Goal: Information Seeking & Learning: Learn about a topic

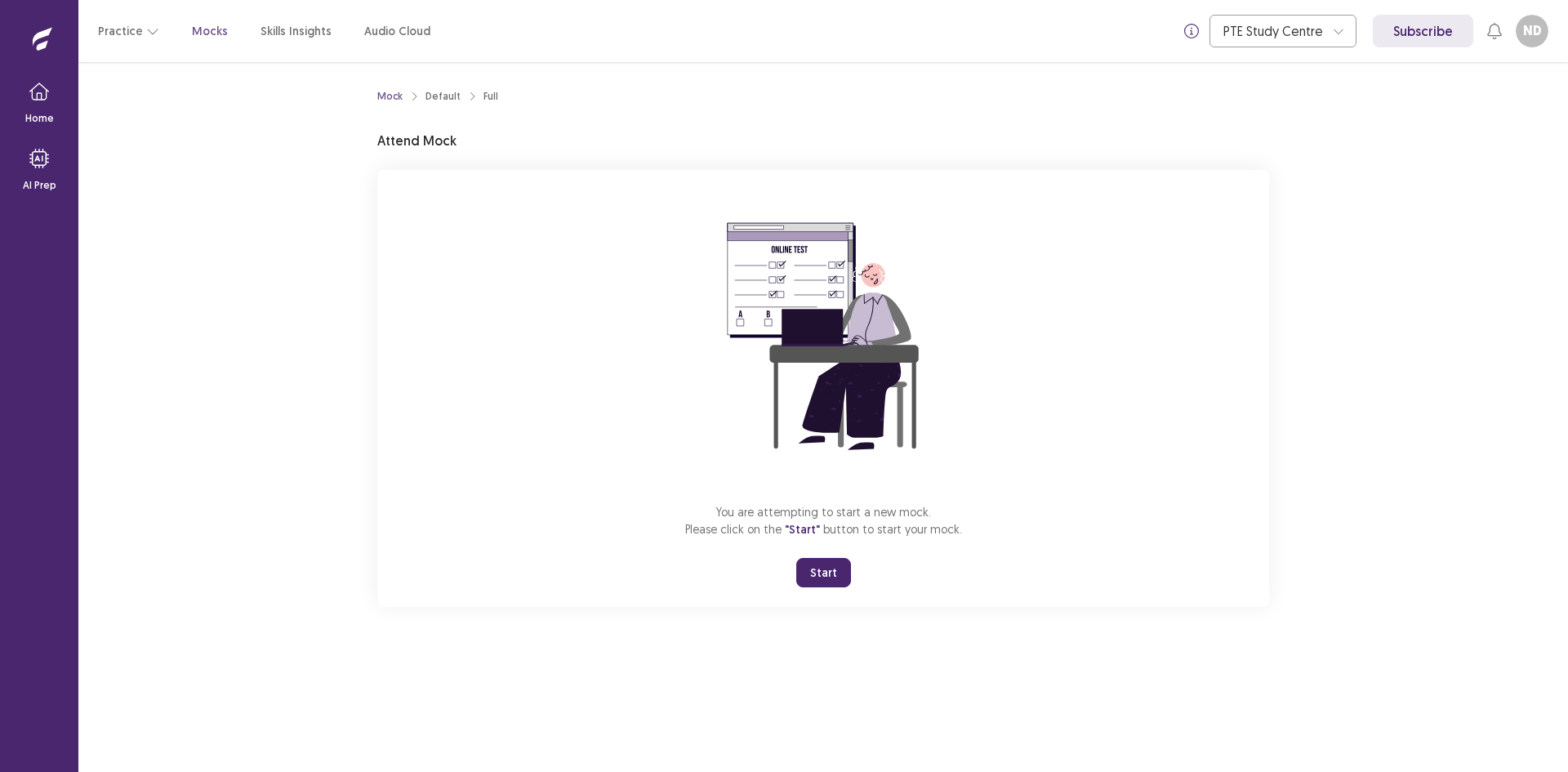
click at [822, 578] on button "Start" at bounding box center [824, 572] width 55 height 29
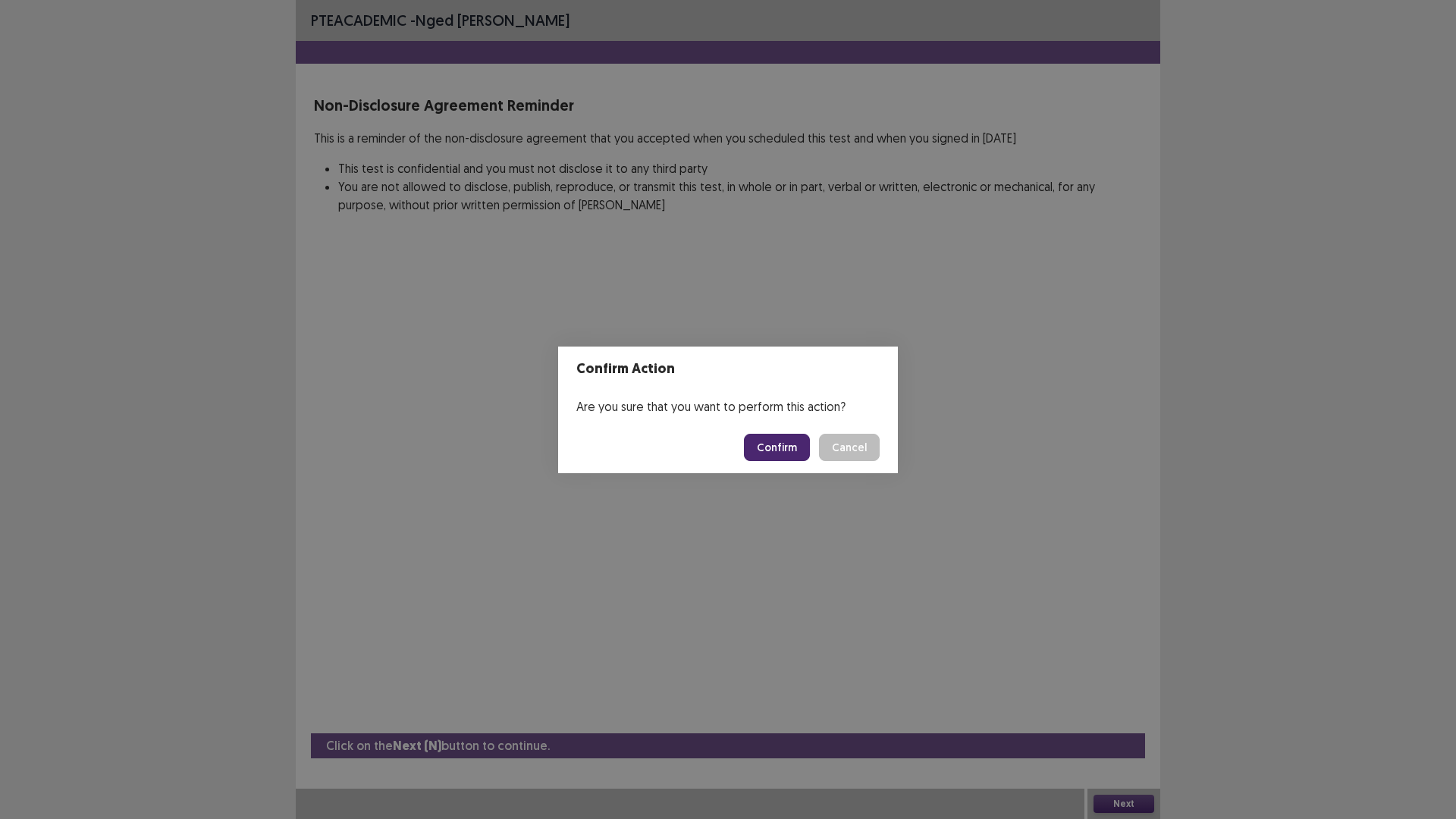
click at [785, 444] on button "Confirm" at bounding box center [777, 447] width 66 height 27
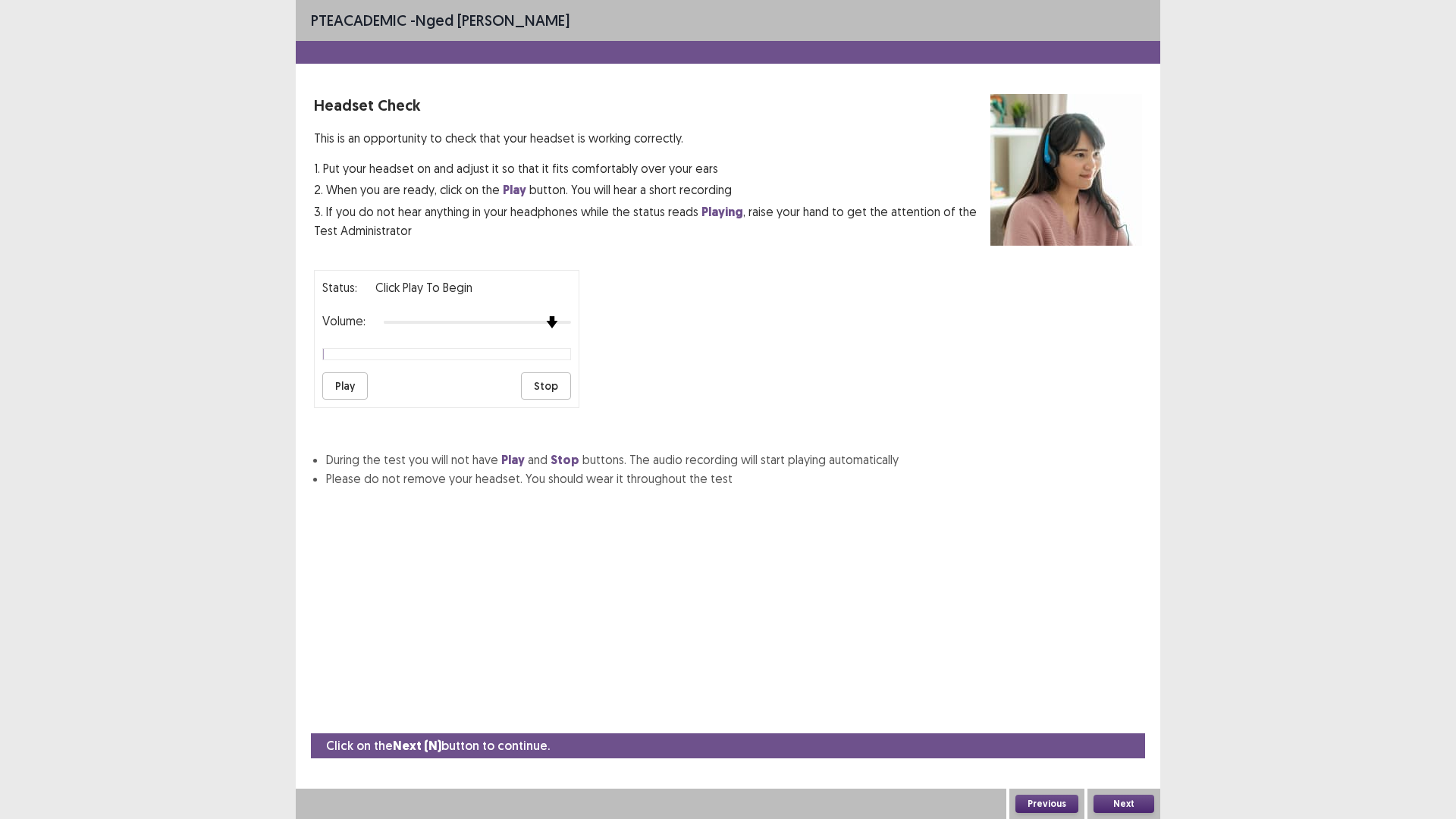
click at [554, 319] on img at bounding box center [552, 321] width 12 height 12
click at [587, 320] on div "Status: Click Play to Begin Volume: Play Stop" at bounding box center [728, 333] width 828 height 150
click at [332, 395] on button "Play" at bounding box center [344, 385] width 45 height 27
click at [326, 385] on button "Play" at bounding box center [344, 385] width 45 height 27
click at [1123, 715] on button "Next" at bounding box center [1123, 803] width 61 height 18
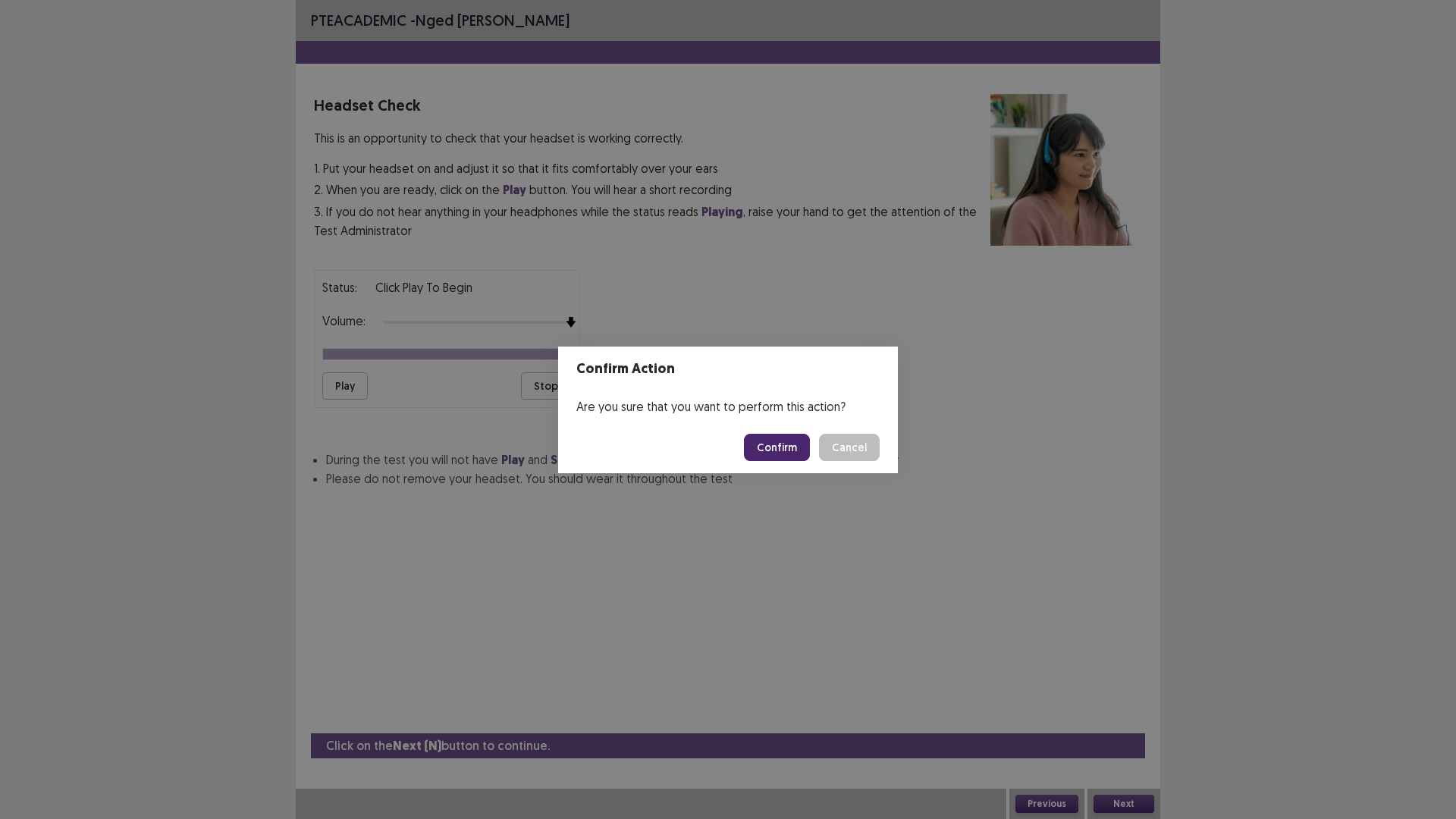
click at [796, 441] on button "Confirm" at bounding box center [777, 447] width 66 height 27
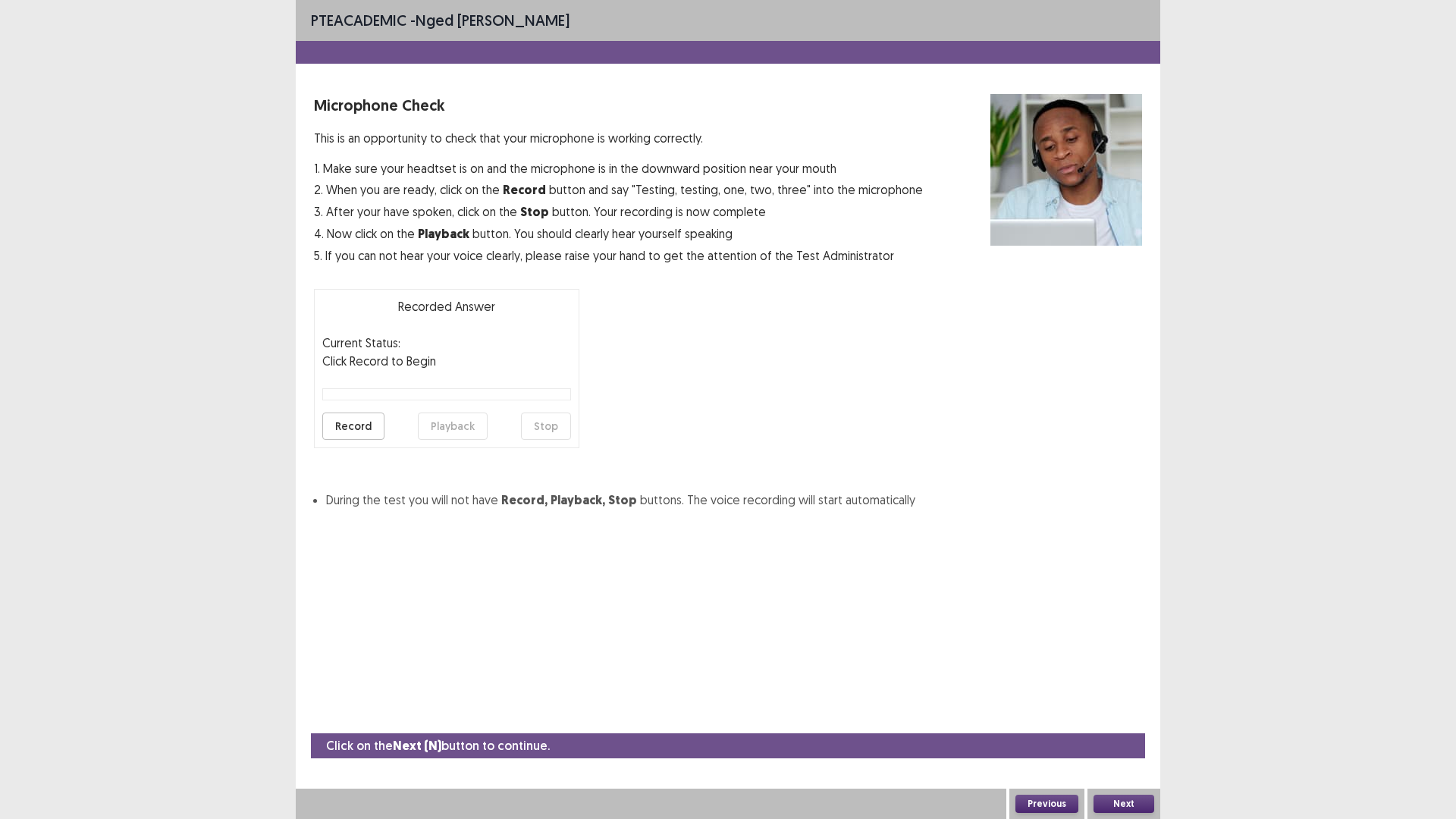
click at [348, 428] on button "Record" at bounding box center [353, 426] width 63 height 27
click at [538, 423] on button "Stop" at bounding box center [546, 426] width 50 height 27
click at [438, 427] on button "Playback" at bounding box center [453, 426] width 70 height 27
click at [1128, 715] on button "Next" at bounding box center [1123, 803] width 61 height 18
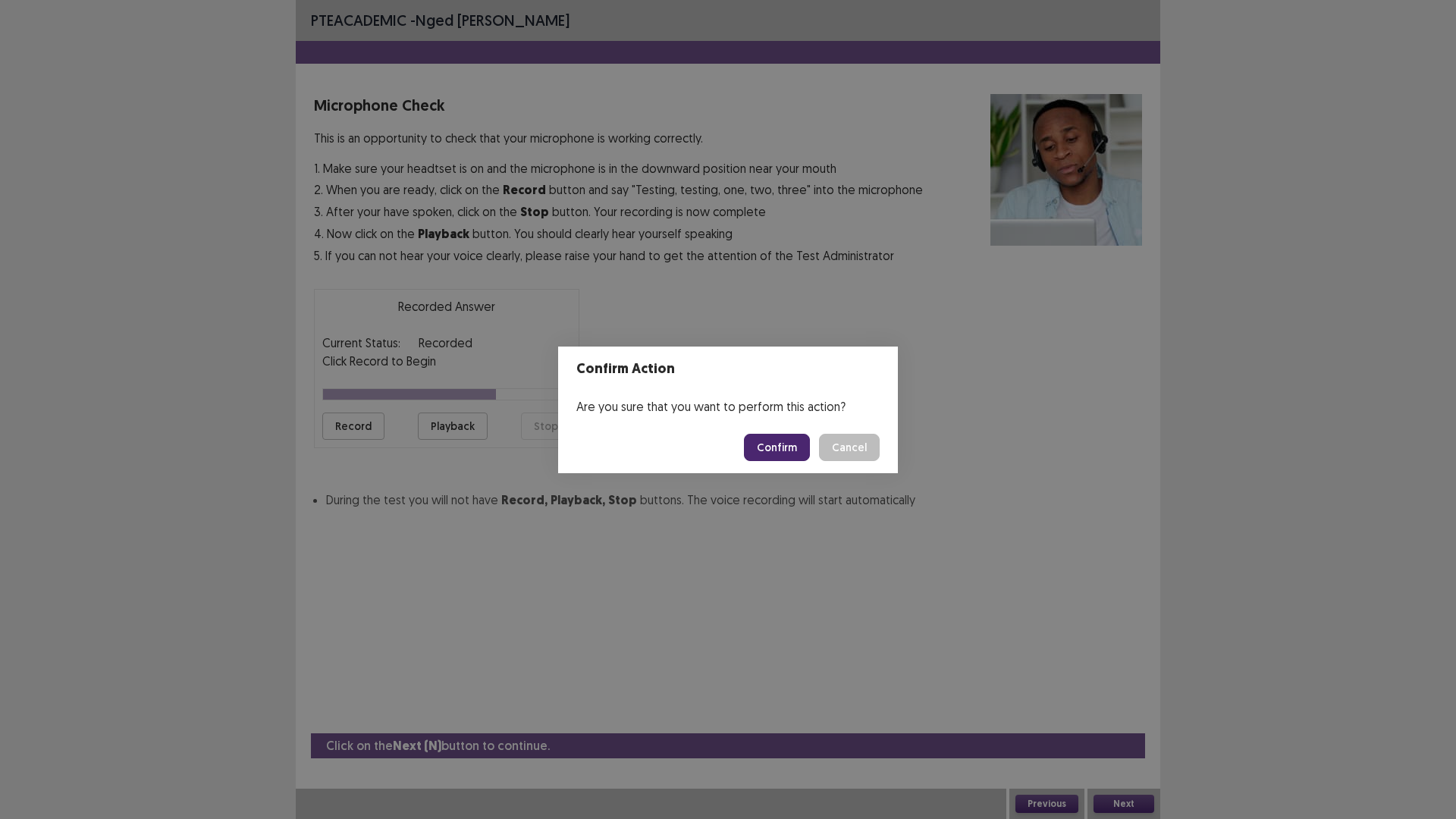
click at [778, 441] on button "Confirm" at bounding box center [777, 447] width 66 height 27
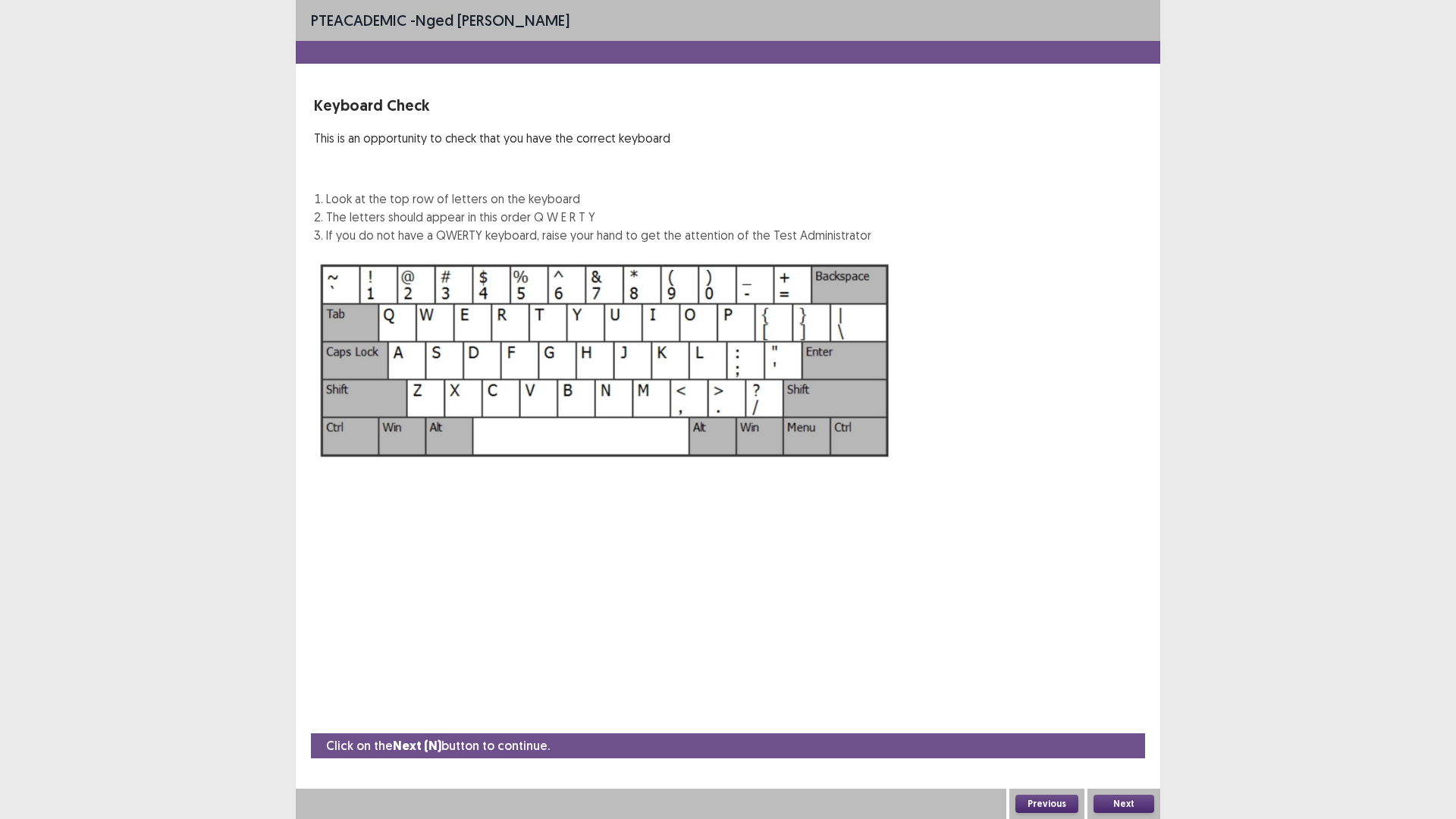
click at [1112, 715] on button "Next" at bounding box center [1123, 803] width 61 height 18
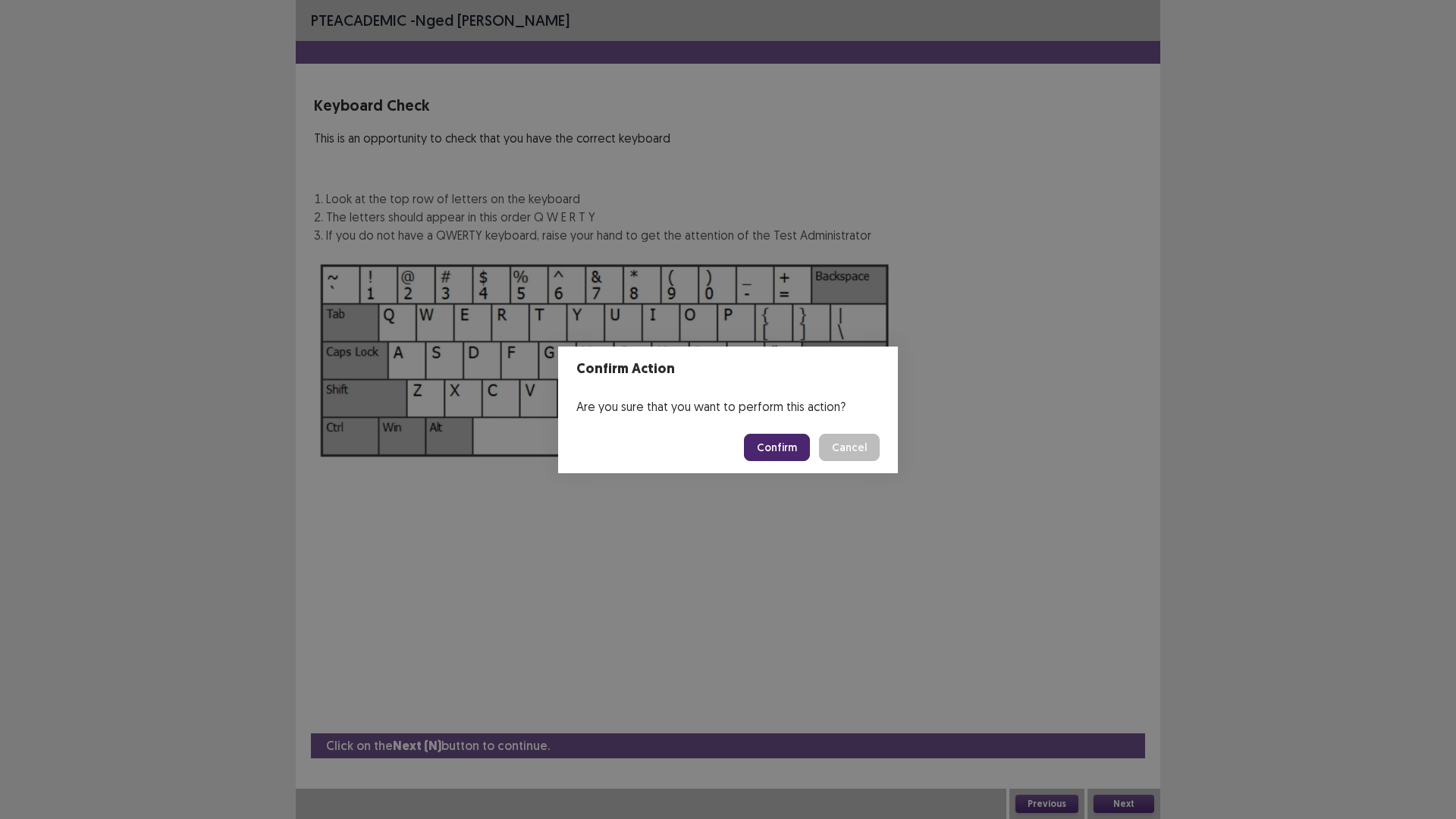
click at [786, 444] on button "Confirm" at bounding box center [777, 447] width 66 height 27
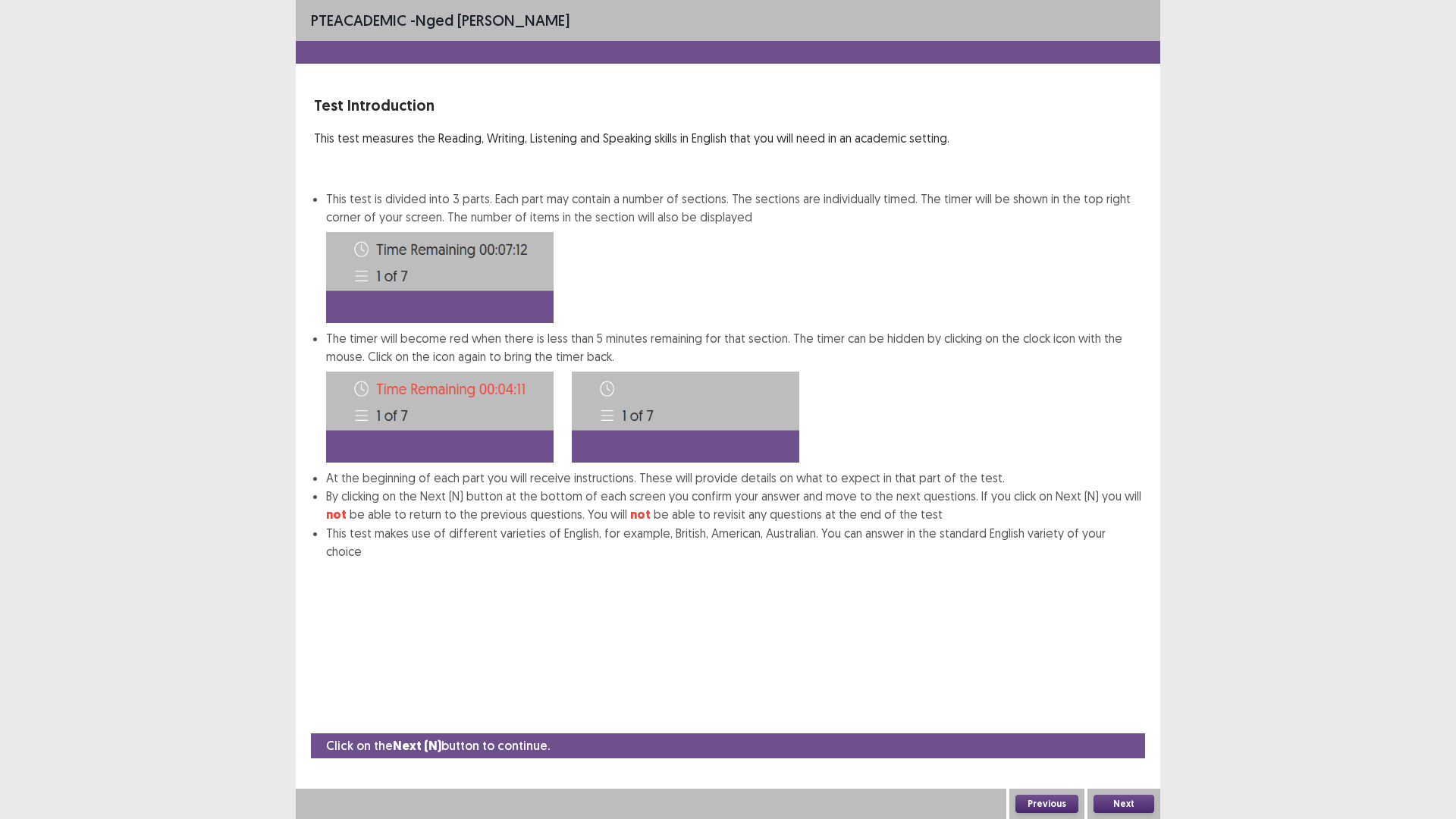
click at [1128, 715] on button "Next" at bounding box center [1123, 803] width 61 height 18
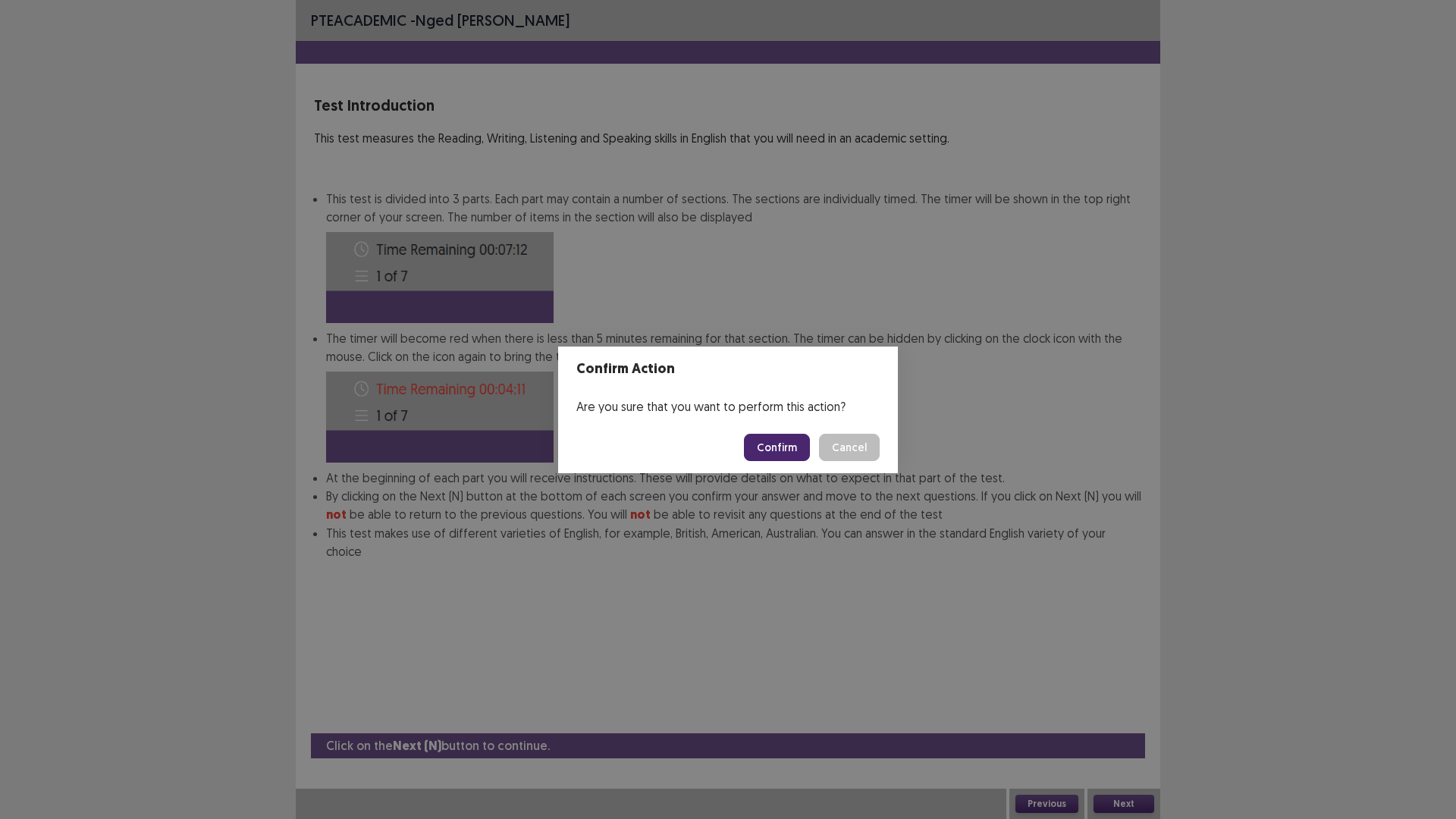
click at [775, 446] on button "Confirm" at bounding box center [777, 447] width 66 height 27
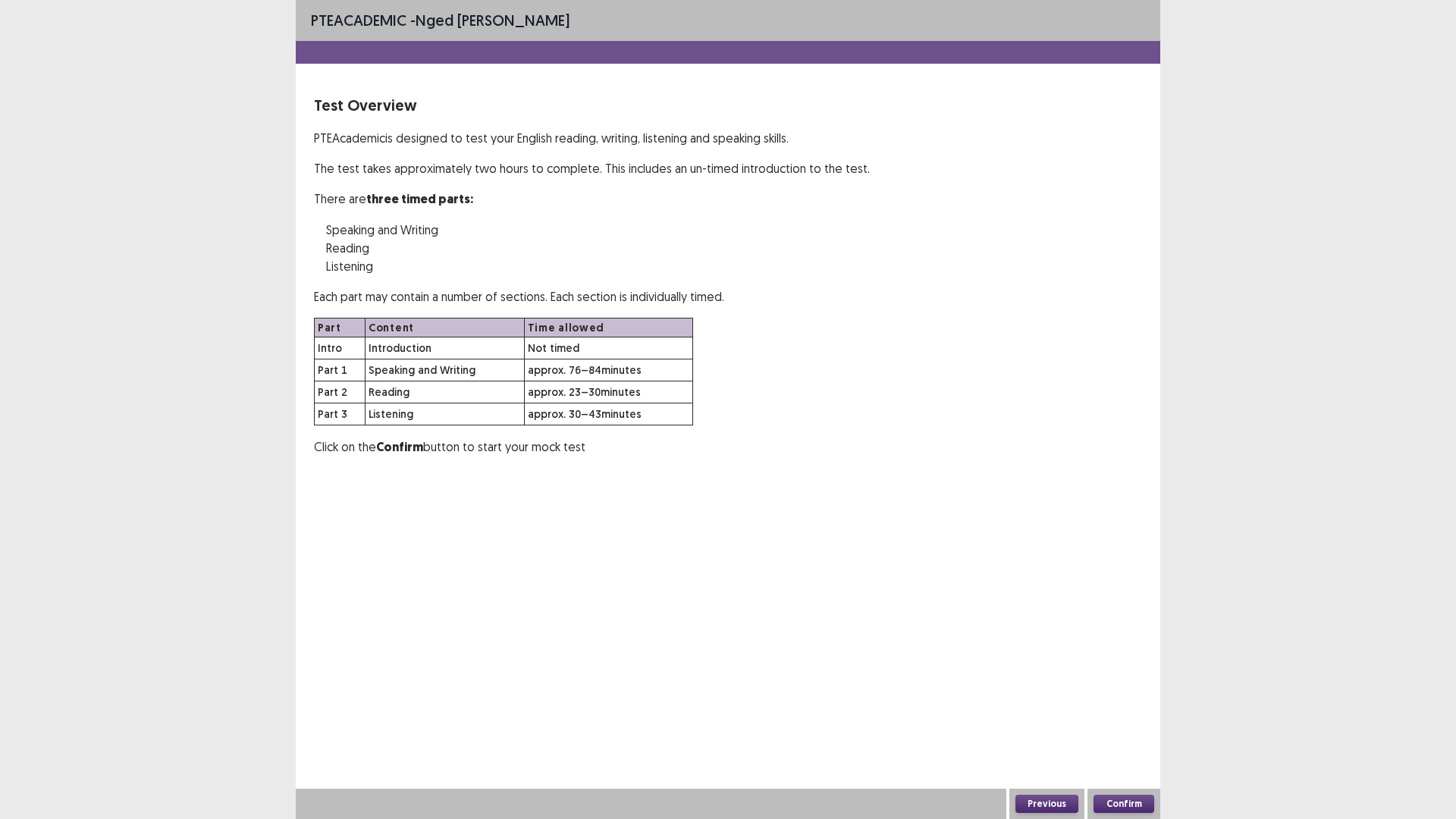
click at [1131, 715] on button "Confirm" at bounding box center [1123, 803] width 61 height 18
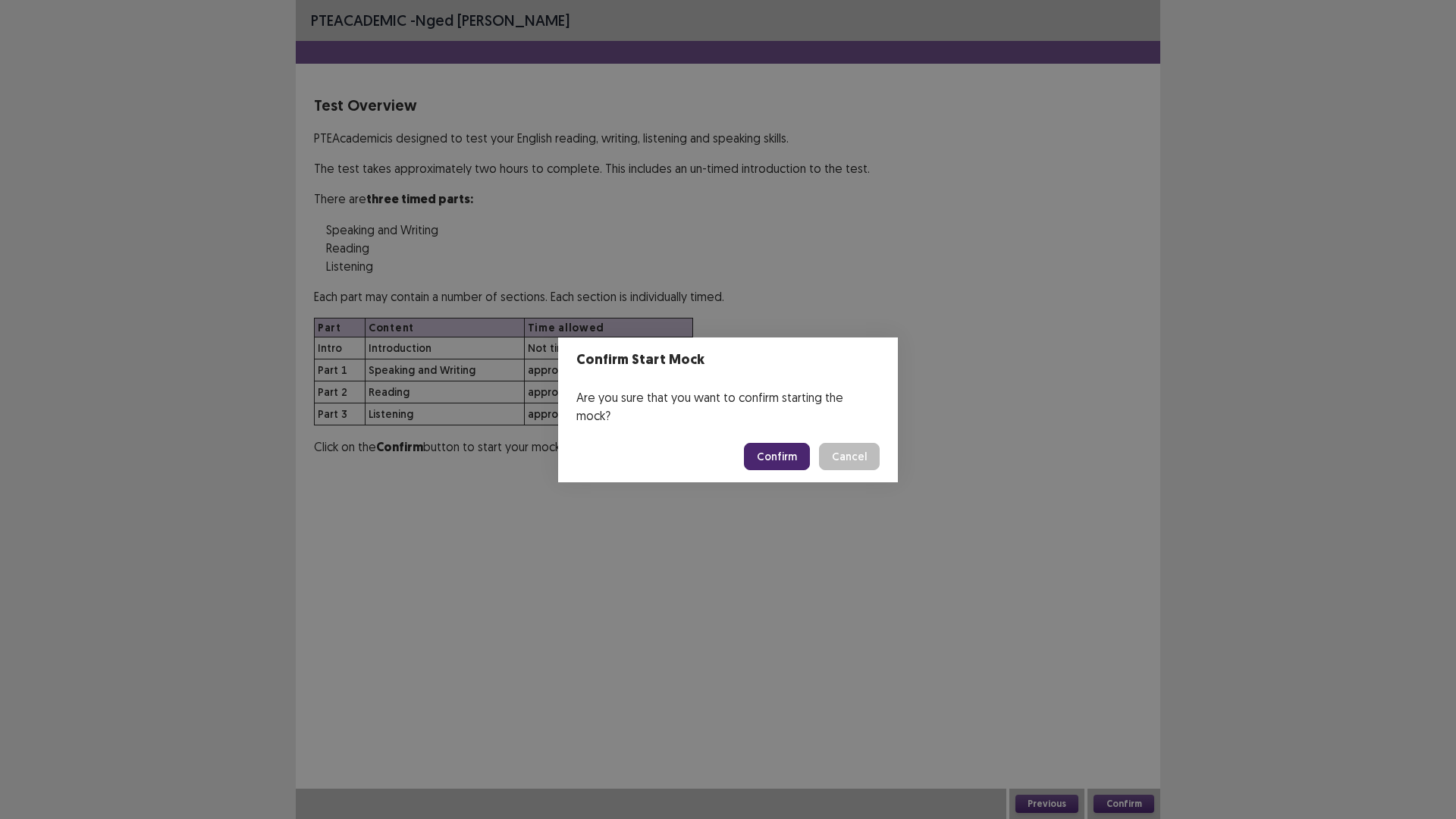
click at [770, 443] on button "Confirm" at bounding box center [777, 456] width 66 height 27
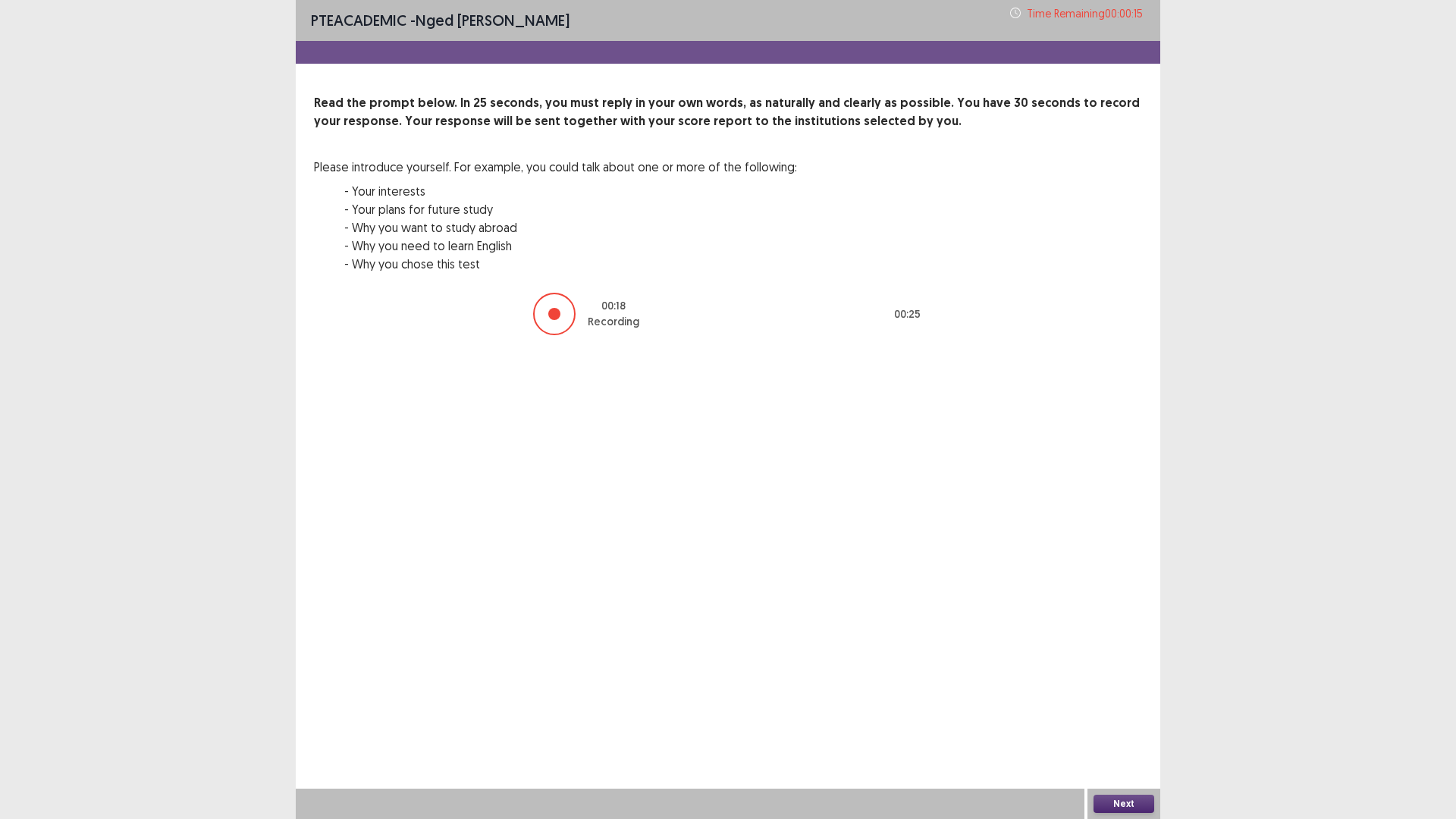
click at [1127, 715] on button "Next" at bounding box center [1123, 803] width 61 height 18
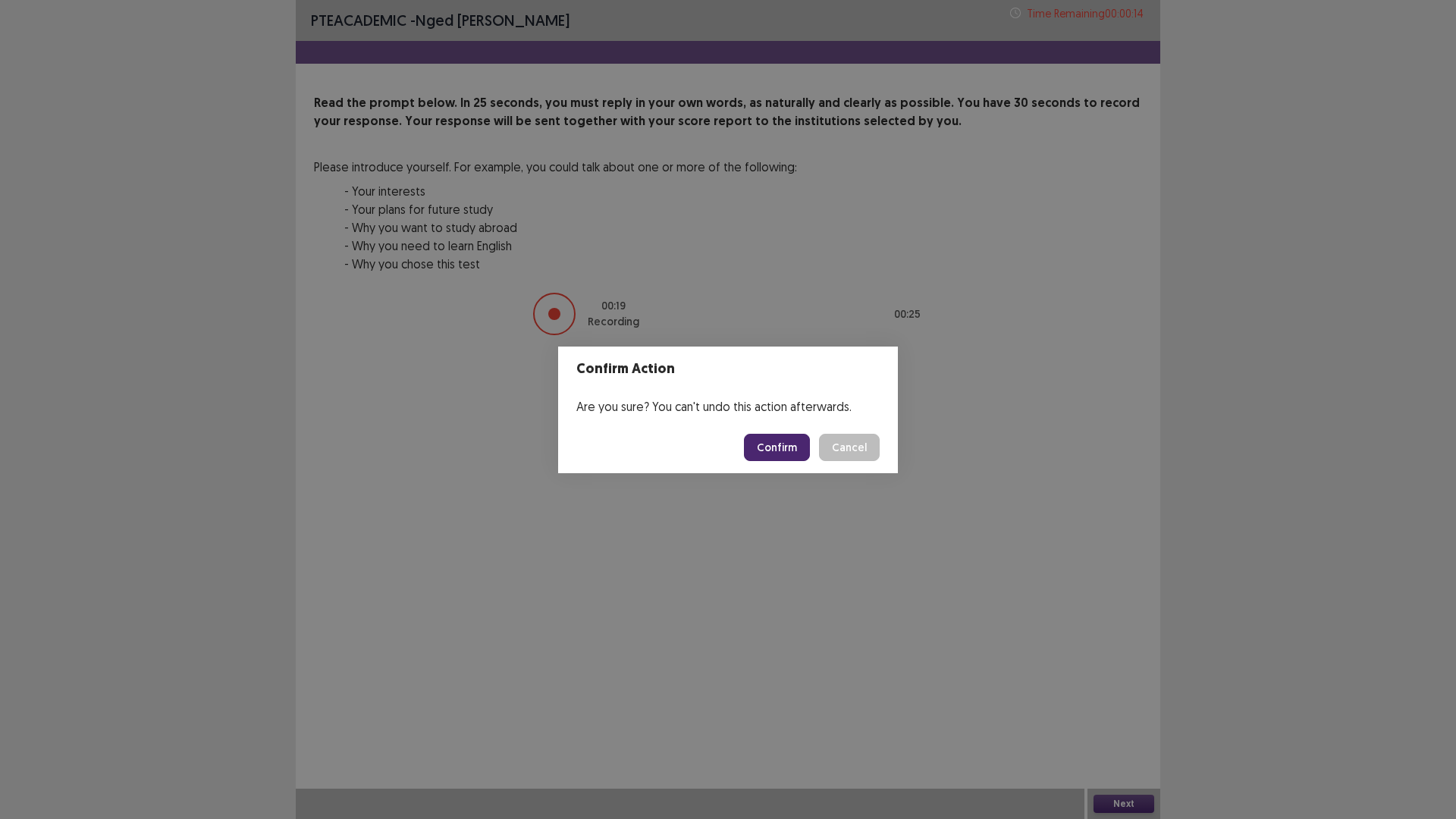
click at [769, 449] on button "Confirm" at bounding box center [777, 447] width 66 height 27
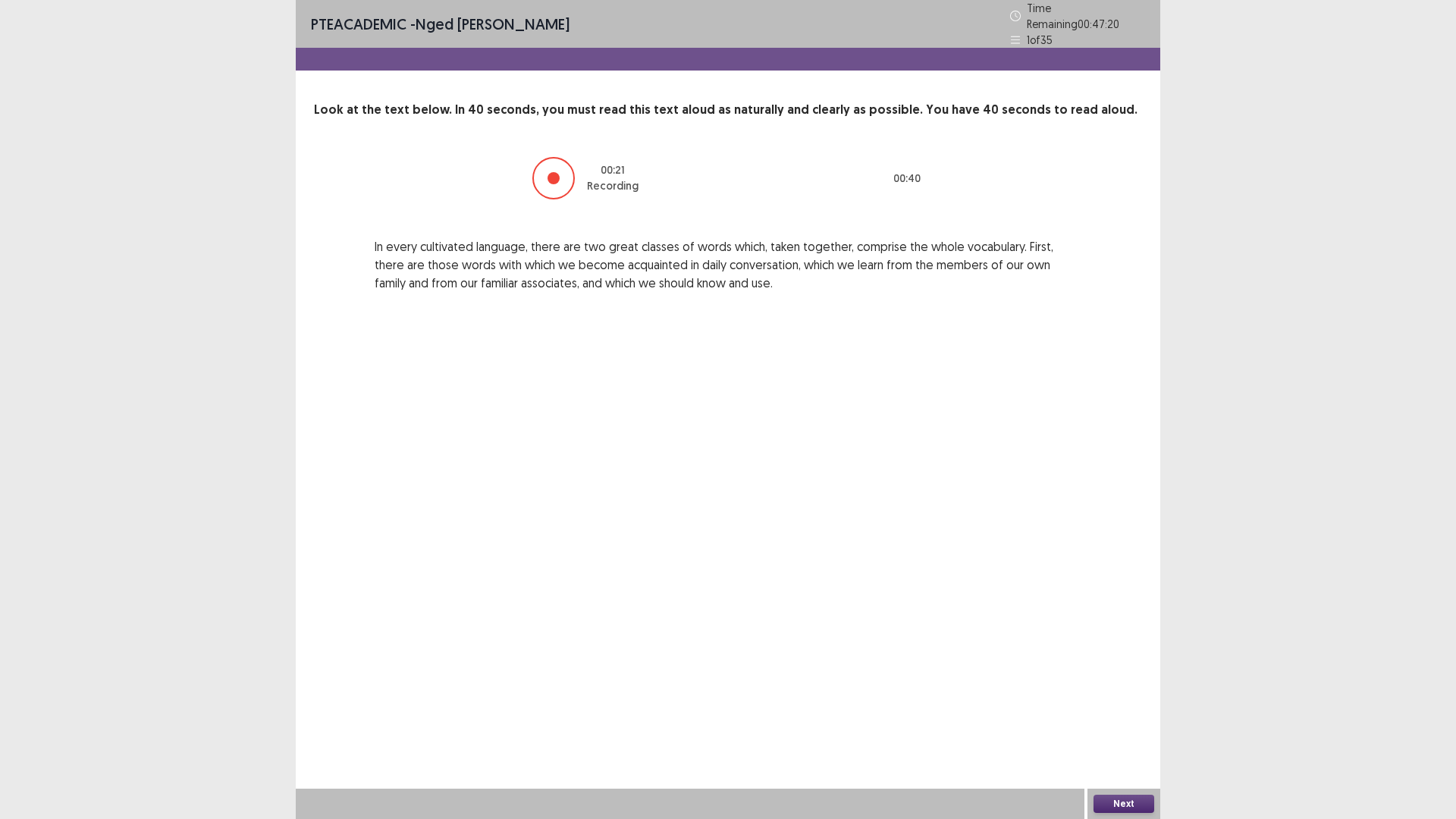
click at [1123, 715] on button "Next" at bounding box center [1123, 803] width 61 height 18
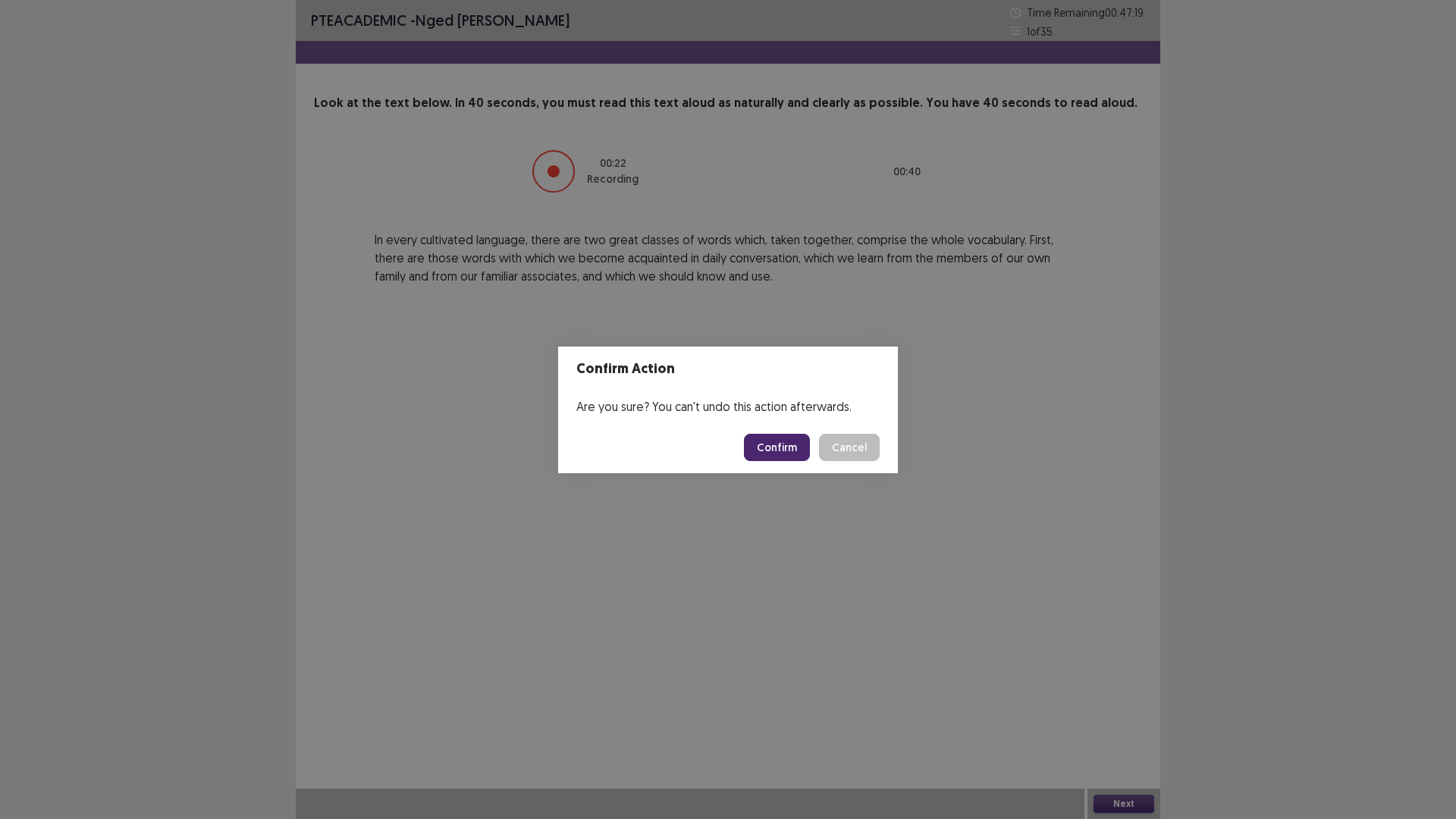
click at [774, 442] on button "Confirm" at bounding box center [777, 447] width 66 height 27
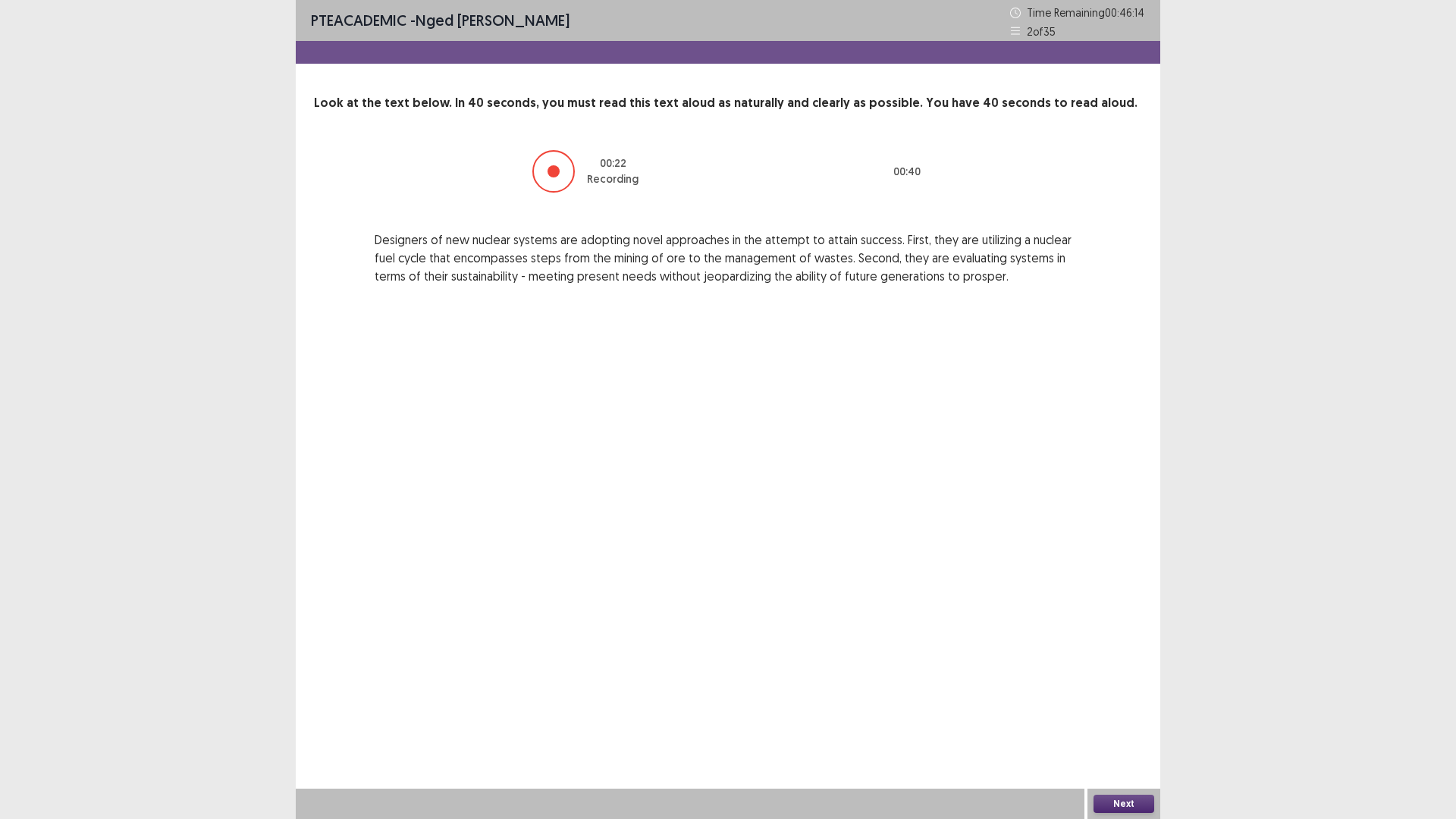
click at [1134, 715] on button "Next" at bounding box center [1123, 803] width 61 height 18
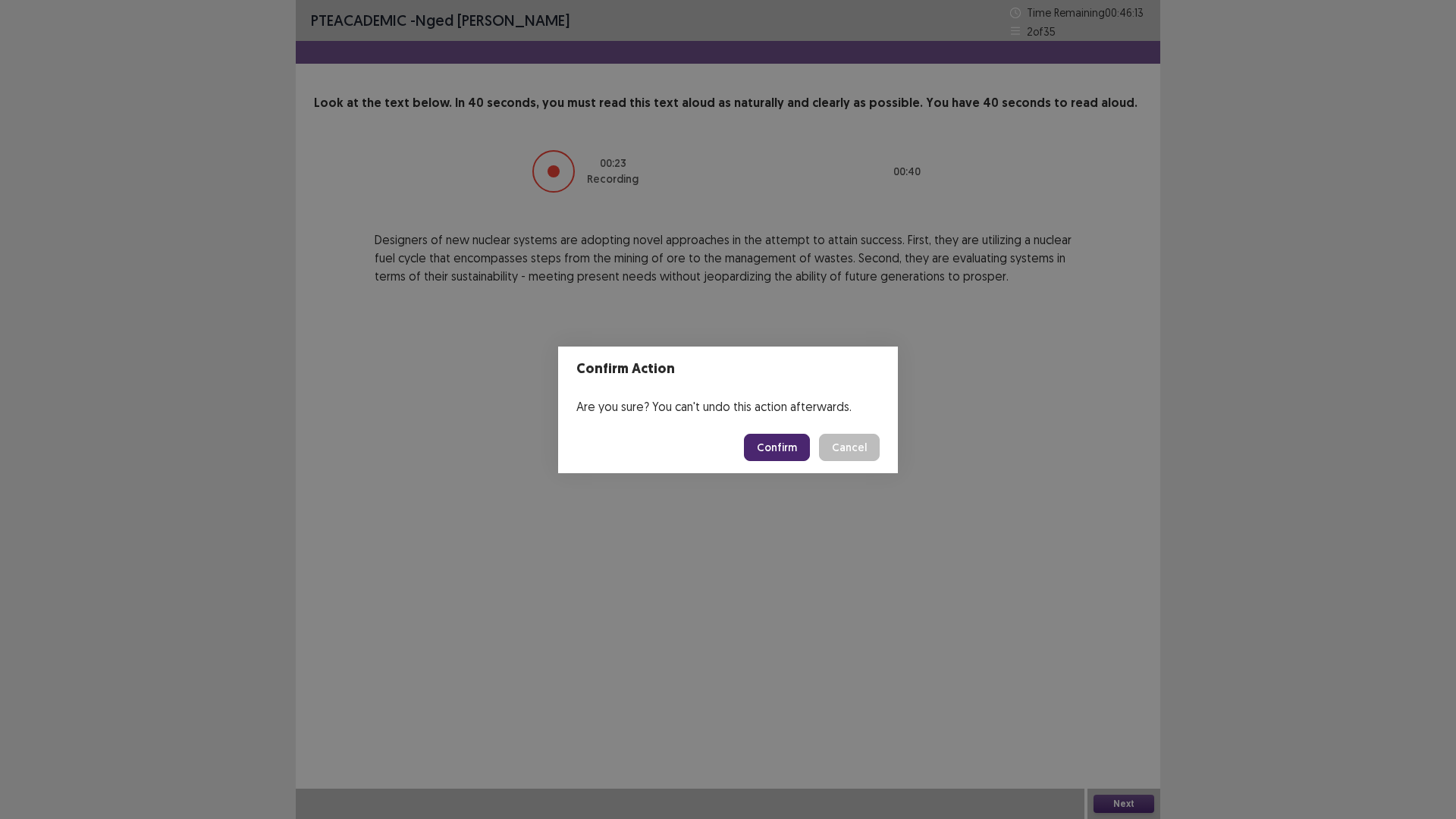
click at [782, 442] on button "Confirm" at bounding box center [777, 447] width 66 height 27
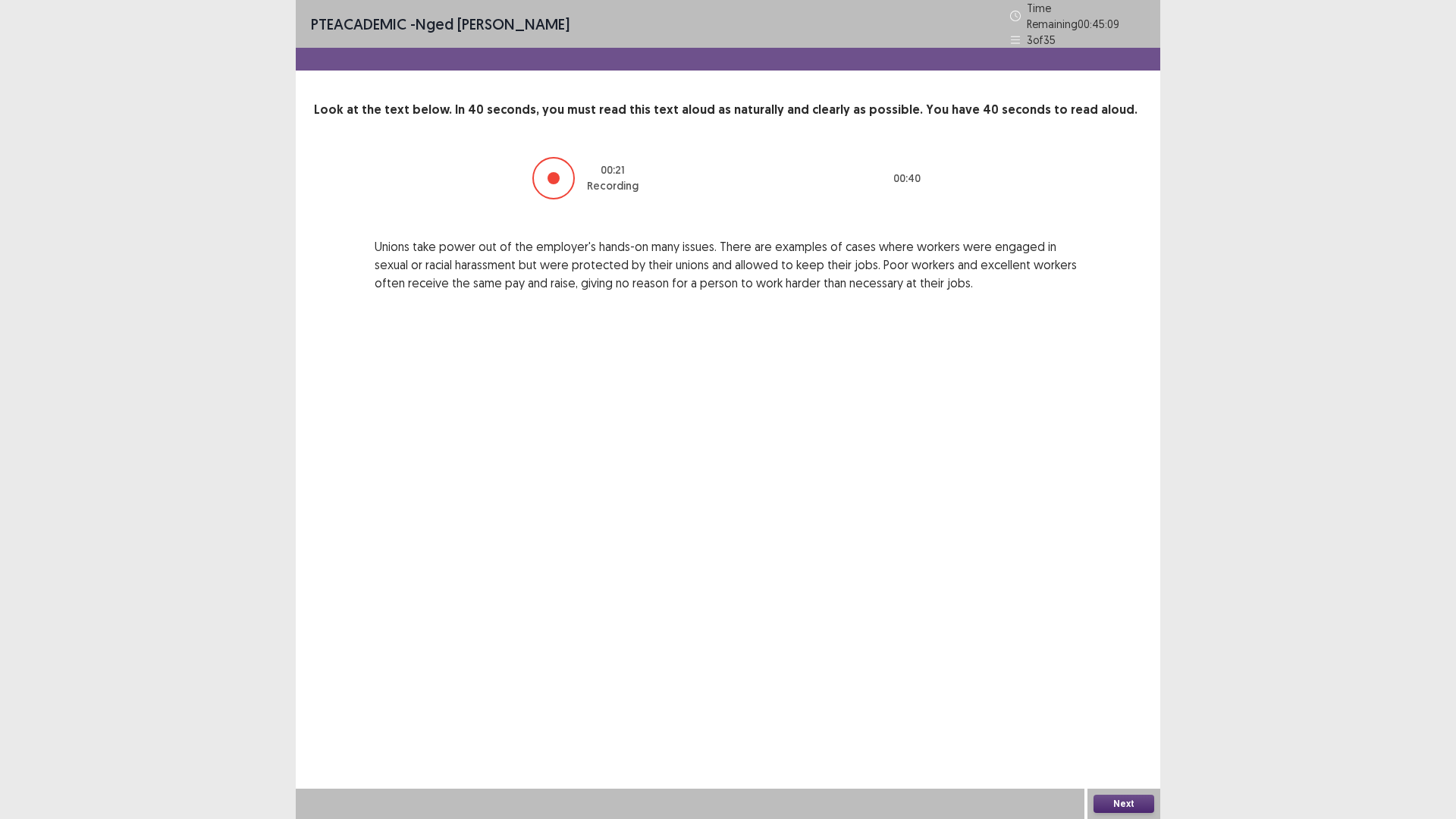
click at [1127, 715] on button "Next" at bounding box center [1123, 803] width 61 height 18
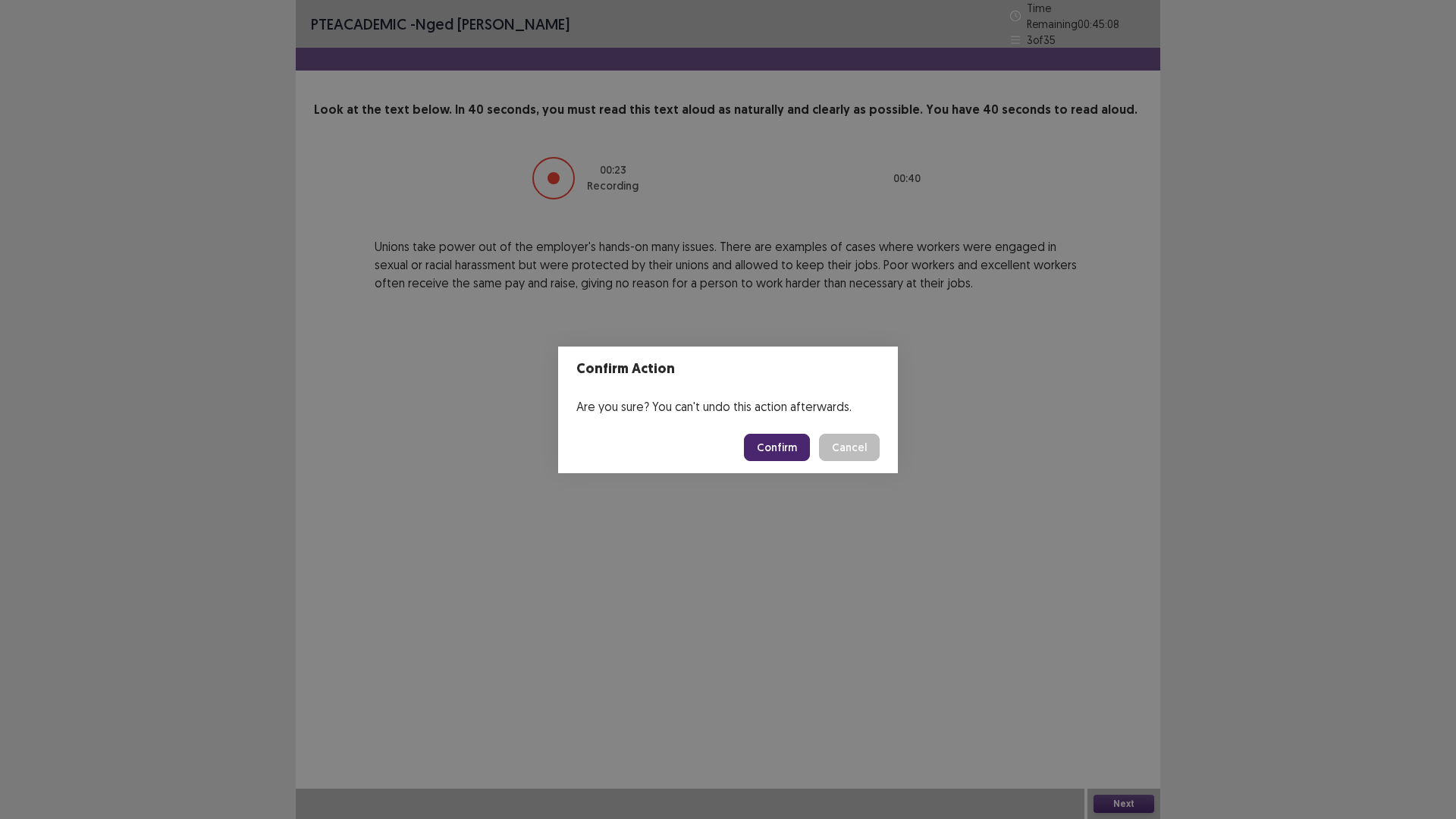
click at [774, 448] on button "Confirm" at bounding box center [777, 447] width 66 height 27
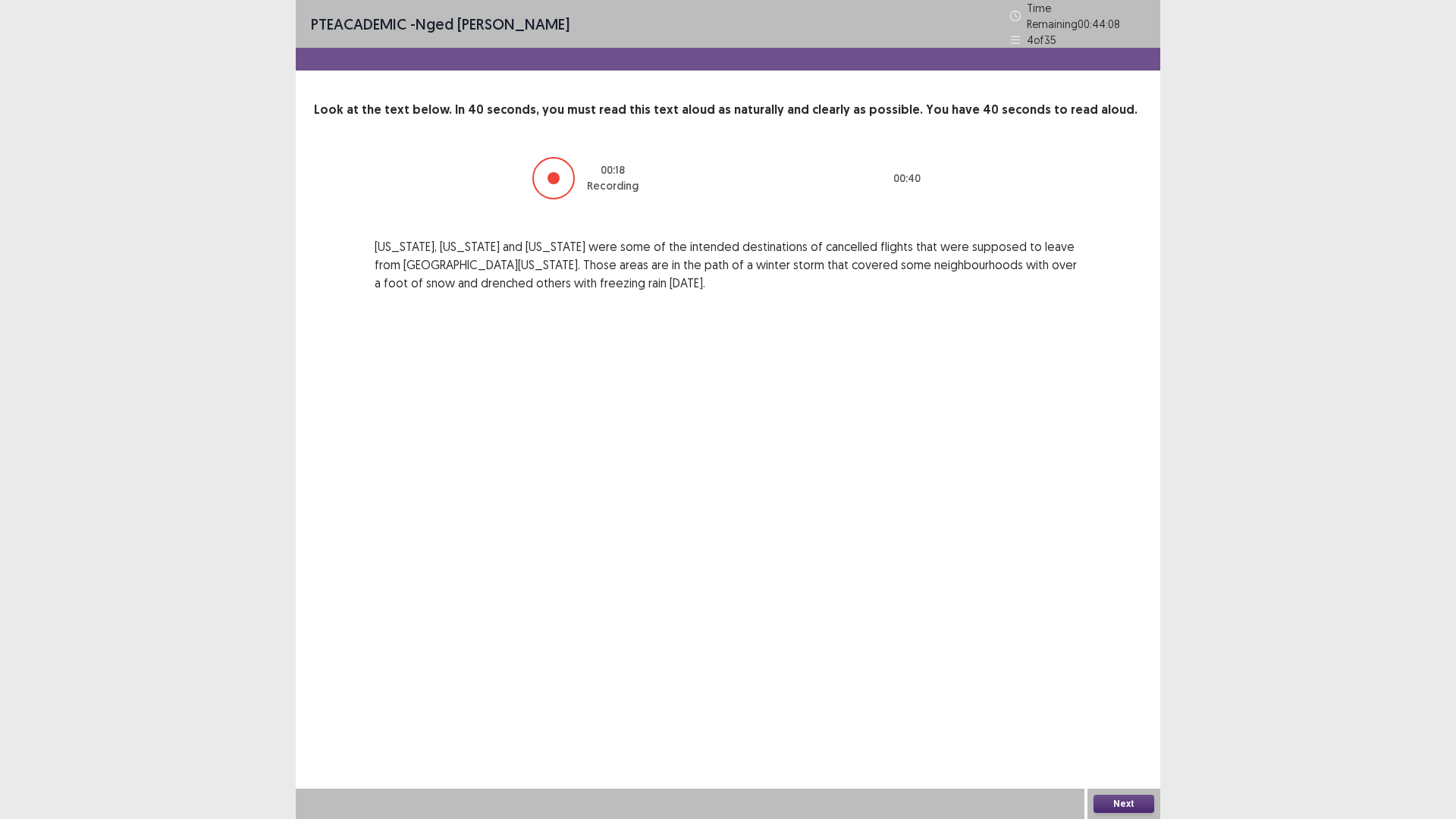
click at [1148, 715] on button "Next" at bounding box center [1123, 803] width 61 height 18
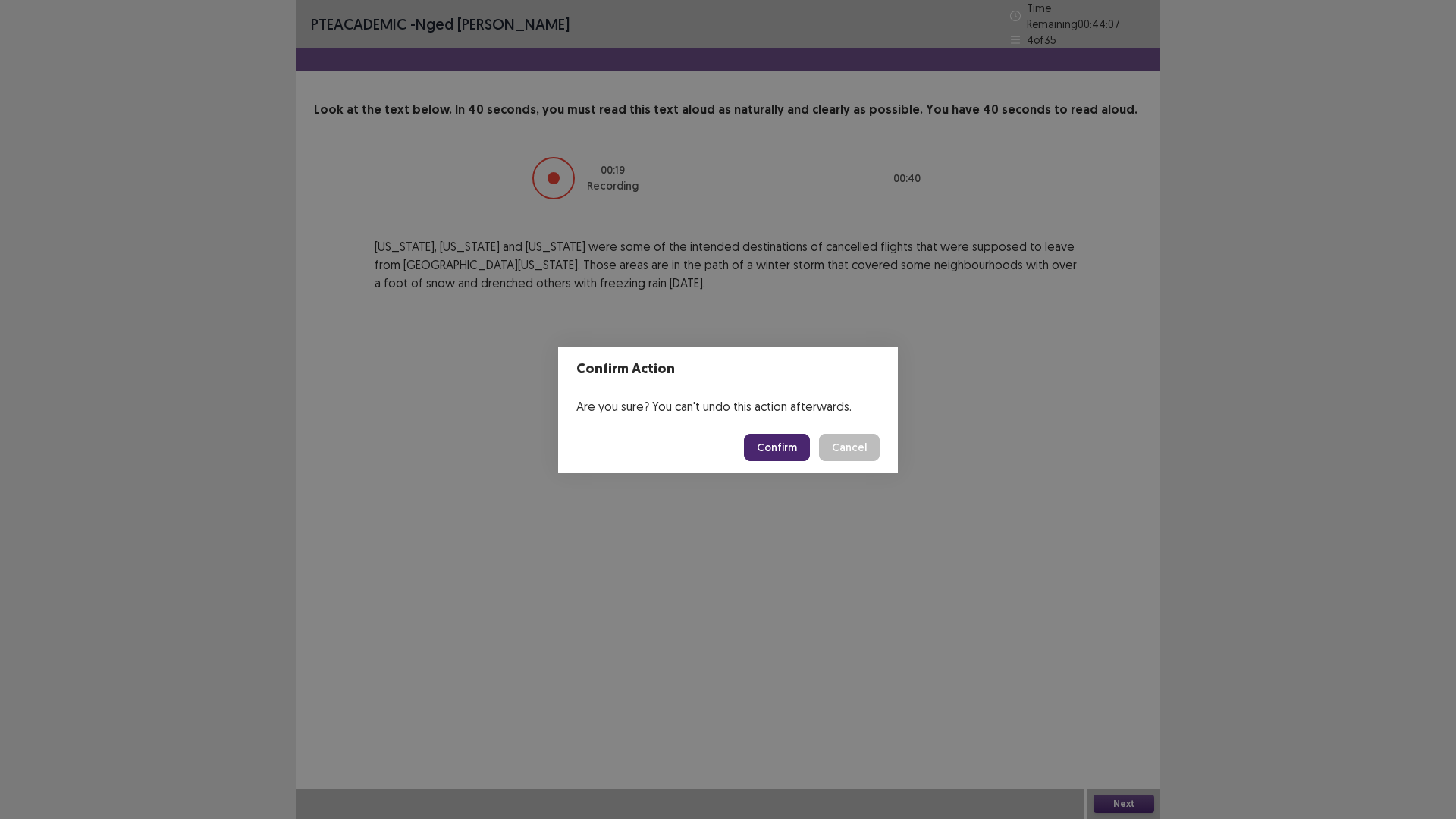
click at [777, 448] on button "Confirm" at bounding box center [777, 447] width 66 height 27
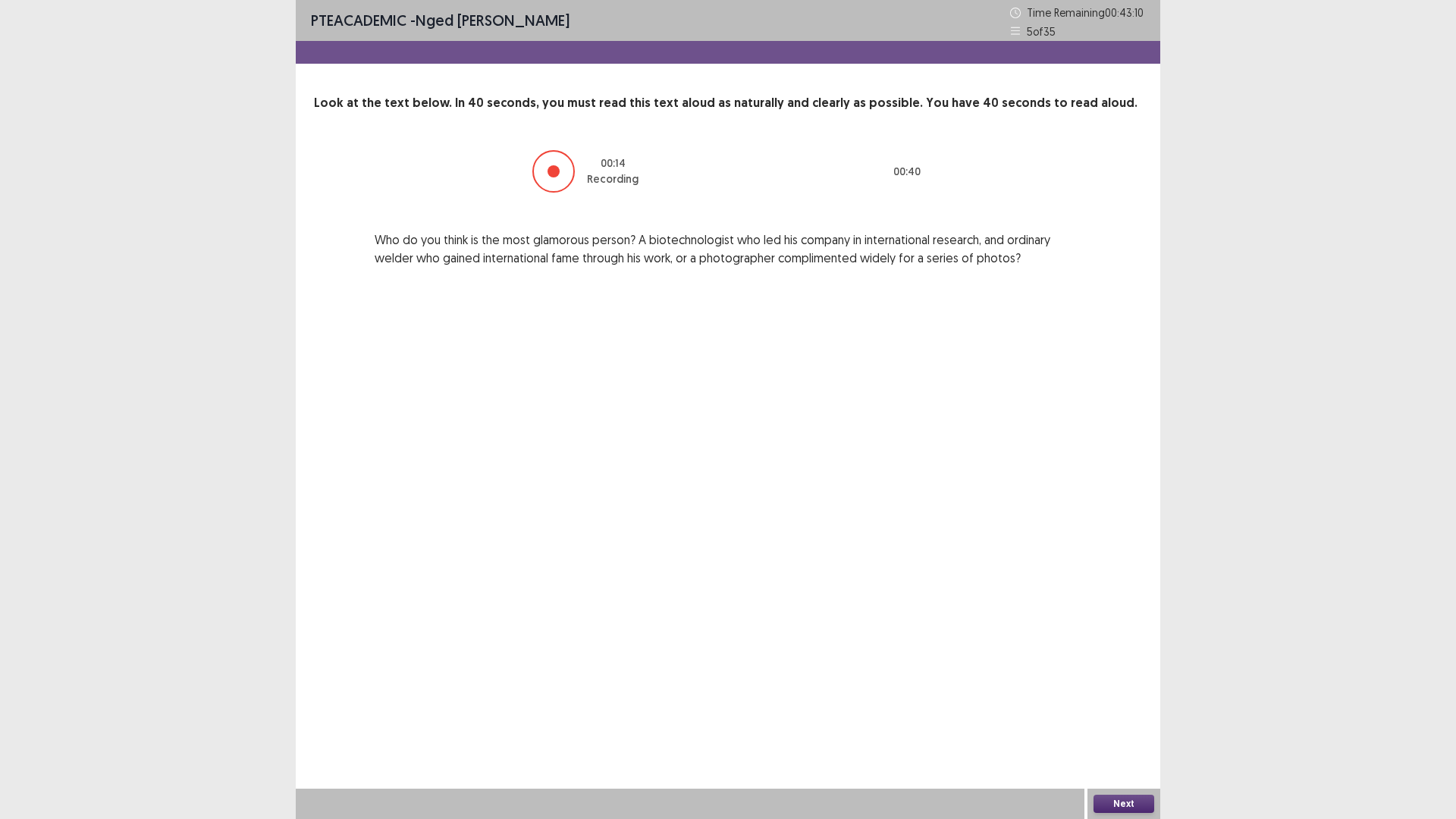
click at [1121, 715] on button "Next" at bounding box center [1123, 803] width 61 height 18
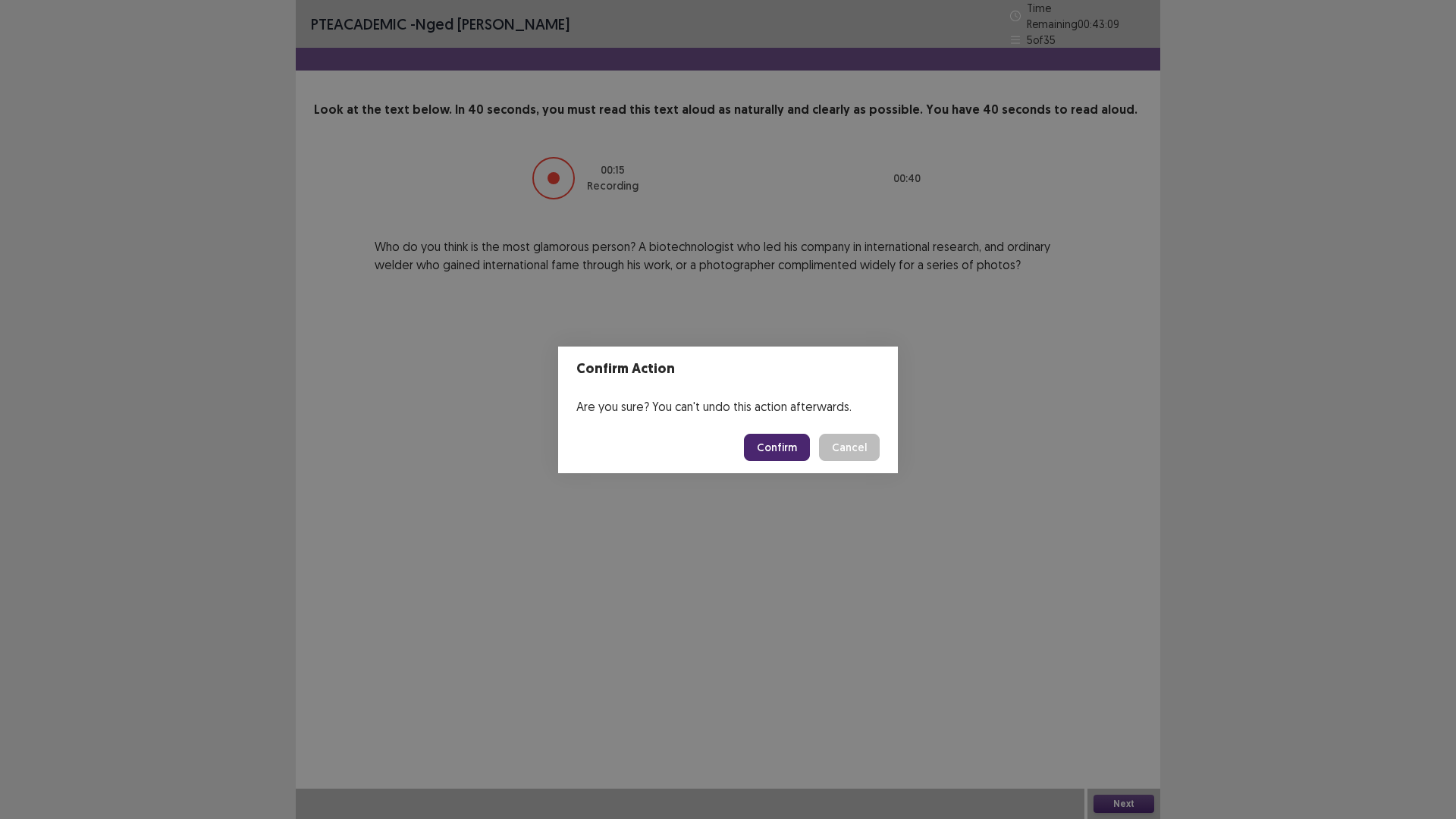
click at [786, 444] on button "Confirm" at bounding box center [777, 447] width 66 height 27
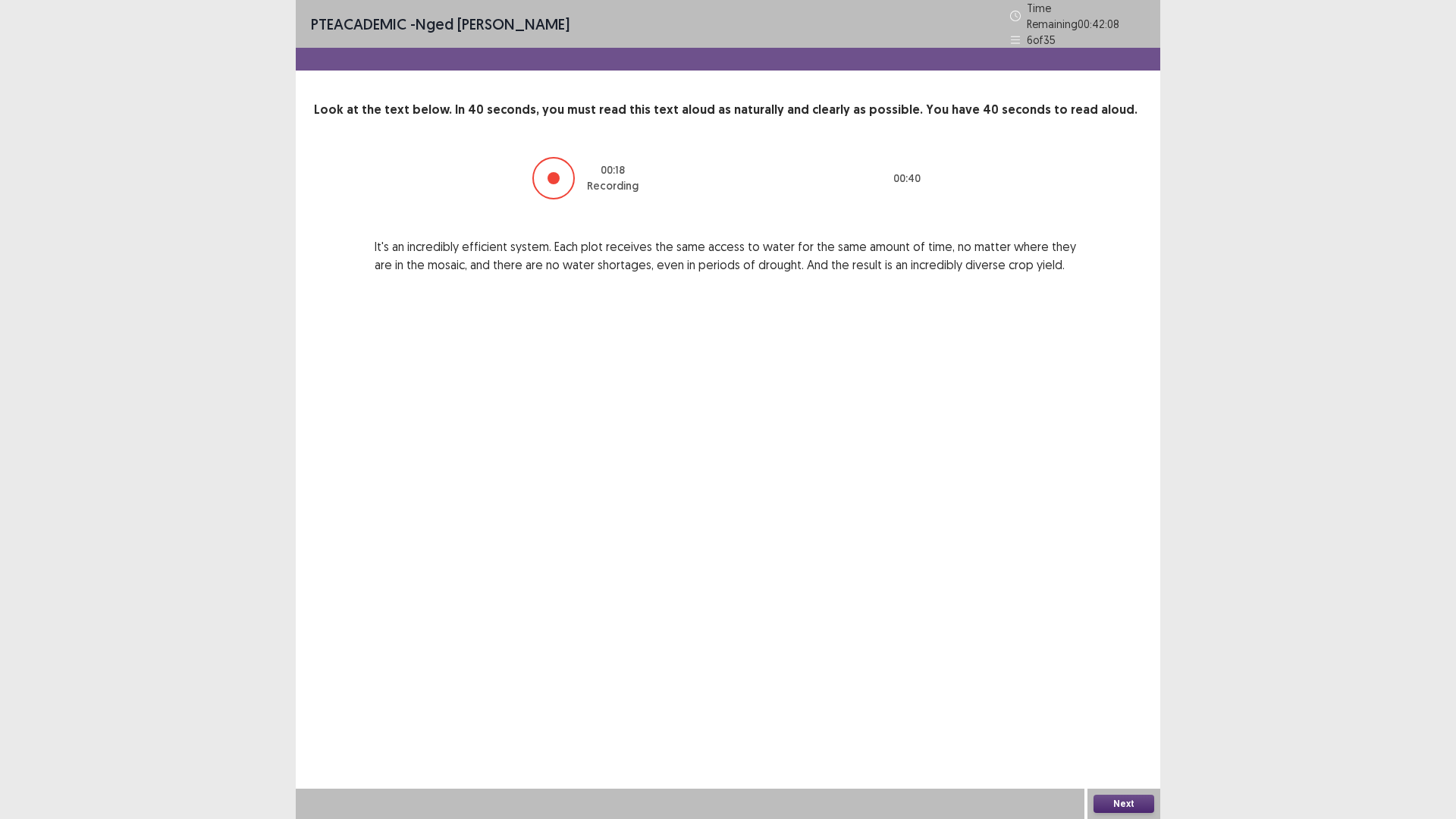
click at [1129, 715] on button "Next" at bounding box center [1123, 803] width 61 height 18
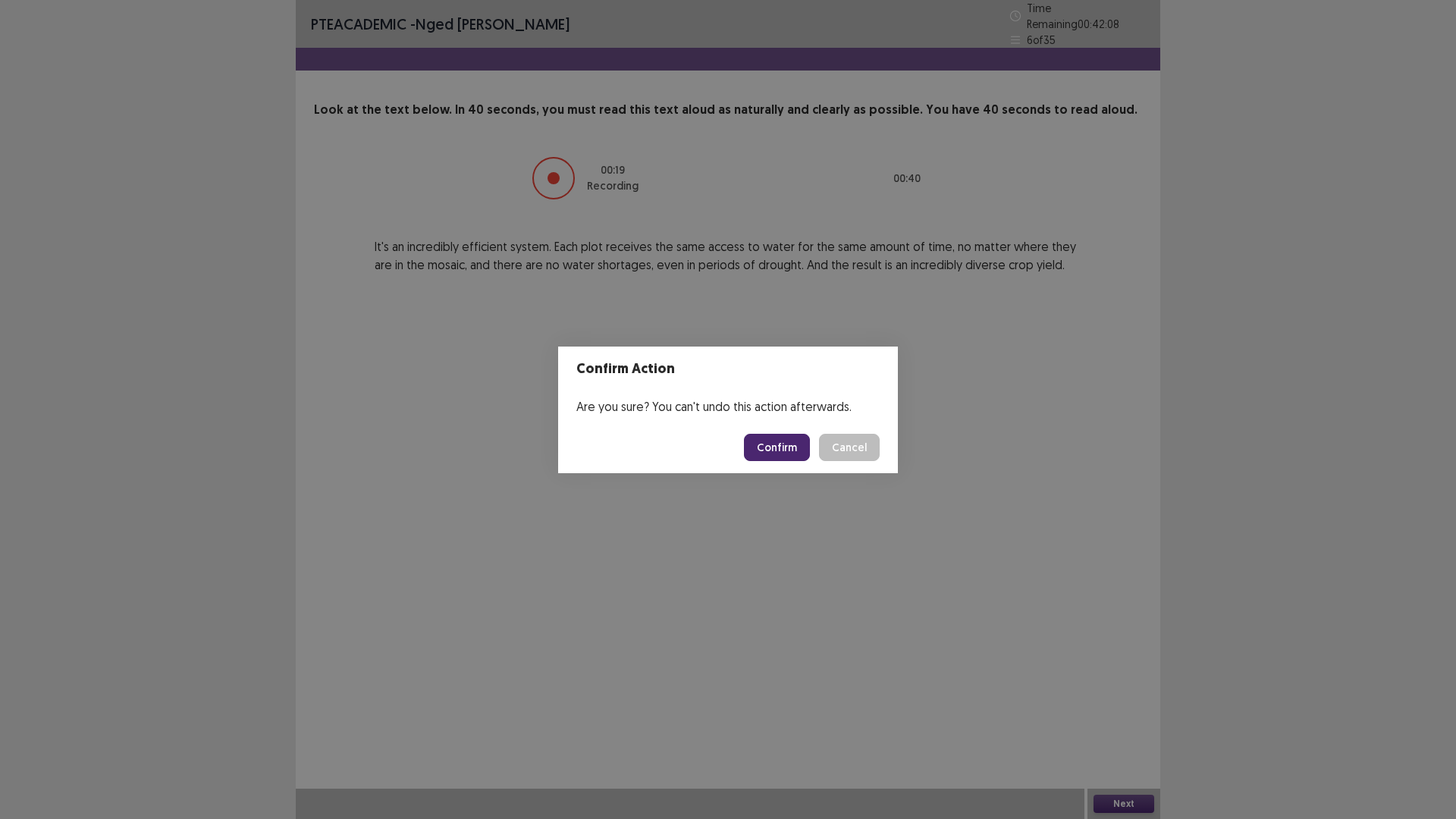
click at [774, 442] on button "Confirm" at bounding box center [777, 447] width 66 height 27
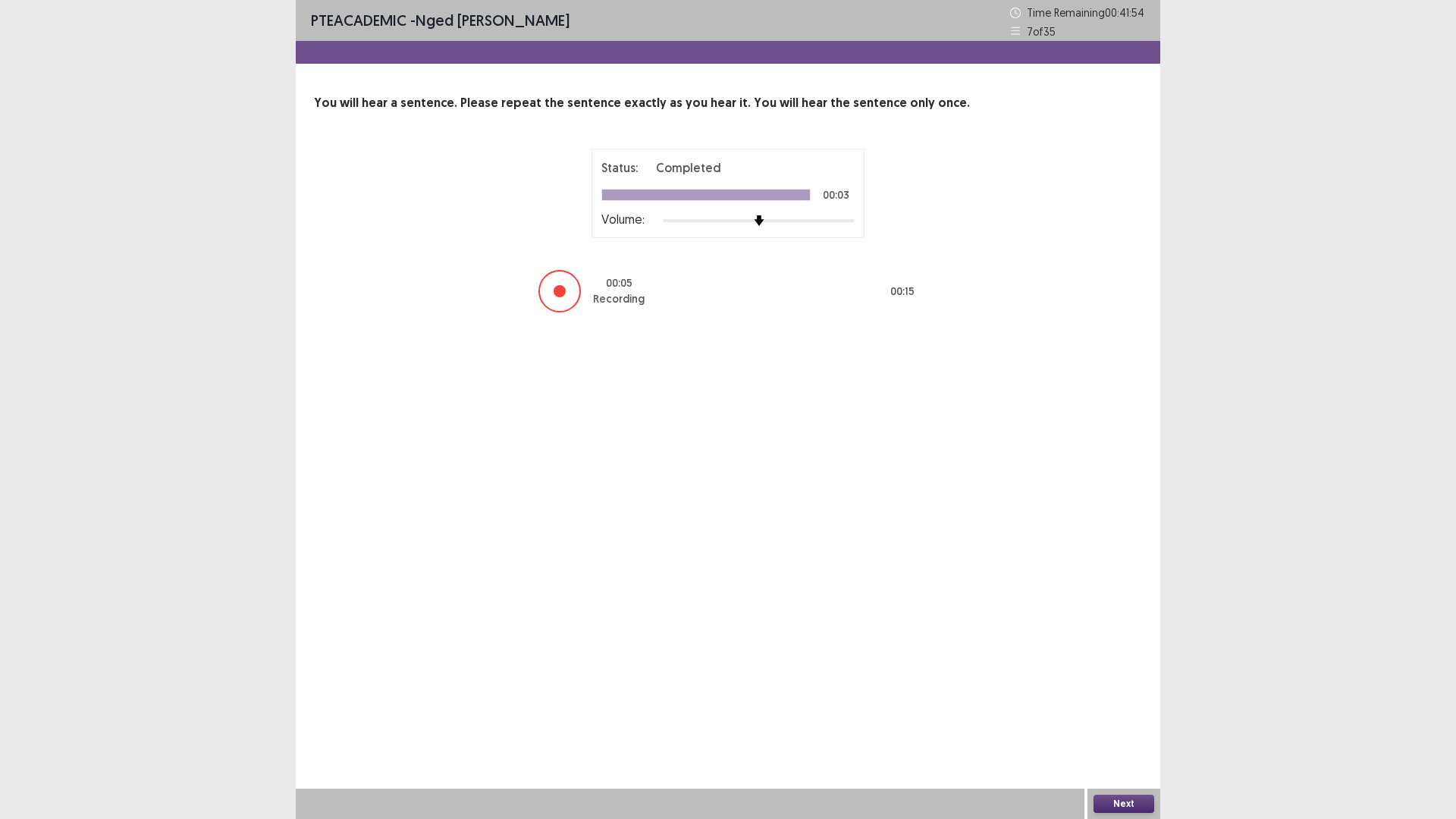
click at [1129, 715] on button "Next" at bounding box center [1123, 803] width 61 height 18
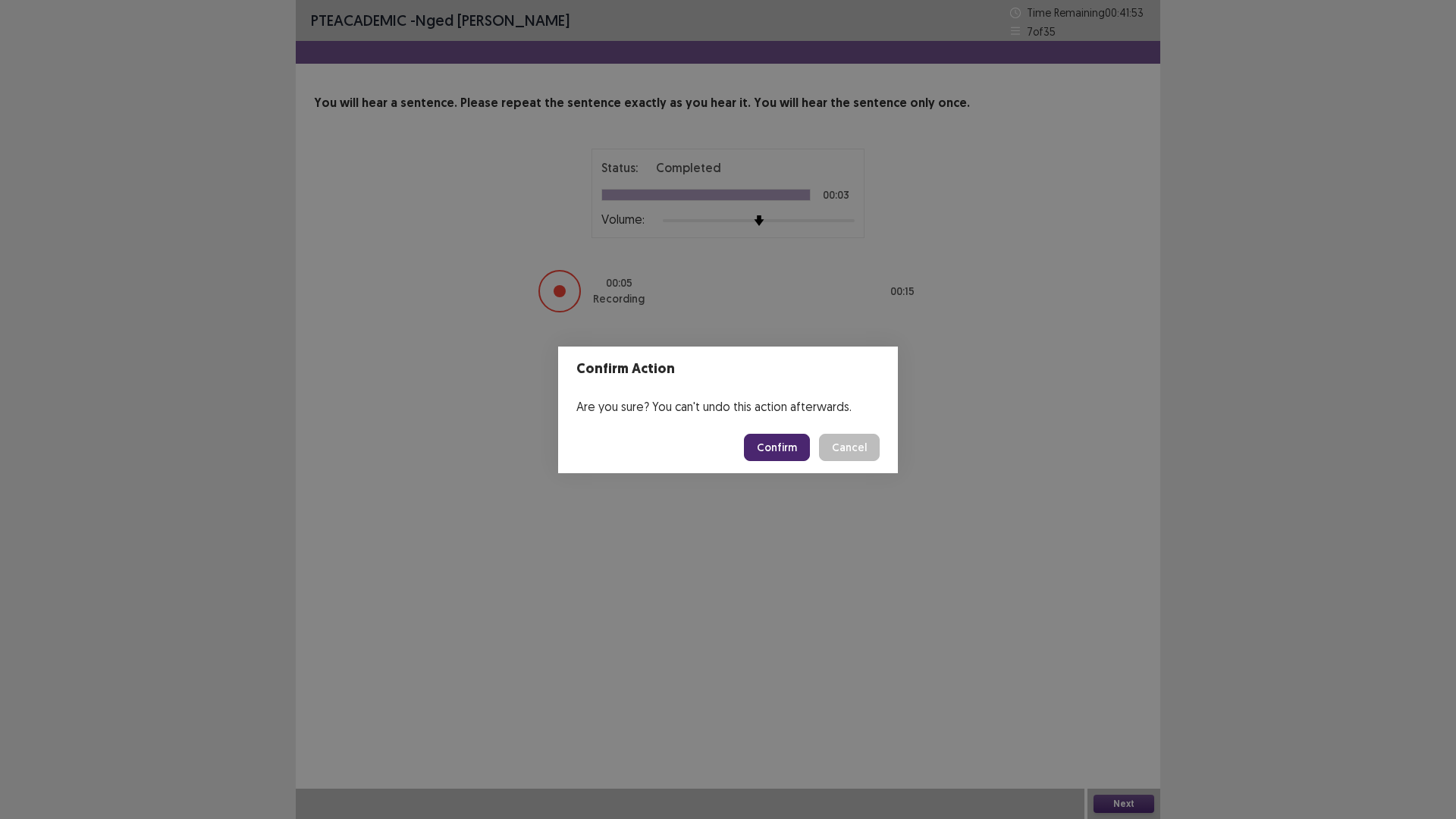
click at [784, 442] on button "Confirm" at bounding box center [777, 447] width 66 height 27
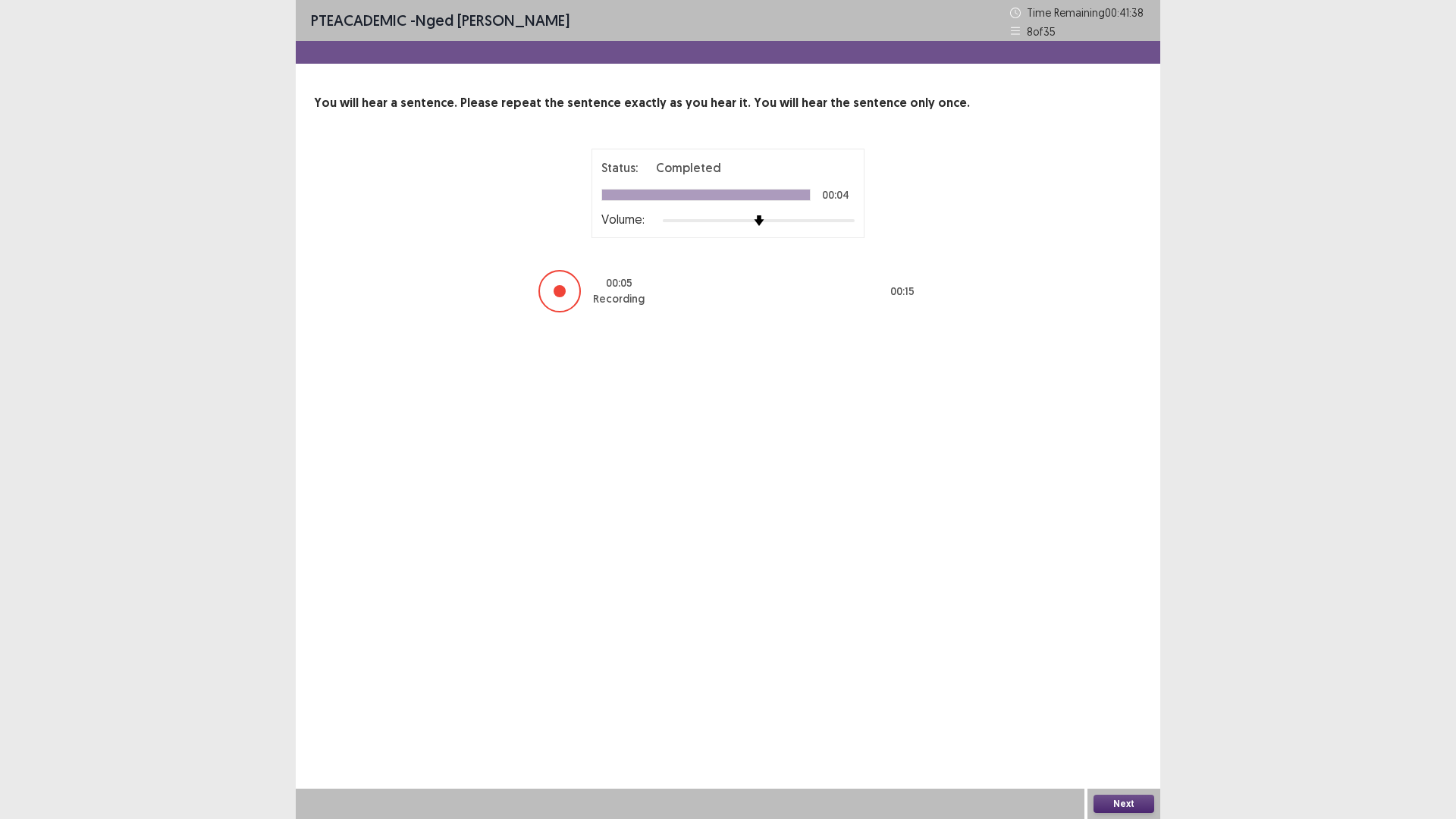
click at [1136, 715] on button "Next" at bounding box center [1123, 803] width 61 height 18
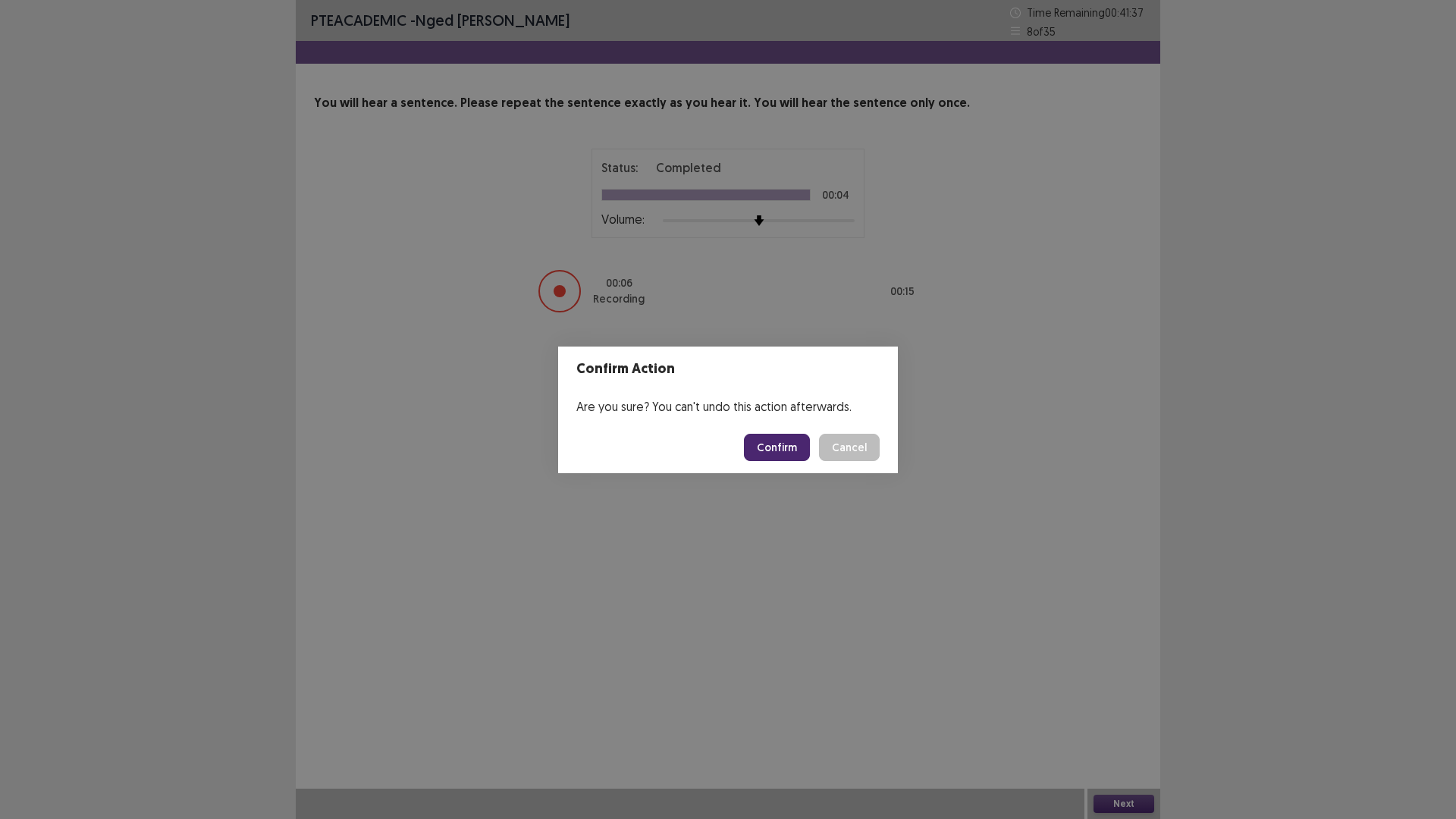
click at [774, 449] on button "Confirm" at bounding box center [777, 447] width 66 height 27
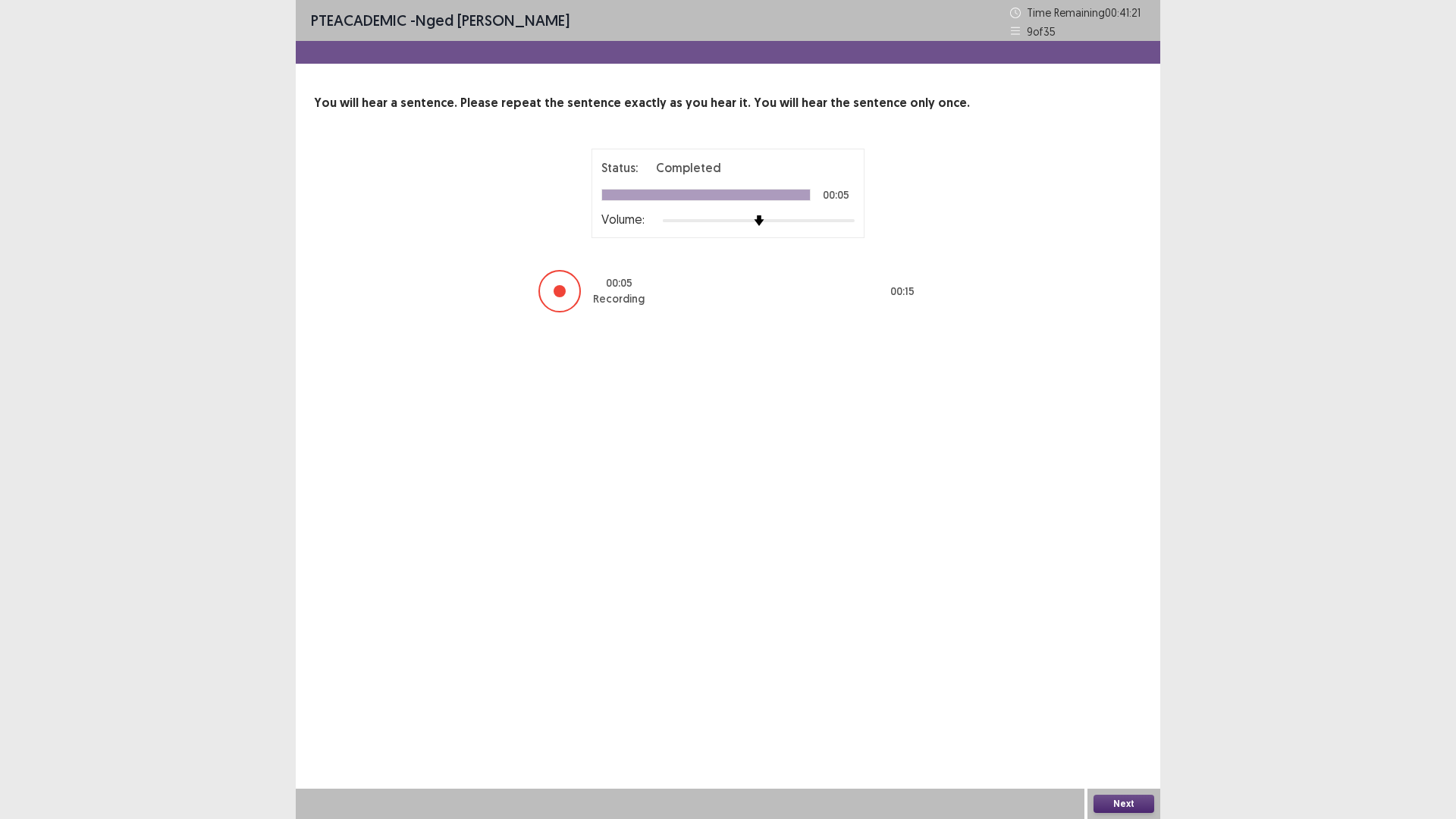
click at [1123, 715] on button "Next" at bounding box center [1123, 803] width 61 height 18
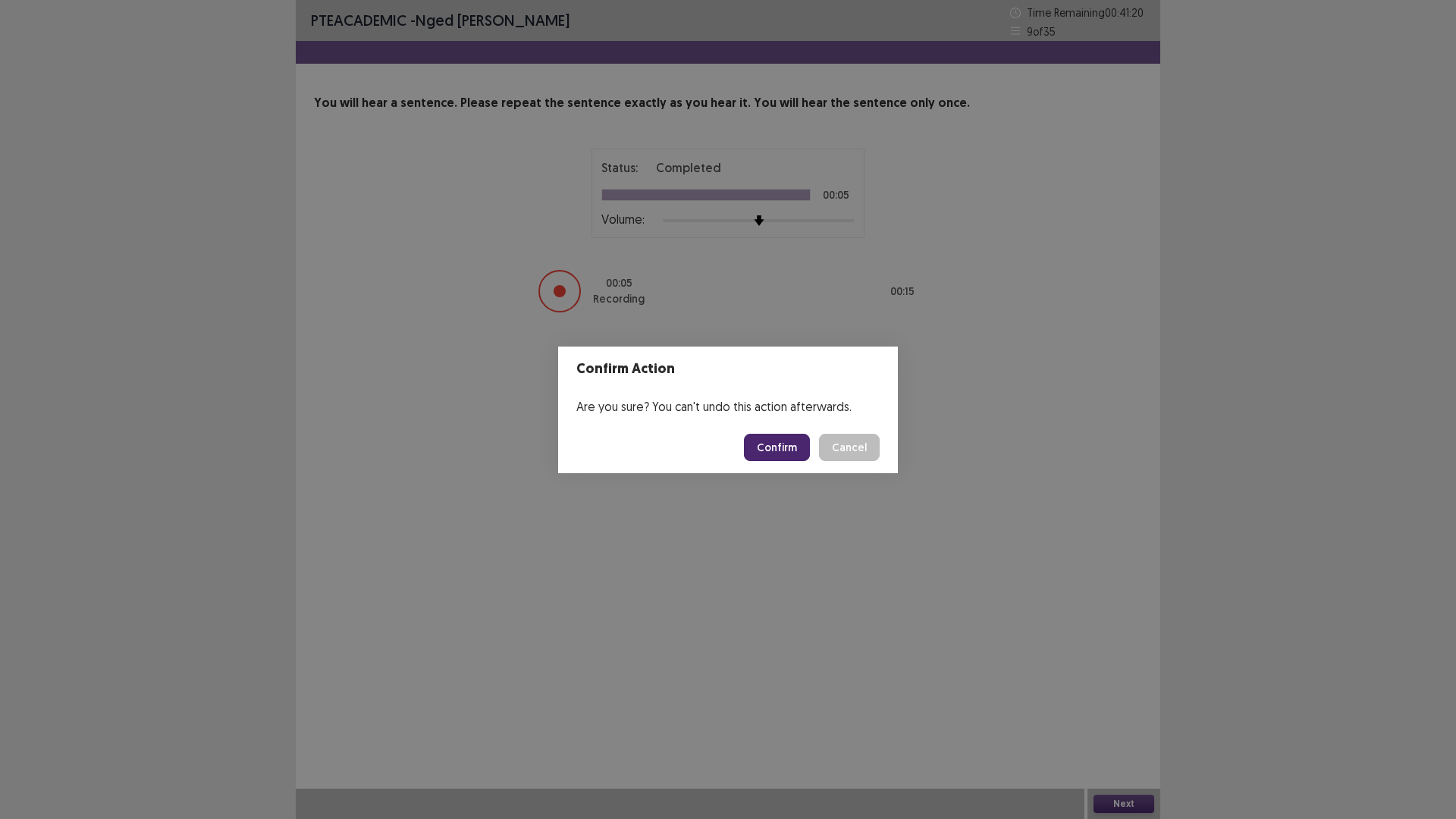
click at [772, 449] on button "Confirm" at bounding box center [777, 447] width 66 height 27
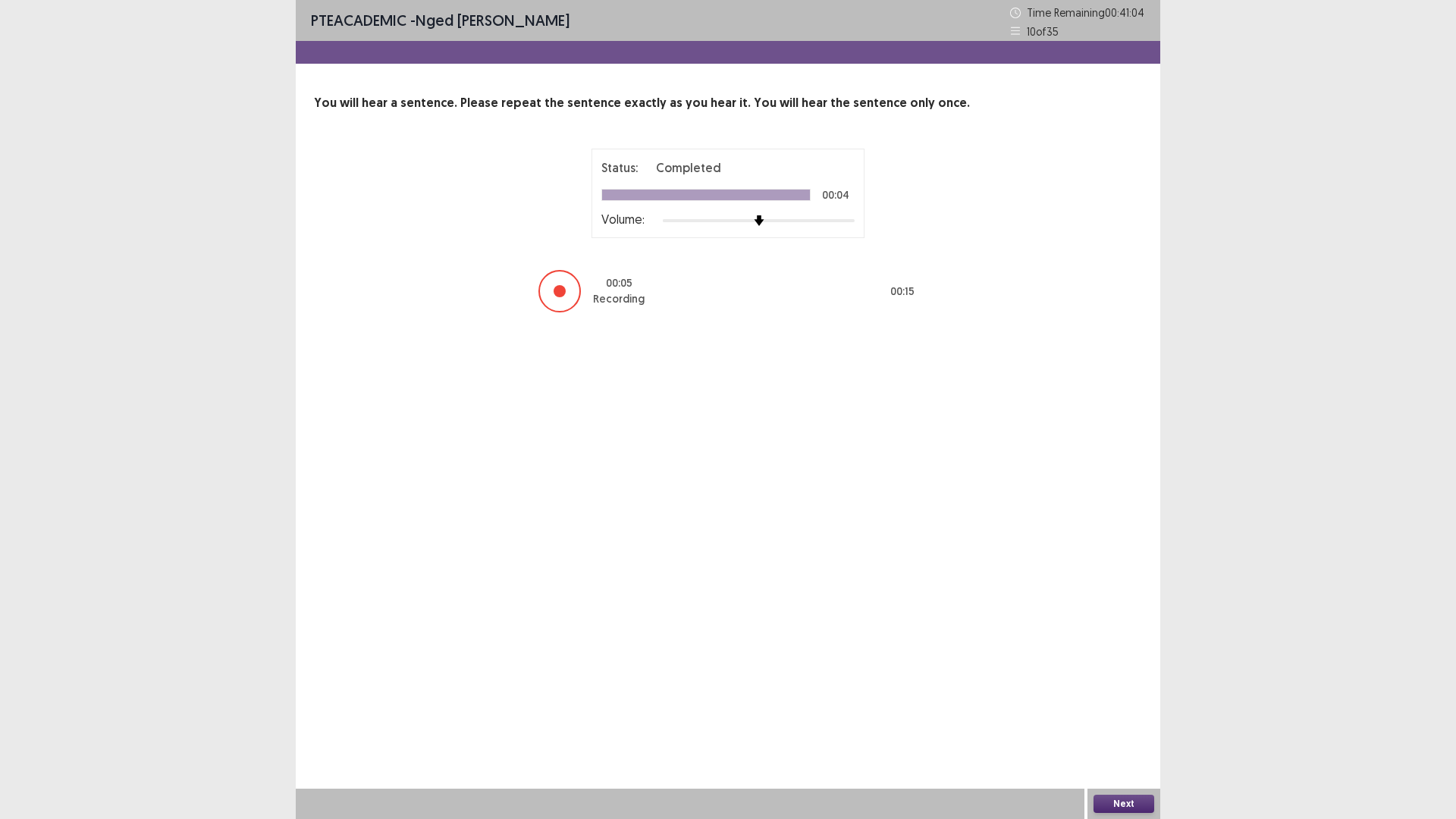
click at [1130, 715] on button "Next" at bounding box center [1123, 803] width 61 height 18
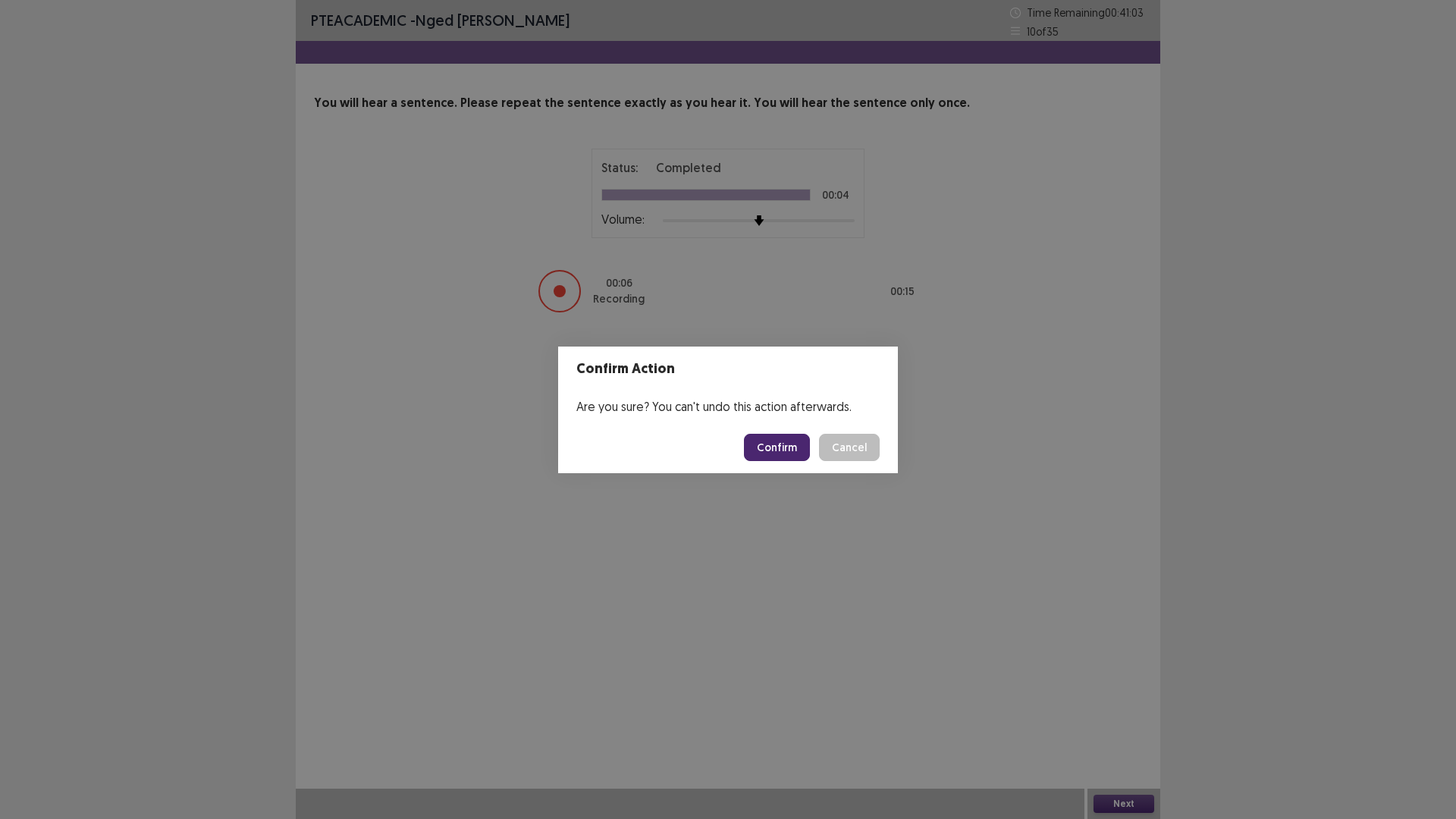
click at [776, 449] on button "Confirm" at bounding box center [777, 447] width 66 height 27
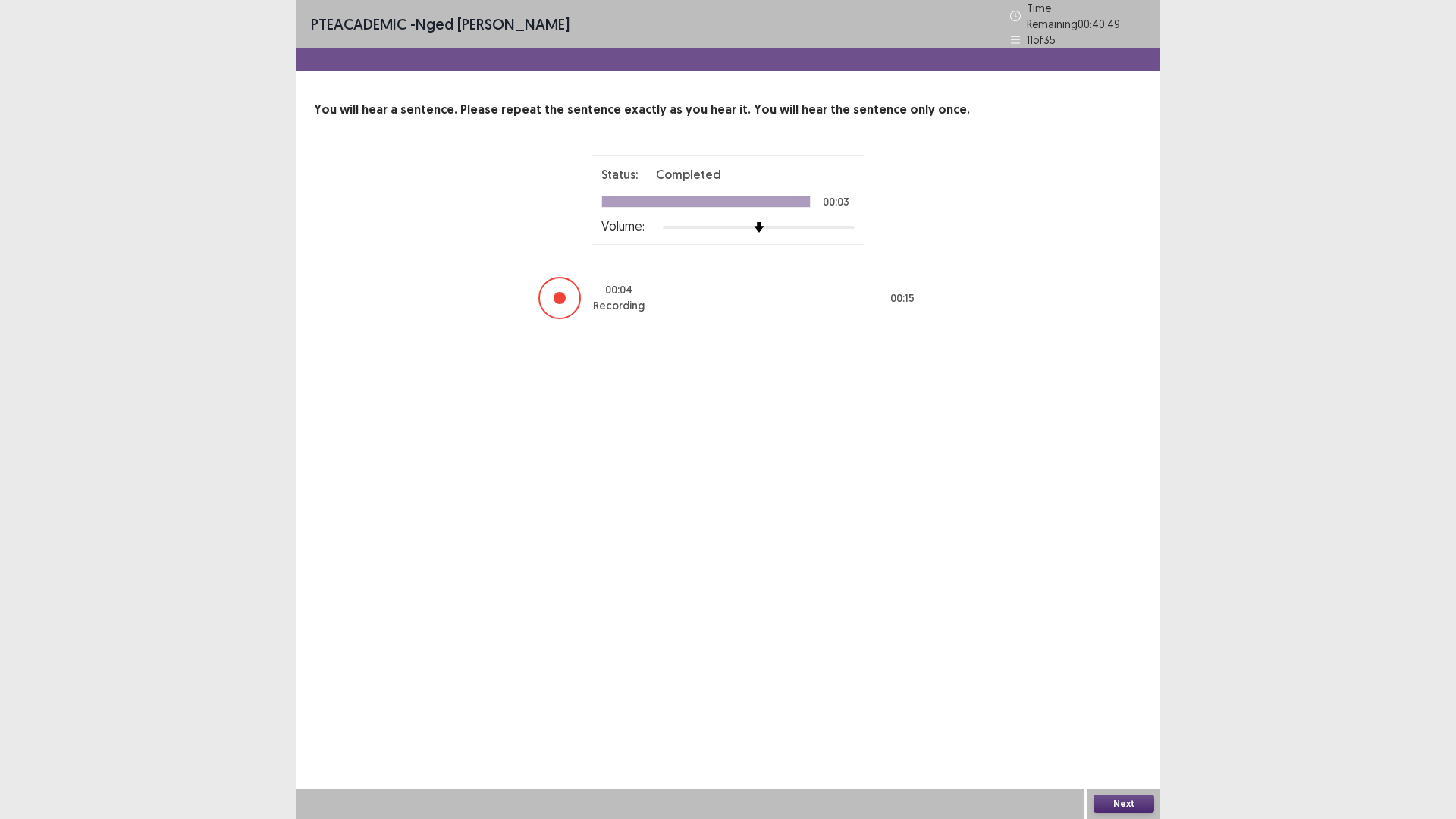
click at [1127, 715] on button "Next" at bounding box center [1123, 803] width 61 height 18
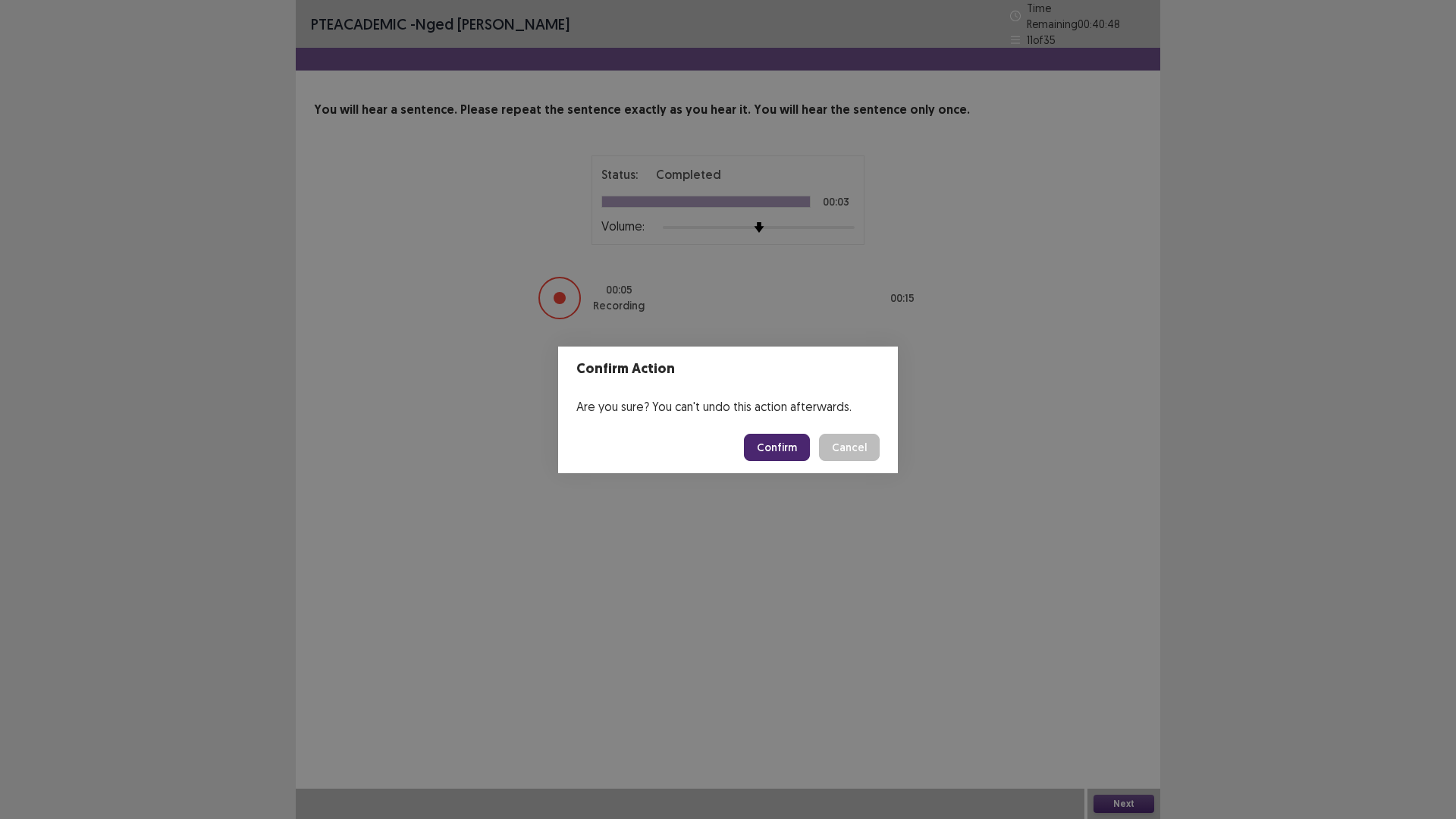
click at [767, 439] on button "Confirm" at bounding box center [777, 447] width 66 height 27
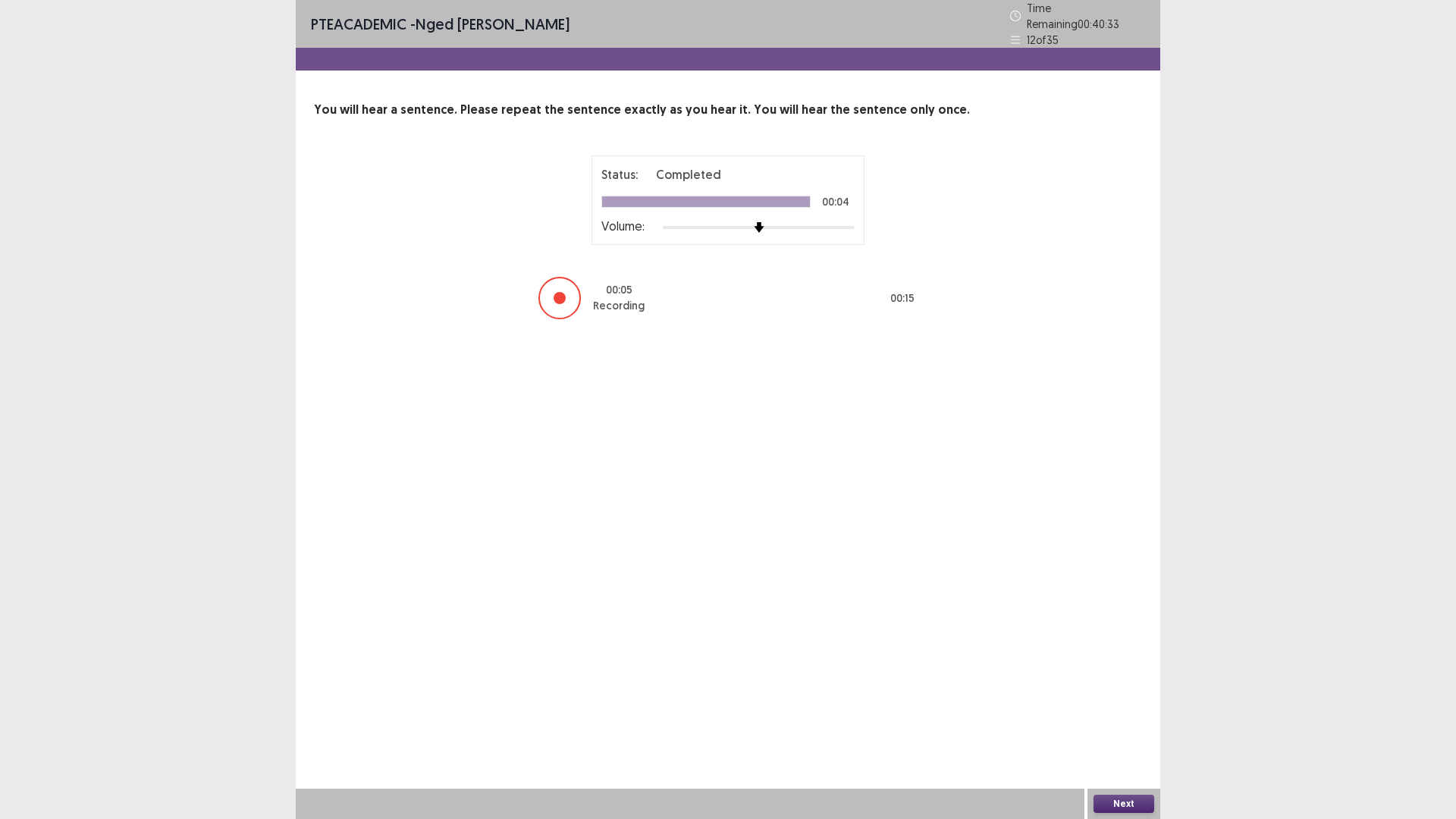
click at [1125, 715] on button "Next" at bounding box center [1123, 803] width 61 height 18
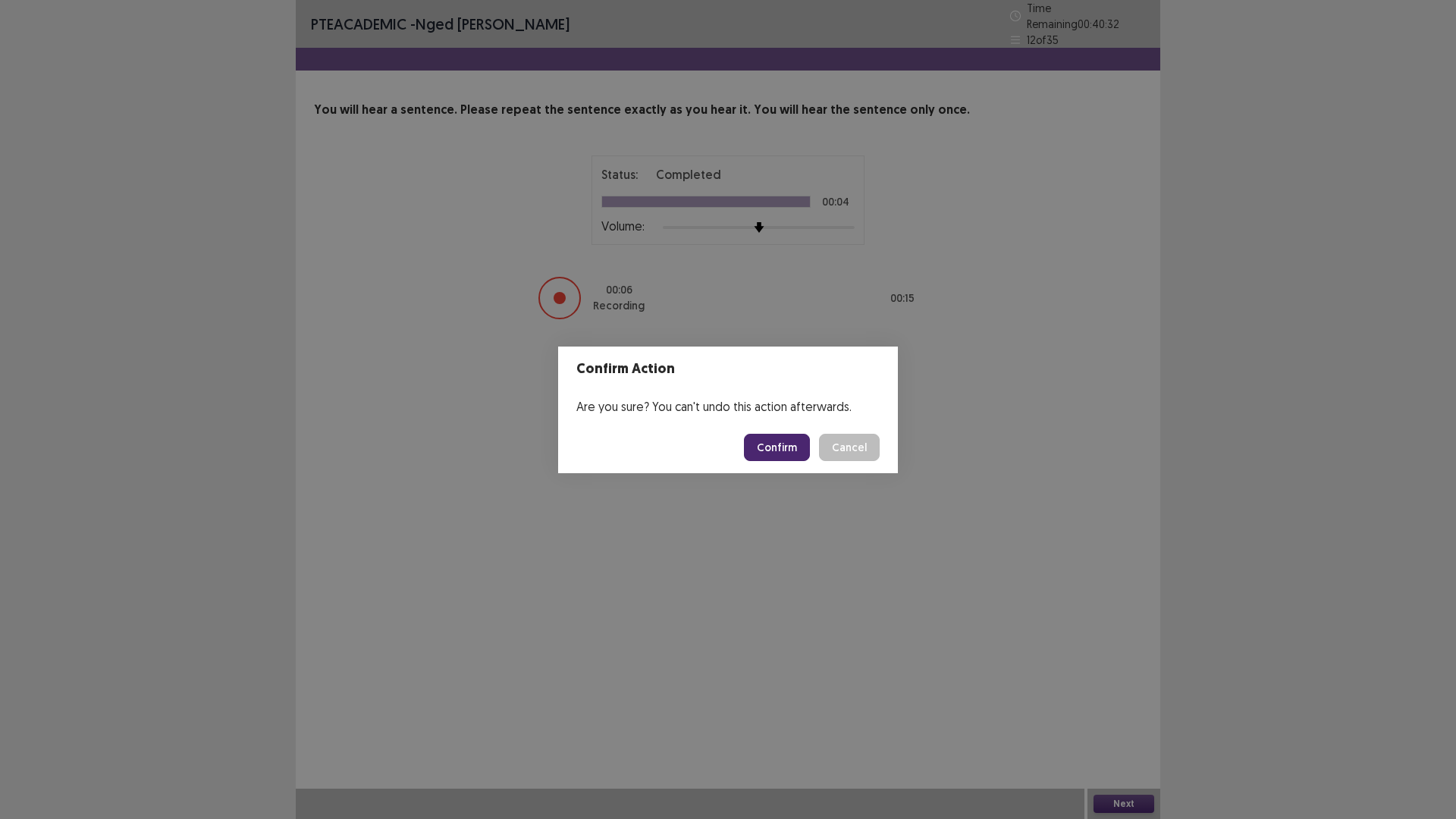
click at [781, 453] on button "Confirm" at bounding box center [777, 447] width 66 height 27
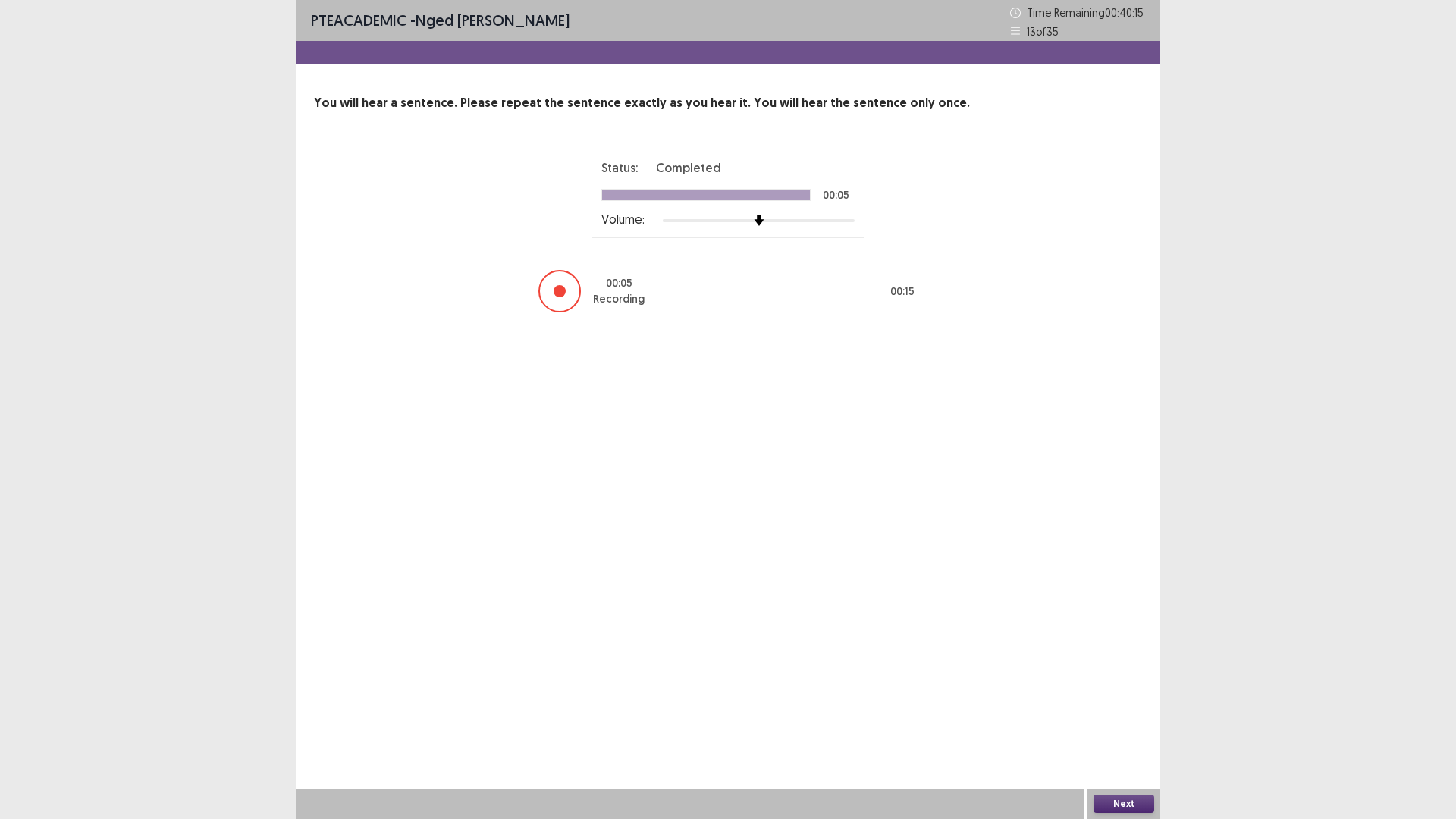
click at [1127, 715] on button "Next" at bounding box center [1123, 803] width 61 height 18
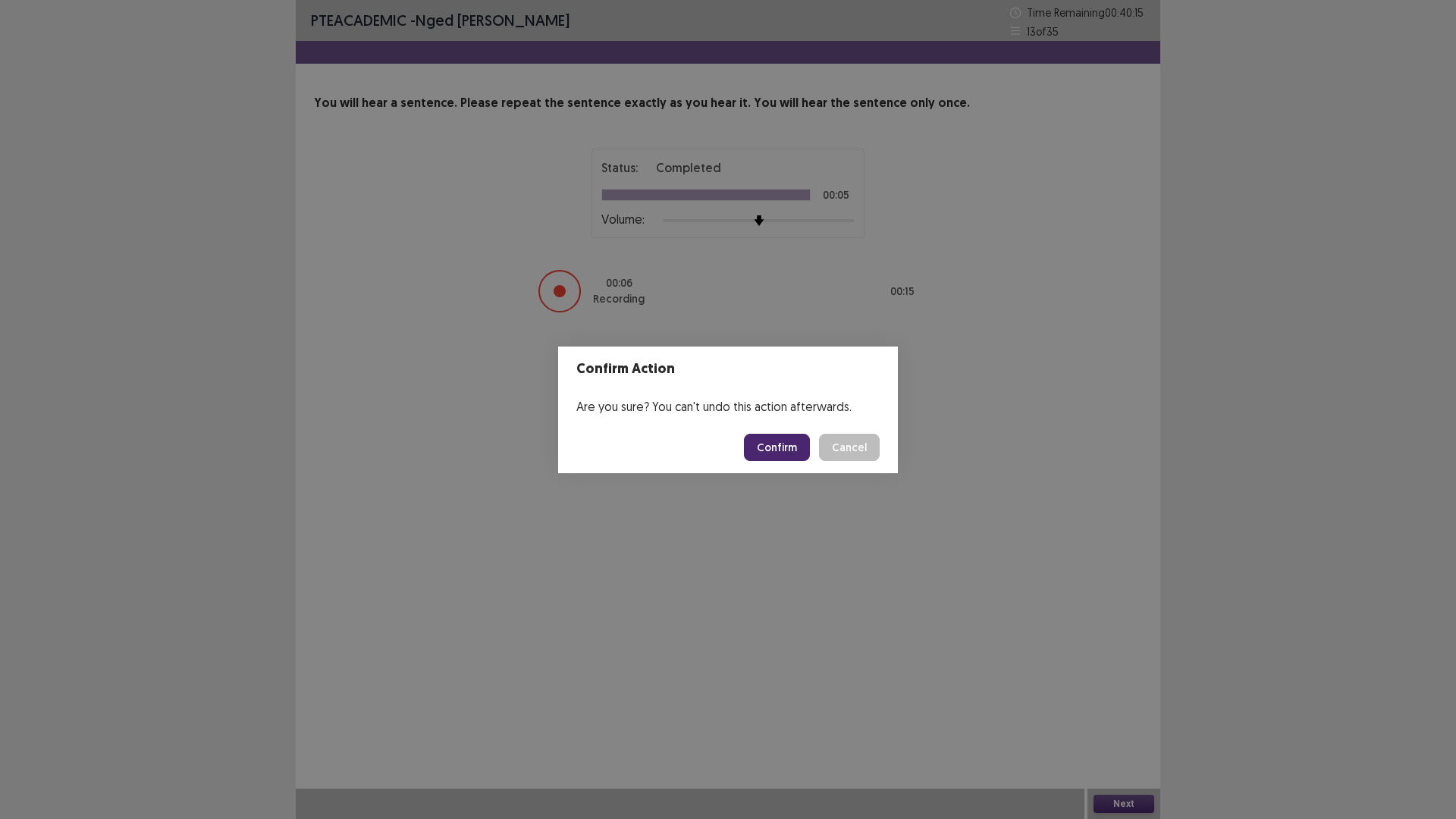
click at [791, 449] on button "Confirm" at bounding box center [777, 447] width 66 height 27
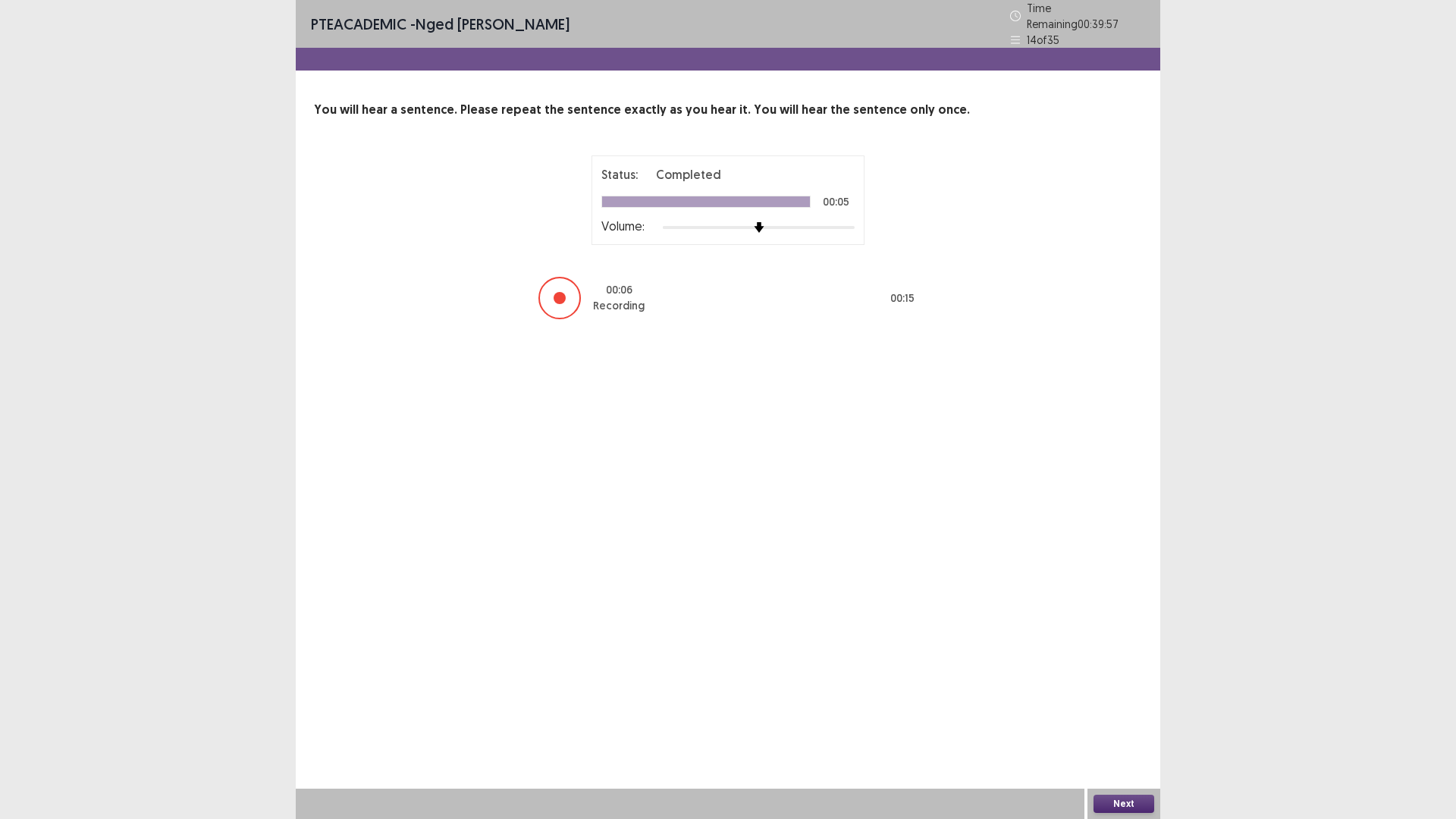
click at [1127, 715] on button "Next" at bounding box center [1123, 803] width 61 height 18
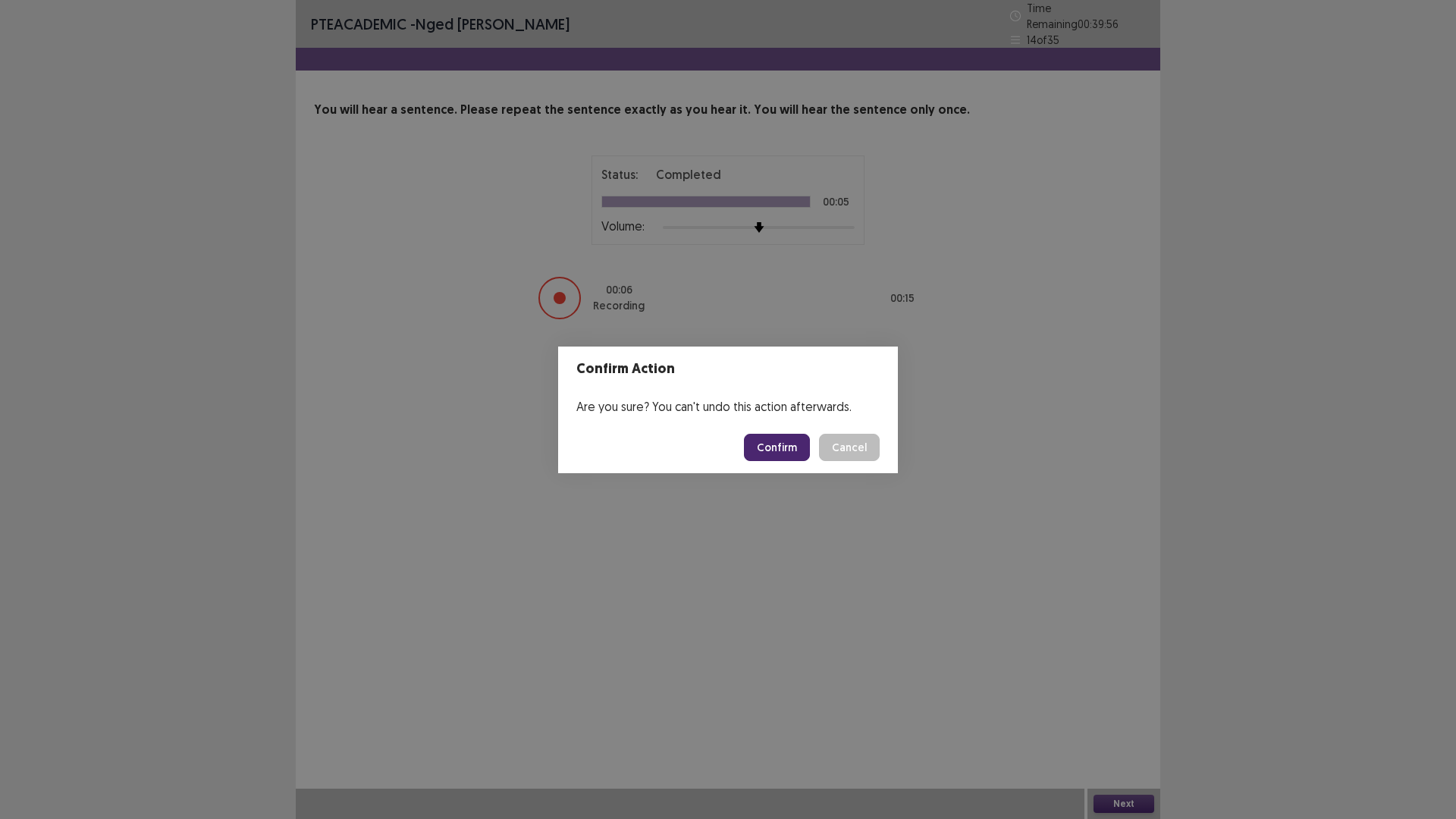
click at [781, 443] on button "Confirm" at bounding box center [777, 447] width 66 height 27
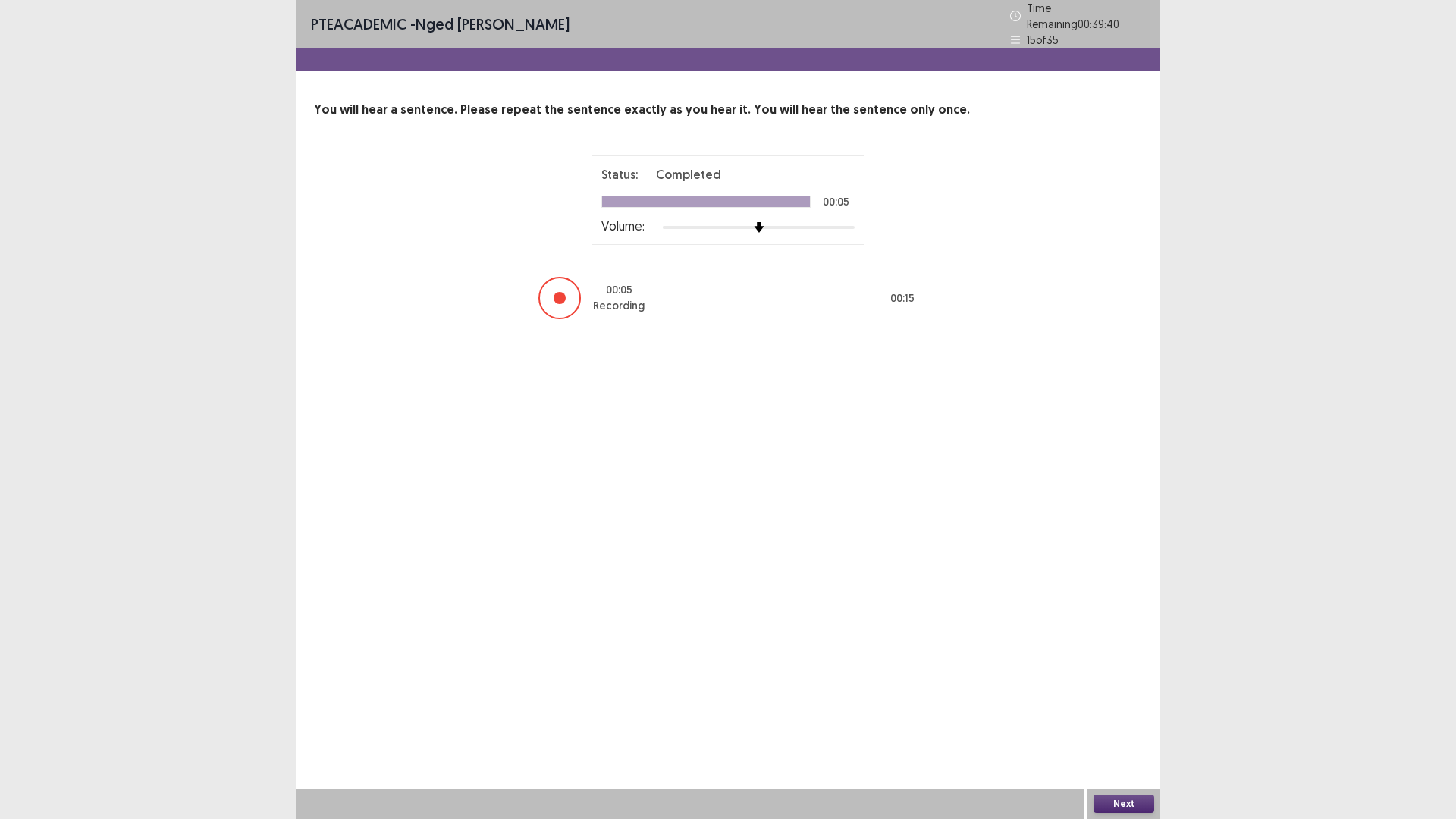
click at [1118, 715] on button "Next" at bounding box center [1123, 803] width 61 height 18
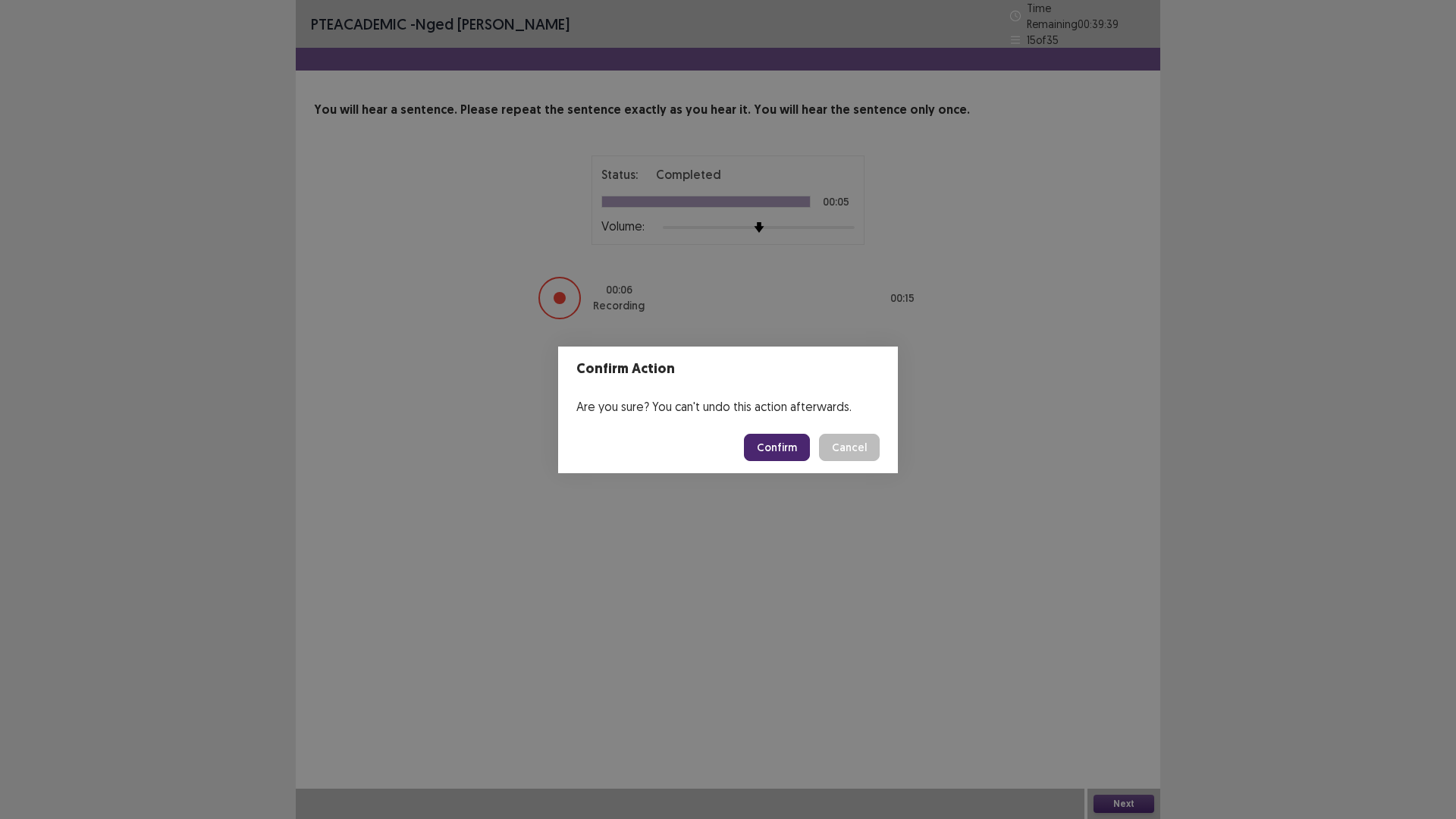
click at [767, 445] on button "Confirm" at bounding box center [777, 447] width 66 height 27
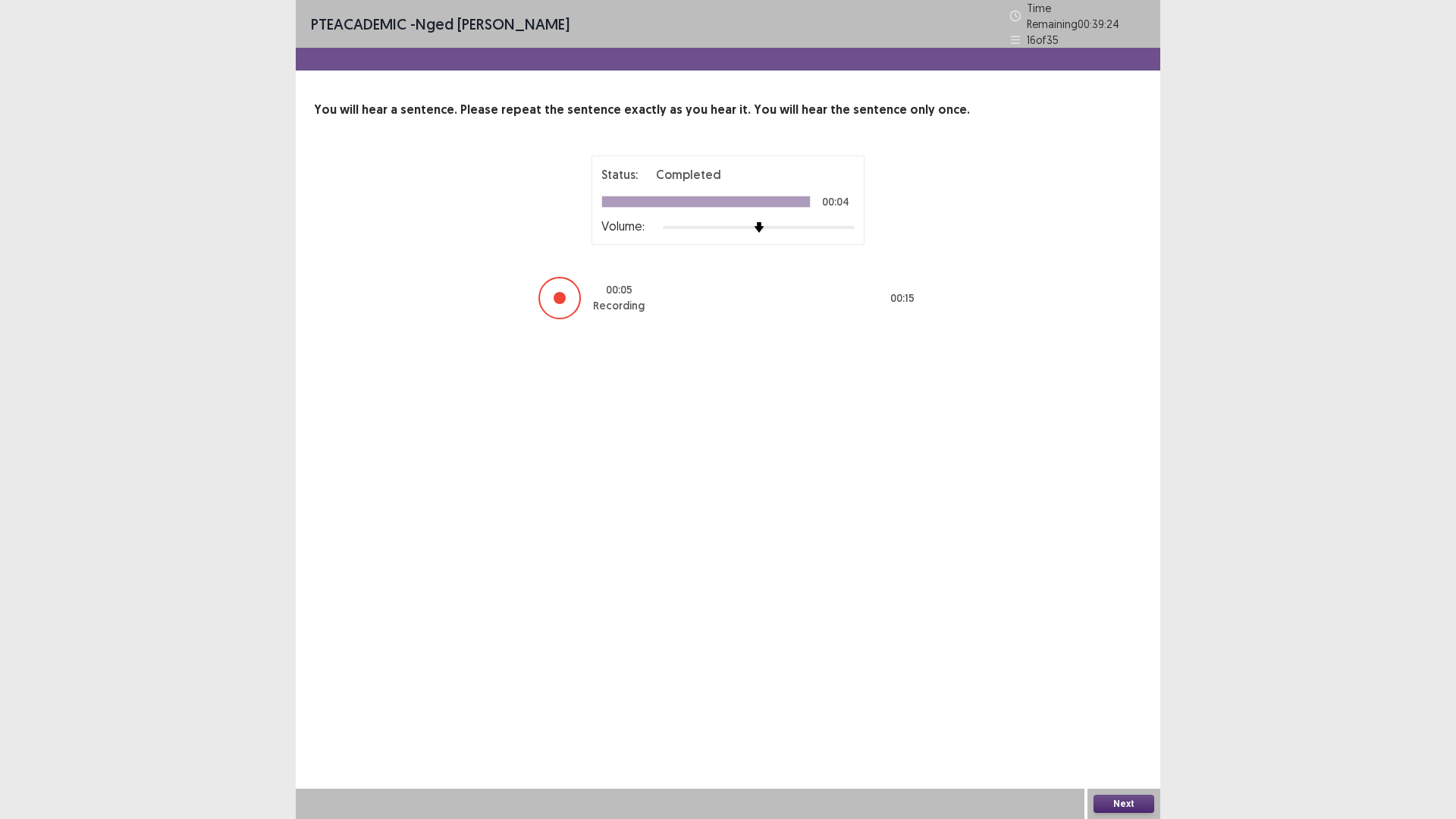
click at [1129, 715] on button "Next" at bounding box center [1123, 803] width 61 height 18
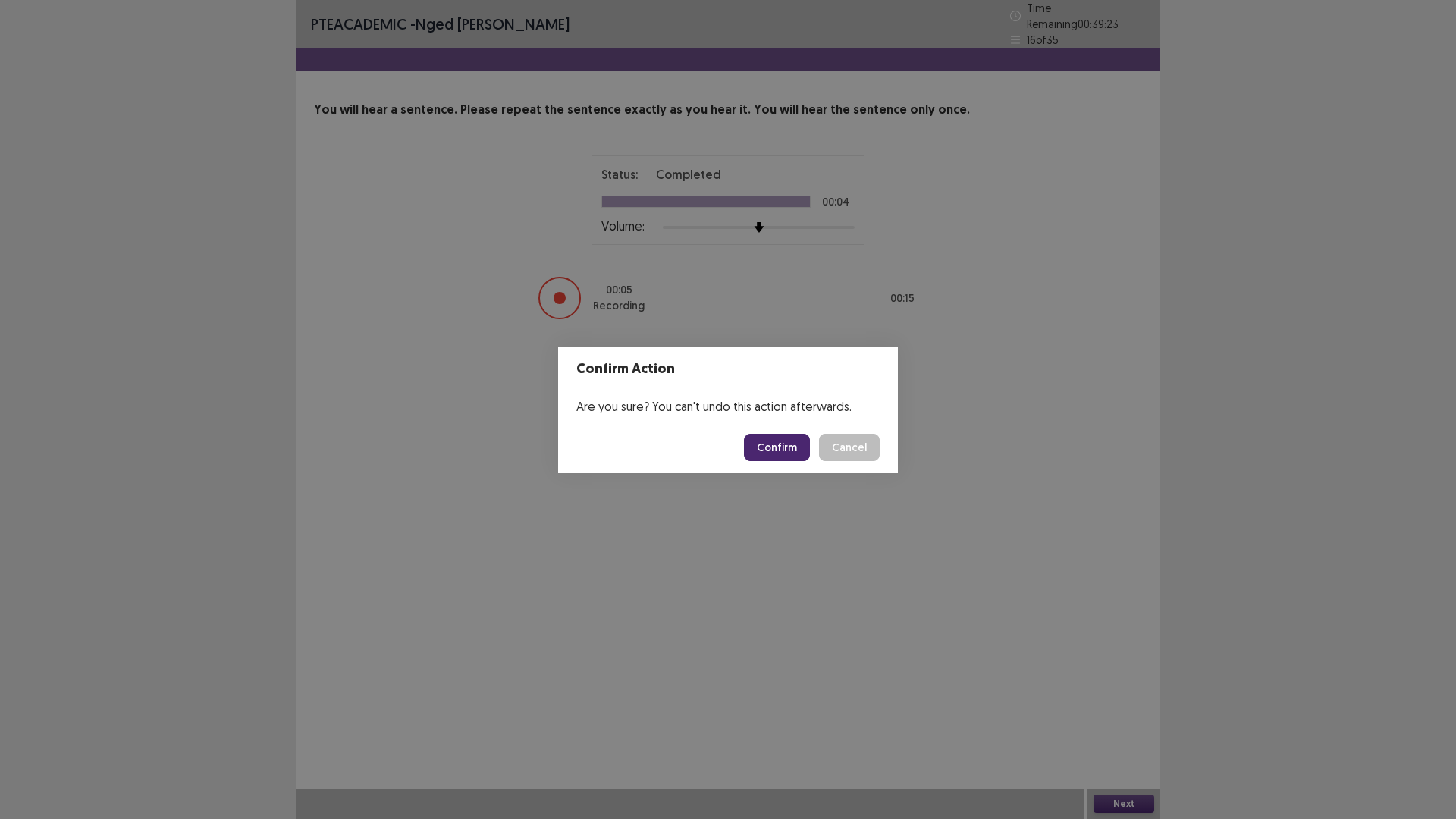
click at [784, 442] on button "Confirm" at bounding box center [777, 447] width 66 height 27
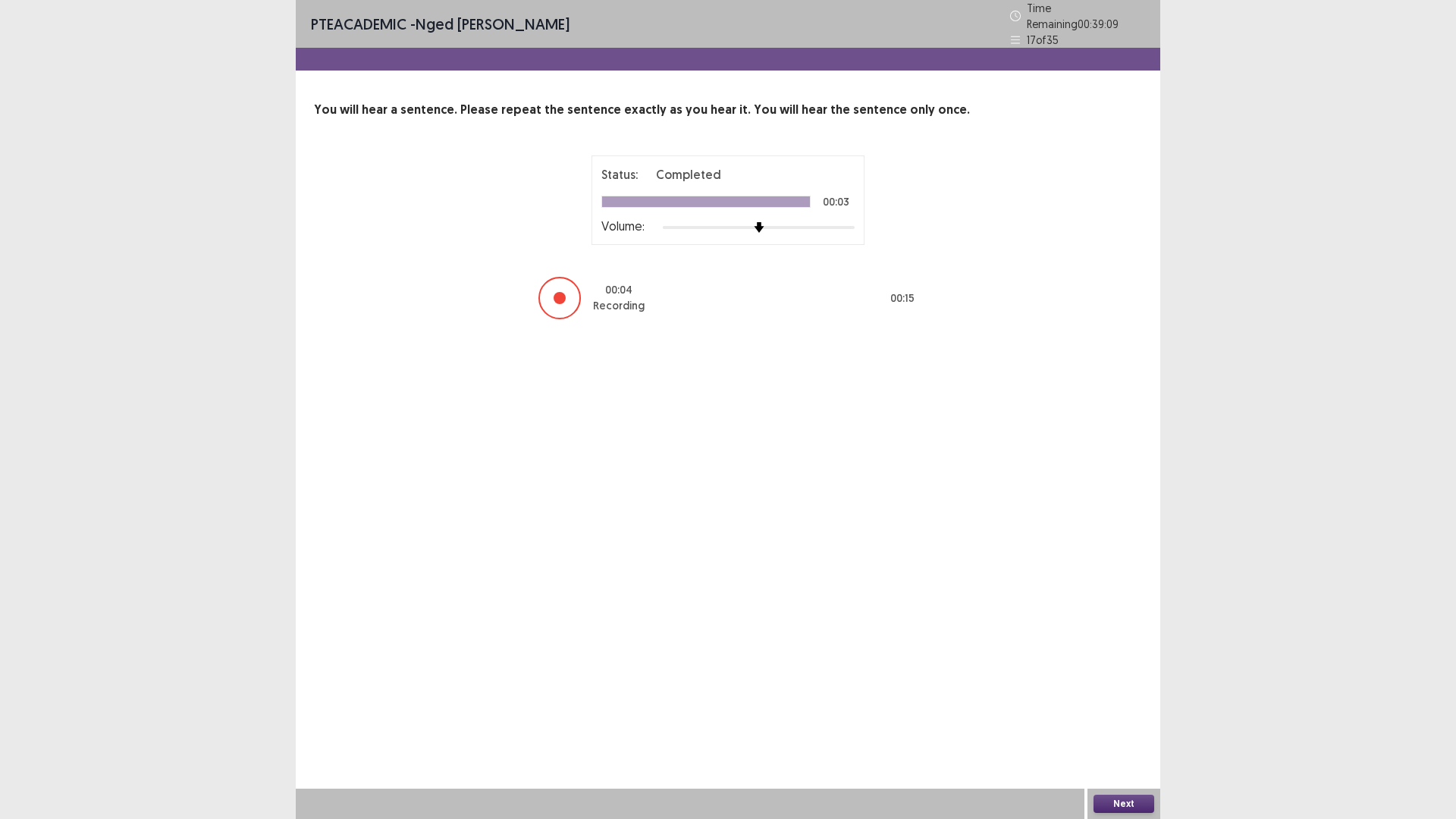
click at [1116, 715] on button "Next" at bounding box center [1123, 803] width 61 height 18
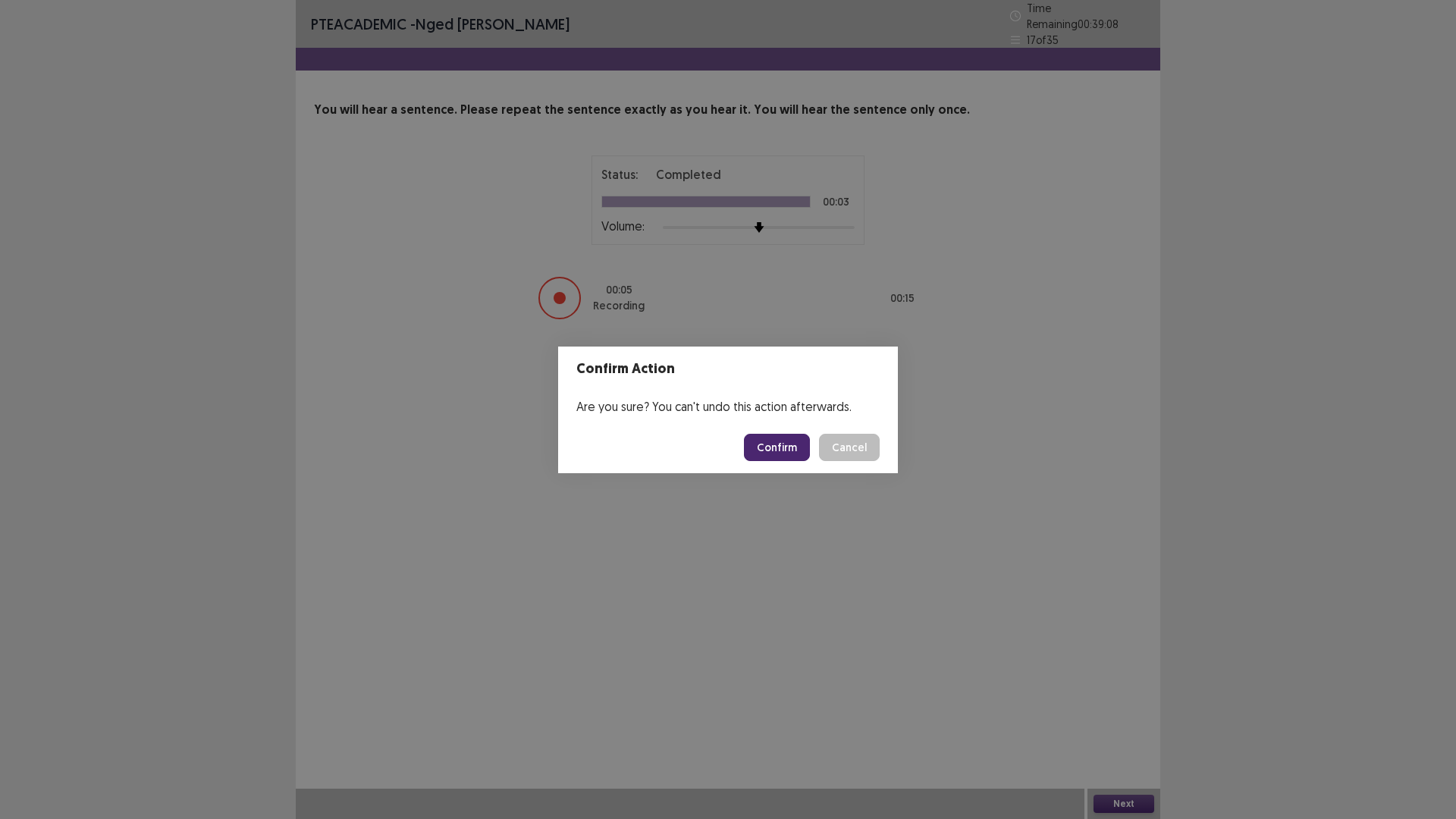
click at [769, 448] on button "Confirm" at bounding box center [777, 447] width 66 height 27
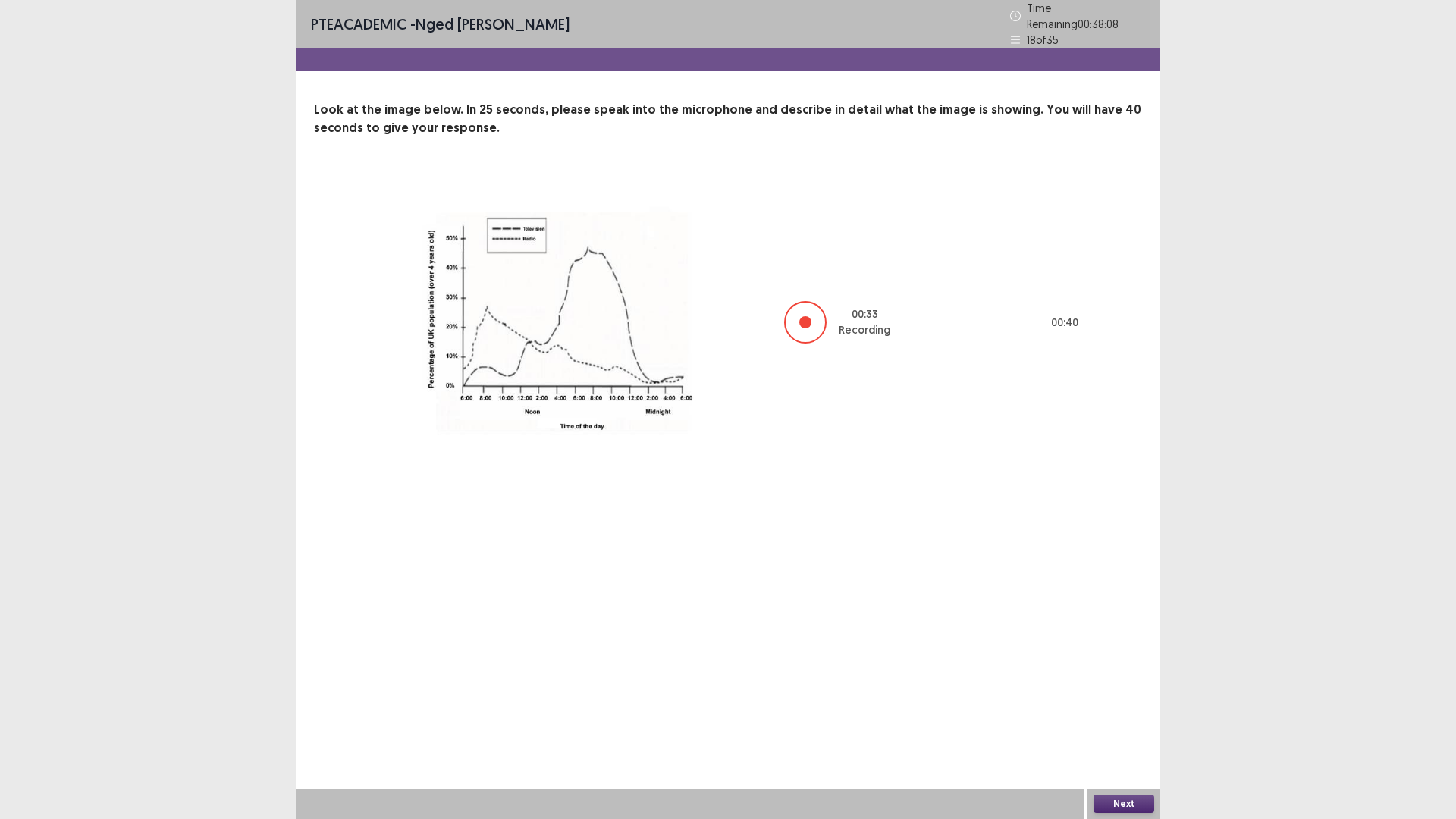
click at [1119, 715] on button "Next" at bounding box center [1123, 803] width 61 height 18
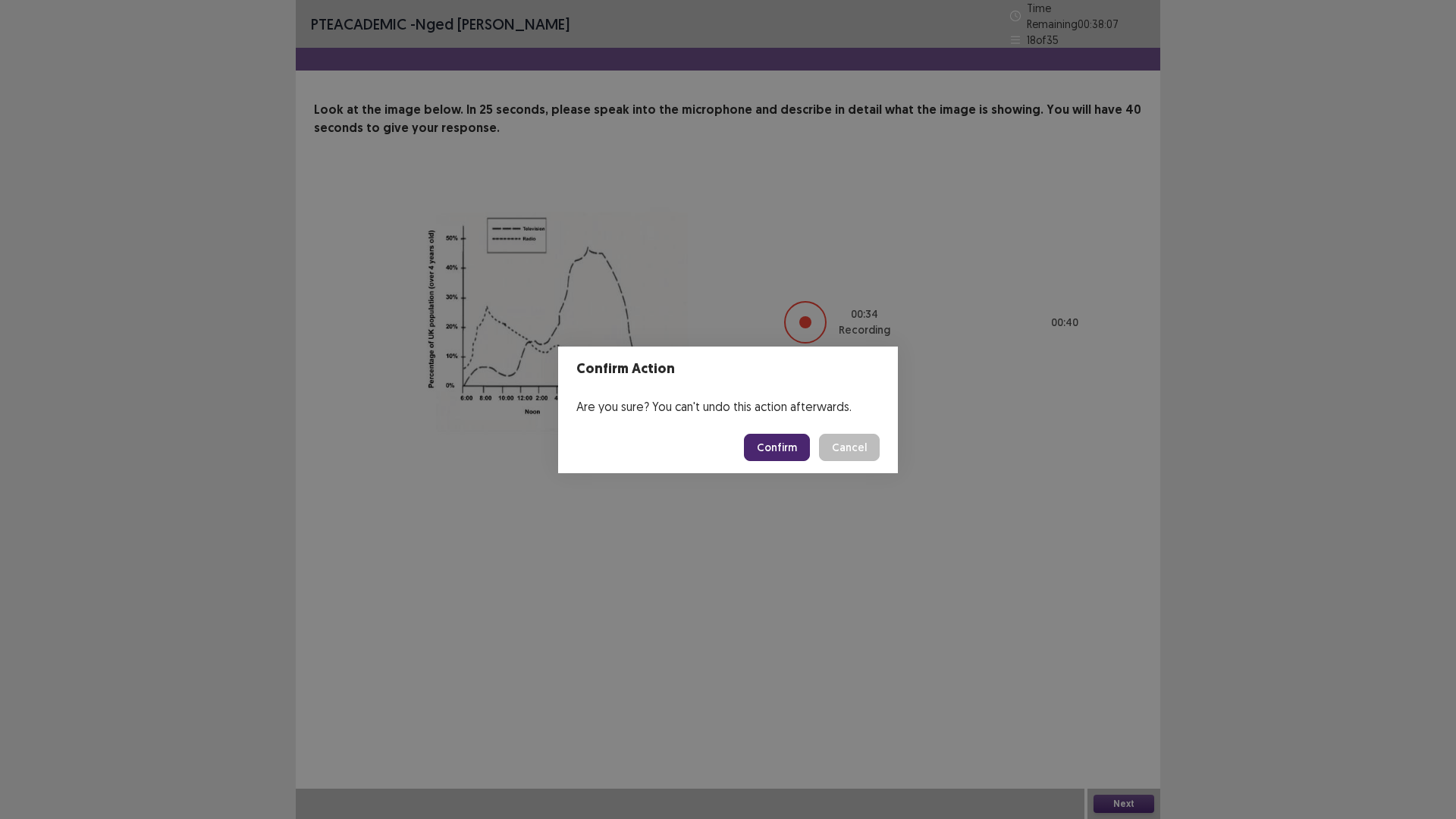
click at [771, 447] on button "Confirm" at bounding box center [777, 447] width 66 height 27
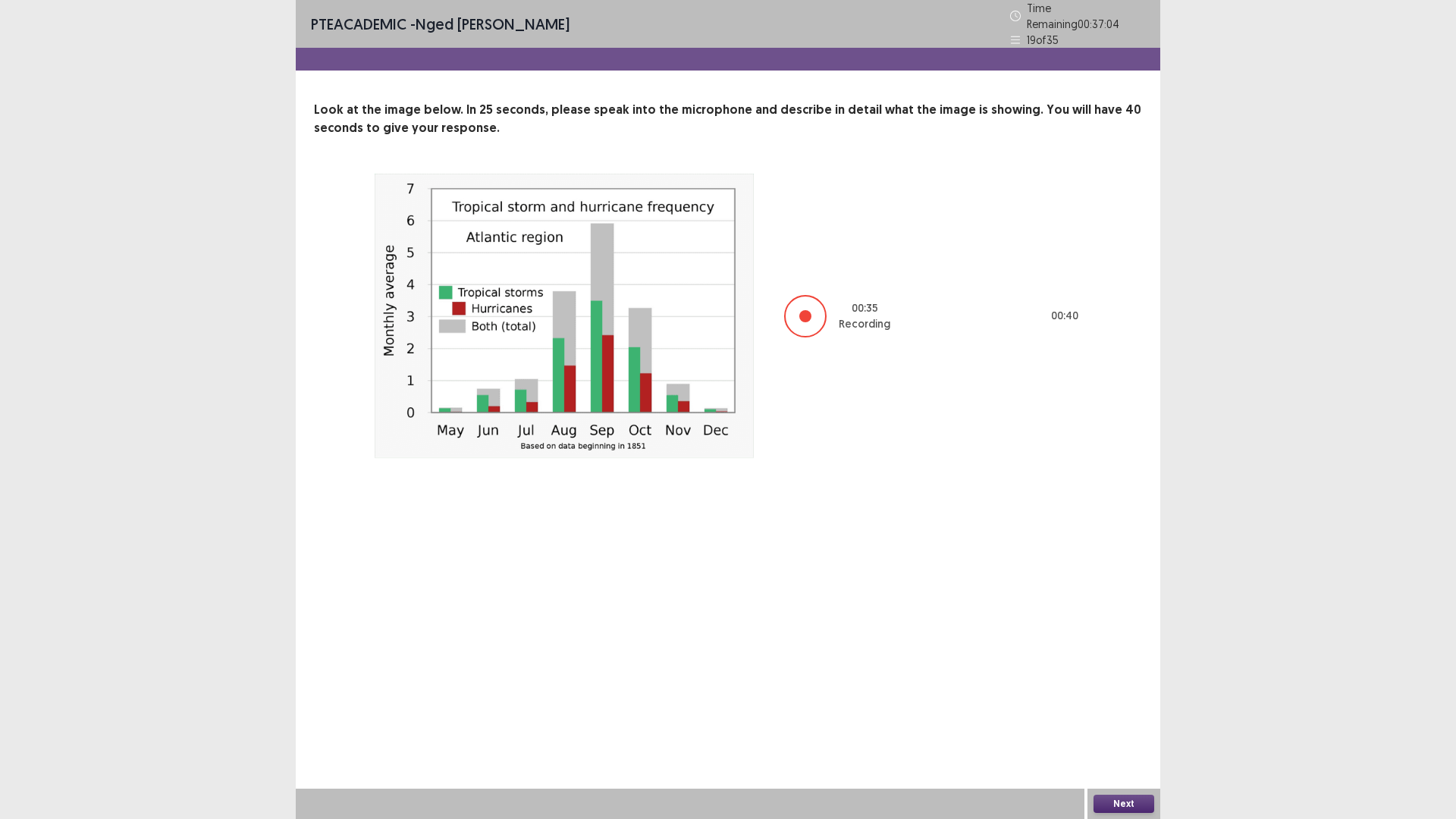
click at [1114, 715] on button "Next" at bounding box center [1123, 803] width 61 height 18
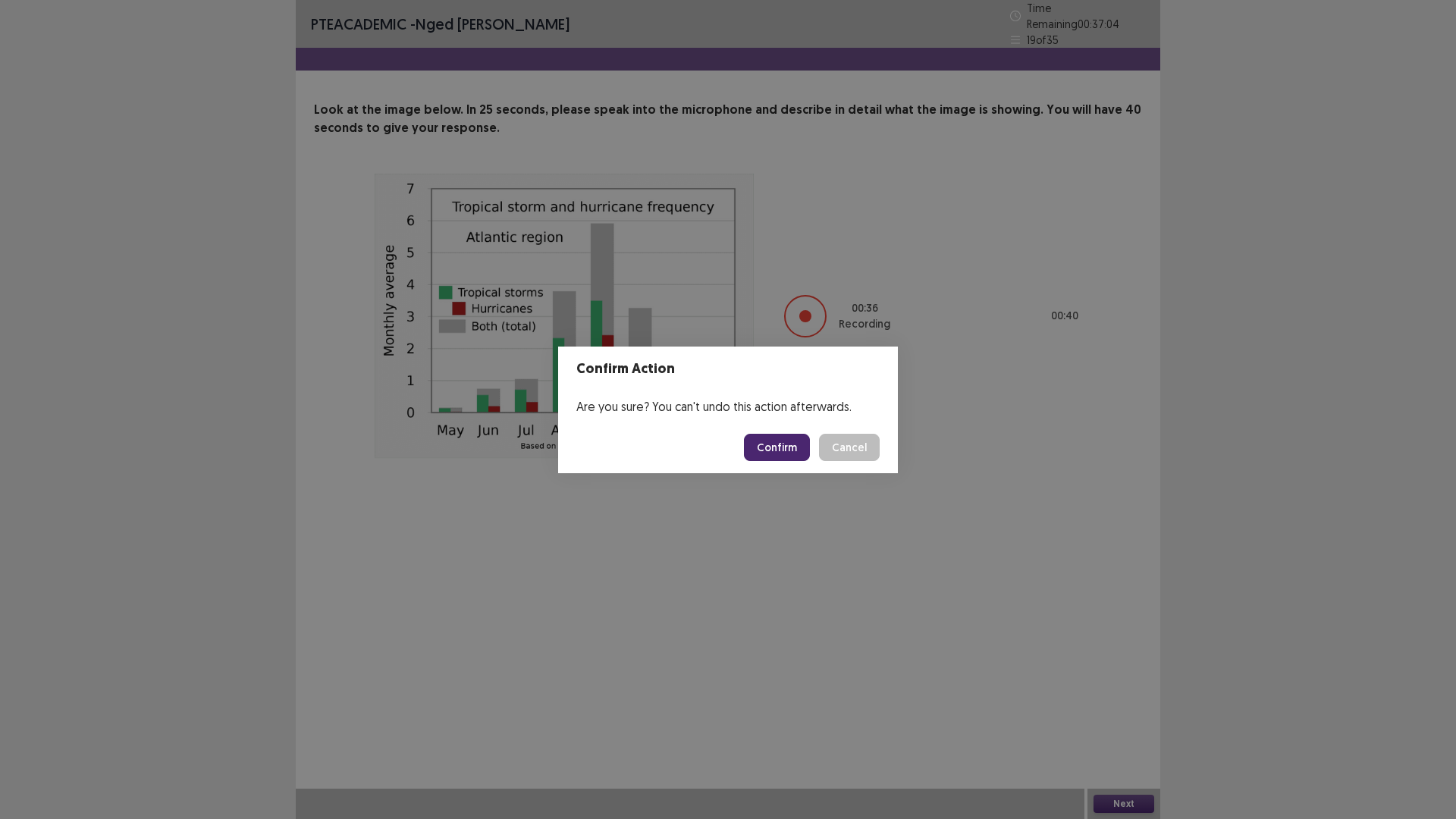
click at [789, 446] on button "Confirm" at bounding box center [777, 447] width 66 height 27
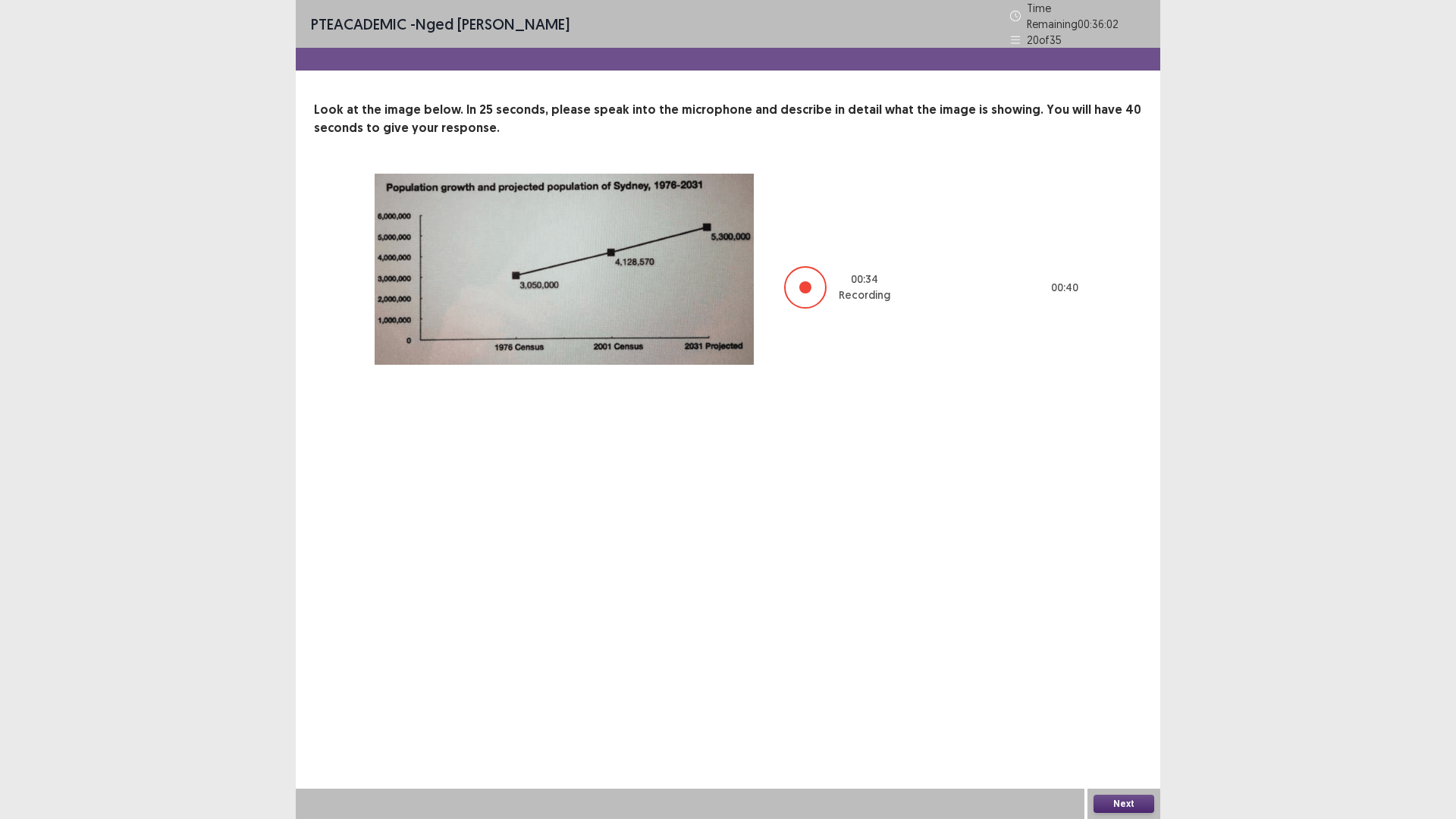
click at [1123, 715] on button "Next" at bounding box center [1123, 803] width 61 height 18
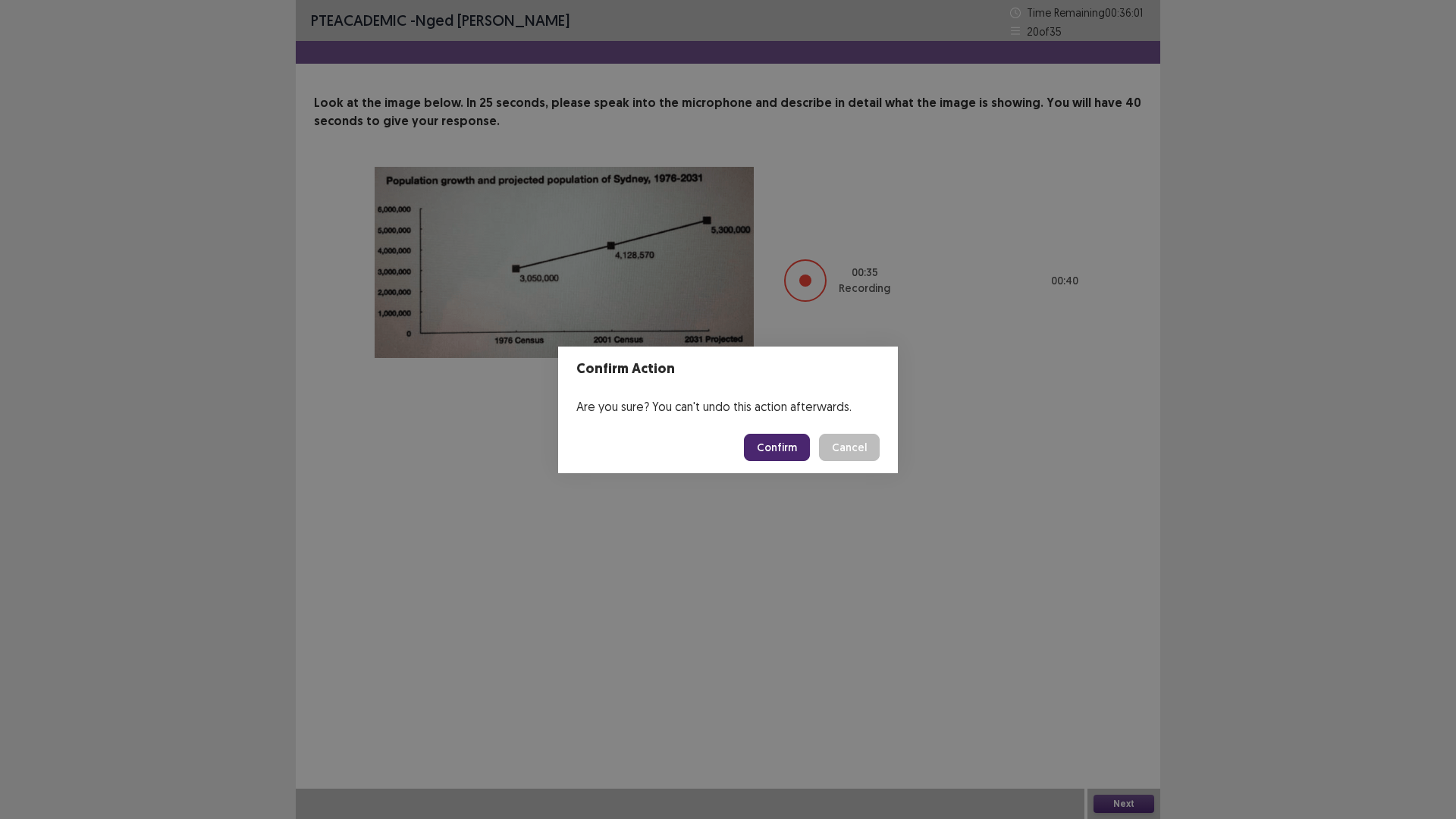
click at [773, 442] on button "Confirm" at bounding box center [777, 447] width 66 height 27
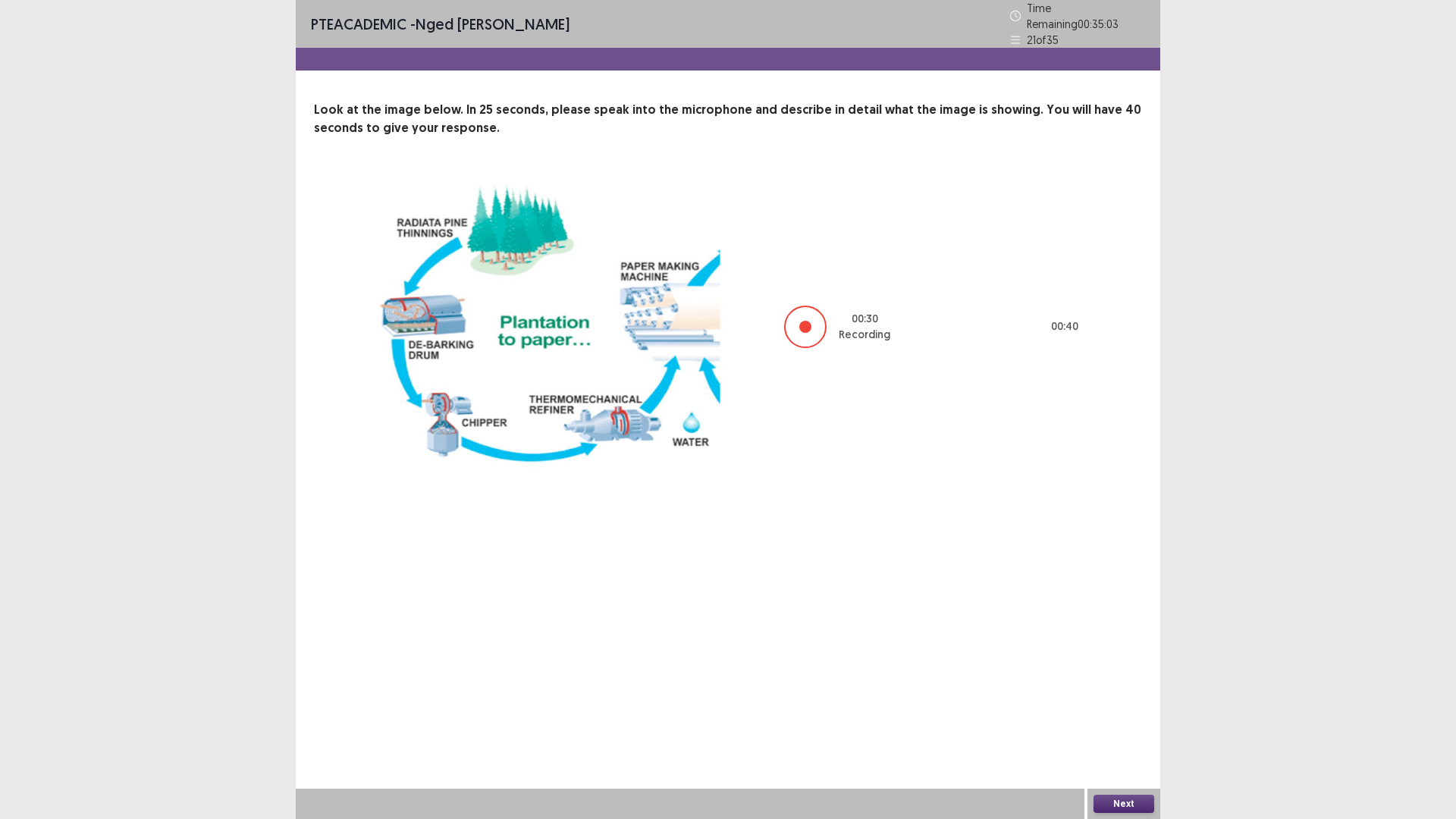
click at [1127, 715] on button "Next" at bounding box center [1123, 803] width 61 height 18
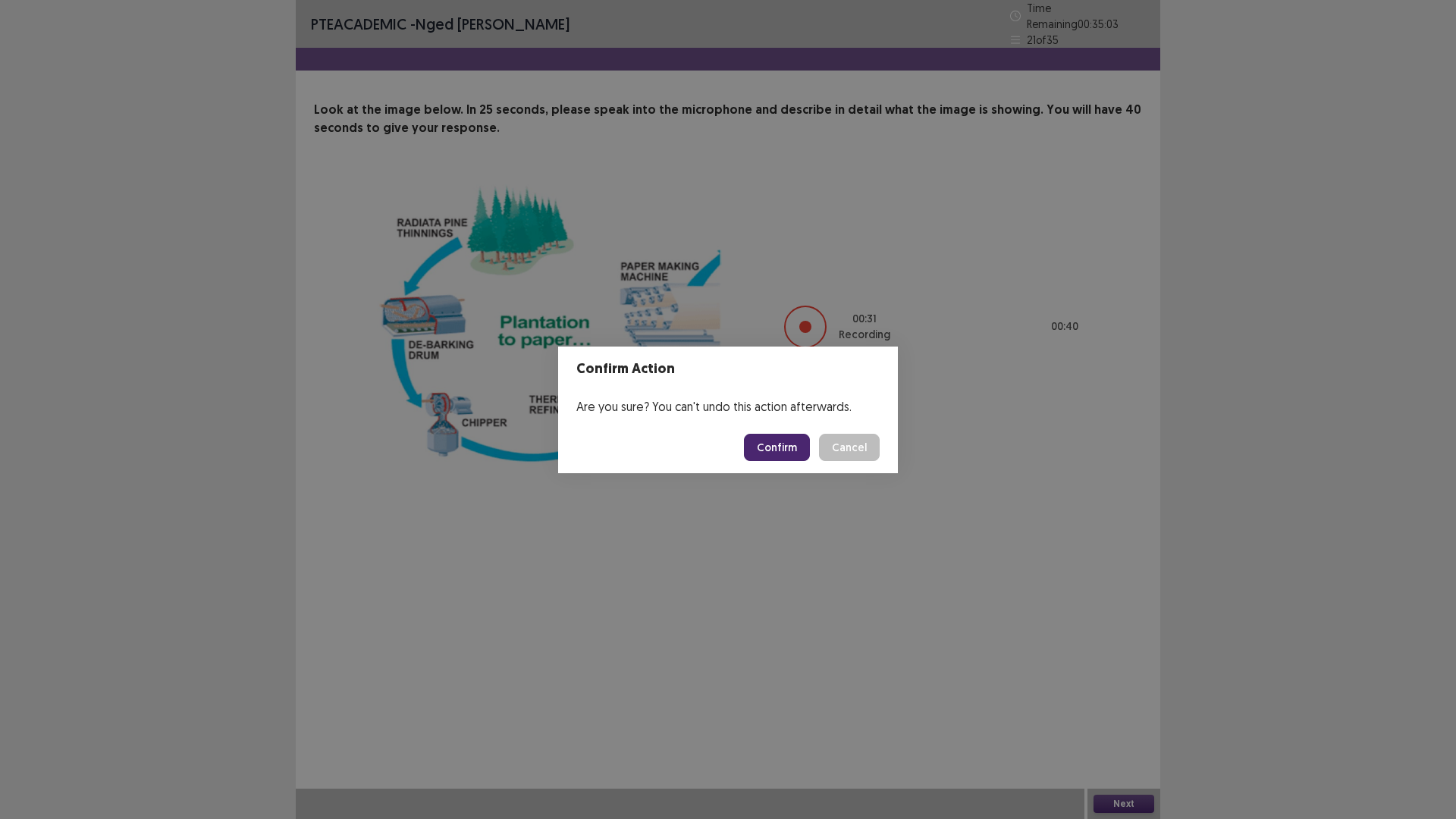
click at [779, 446] on button "Confirm" at bounding box center [777, 447] width 66 height 27
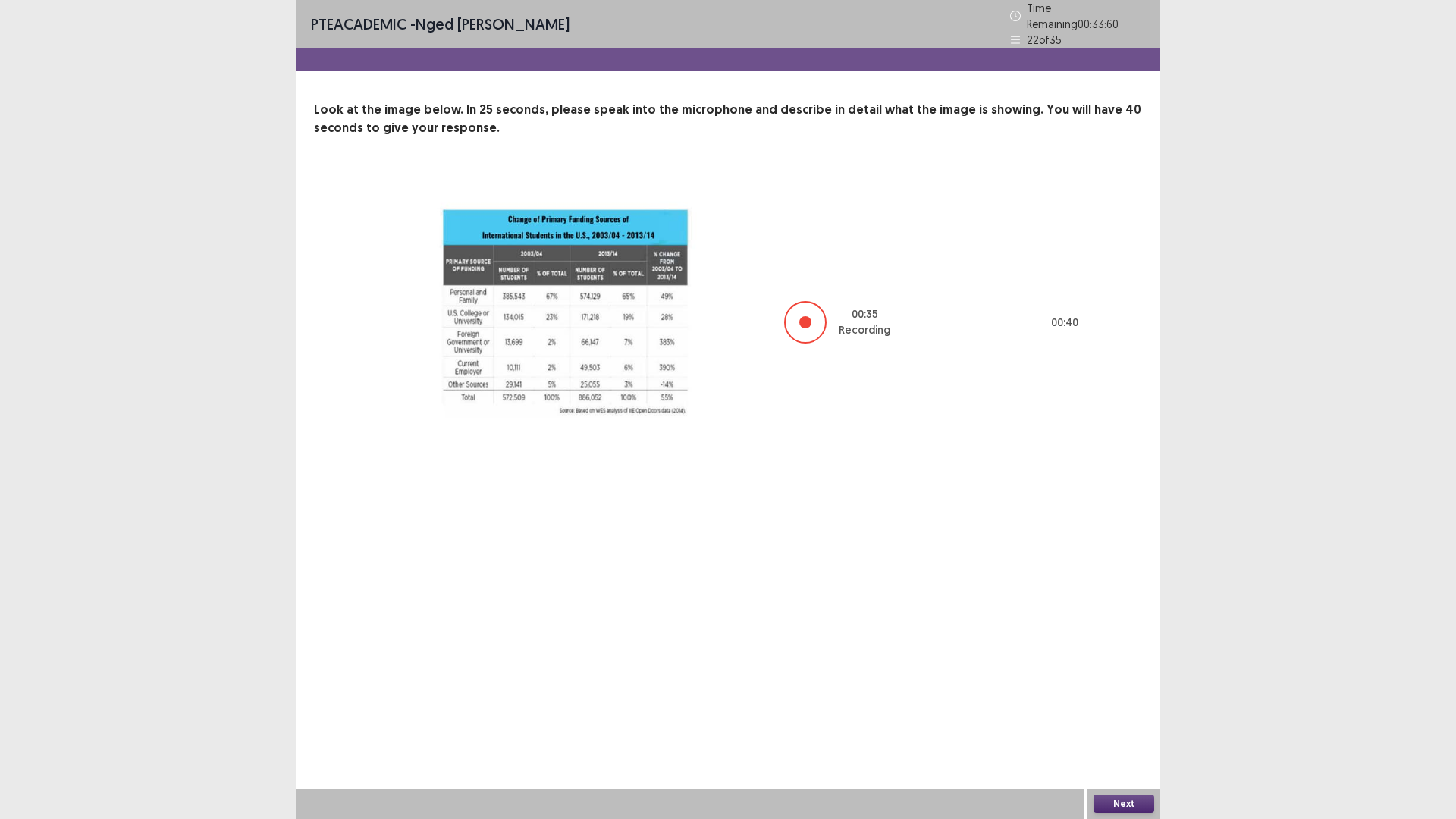
click at [1130, 715] on button "Next" at bounding box center [1123, 803] width 61 height 18
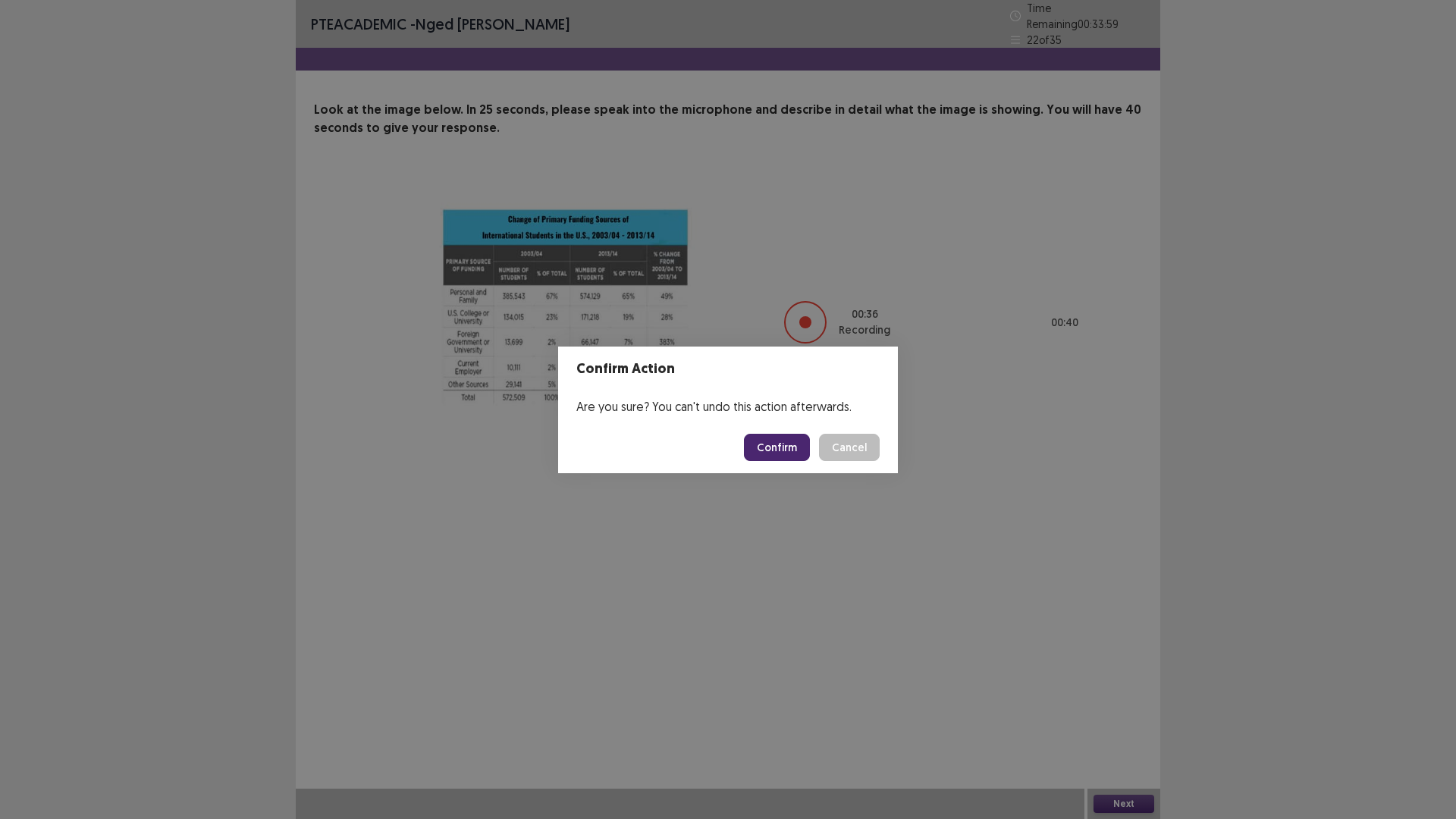
click at [769, 448] on button "Confirm" at bounding box center [777, 447] width 66 height 27
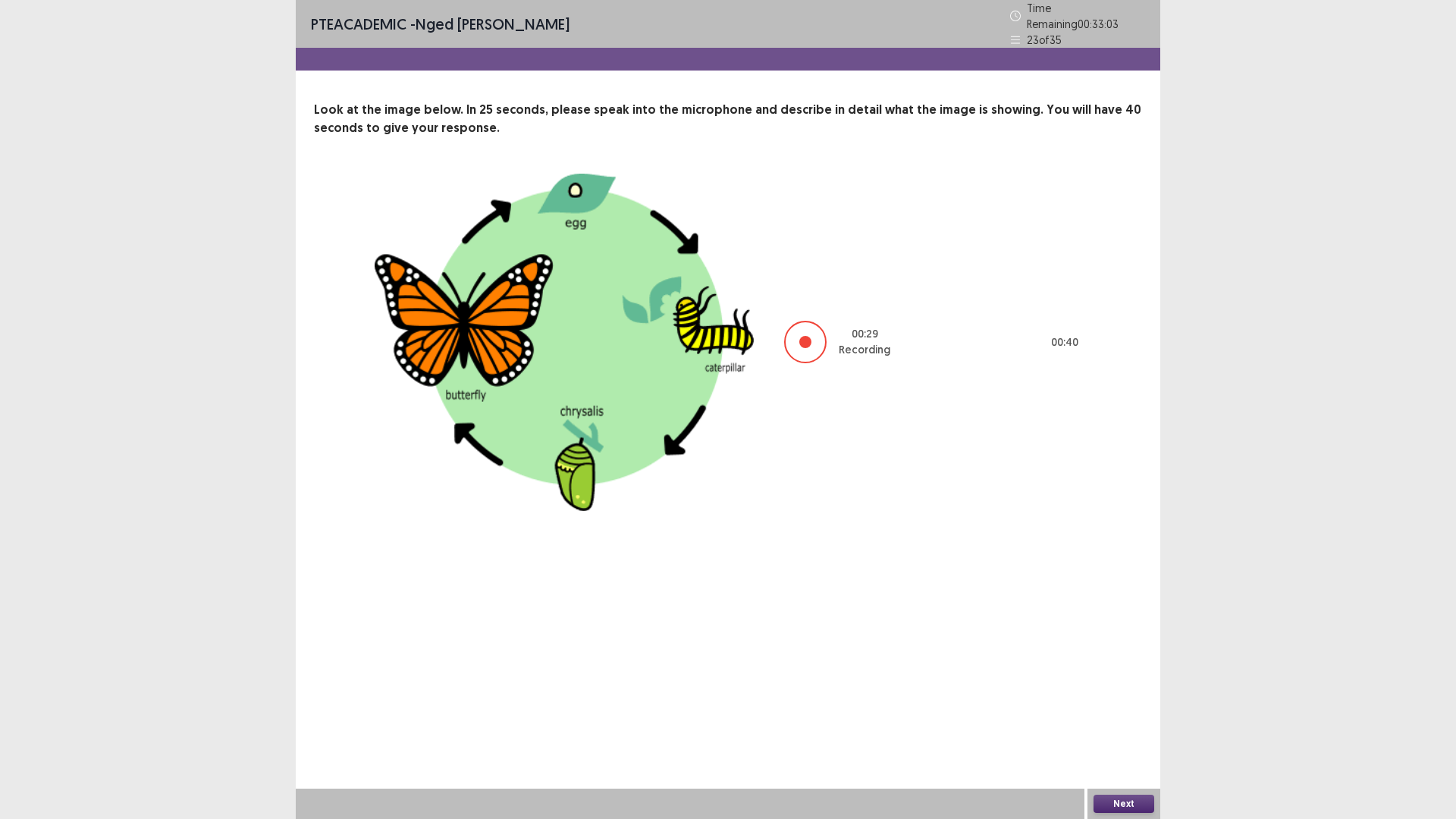
click at [1121, 715] on button "Next" at bounding box center [1123, 803] width 61 height 18
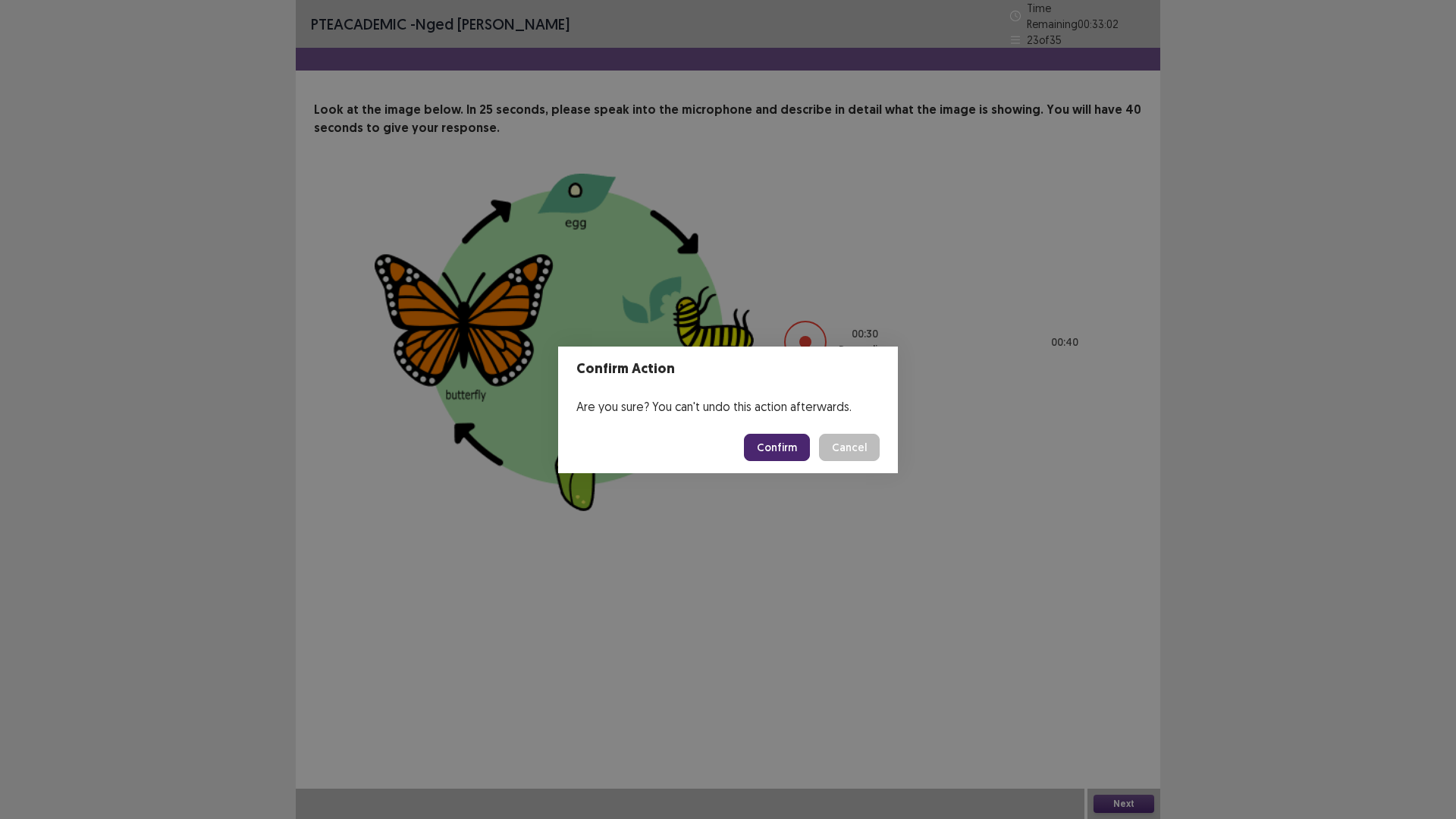
click at [774, 446] on button "Confirm" at bounding box center [777, 447] width 66 height 27
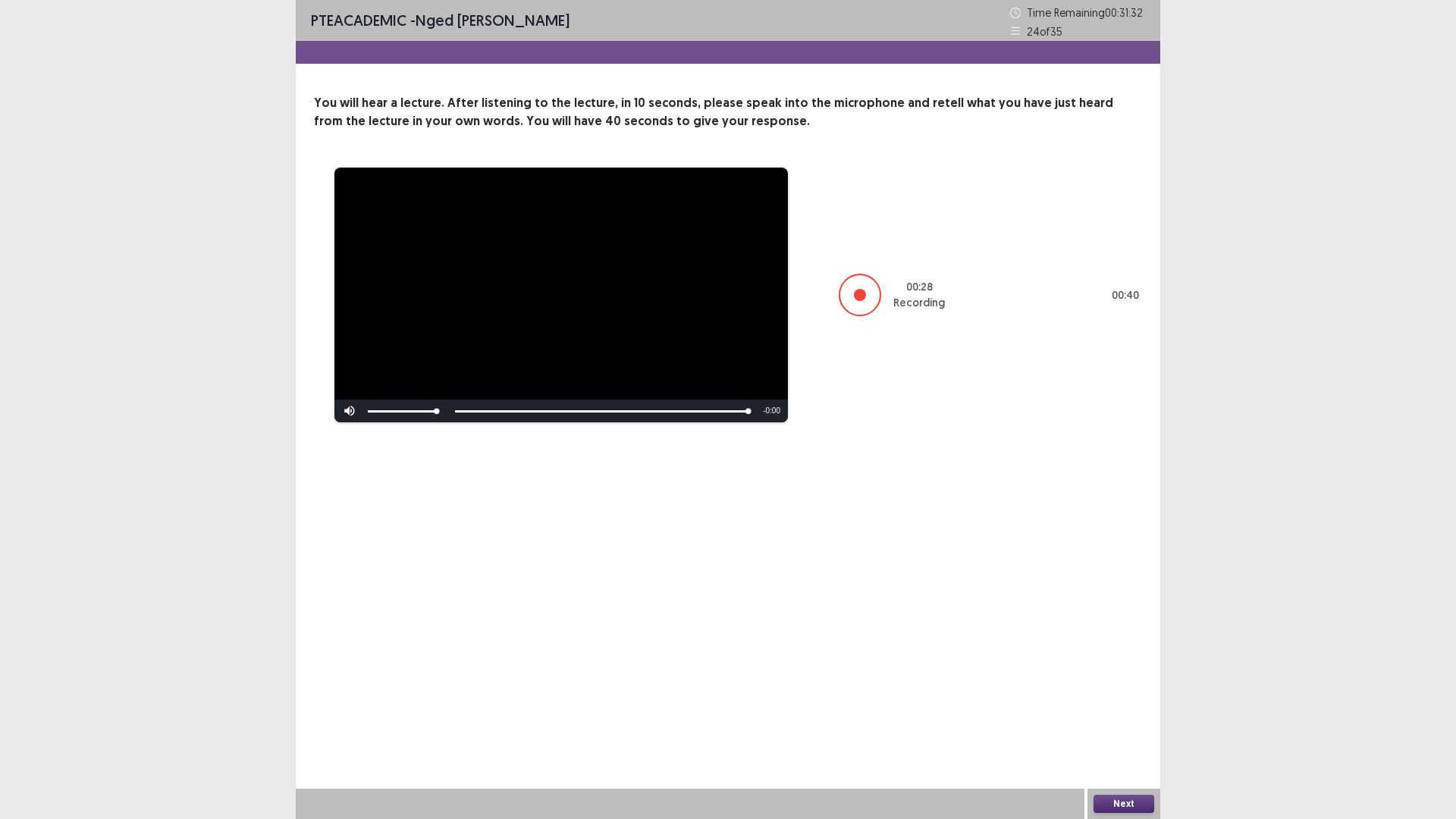
click at [1121, 715] on button "Next" at bounding box center [1123, 803] width 61 height 18
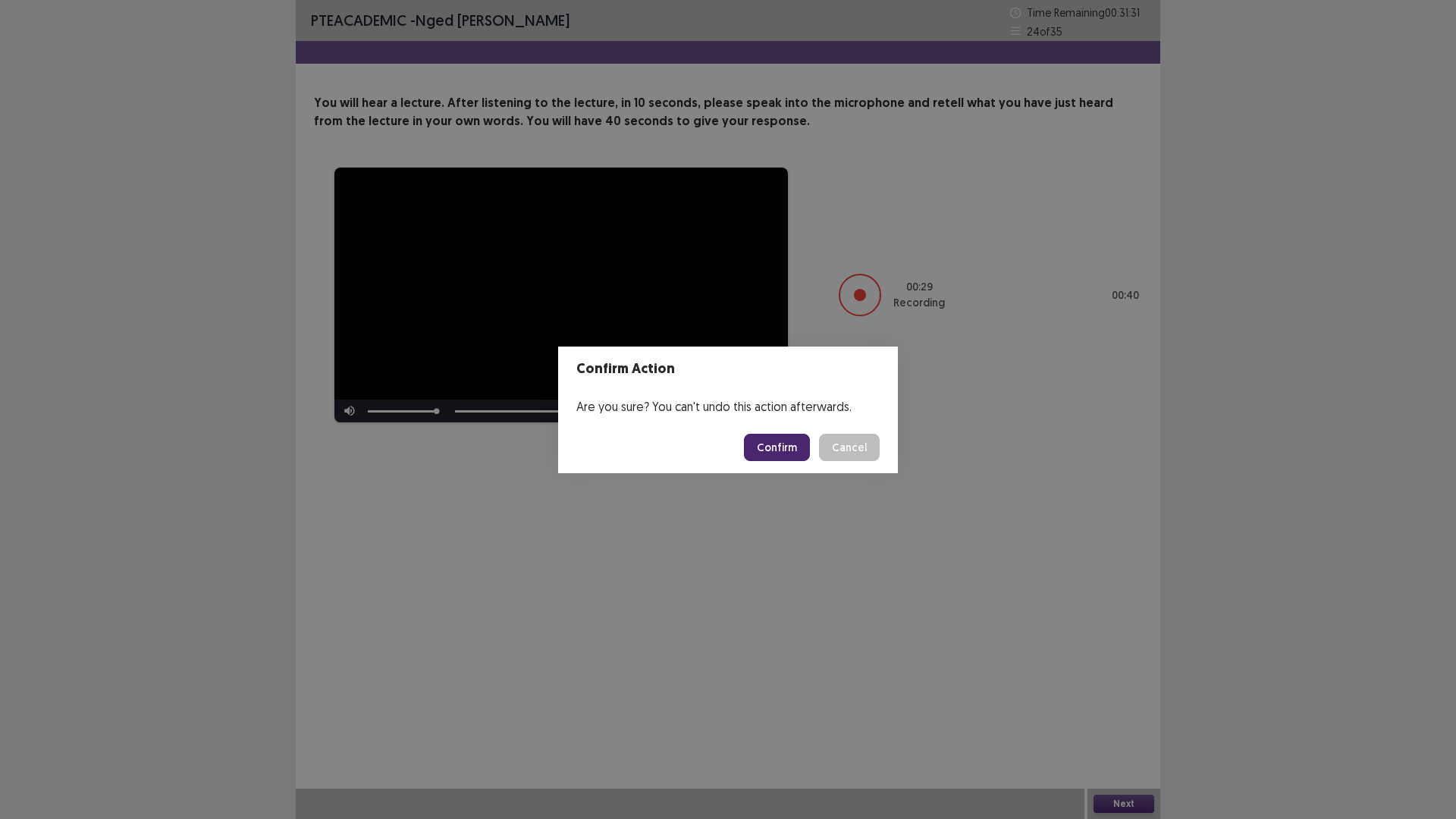
click at [755, 440] on button "Confirm" at bounding box center [777, 447] width 66 height 27
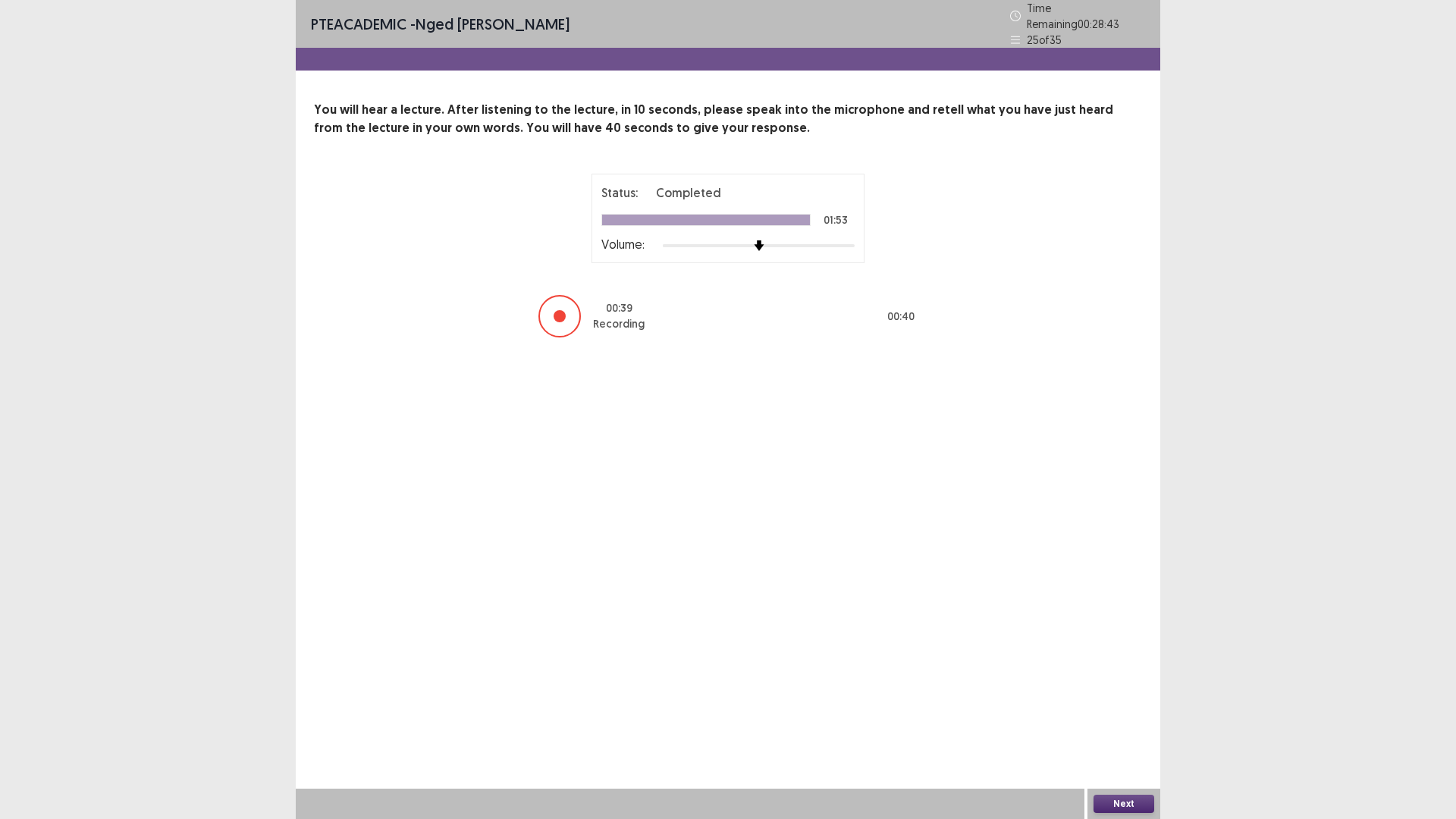
click at [1121, 715] on div "Next" at bounding box center [1124, 803] width 73 height 30
click at [1123, 715] on button "Next" at bounding box center [1123, 803] width 61 height 18
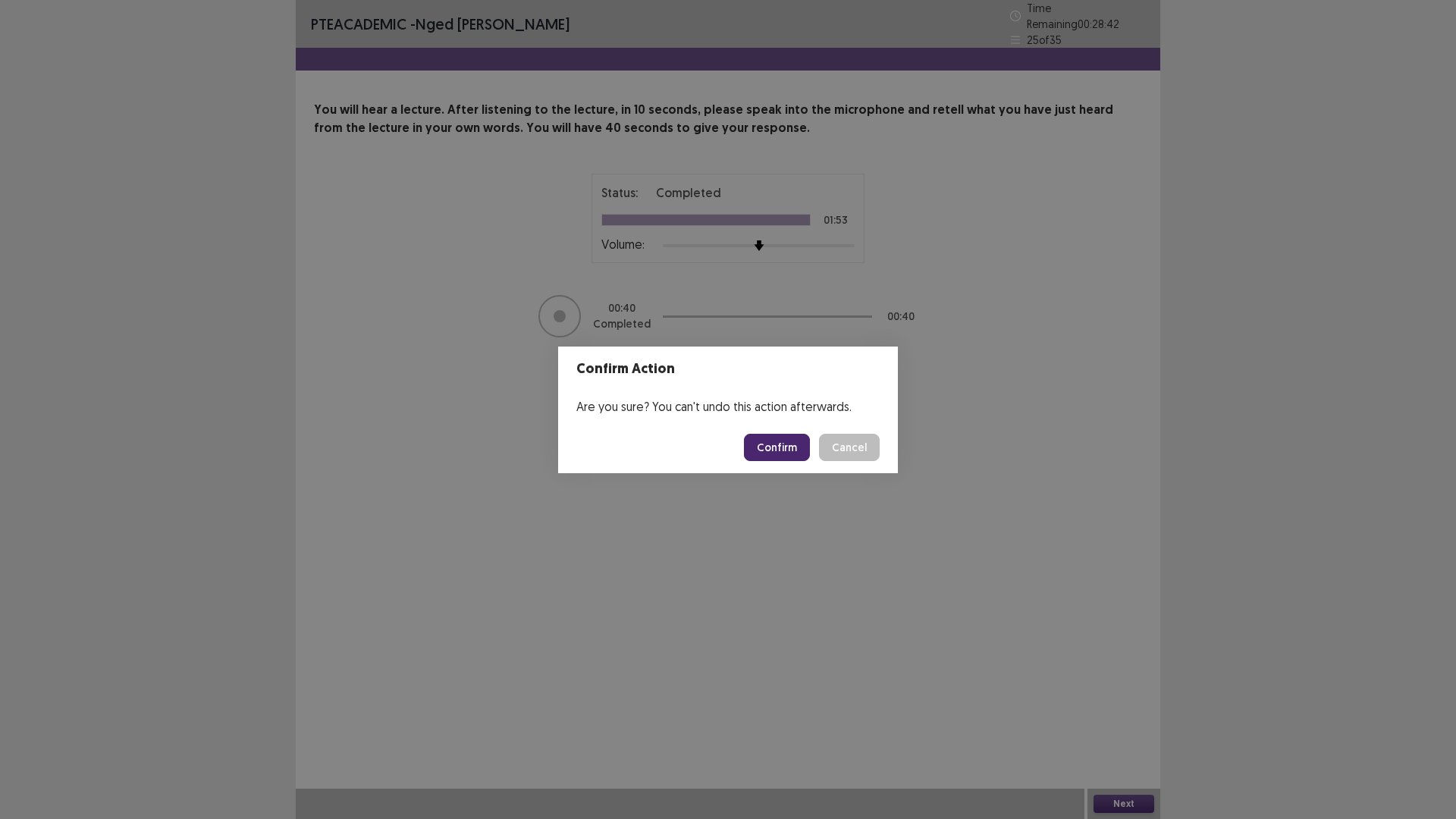
click at [777, 452] on button "Confirm" at bounding box center [777, 447] width 66 height 27
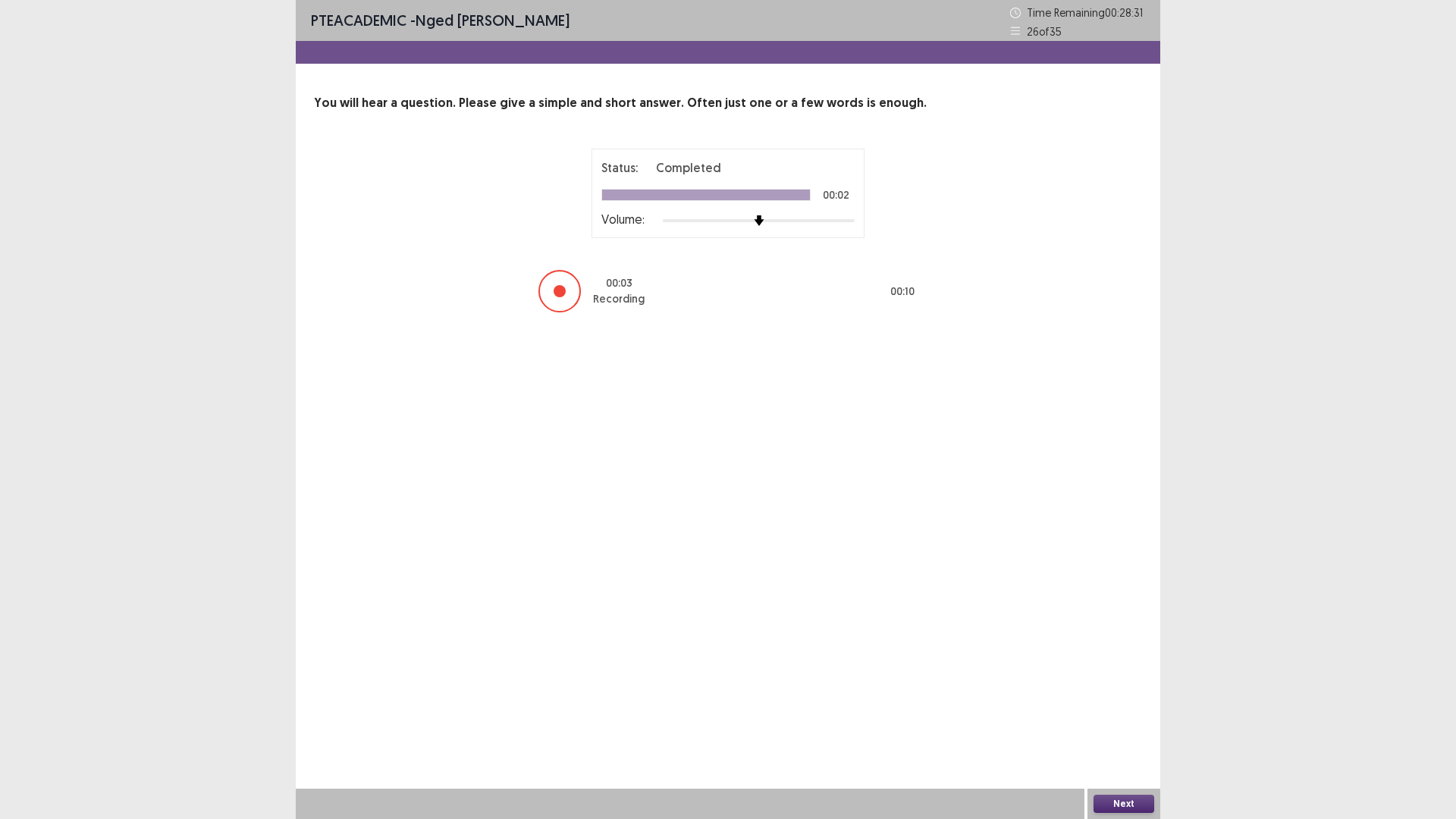
click at [1130, 715] on button "Next" at bounding box center [1123, 803] width 61 height 18
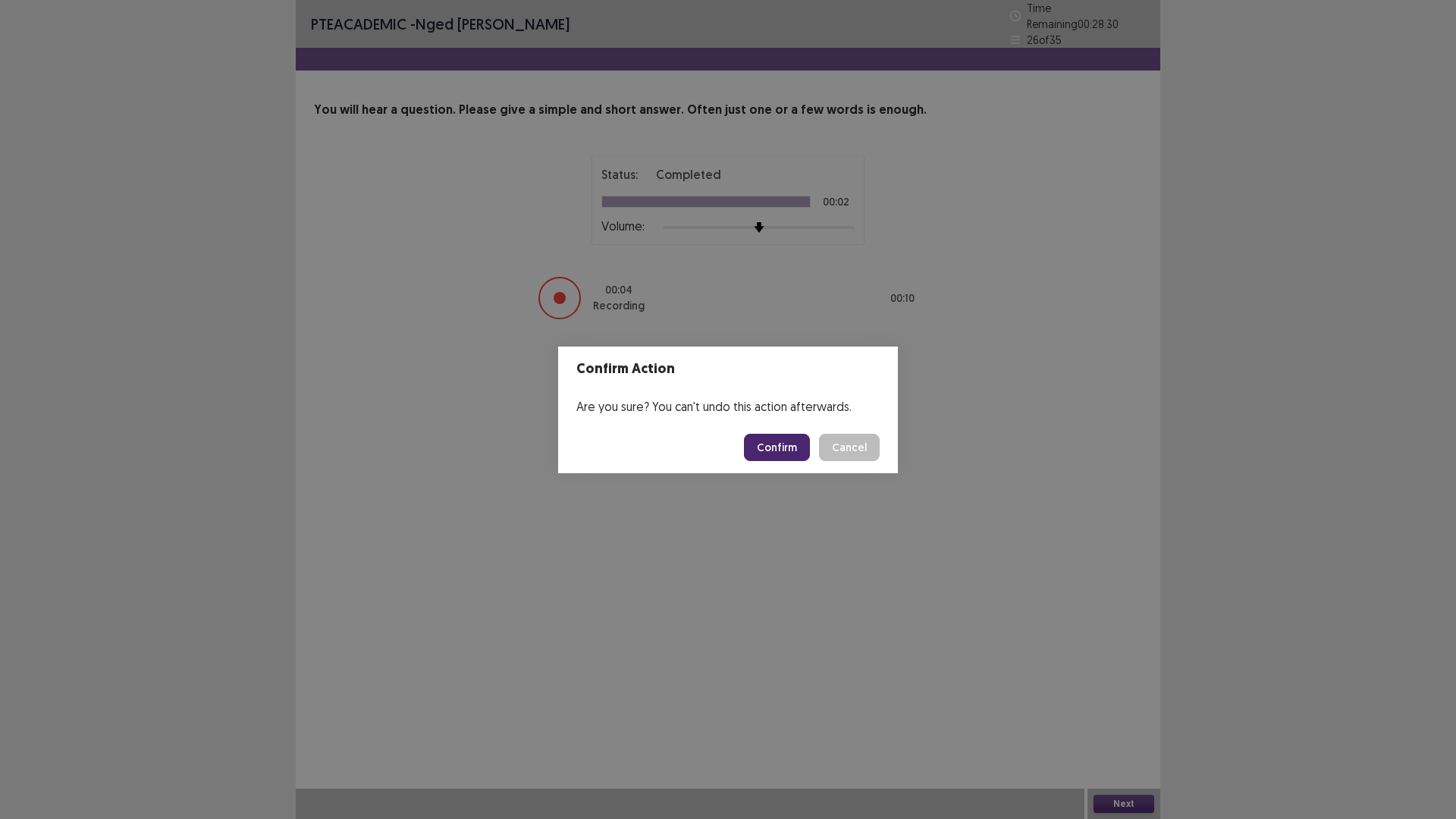
click at [794, 444] on button "Confirm" at bounding box center [777, 447] width 66 height 27
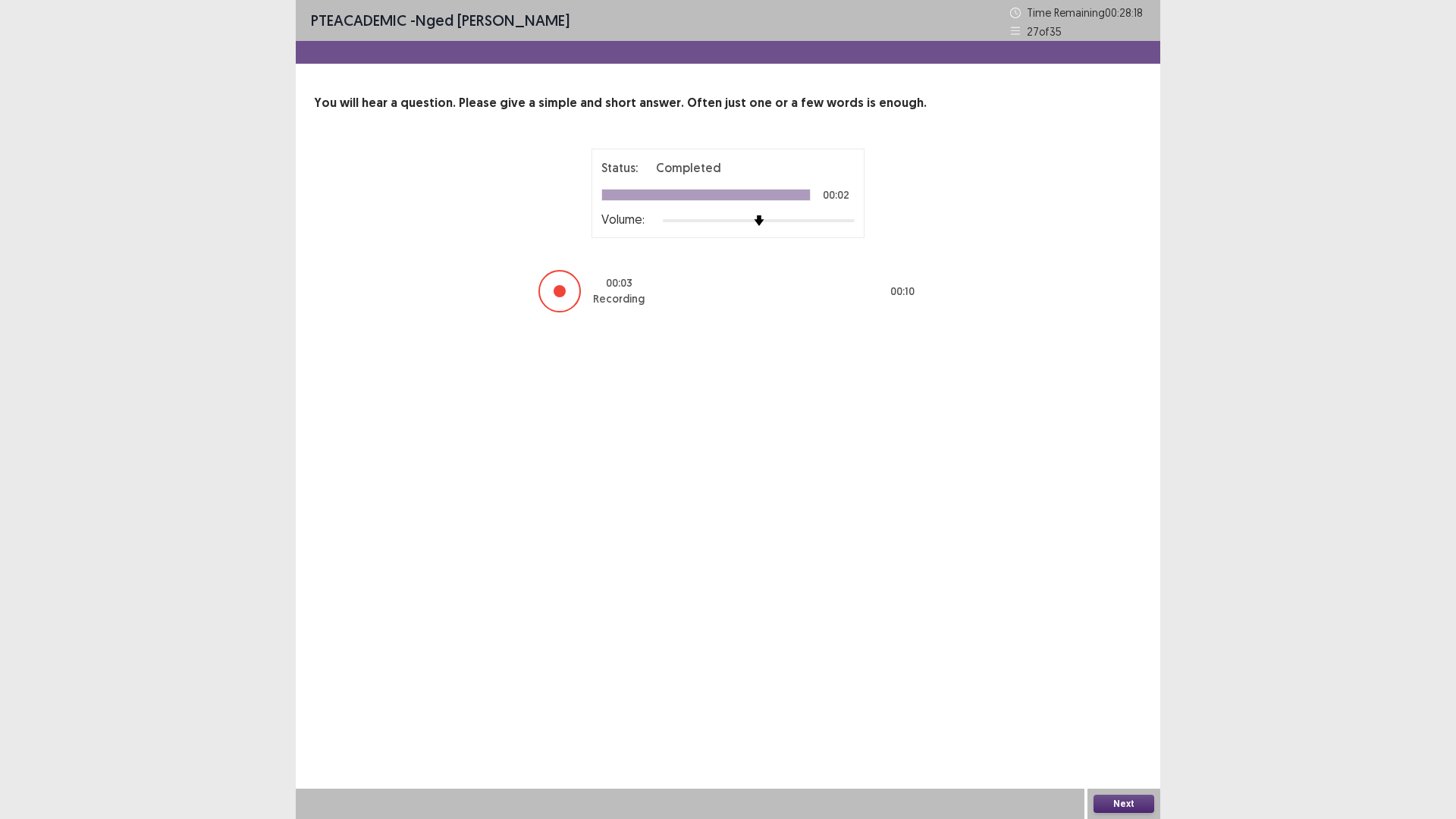
click at [1130, 715] on button "Next" at bounding box center [1123, 803] width 61 height 18
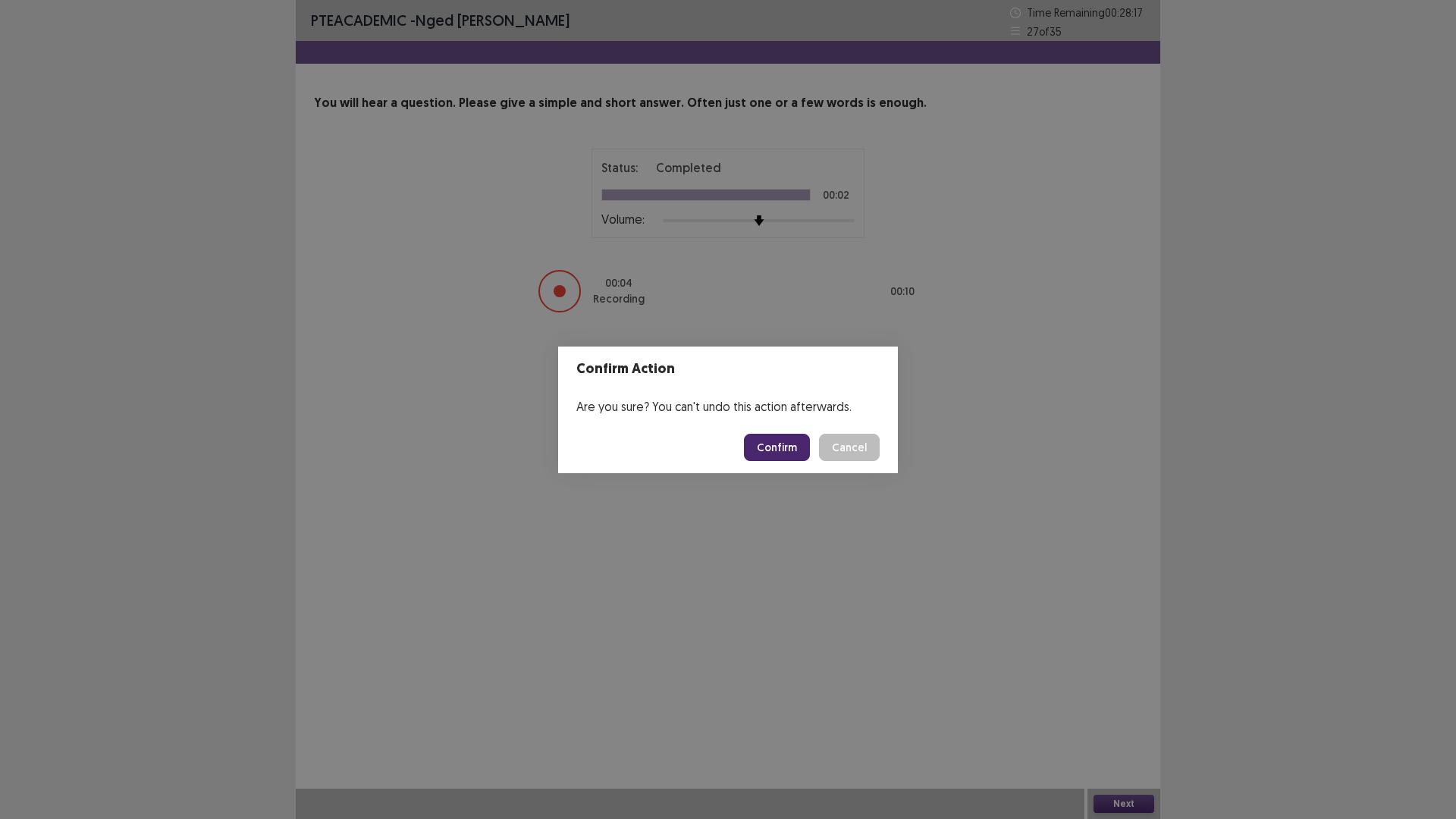
click at [780, 445] on button "Confirm" at bounding box center [777, 447] width 66 height 27
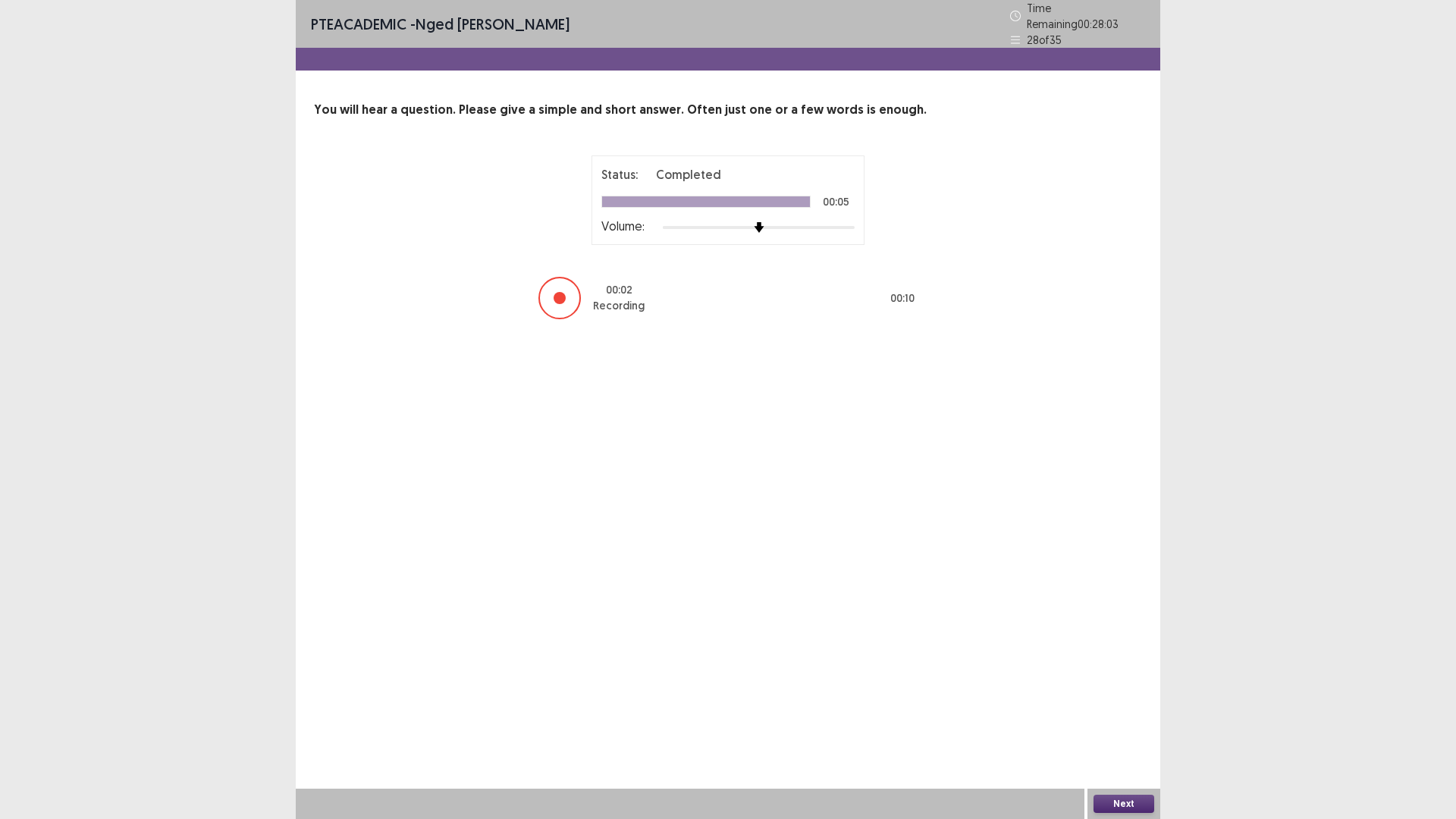
click at [1122, 715] on button "Next" at bounding box center [1123, 803] width 61 height 18
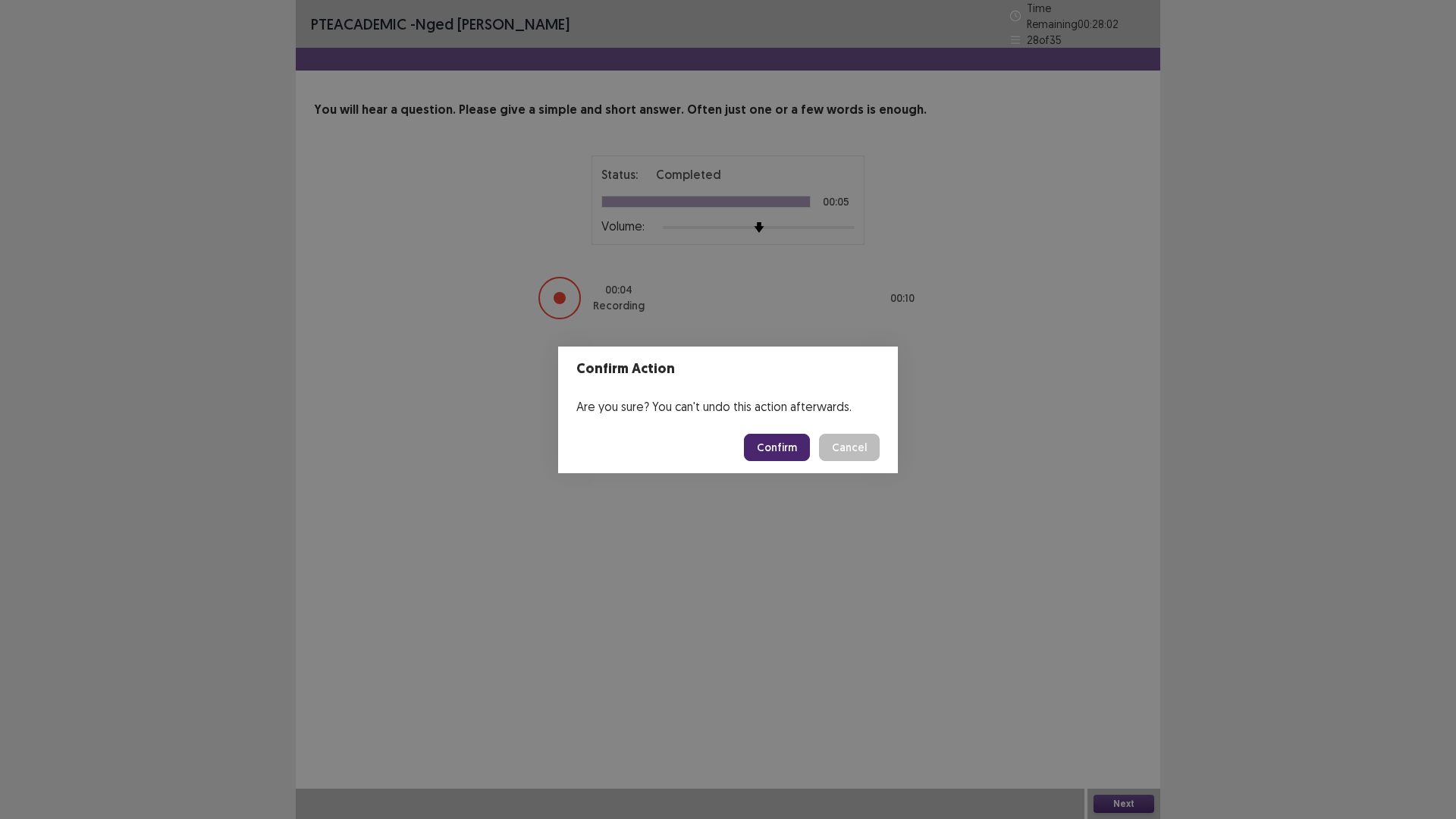
click at [784, 444] on button "Confirm" at bounding box center [777, 447] width 66 height 27
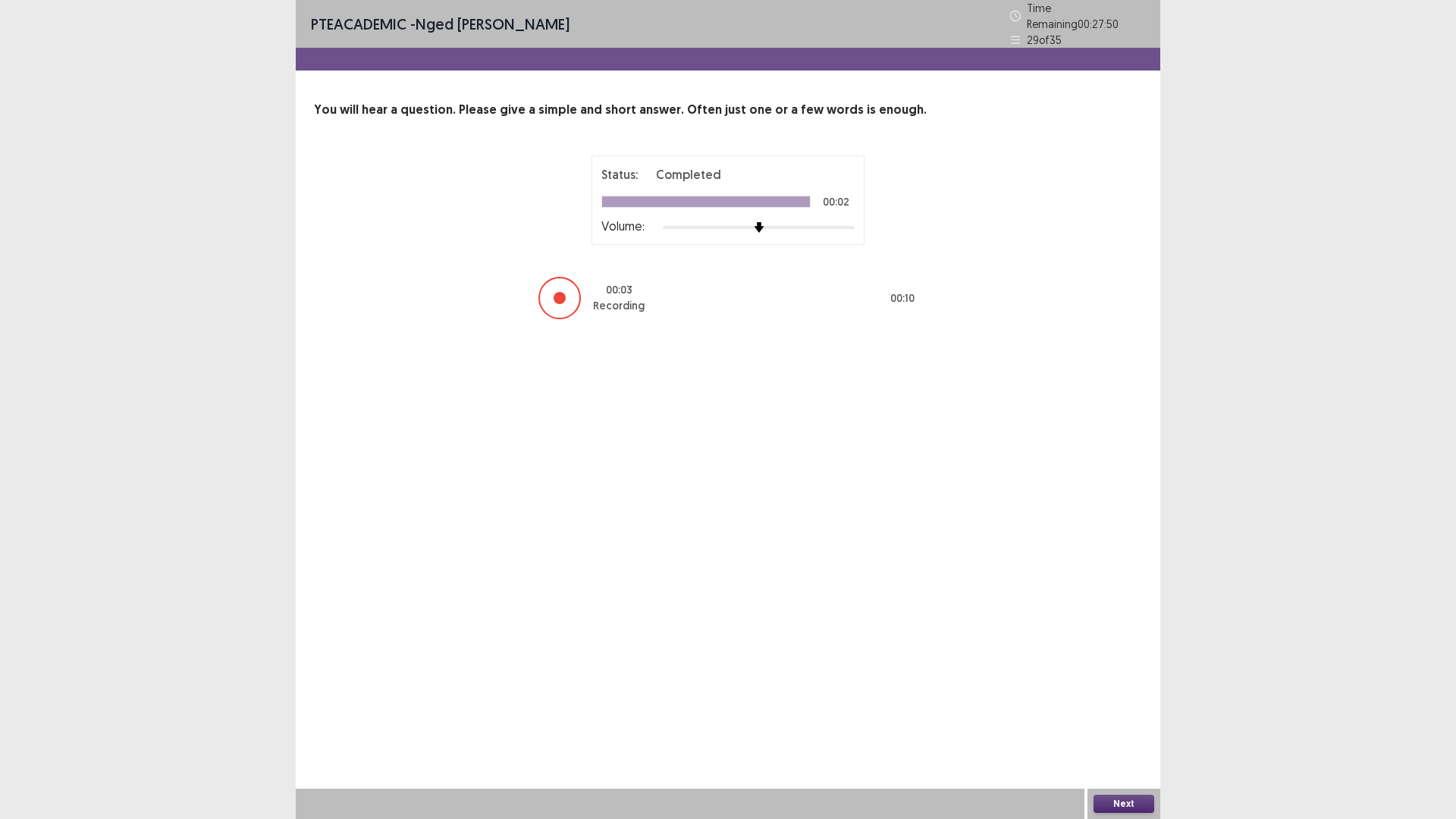
click at [1113, 715] on button "Next" at bounding box center [1123, 803] width 61 height 18
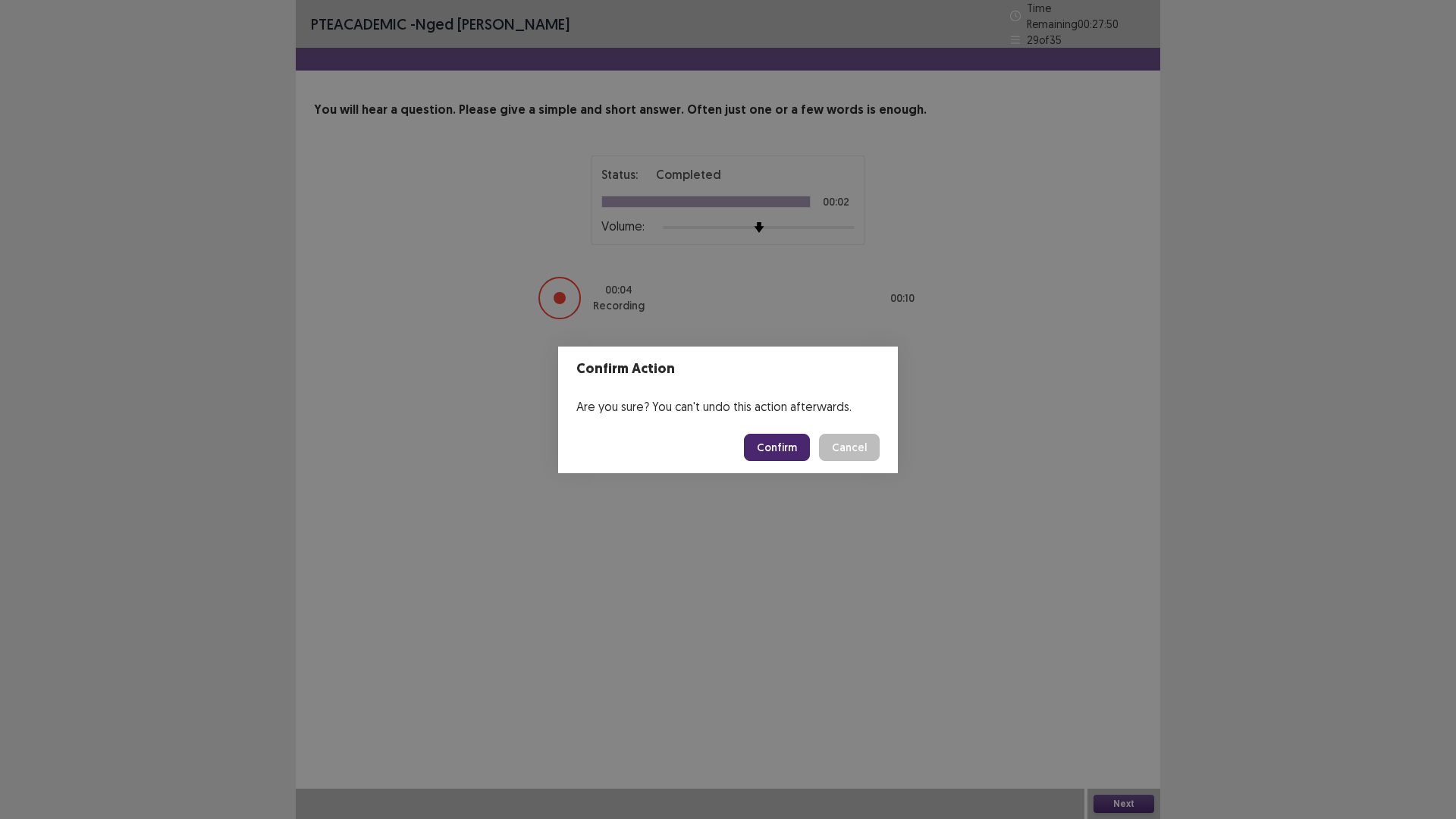
click at [785, 438] on button "Confirm" at bounding box center [777, 447] width 66 height 27
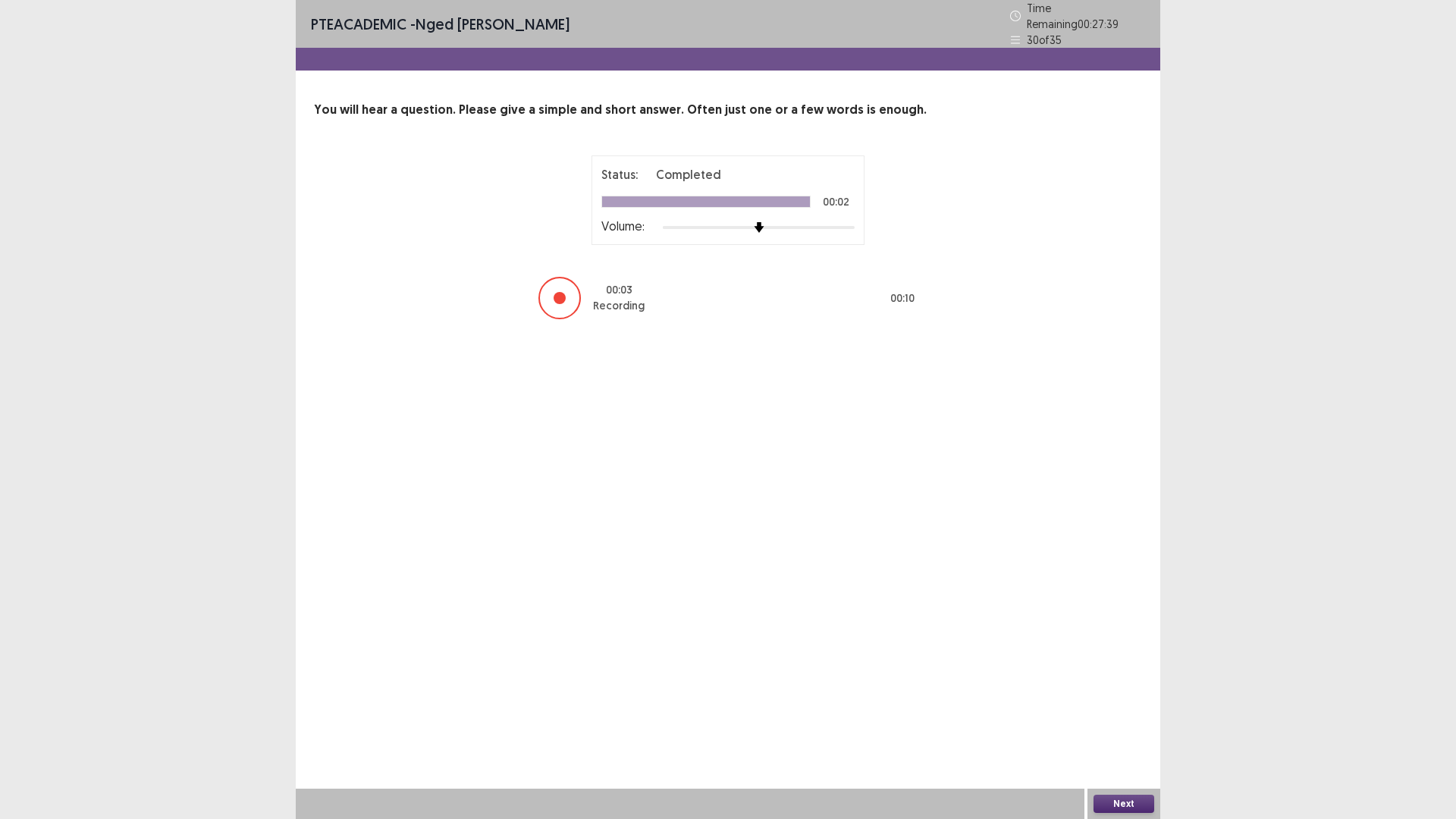
click at [1119, 715] on button "Next" at bounding box center [1123, 803] width 61 height 18
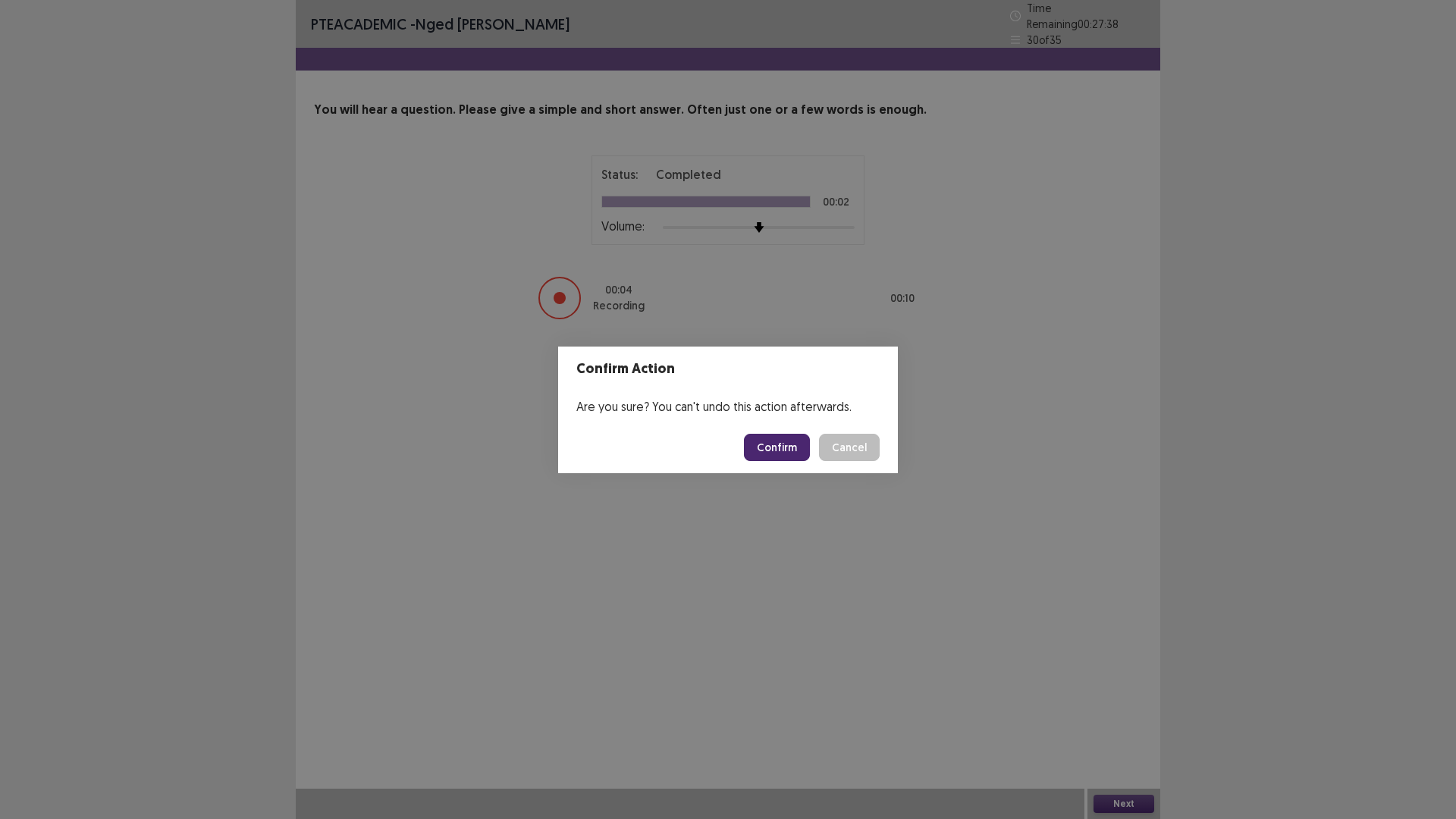
click at [780, 439] on button "Confirm" at bounding box center [777, 447] width 66 height 27
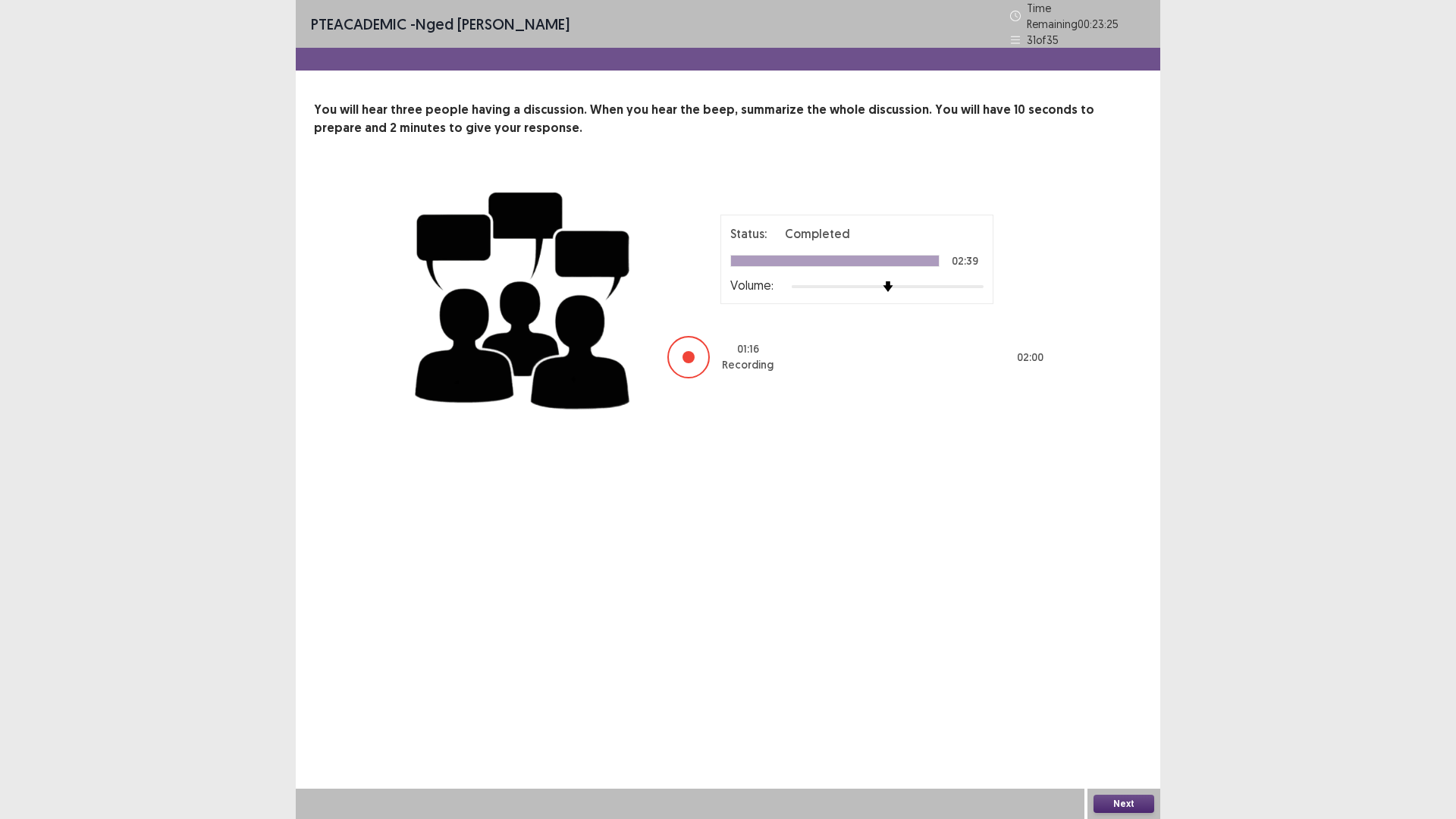
click at [1131, 715] on button "Next" at bounding box center [1123, 803] width 61 height 18
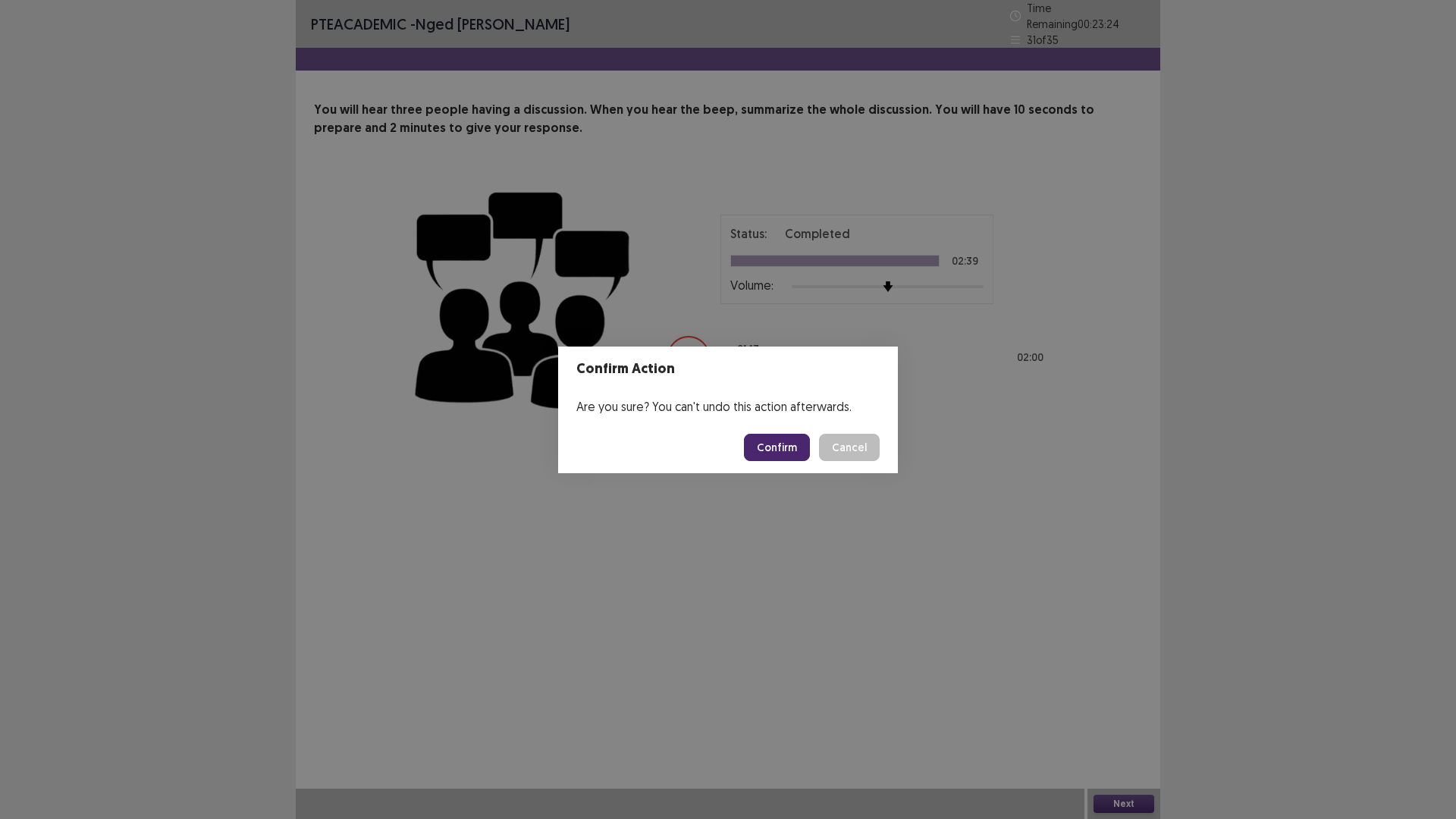
click at [788, 455] on button "Confirm" at bounding box center [777, 447] width 66 height 27
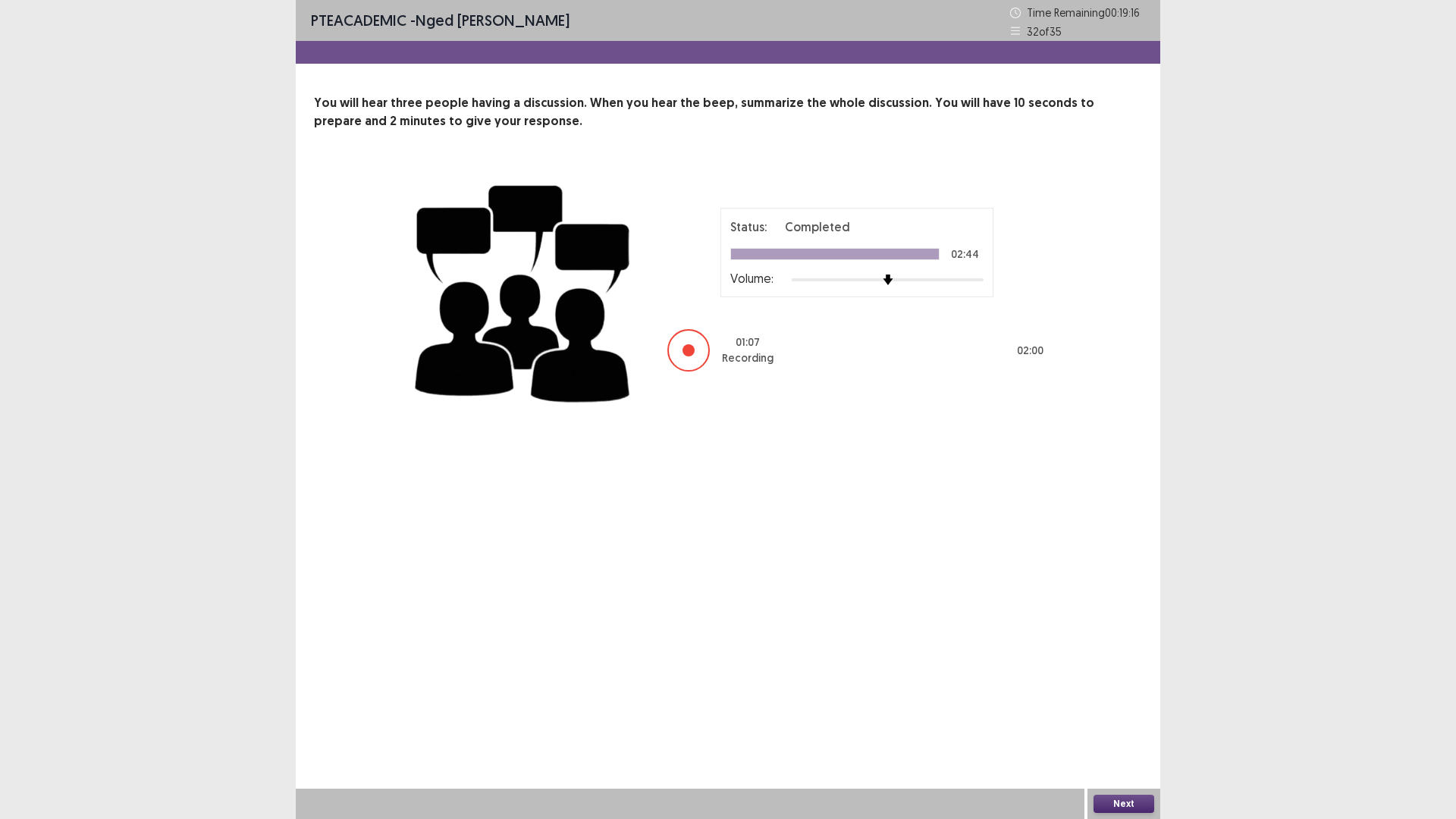
click at [1123, 715] on button "Next" at bounding box center [1123, 803] width 61 height 18
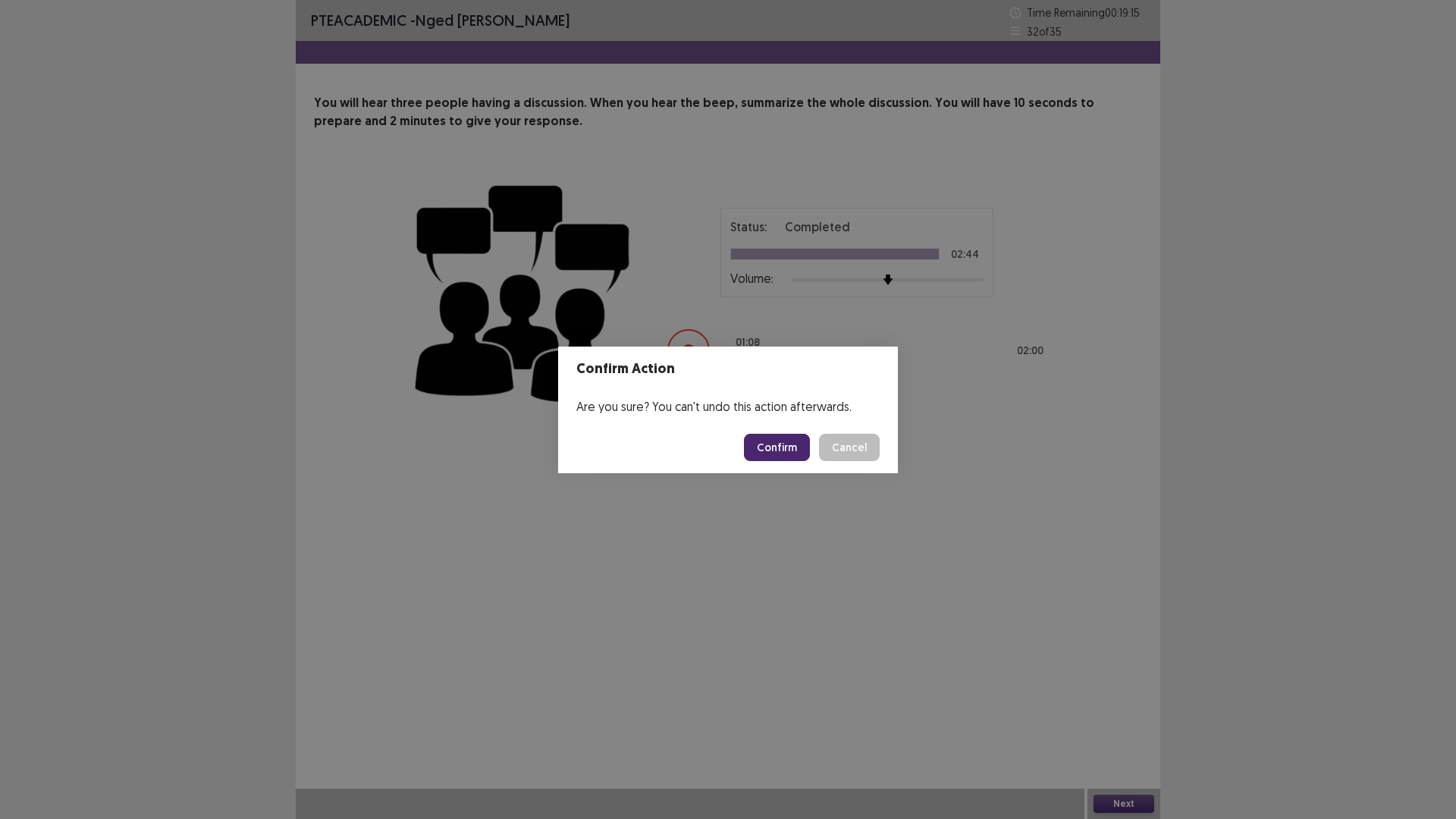
click at [781, 446] on button "Confirm" at bounding box center [777, 447] width 66 height 27
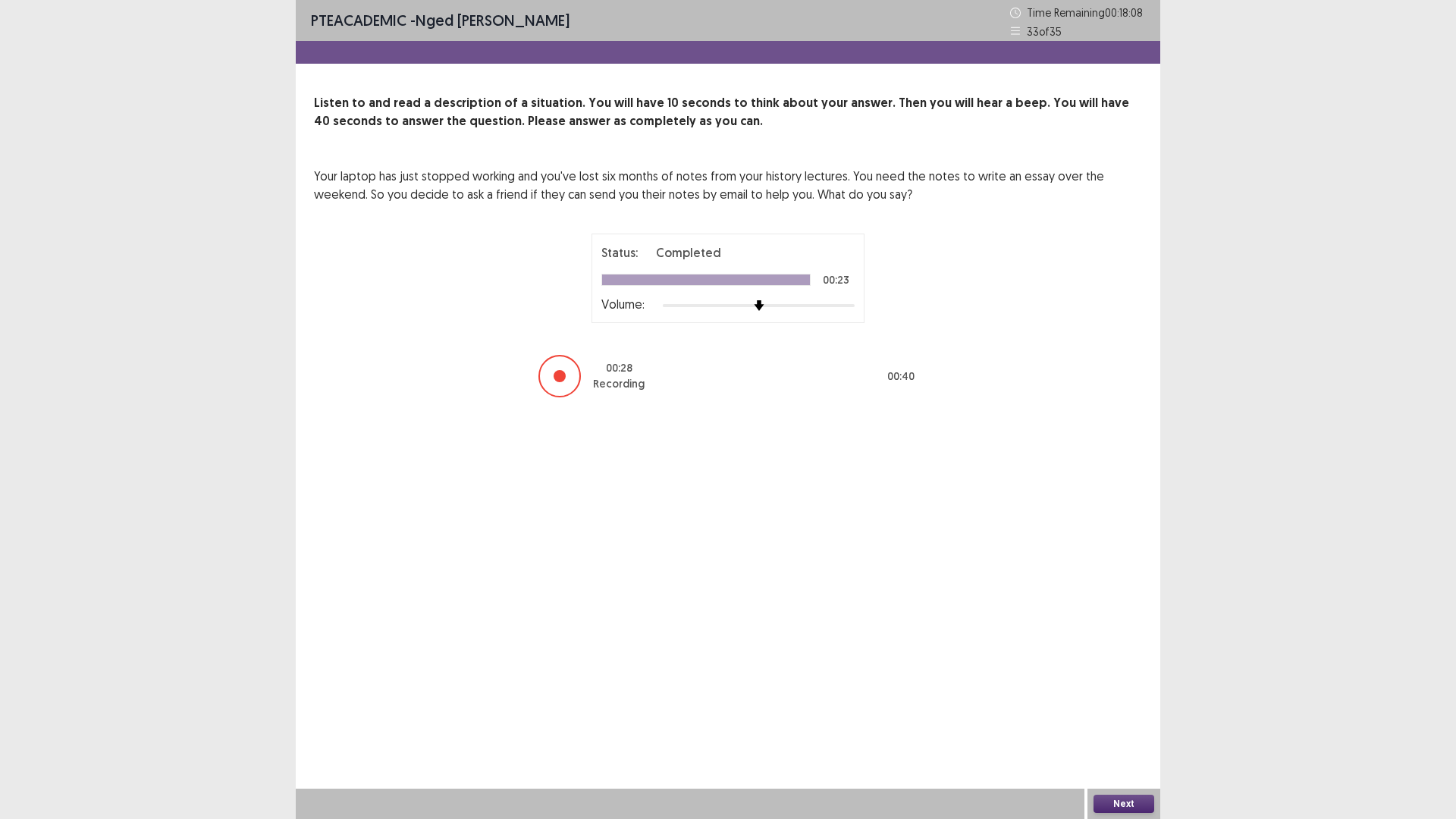
click at [1122, 715] on button "Next" at bounding box center [1123, 803] width 61 height 18
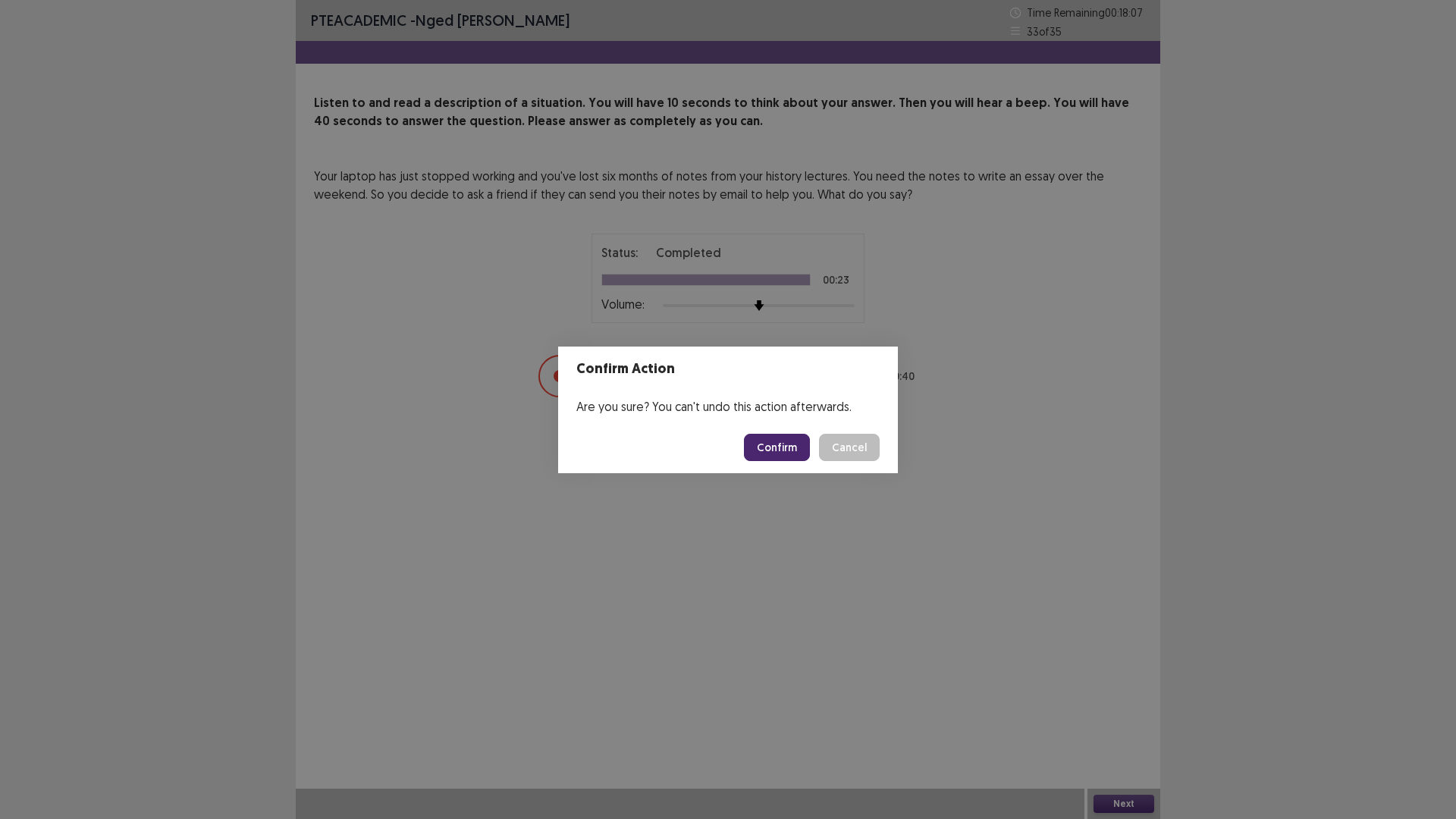
click at [766, 444] on button "Confirm" at bounding box center [777, 447] width 66 height 27
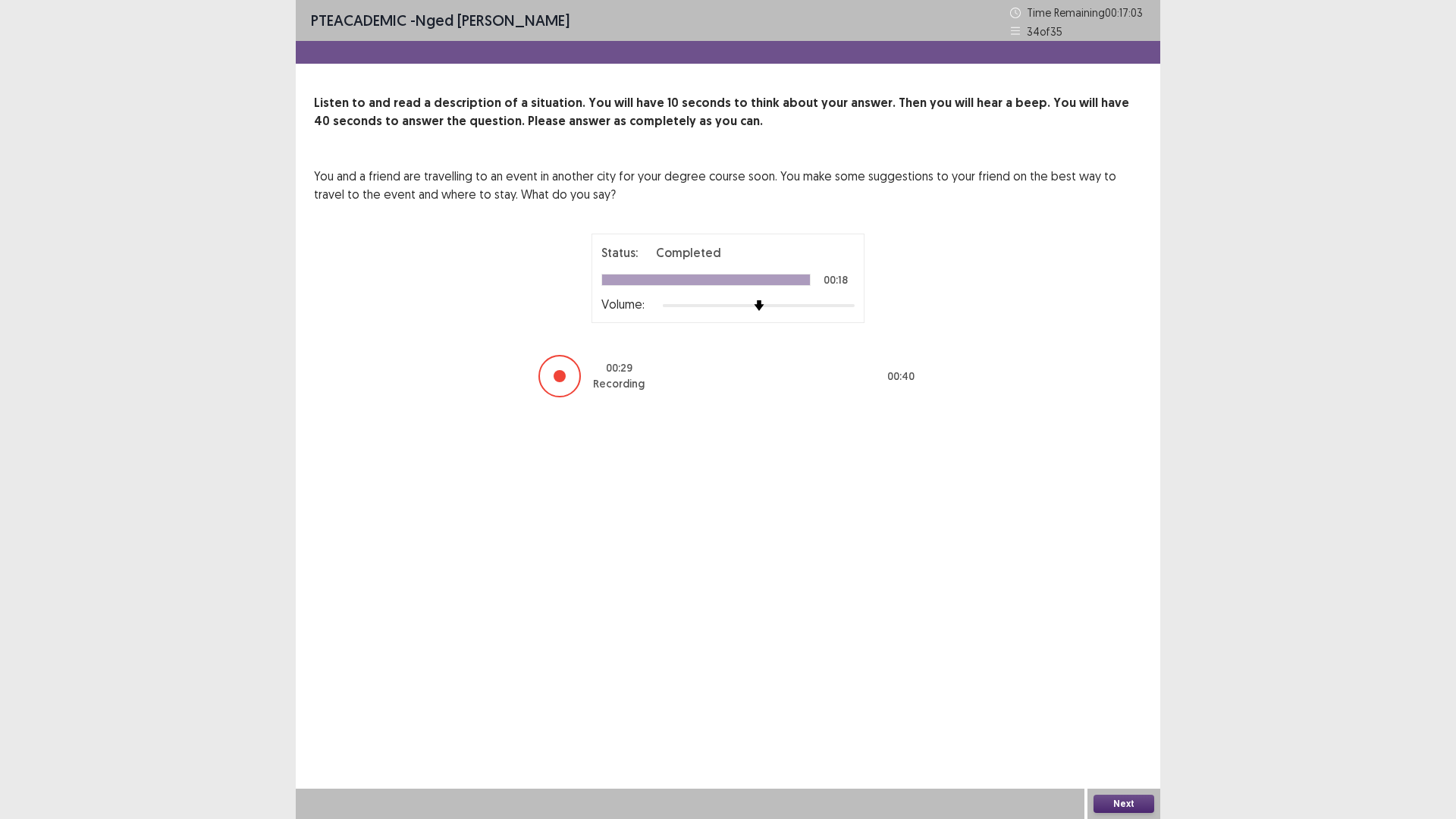
click at [1112, 715] on button "Next" at bounding box center [1123, 803] width 61 height 18
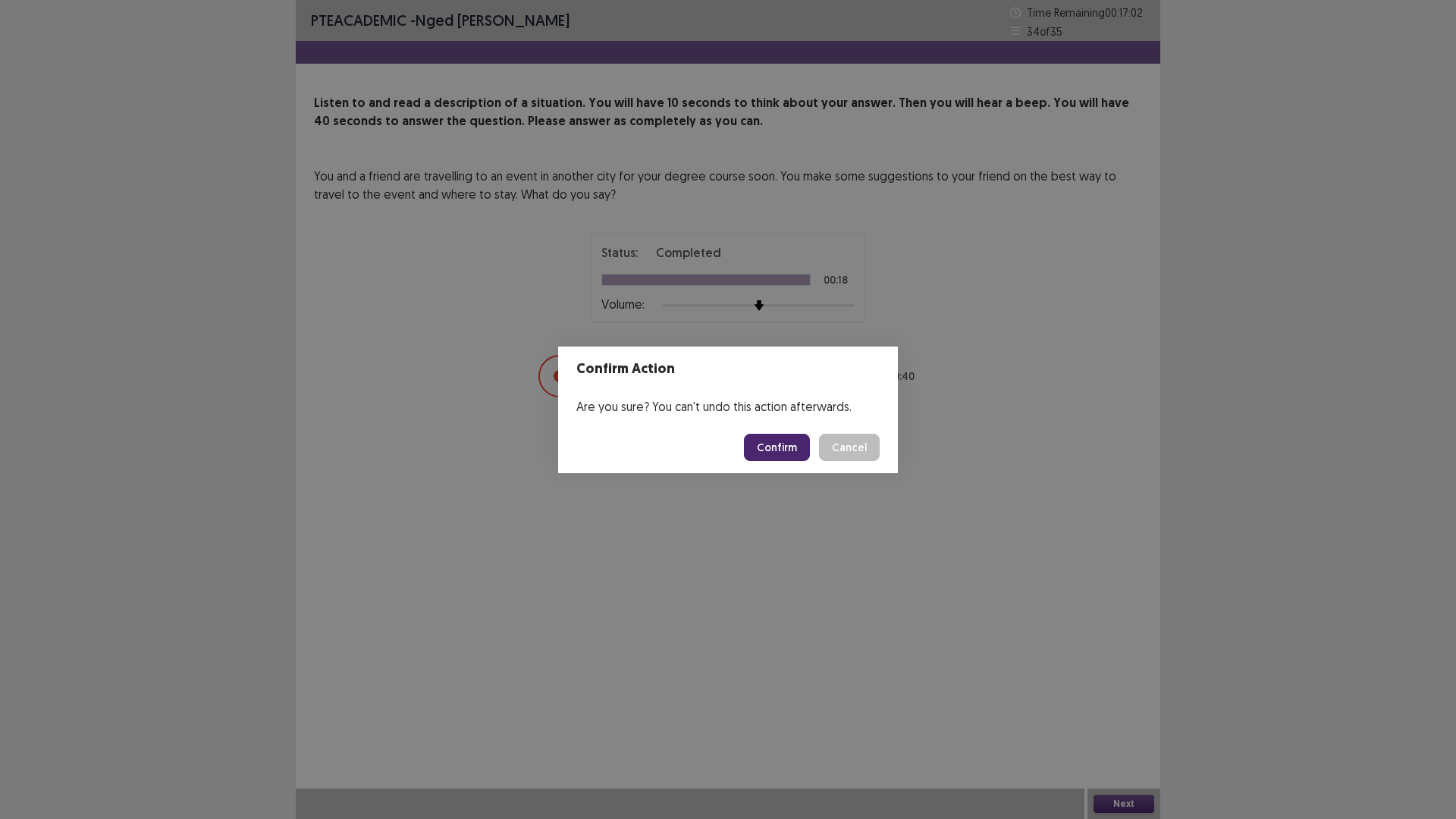
click at [788, 442] on button "Confirm" at bounding box center [777, 447] width 66 height 27
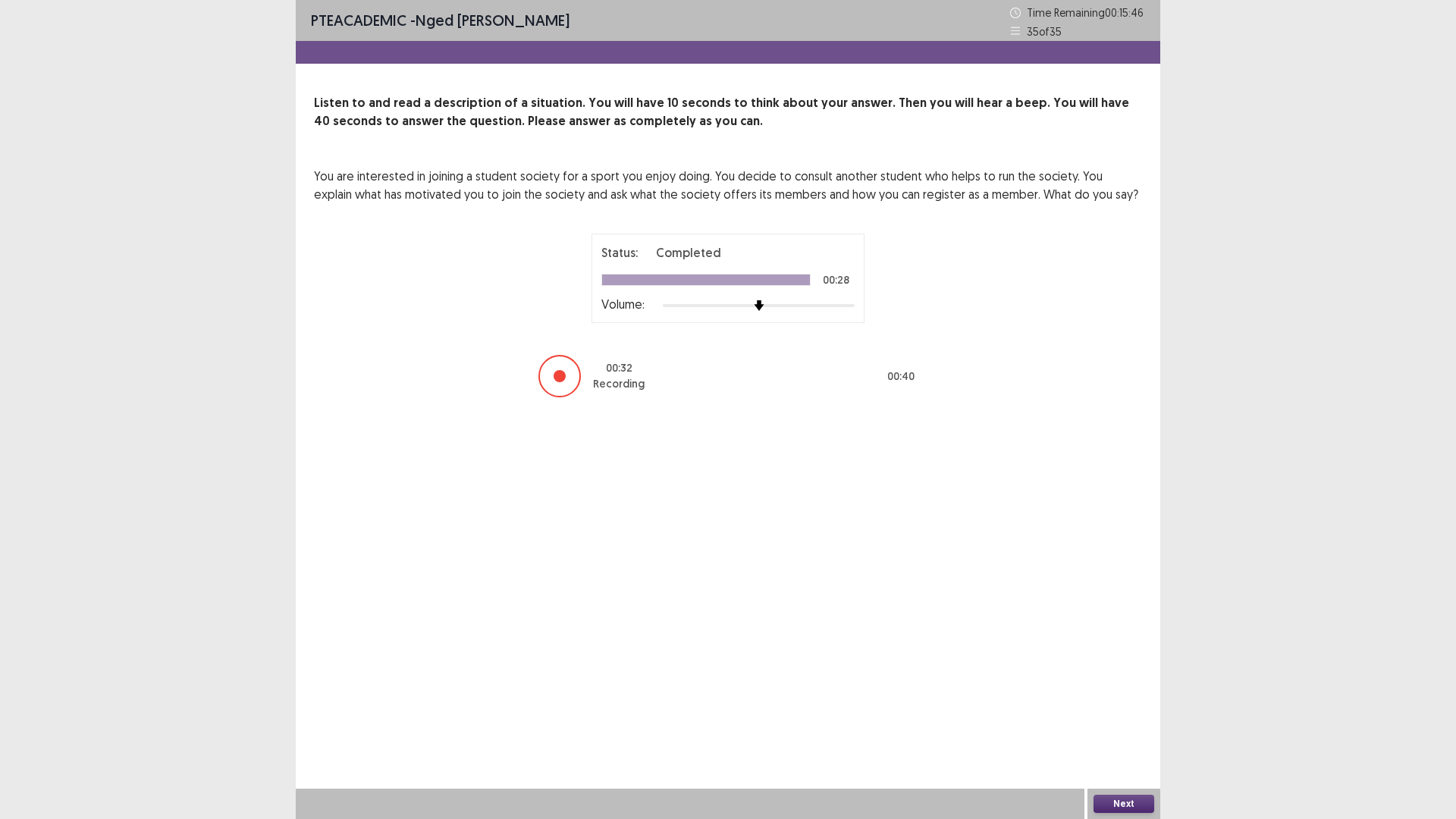
click at [1134, 715] on button "Next" at bounding box center [1123, 803] width 61 height 18
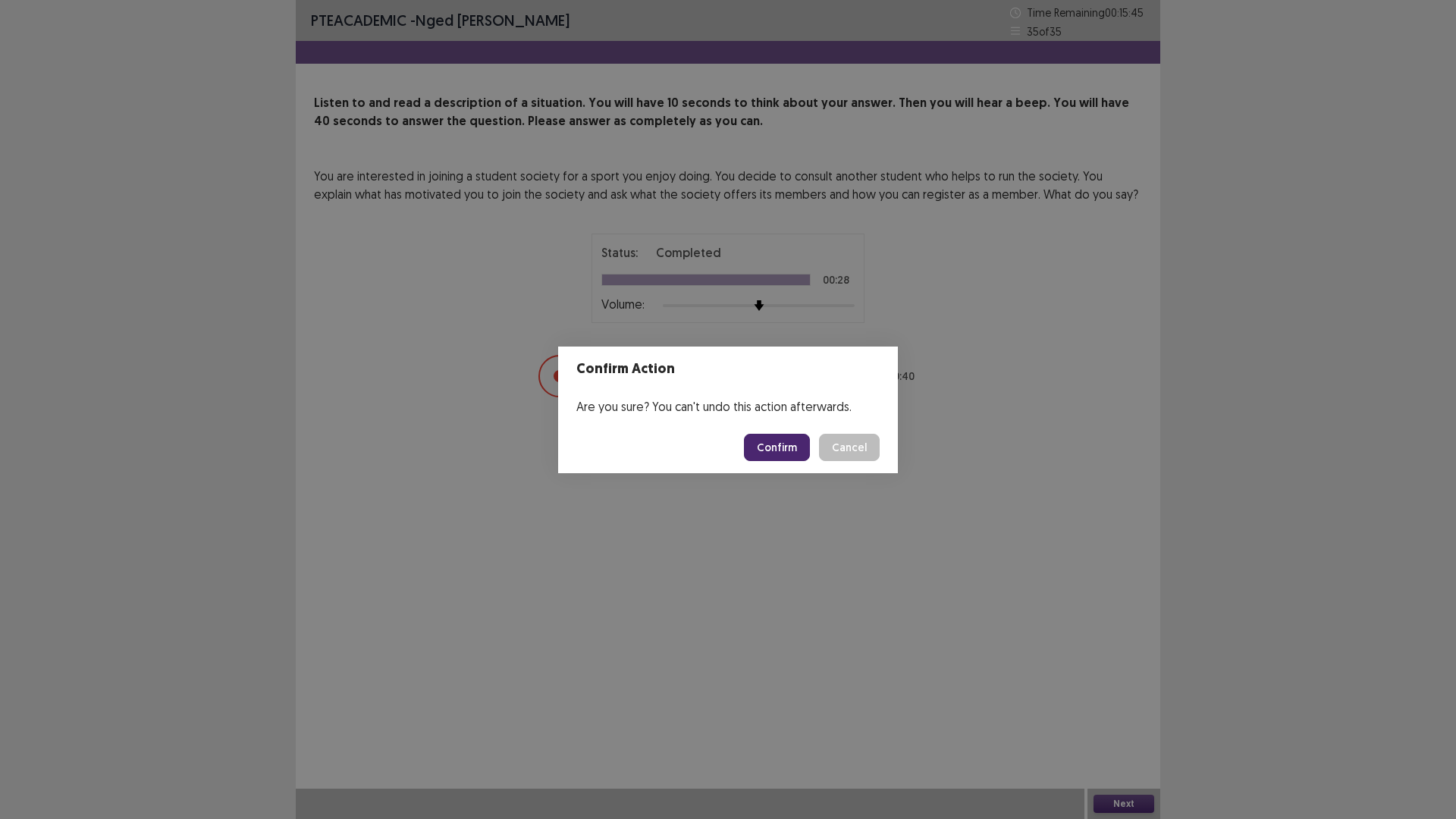
click at [784, 451] on button "Confirm" at bounding box center [777, 447] width 66 height 27
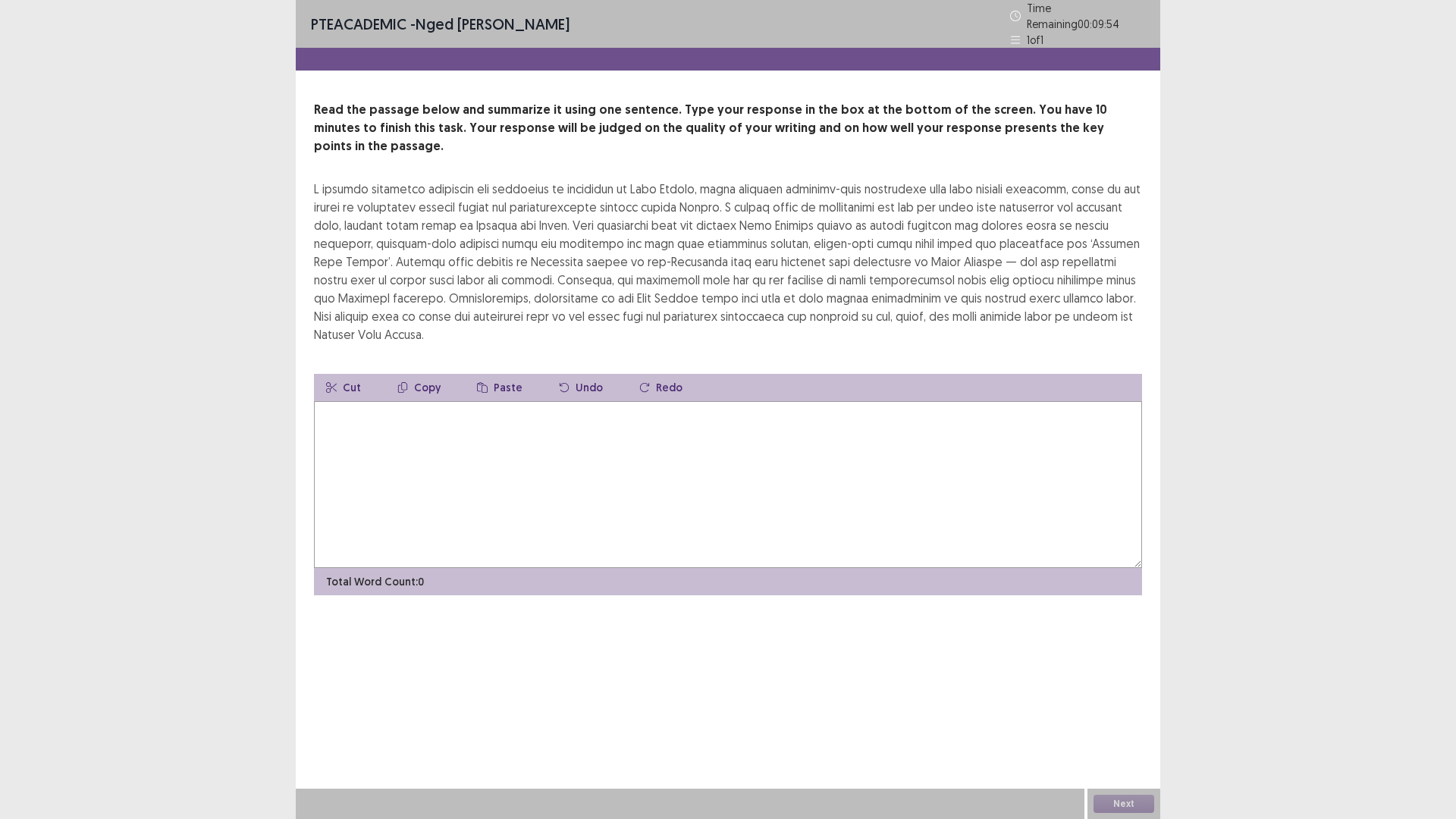
click at [519, 424] on textarea at bounding box center [728, 484] width 828 height 167
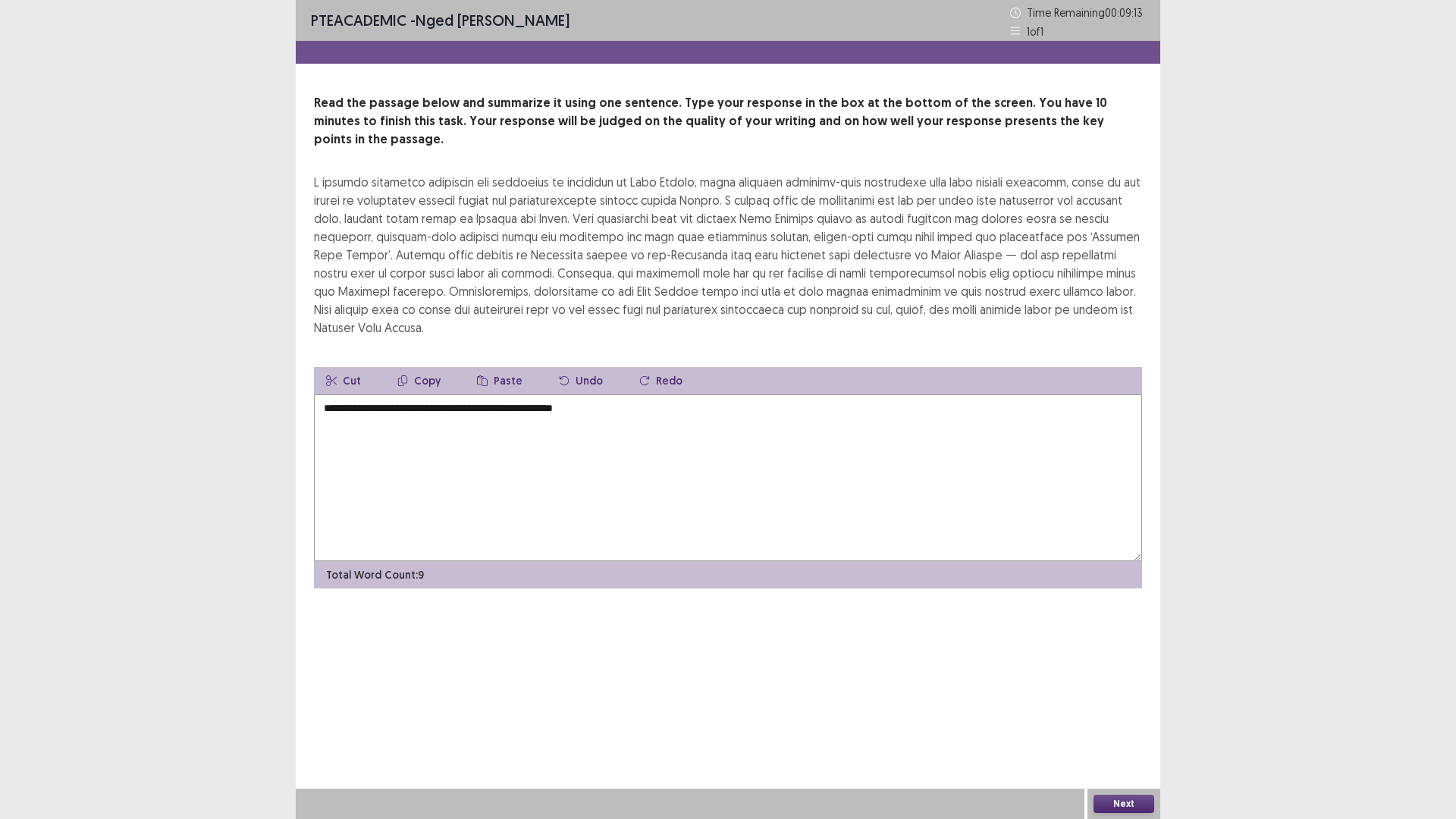
drag, startPoint x: 600, startPoint y: 375, endPoint x: 223, endPoint y: 358, distance: 377.4
click at [223, 358] on div "**********" at bounding box center [728, 409] width 1456 height 819
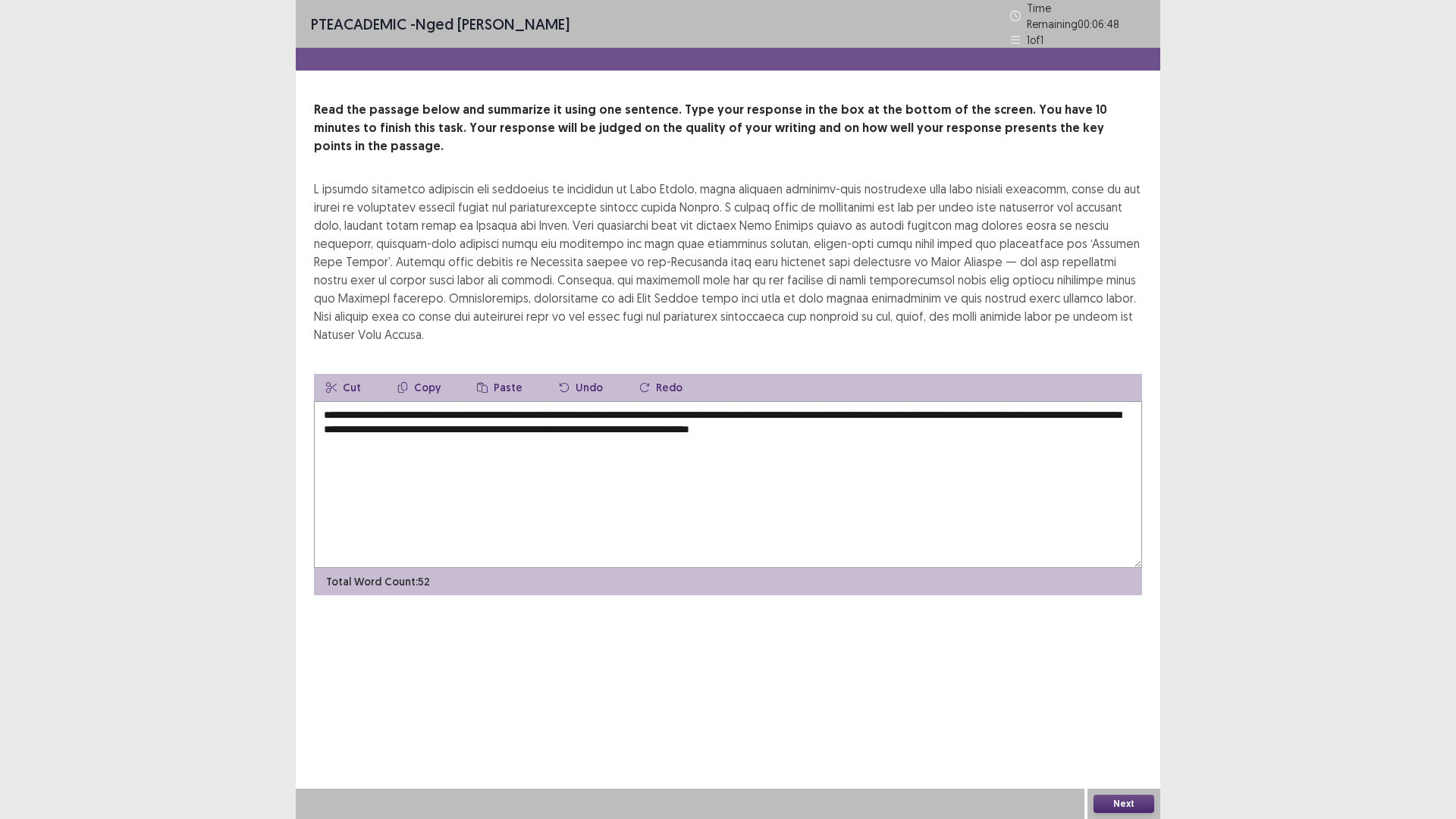
type textarea "**********"
click at [1114, 715] on button "Next" at bounding box center [1123, 803] width 61 height 18
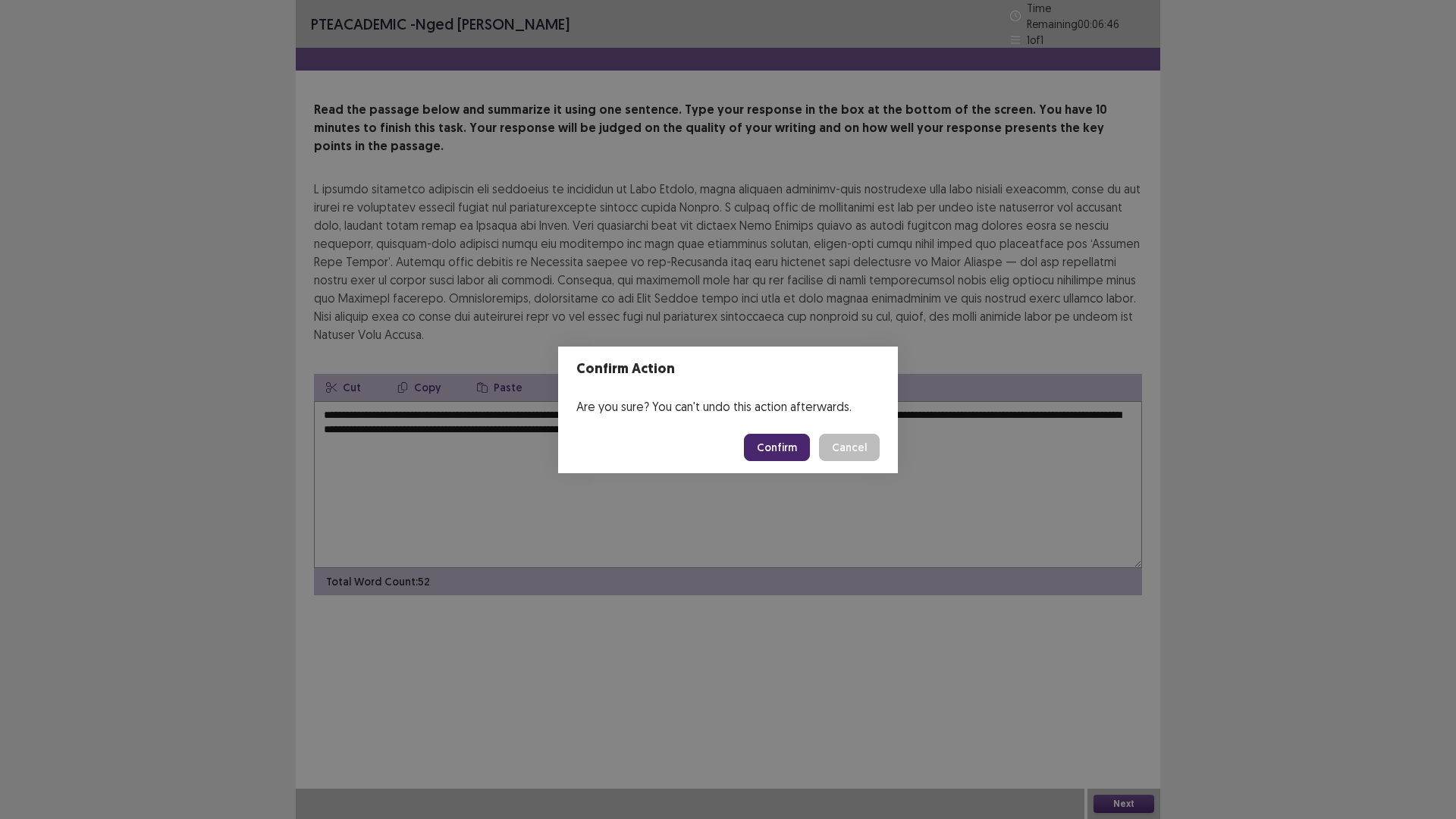
click at [781, 446] on button "Confirm" at bounding box center [777, 447] width 66 height 27
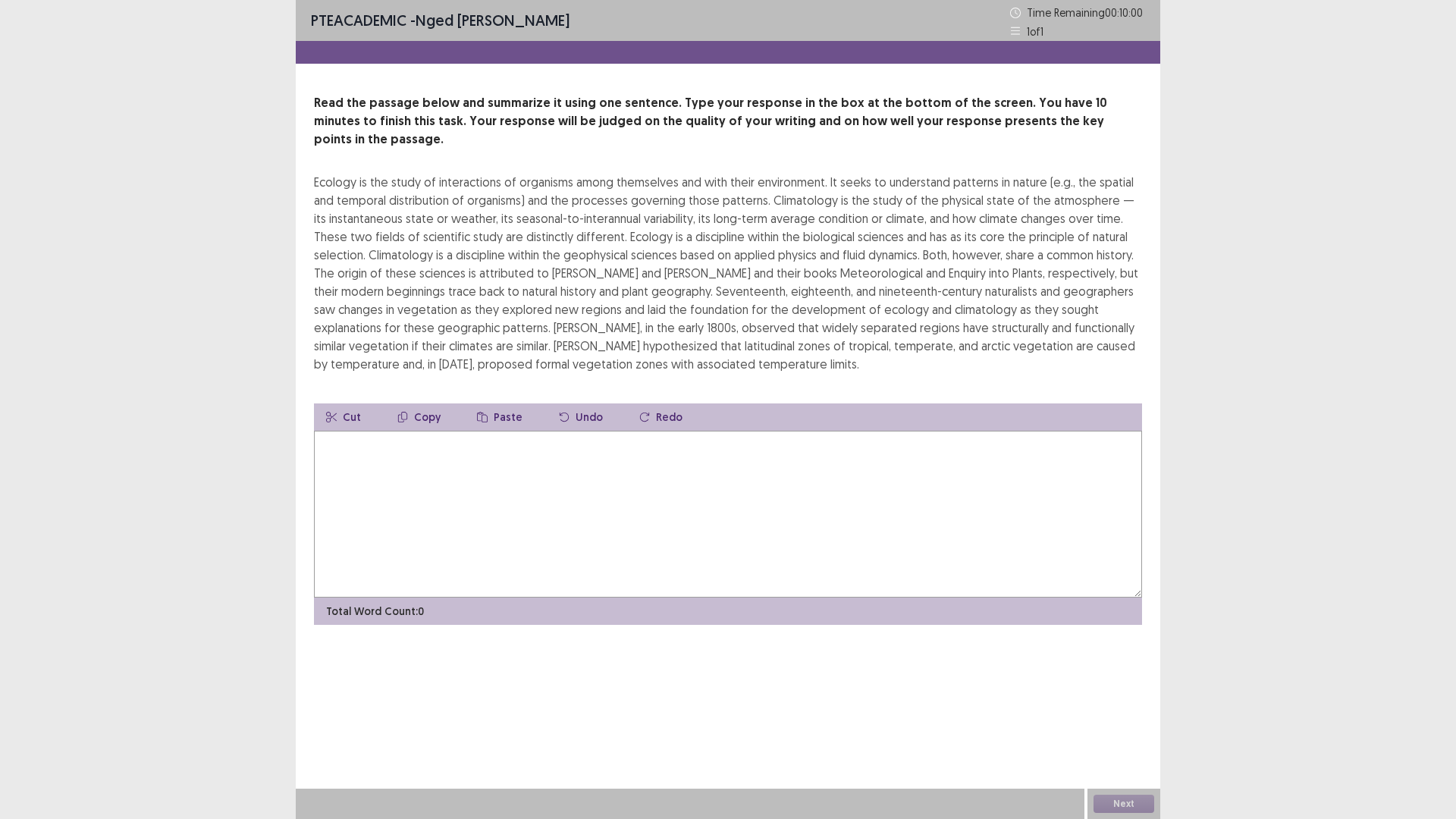
click at [431, 438] on textarea at bounding box center [728, 514] width 828 height 167
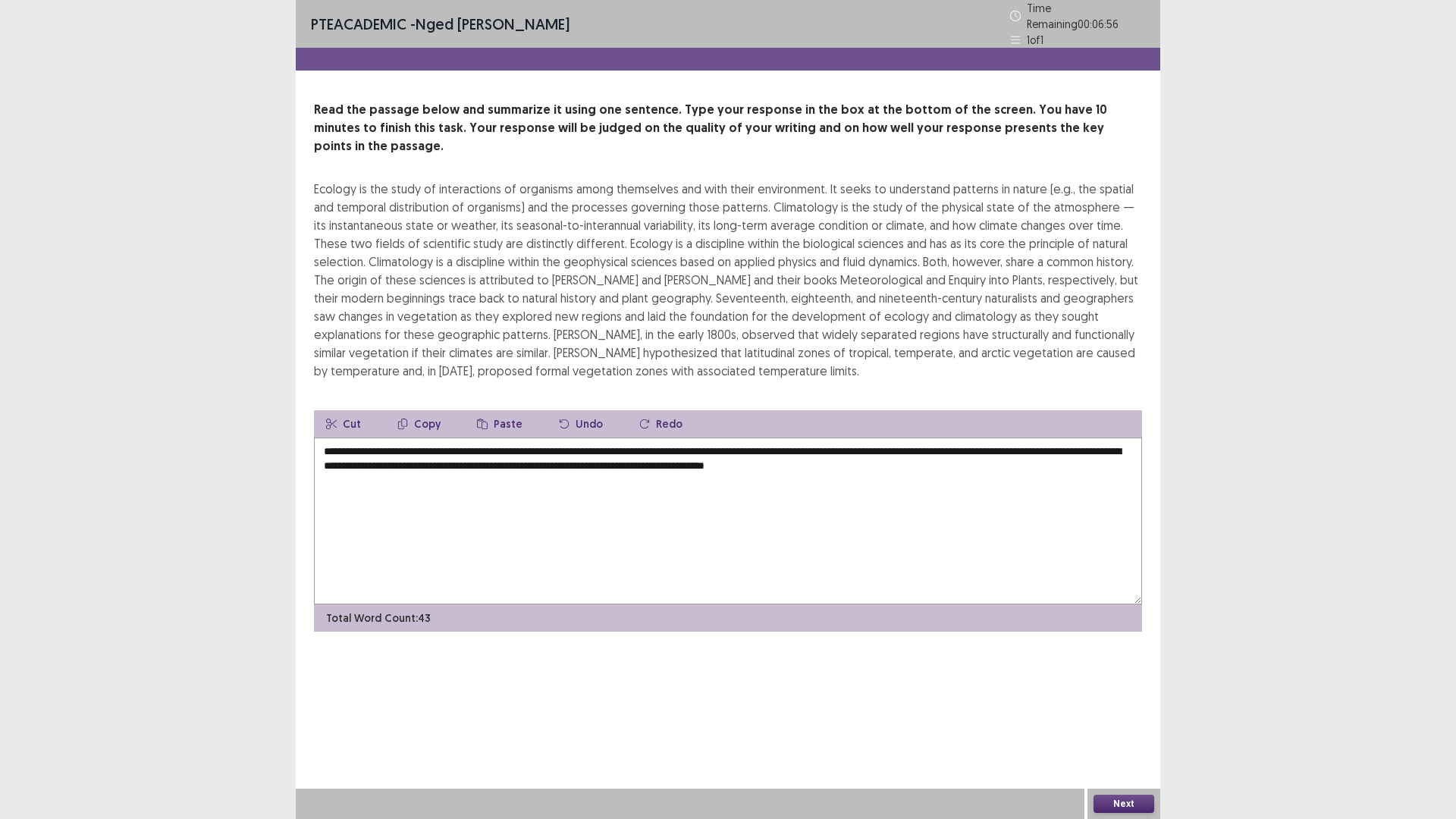
type textarea "**********"
click at [1125, 715] on button "Next" at bounding box center [1123, 803] width 61 height 18
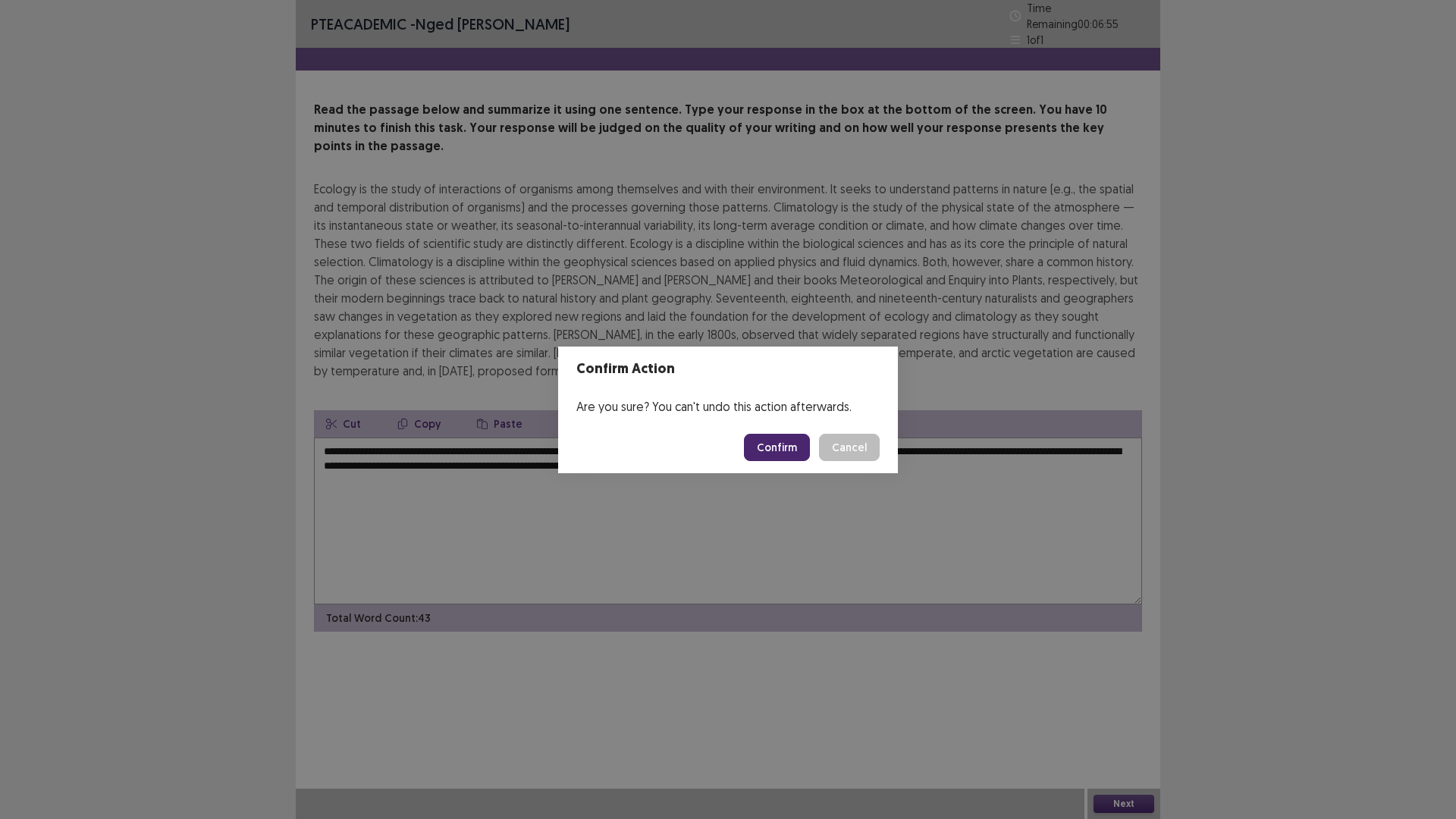
click at [777, 440] on button "Confirm" at bounding box center [777, 447] width 66 height 27
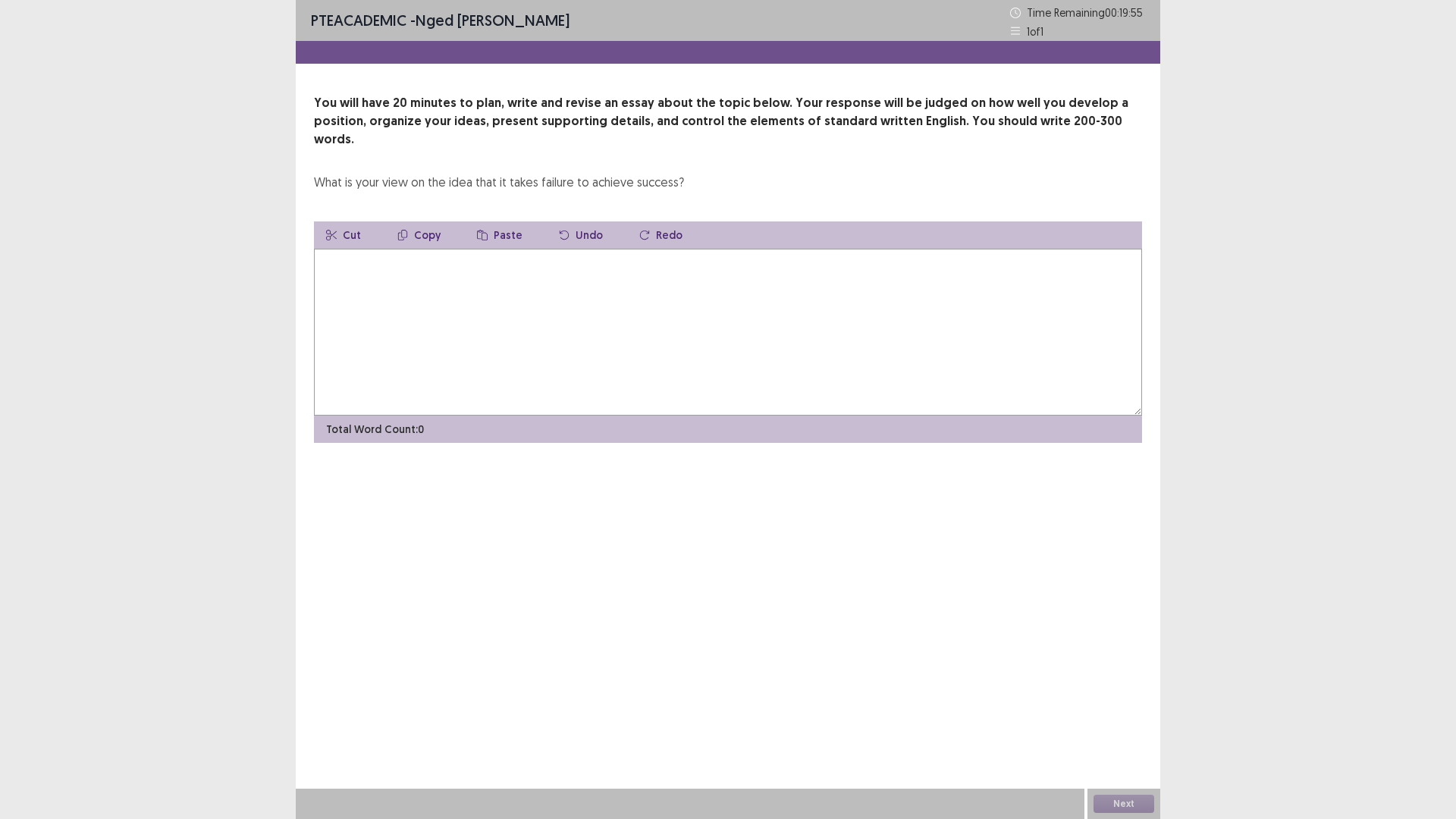
click at [561, 346] on textarea at bounding box center [728, 332] width 828 height 167
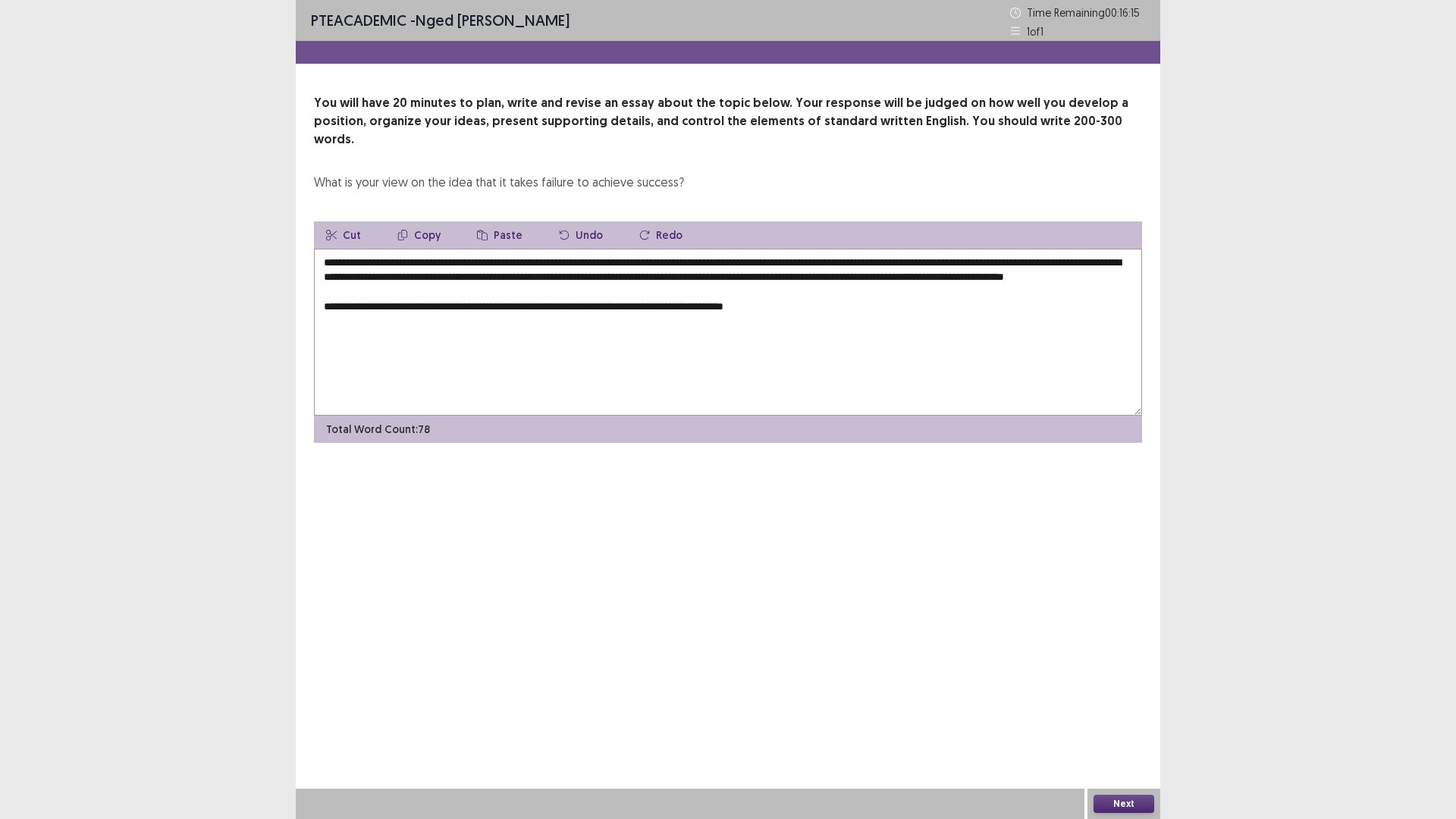
drag, startPoint x: 560, startPoint y: 302, endPoint x: 537, endPoint y: 300, distance: 23.1
click at [544, 301] on textarea "**********" at bounding box center [728, 332] width 828 height 167
drag, startPoint x: 522, startPoint y: 301, endPoint x: 534, endPoint y: 304, distance: 12.4
click at [534, 304] on textarea "**********" at bounding box center [728, 332] width 828 height 167
click at [542, 309] on textarea "**********" at bounding box center [728, 332] width 828 height 167
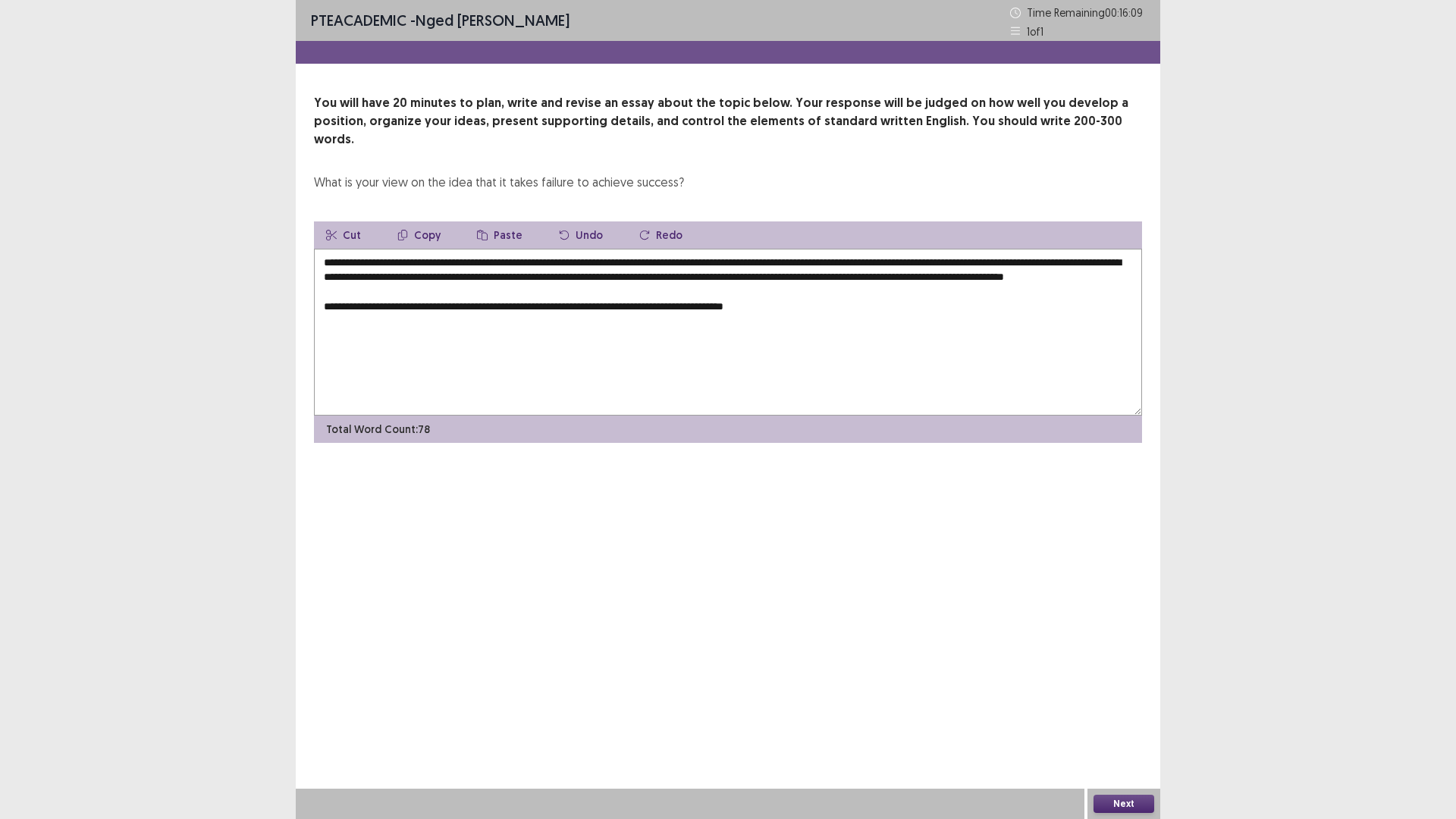
drag, startPoint x: 549, startPoint y: 302, endPoint x: 523, endPoint y: 302, distance: 26.0
click at [523, 302] on textarea "**********" at bounding box center [728, 332] width 828 height 167
click at [570, 302] on textarea "**********" at bounding box center [728, 332] width 828 height 167
click at [804, 303] on textarea "**********" at bounding box center [728, 332] width 828 height 167
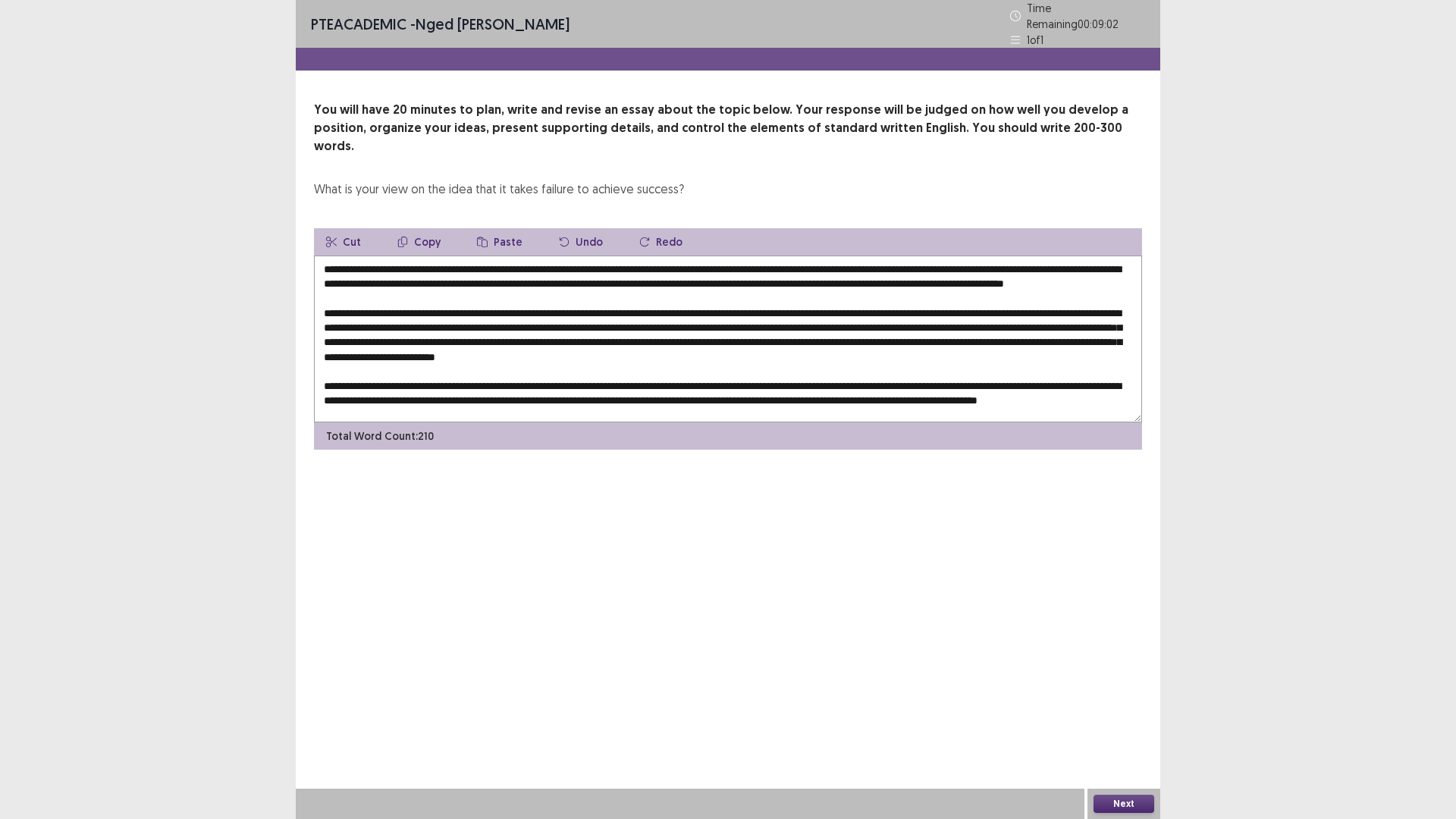
scroll to position [22, 0]
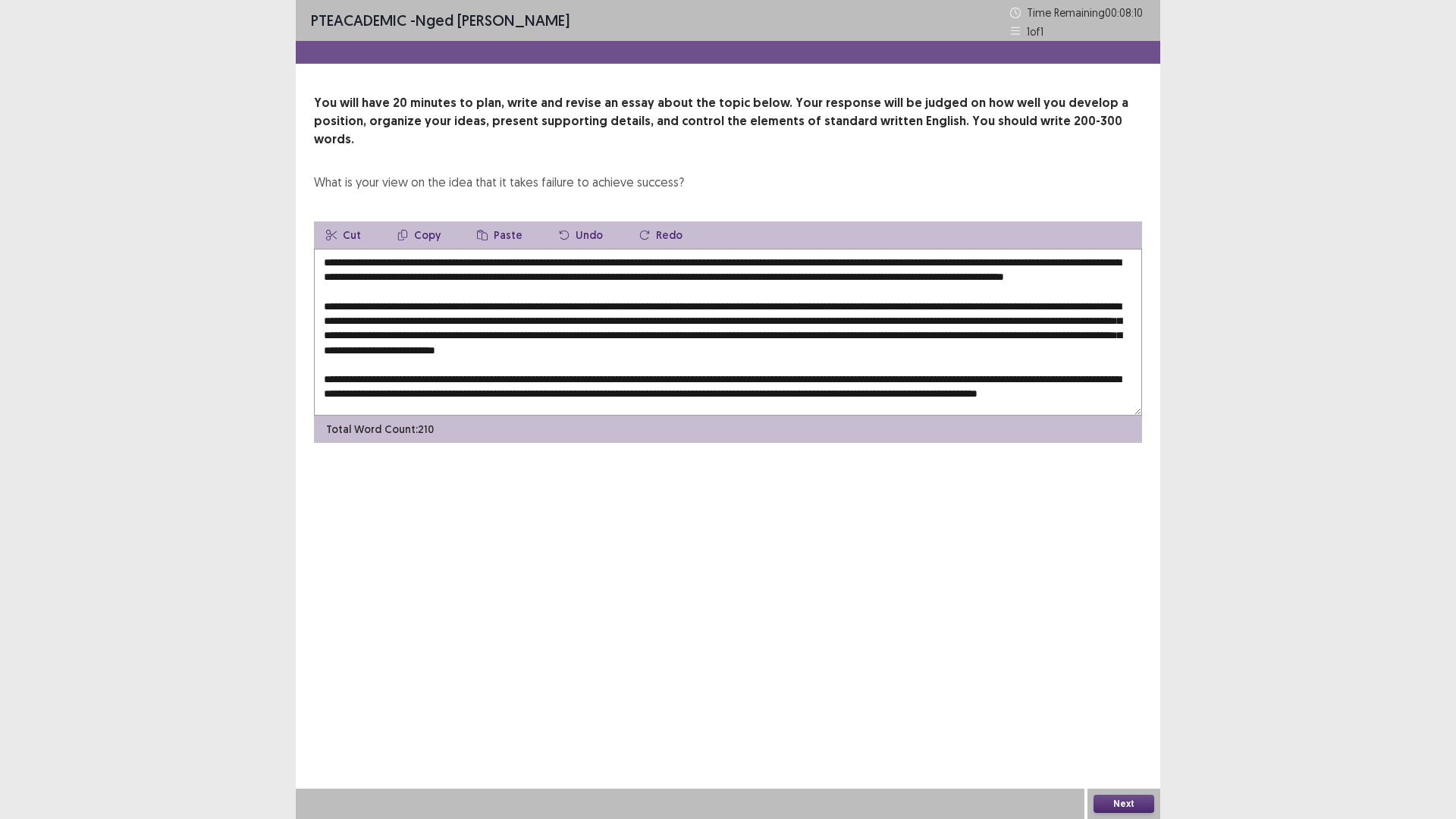
type textarea "**********"
click at [1119, 715] on button "Next" at bounding box center [1123, 803] width 61 height 18
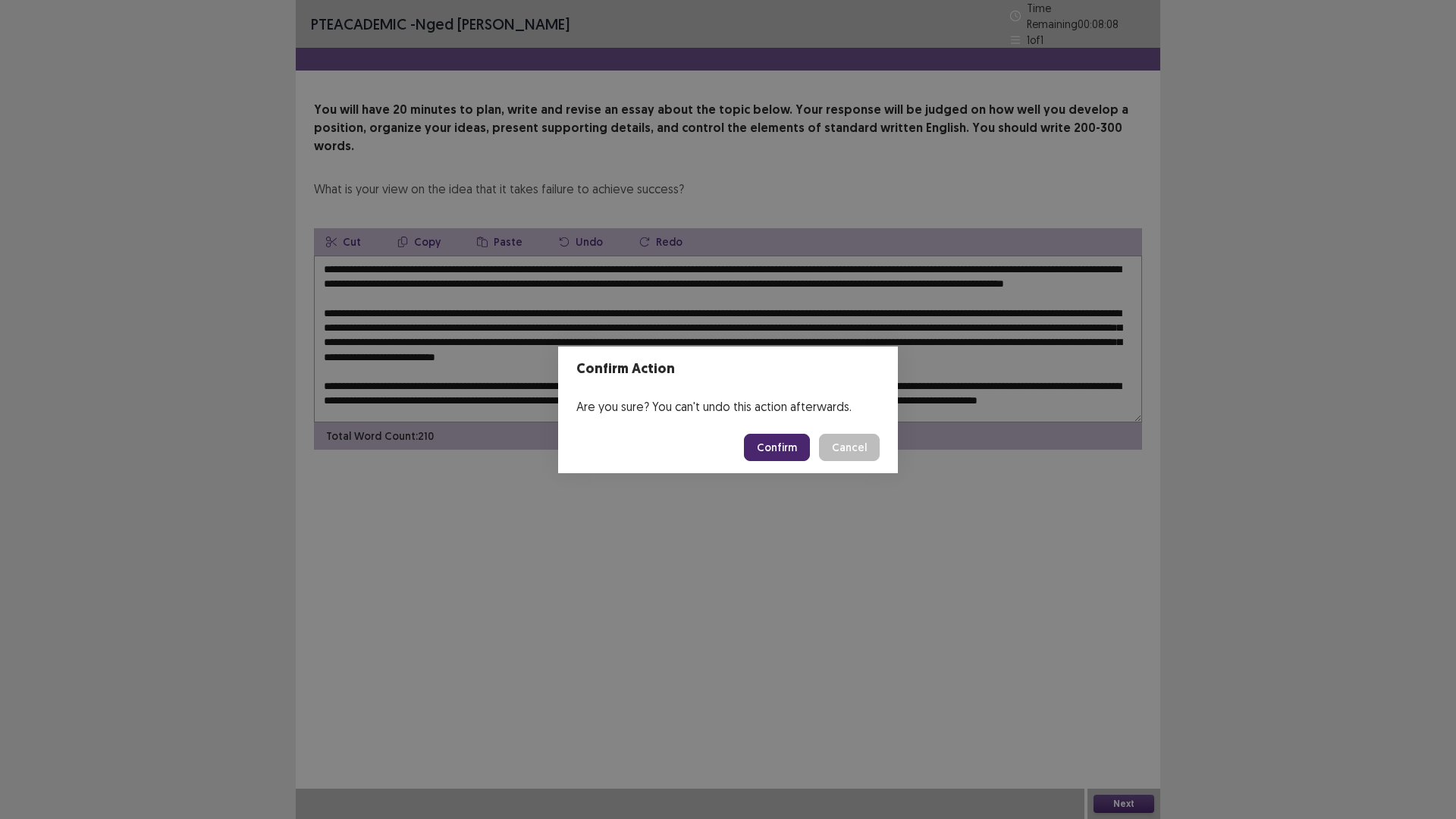
click at [784, 445] on button "Confirm" at bounding box center [777, 447] width 66 height 27
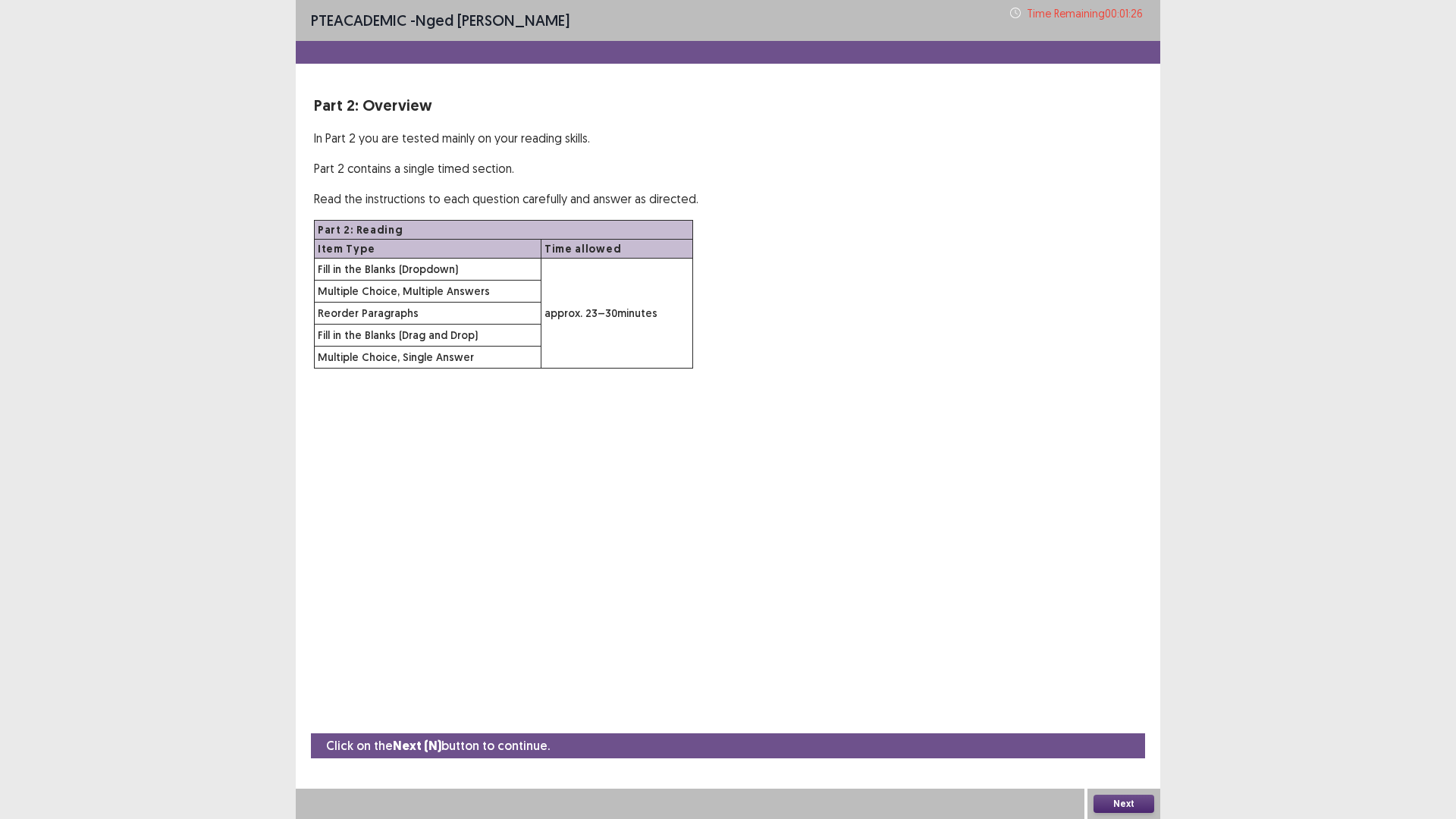
click at [1135, 715] on button "Next" at bounding box center [1123, 803] width 61 height 18
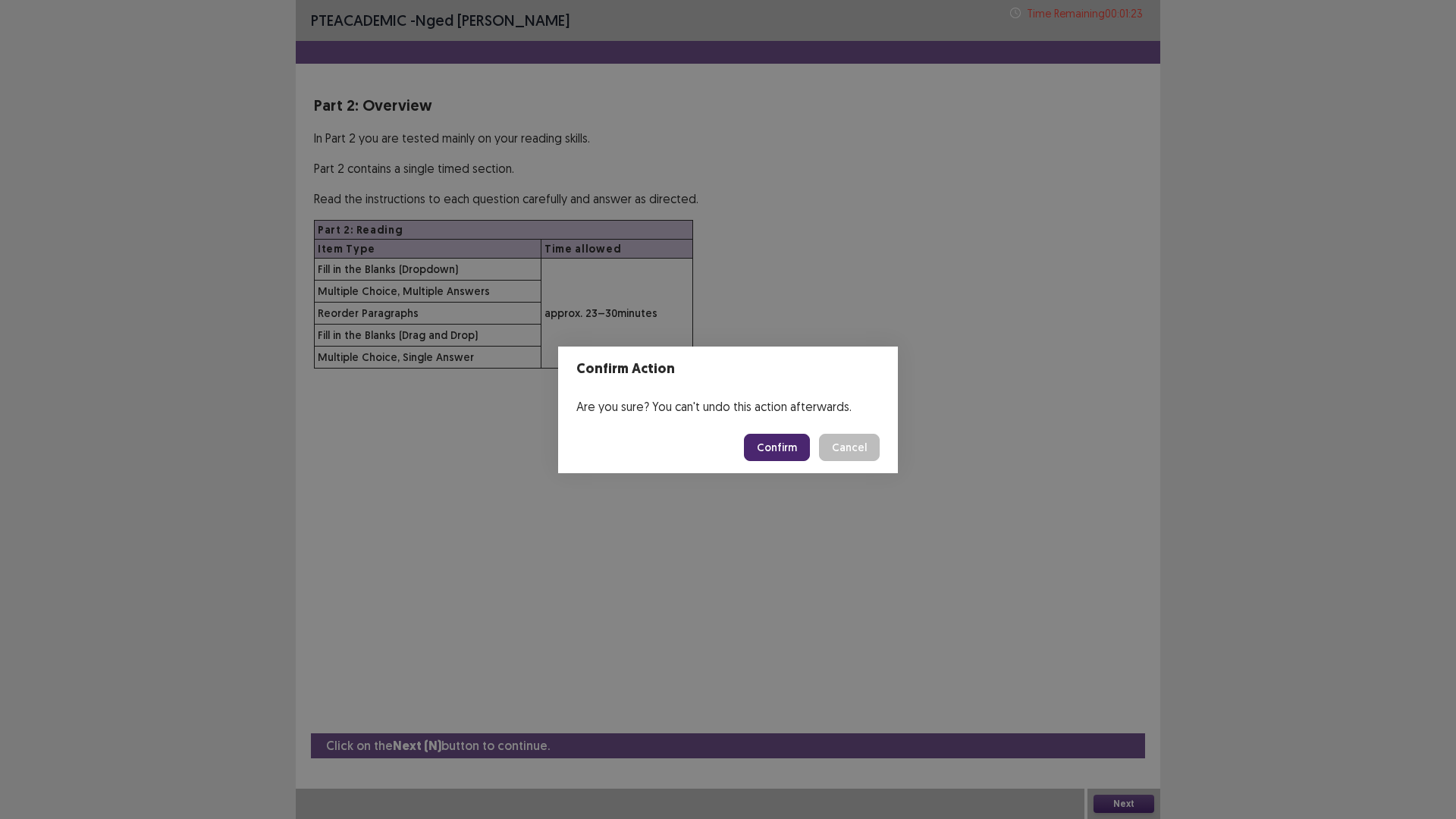
click at [781, 447] on button "Confirm" at bounding box center [777, 447] width 66 height 27
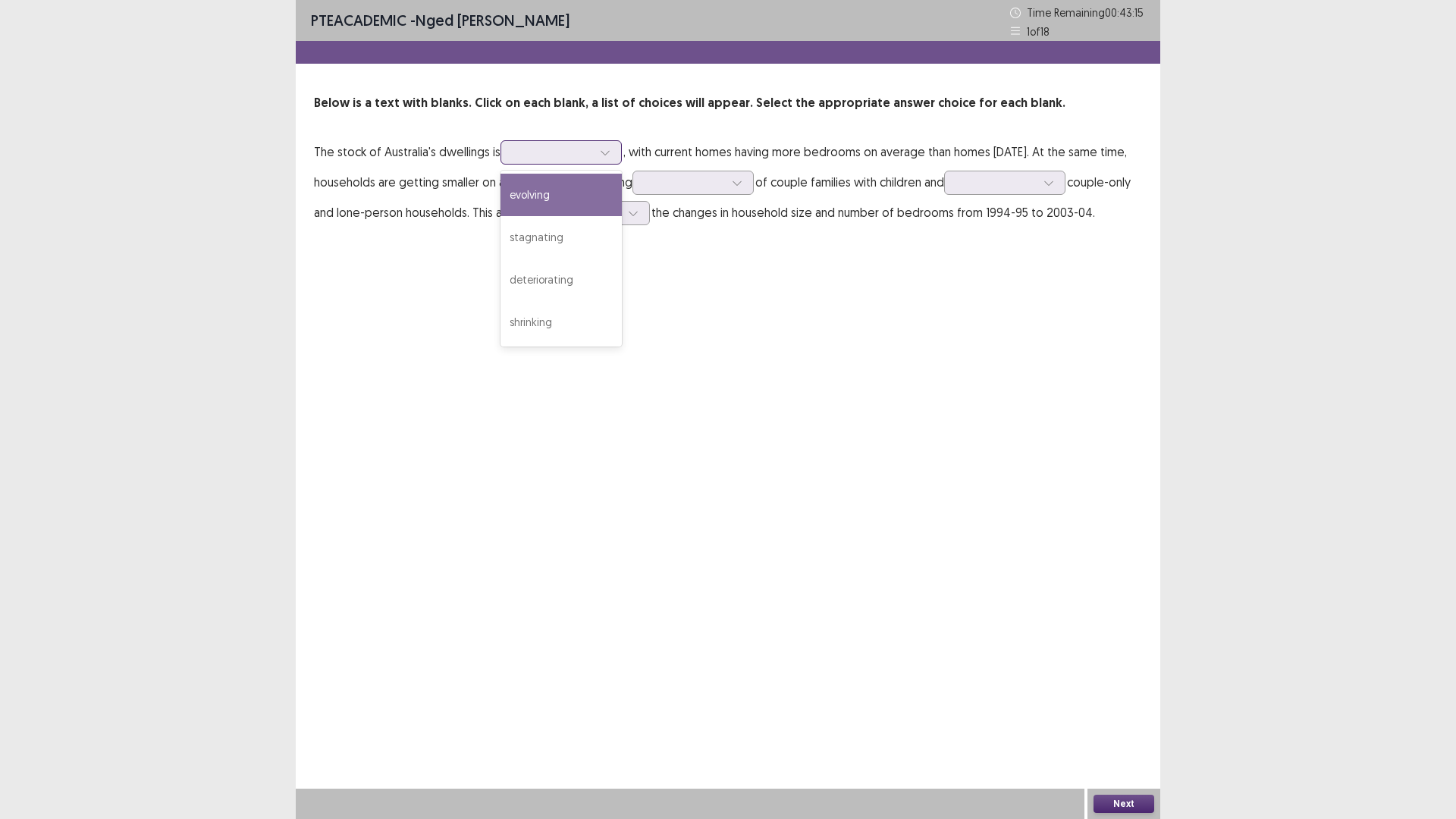
click at [560, 159] on div at bounding box center [553, 152] width 79 height 14
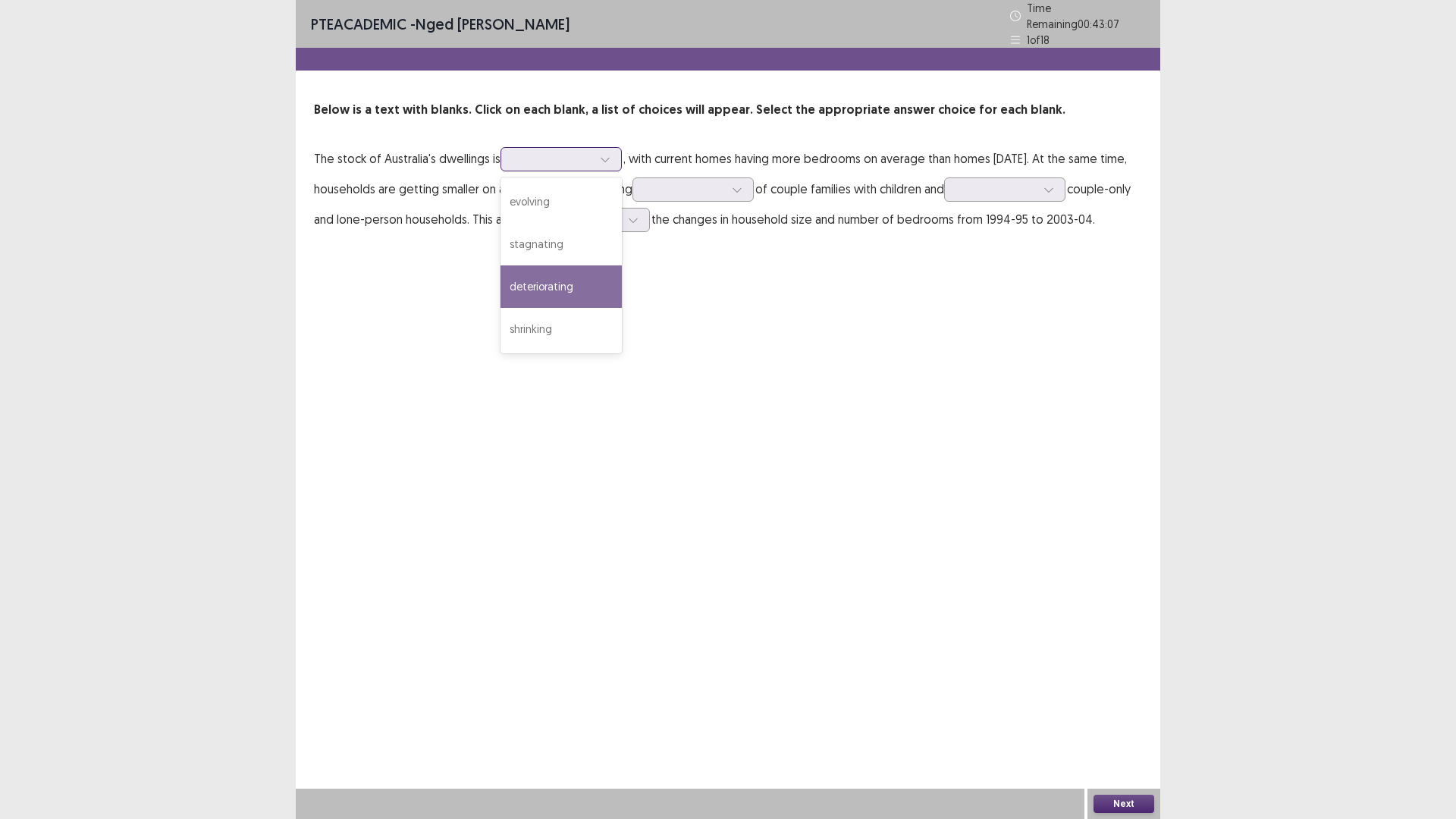
click at [568, 290] on div "deteriorating" at bounding box center [561, 286] width 121 height 43
click at [691, 183] on div at bounding box center [685, 189] width 79 height 14
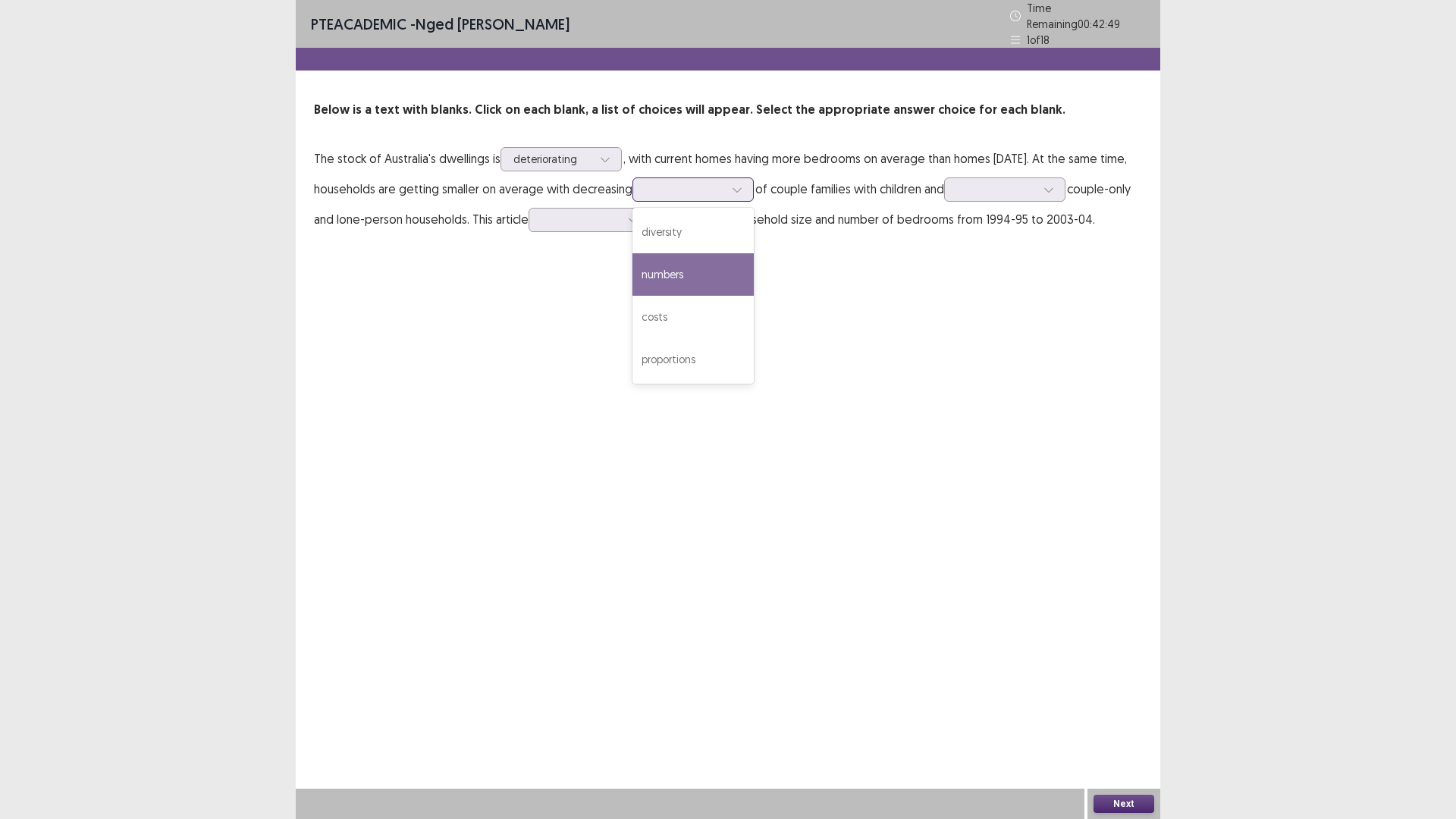
click at [703, 261] on div "numbers" at bounding box center [693, 275] width 121 height 43
click at [709, 183] on div at bounding box center [685, 189] width 79 height 14
click at [1017, 188] on div at bounding box center [997, 189] width 79 height 14
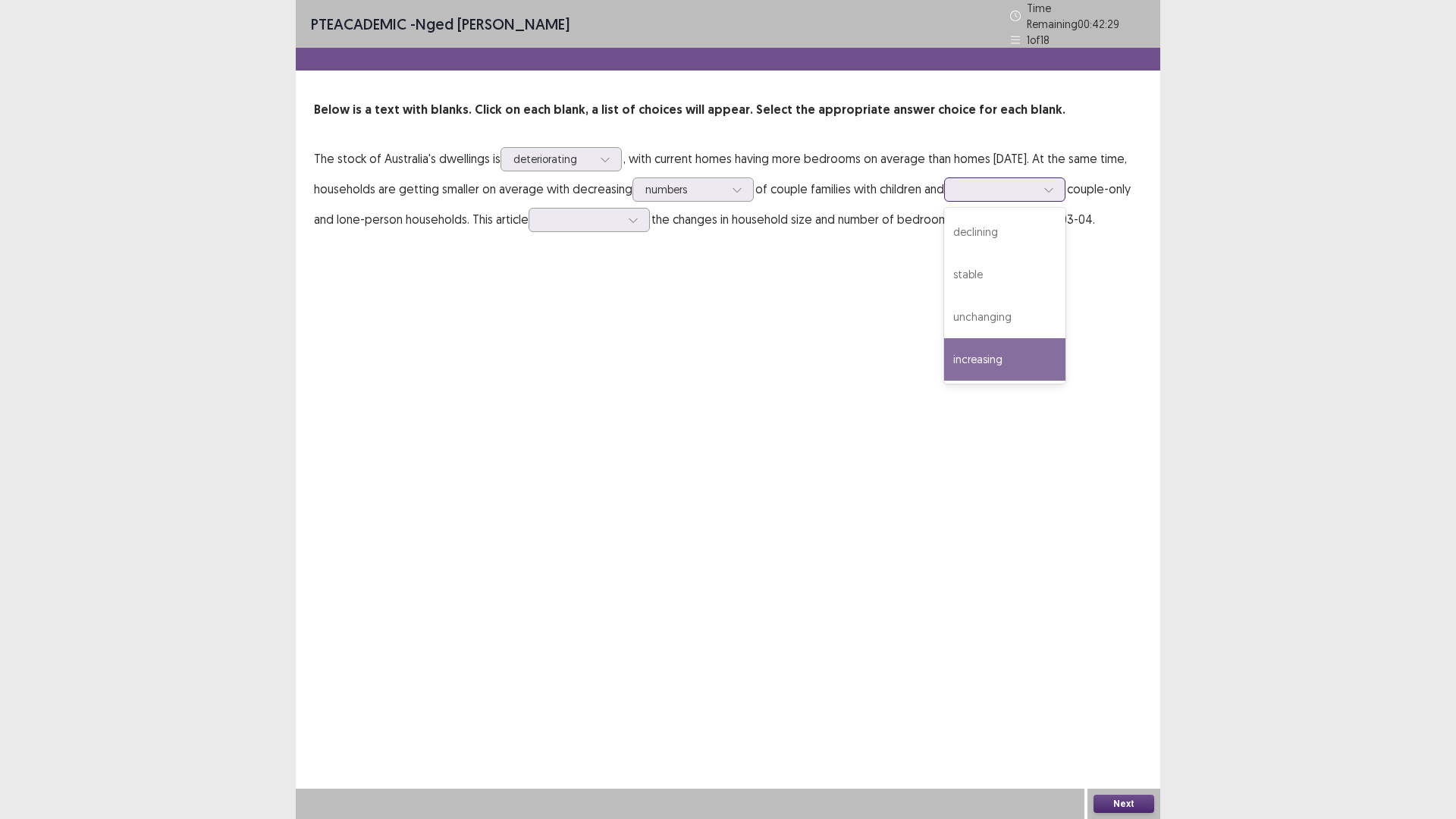
click at [1040, 354] on div "increasing" at bounding box center [1005, 359] width 121 height 43
click at [621, 219] on div at bounding box center [581, 219] width 79 height 14
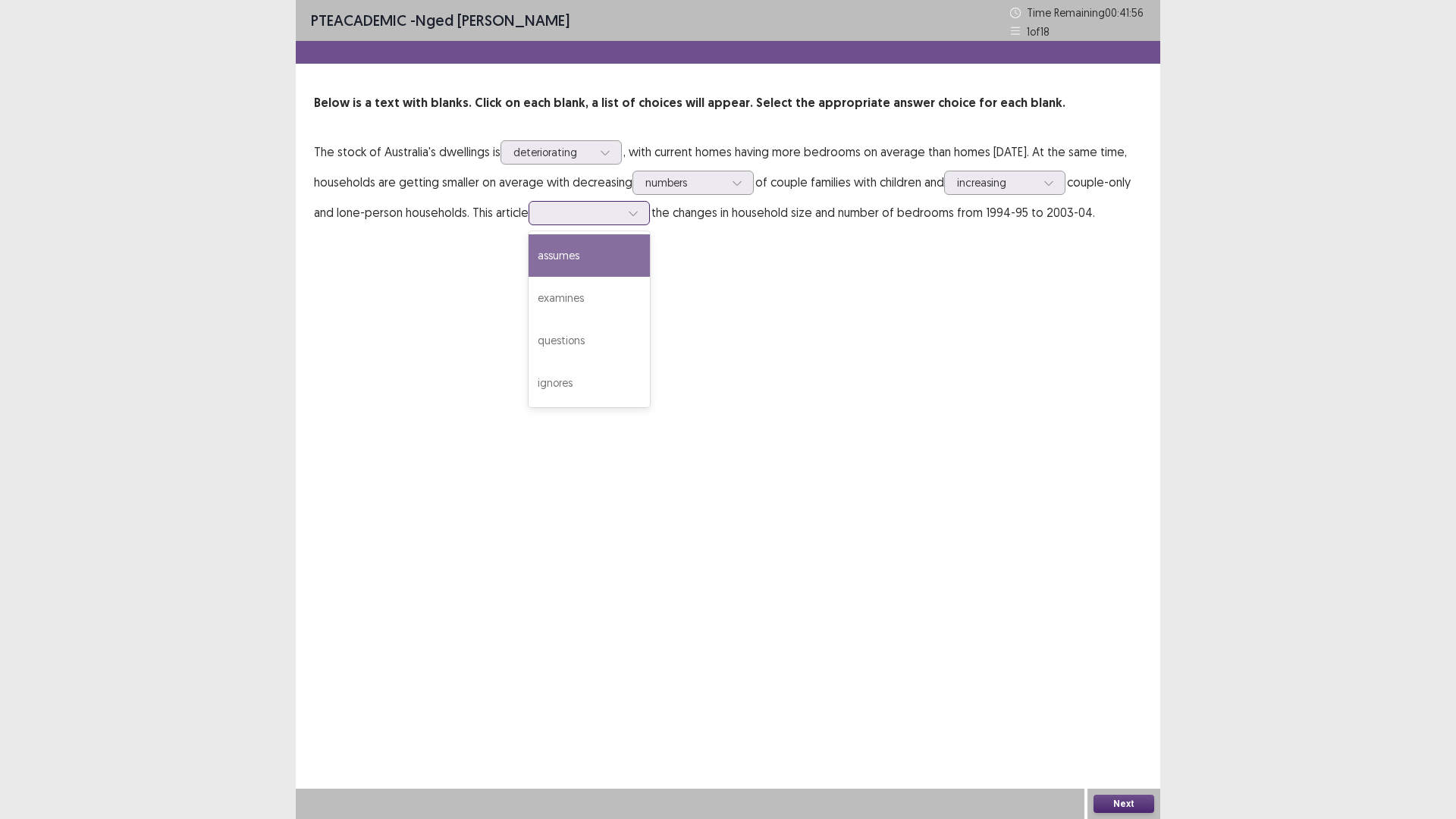
click at [645, 257] on div "assumes" at bounding box center [589, 256] width 121 height 43
click at [621, 210] on div at bounding box center [581, 213] width 79 height 14
click at [650, 262] on div "assumes" at bounding box center [589, 256] width 121 height 43
click at [1120, 715] on button "Next" at bounding box center [1123, 803] width 61 height 18
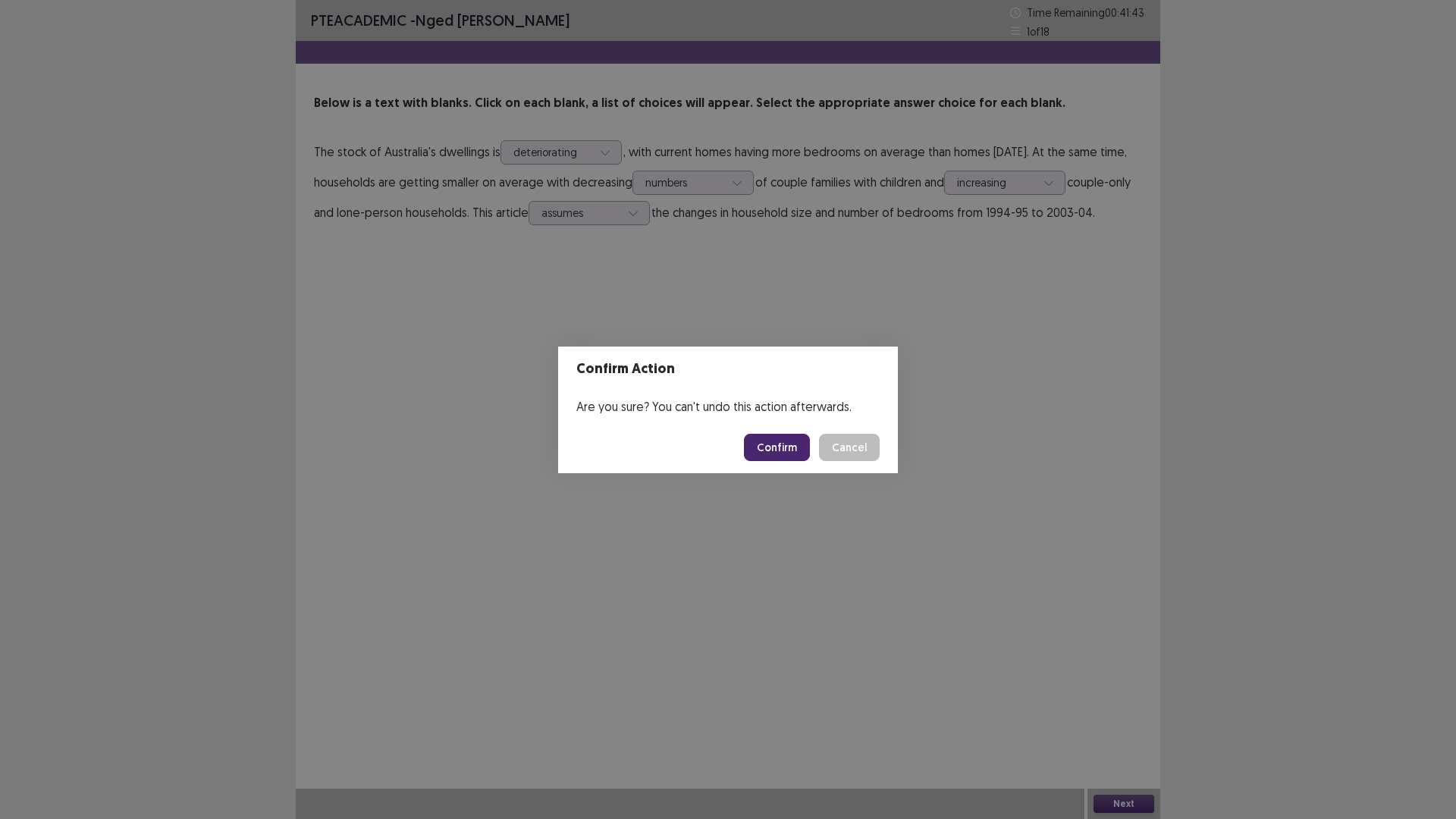
click at [772, 449] on button "Confirm" at bounding box center [777, 447] width 66 height 27
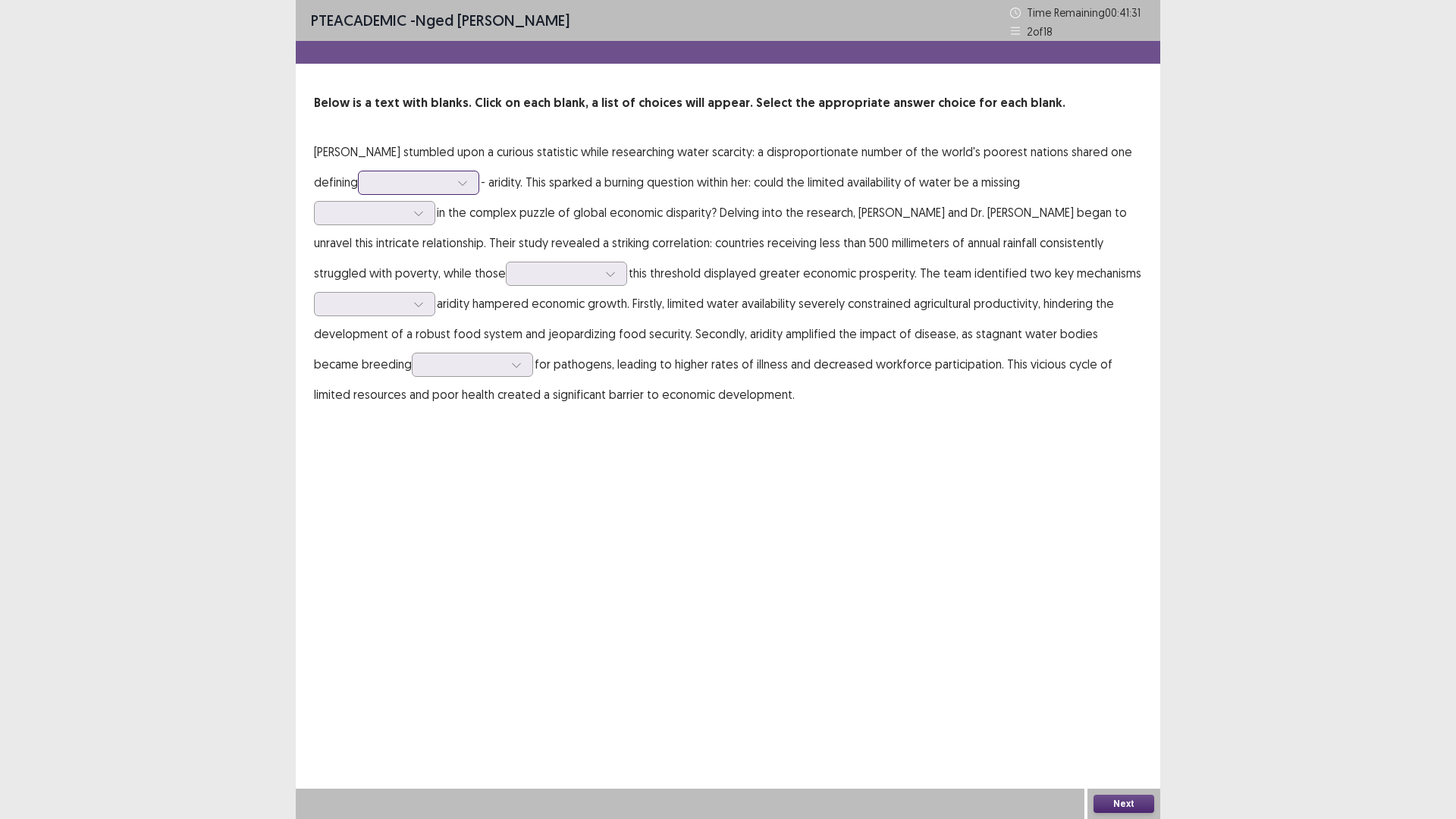
click at [440, 180] on div at bounding box center [410, 182] width 79 height 14
click at [415, 266] on div "objective" at bounding box center [418, 267] width 121 height 43
click at [390, 215] on div at bounding box center [367, 213] width 79 height 14
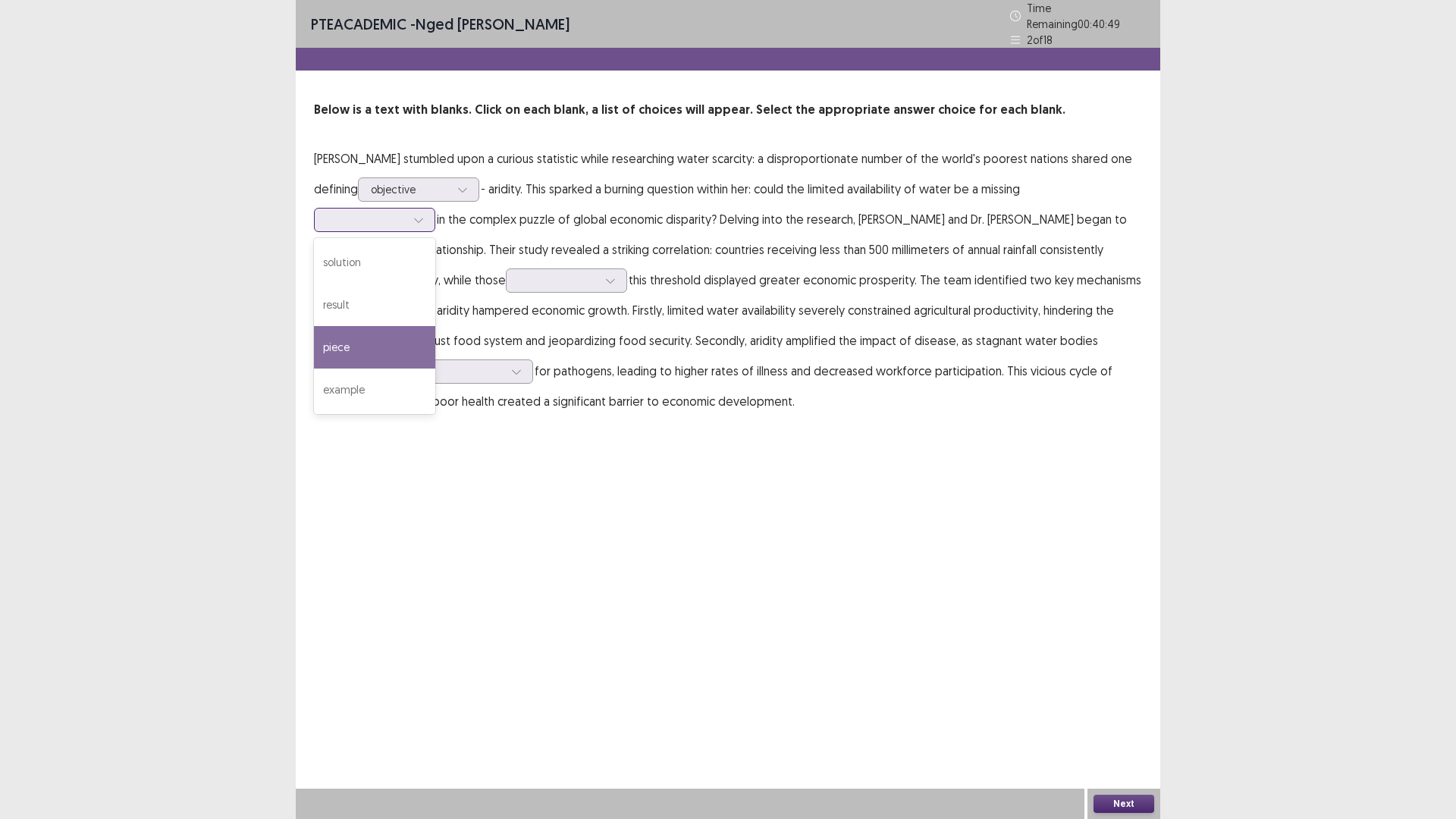
click at [378, 351] on div "piece" at bounding box center [374, 347] width 121 height 43
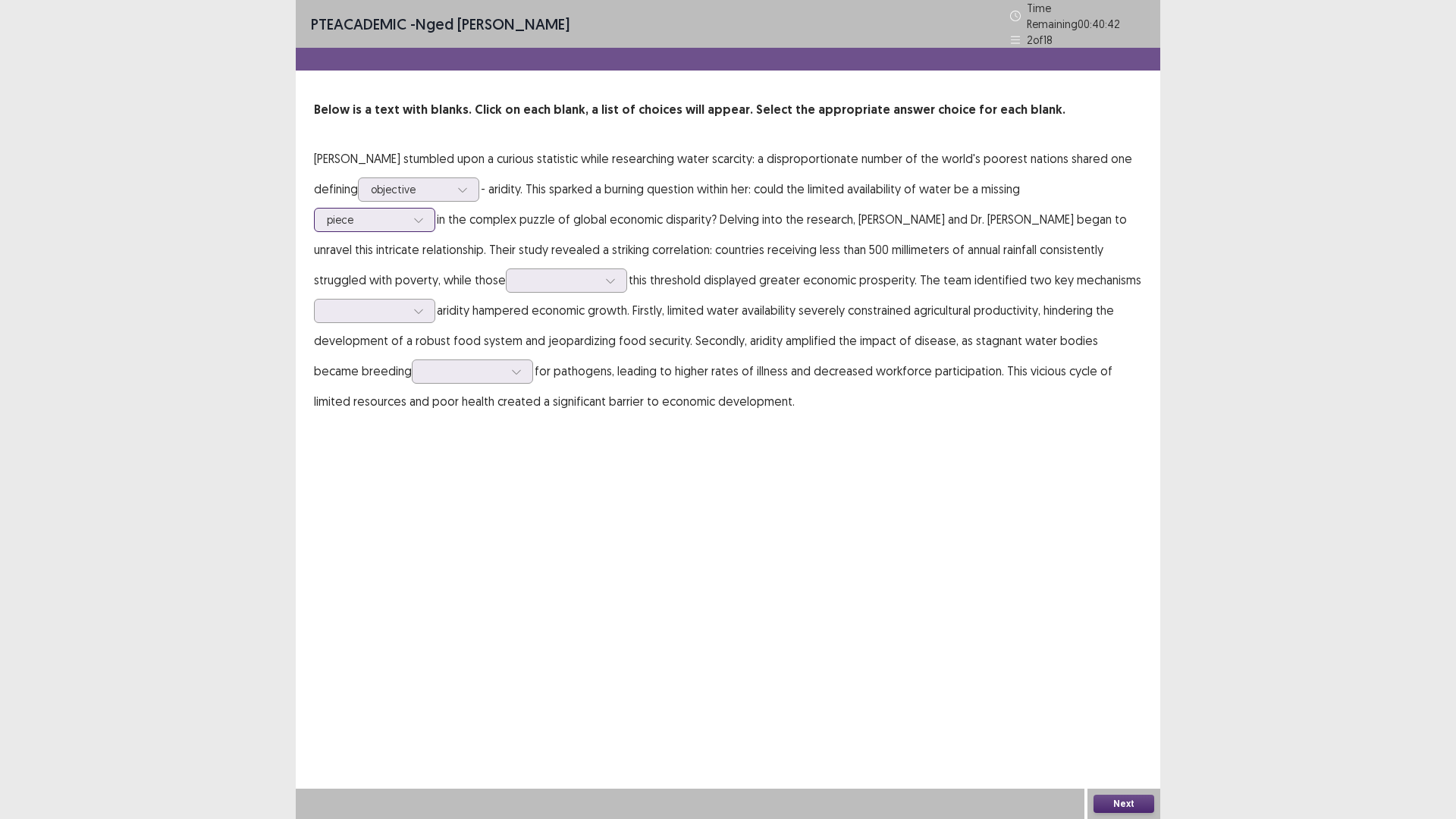
click at [394, 214] on div at bounding box center [367, 219] width 79 height 14
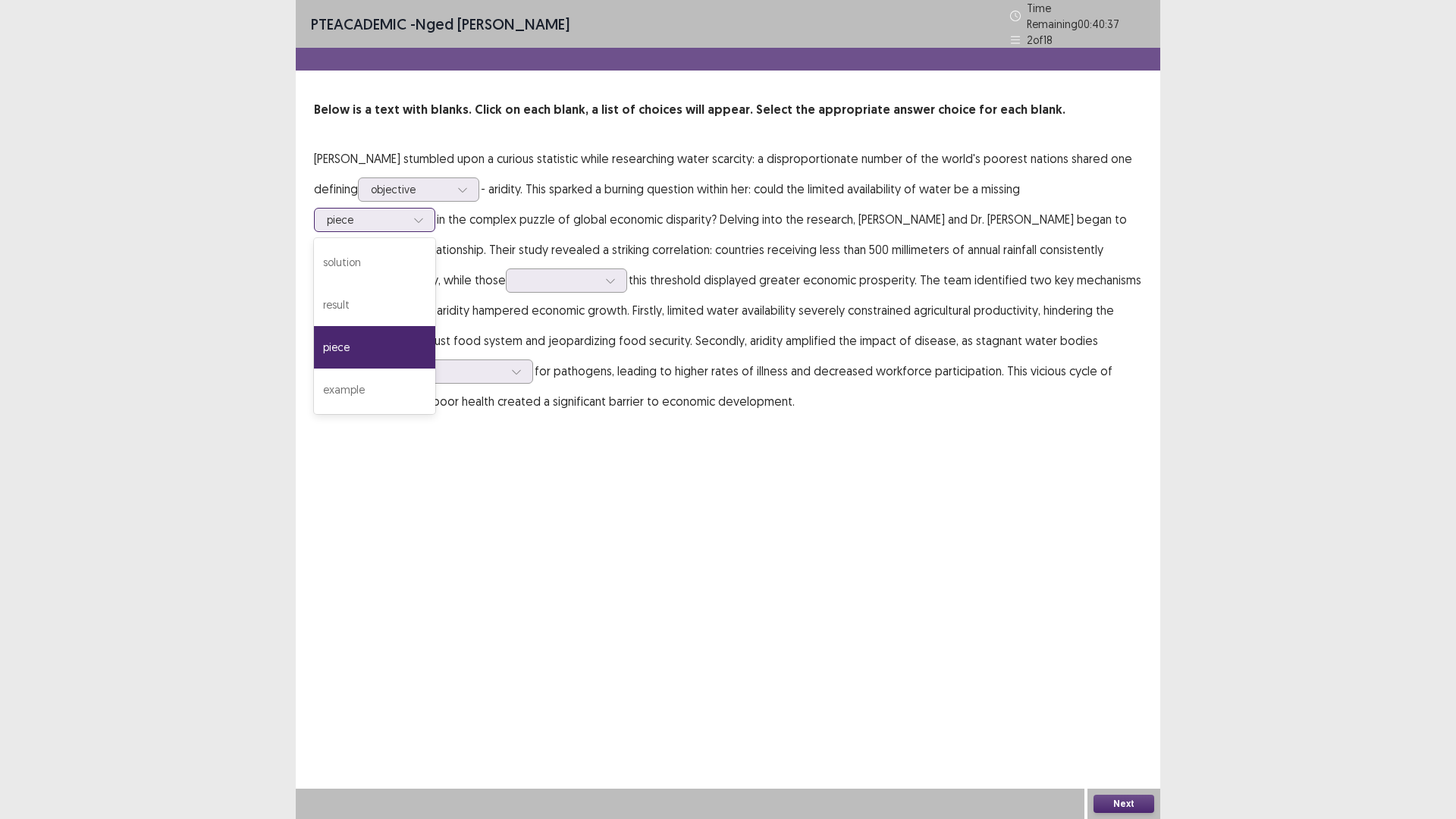
click at [360, 333] on div "piece" at bounding box center [374, 347] width 121 height 43
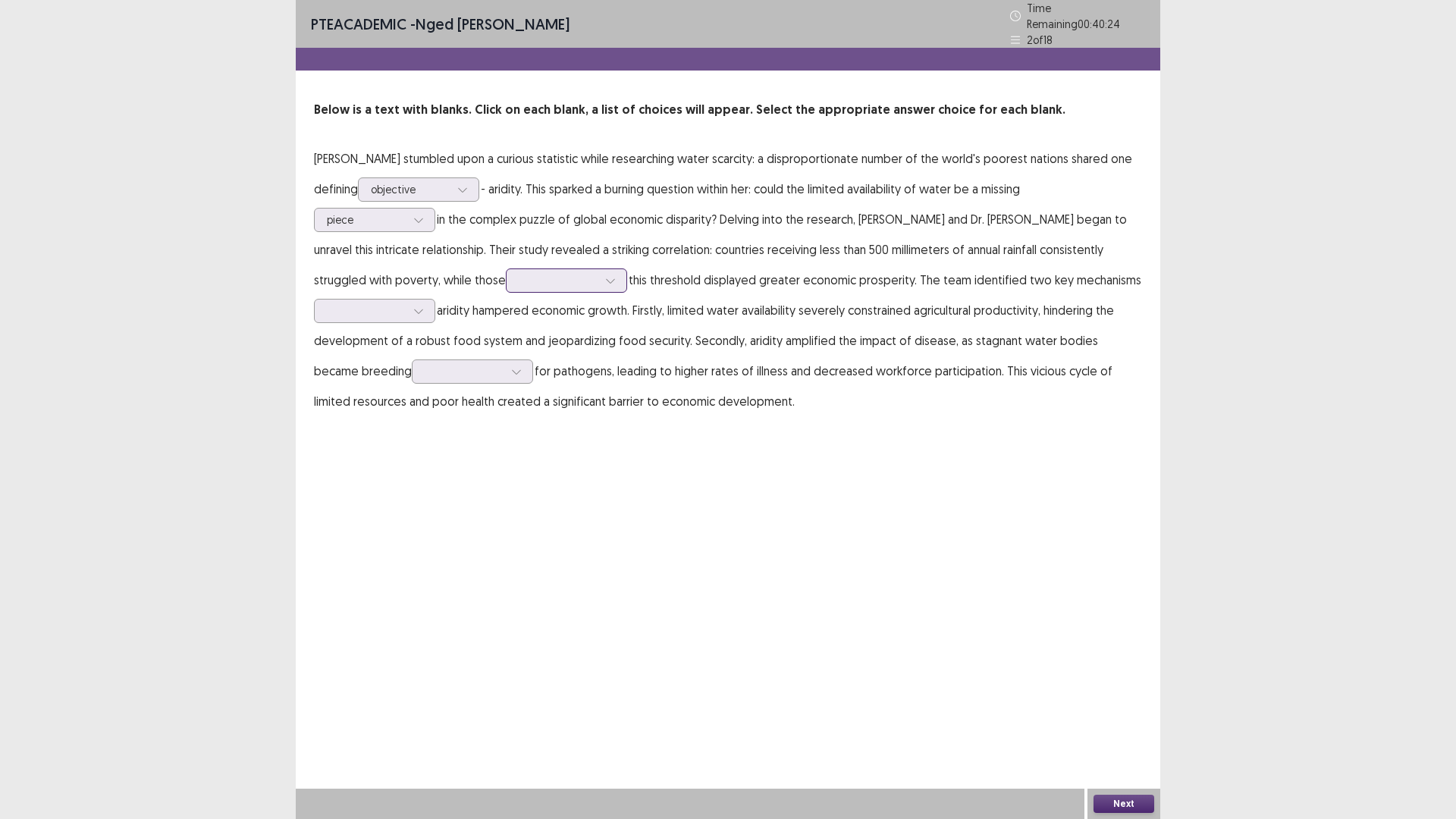
click at [519, 274] on div at bounding box center [558, 280] width 79 height 14
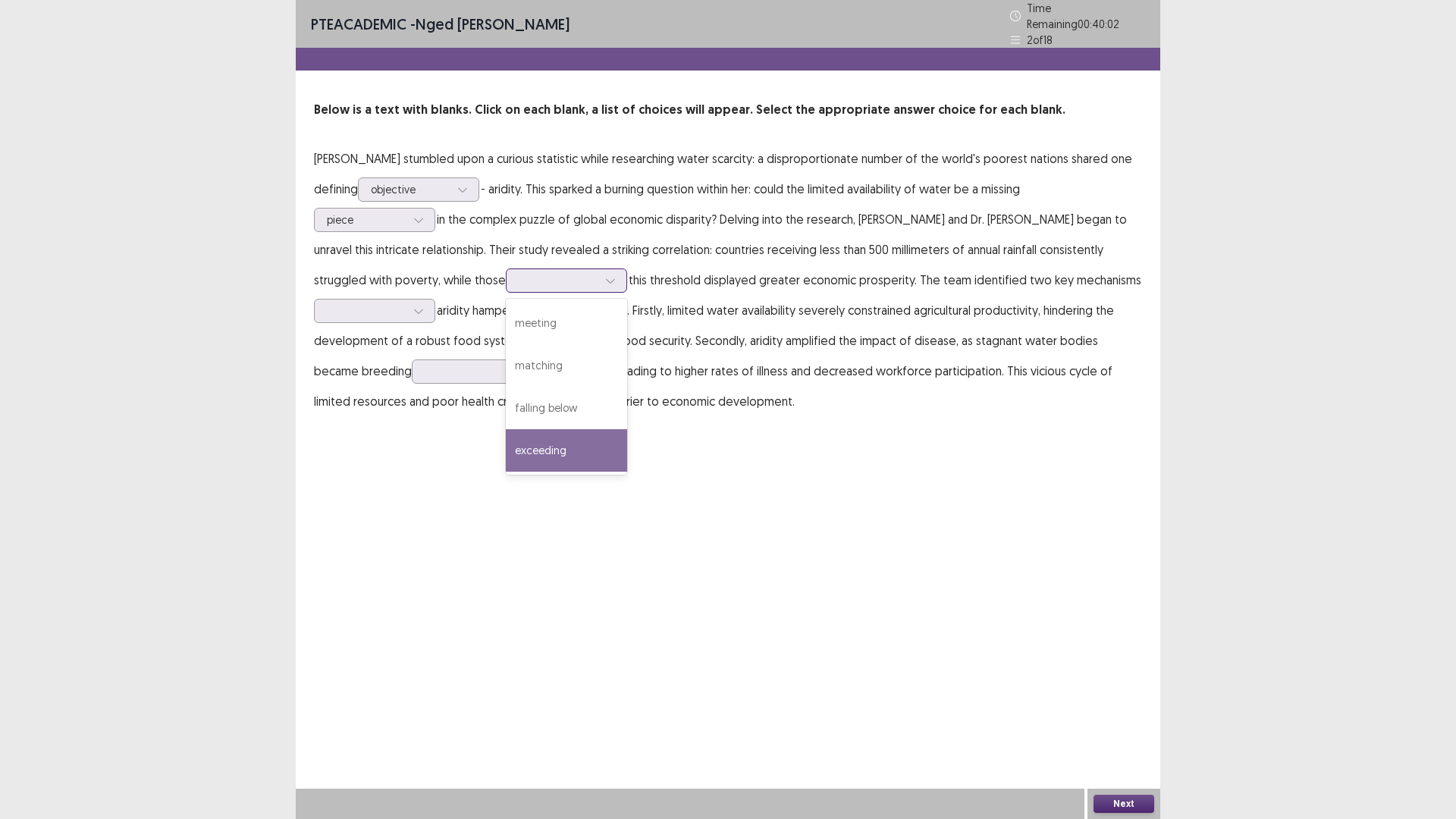
click at [506, 438] on div "exceeding" at bounding box center [566, 450] width 121 height 43
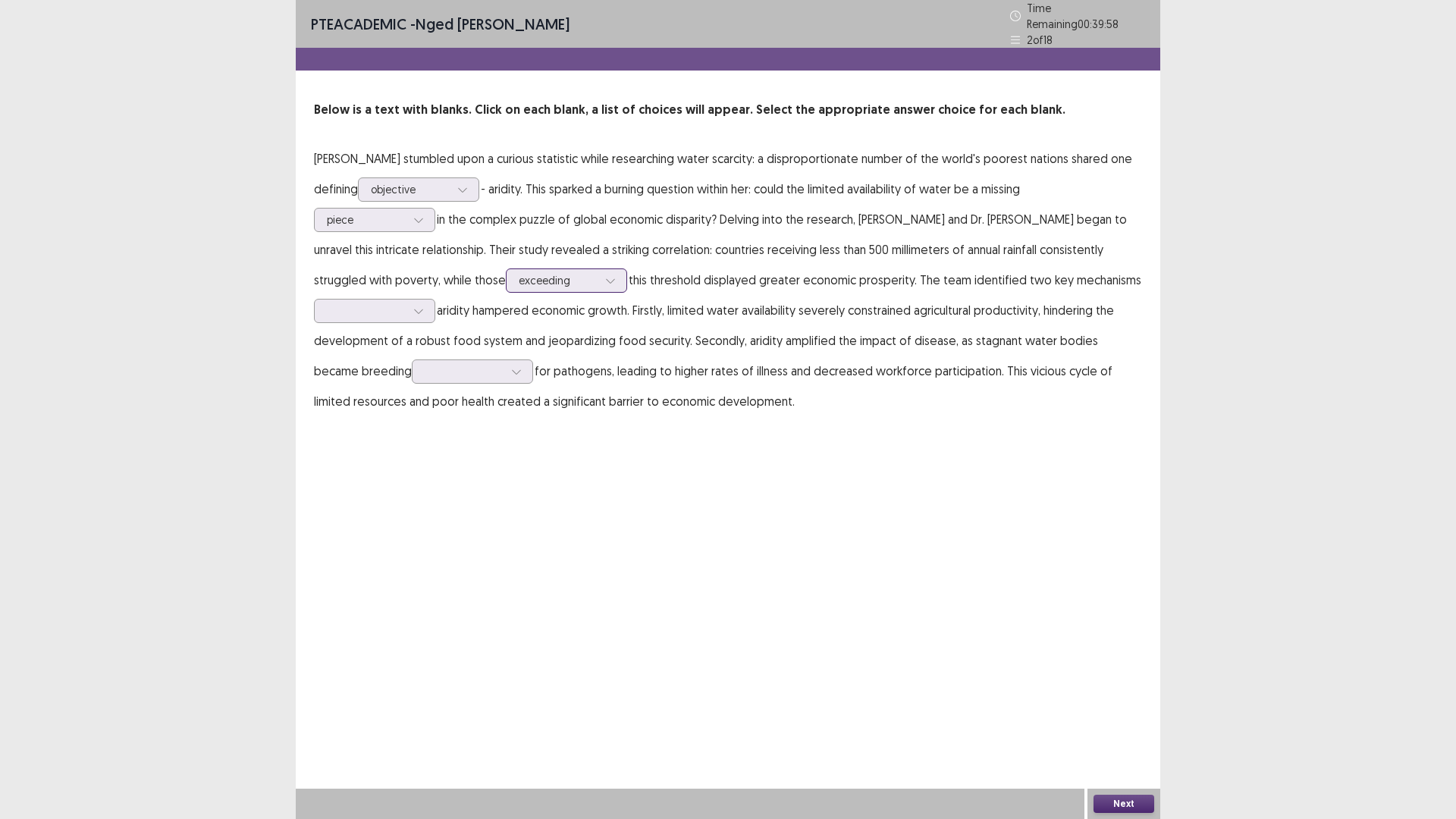
click at [519, 282] on div "exceeding" at bounding box center [558, 280] width 79 height 23
click at [587, 290] on p "[PERSON_NAME] stumbled upon a curious statistic while researching water scarcit…" at bounding box center [728, 279] width 828 height 273
click at [391, 311] on div at bounding box center [367, 310] width 79 height 14
click at [352, 466] on div "in which" at bounding box center [374, 480] width 121 height 43
click at [455, 366] on div at bounding box center [464, 371] width 79 height 14
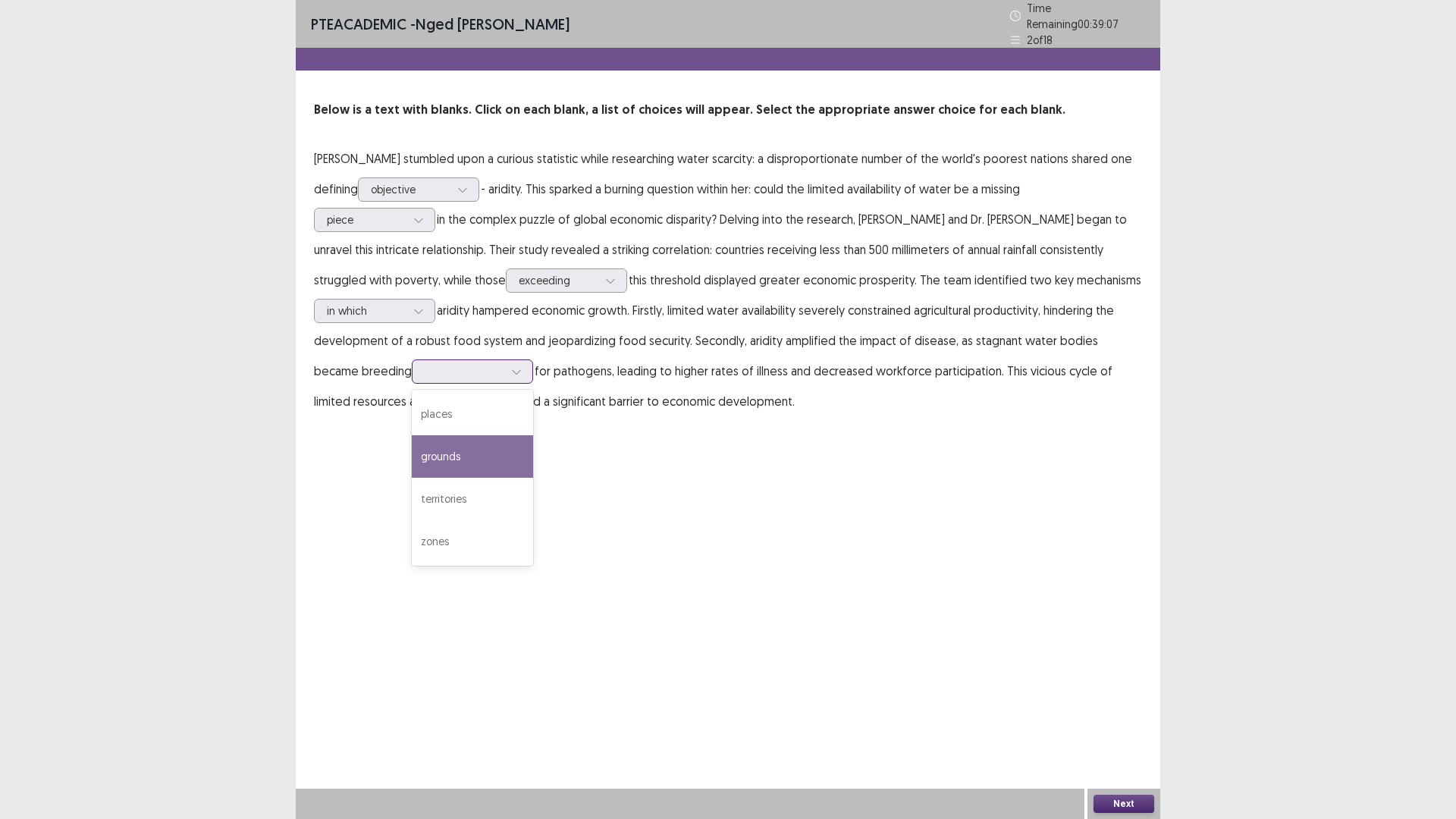
click at [422, 451] on div "grounds" at bounding box center [472, 457] width 121 height 43
click at [442, 370] on div at bounding box center [464, 371] width 79 height 14
click at [612, 457] on div "PTE academic - [PERSON_NAME] Time Remaining 00 : 38 : 57 2 of 18 Below is a tex…" at bounding box center [728, 409] width 865 height 819
click at [511, 366] on icon at bounding box center [516, 371] width 10 height 10
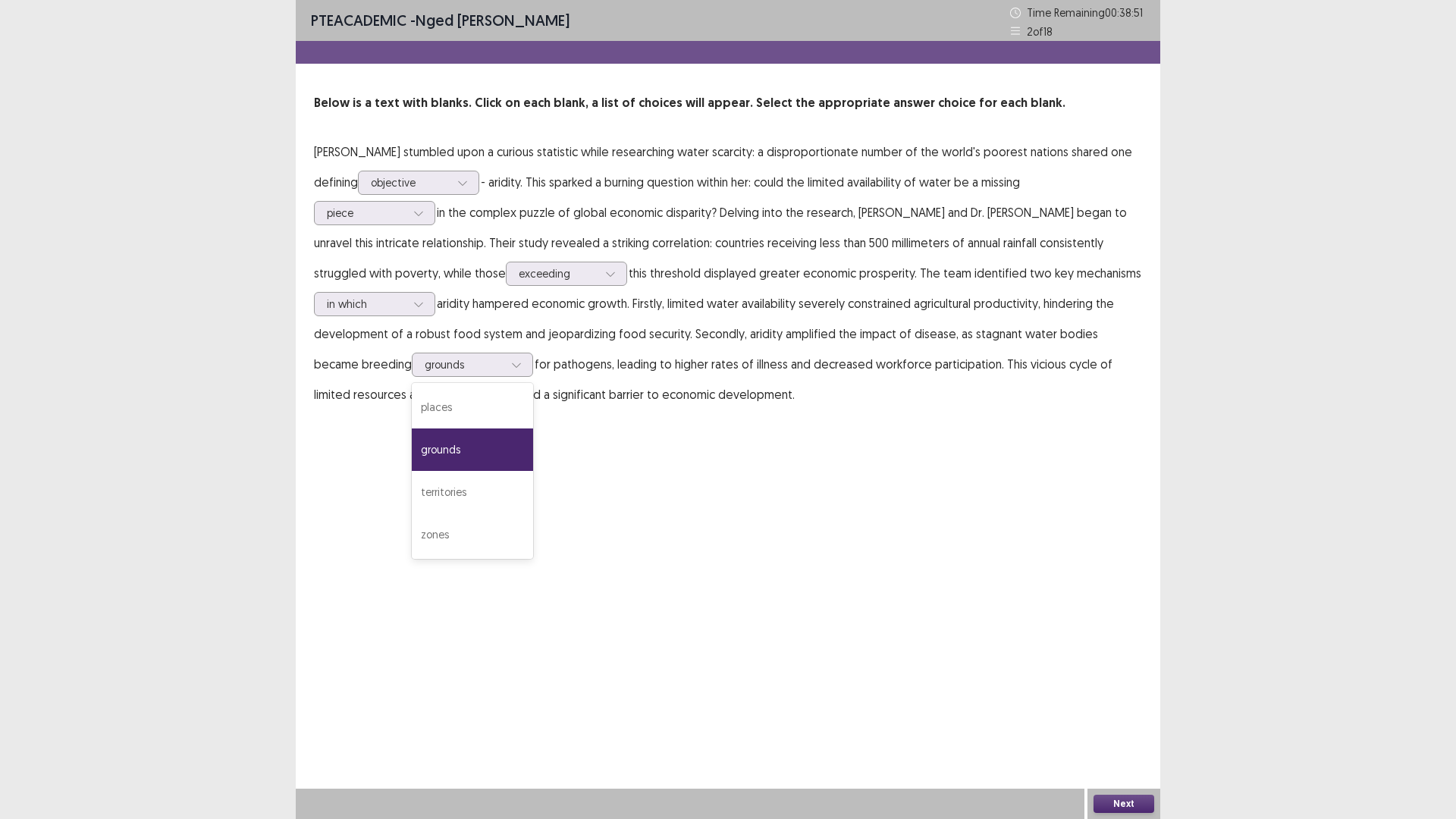
click at [753, 483] on div "PTE academic - [PERSON_NAME] Time Remaining 00 : 38 : 51 2 of 18 Below is a tex…" at bounding box center [728, 409] width 865 height 819
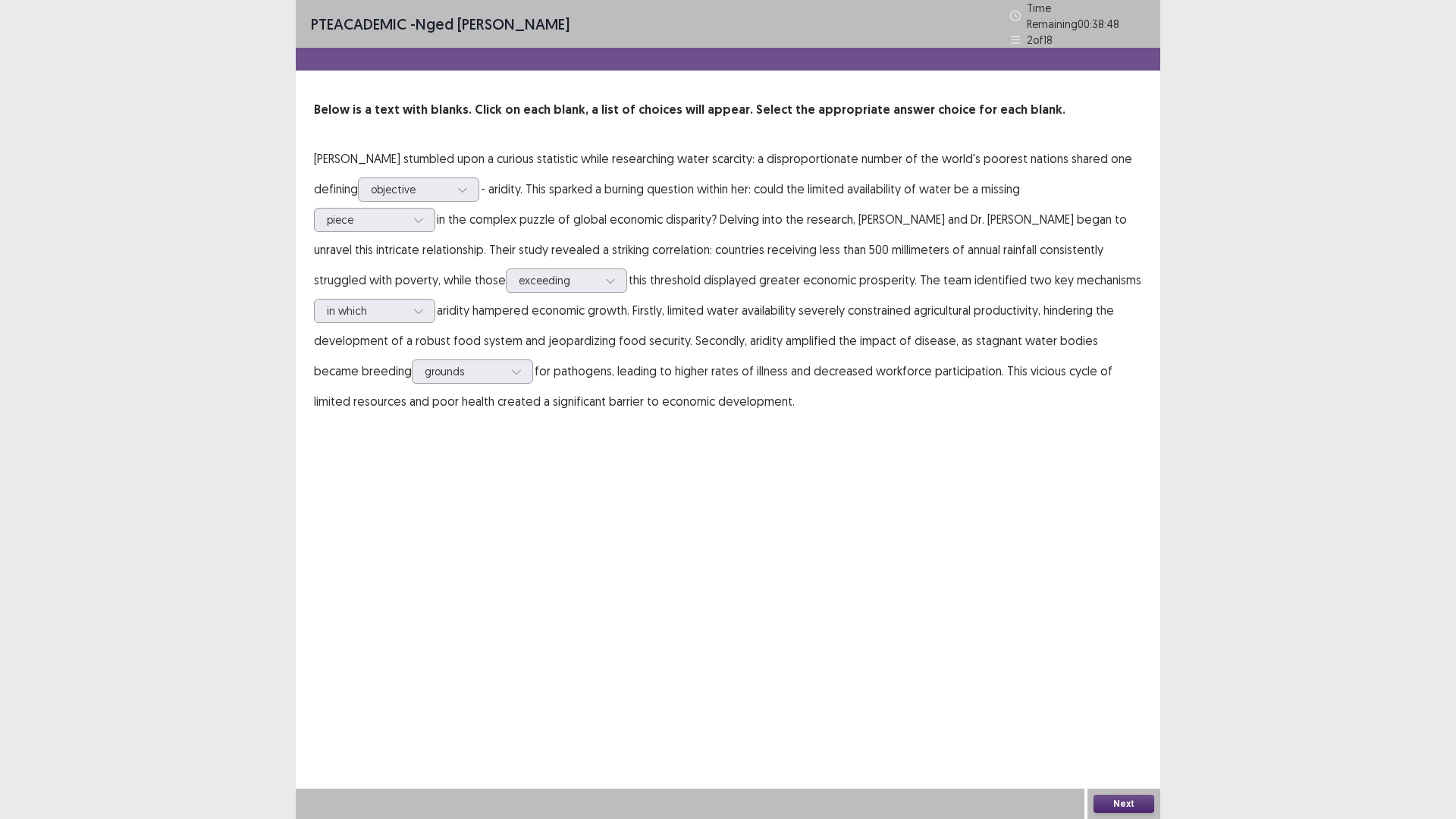
click at [1117, 715] on button "Next" at bounding box center [1123, 803] width 61 height 18
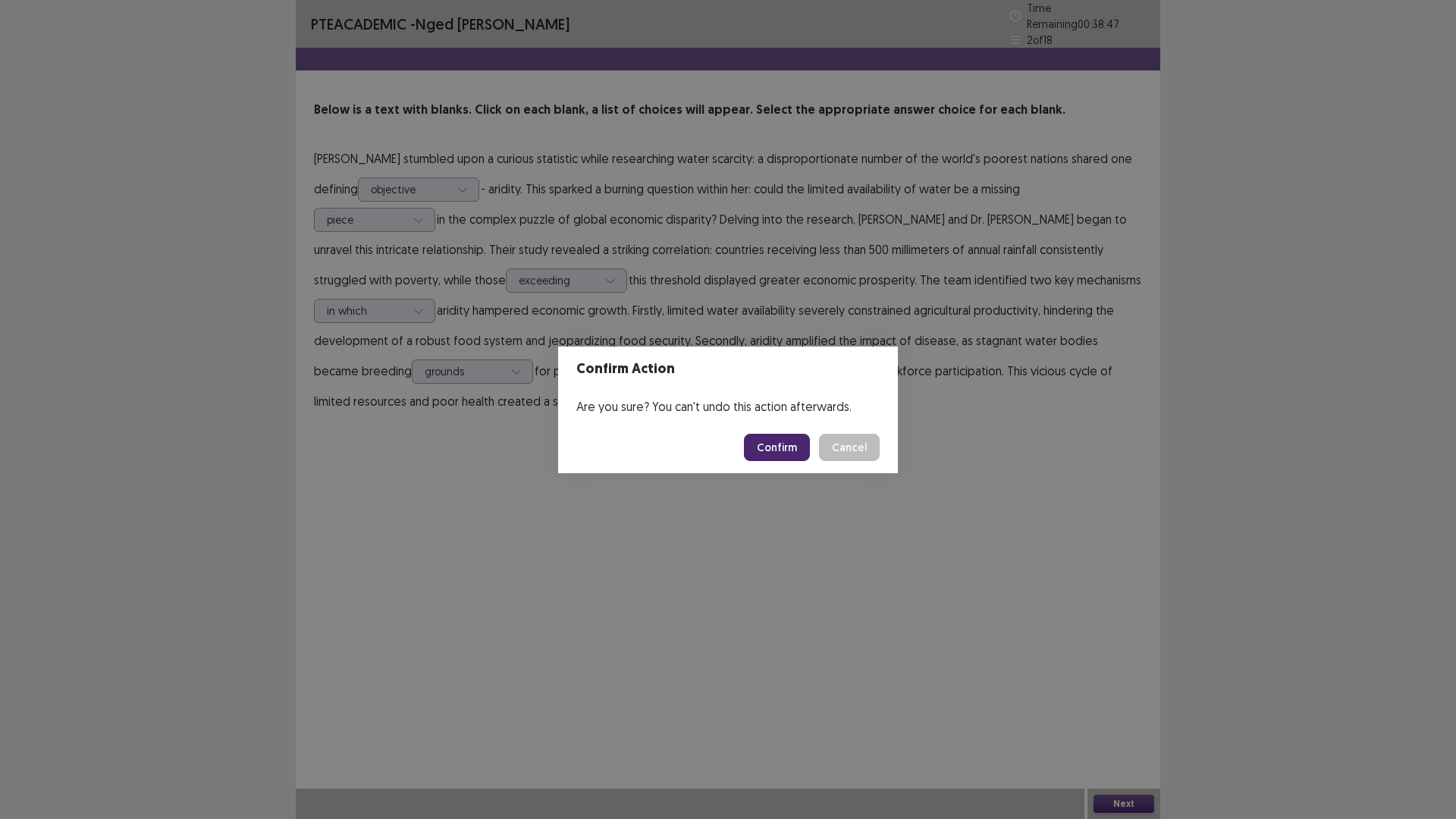
click at [774, 453] on button "Confirm" at bounding box center [777, 447] width 66 height 27
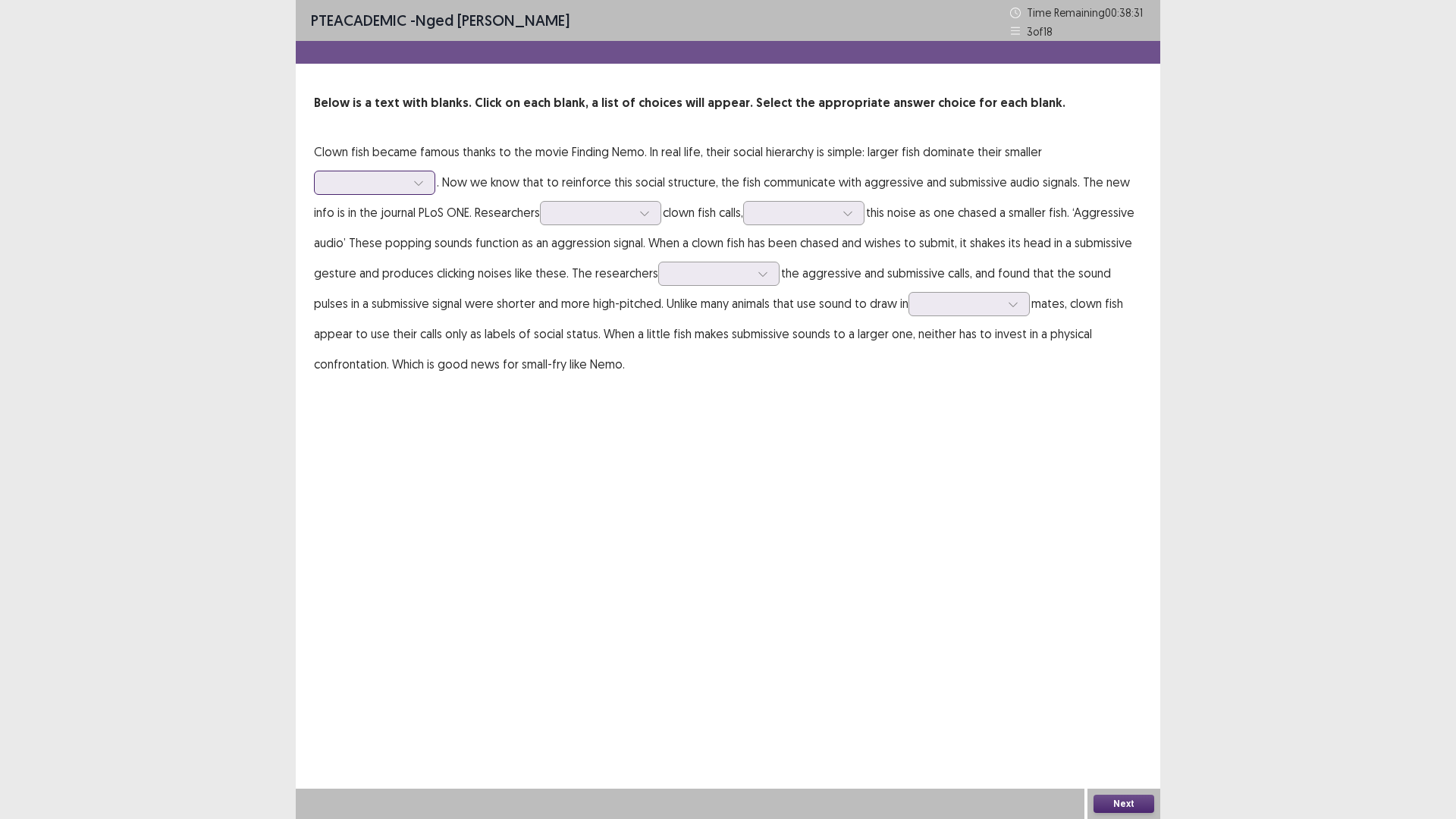
click at [382, 188] on div at bounding box center [367, 182] width 79 height 14
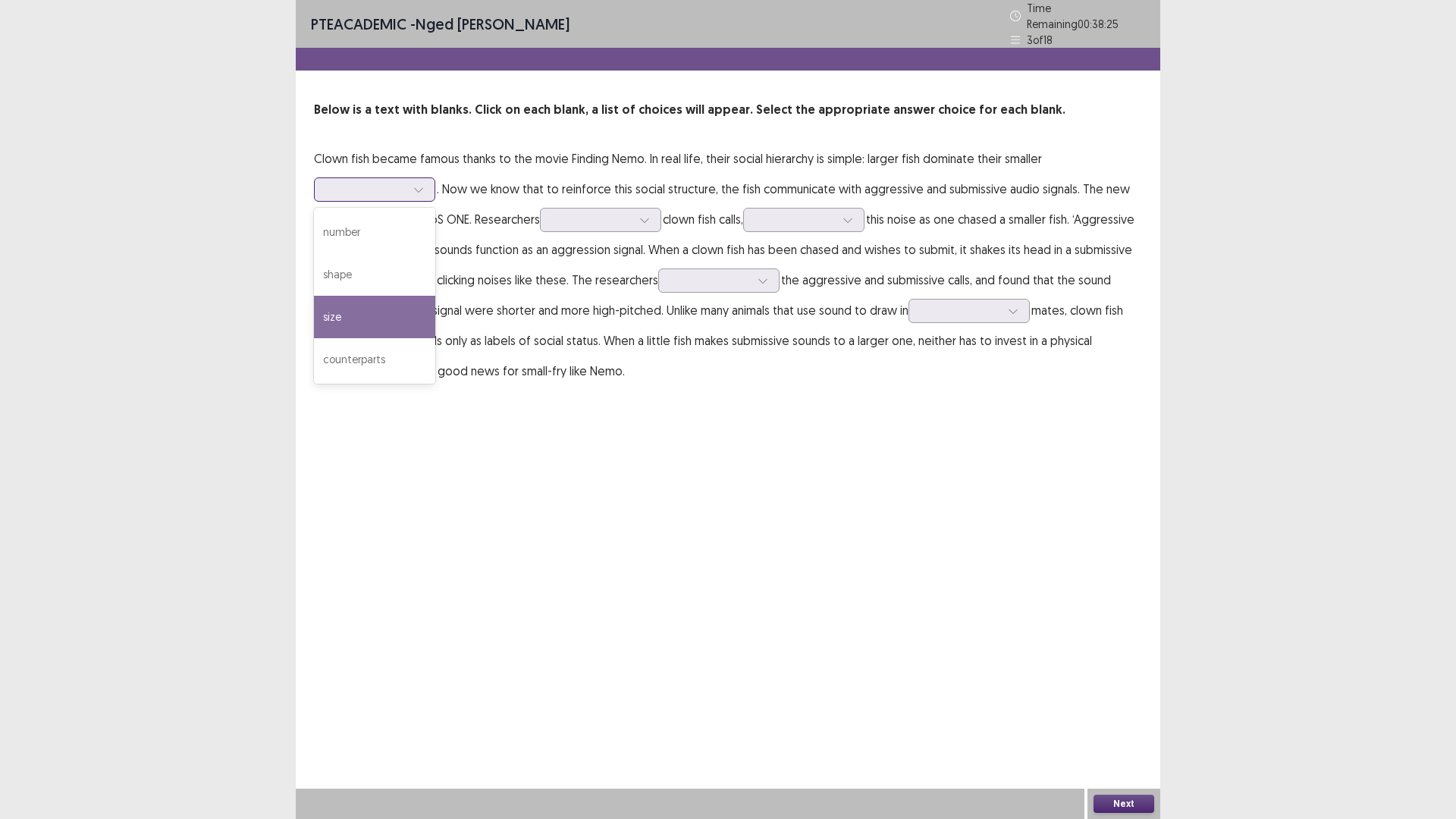
click at [346, 297] on div "size" at bounding box center [374, 317] width 121 height 43
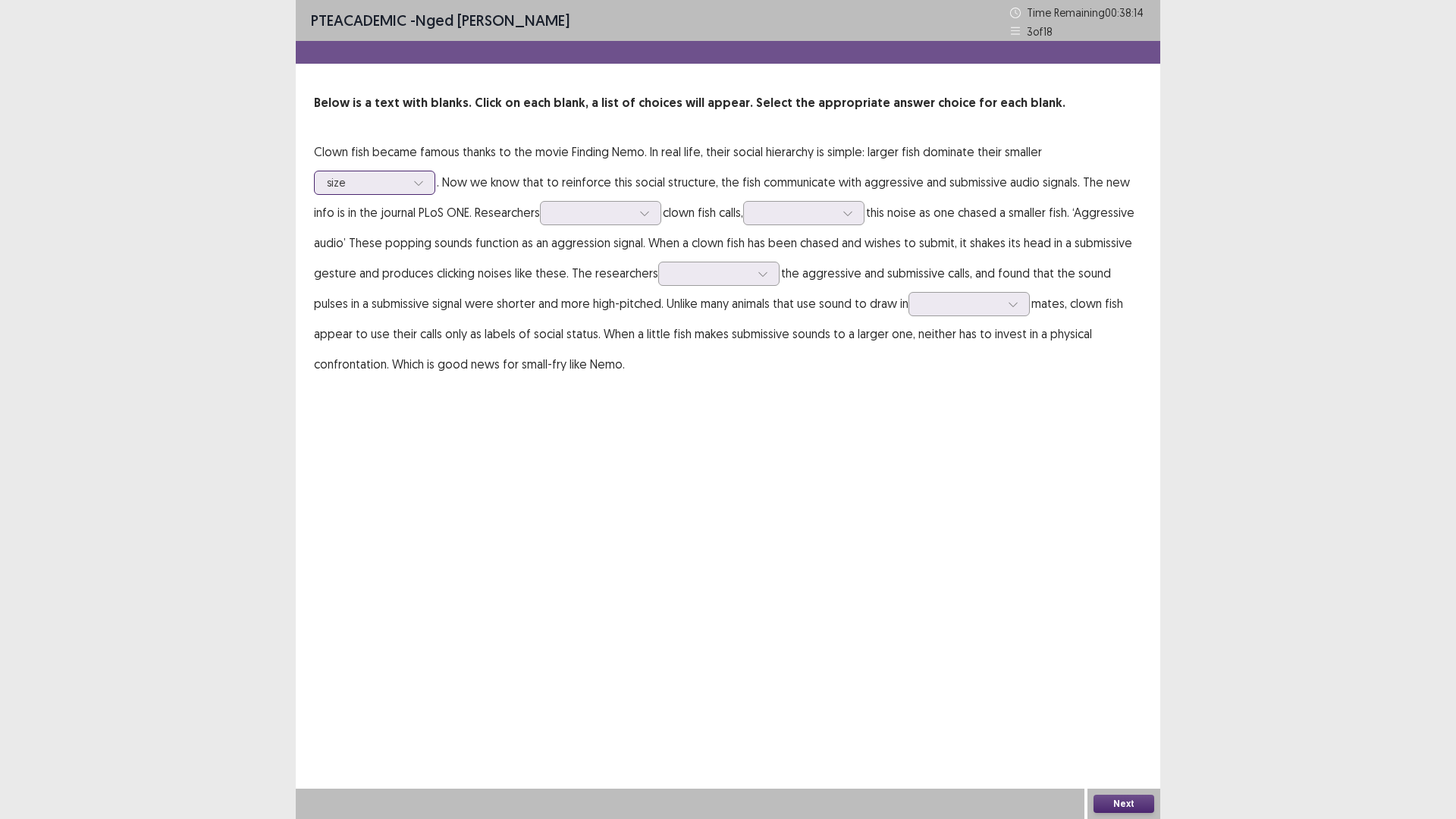
click at [398, 173] on div "size" at bounding box center [367, 182] width 79 height 23
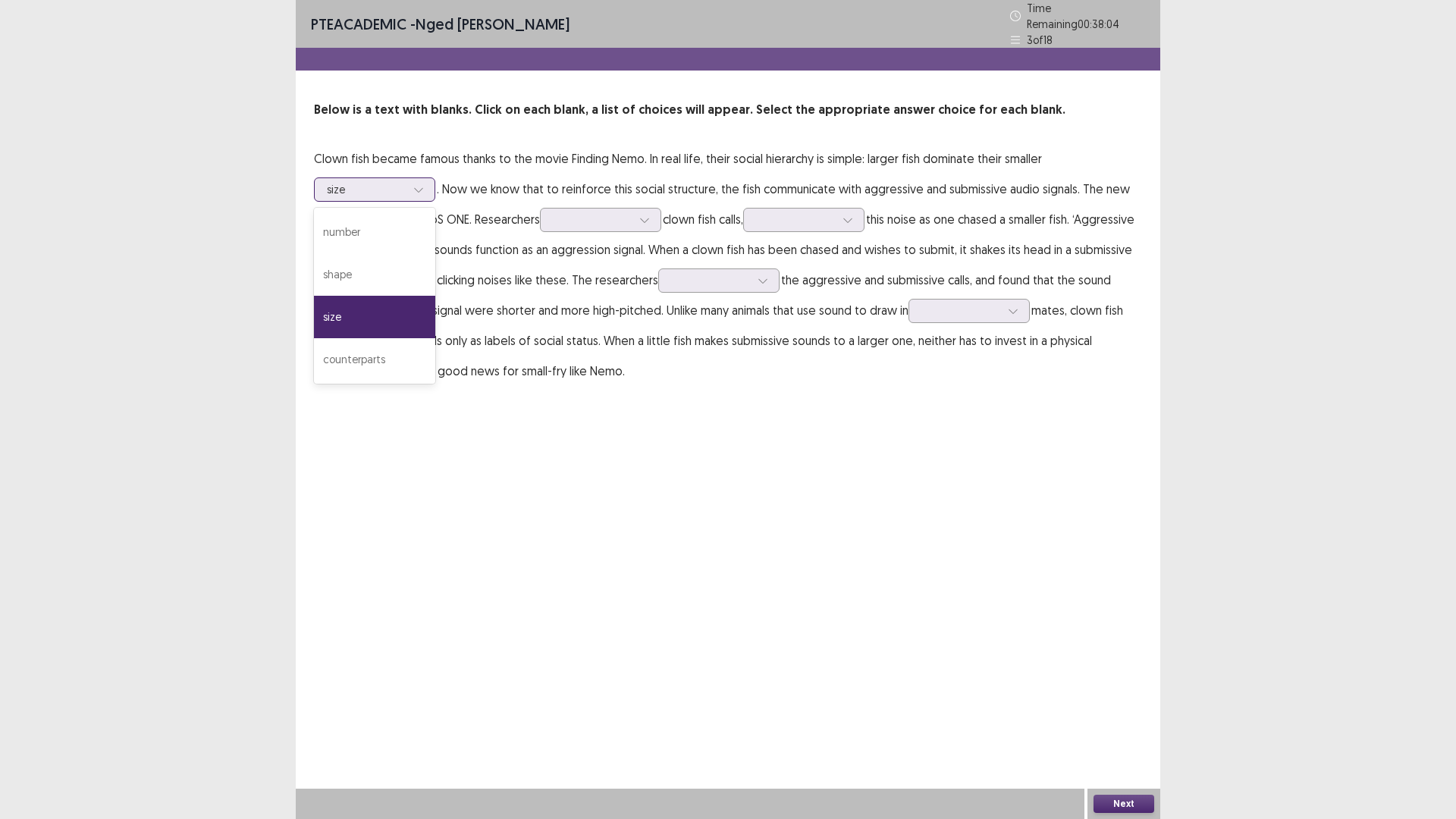
click at [385, 306] on div "size" at bounding box center [374, 317] width 121 height 43
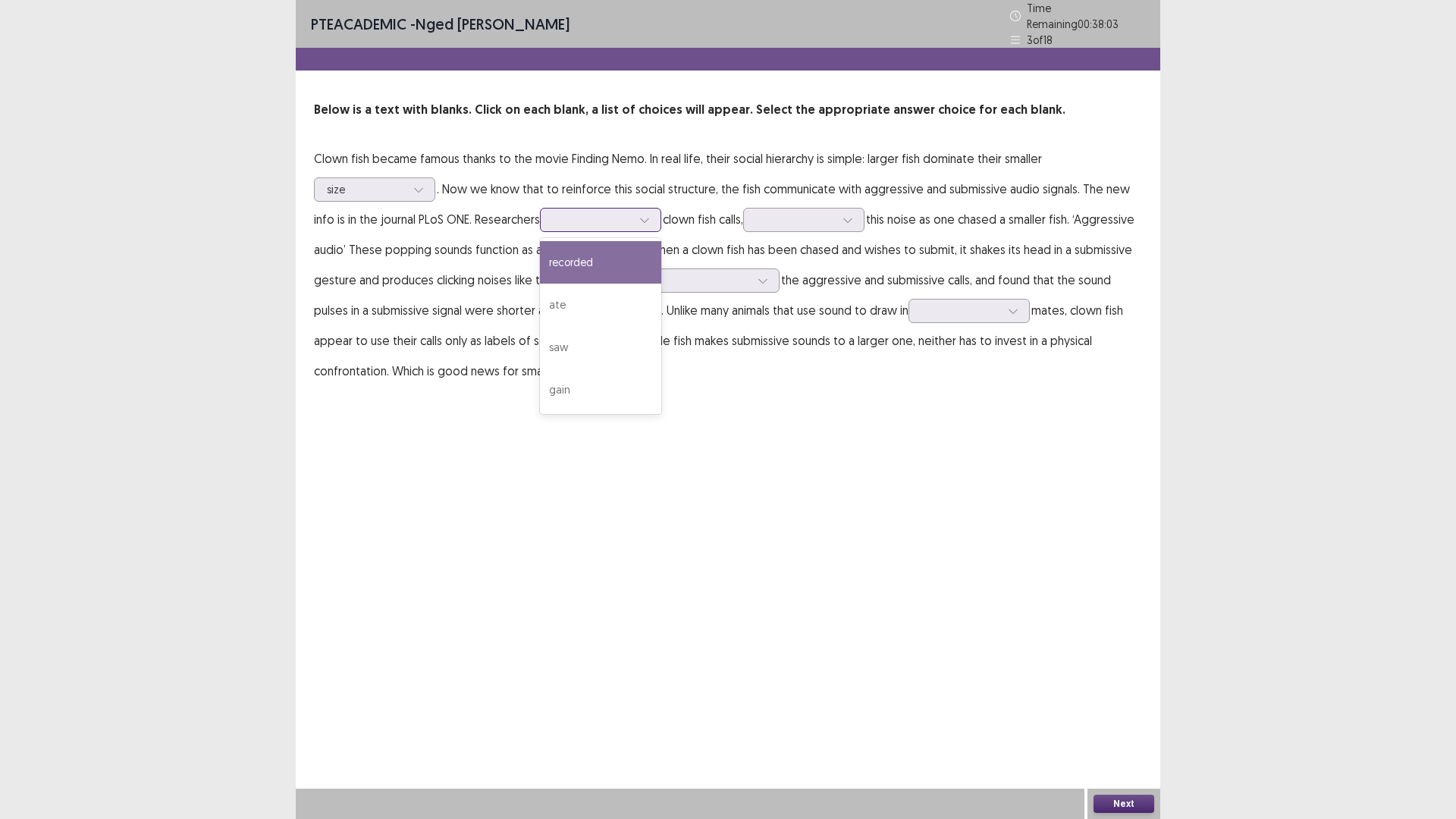
click at [597, 218] on div at bounding box center [592, 219] width 79 height 14
click at [584, 256] on div "recorded" at bounding box center [600, 263] width 121 height 43
click at [632, 213] on div at bounding box center [592, 219] width 79 height 14
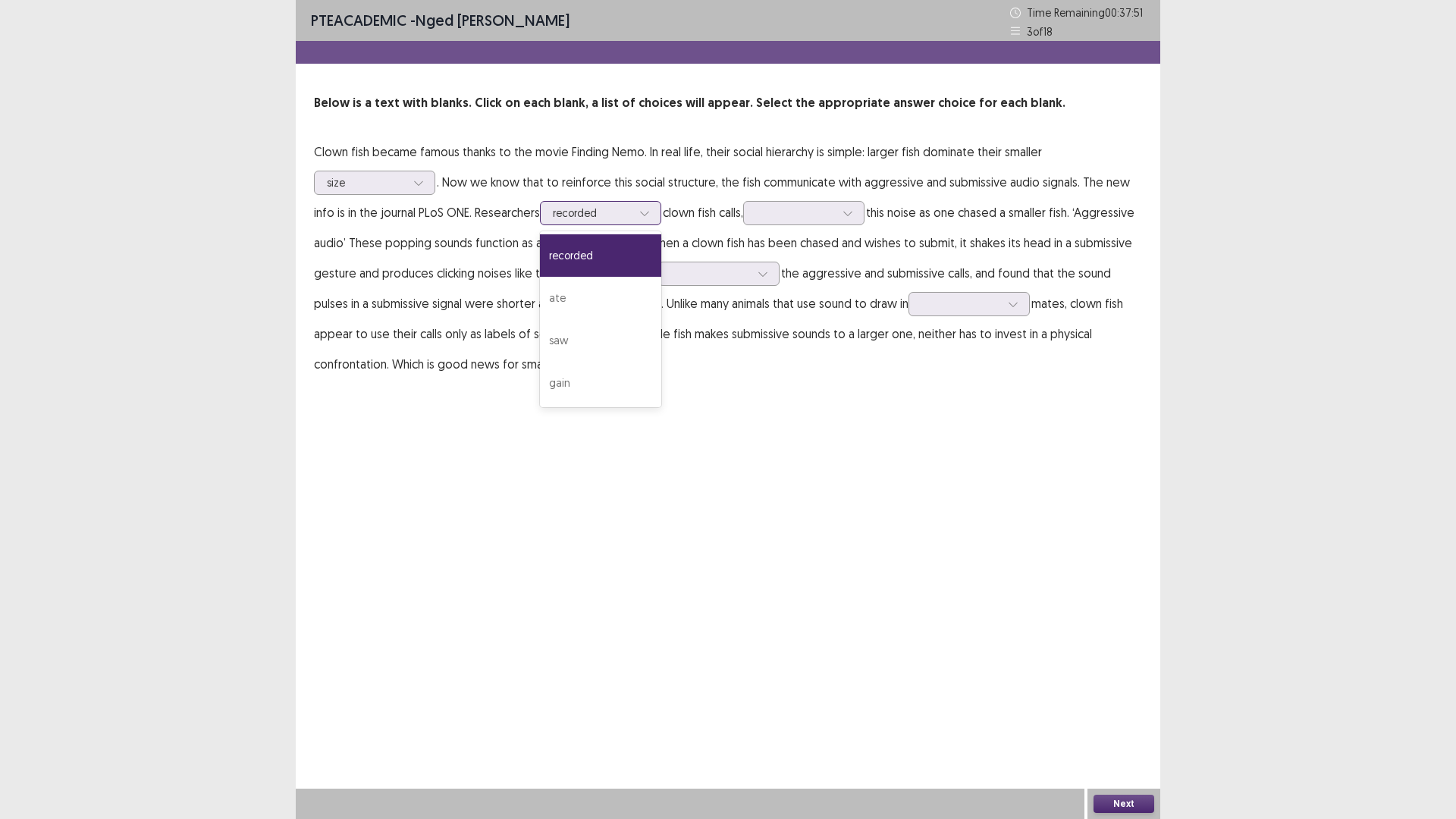
click at [632, 213] on div at bounding box center [592, 213] width 79 height 14
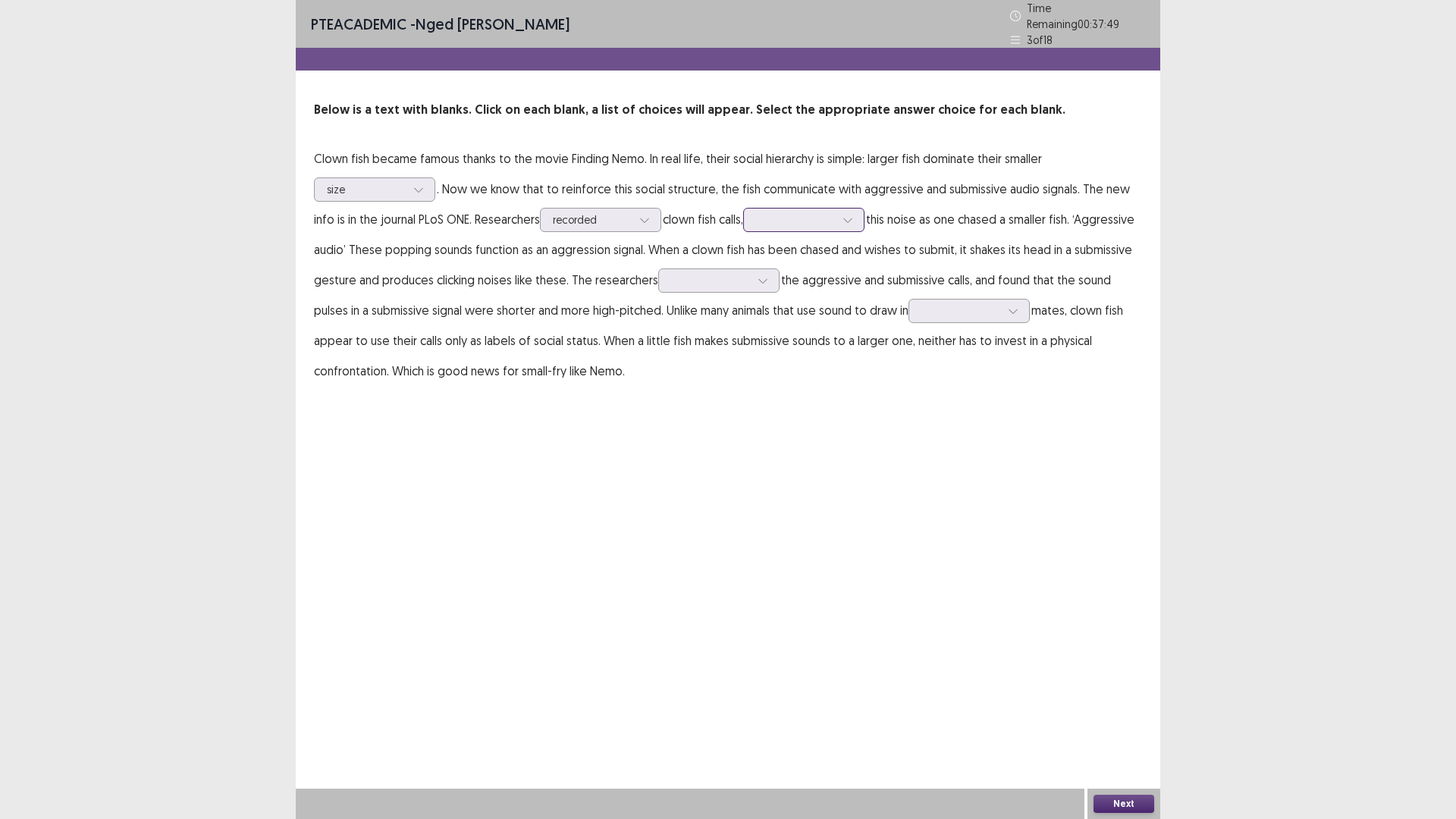
click at [806, 212] on div at bounding box center [796, 219] width 79 height 14
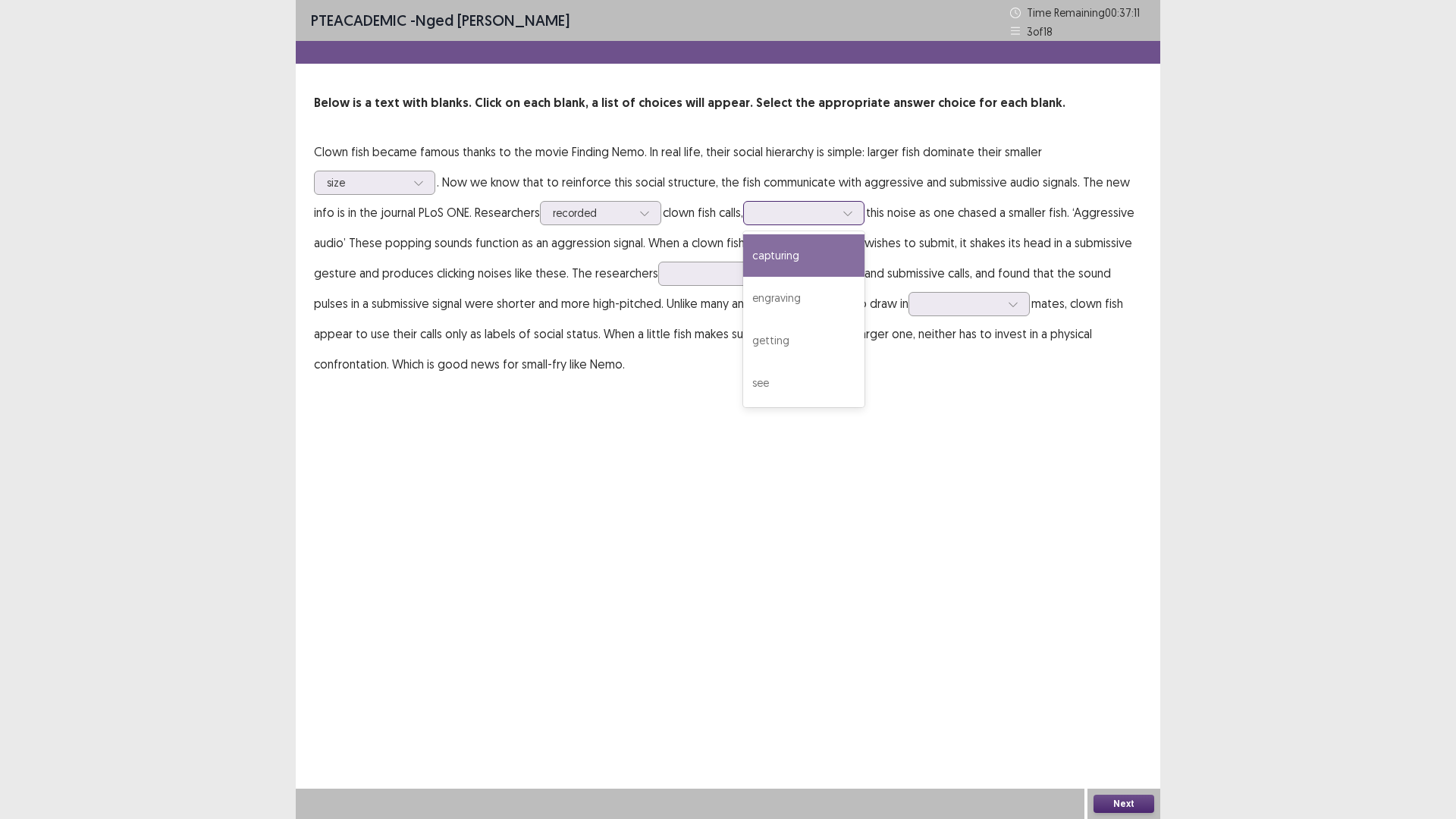
click at [800, 257] on div "capturing" at bounding box center [804, 256] width 121 height 43
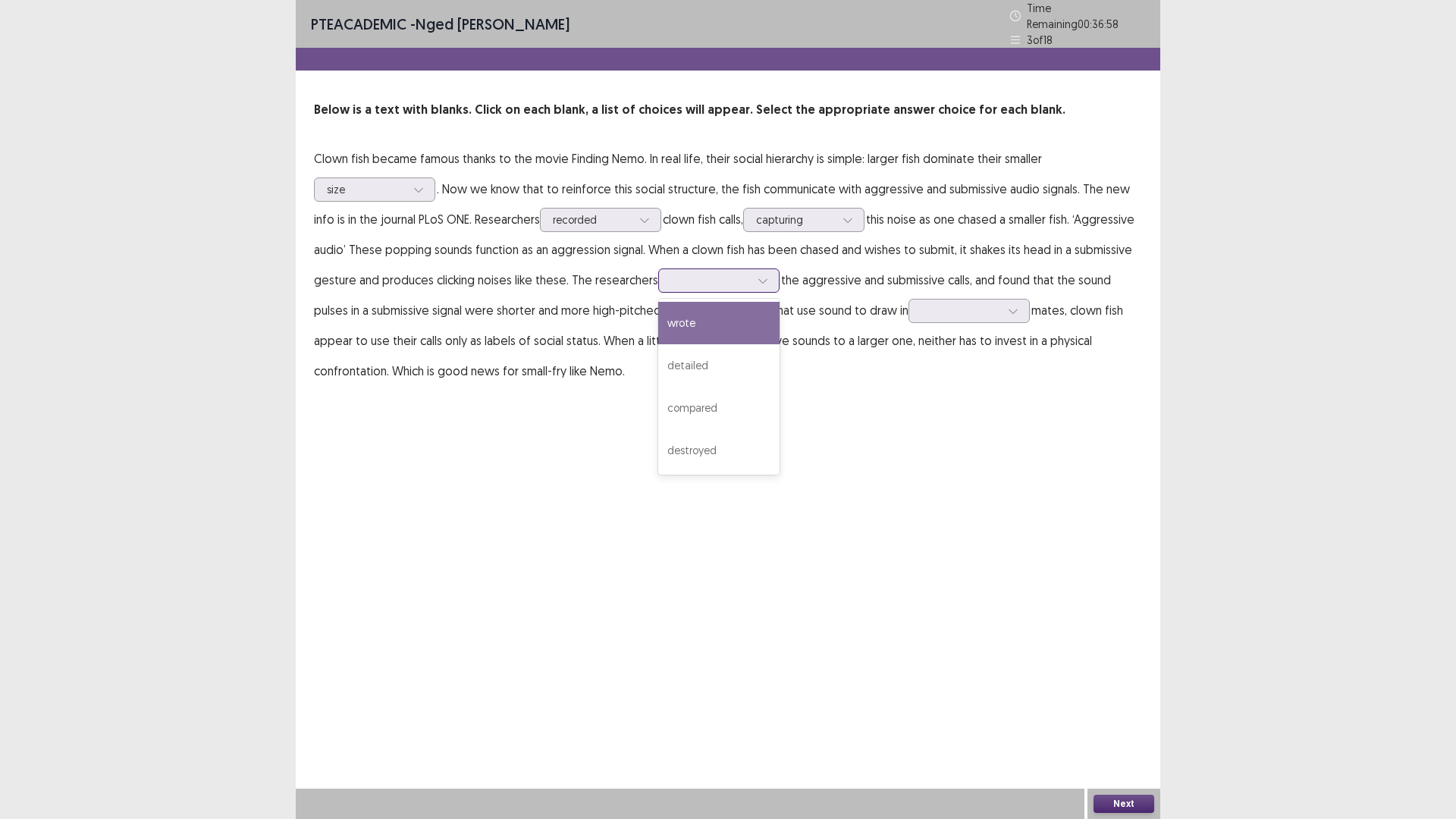
click at [750, 275] on div at bounding box center [711, 280] width 79 height 14
click at [777, 351] on div "detailed" at bounding box center [718, 366] width 121 height 43
click at [1000, 308] on div at bounding box center [961, 310] width 79 height 14
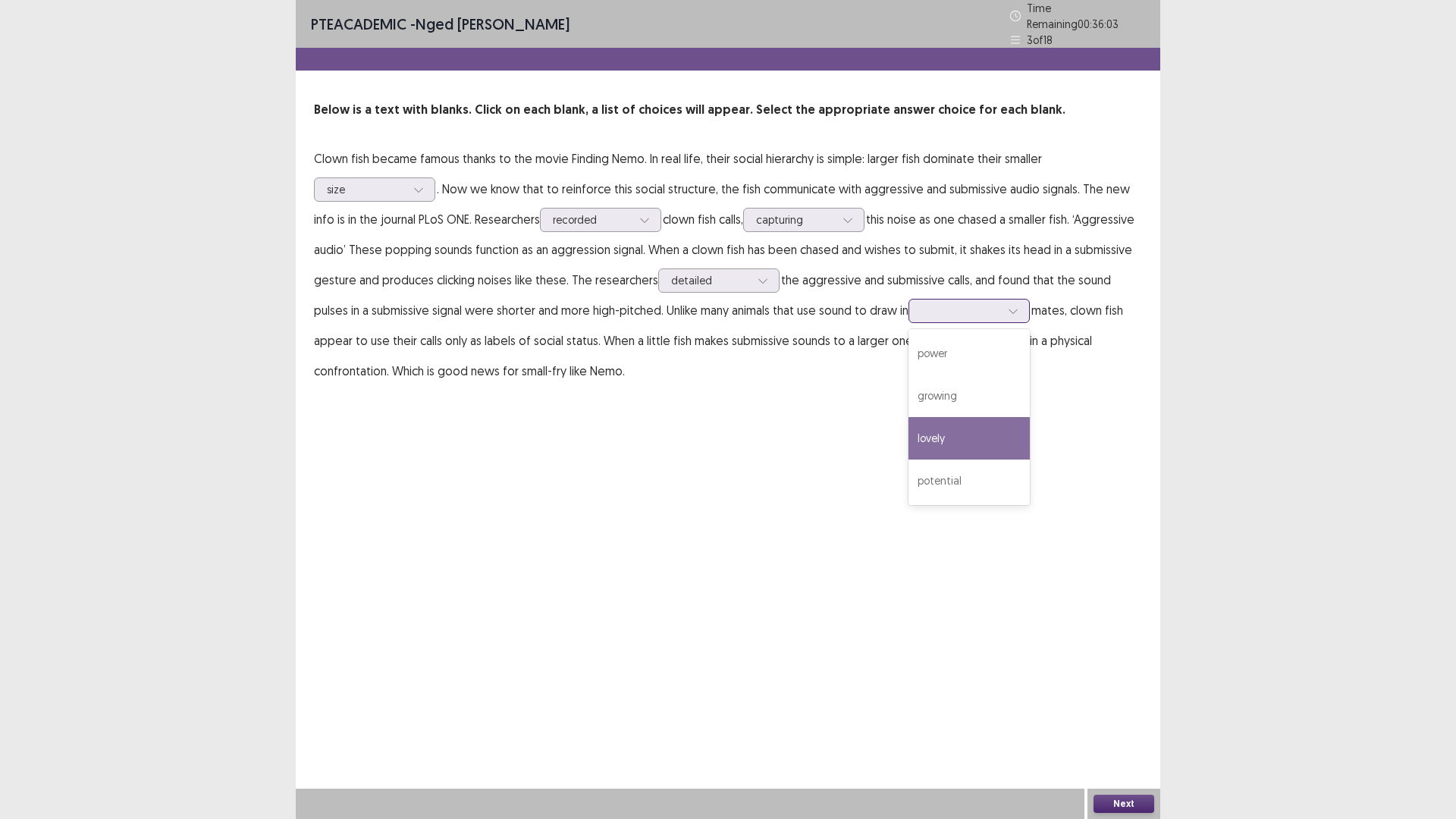
click at [995, 442] on div "lovely" at bounding box center [969, 438] width 121 height 43
click at [1000, 304] on div at bounding box center [961, 310] width 79 height 14
click at [848, 391] on div "PTE academic - [PERSON_NAME] Time Remaining 00 : 35 : 49 3 of 18 Below is a tex…" at bounding box center [728, 208] width 865 height 416
click at [1112, 715] on button "Next" at bounding box center [1123, 803] width 61 height 18
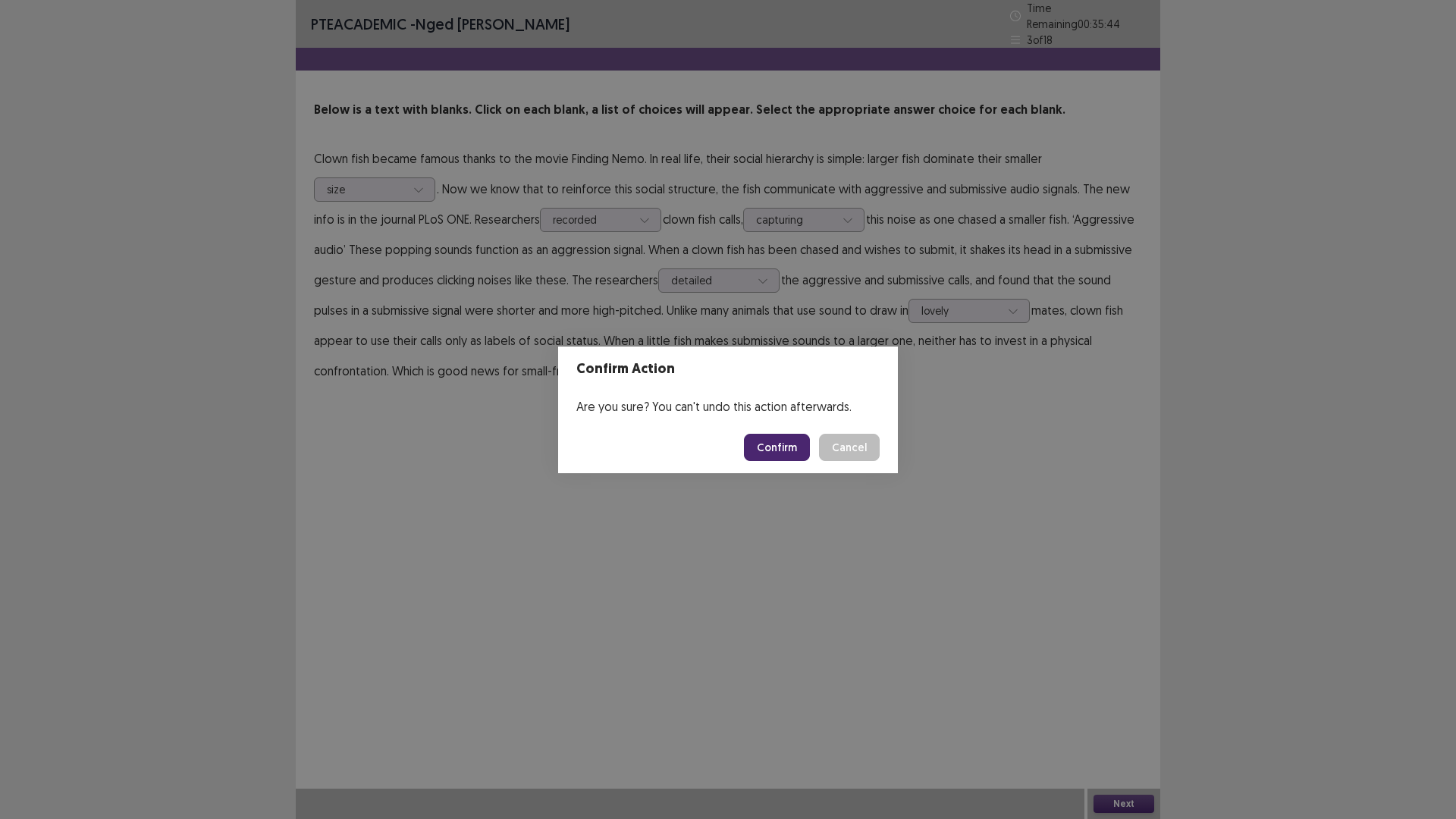
click at [793, 440] on button "Confirm" at bounding box center [777, 447] width 66 height 27
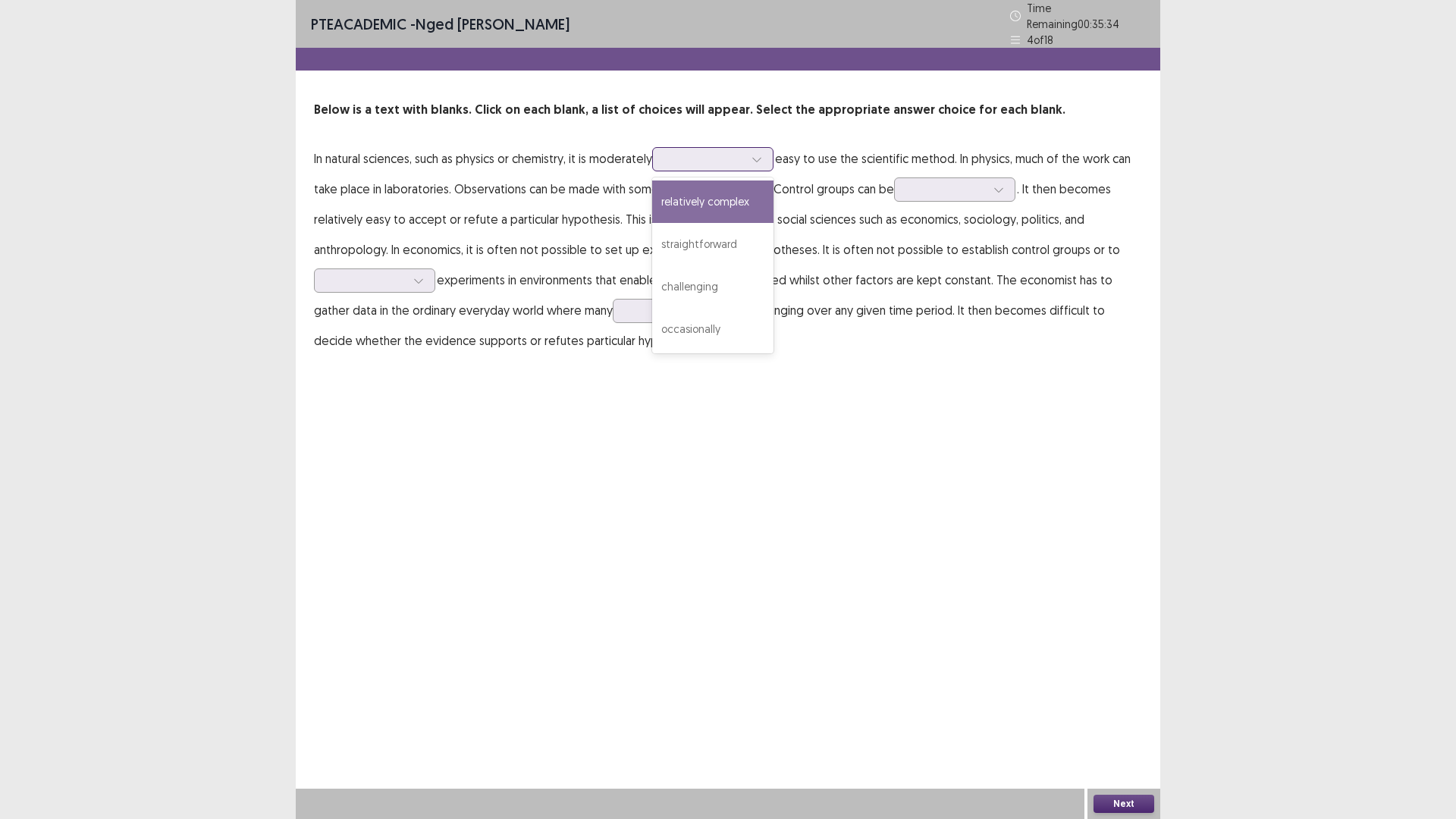
click at [714, 155] on div at bounding box center [705, 159] width 79 height 14
click at [715, 319] on div "occasionally" at bounding box center [713, 329] width 121 height 43
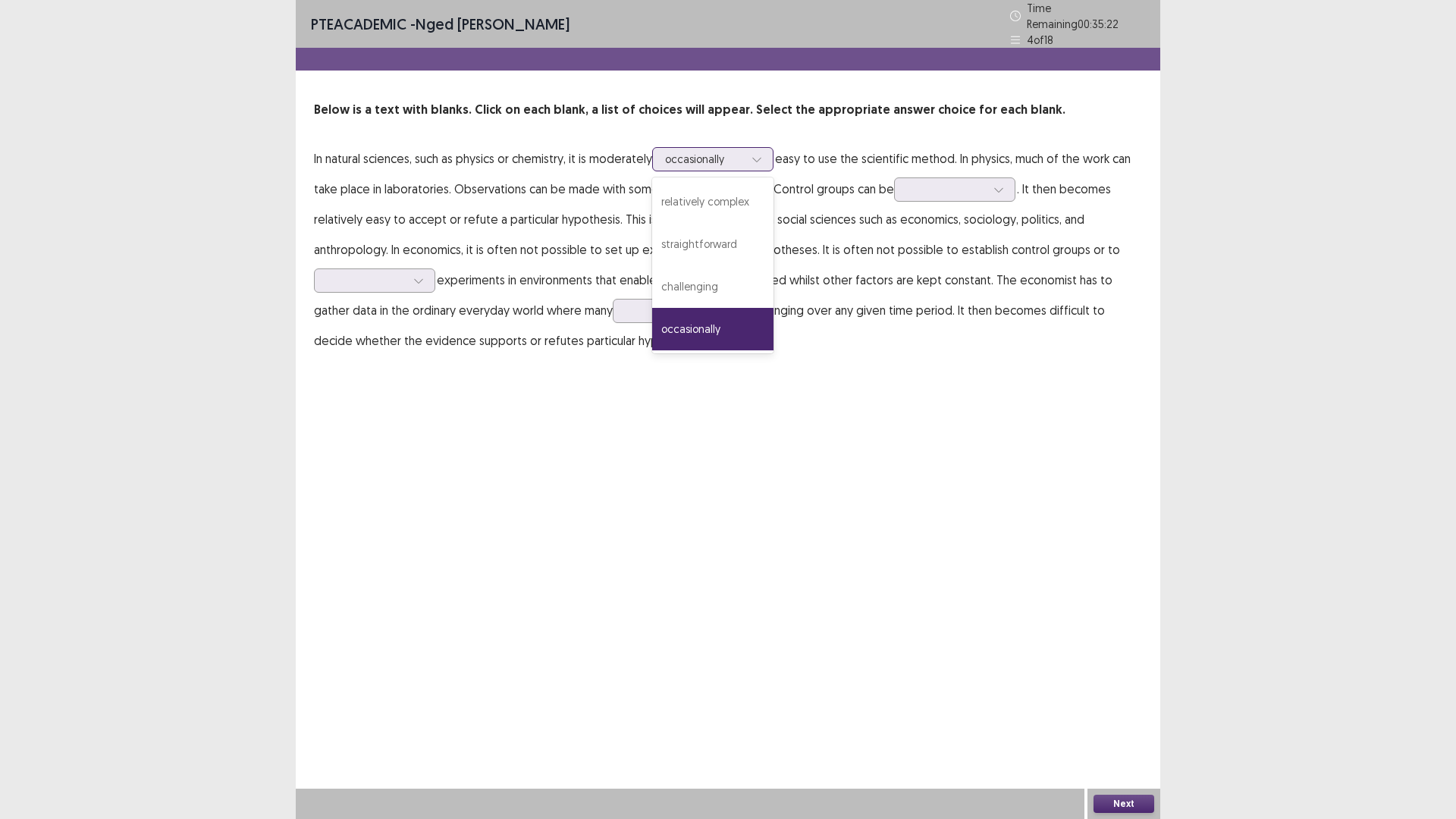
click at [723, 152] on div at bounding box center [705, 159] width 79 height 14
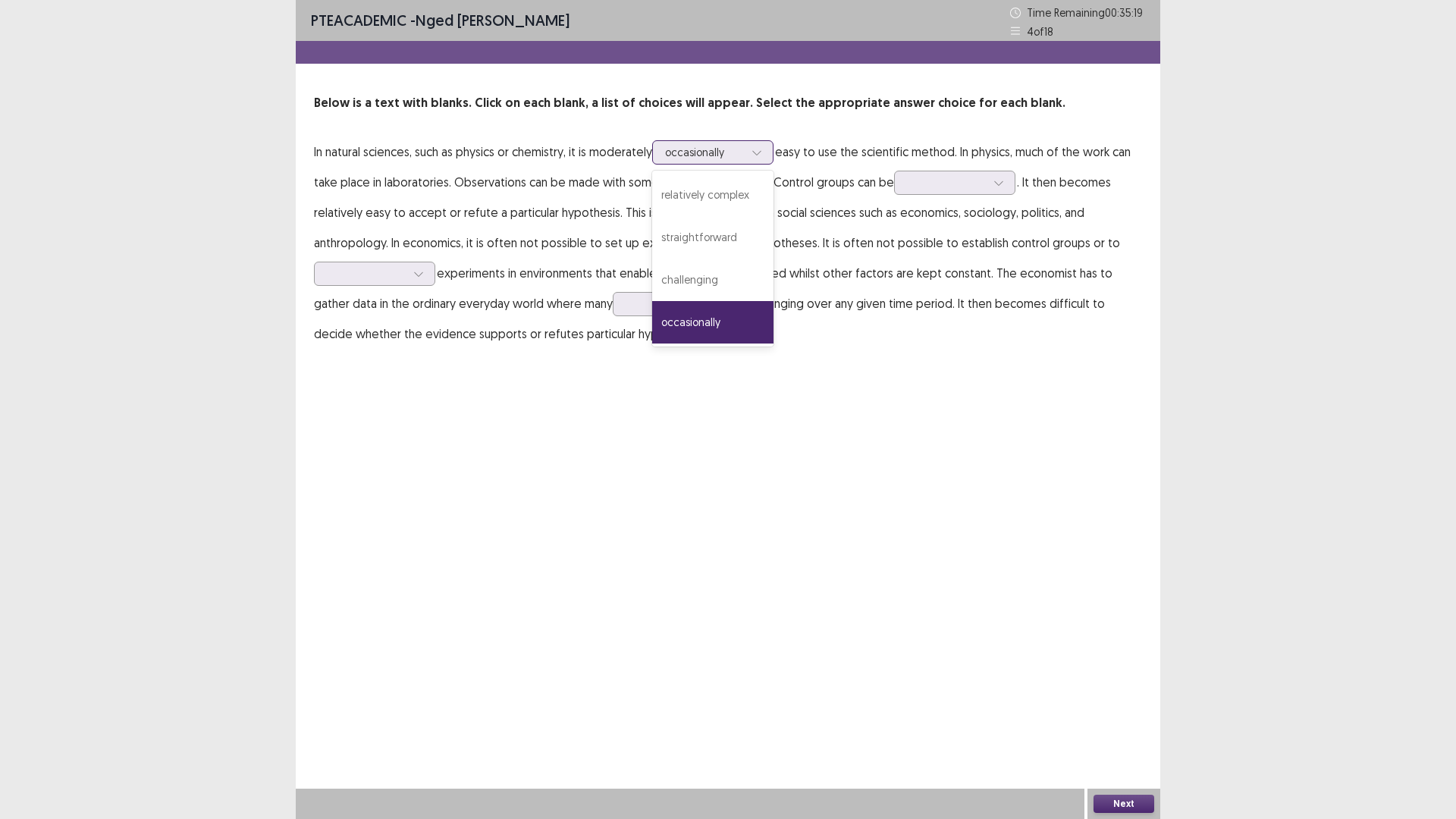
click at [723, 152] on div at bounding box center [705, 152] width 79 height 14
click at [698, 152] on div at bounding box center [705, 152] width 79 height 14
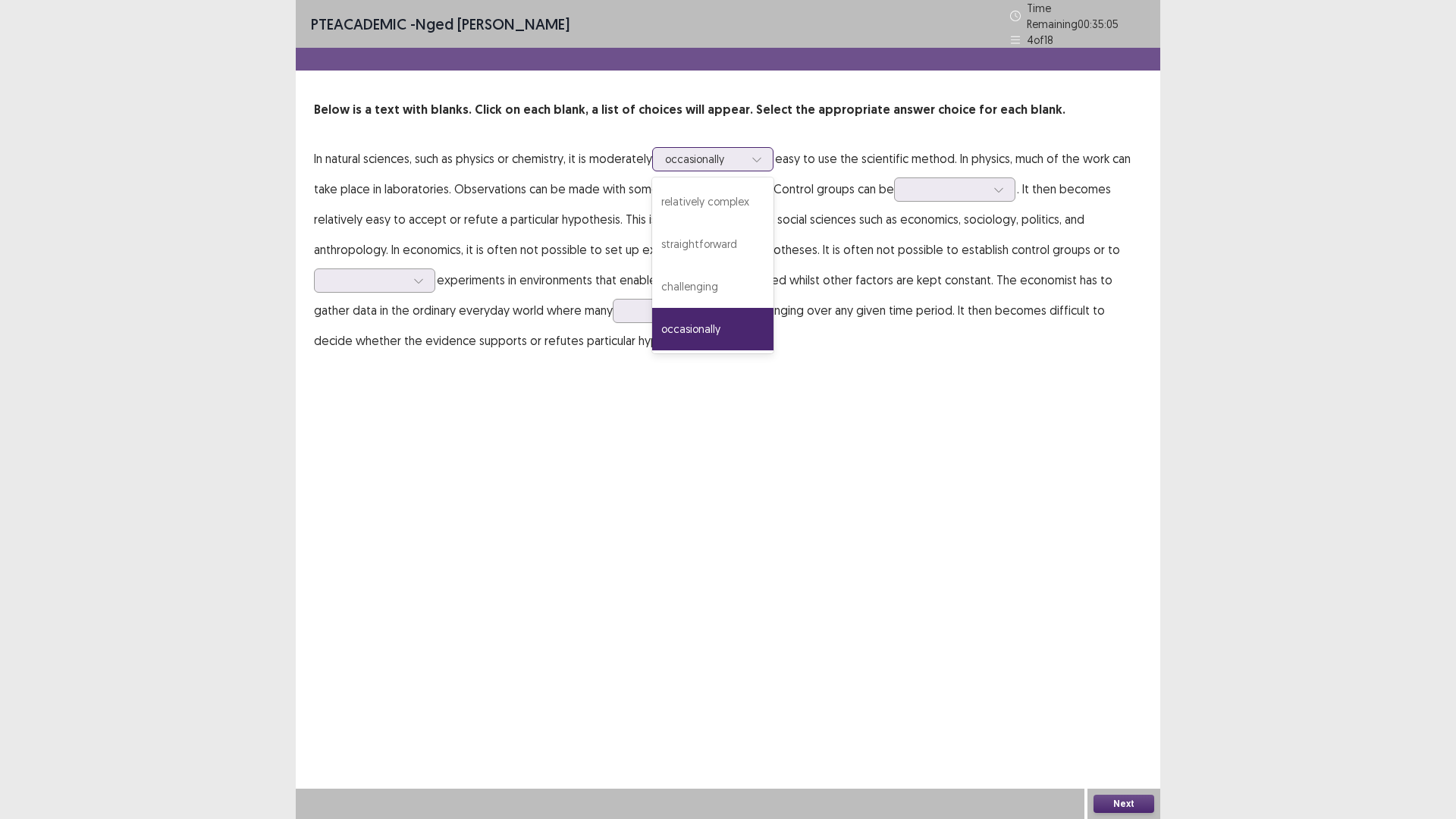
click at [717, 327] on div "occasionally" at bounding box center [713, 329] width 121 height 43
click at [929, 188] on div at bounding box center [947, 189] width 79 height 14
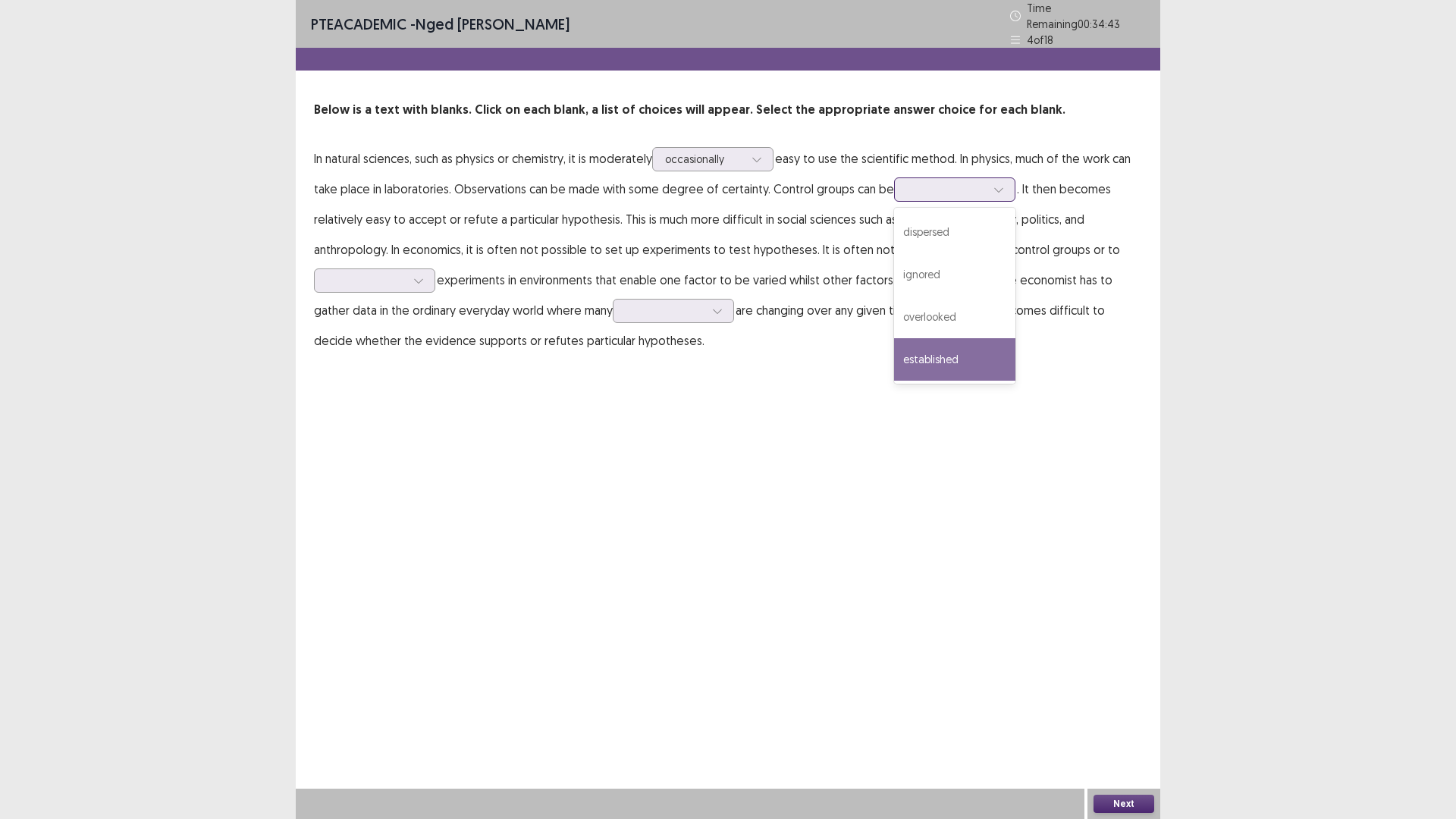
click at [957, 355] on div "established" at bounding box center [954, 359] width 121 height 43
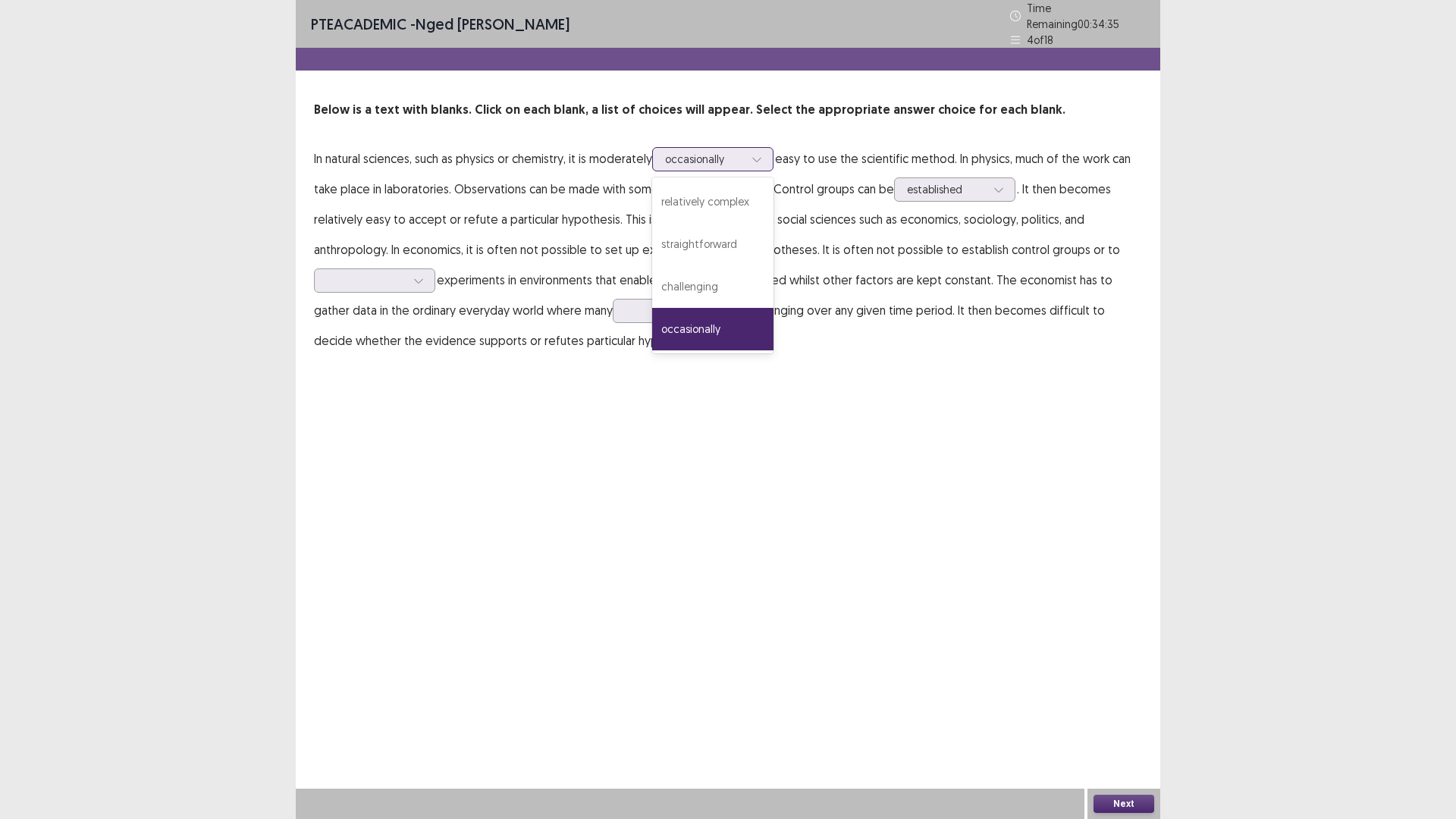
click at [756, 148] on div at bounding box center [757, 159] width 23 height 23
click at [404, 275] on div at bounding box center [367, 280] width 79 height 14
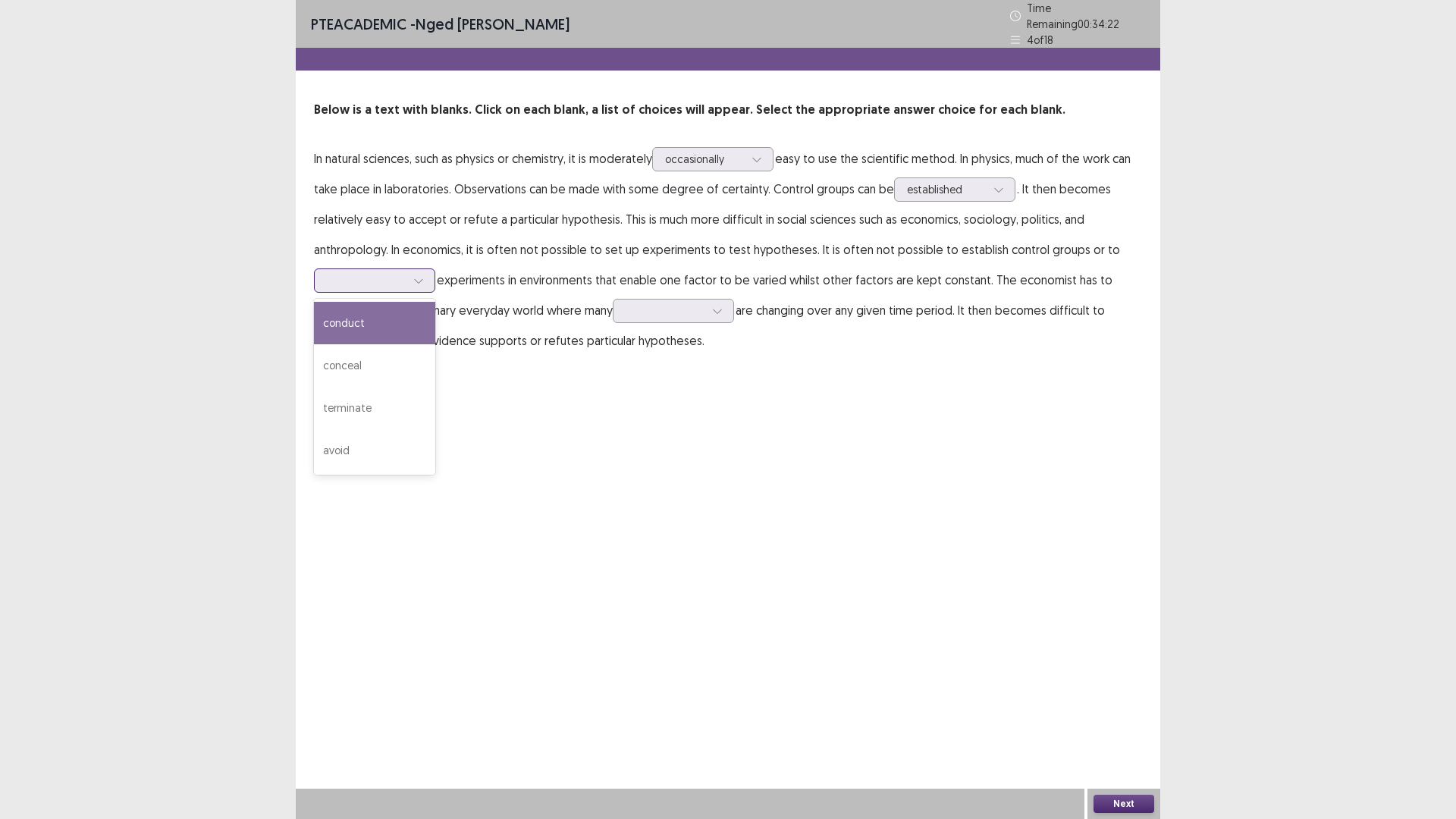
click at [387, 323] on div "conduct" at bounding box center [374, 323] width 121 height 43
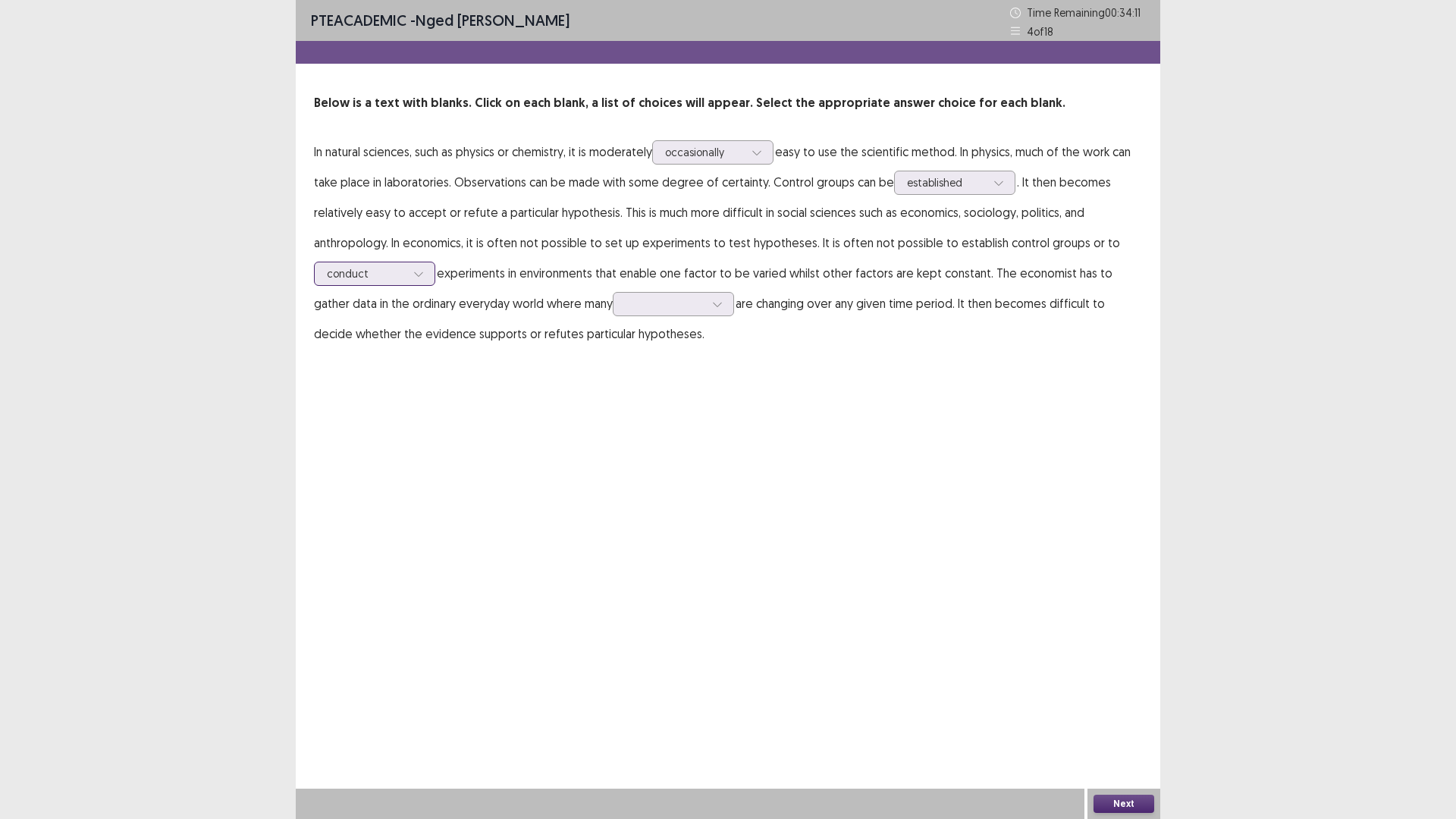
click at [380, 275] on div at bounding box center [367, 273] width 79 height 14
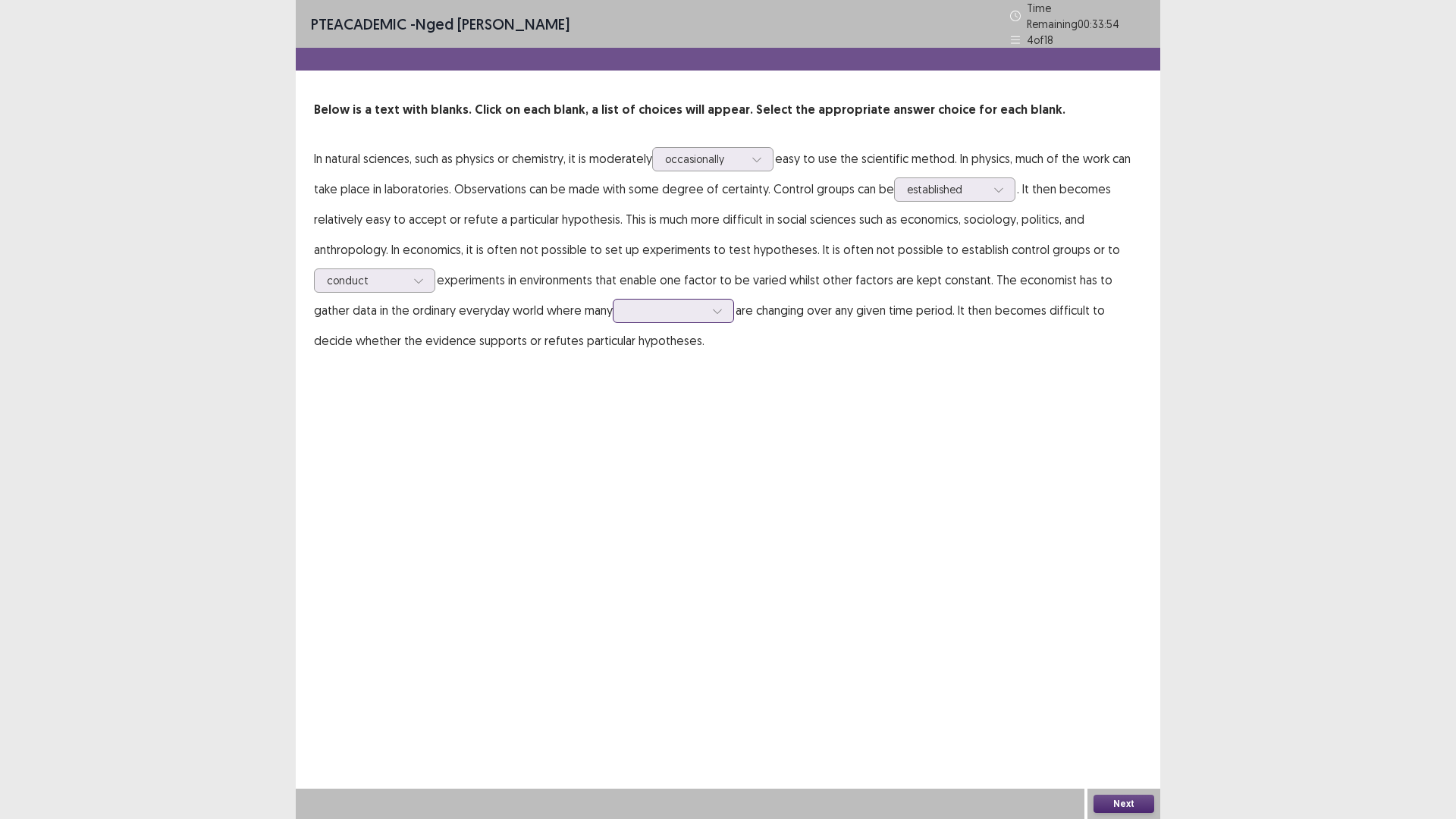
click at [643, 303] on div at bounding box center [665, 310] width 79 height 14
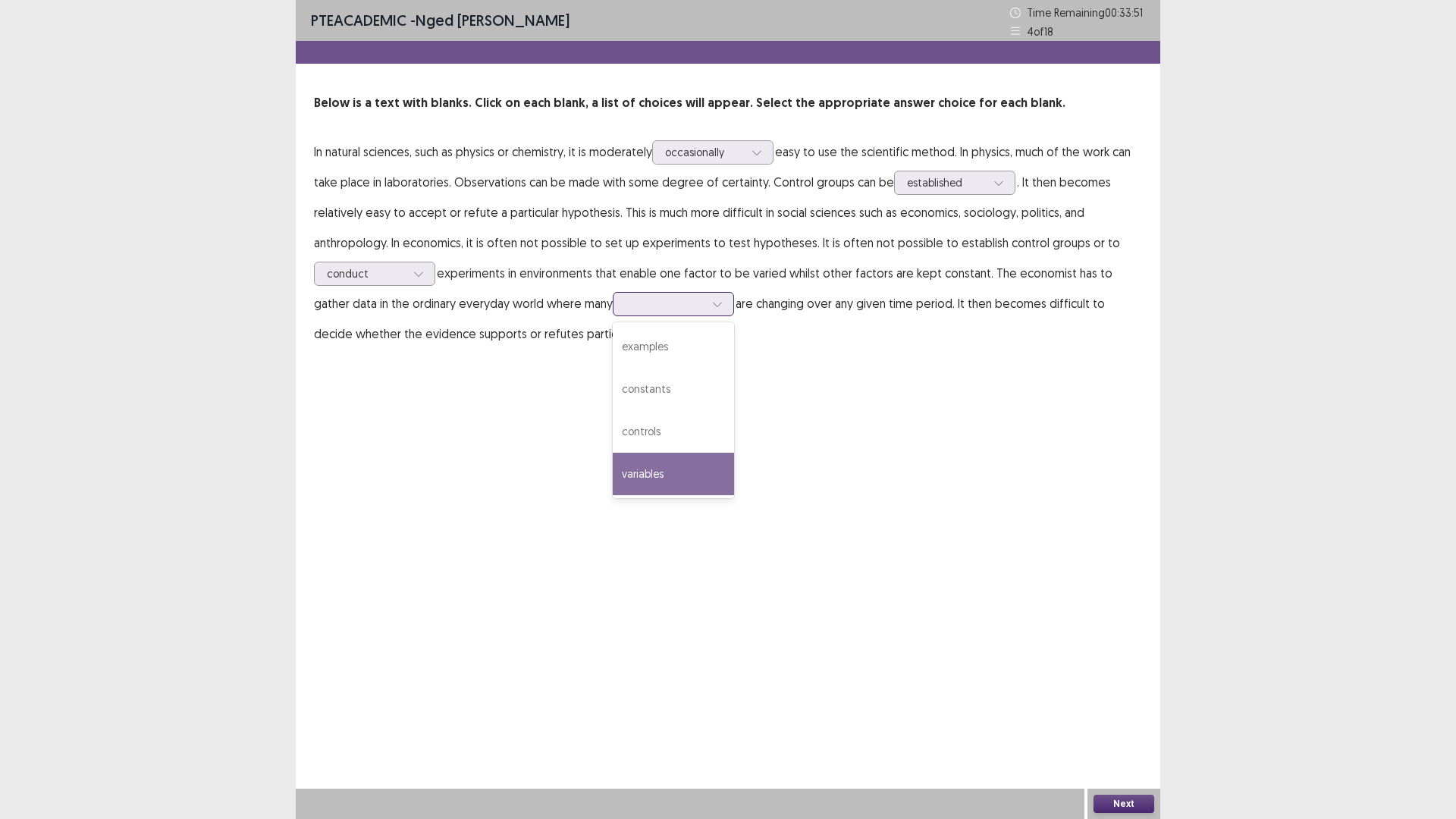
click at [632, 473] on div "variables" at bounding box center [673, 474] width 121 height 43
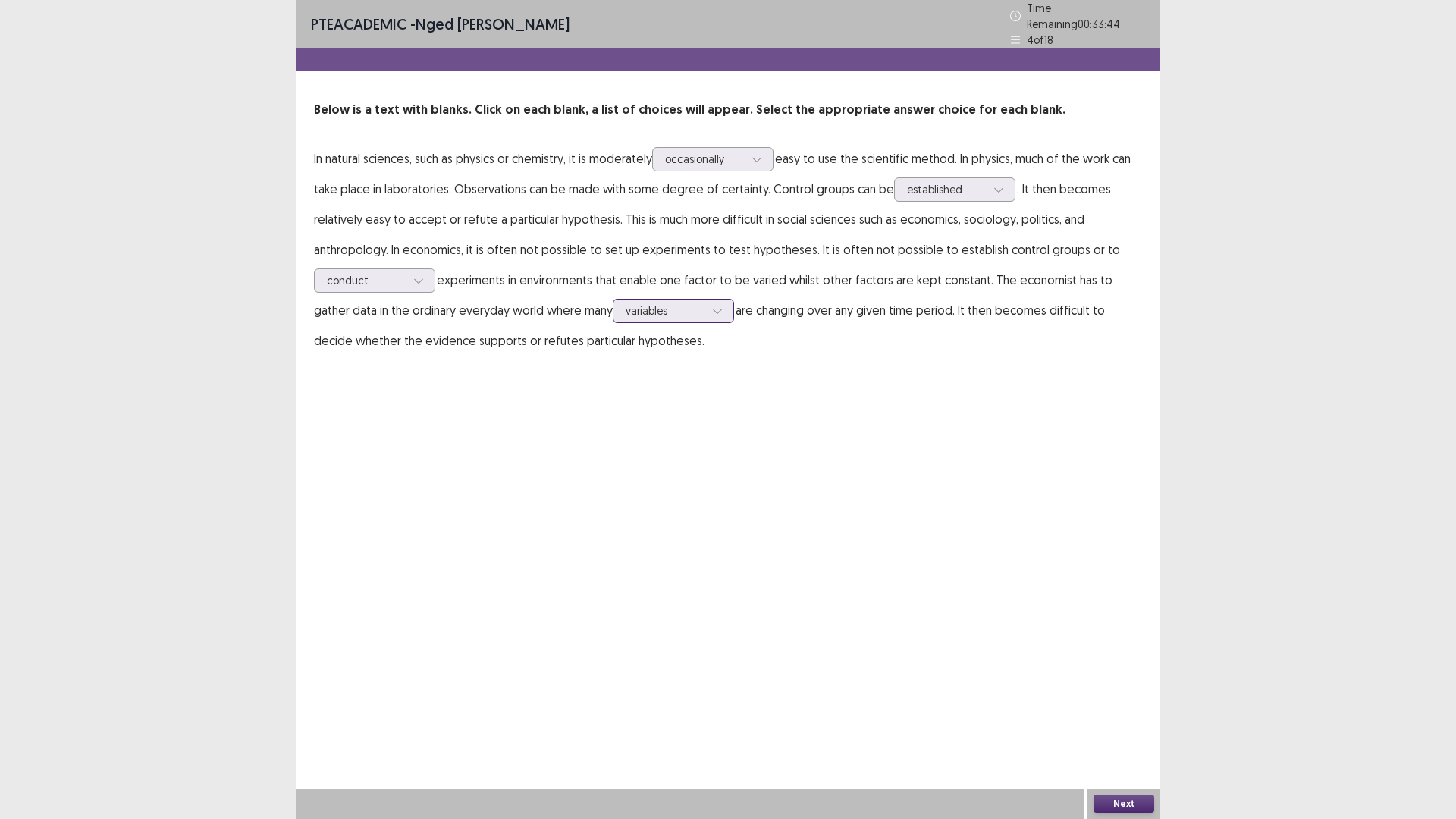
click at [626, 310] on div at bounding box center [665, 310] width 79 height 14
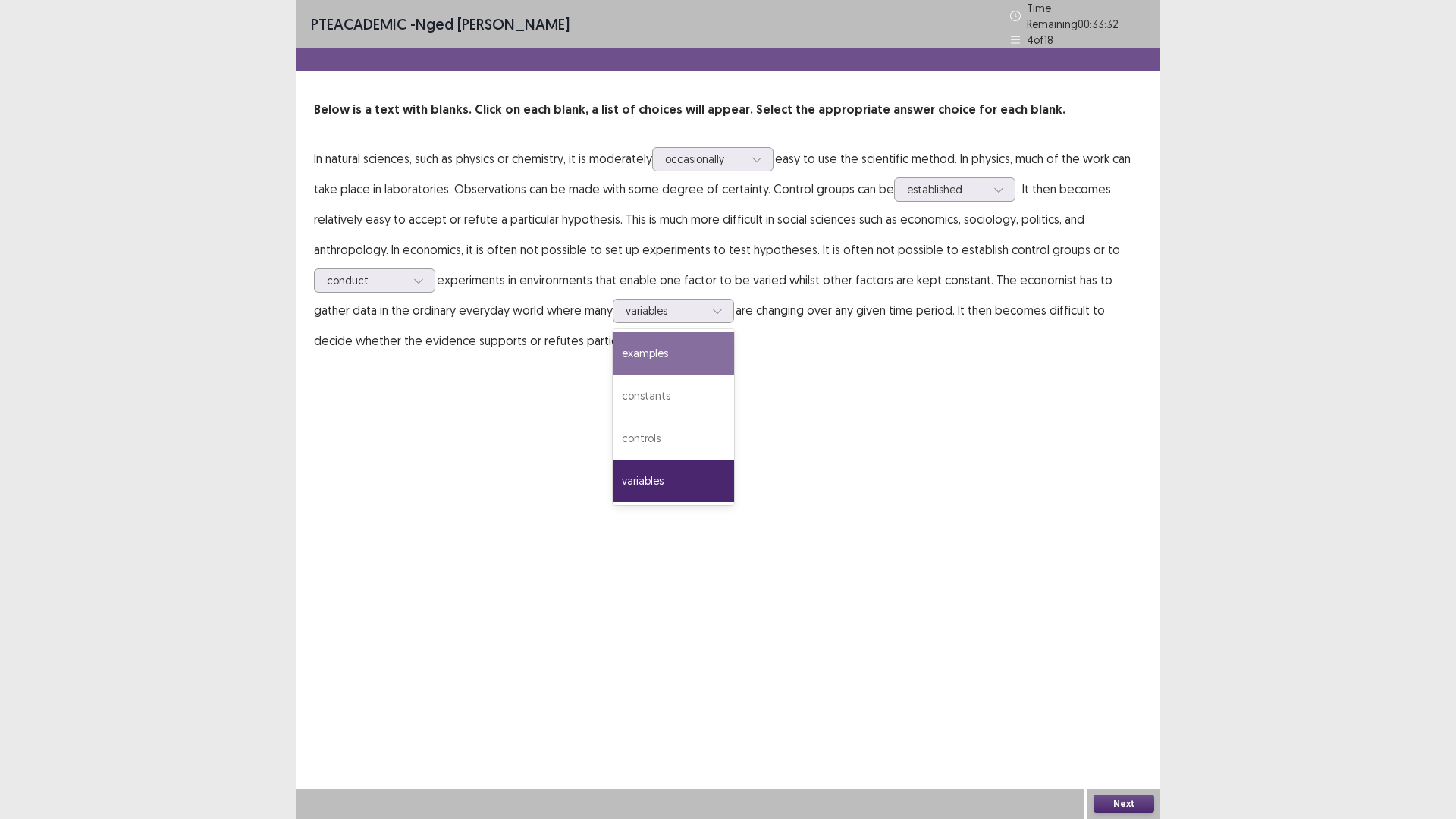
click at [823, 450] on div "PTE academic - Nged [PERSON_NAME] Time Remaining 00 : 33 : 32 4 of 18 Below is …" at bounding box center [728, 409] width 865 height 819
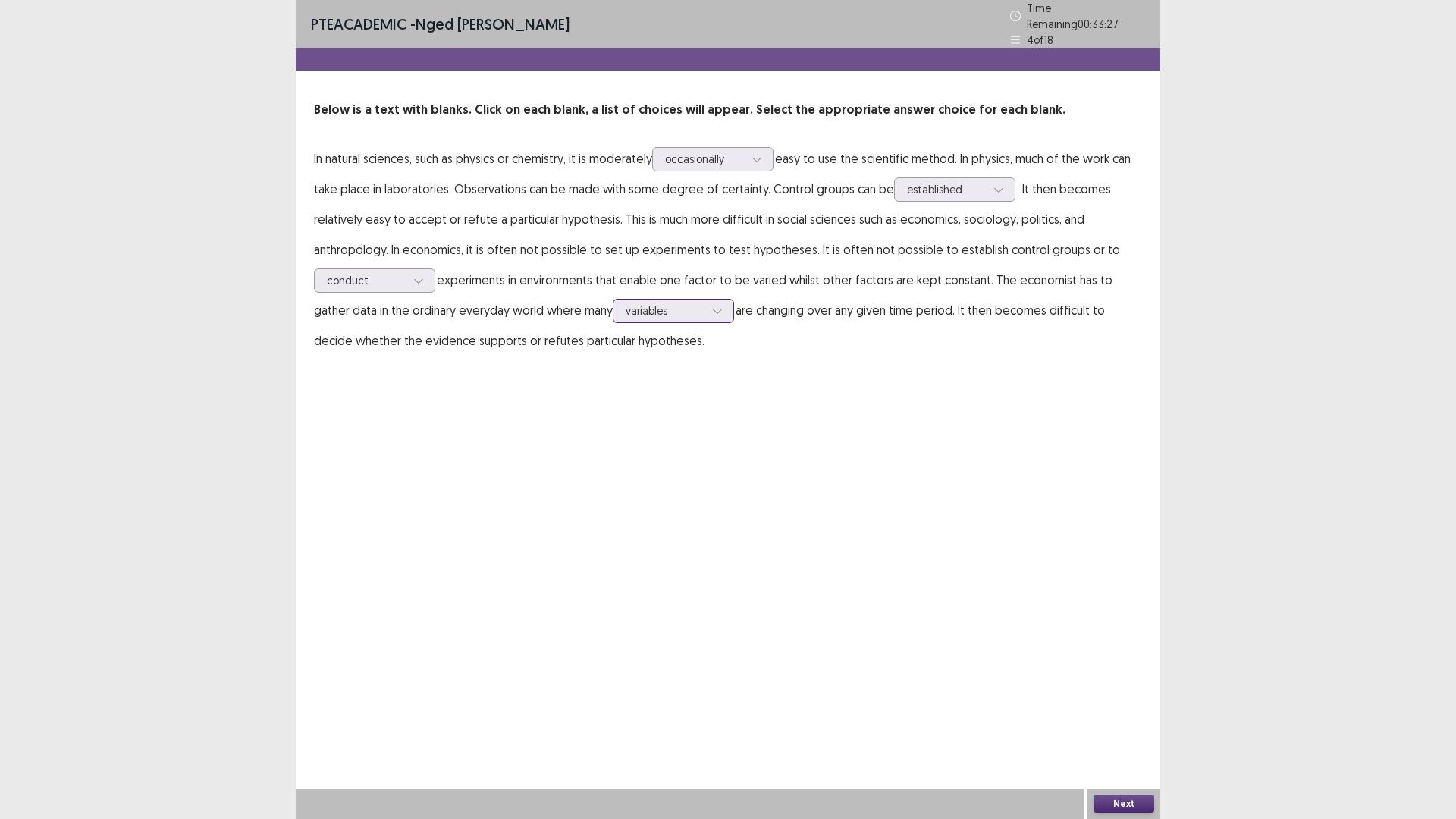
click at [650, 311] on div at bounding box center [665, 310] width 79 height 14
click at [751, 377] on div "PTE academic - [PERSON_NAME] Time Remaining 00 : 33 : 22 4 of 18 Below is a tex…" at bounding box center [728, 193] width 865 height 386
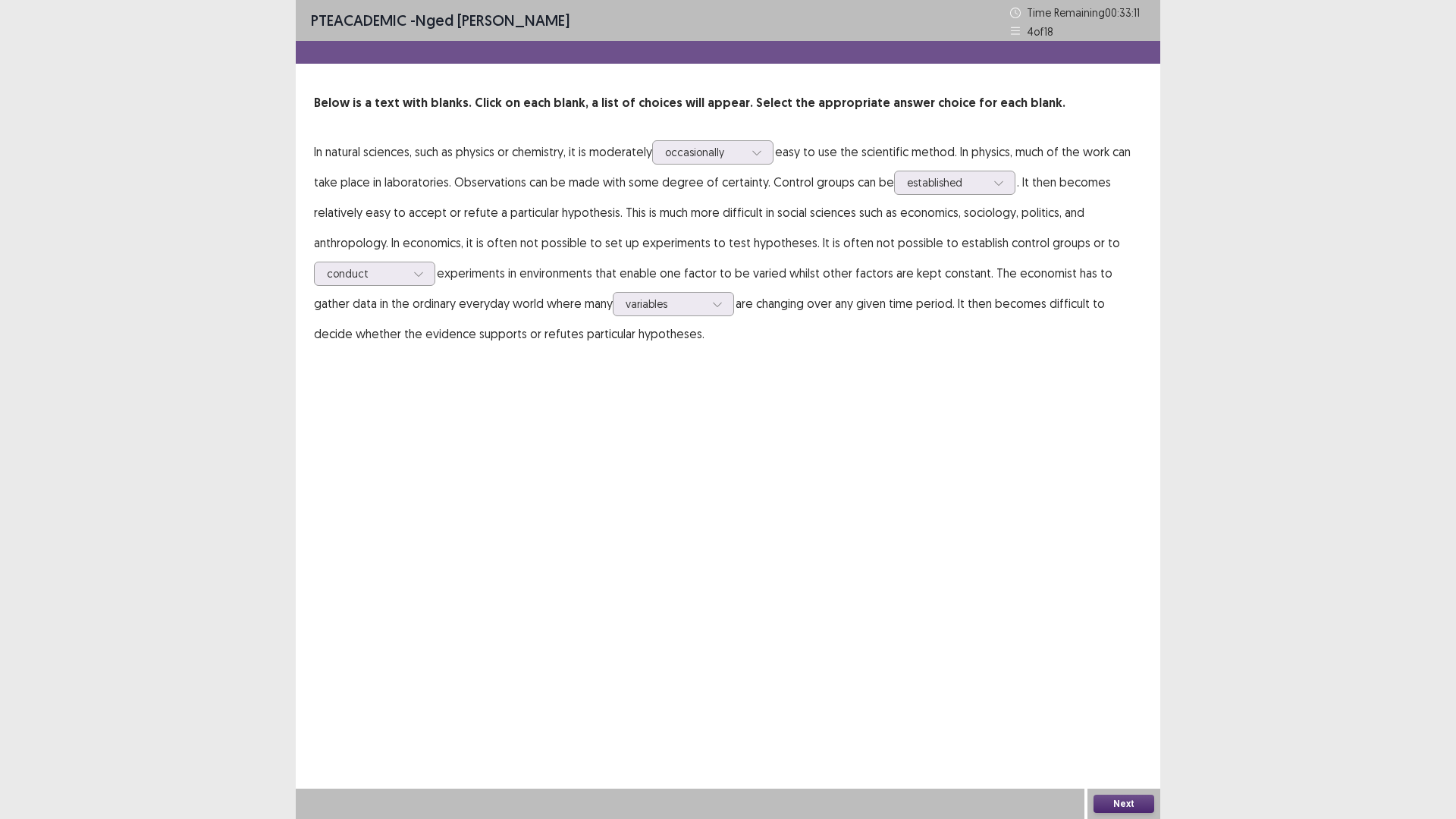
click at [1131, 715] on button "Next" at bounding box center [1123, 803] width 61 height 18
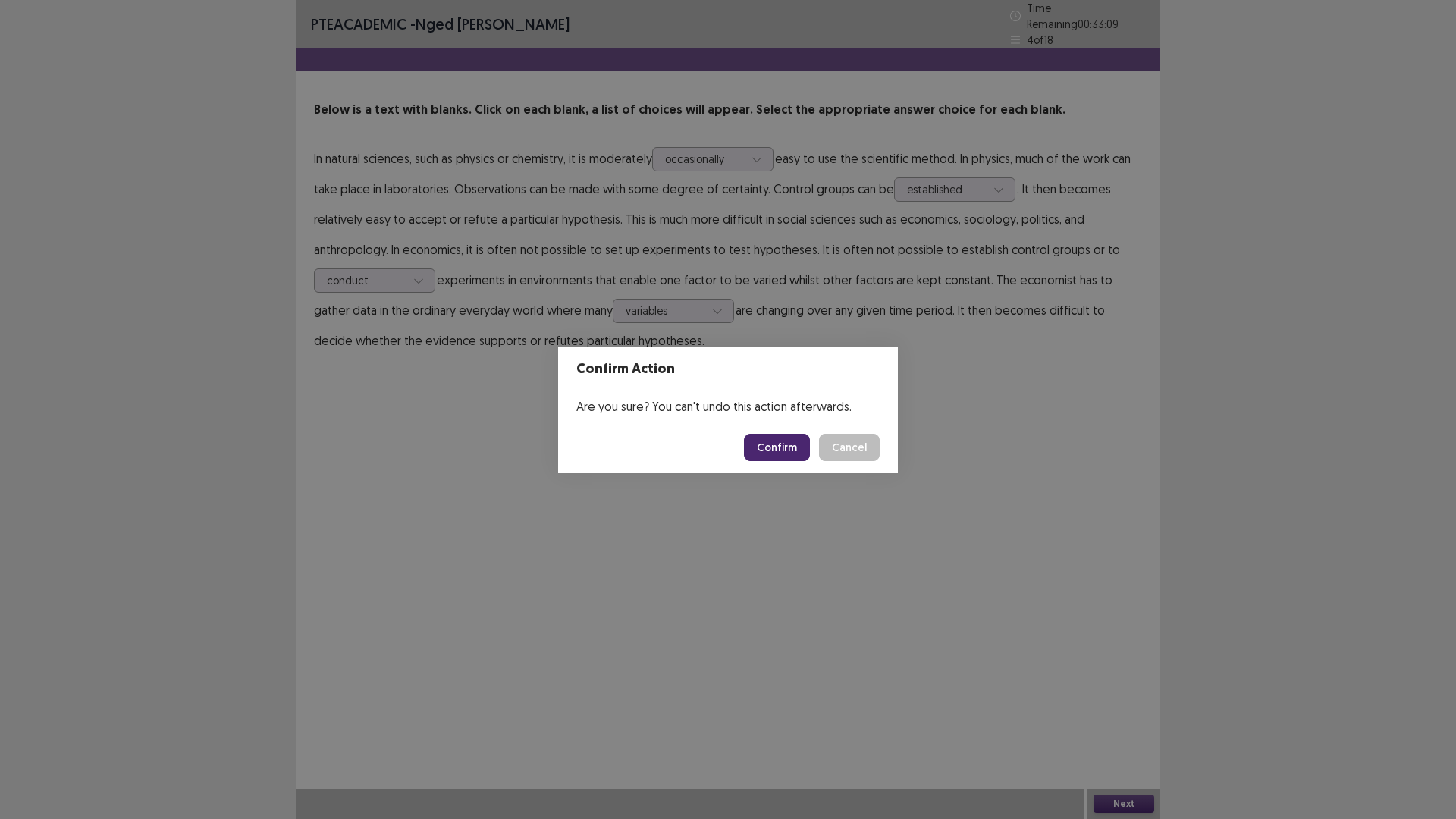
click at [780, 444] on button "Confirm" at bounding box center [777, 447] width 66 height 27
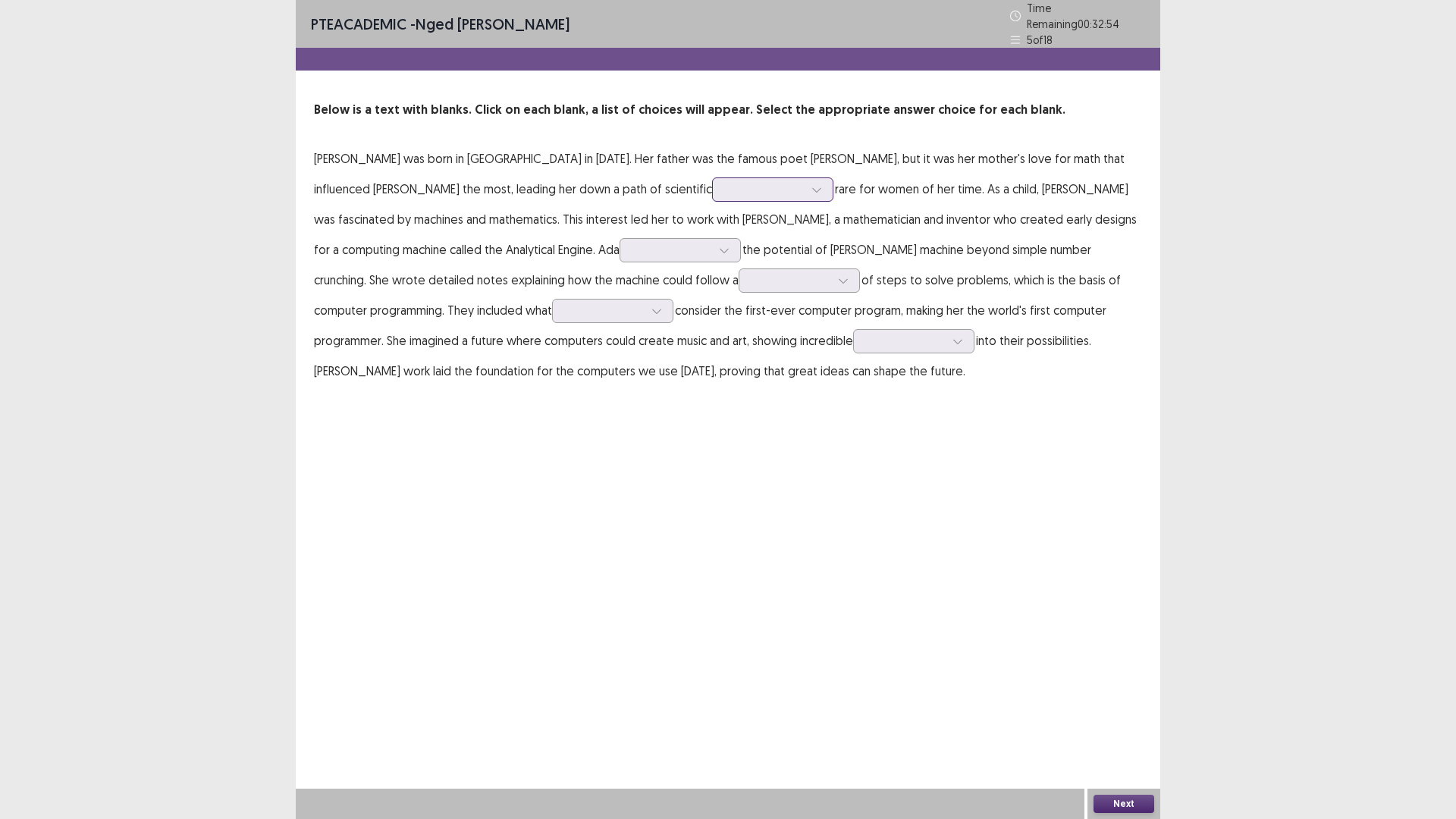
click at [725, 184] on div at bounding box center [765, 189] width 79 height 14
click at [712, 271] on div "inquiry" at bounding box center [772, 275] width 121 height 43
click at [633, 245] on div at bounding box center [672, 250] width 79 height 14
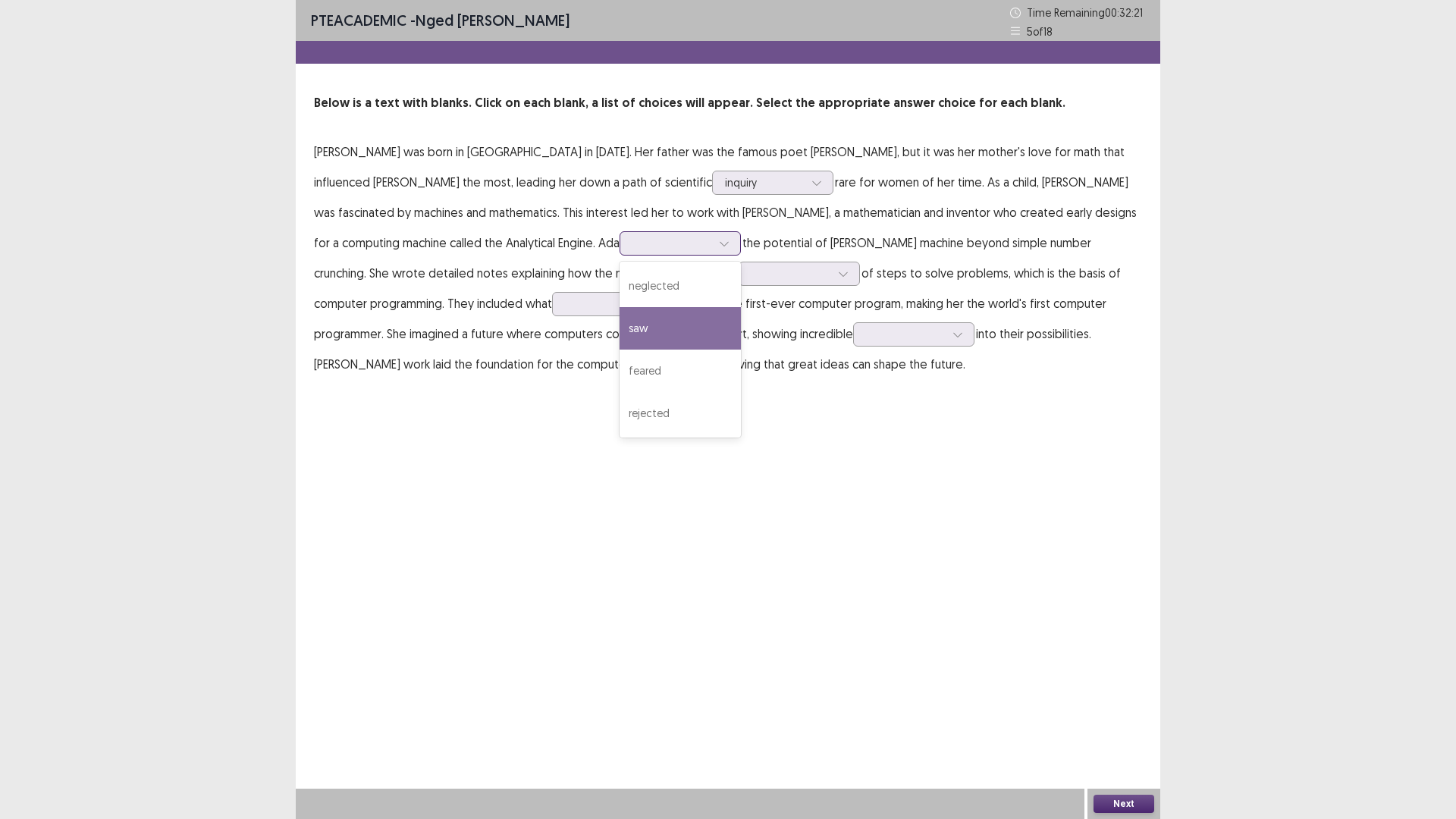
click at [620, 319] on div "saw" at bounding box center [680, 328] width 121 height 43
click at [751, 279] on div at bounding box center [791, 273] width 79 height 14
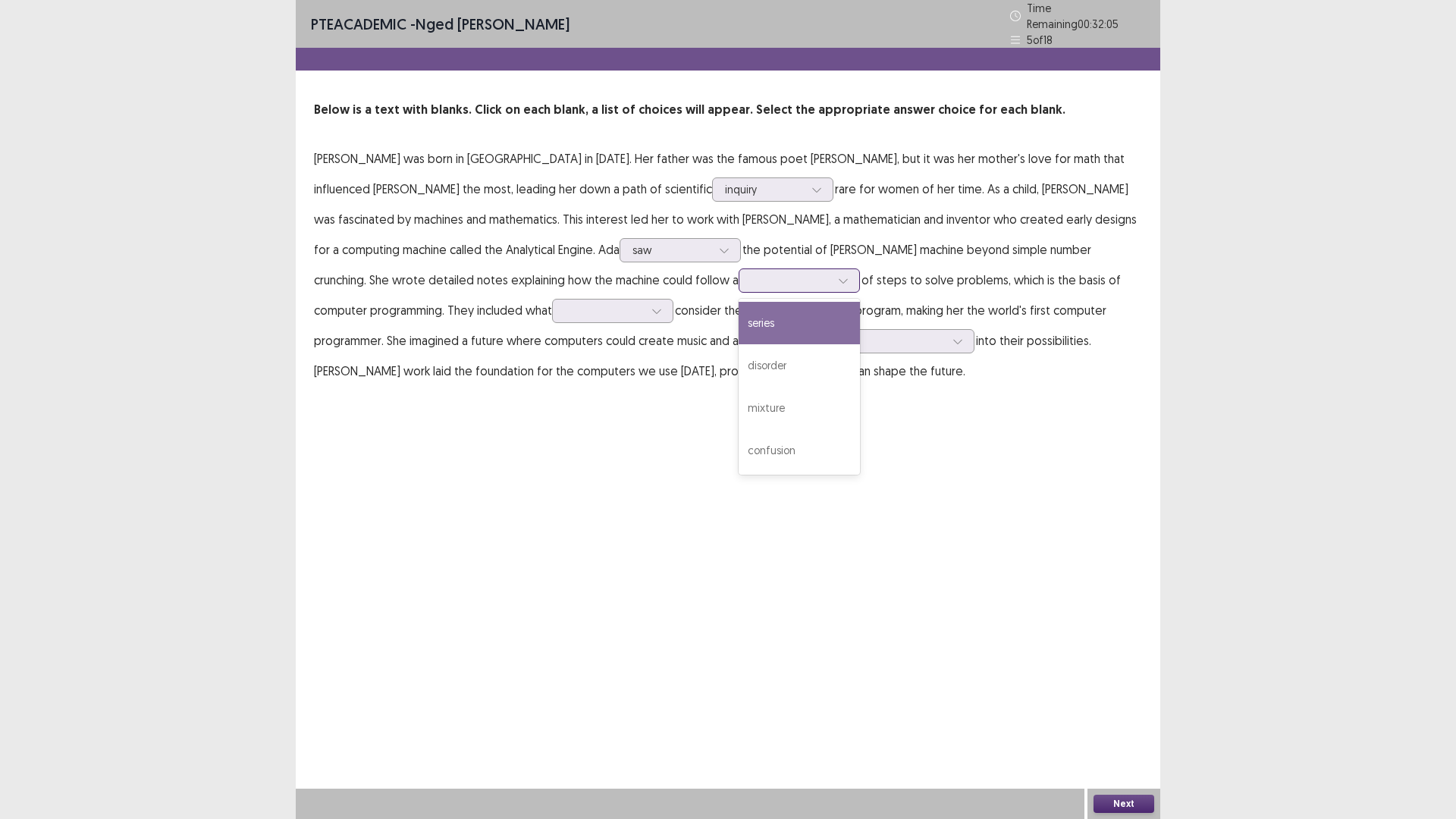
click at [739, 319] on div "series" at bounding box center [799, 323] width 121 height 43
click at [751, 283] on div "series" at bounding box center [791, 280] width 79 height 23
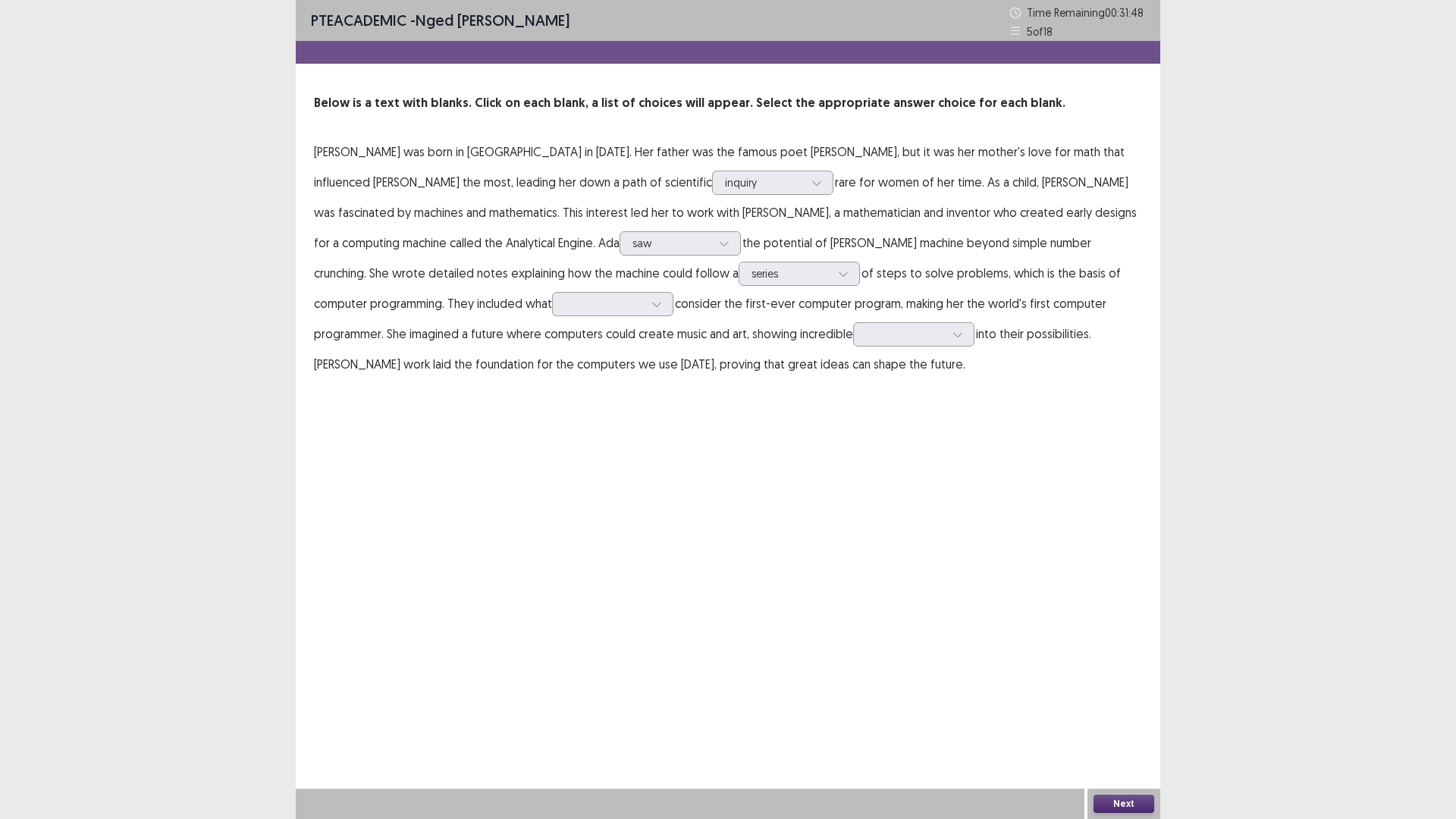
click at [678, 433] on div "PTE academic - [PERSON_NAME] Time Remaining 00 : 31 : 48 5 of 18 Below is a tex…" at bounding box center [728, 409] width 865 height 819
click at [565, 298] on div at bounding box center [605, 304] width 79 height 14
click at [552, 398] on div "several" at bounding box center [612, 389] width 121 height 43
click at [866, 333] on div at bounding box center [906, 334] width 79 height 14
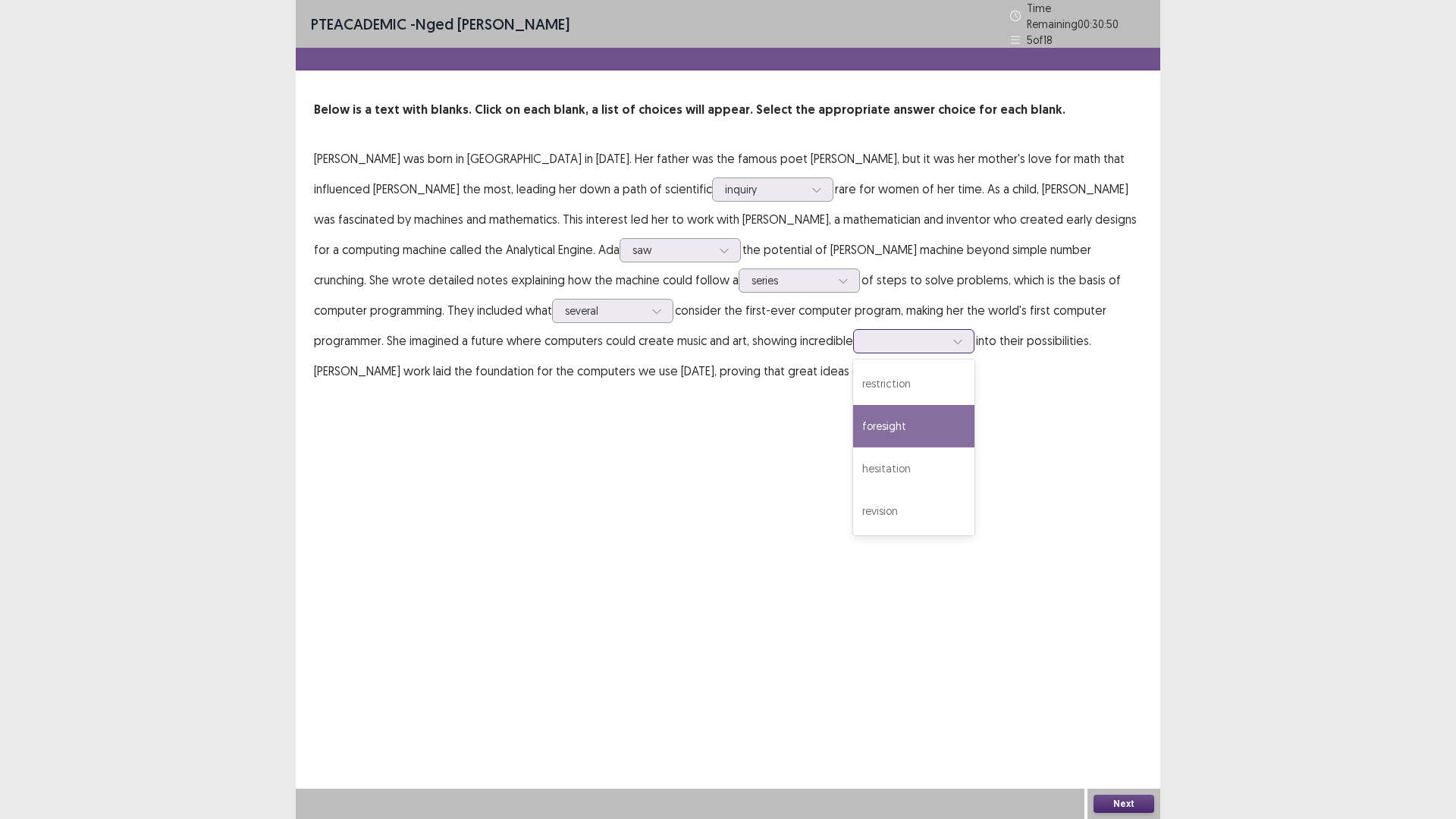
click at [853, 425] on div "foresight" at bounding box center [914, 427] width 121 height 43
click at [946, 342] on div at bounding box center [957, 341] width 23 height 23
click at [946, 335] on div at bounding box center [957, 341] width 23 height 23
click at [725, 182] on div at bounding box center [765, 189] width 79 height 14
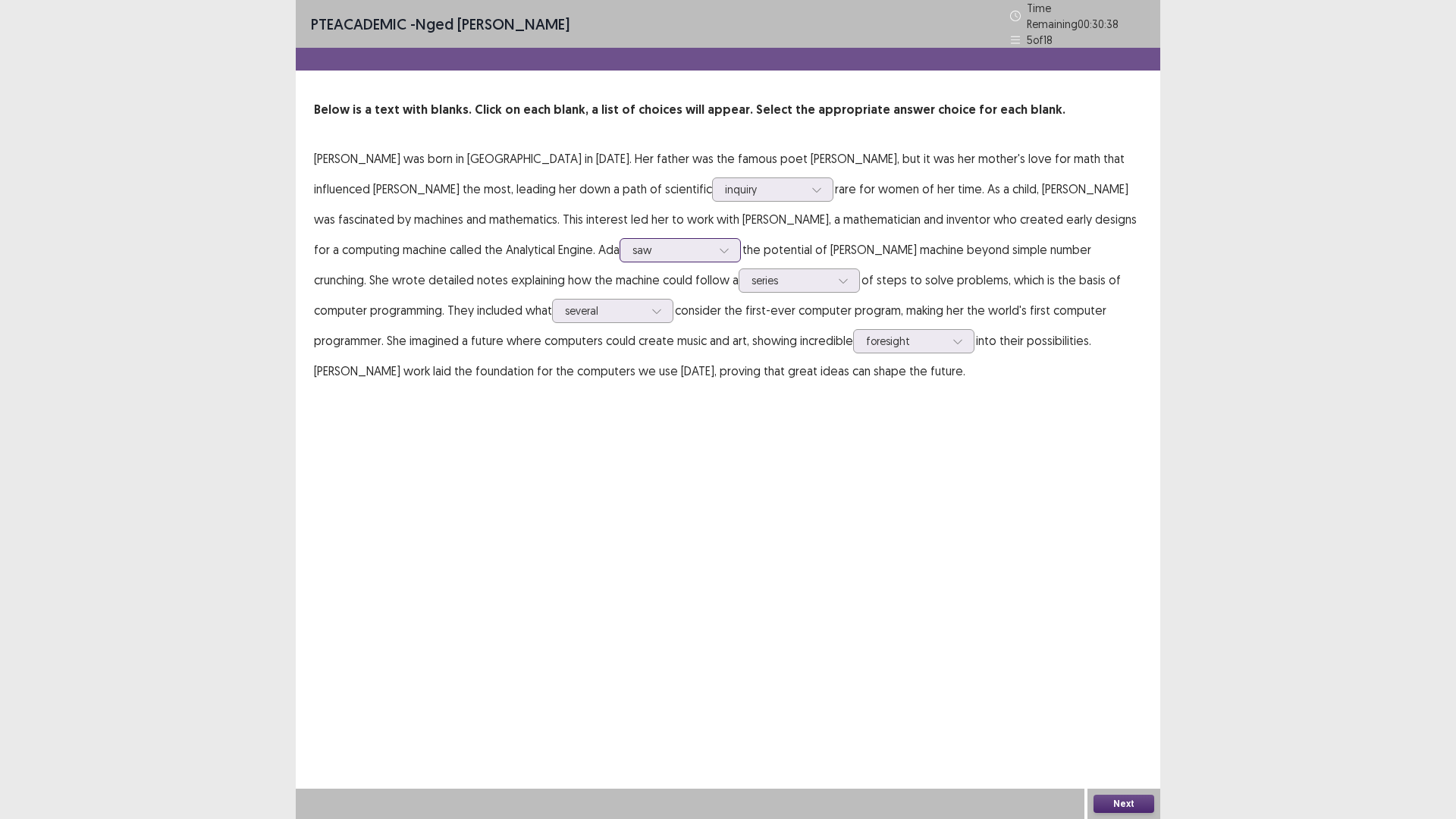
click at [633, 243] on div at bounding box center [672, 250] width 79 height 14
click at [645, 303] on div at bounding box center [656, 310] width 23 height 23
click at [552, 345] on div "many" at bounding box center [612, 354] width 121 height 43
click at [1112, 715] on button "Next" at bounding box center [1123, 803] width 61 height 18
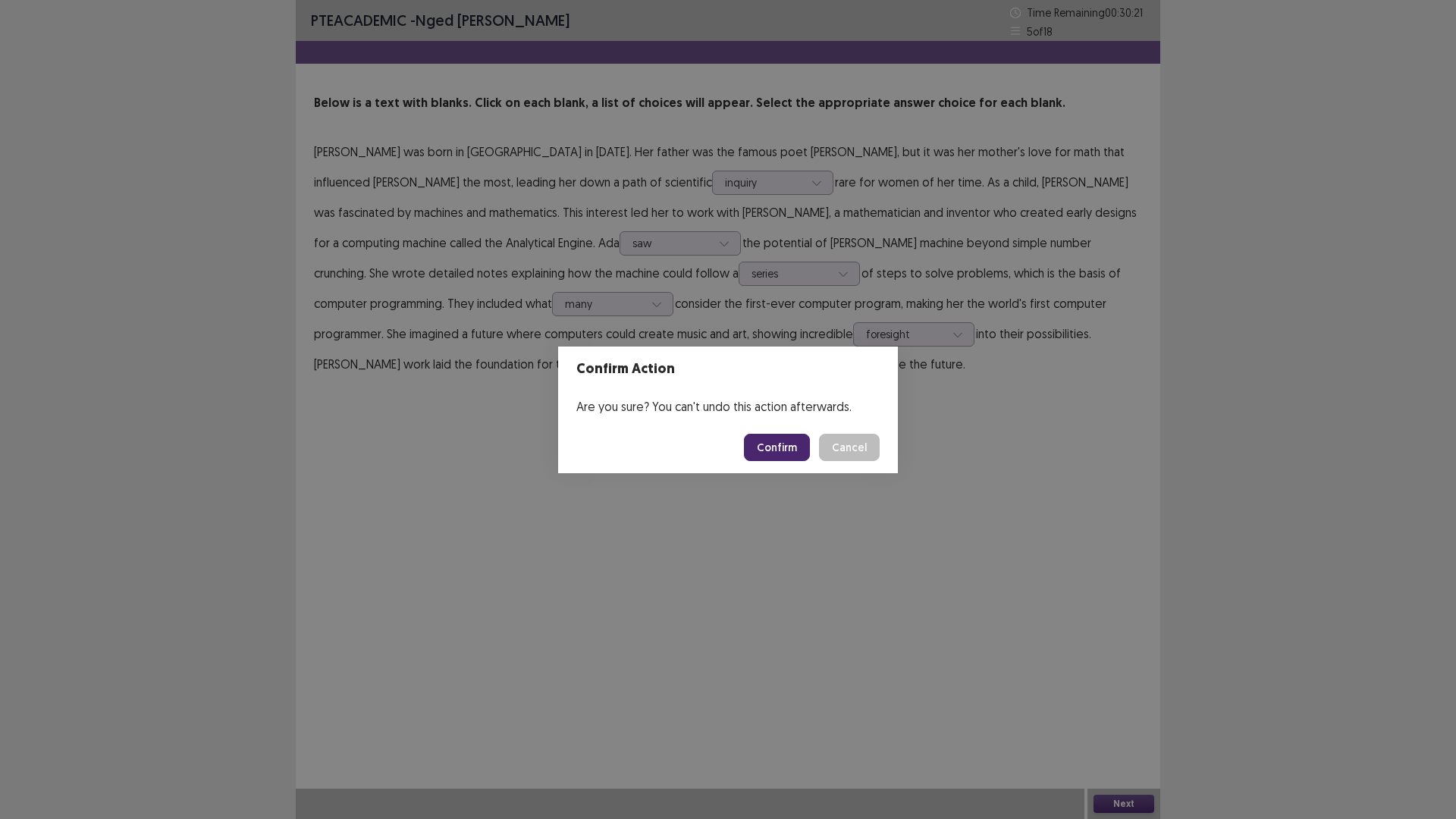
click at [763, 438] on button "Confirm" at bounding box center [777, 447] width 66 height 27
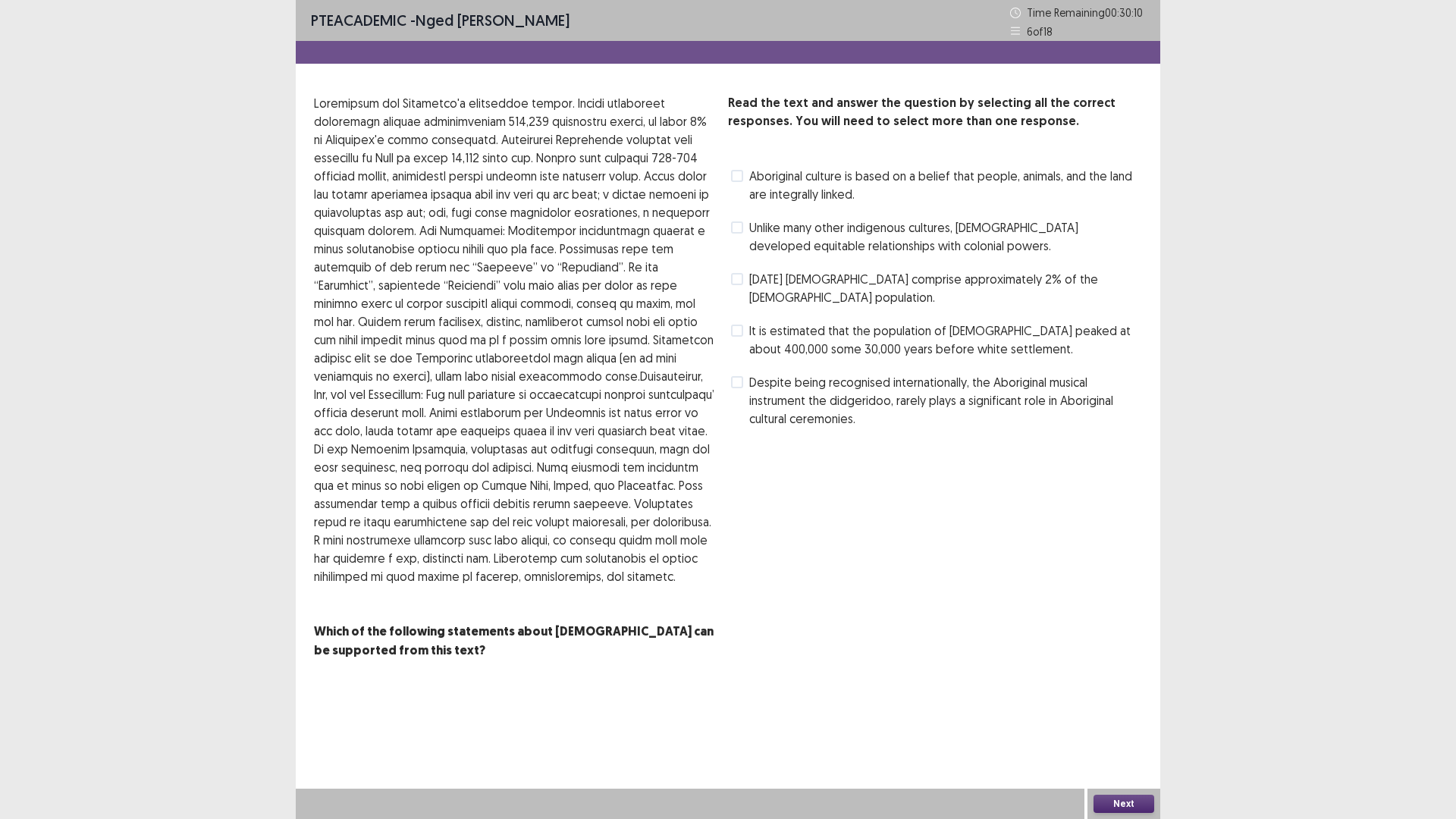
click at [735, 376] on span at bounding box center [736, 381] width 12 height 12
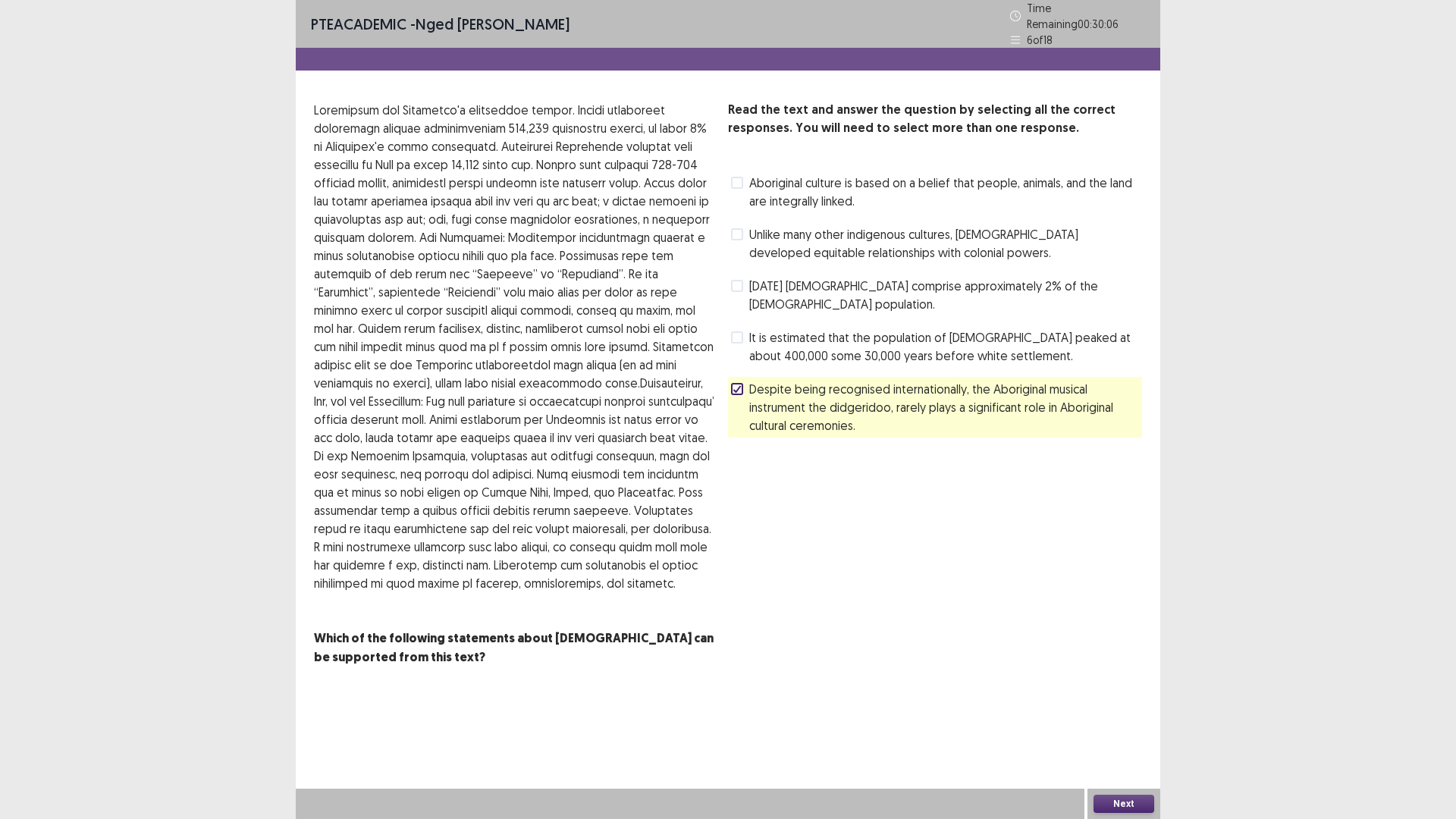
click at [733, 279] on span at bounding box center [736, 285] width 12 height 12
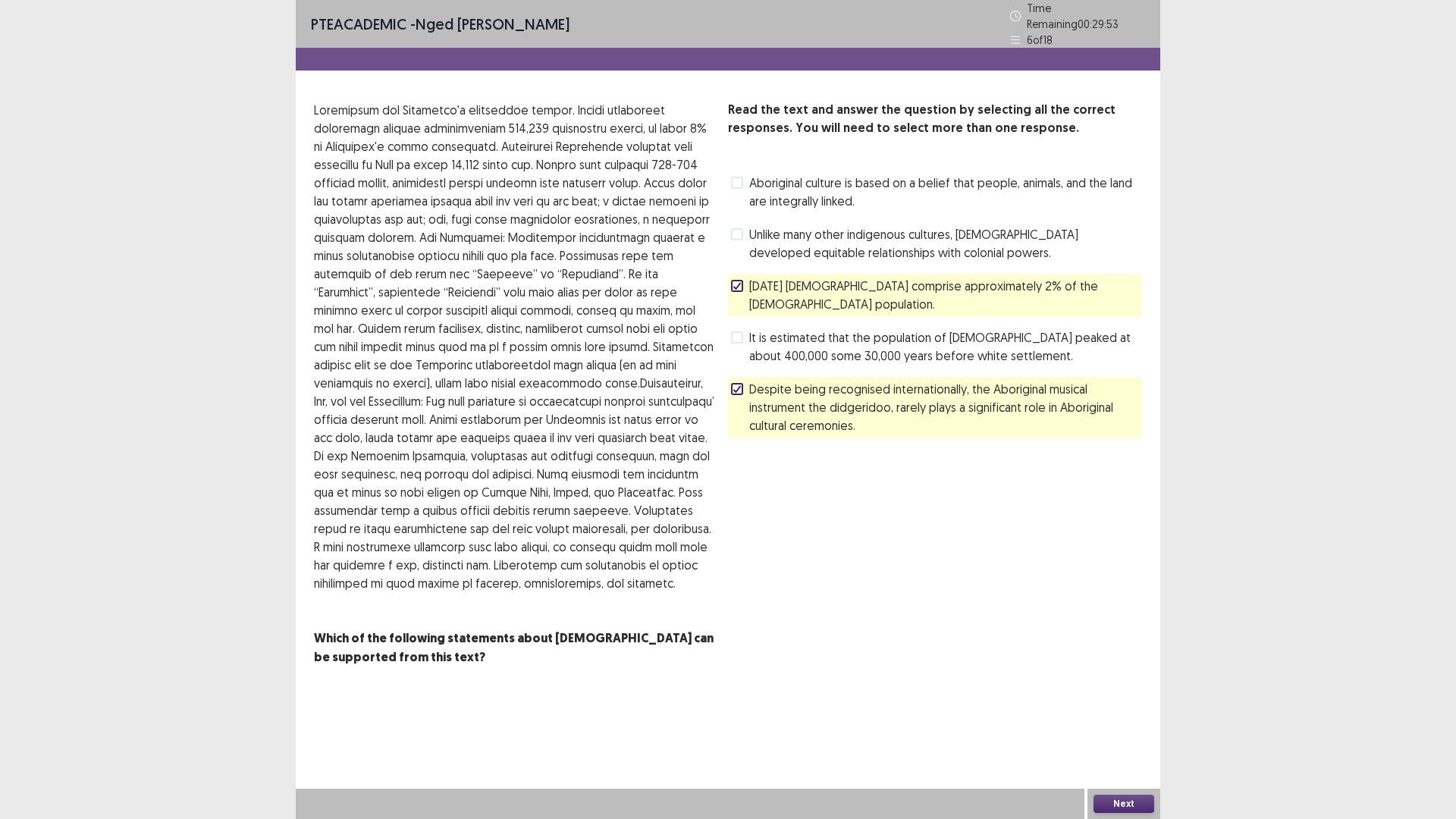
click at [736, 385] on icon at bounding box center [736, 389] width 9 height 8
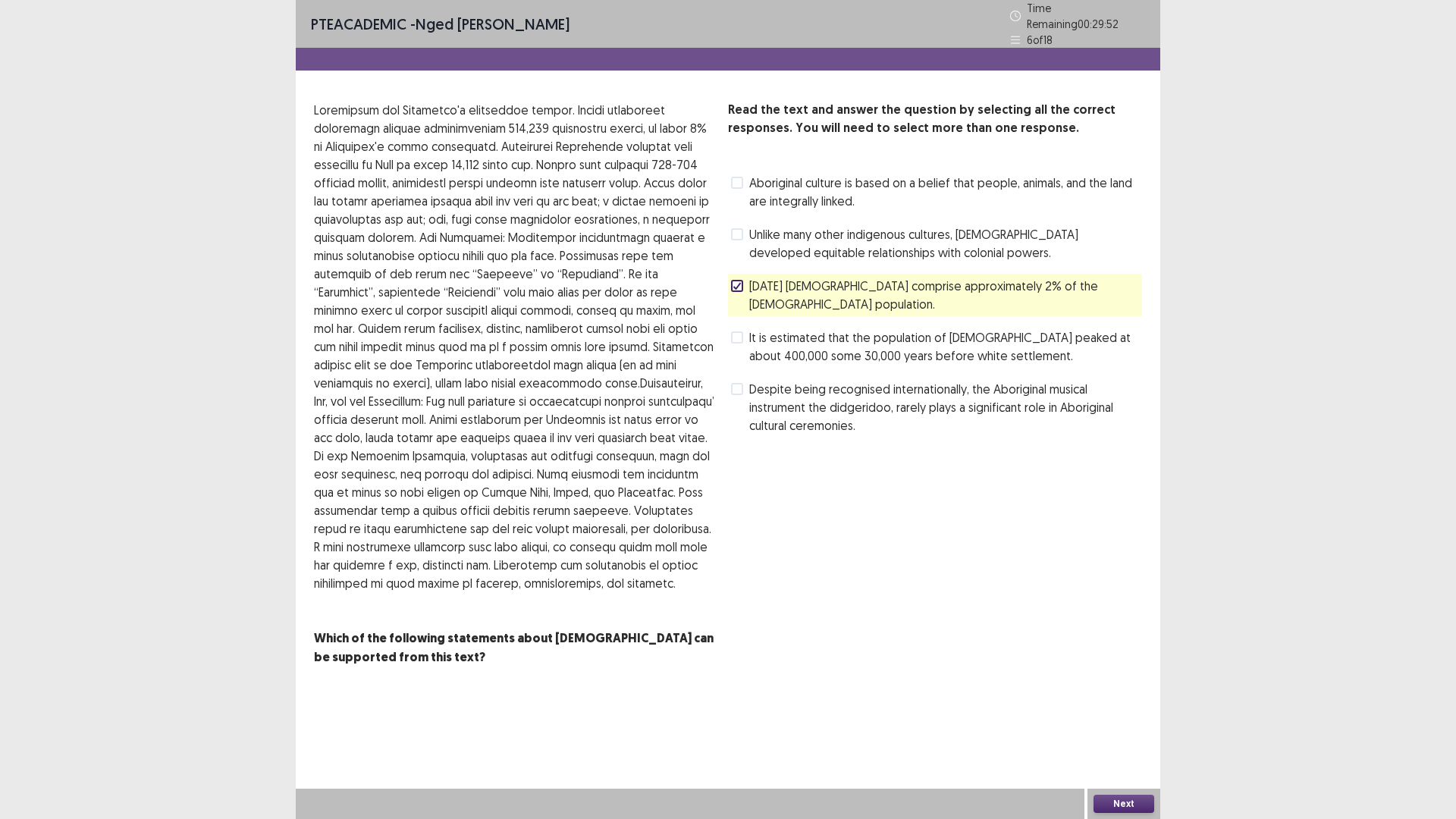
click at [740, 339] on label "It is estimated that the population of [DEMOGRAPHIC_DATA] peaked at about 400,0…" at bounding box center [936, 347] width 411 height 36
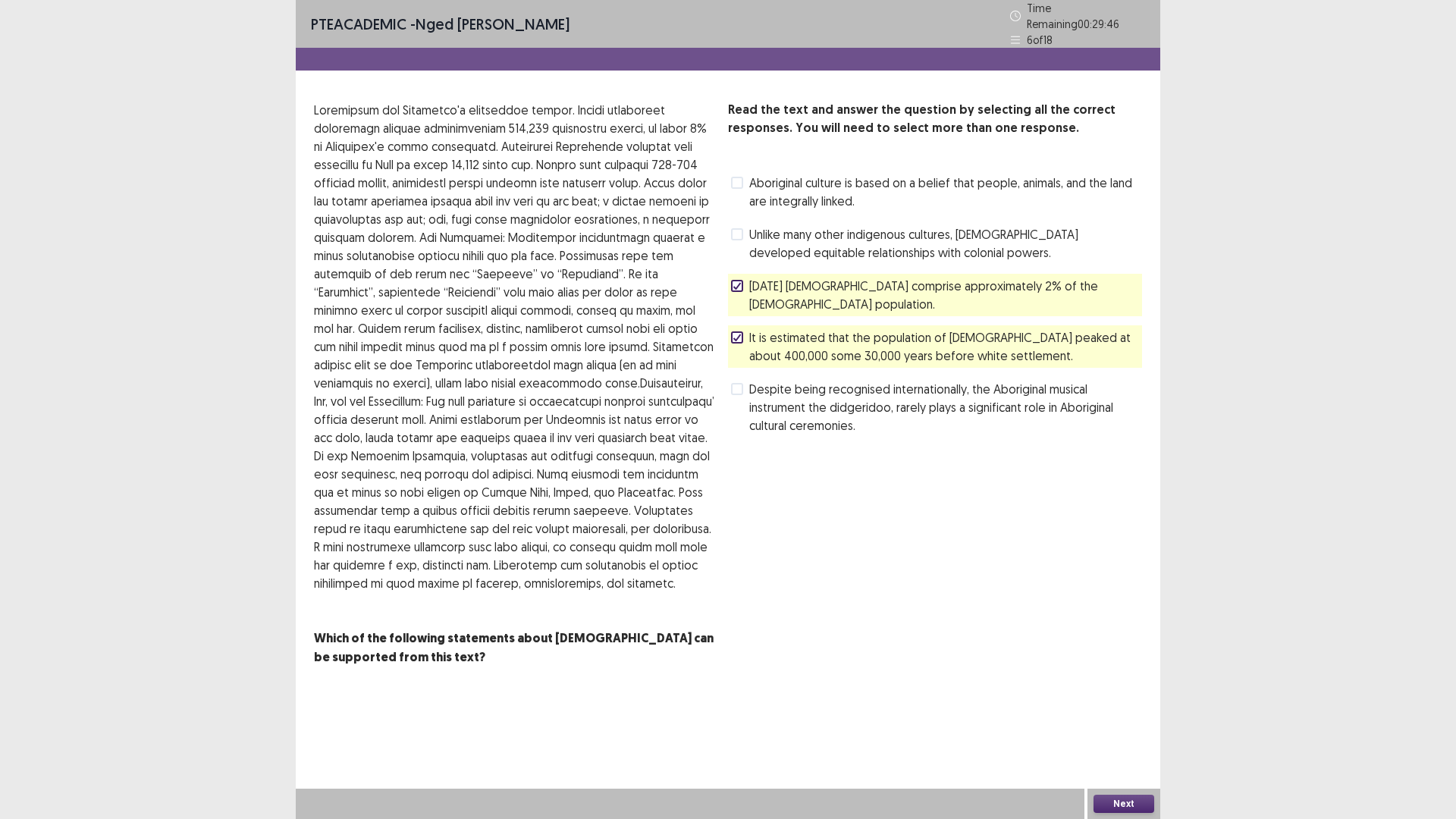
click at [1112, 715] on button "Next" at bounding box center [1123, 803] width 61 height 18
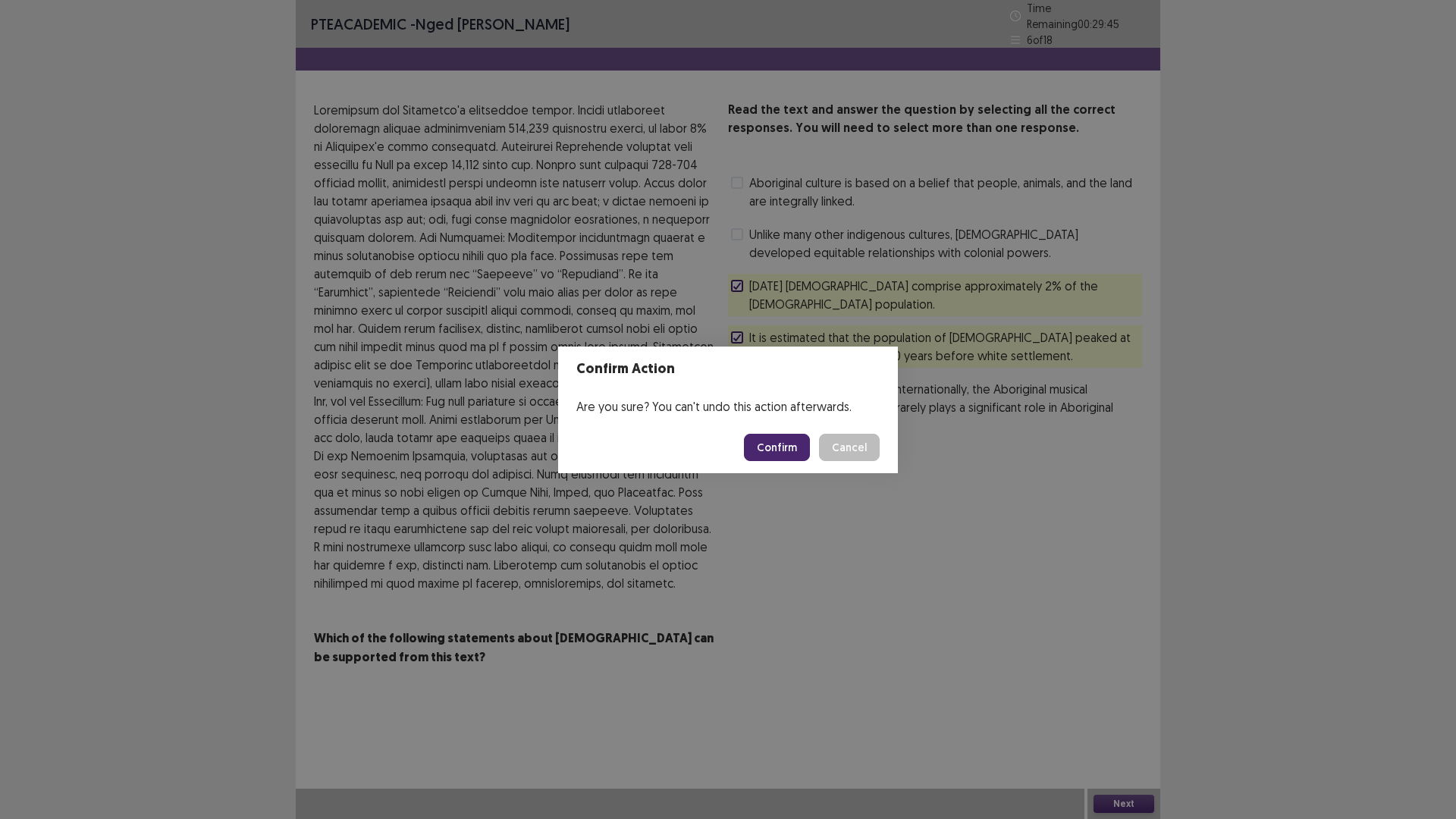
click at [785, 452] on button "Confirm" at bounding box center [777, 447] width 66 height 27
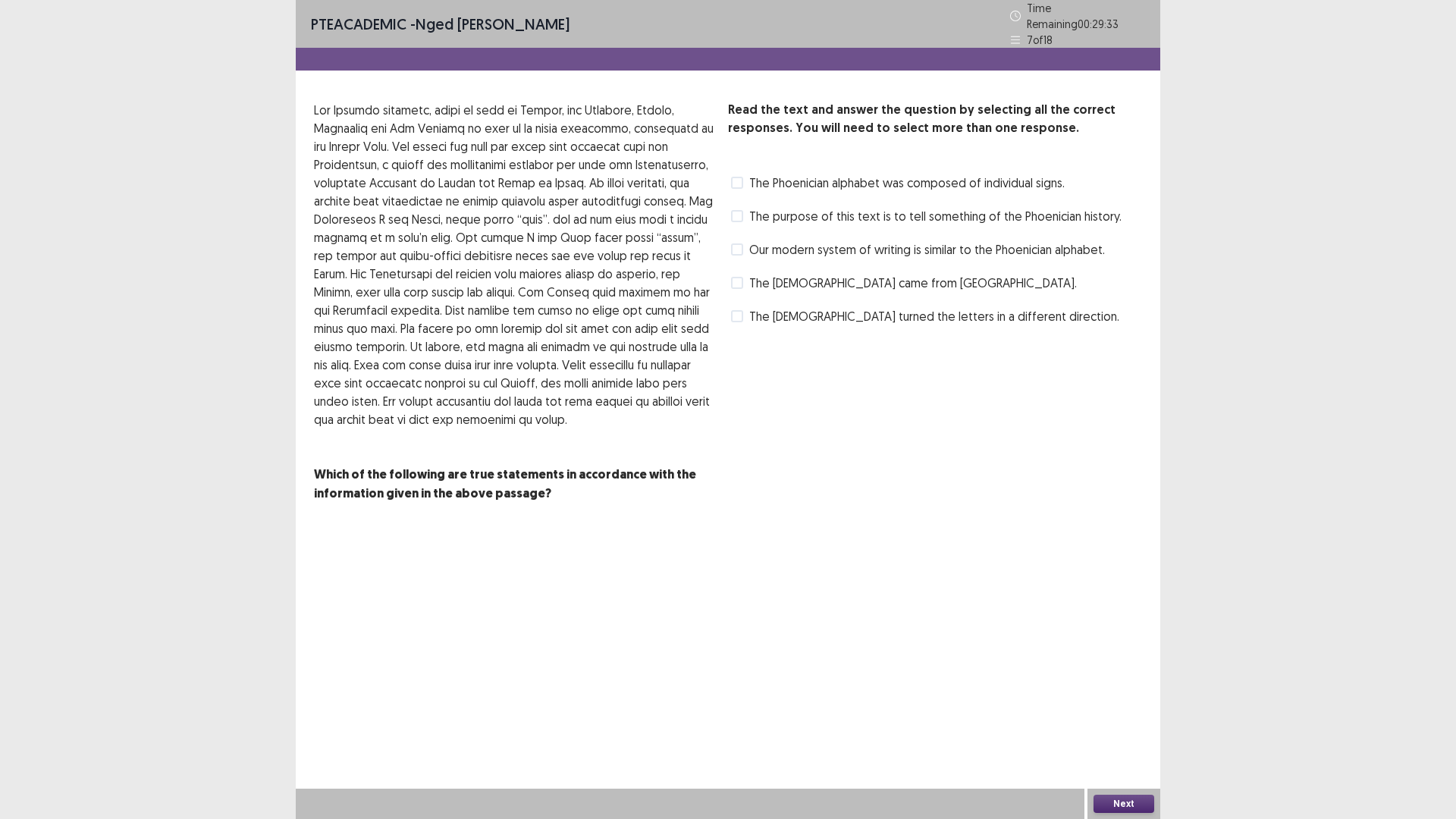
click at [737, 210] on span at bounding box center [736, 215] width 12 height 12
click at [732, 243] on span at bounding box center [736, 248] width 12 height 12
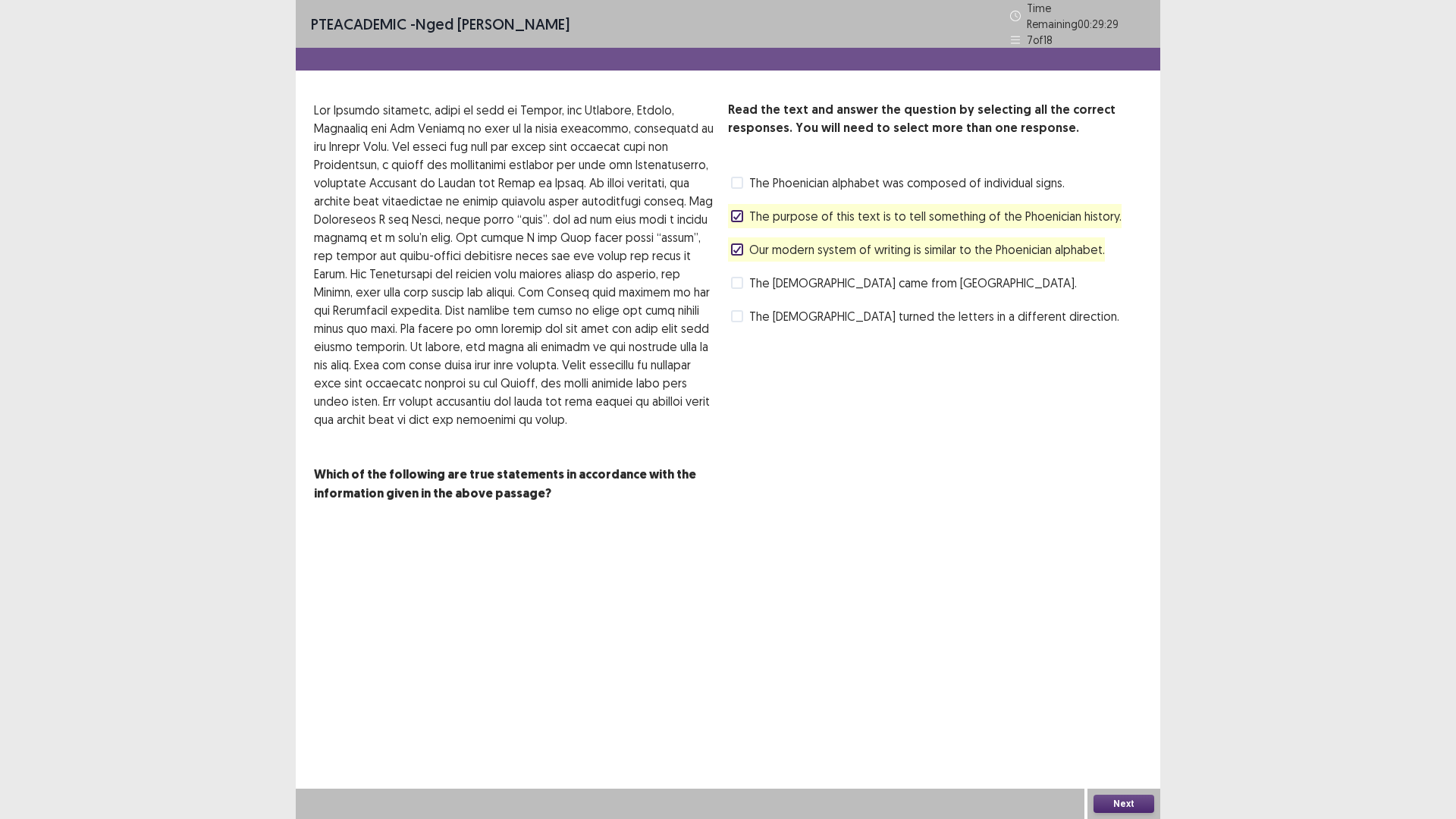
click at [732, 212] on icon at bounding box center [736, 216] width 9 height 8
click at [729, 237] on div "Our modern system of writing is similar to the Phoenician alphabet." at bounding box center [917, 249] width 377 height 25
click at [739, 177] on span at bounding box center [736, 182] width 12 height 12
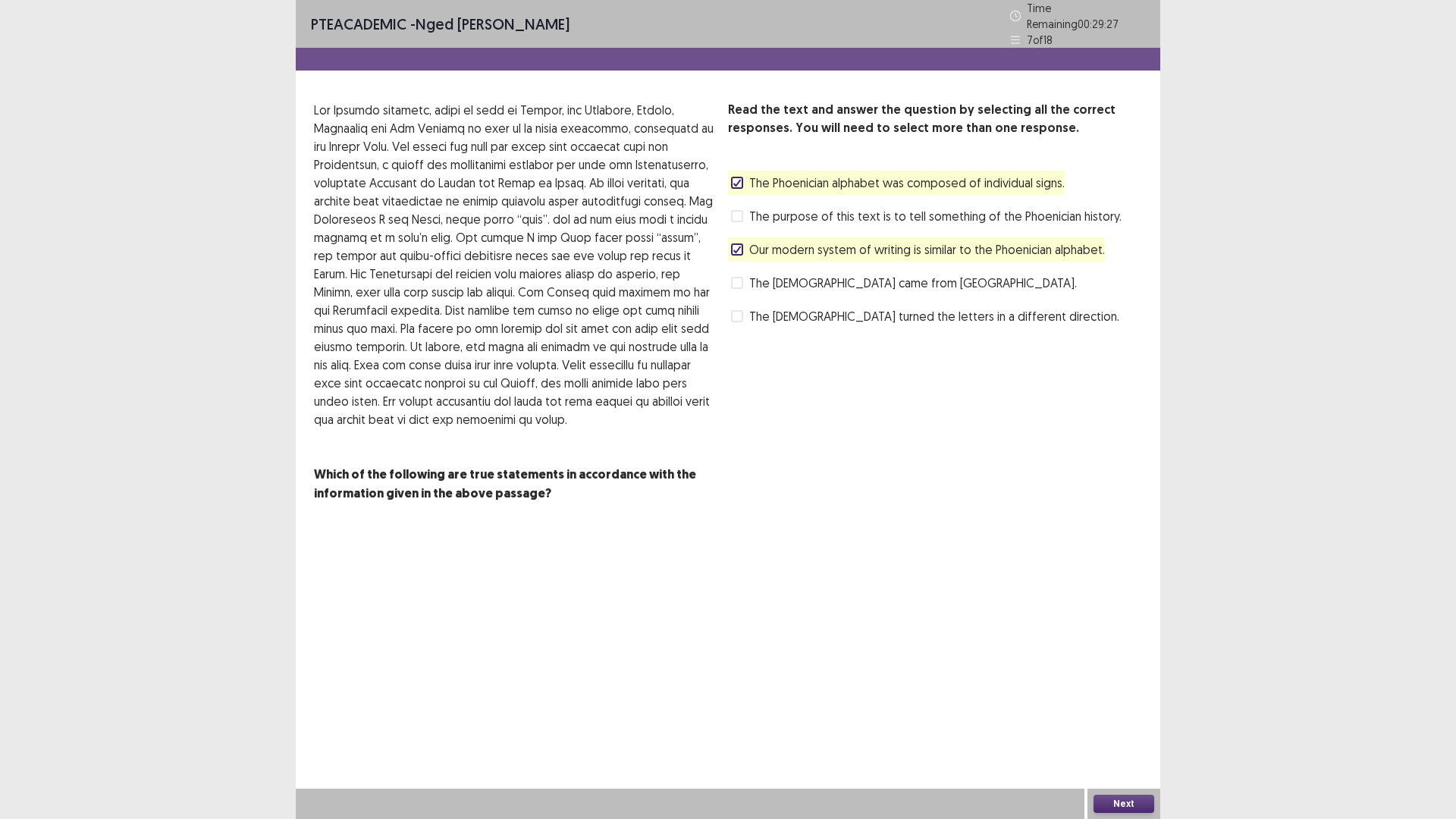
click at [732, 241] on label "Our modern system of writing is similar to the Phoenician alphabet." at bounding box center [918, 249] width 374 height 18
click at [736, 277] on span at bounding box center [736, 282] width 12 height 12
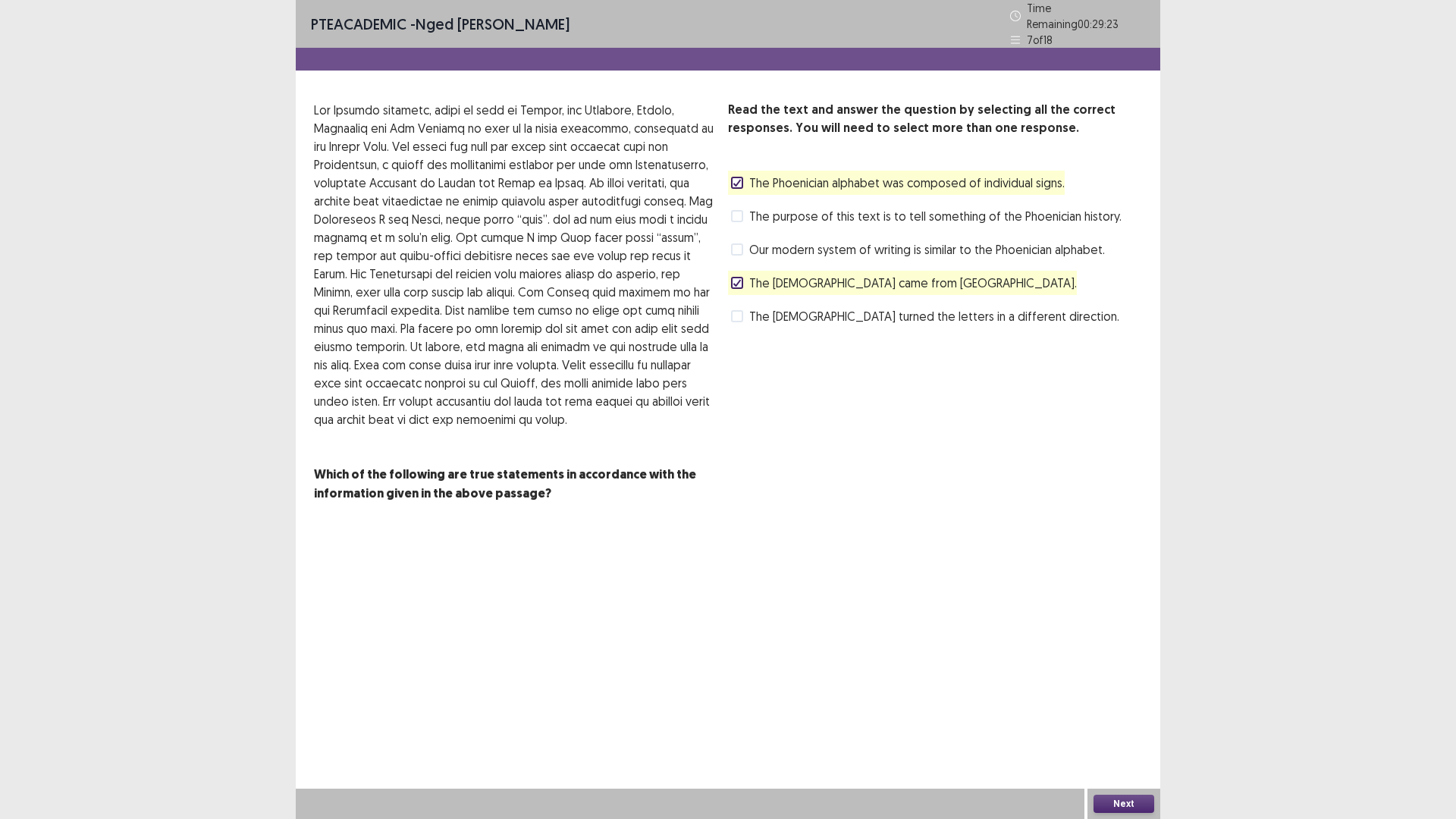
click at [1114, 715] on button "Next" at bounding box center [1123, 803] width 61 height 18
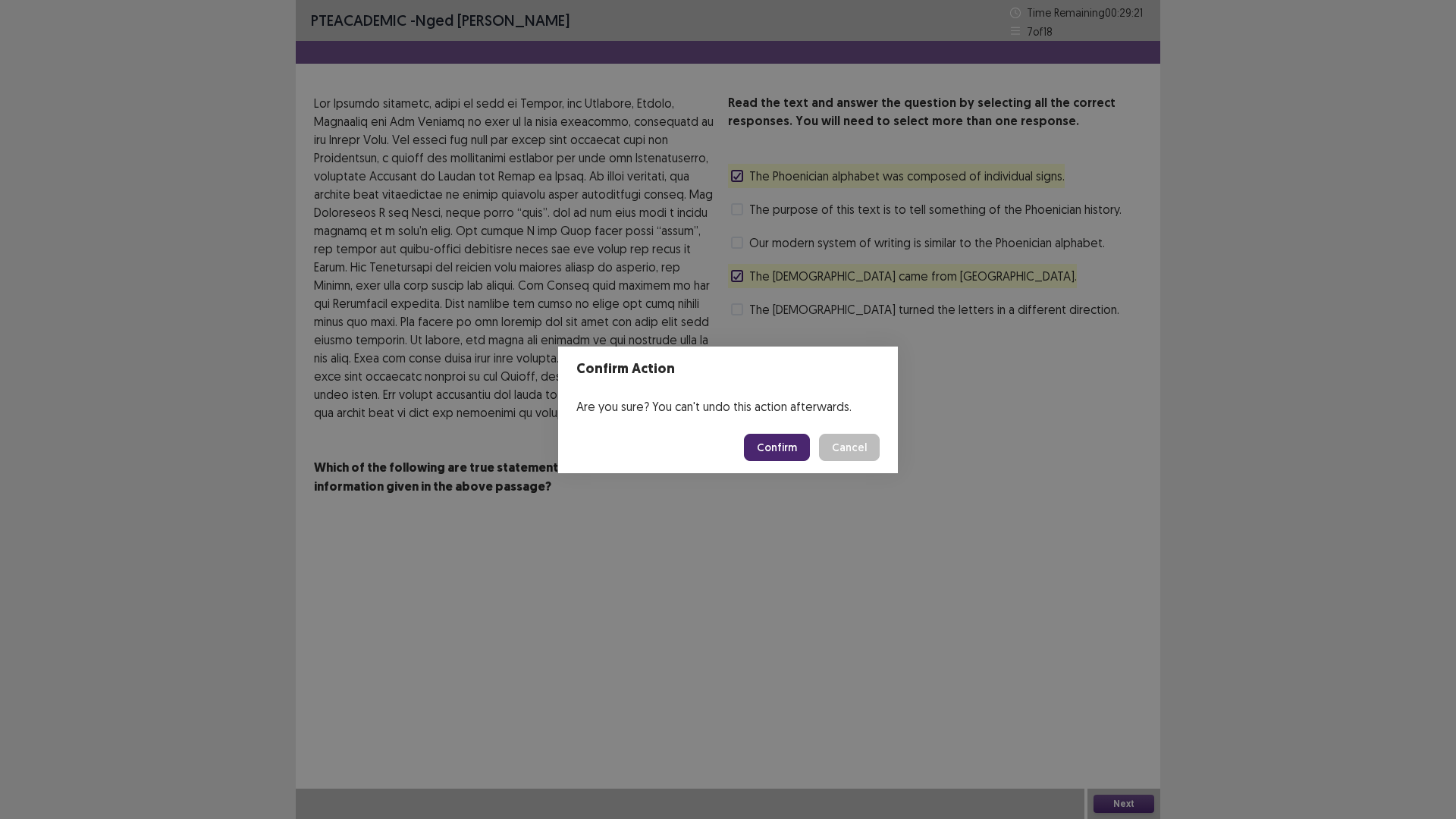
click at [773, 447] on button "Confirm" at bounding box center [777, 447] width 66 height 27
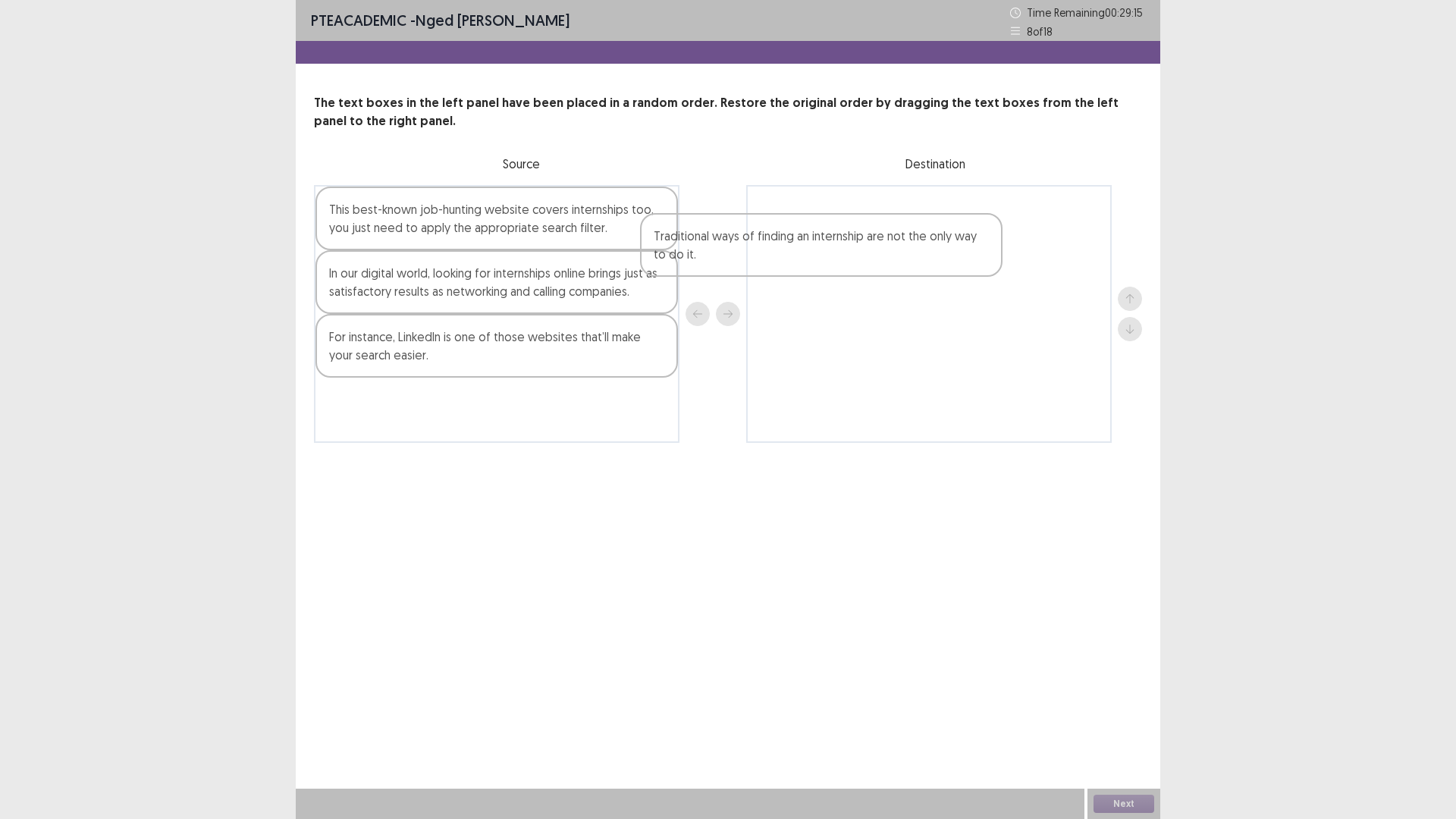
drag, startPoint x: 526, startPoint y: 291, endPoint x: 955, endPoint y: 241, distance: 431.9
click at [955, 241] on div "This best-known job-hunting website covers internships too, you just need to ap…" at bounding box center [728, 314] width 828 height 258
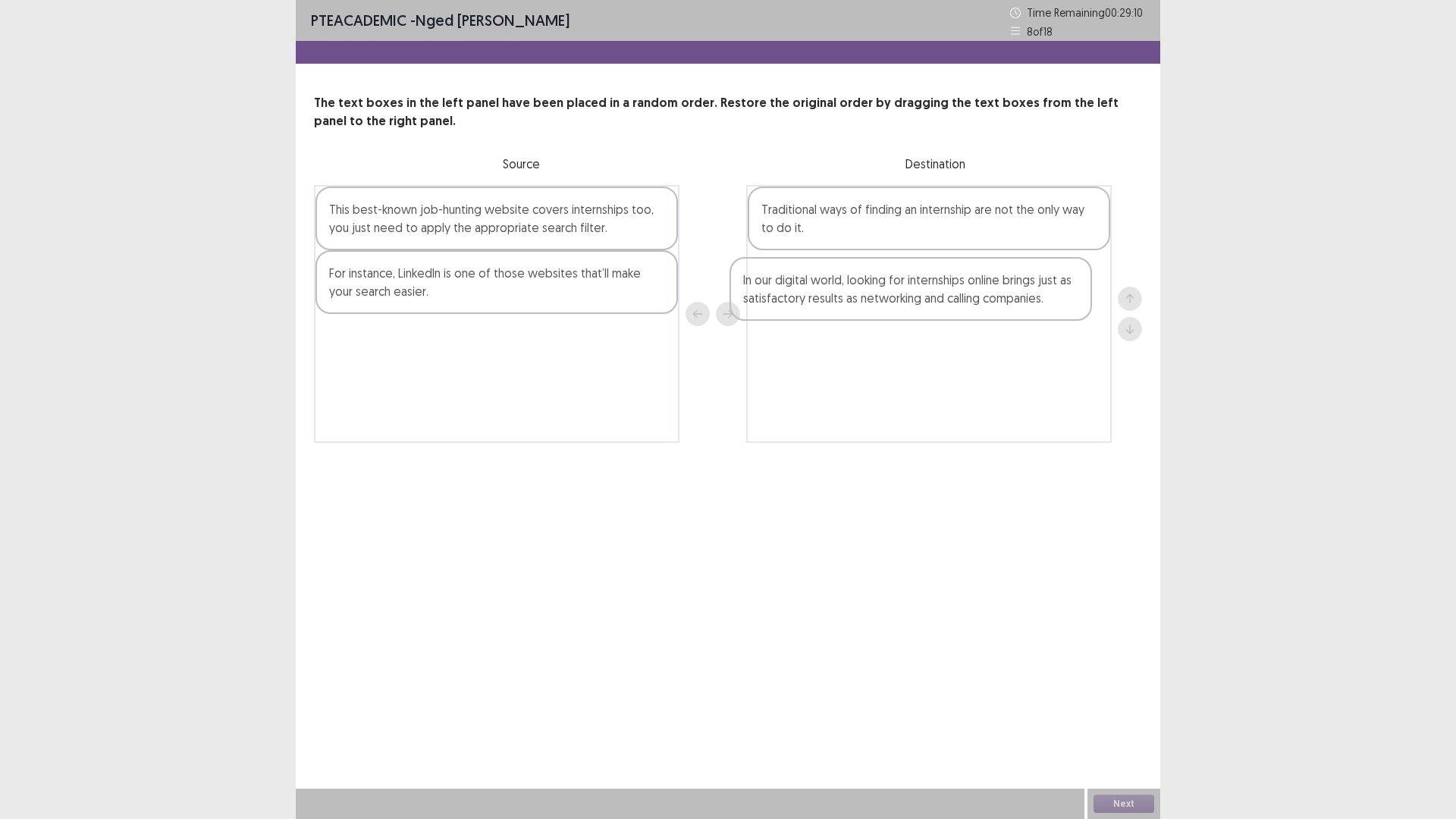
drag, startPoint x: 544, startPoint y: 291, endPoint x: 968, endPoint y: 298, distance: 424.1
click at [968, 298] on div "This best-known job-hunting website covers internships too, you just need to ap…" at bounding box center [728, 314] width 828 height 258
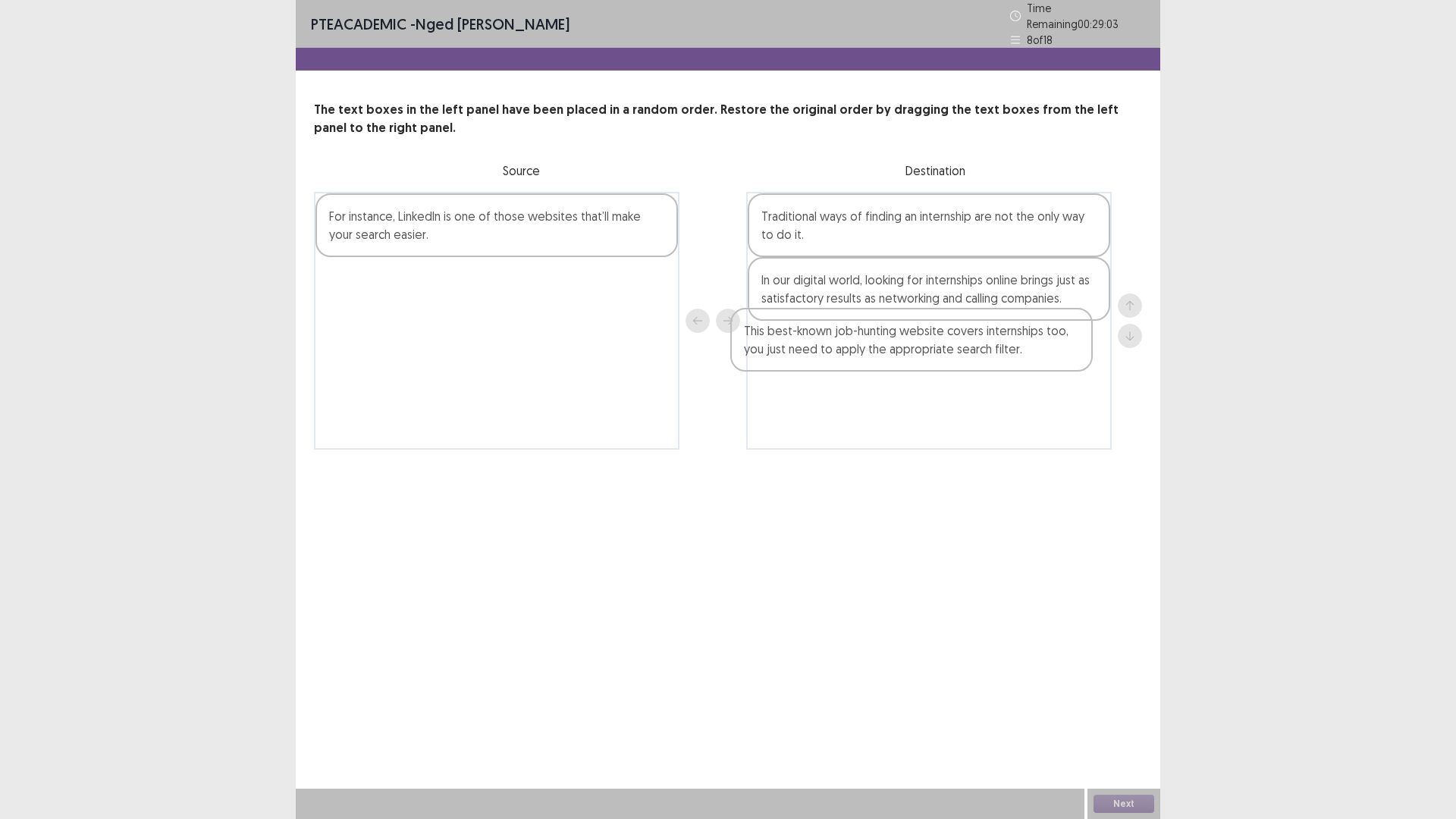
drag, startPoint x: 495, startPoint y: 223, endPoint x: 927, endPoint y: 348, distance: 449.7
click at [927, 348] on div "This best-known job-hunting website covers internships too, you just need to ap…" at bounding box center [728, 320] width 828 height 258
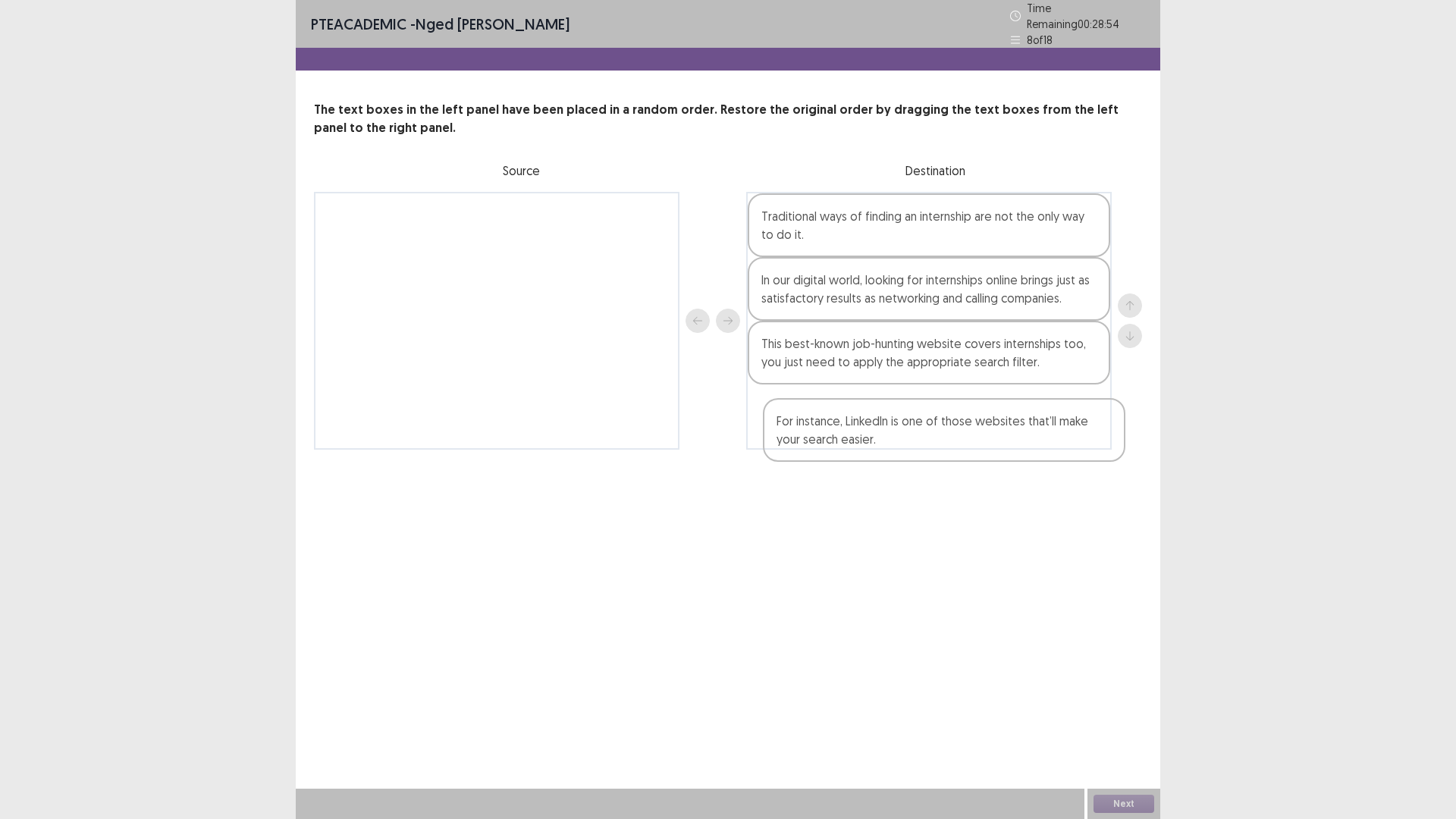
drag, startPoint x: 496, startPoint y: 234, endPoint x: 945, endPoint y: 442, distance: 494.8
click at [945, 442] on div "PTE academic - Nged [PERSON_NAME] Time Remaining 00 : 28 : 54 8 of 18 The text …" at bounding box center [728, 240] width 865 height 480
click at [1139, 715] on button "Next" at bounding box center [1123, 803] width 61 height 18
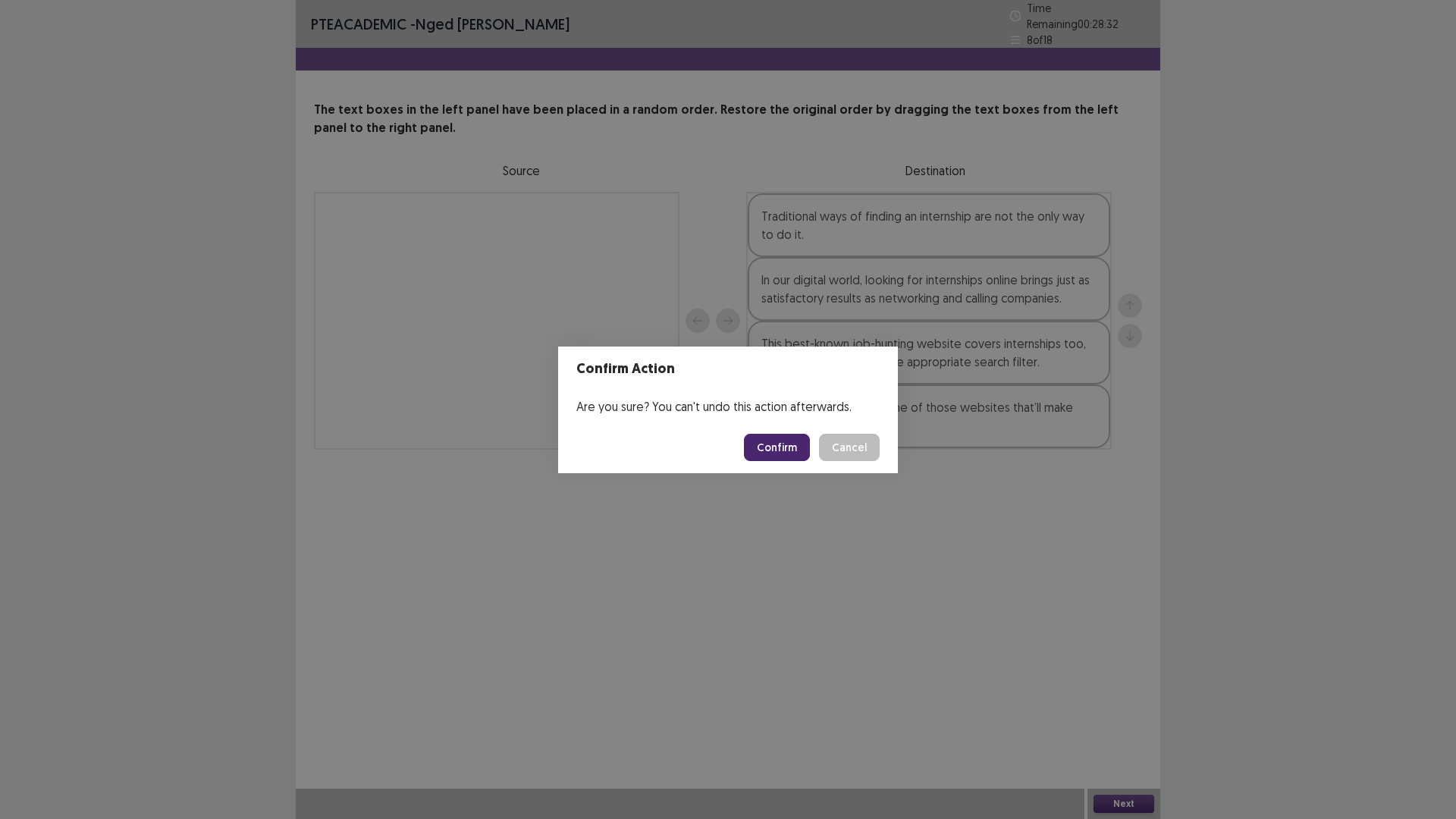
click at [766, 444] on button "Confirm" at bounding box center [777, 447] width 66 height 27
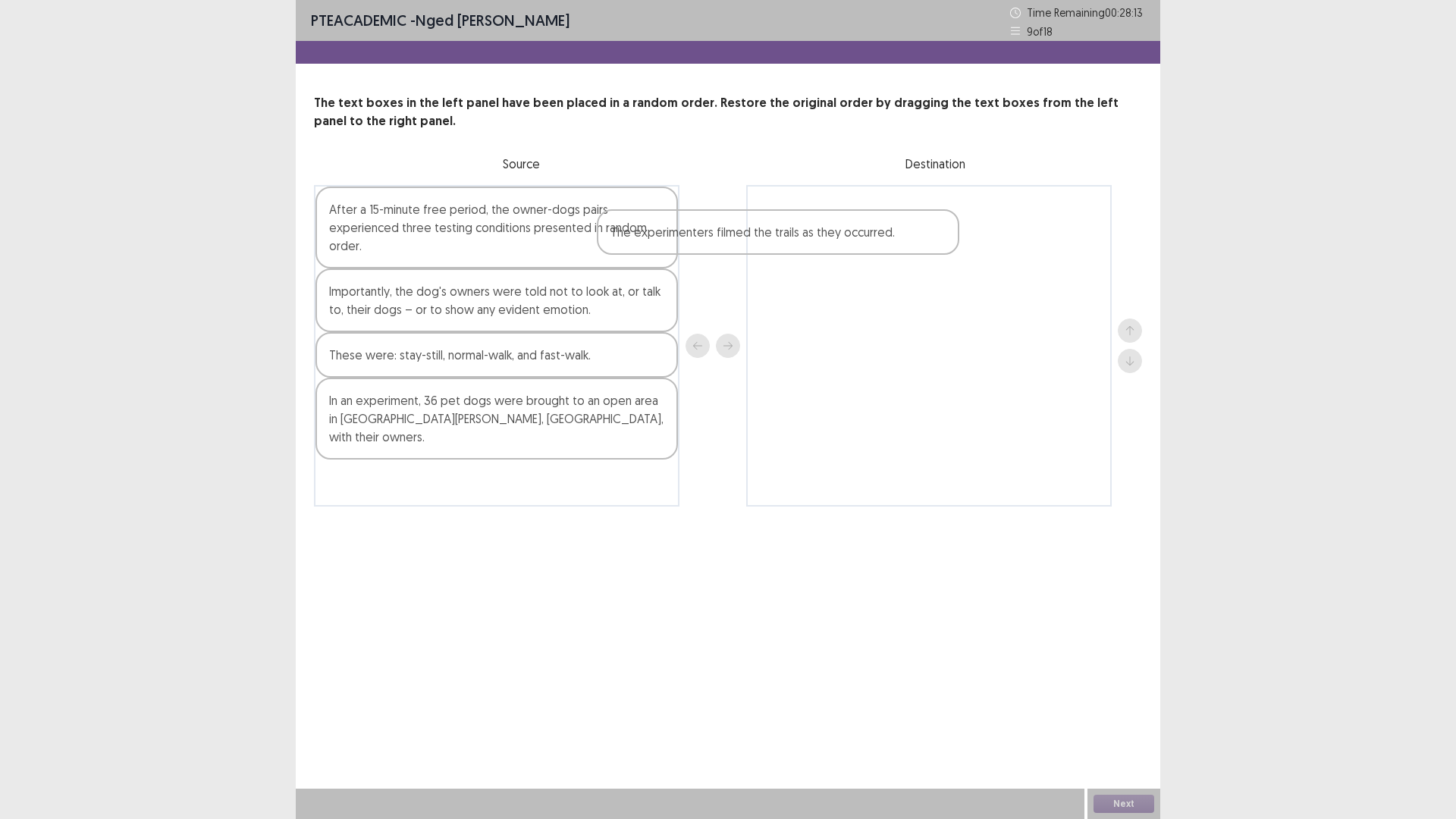
drag, startPoint x: 496, startPoint y: 415, endPoint x: 793, endPoint y: 237, distance: 346.3
click at [792, 239] on div "After a 15-minute free period, the owner-dogs pairs experienced three testing c…" at bounding box center [728, 346] width 828 height 321
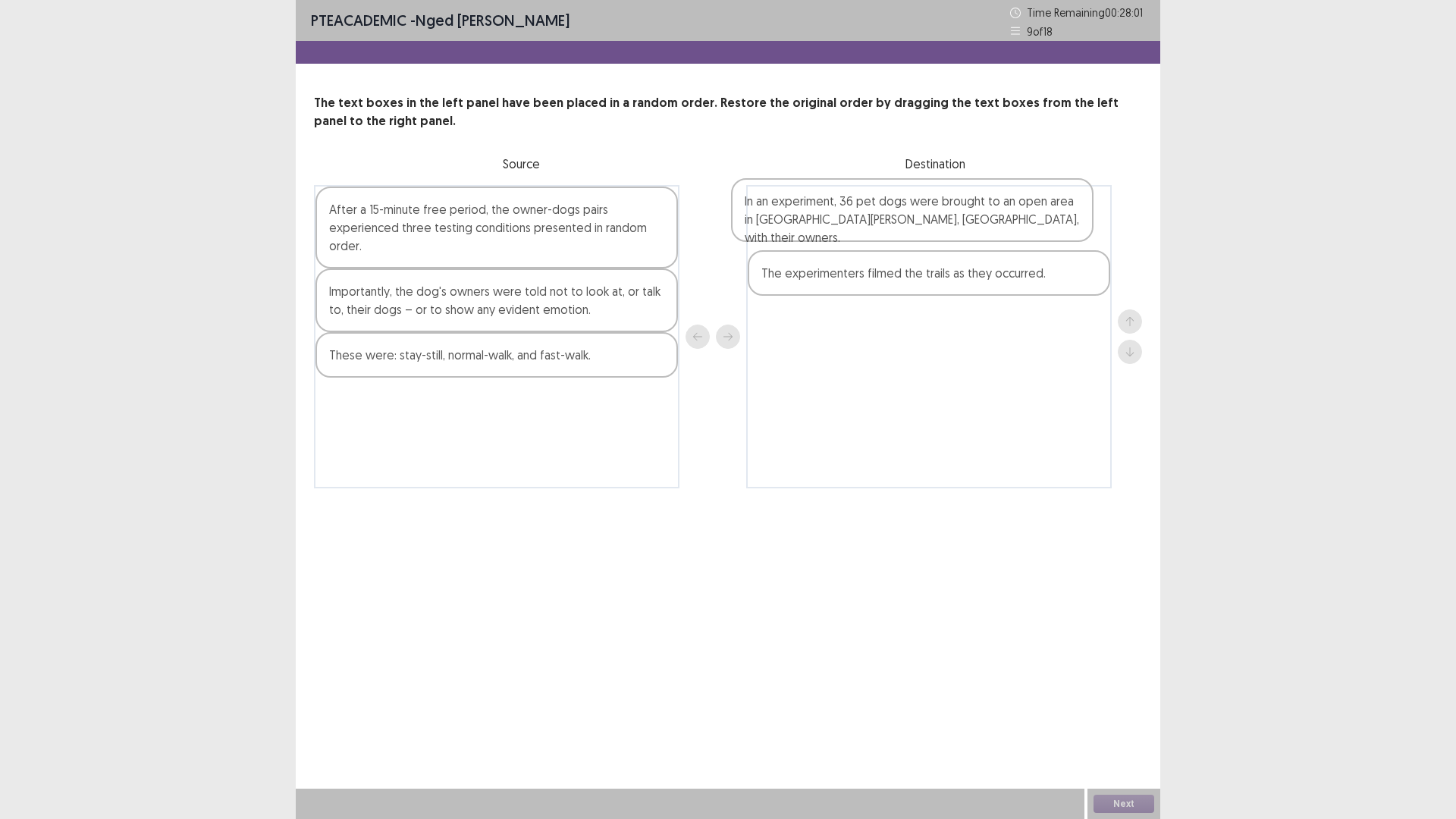
drag, startPoint x: 520, startPoint y: 427, endPoint x: 942, endPoint y: 226, distance: 467.4
click at [942, 226] on div "After a 15-minute free period, the owner-dogs pairs experienced three testing c…" at bounding box center [728, 336] width 828 height 303
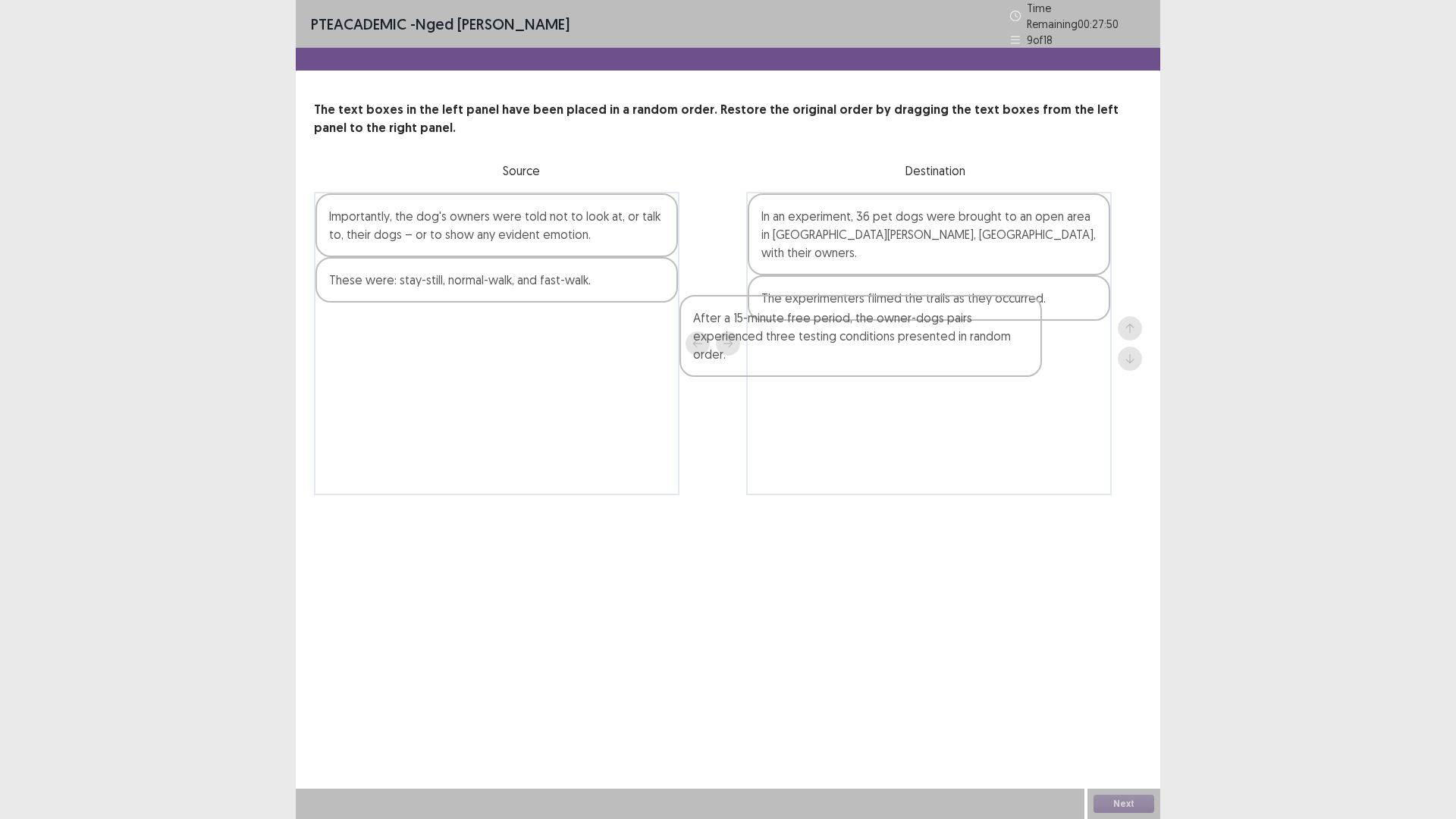
drag, startPoint x: 505, startPoint y: 248, endPoint x: 889, endPoint y: 360, distance: 400.0
click at [889, 360] on div "After a 15-minute free period, the owner-dogs pairs experienced three testing c…" at bounding box center [728, 343] width 828 height 303
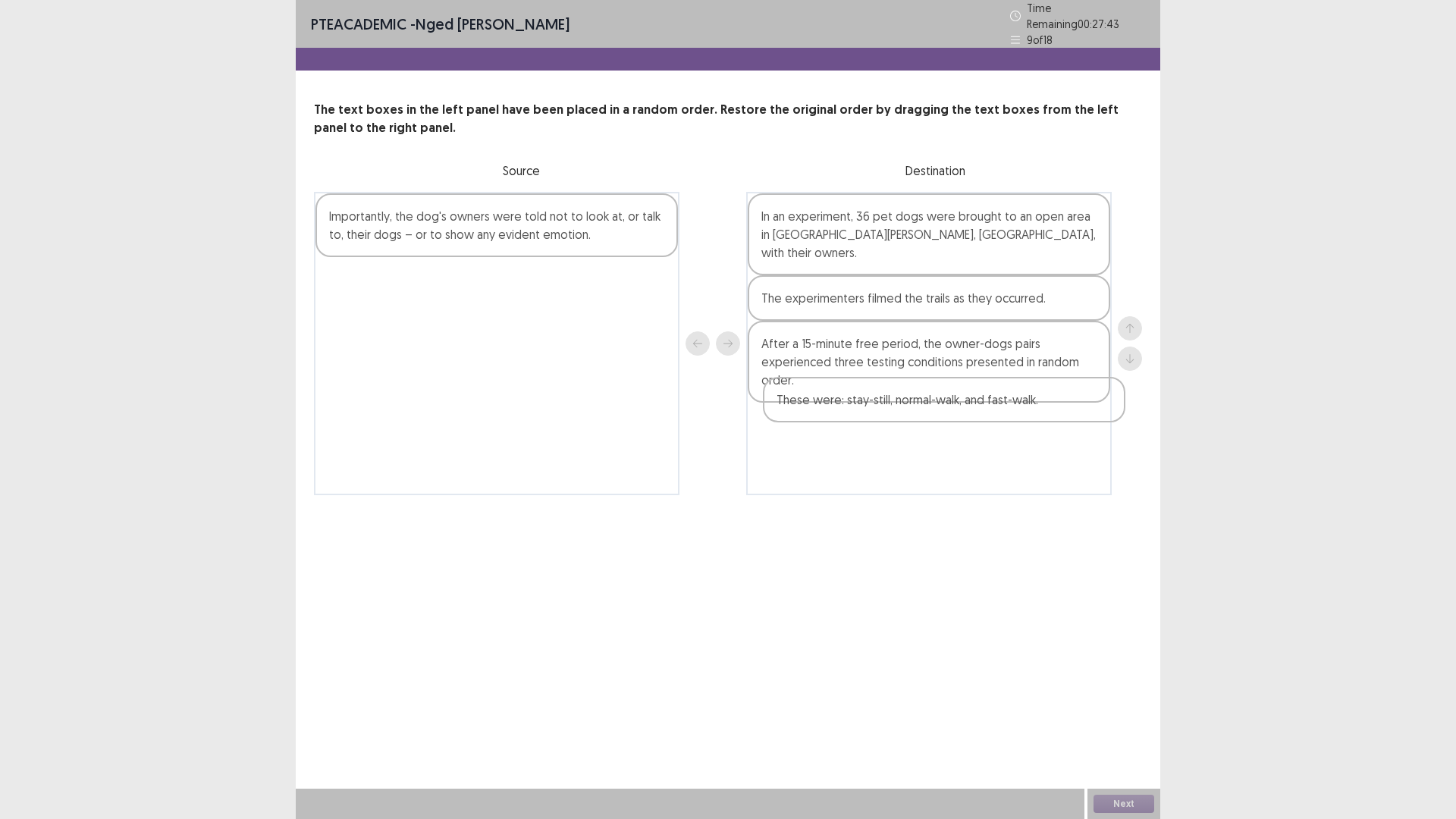
drag, startPoint x: 508, startPoint y: 285, endPoint x: 958, endPoint y: 411, distance: 467.3
click at [958, 411] on div "Importantly, the dog's owners were told not to look at, or talk to, their dogs …" at bounding box center [728, 343] width 828 height 303
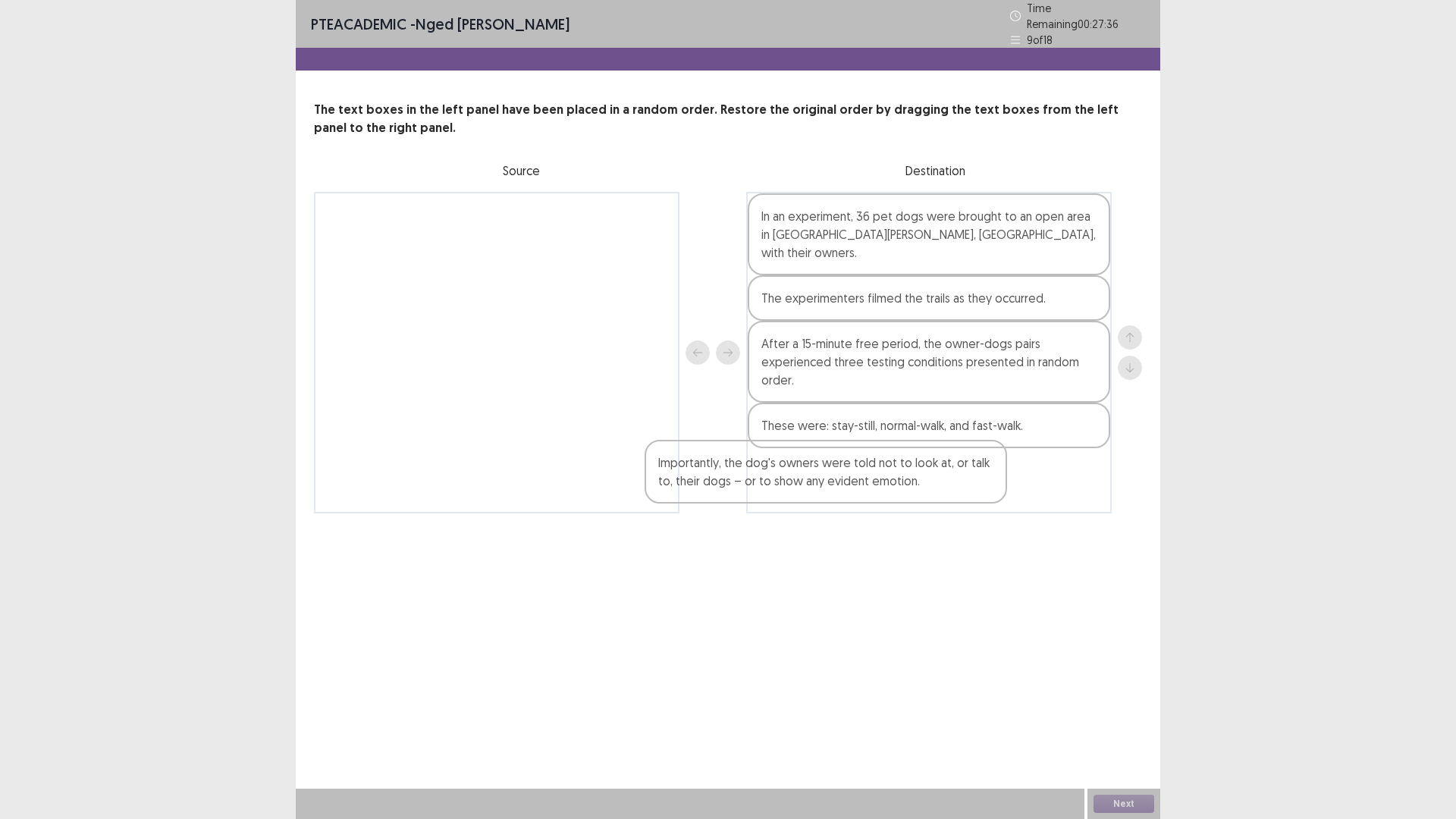
drag, startPoint x: 612, startPoint y: 232, endPoint x: 995, endPoint y: 483, distance: 457.9
click at [995, 483] on div "Importantly, the dog's owners were told not to look at, or talk to, their dogs …" at bounding box center [728, 352] width 828 height 321
click at [1133, 715] on button "Next" at bounding box center [1123, 803] width 61 height 18
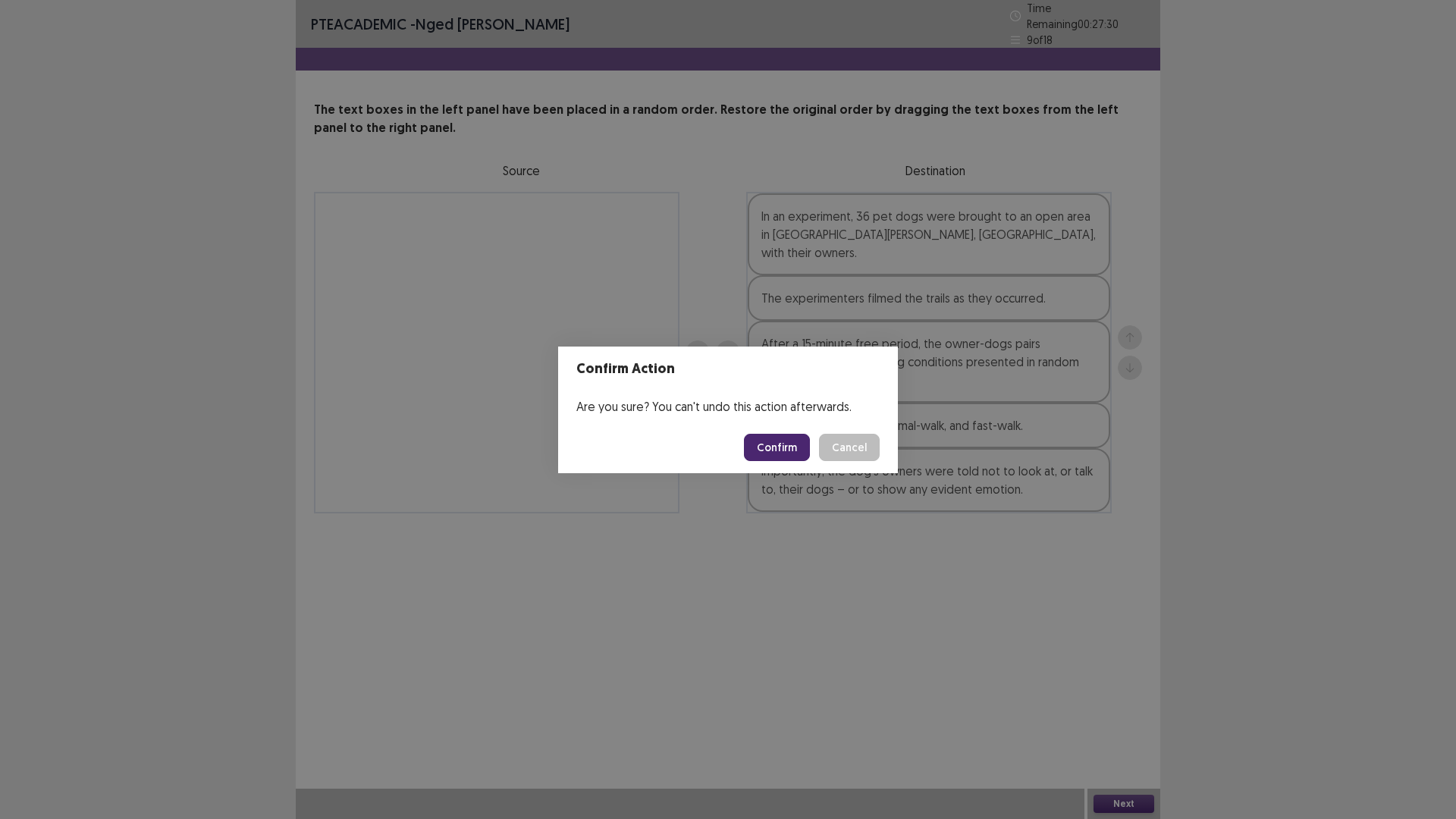
click at [778, 446] on button "Confirm" at bounding box center [777, 447] width 66 height 27
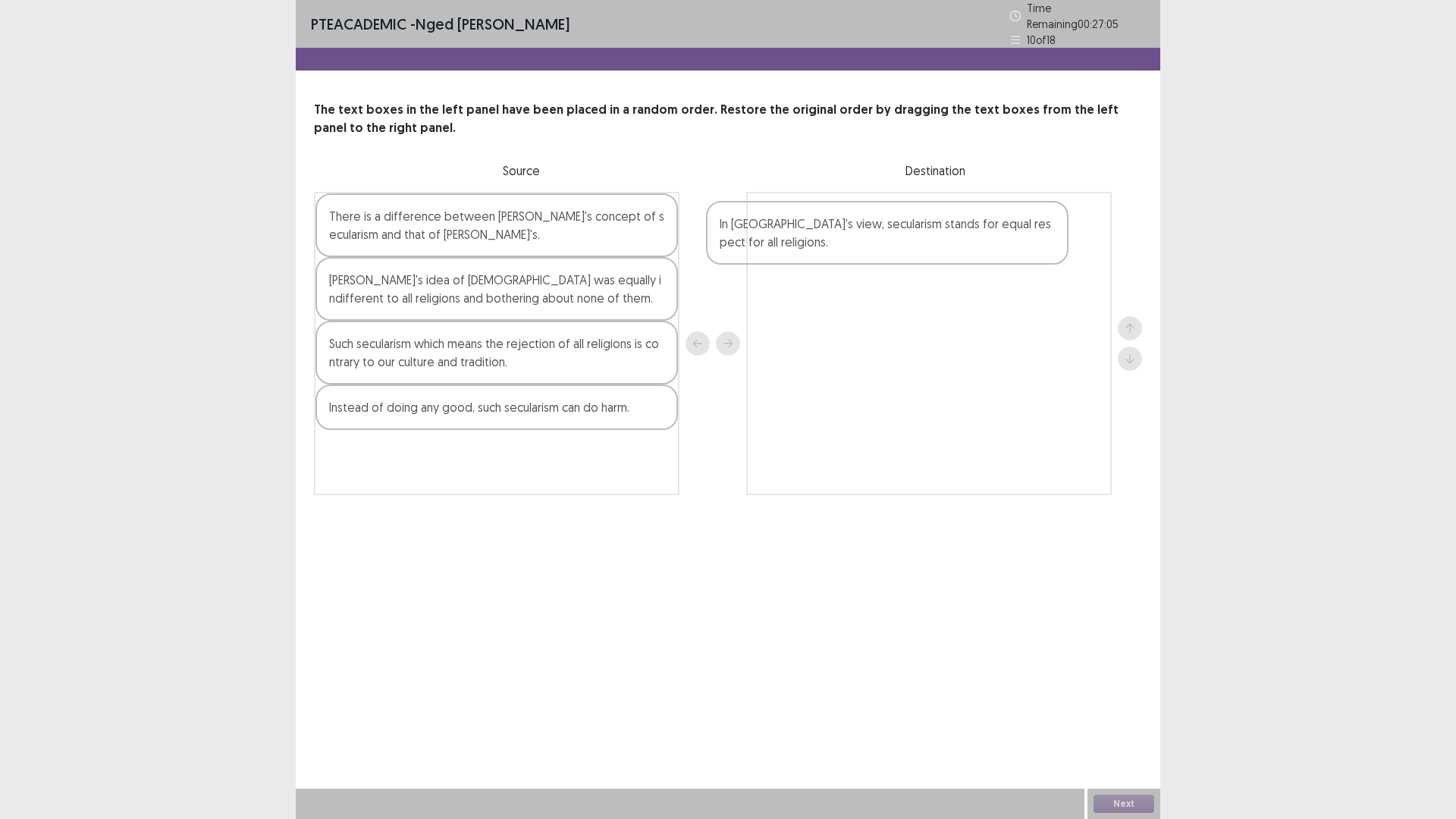
drag, startPoint x: 566, startPoint y: 369, endPoint x: 975, endPoint y: 253, distance: 425.1
click at [975, 253] on div "There is a difference between [PERSON_NAME]'s concept of secularism and that of…" at bounding box center [728, 343] width 828 height 303
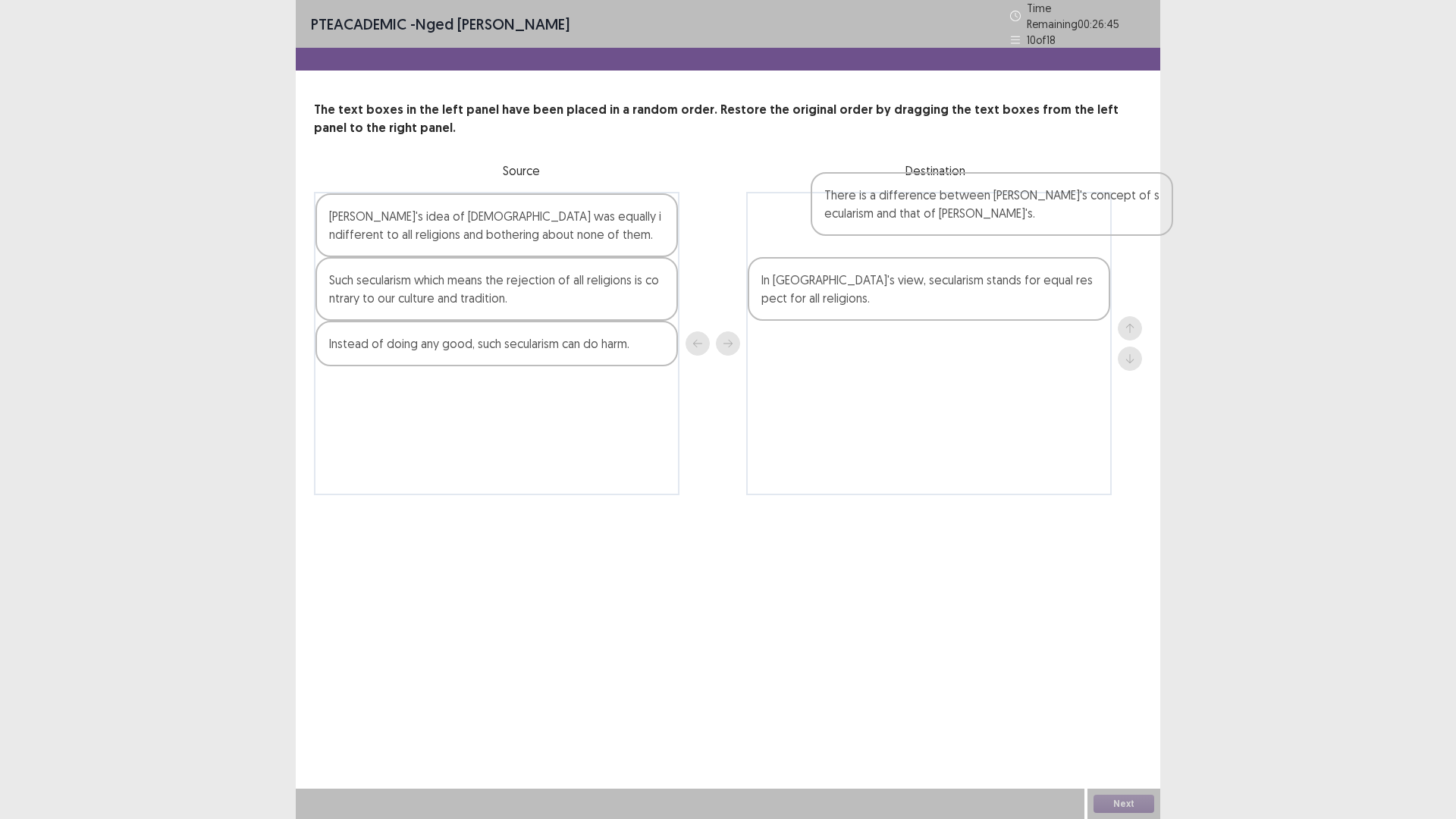
drag, startPoint x: 528, startPoint y: 232, endPoint x: 974, endPoint y: 230, distance: 446.0
click at [974, 230] on div "There is a difference between [PERSON_NAME]'s concept of secularism and that of…" at bounding box center [728, 343] width 828 height 303
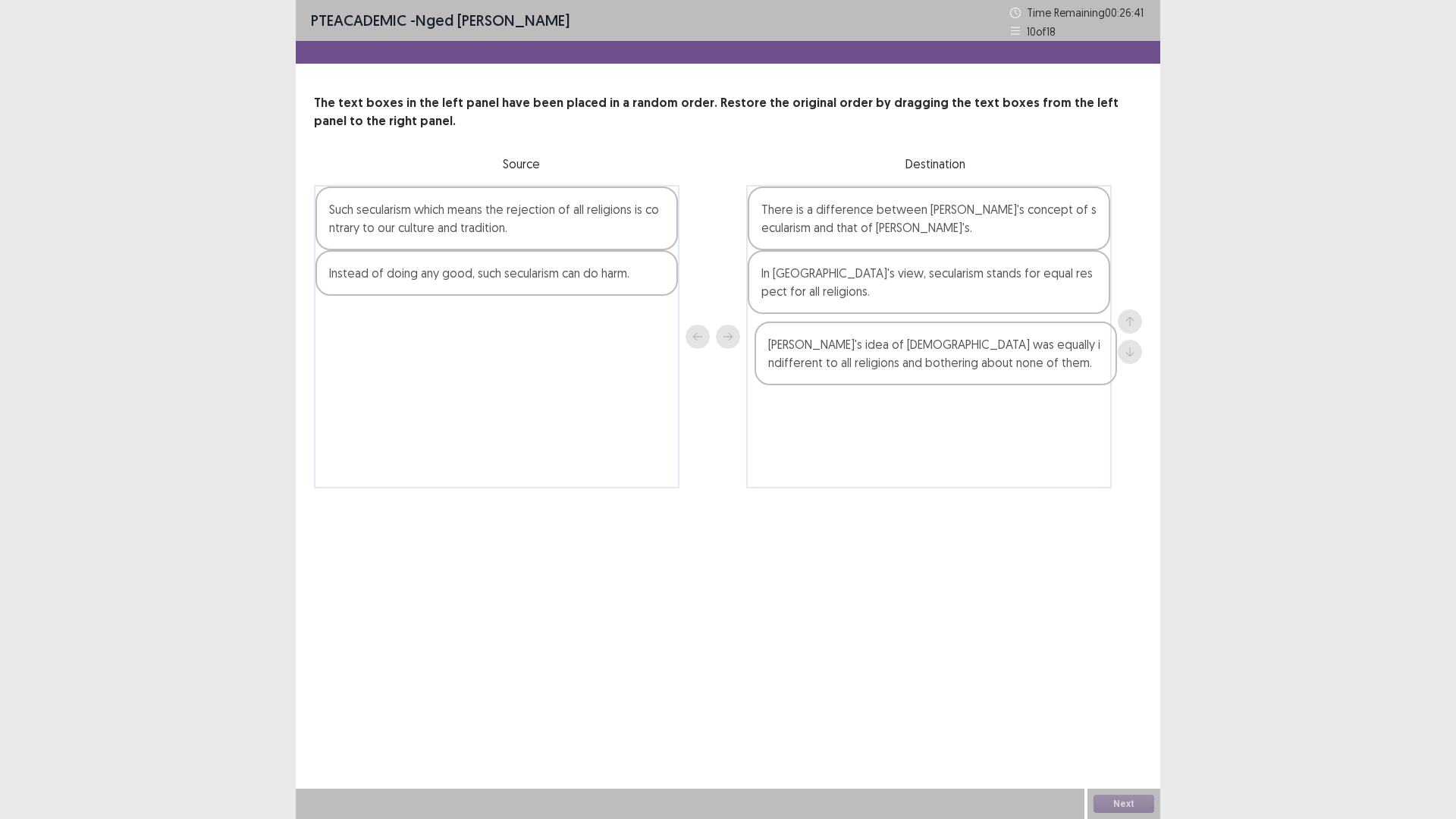
drag, startPoint x: 496, startPoint y: 218, endPoint x: 930, endPoint y: 351, distance: 453.9
click at [930, 351] on div "[PERSON_NAME]'s idea of [DEMOGRAPHIC_DATA] was equally indifferent to all relig…" at bounding box center [728, 336] width 828 height 303
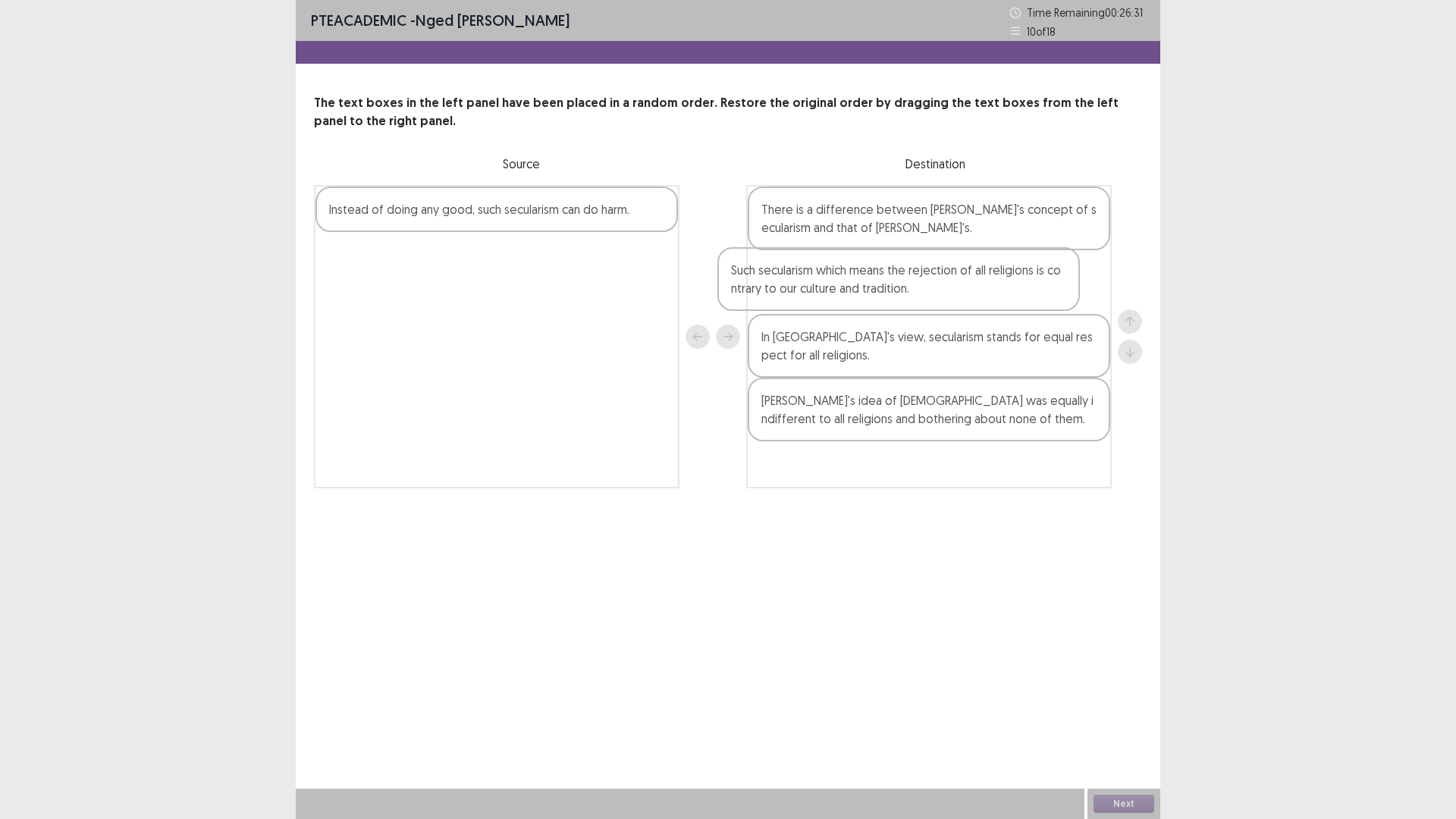
drag, startPoint x: 576, startPoint y: 231, endPoint x: 982, endPoint y: 294, distance: 410.9
click at [982, 294] on div "Such secularism which means the rejection of all religions is contrary to our c…" at bounding box center [728, 336] width 828 height 303
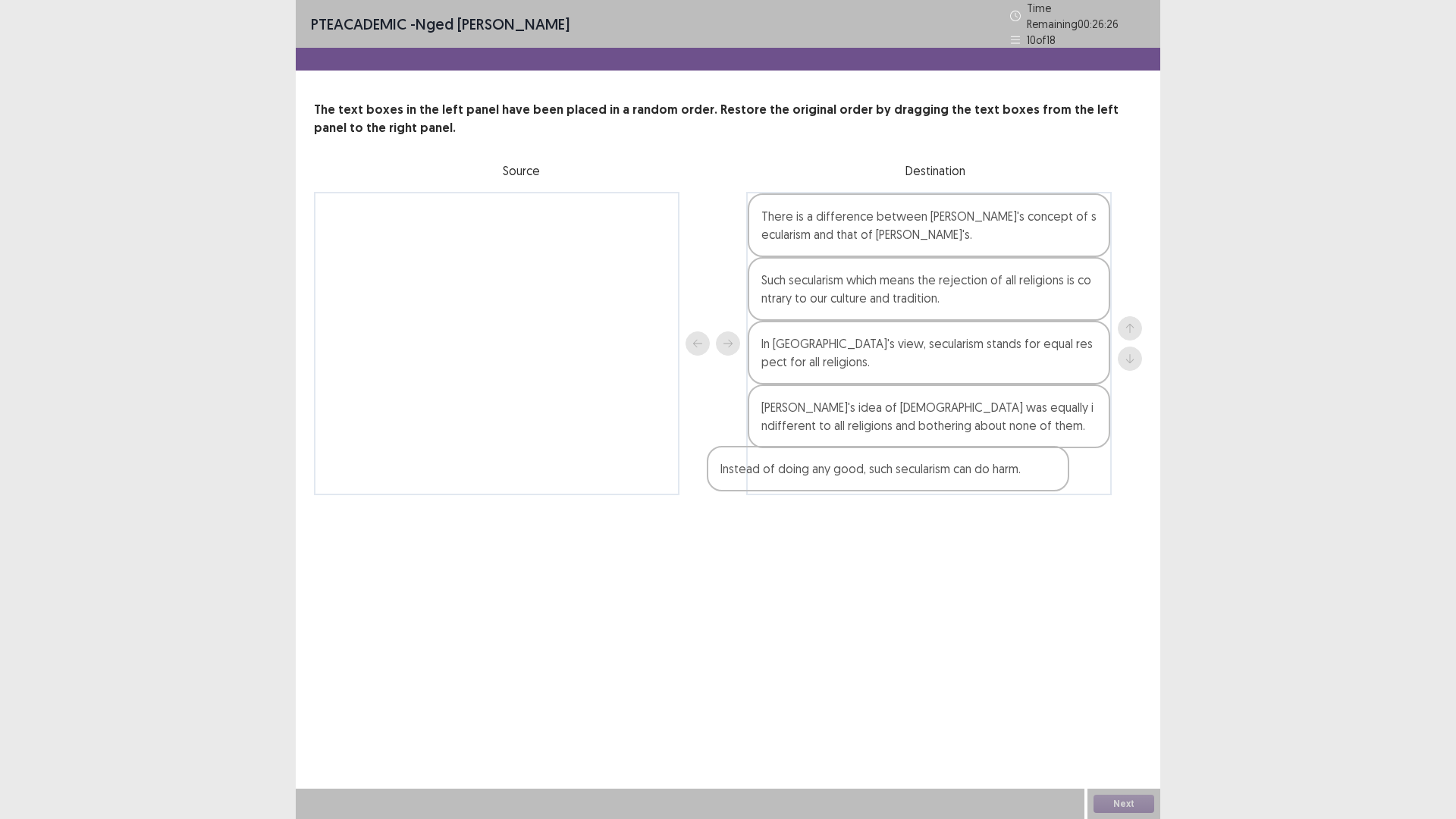
drag, startPoint x: 476, startPoint y: 220, endPoint x: 885, endPoint y: 482, distance: 485.7
click at [885, 482] on div "Instead of doing any good, such secularism can do harm. There is a difference b…" at bounding box center [728, 343] width 828 height 303
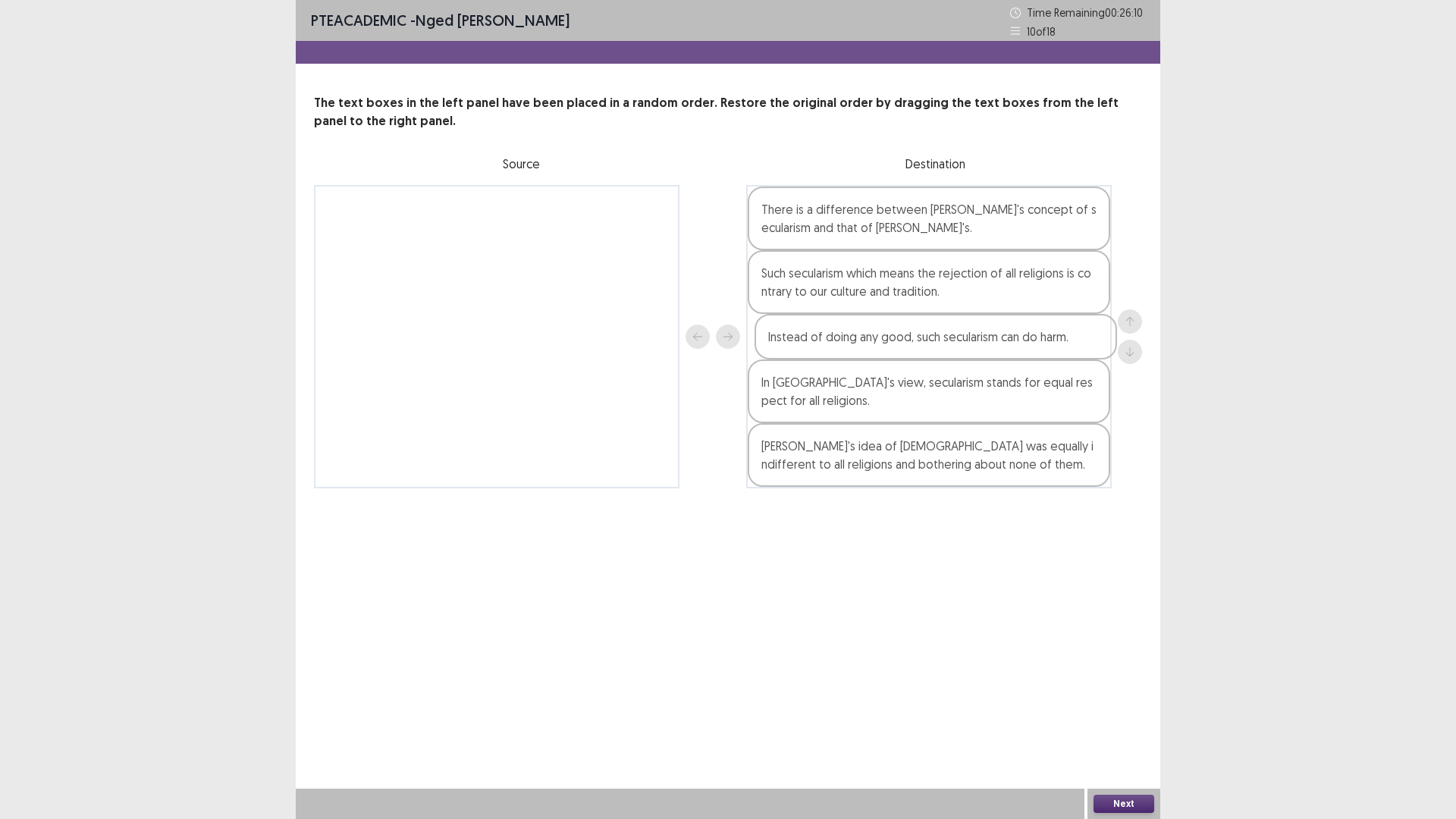
drag, startPoint x: 908, startPoint y: 472, endPoint x: 914, endPoint y: 333, distance: 139.1
click at [914, 333] on div "There is a difference between [PERSON_NAME]'s concept of secularism and that of…" at bounding box center [929, 336] width 366 height 303
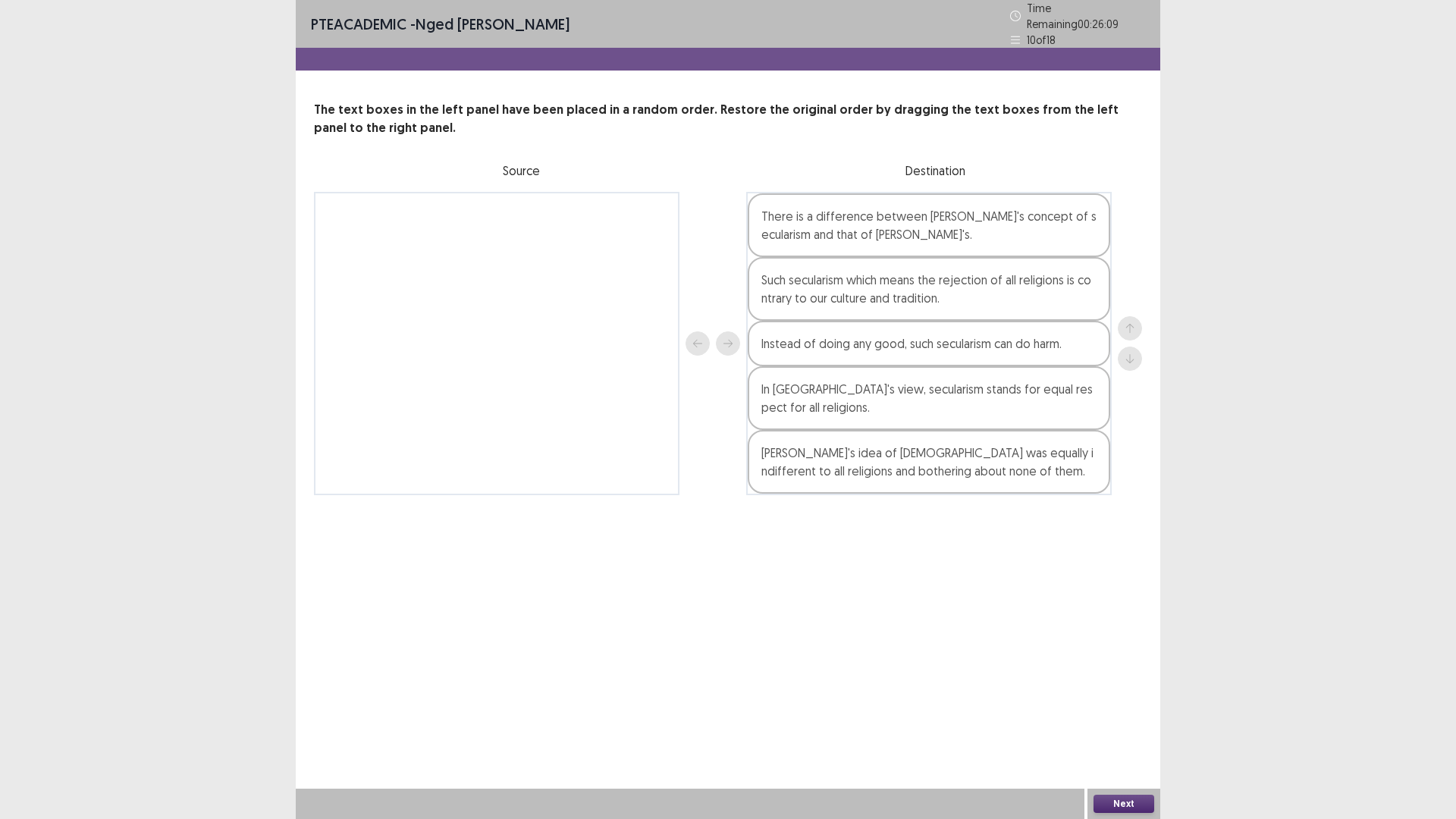
click at [1134, 715] on button "Next" at bounding box center [1123, 803] width 61 height 18
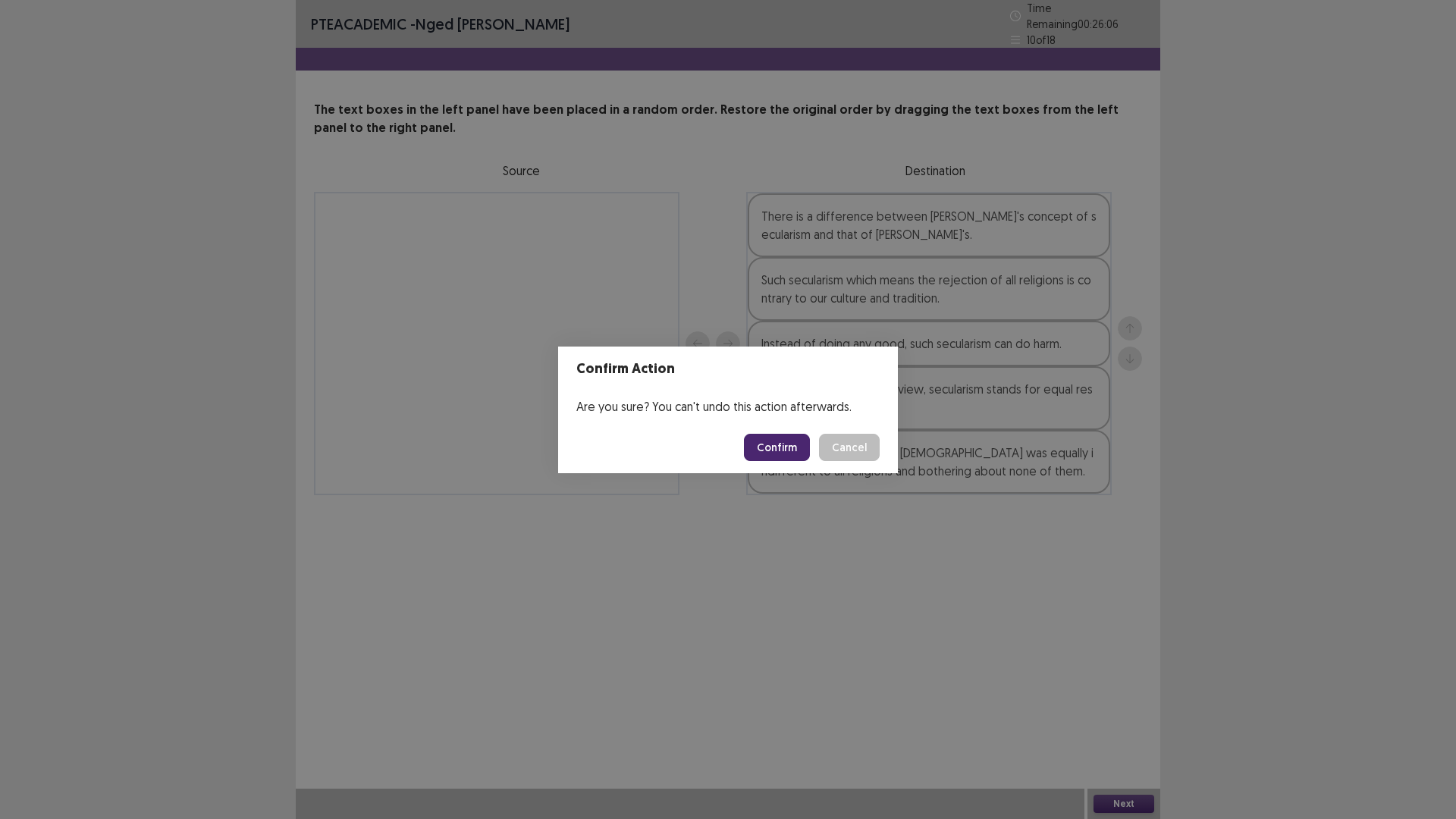
click at [776, 447] on button "Confirm" at bounding box center [777, 447] width 66 height 27
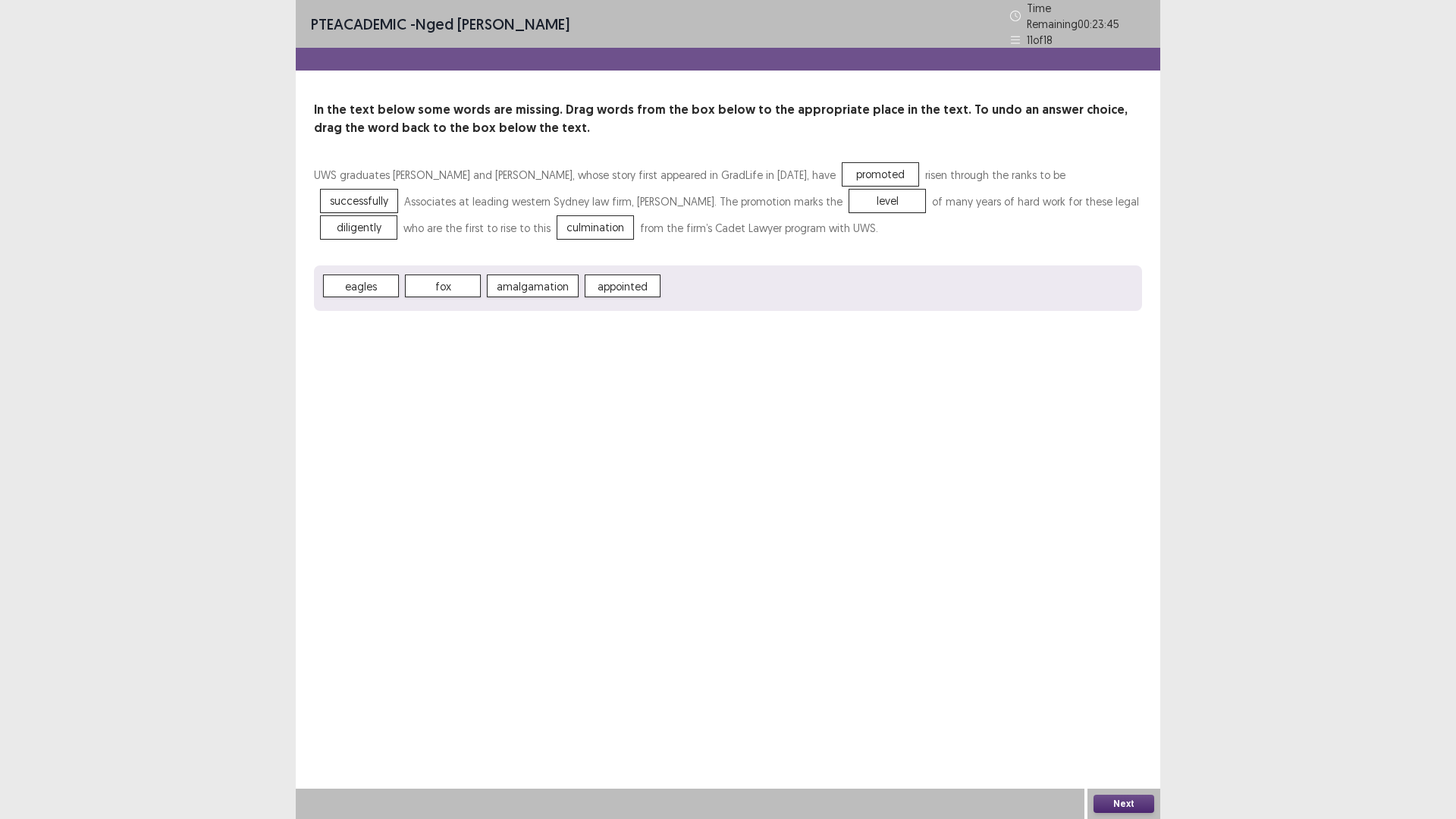
click at [1117, 715] on button "Next" at bounding box center [1123, 803] width 61 height 18
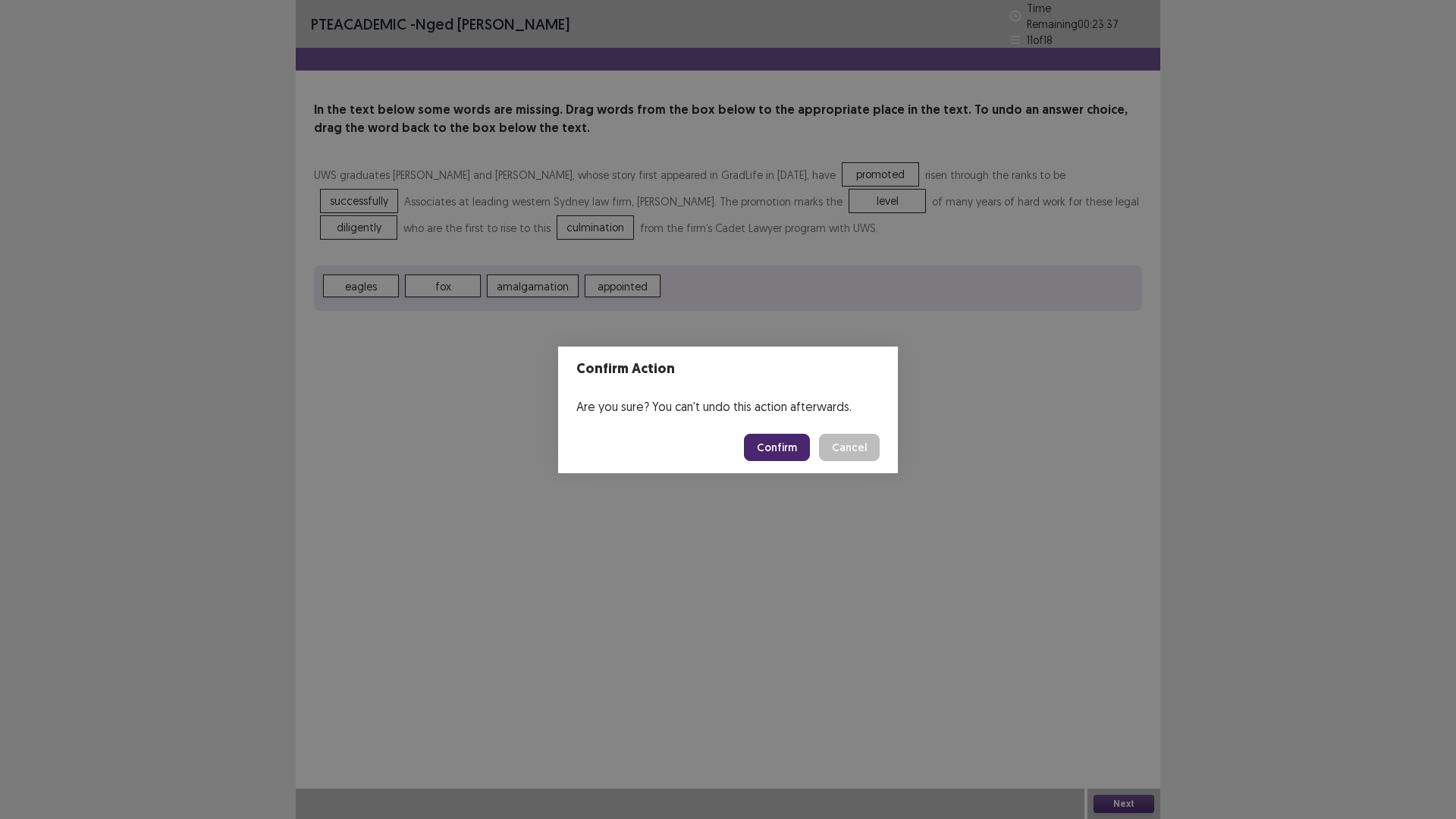
click at [783, 447] on button "Confirm" at bounding box center [777, 447] width 66 height 27
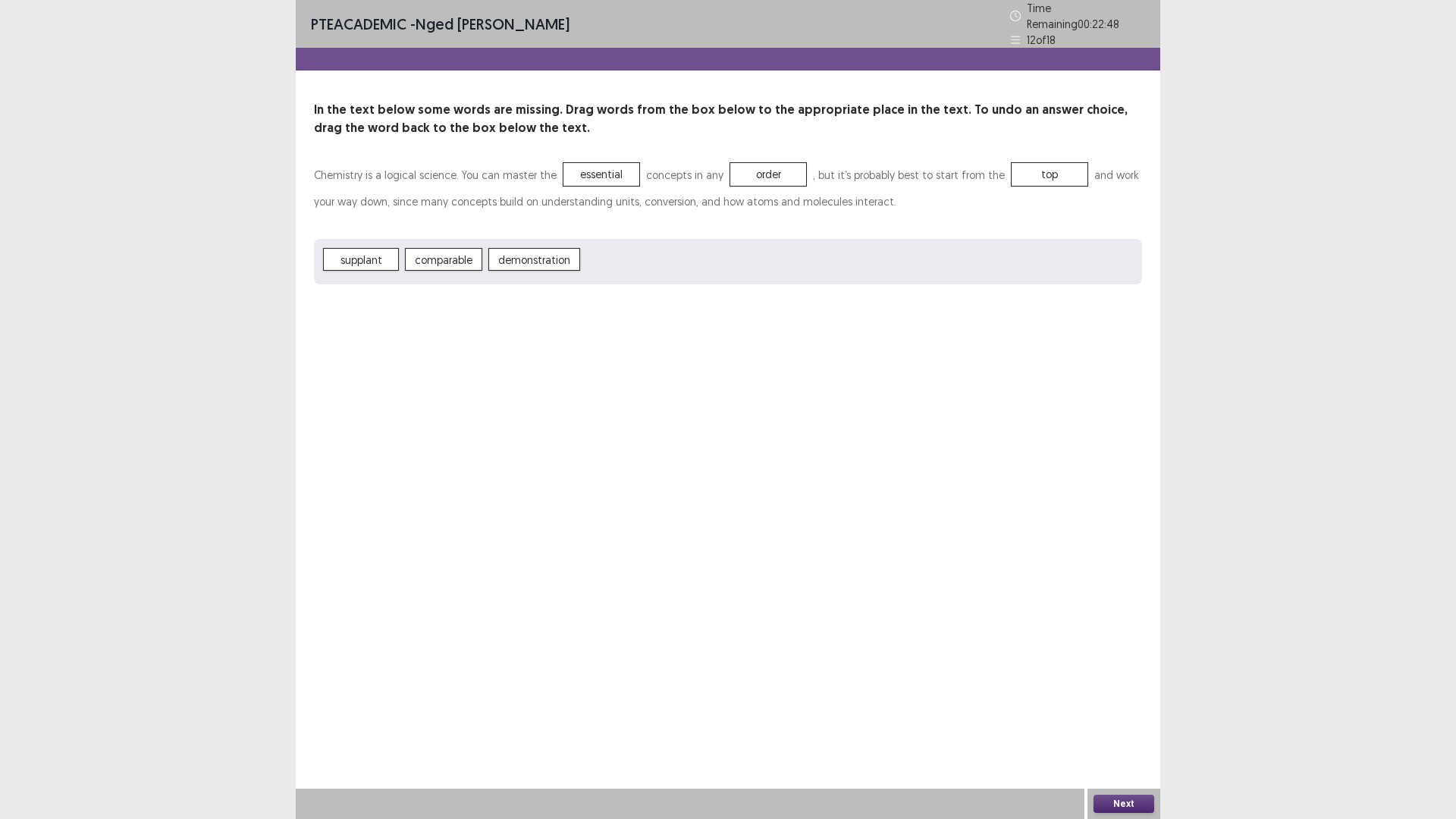
click at [1127, 715] on button "Next" at bounding box center [1123, 803] width 61 height 18
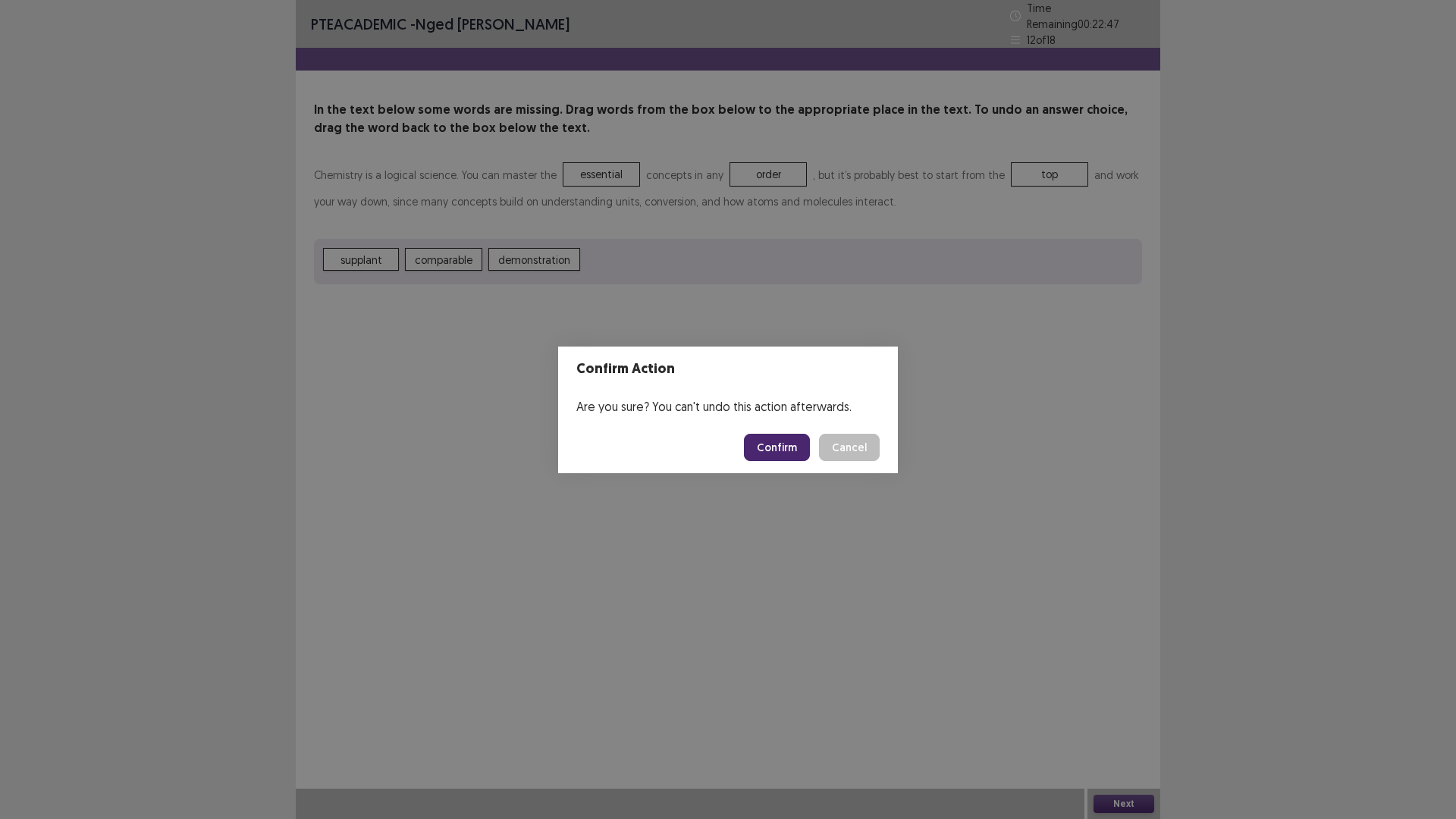
click at [777, 451] on button "Confirm" at bounding box center [777, 447] width 66 height 27
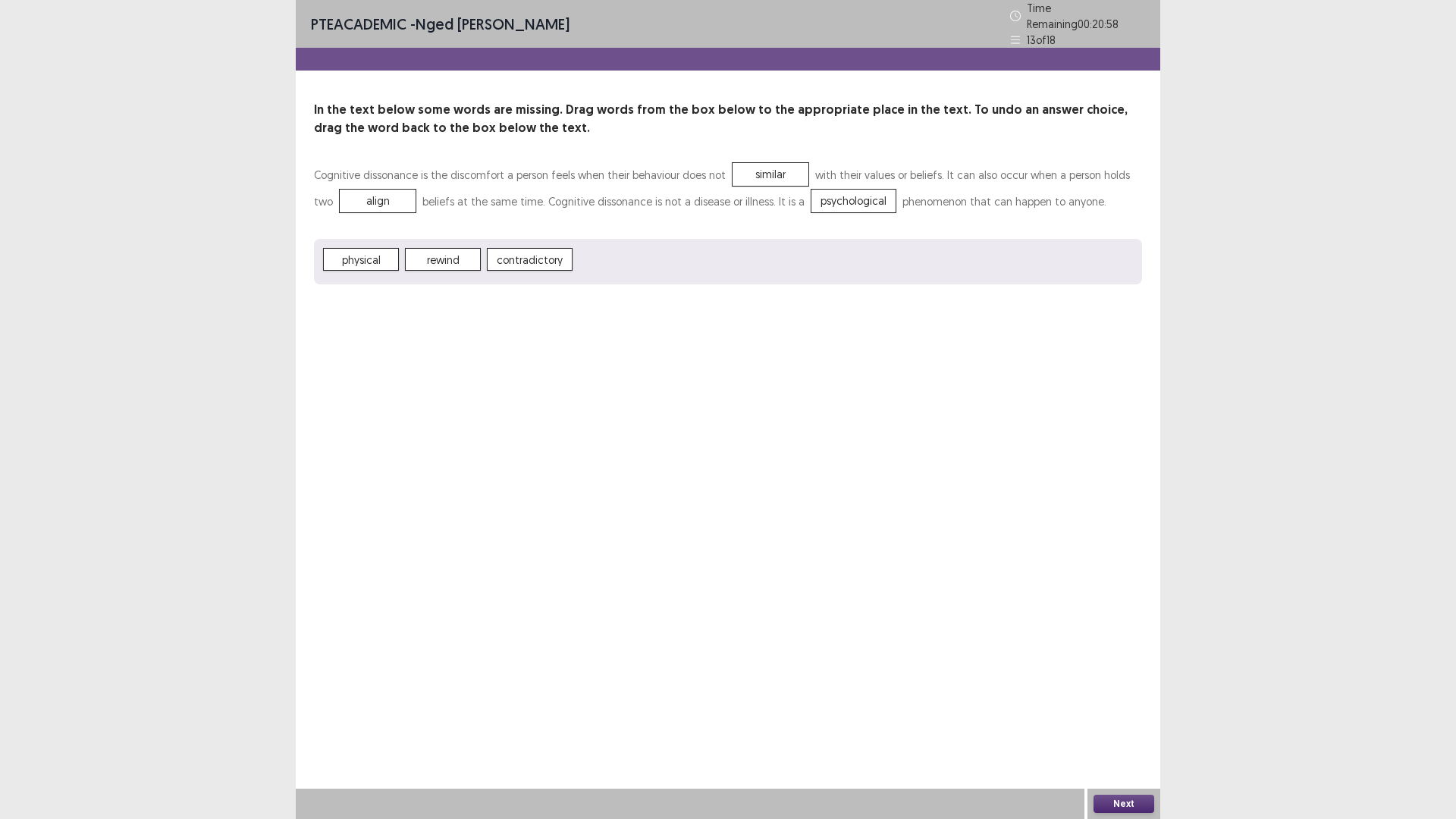
click at [1127, 715] on button "Next" at bounding box center [1123, 803] width 61 height 18
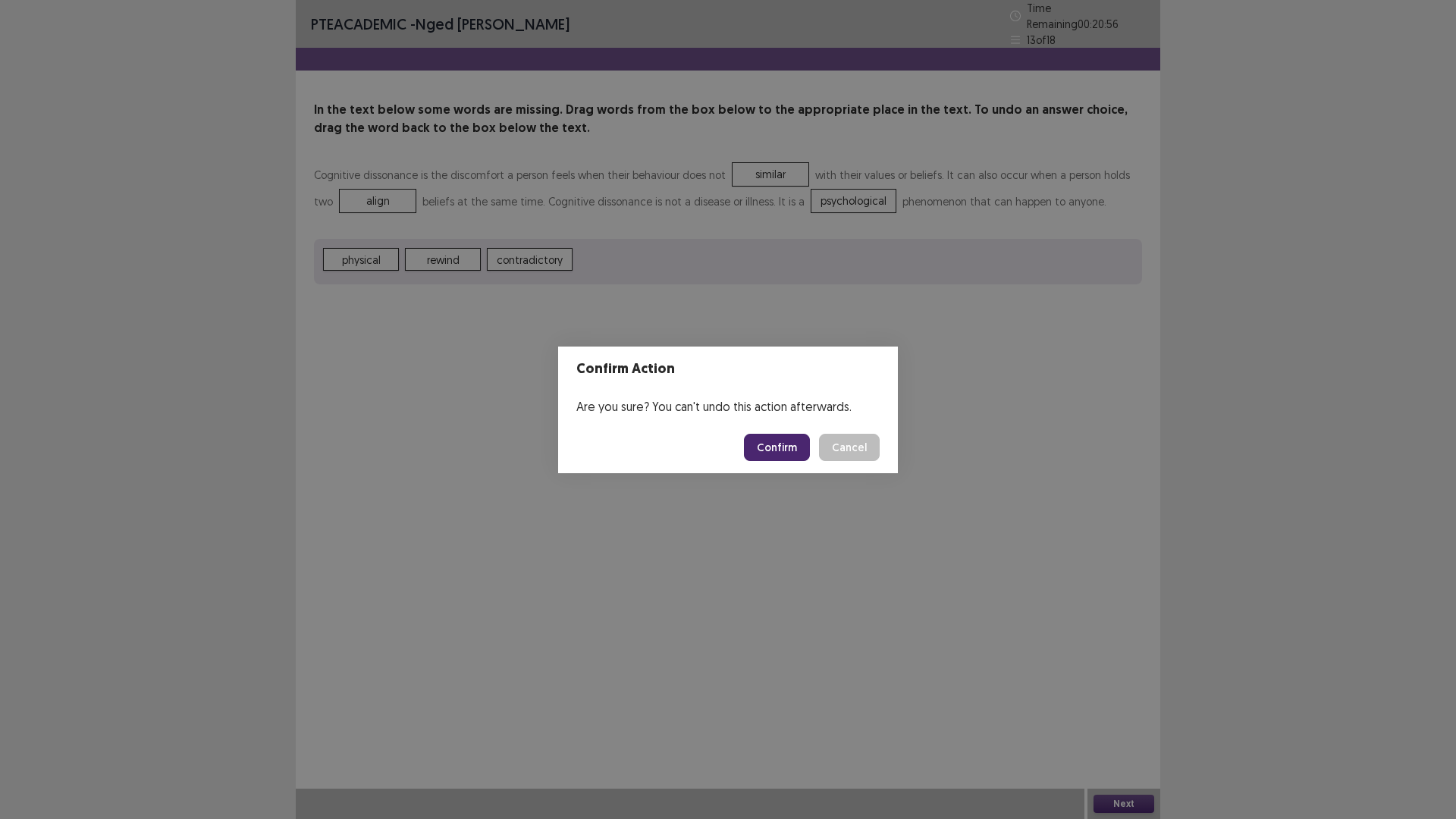
click at [784, 449] on button "Confirm" at bounding box center [777, 447] width 66 height 27
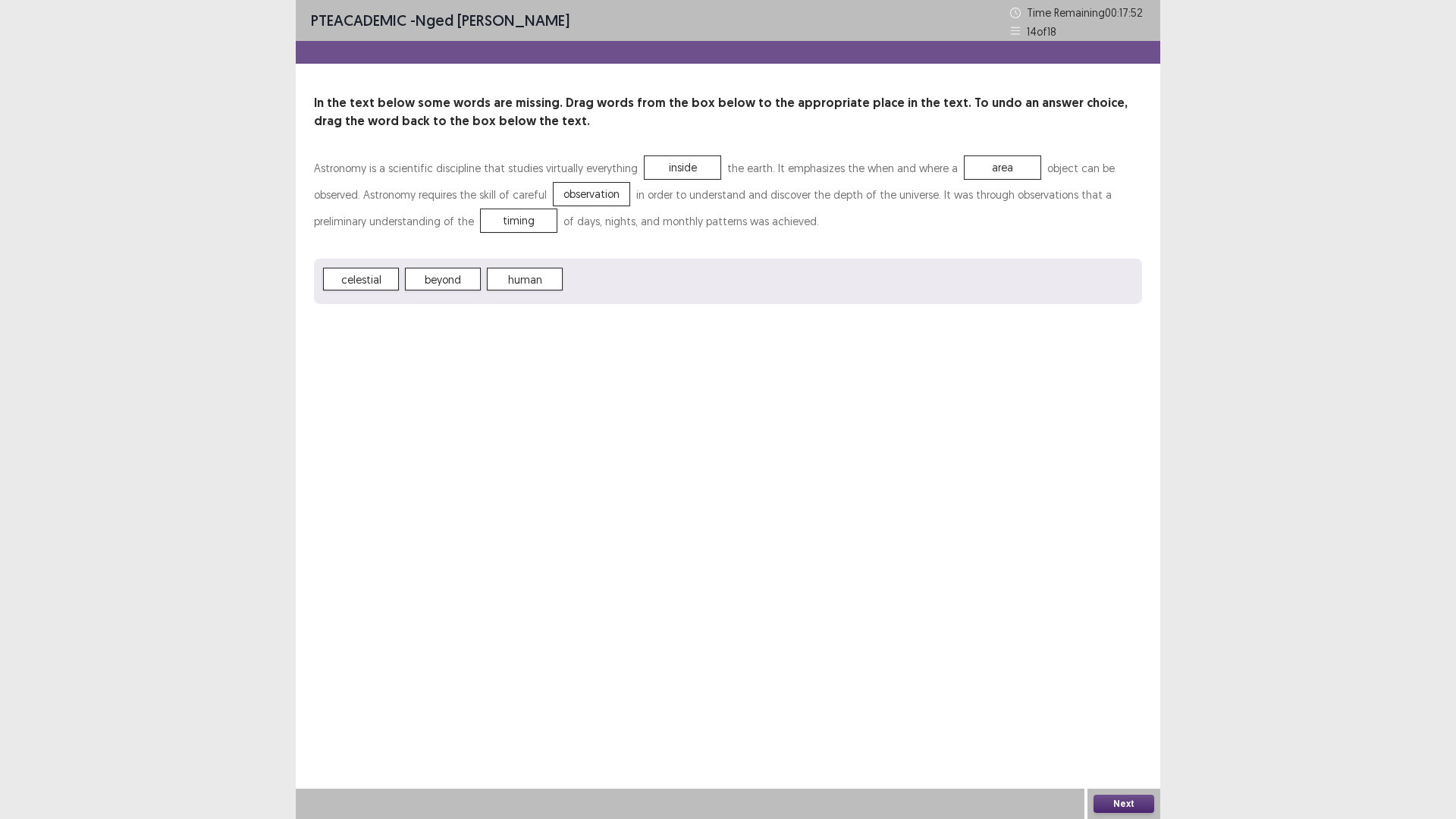
click at [1121, 715] on button "Next" at bounding box center [1123, 803] width 61 height 18
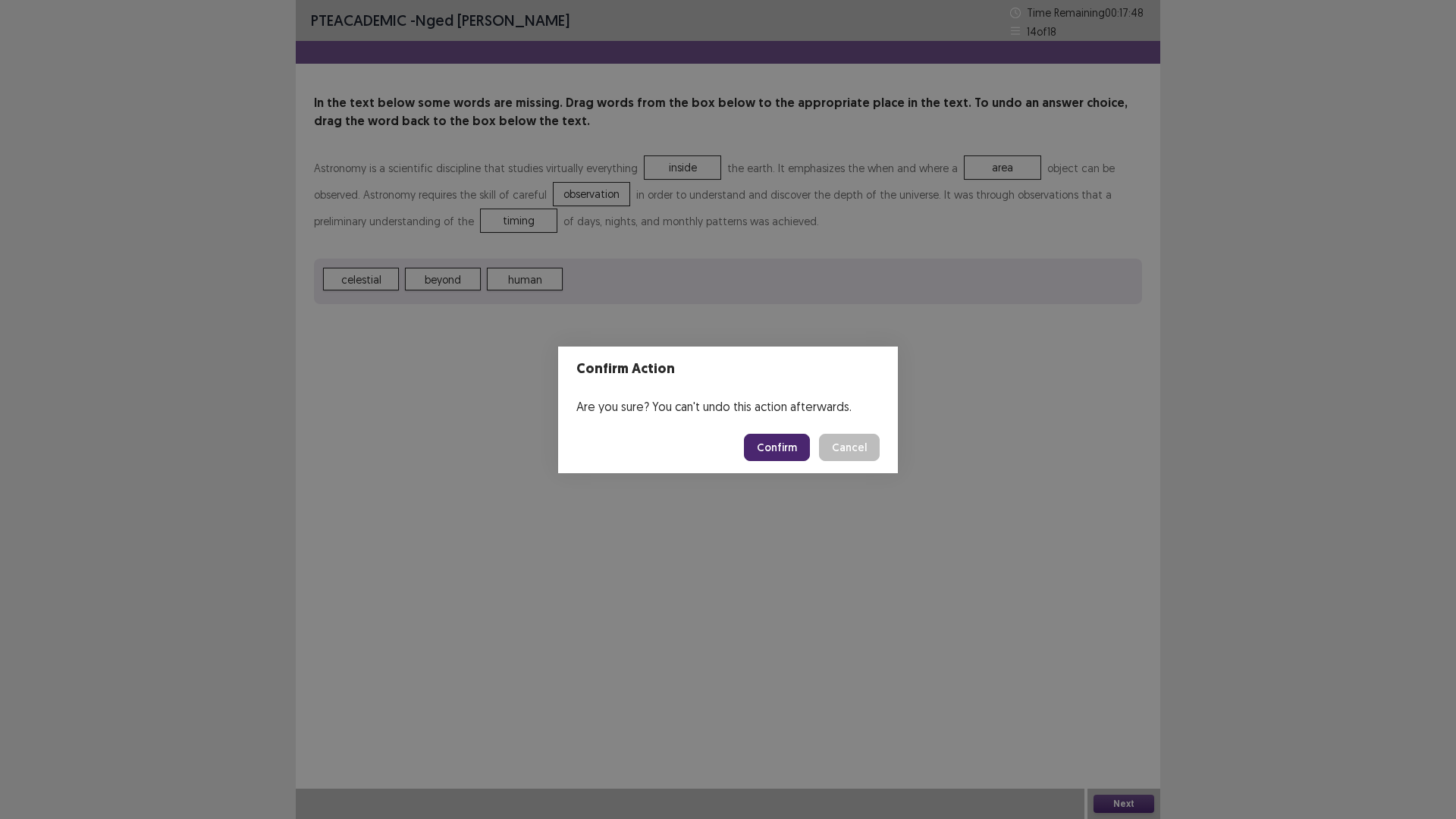
click at [777, 445] on button "Confirm" at bounding box center [777, 447] width 66 height 27
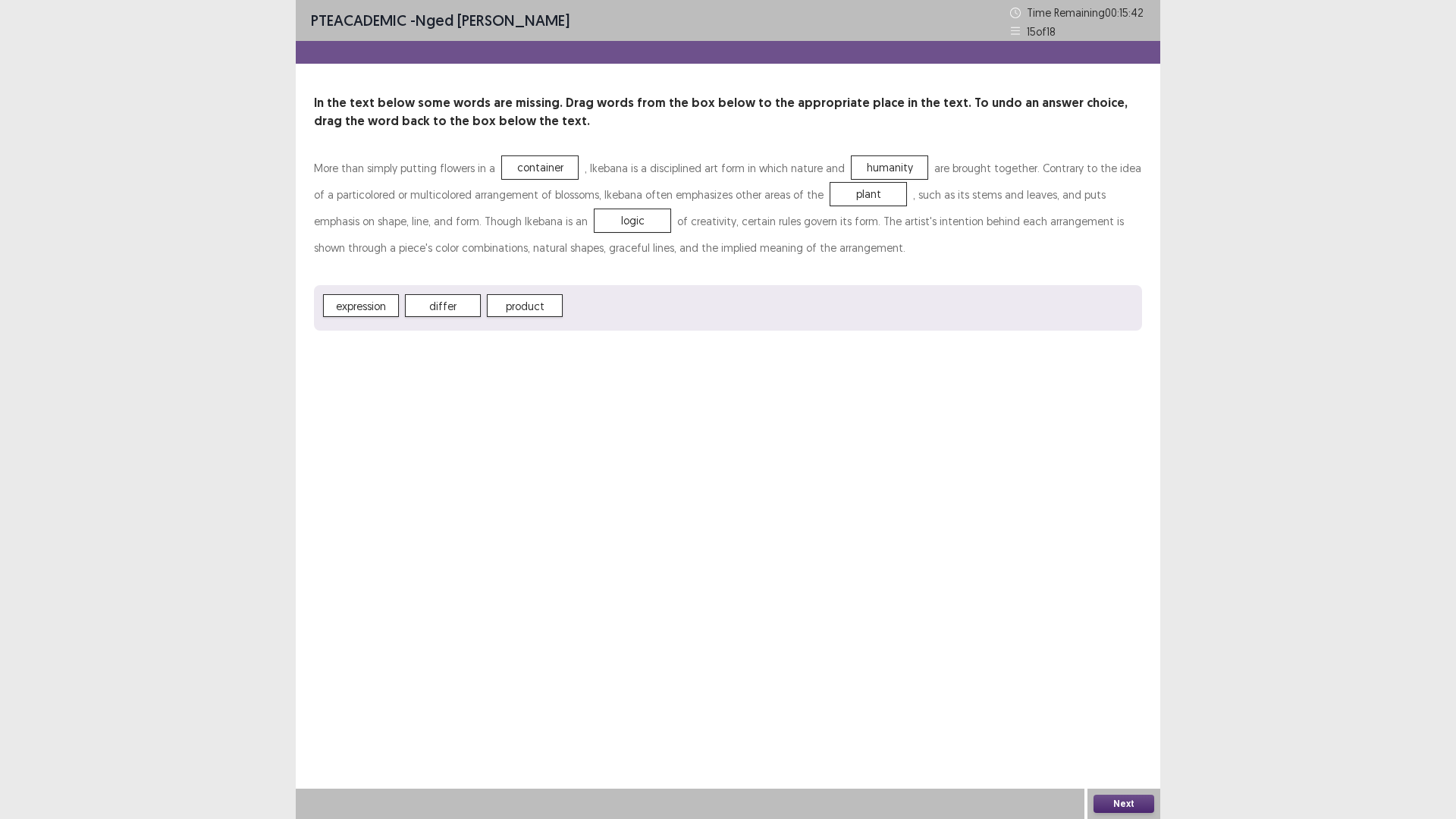
click at [1108, 715] on button "Next" at bounding box center [1123, 803] width 61 height 18
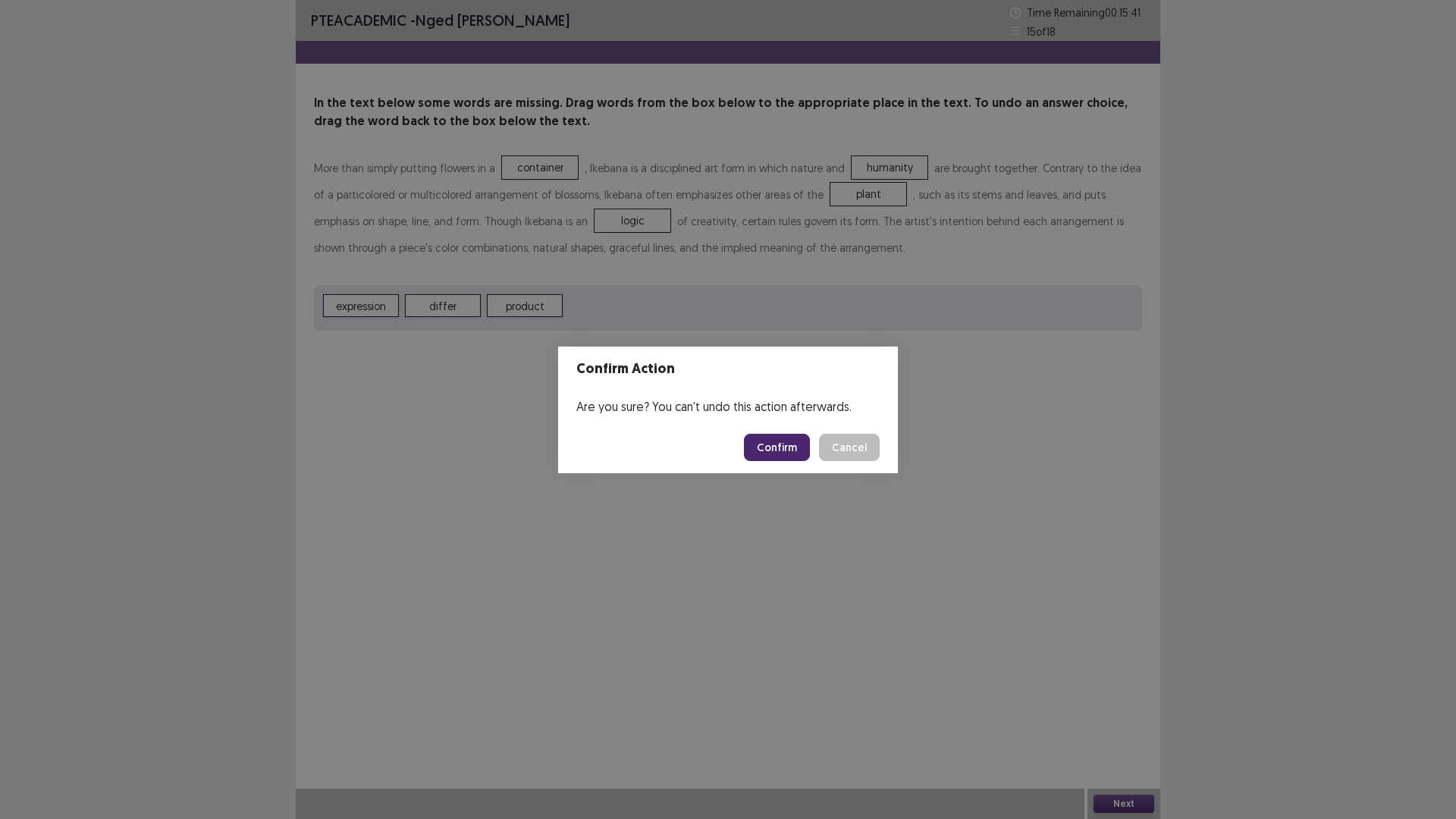
click at [761, 446] on button "Confirm" at bounding box center [777, 447] width 66 height 27
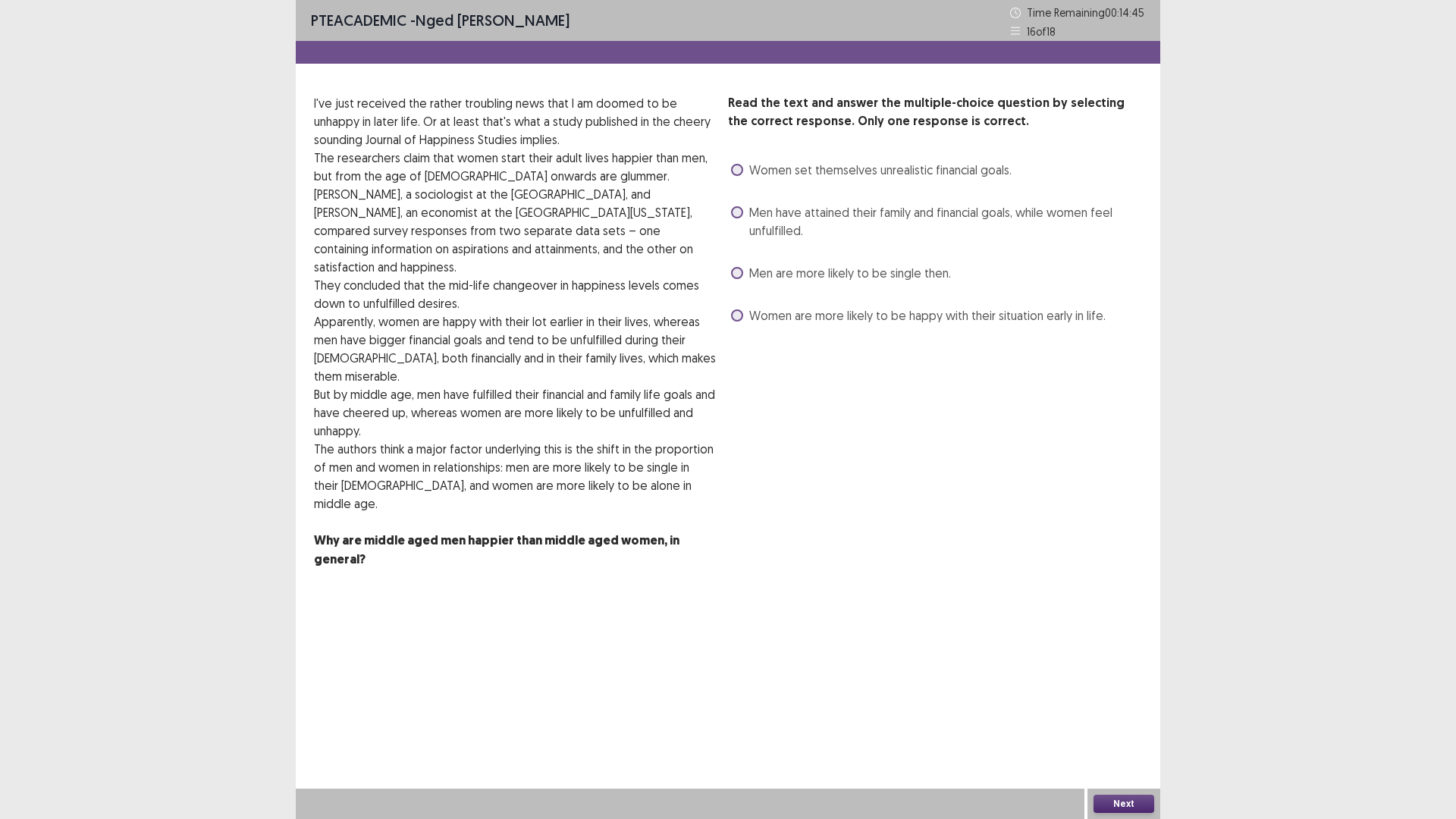
click at [739, 315] on span at bounding box center [736, 315] width 12 height 12
click at [1124, 715] on button "Next" at bounding box center [1123, 803] width 61 height 18
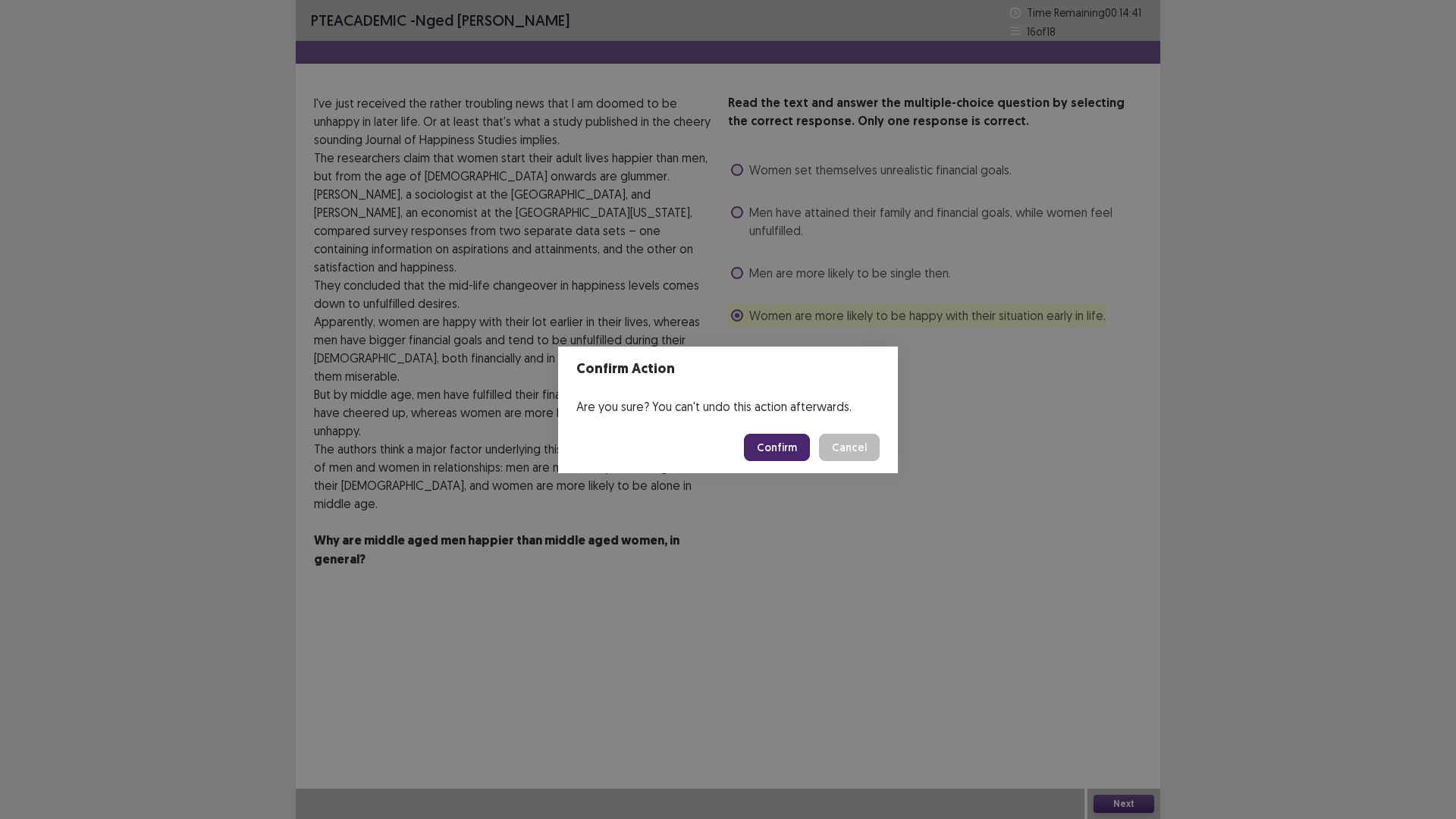
click at [783, 444] on button "Confirm" at bounding box center [777, 447] width 66 height 27
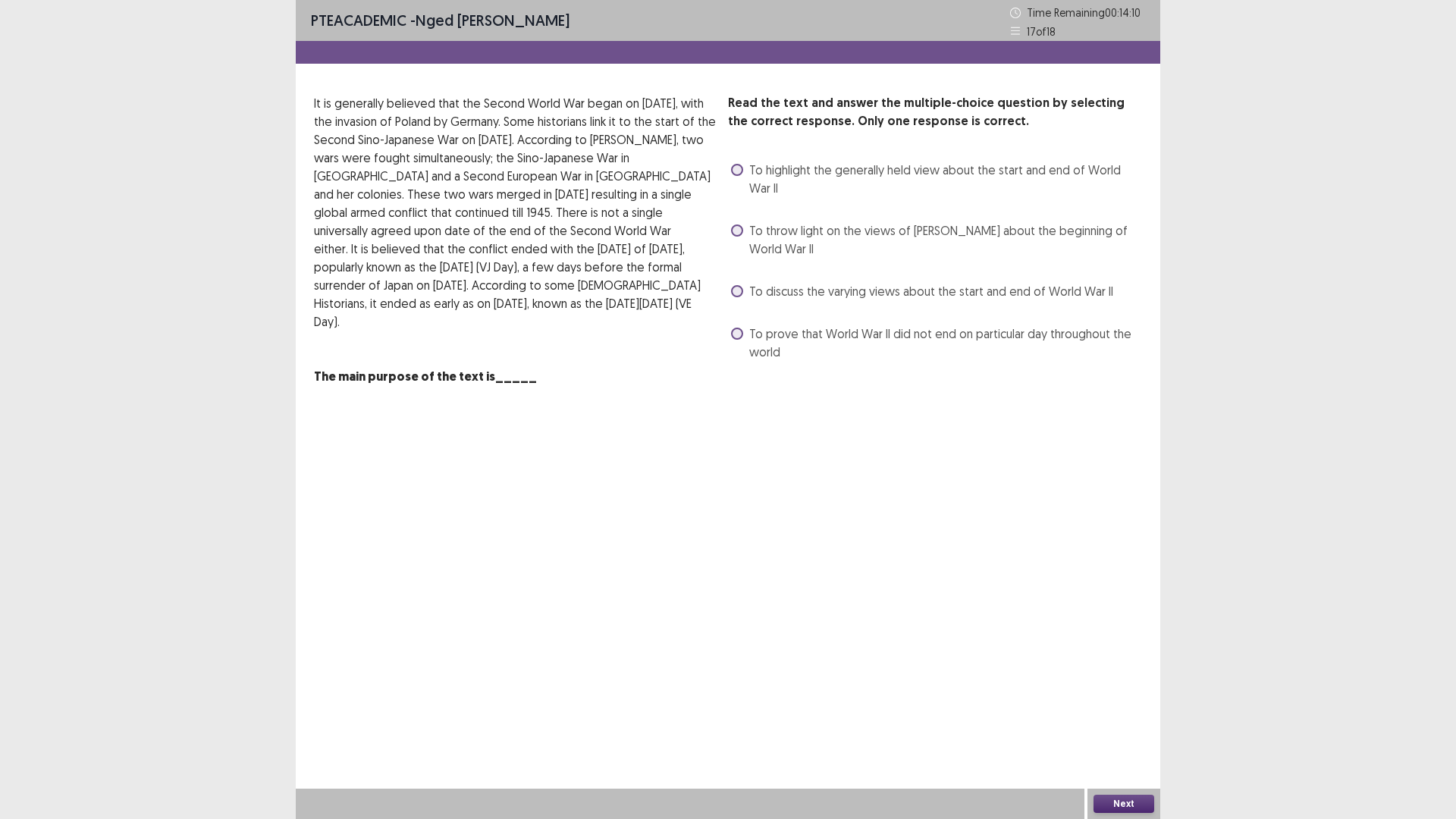
click at [736, 171] on span at bounding box center [736, 169] width 12 height 12
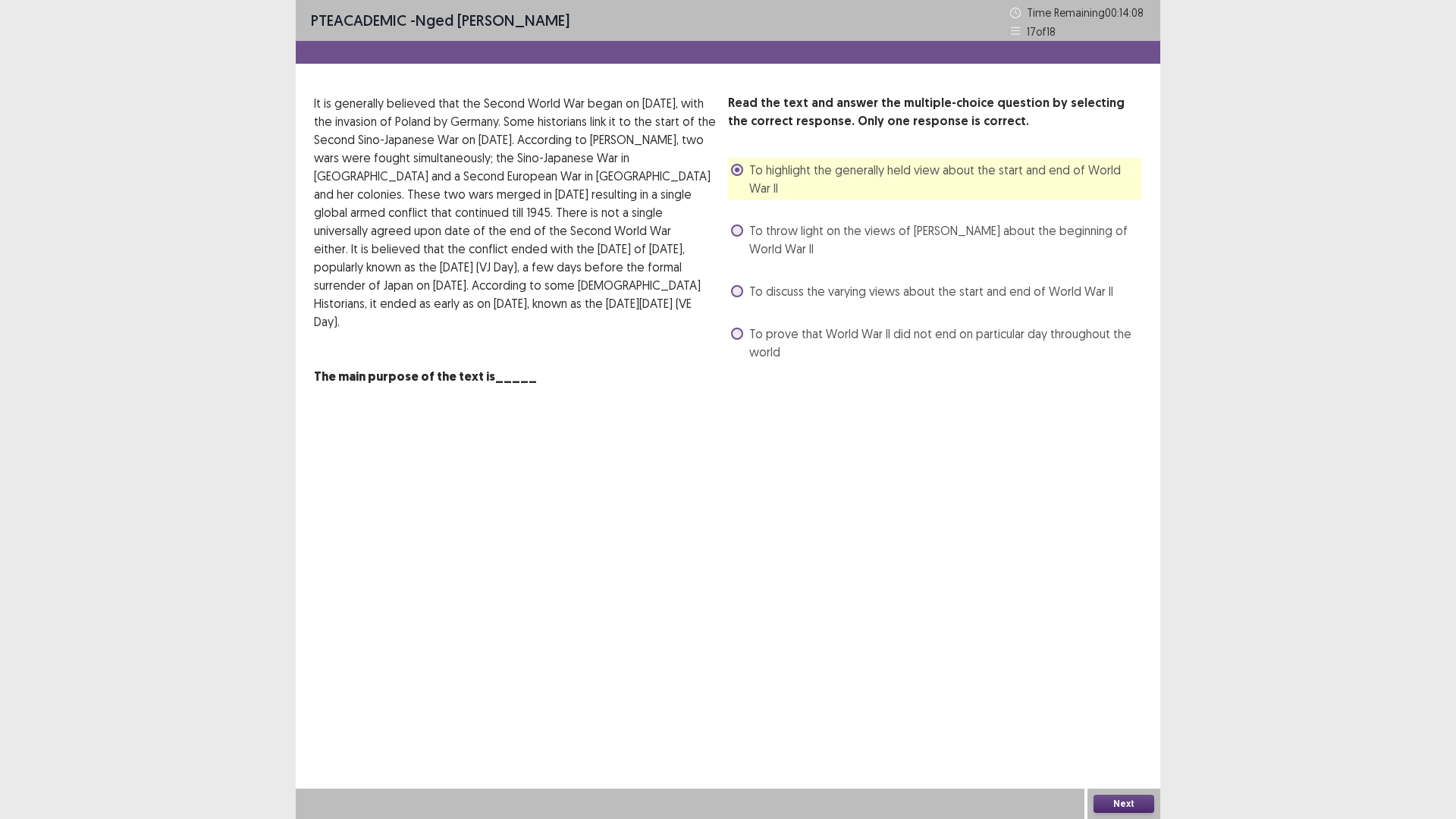
click at [1122, 715] on button "Next" at bounding box center [1123, 803] width 61 height 18
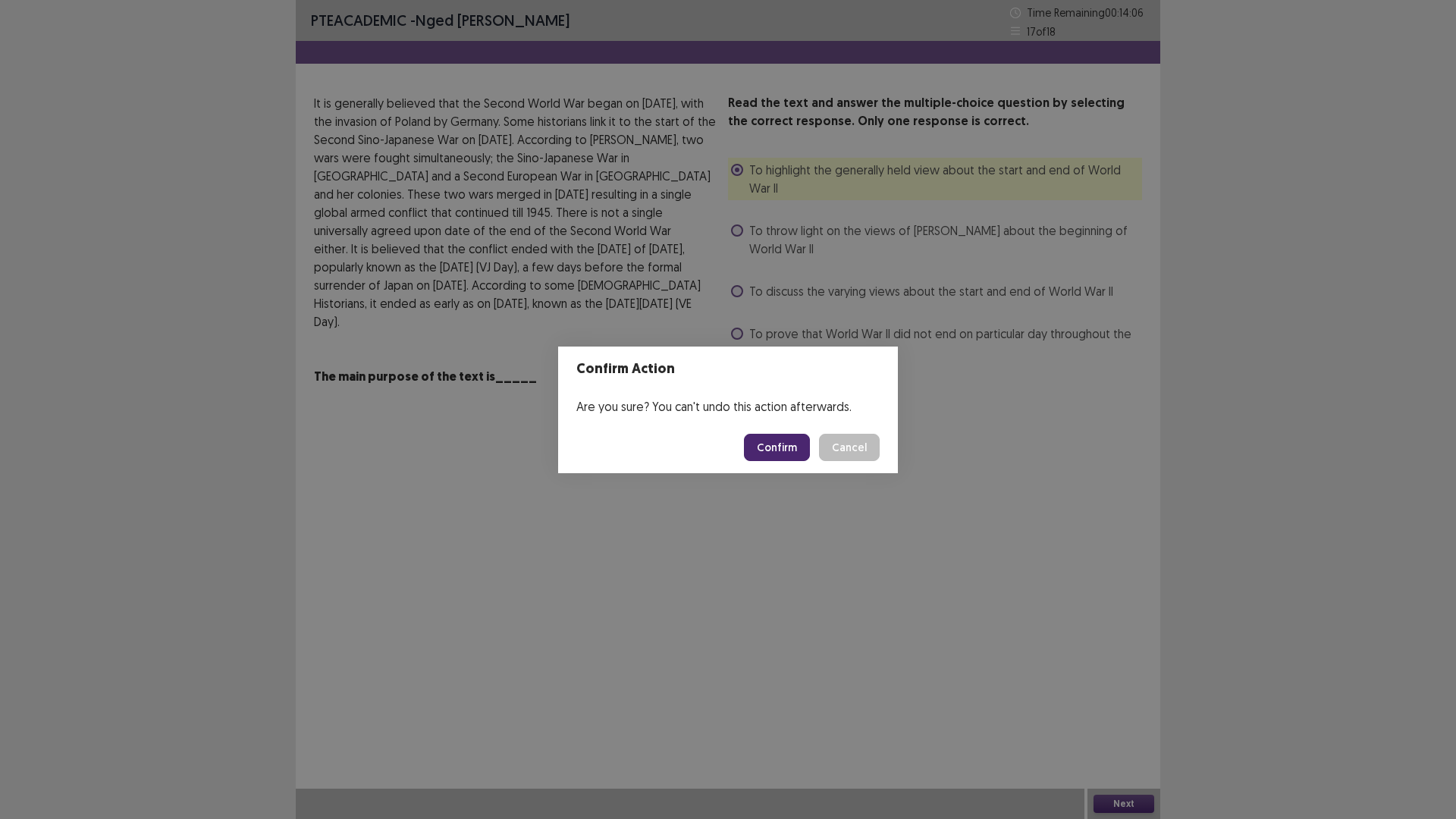
click at [771, 445] on button "Confirm" at bounding box center [777, 447] width 66 height 27
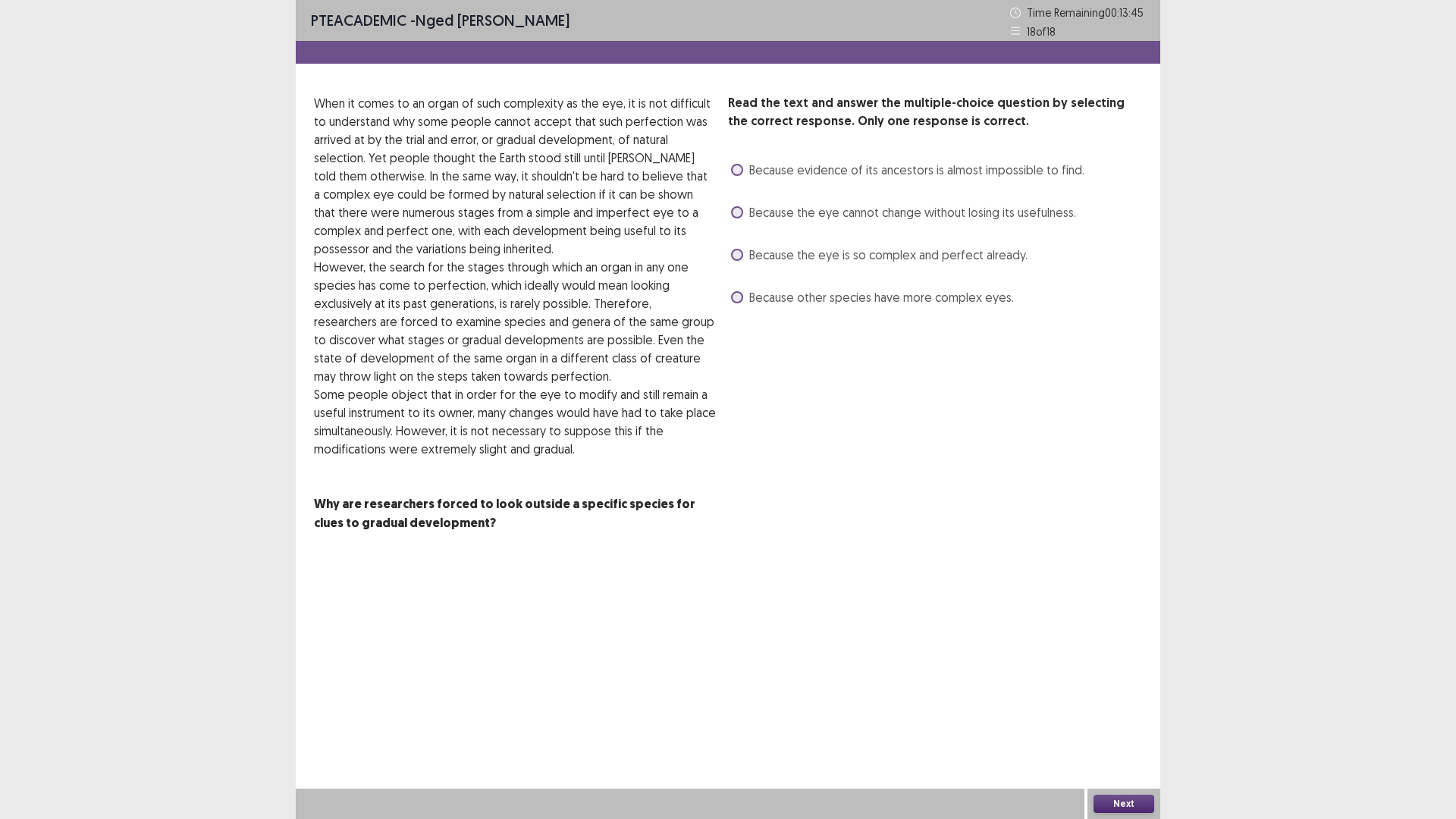
click at [733, 218] on label "Because the eye cannot change without losing its usefulness." at bounding box center [903, 212] width 345 height 18
click at [1134, 715] on button "Next" at bounding box center [1123, 803] width 61 height 18
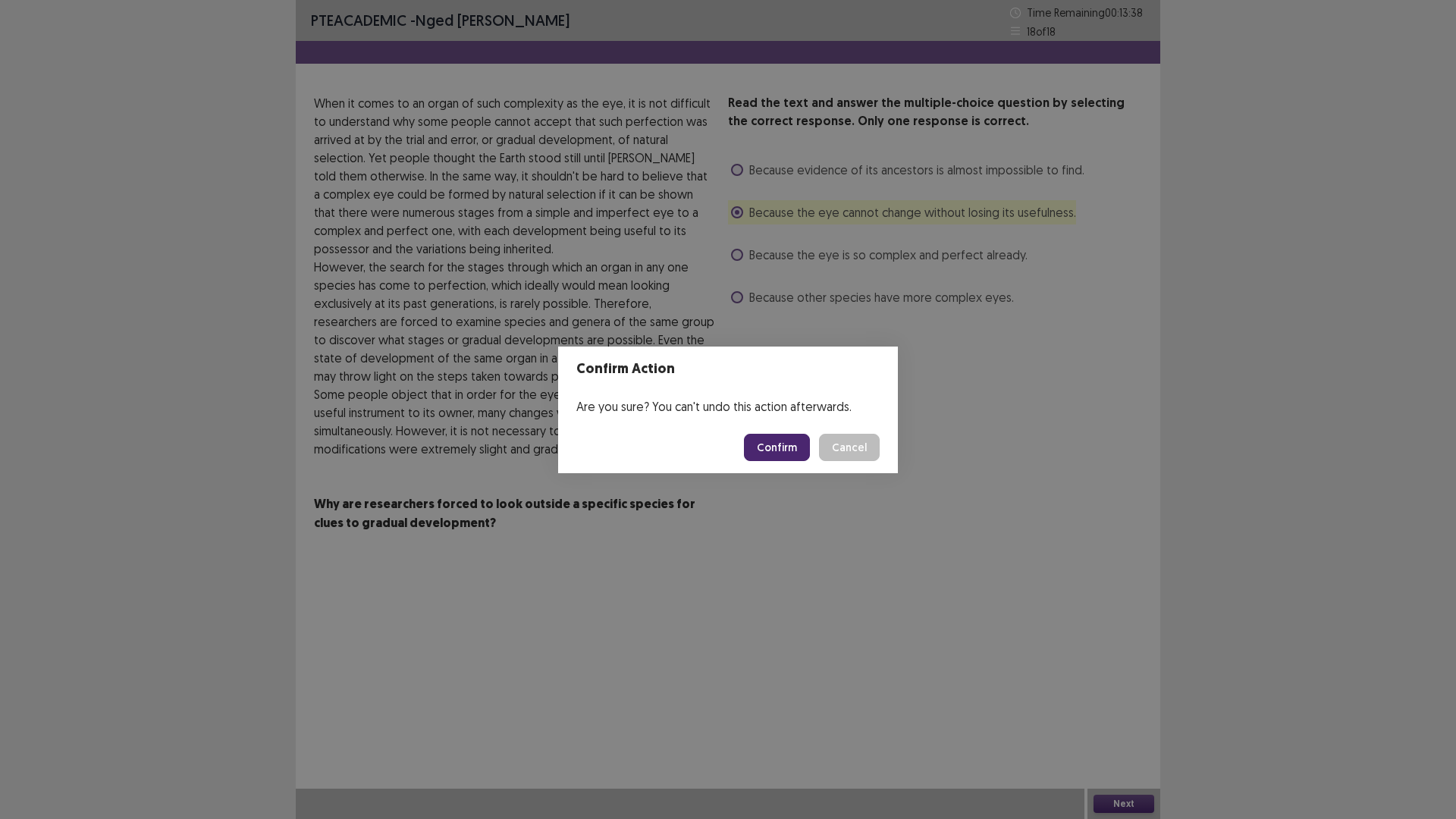
click at [792, 441] on button "Confirm" at bounding box center [777, 447] width 66 height 27
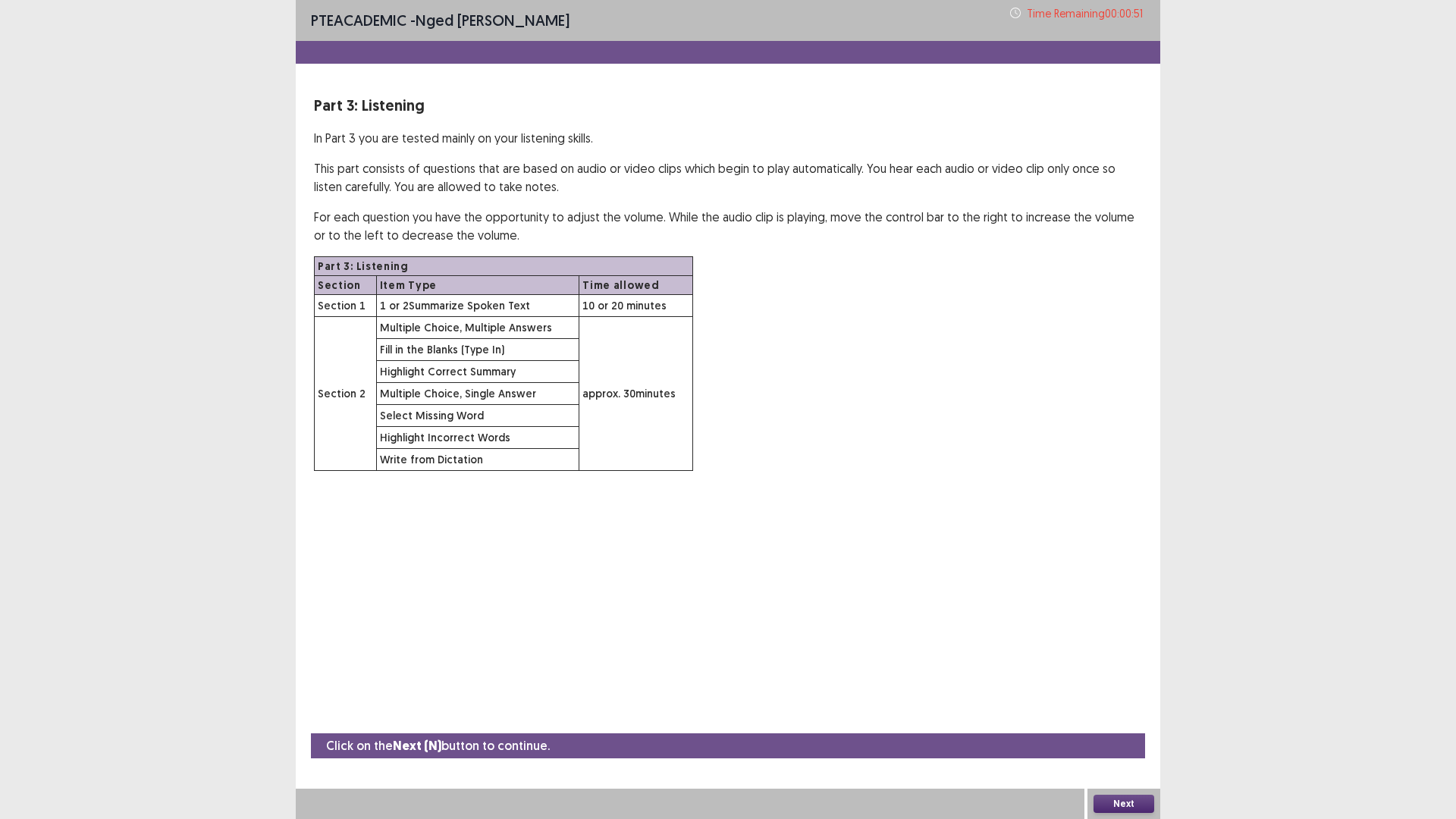
click at [1099, 715] on button "Next" at bounding box center [1123, 803] width 61 height 18
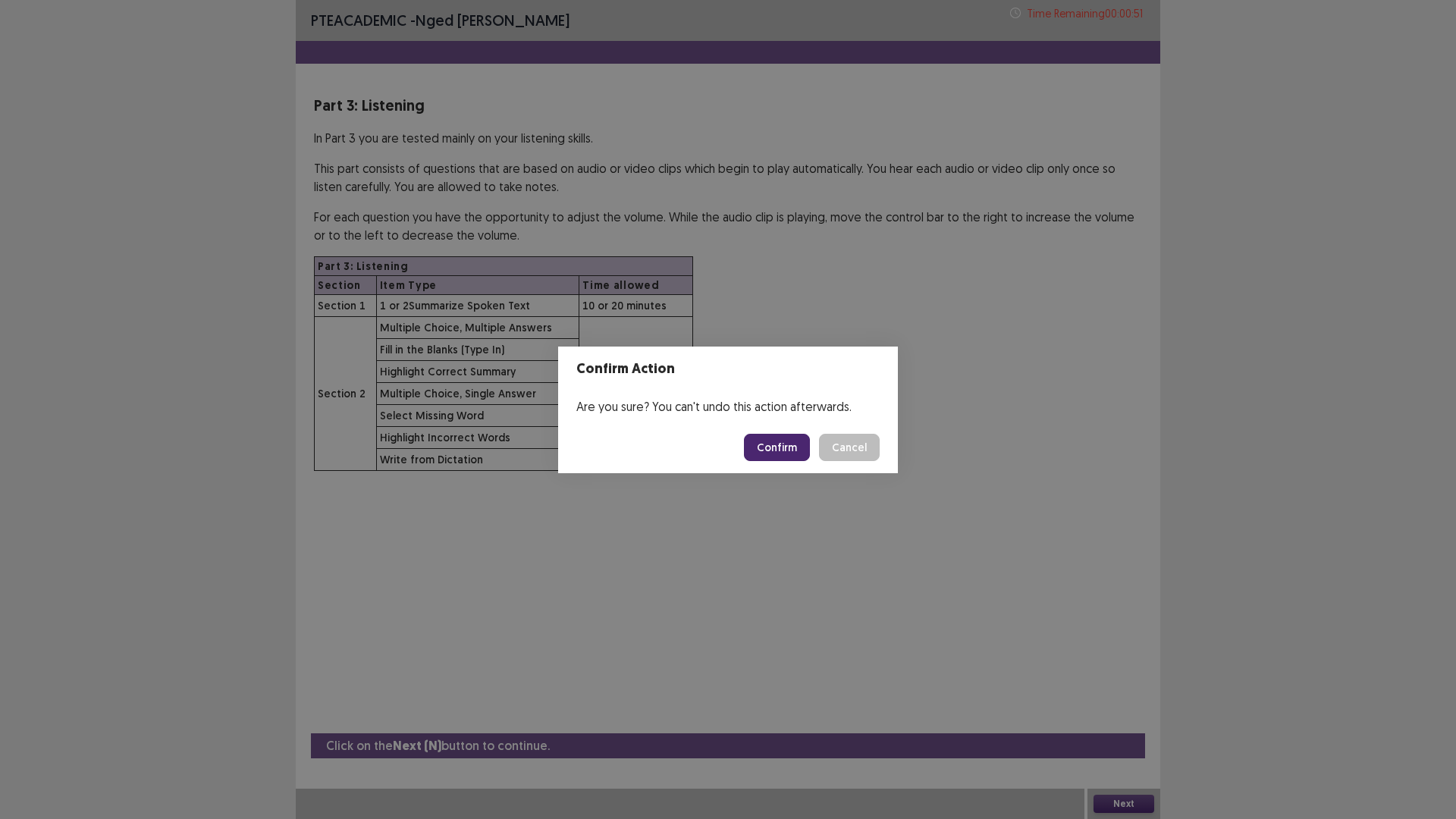
click at [768, 438] on button "Confirm" at bounding box center [777, 447] width 66 height 27
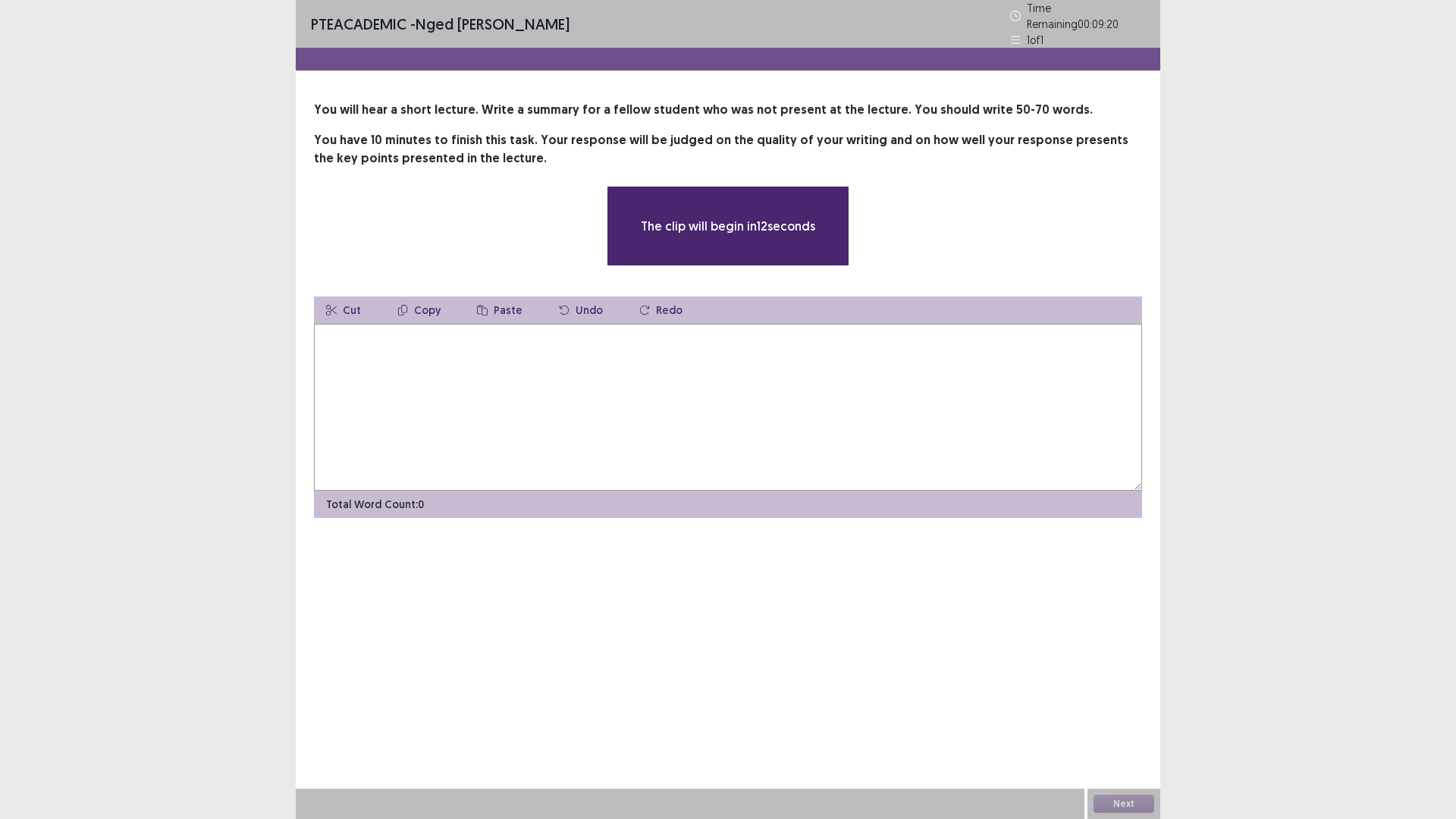
click at [618, 392] on textarea at bounding box center [728, 407] width 828 height 167
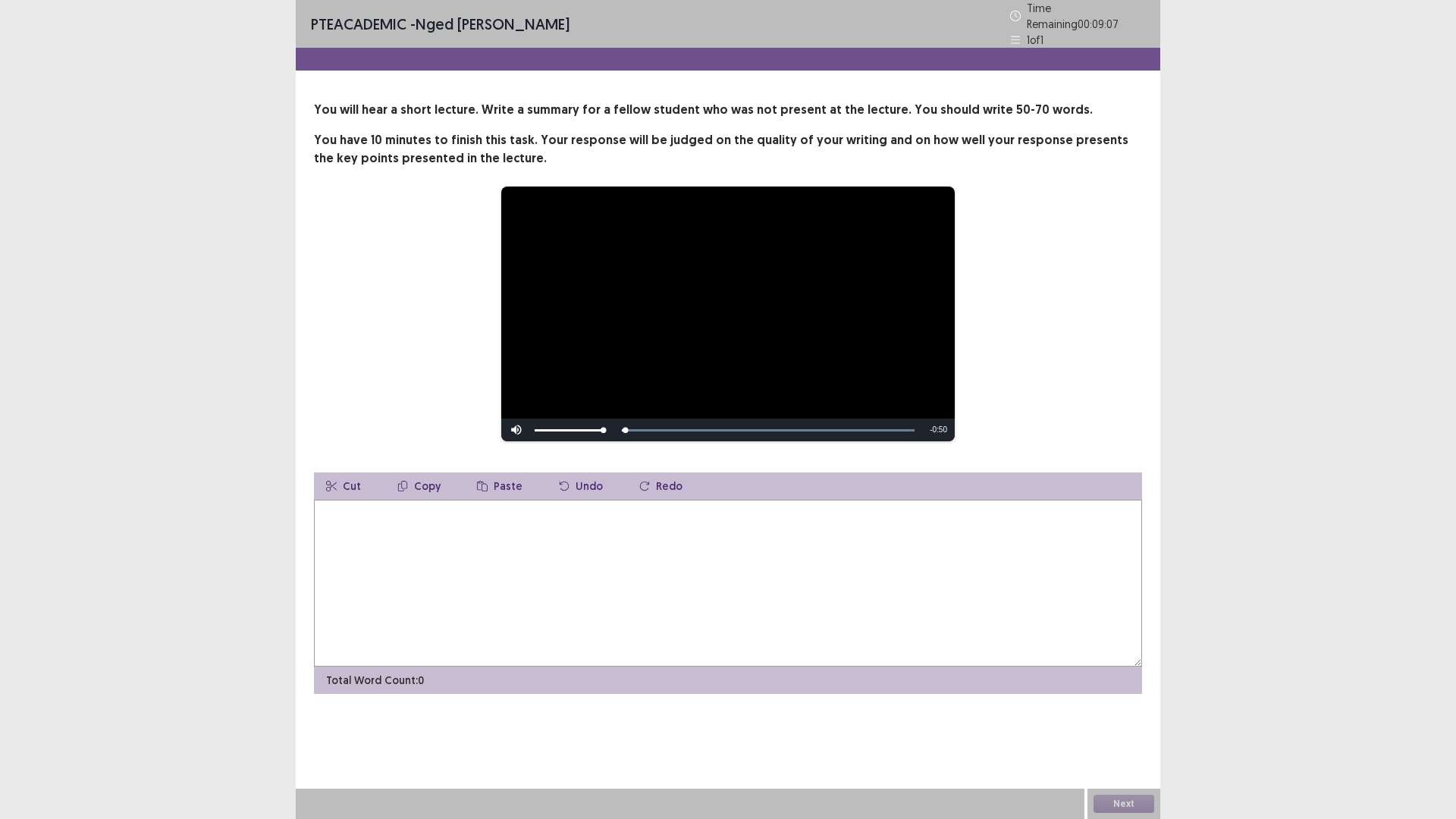
click at [549, 590] on textarea at bounding box center [728, 582] width 828 height 167
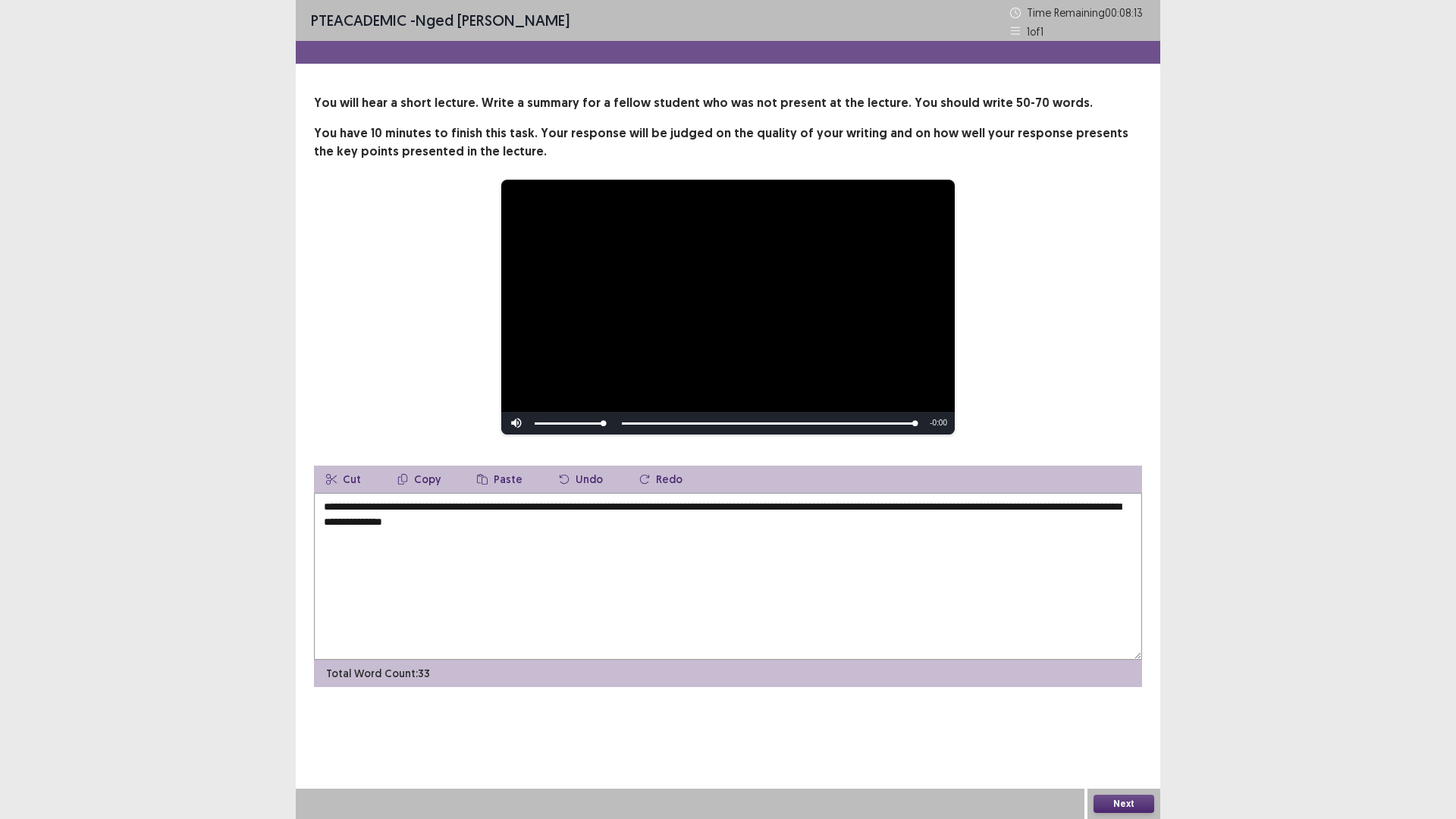
click at [320, 503] on textarea "**********" at bounding box center [728, 576] width 828 height 167
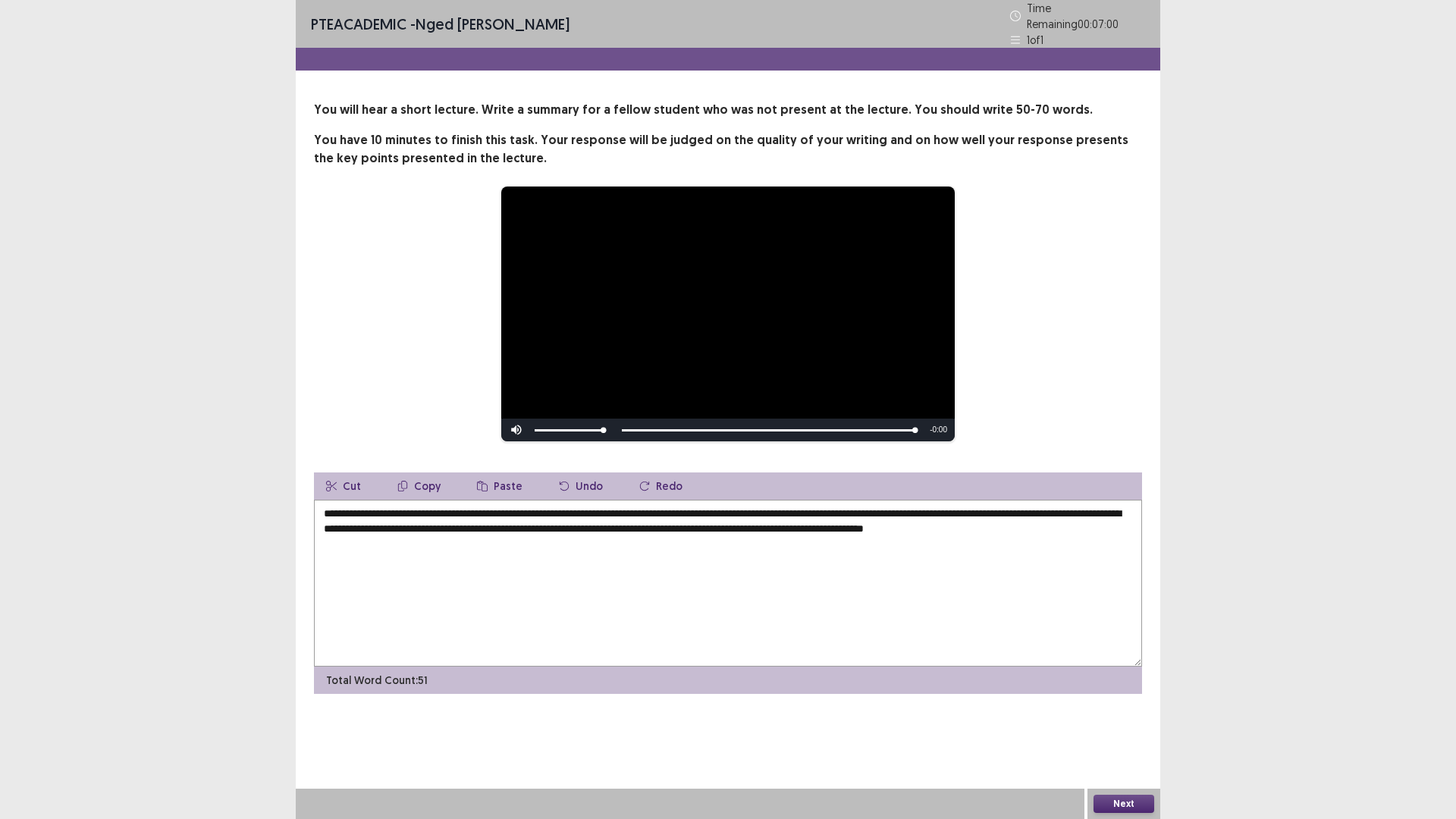
click at [368, 522] on textarea "**********" at bounding box center [728, 582] width 828 height 167
drag, startPoint x: 580, startPoint y: 534, endPoint x: 700, endPoint y: 535, distance: 120.0
click at [700, 535] on textarea "**********" at bounding box center [728, 582] width 828 height 167
click at [576, 506] on textarea "**********" at bounding box center [728, 582] width 828 height 167
click at [623, 506] on textarea "**********" at bounding box center [728, 582] width 828 height 167
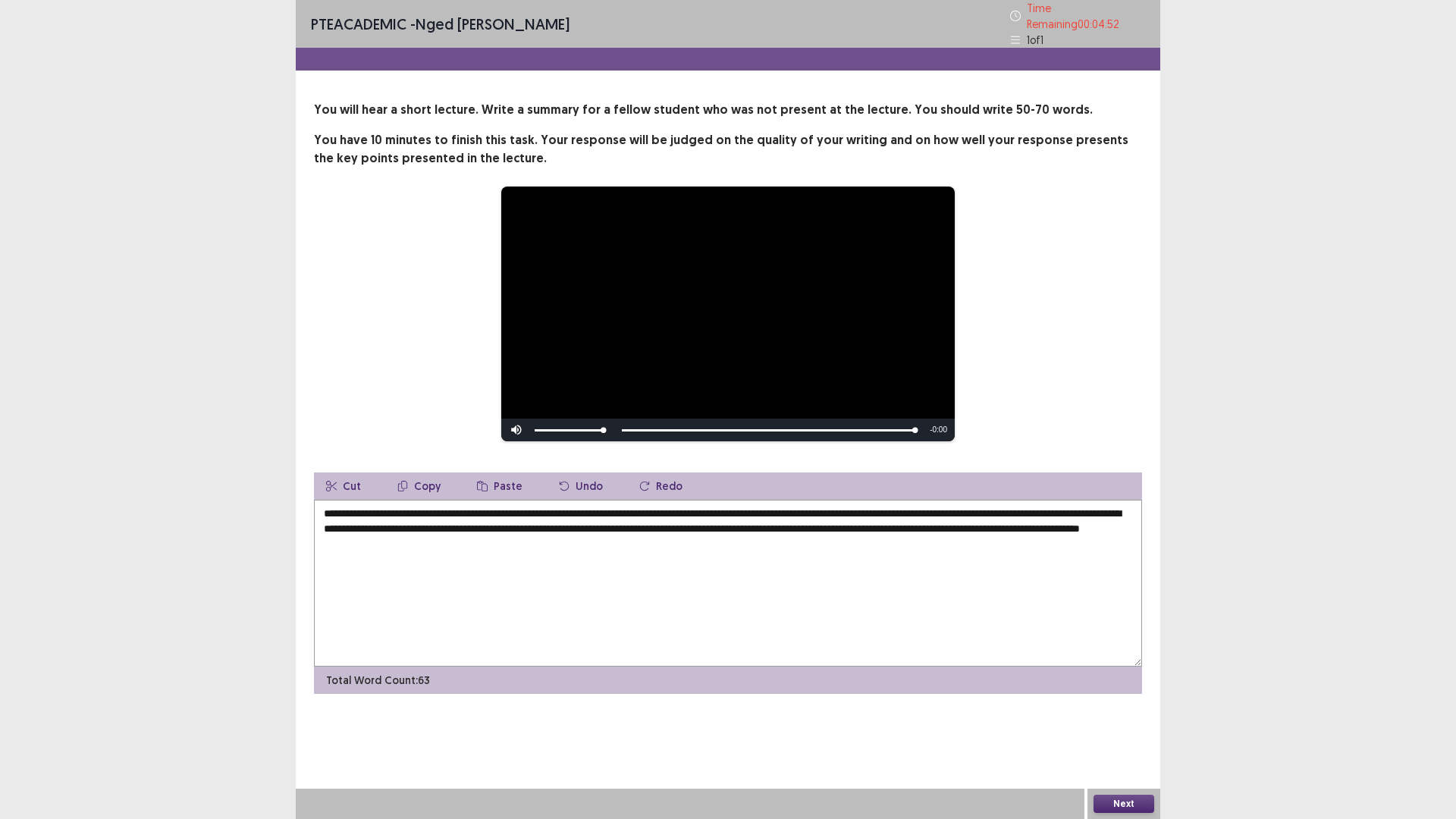
click at [764, 506] on textarea "**********" at bounding box center [728, 582] width 828 height 167
click at [944, 508] on textarea "**********" at bounding box center [728, 582] width 828 height 167
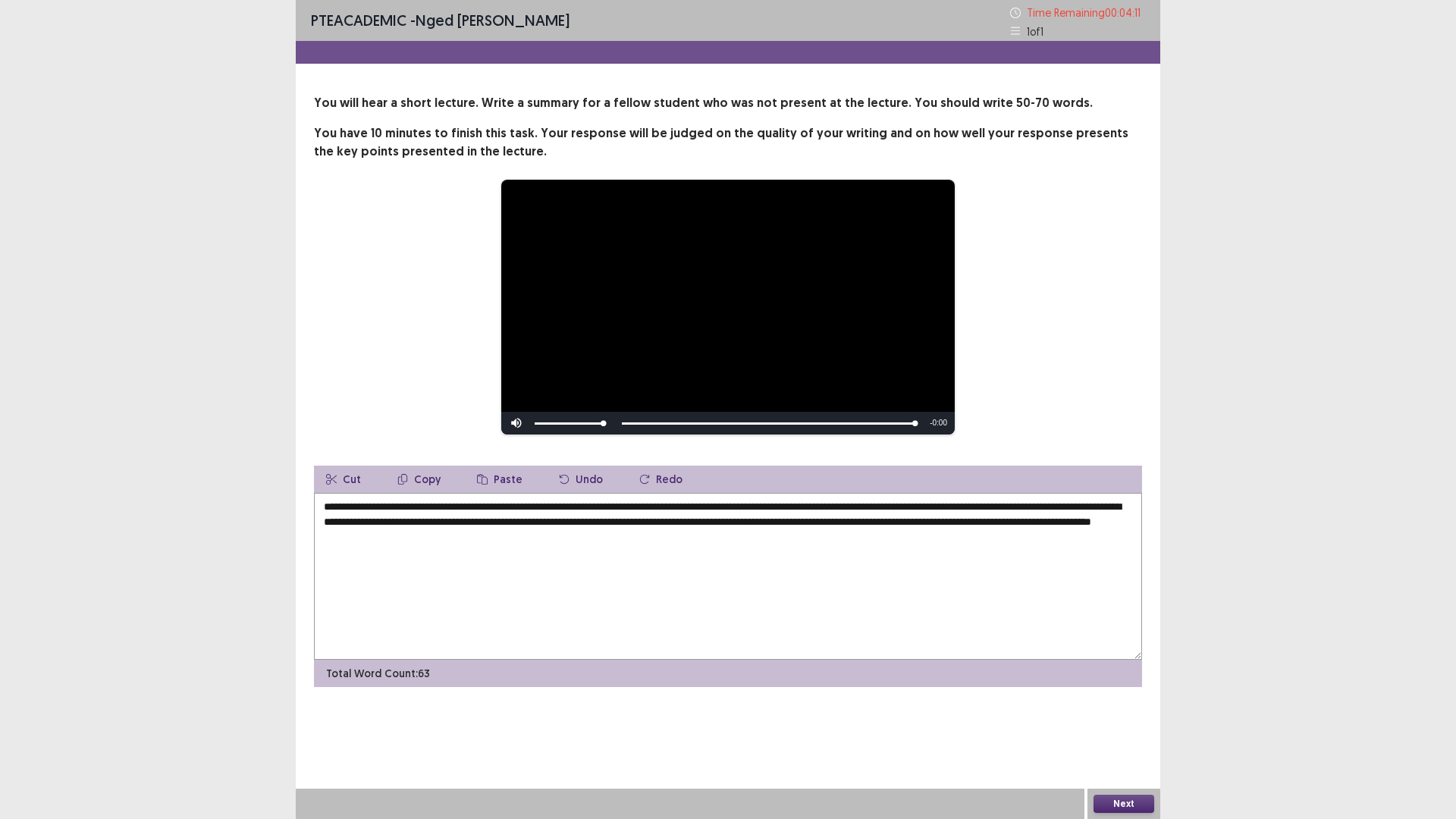
click at [342, 519] on textarea "**********" at bounding box center [728, 576] width 828 height 167
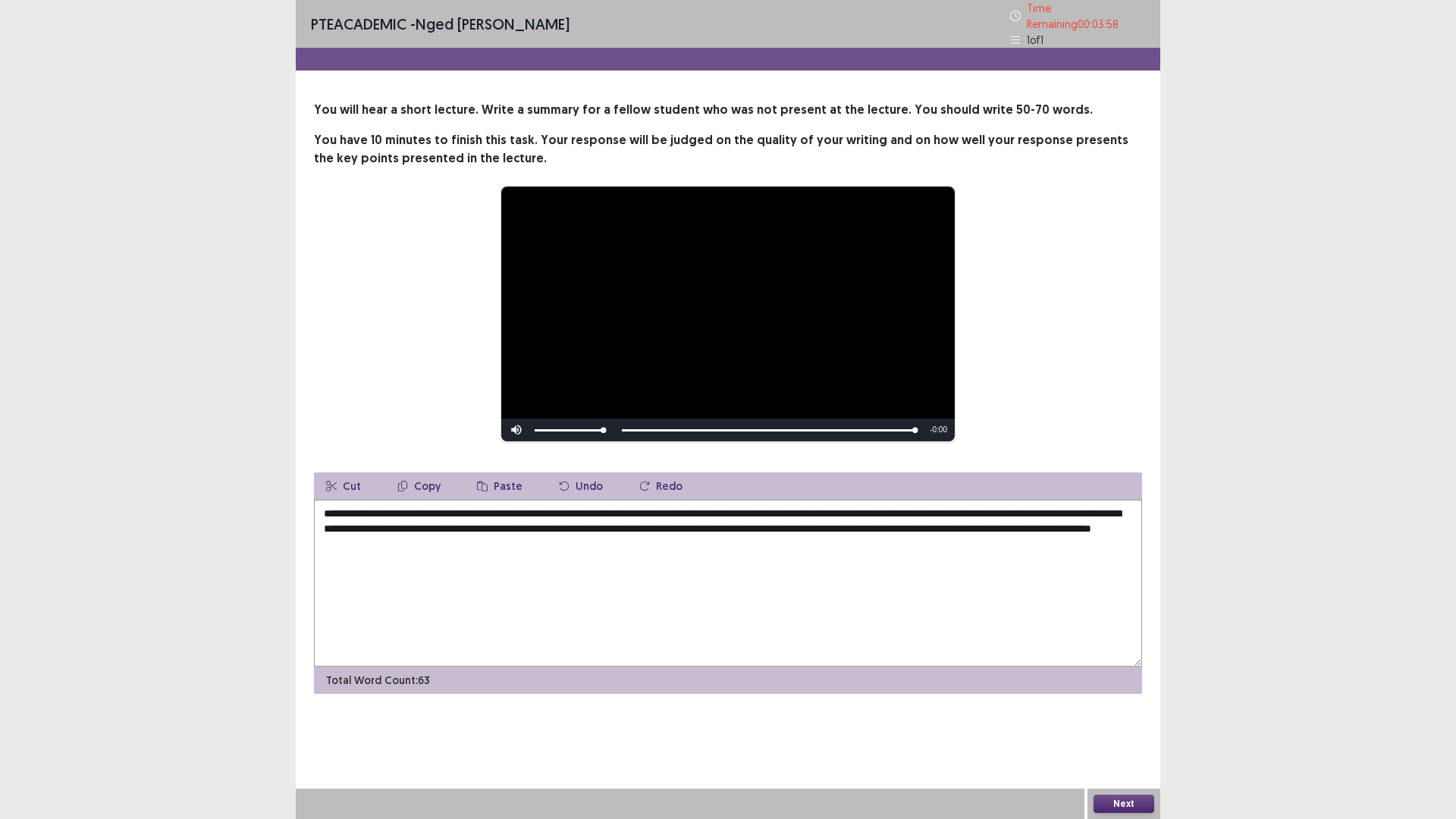
click at [381, 522] on textarea "**********" at bounding box center [728, 582] width 828 height 167
click at [955, 521] on textarea "**********" at bounding box center [728, 582] width 828 height 167
click at [969, 521] on textarea "**********" at bounding box center [728, 582] width 828 height 167
click at [966, 553] on textarea "**********" at bounding box center [728, 582] width 828 height 167
click at [936, 521] on textarea "**********" at bounding box center [728, 582] width 828 height 167
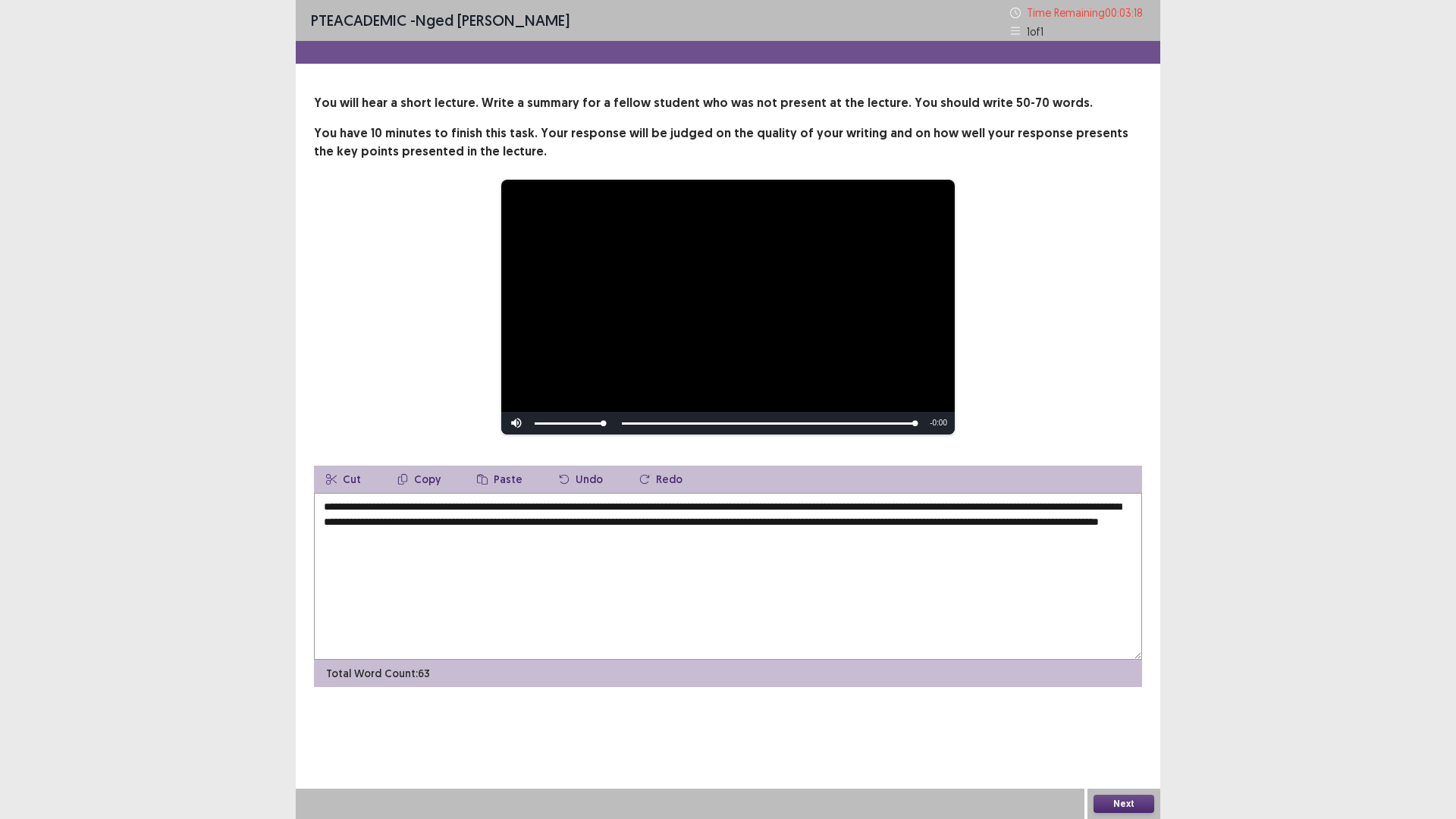
type textarea "**********"
click at [1124, 715] on button "Next" at bounding box center [1123, 803] width 61 height 18
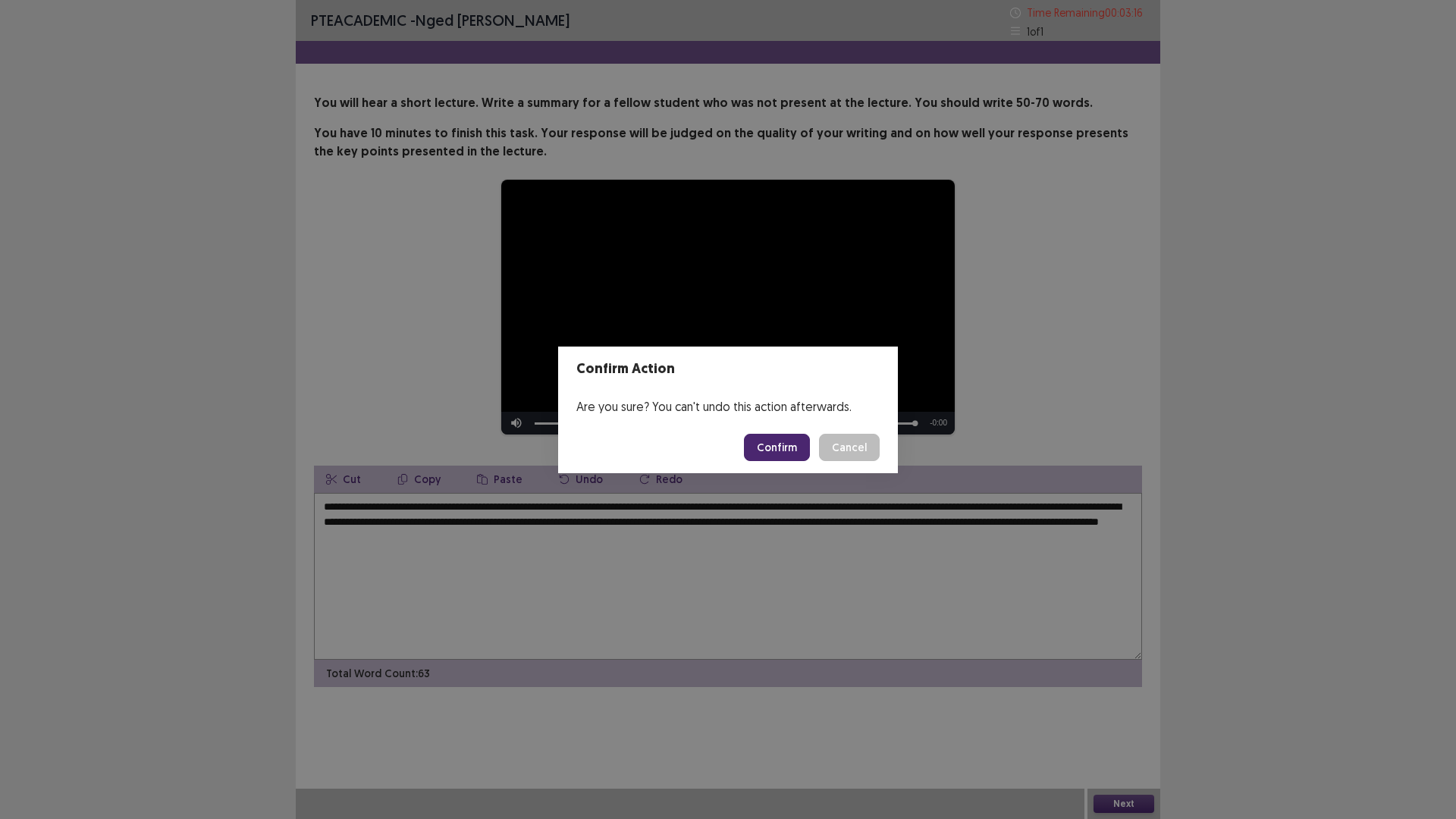
click at [771, 445] on button "Confirm" at bounding box center [777, 447] width 66 height 27
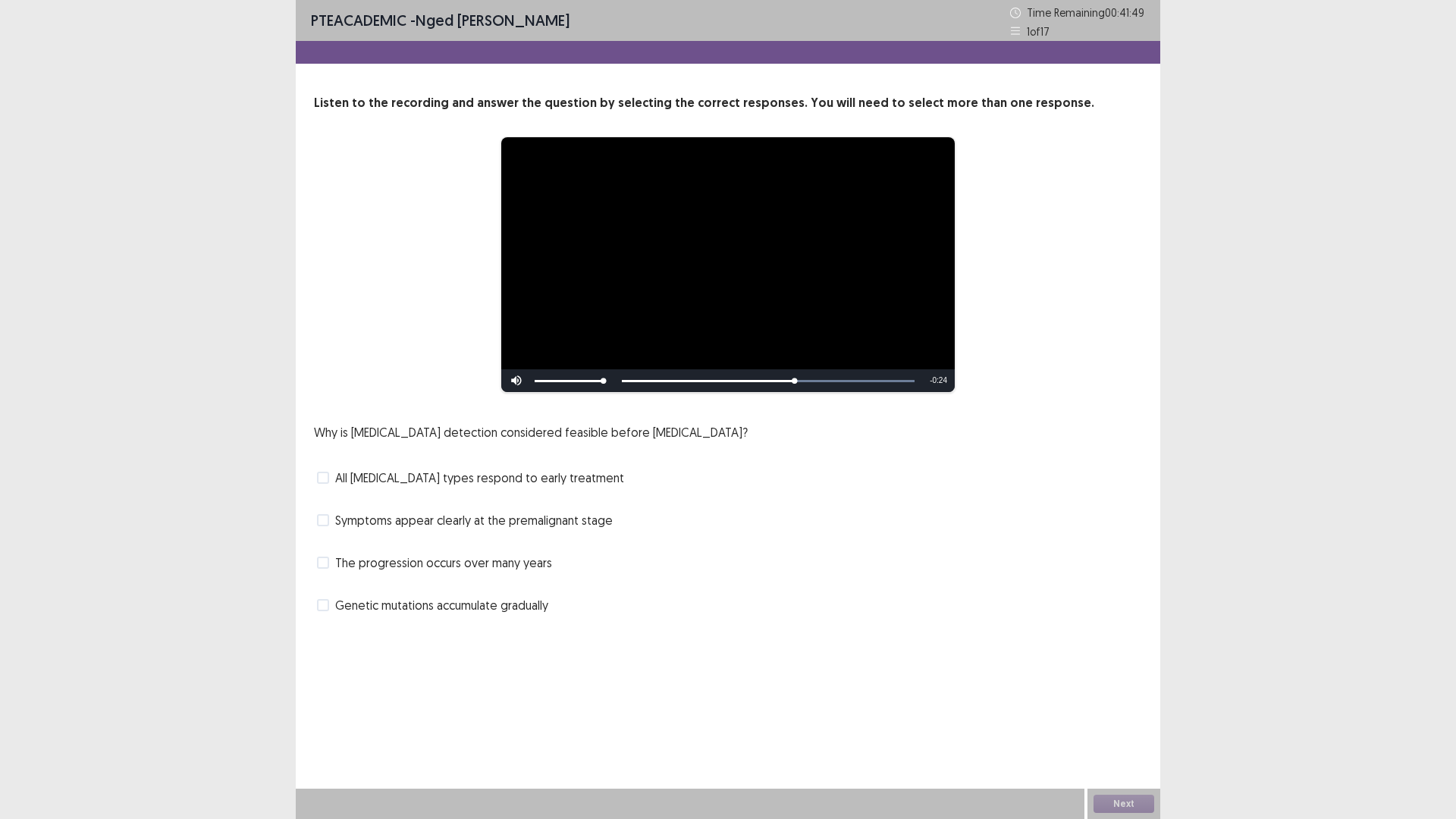
click at [321, 609] on span at bounding box center [322, 605] width 12 height 12
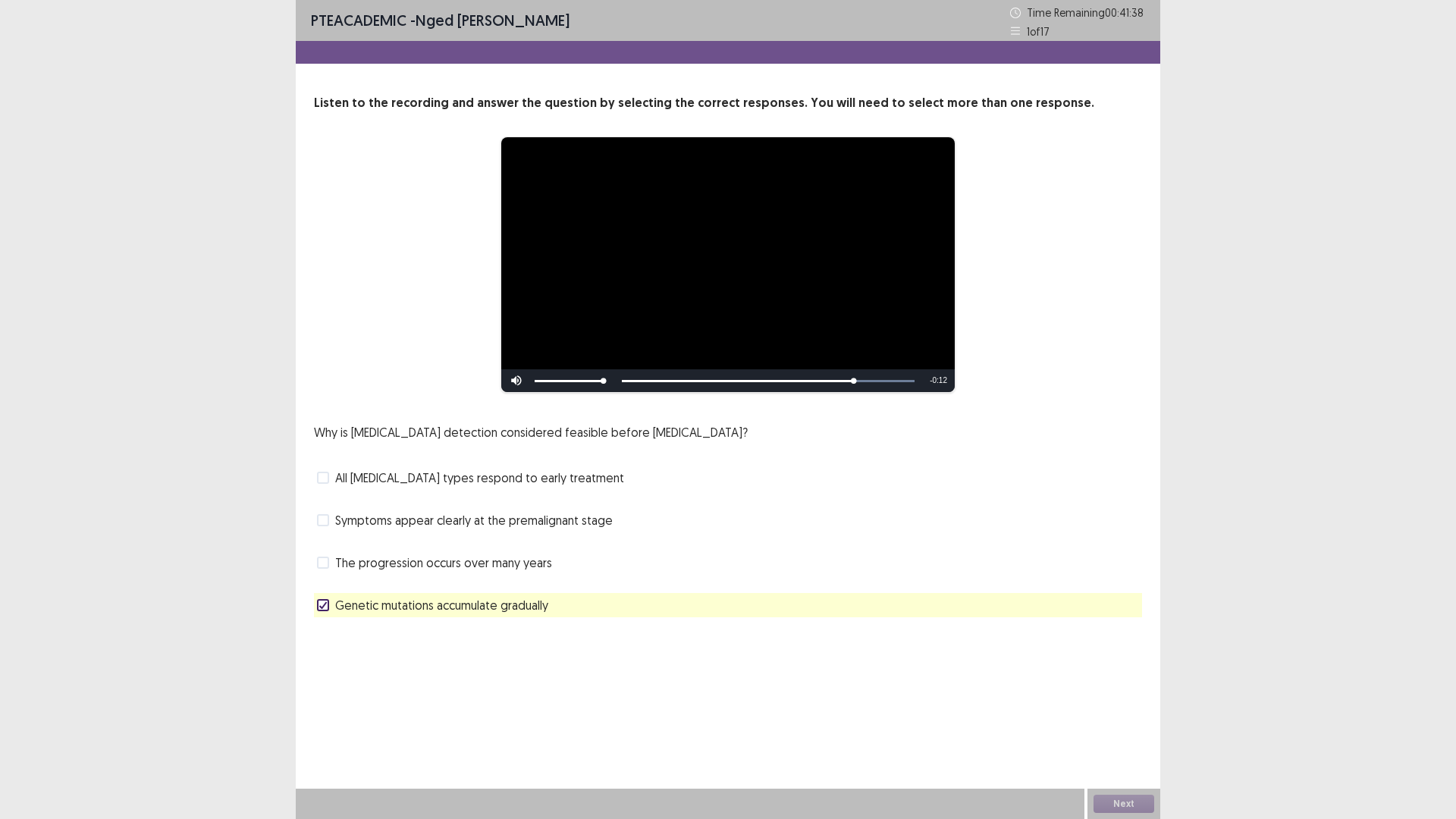
click at [321, 521] on span at bounding box center [322, 519] width 12 height 12
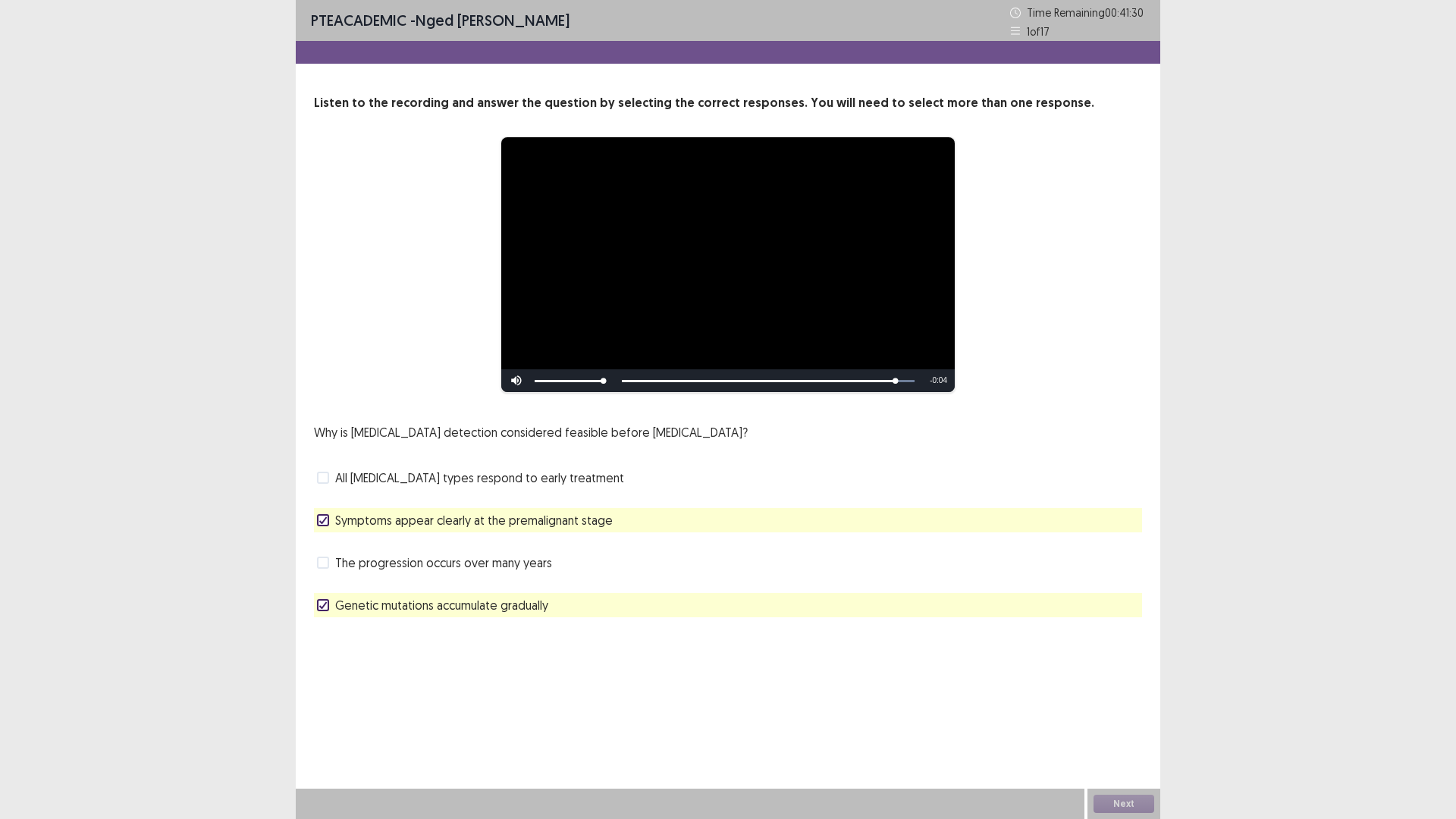
click at [326, 514] on label "Symptoms appear clearly at the premalignant stage" at bounding box center [465, 520] width 296 height 18
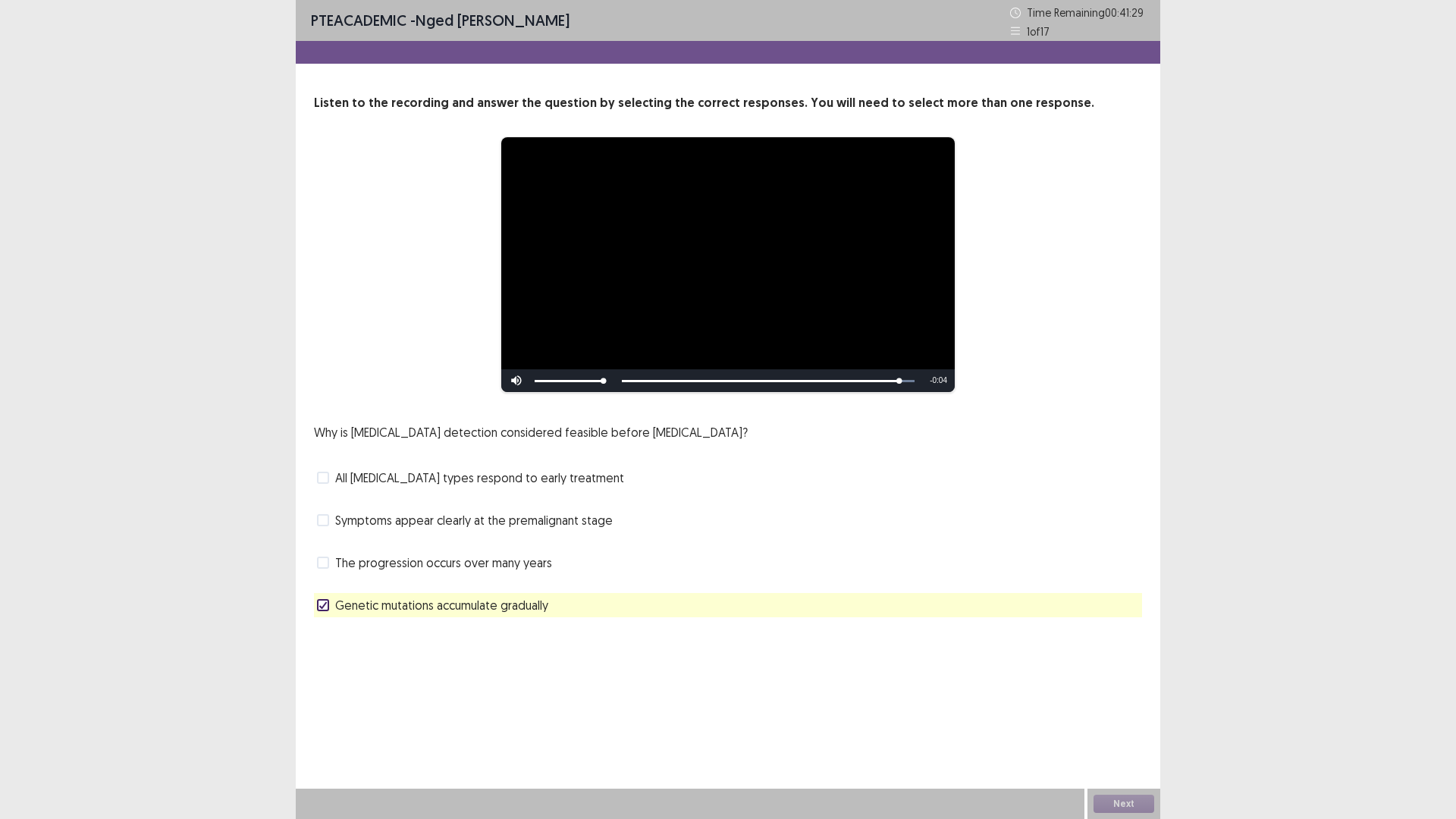
click at [317, 571] on label "The progression occurs over many years" at bounding box center [434, 562] width 235 height 18
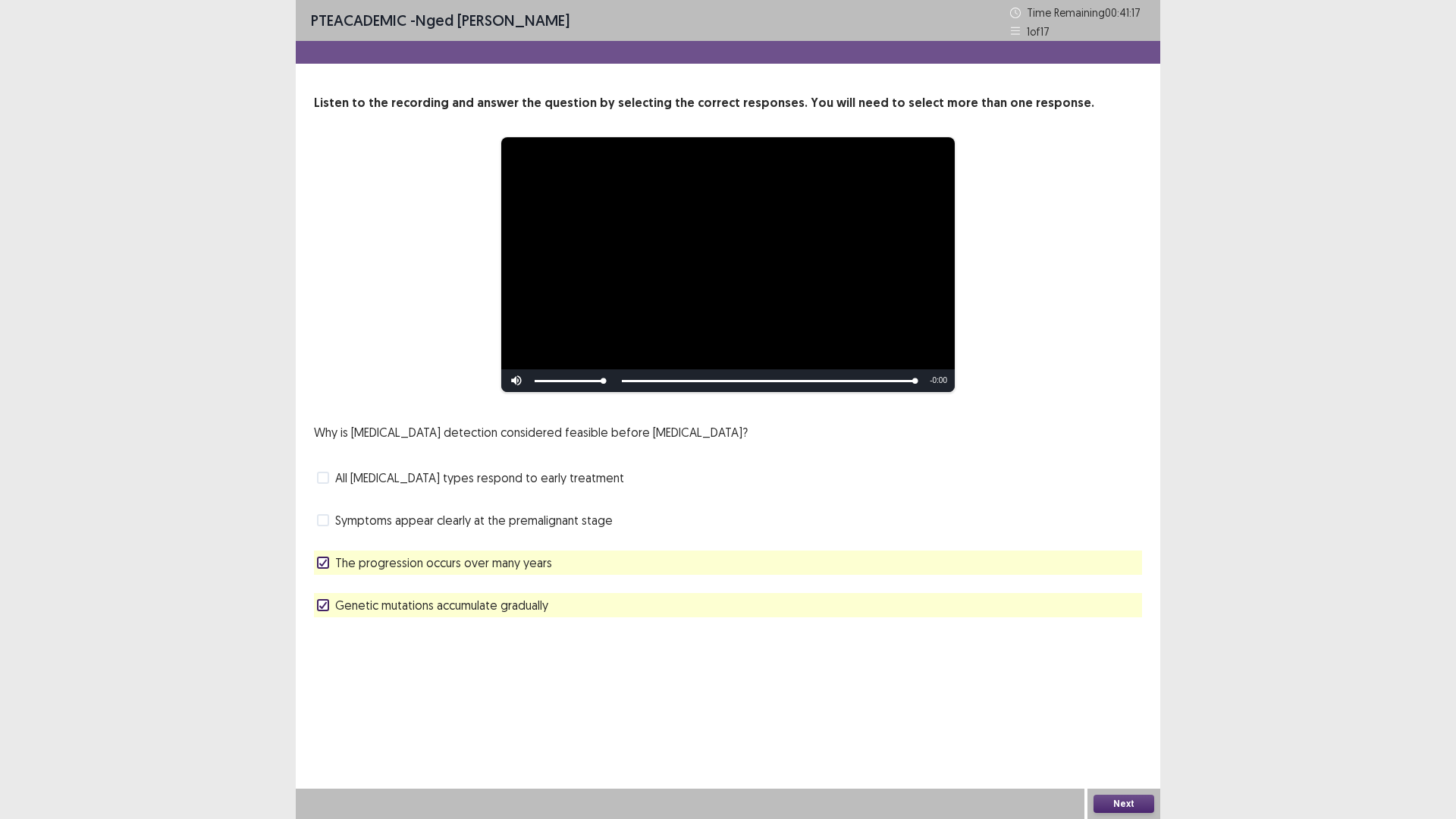
click at [1127, 715] on button "Next" at bounding box center [1123, 803] width 61 height 18
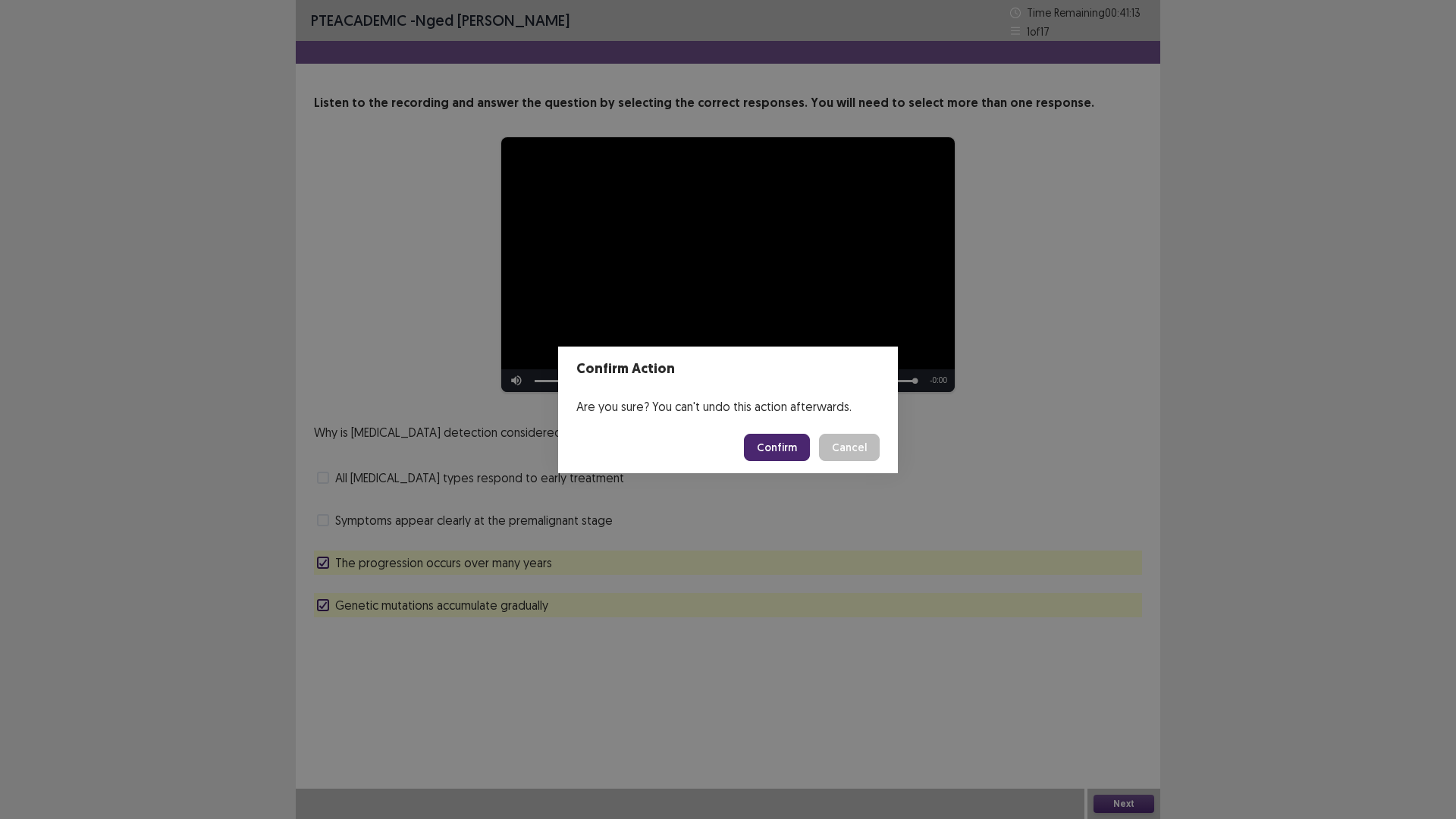
click at [766, 438] on button "Confirm" at bounding box center [777, 447] width 66 height 27
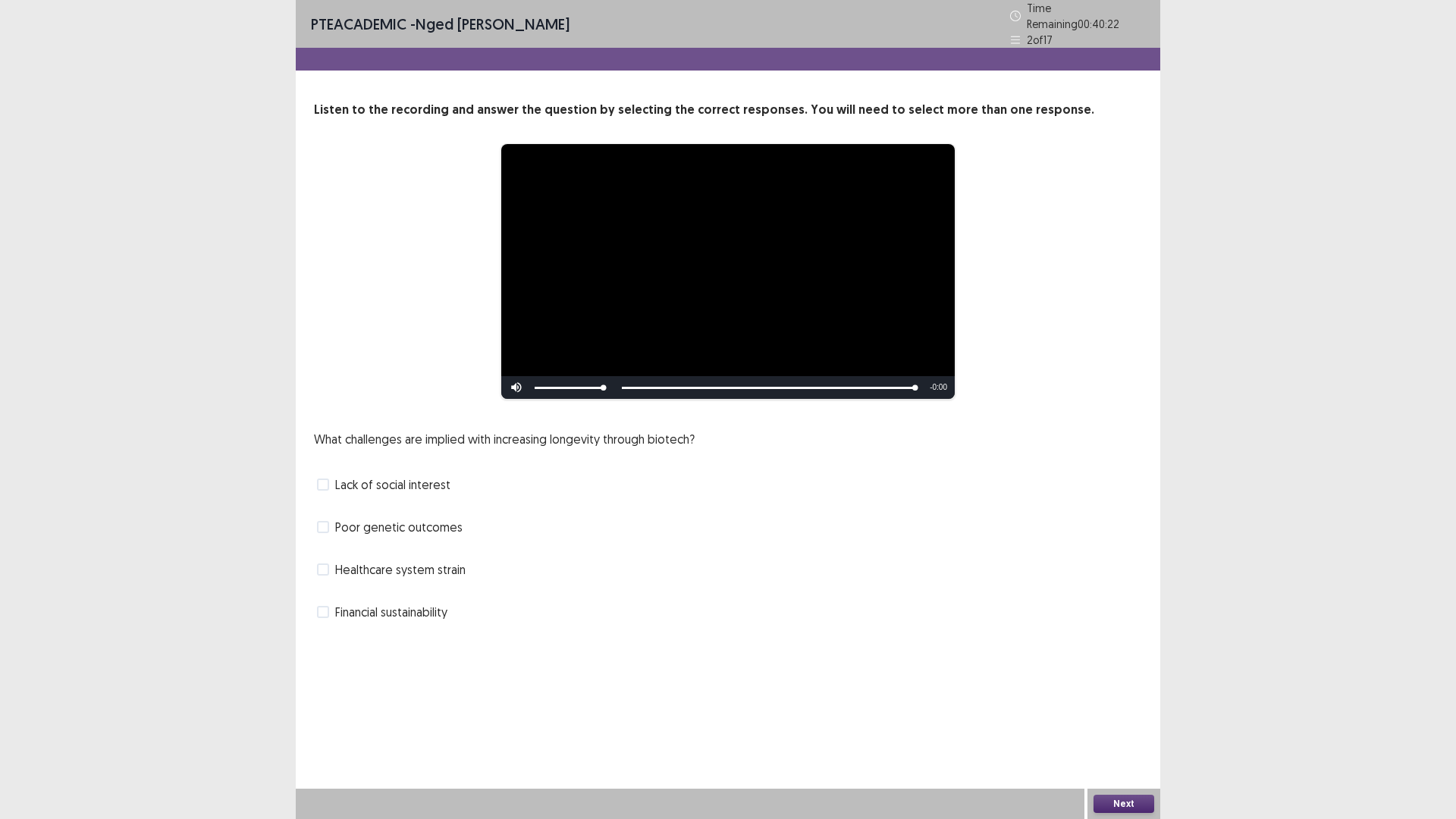
click at [320, 605] on span at bounding box center [322, 611] width 12 height 12
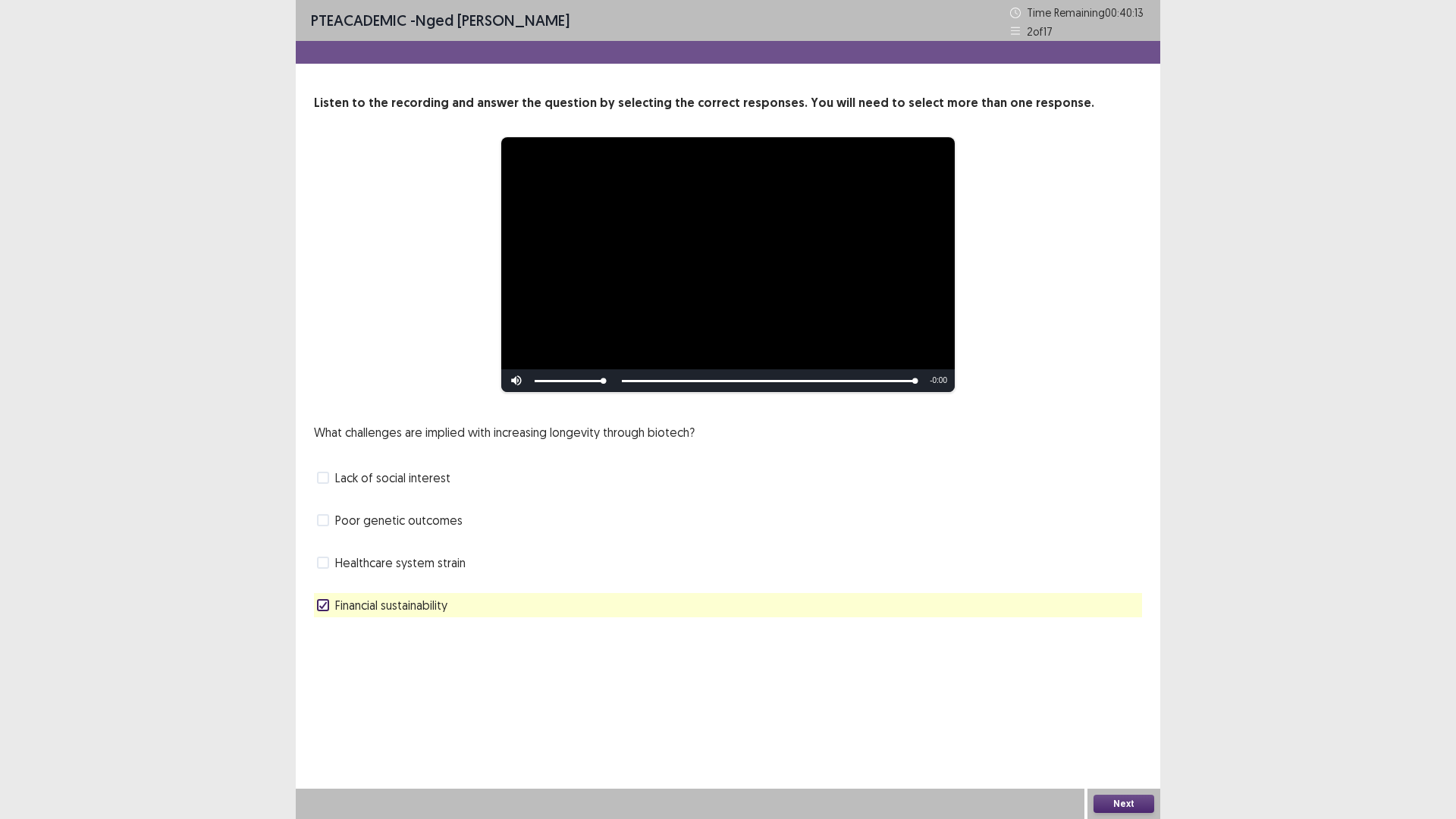
click at [325, 476] on span at bounding box center [322, 477] width 12 height 12
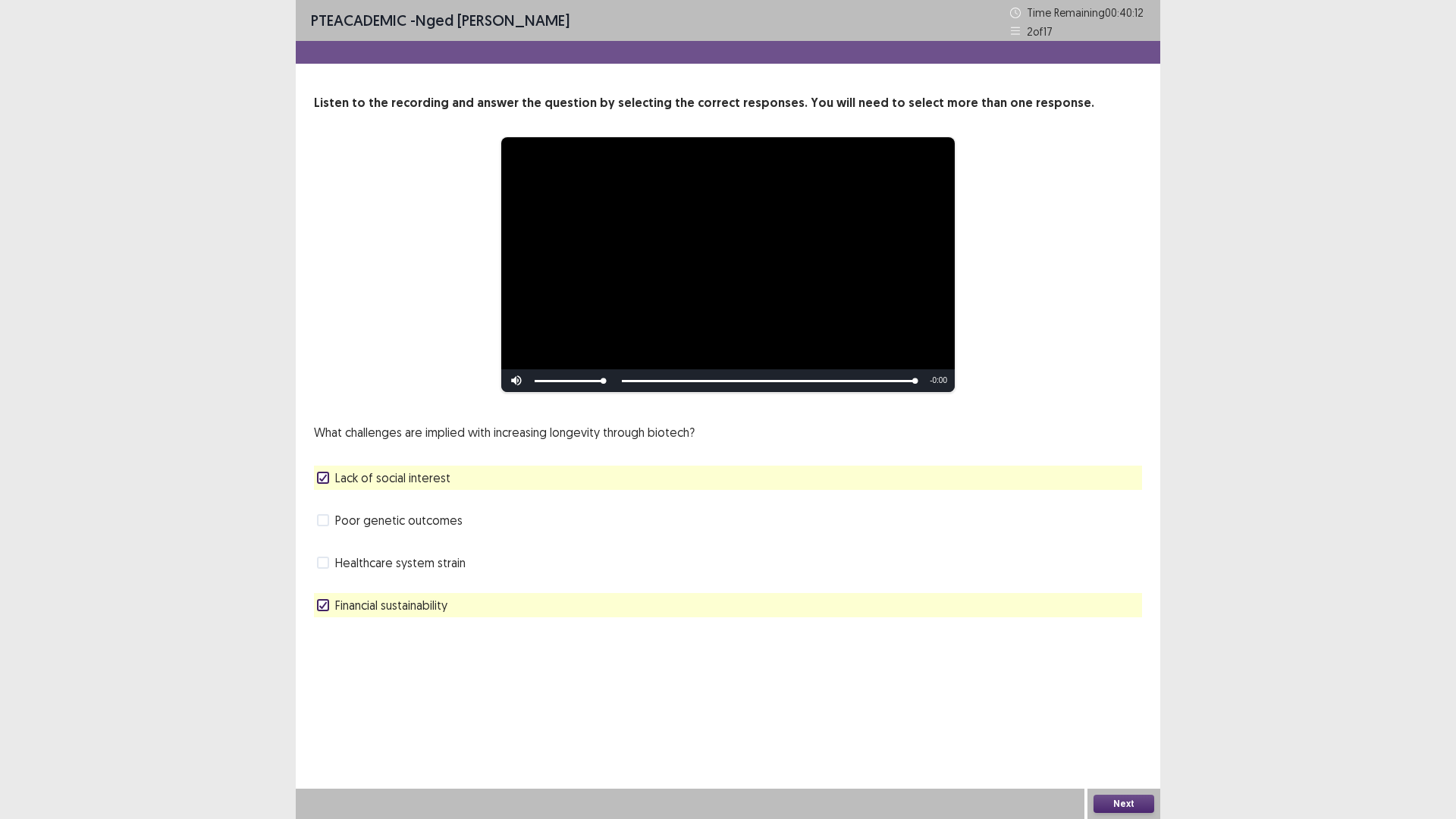
click at [1122, 715] on button "Next" at bounding box center [1123, 803] width 61 height 18
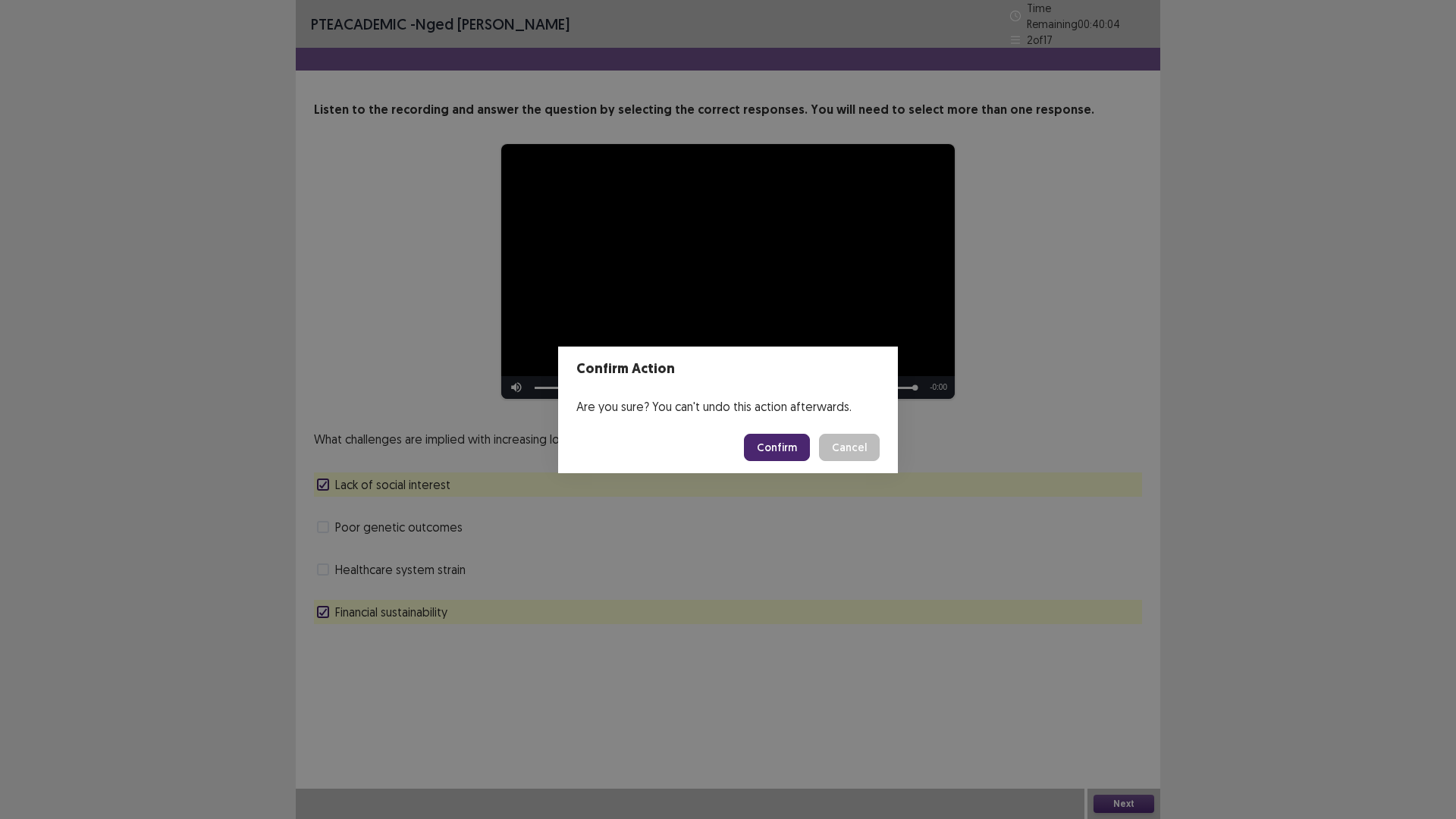
click at [843, 442] on button "Cancel" at bounding box center [850, 447] width 61 height 27
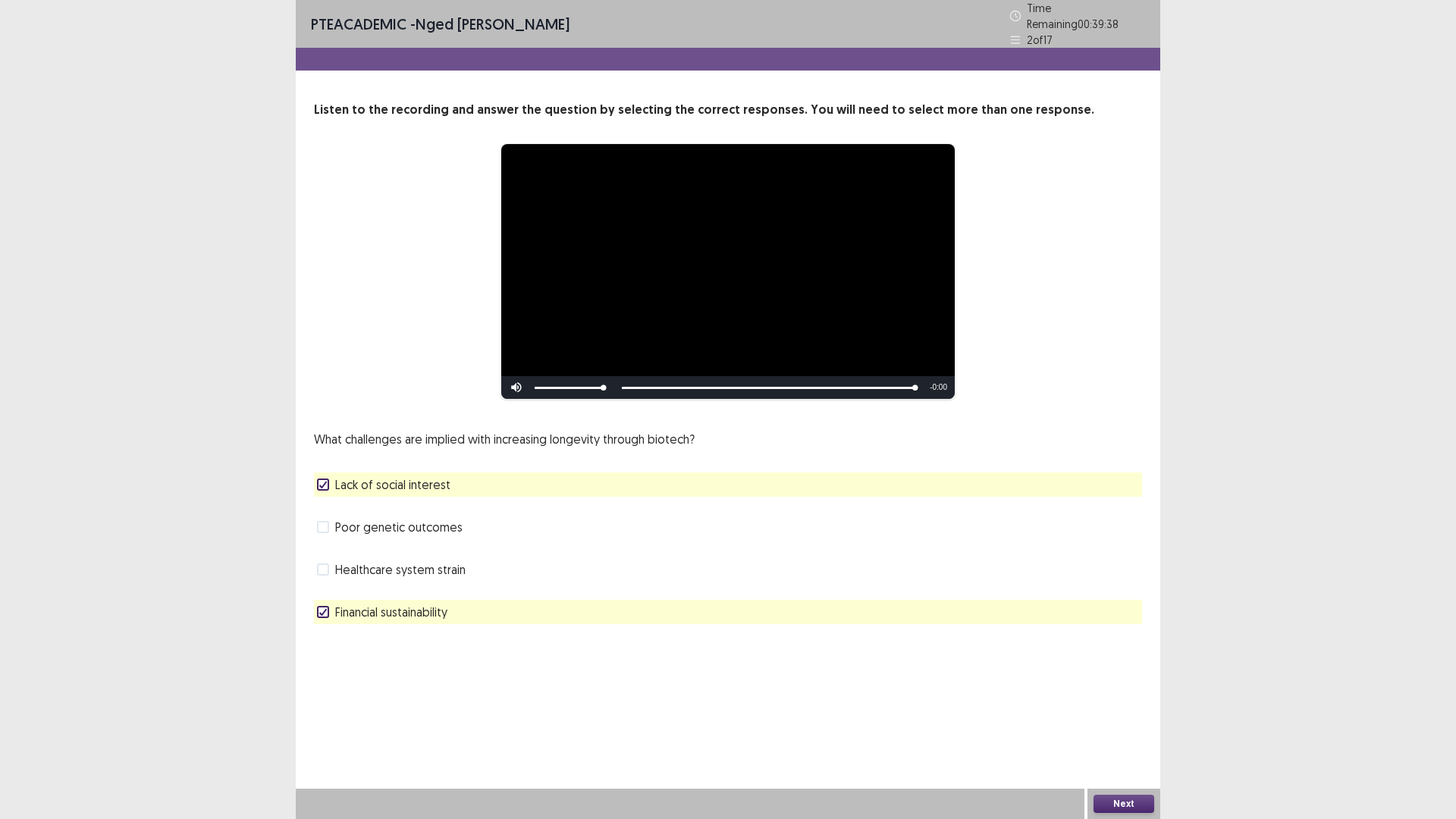
click at [1133, 715] on div "Next" at bounding box center [1124, 803] width 73 height 30
click at [1137, 715] on button "Next" at bounding box center [1123, 803] width 61 height 18
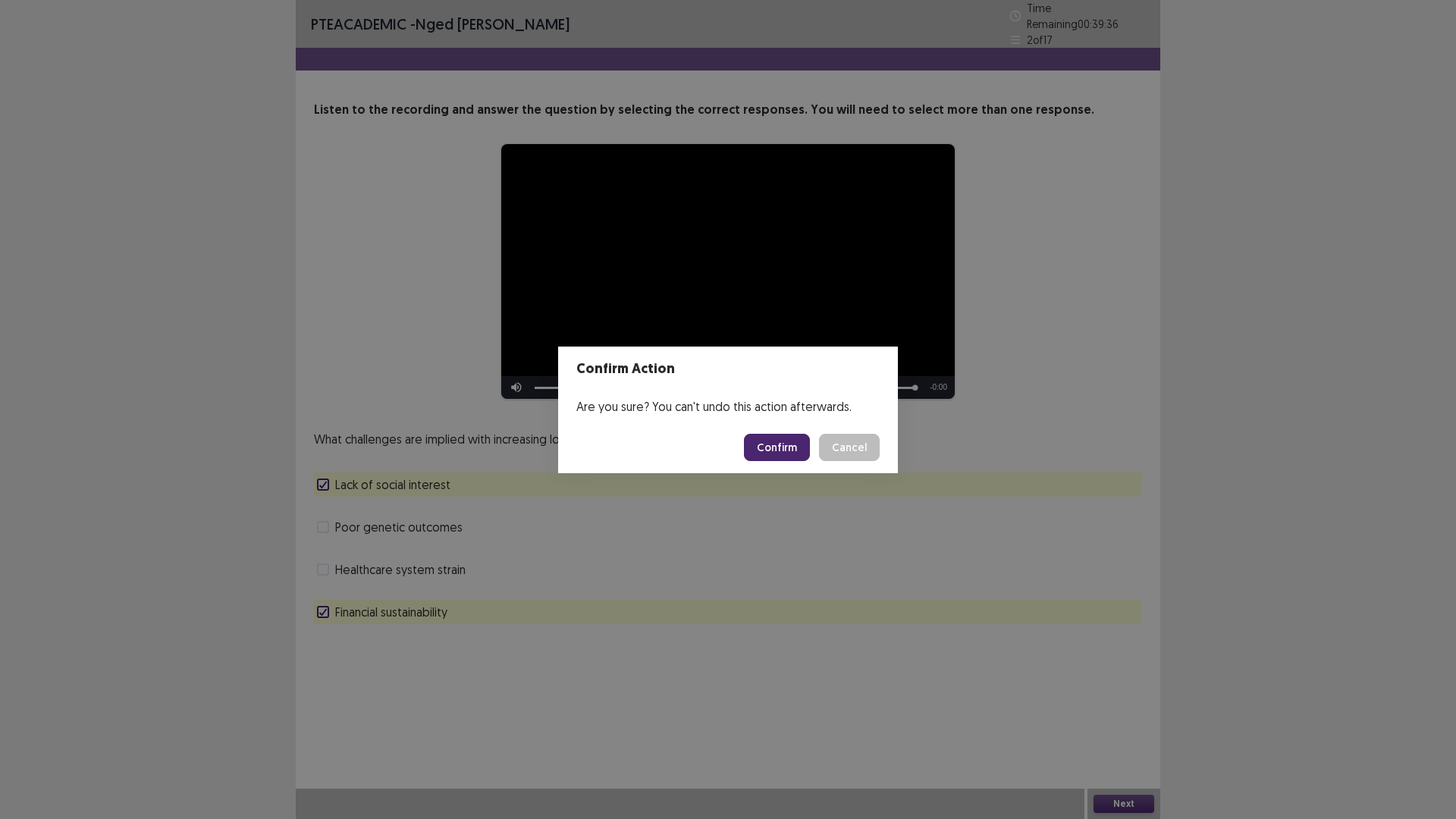
click at [792, 442] on button "Confirm" at bounding box center [777, 447] width 66 height 27
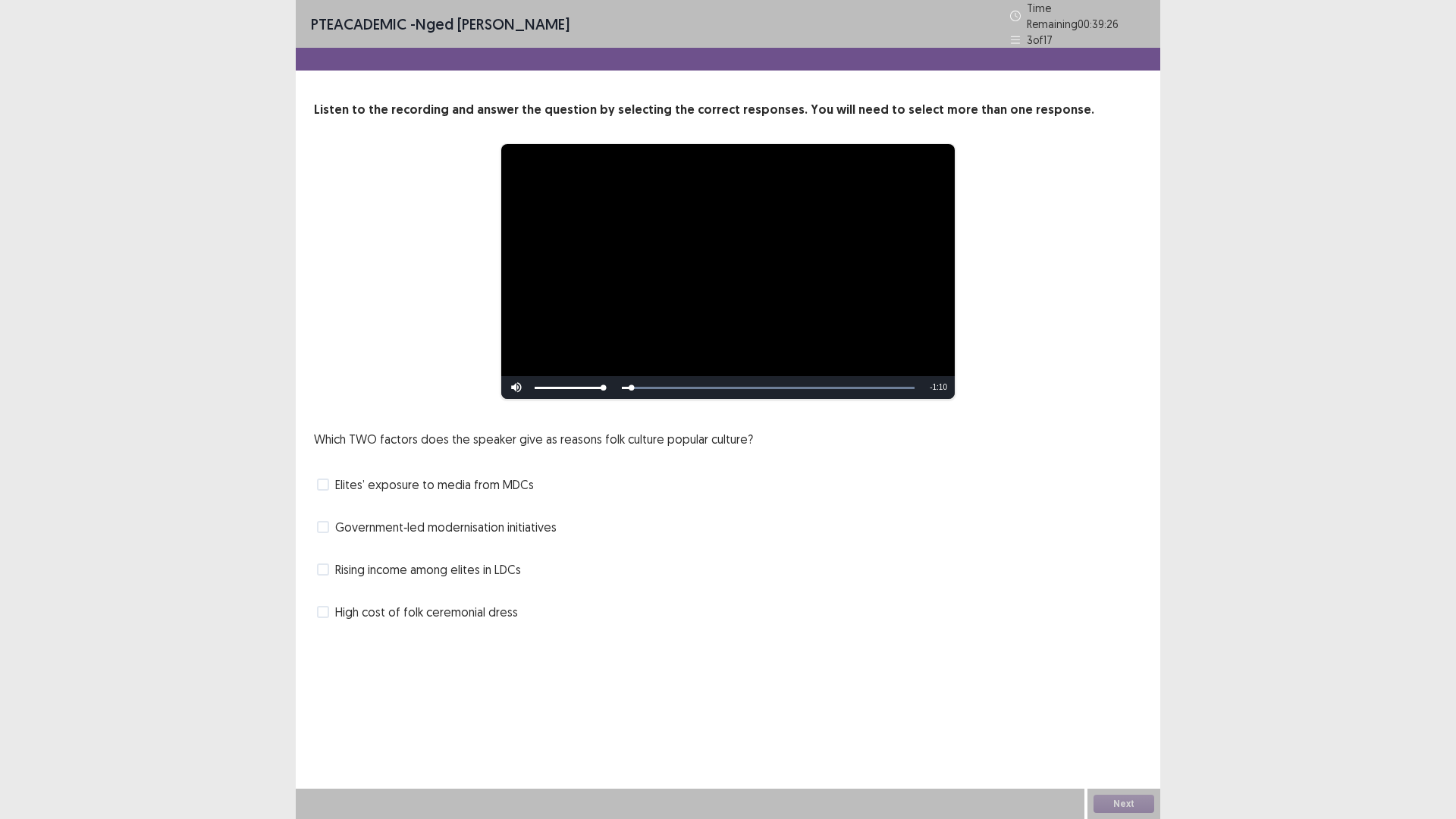
click at [324, 479] on span at bounding box center [322, 483] width 12 height 12
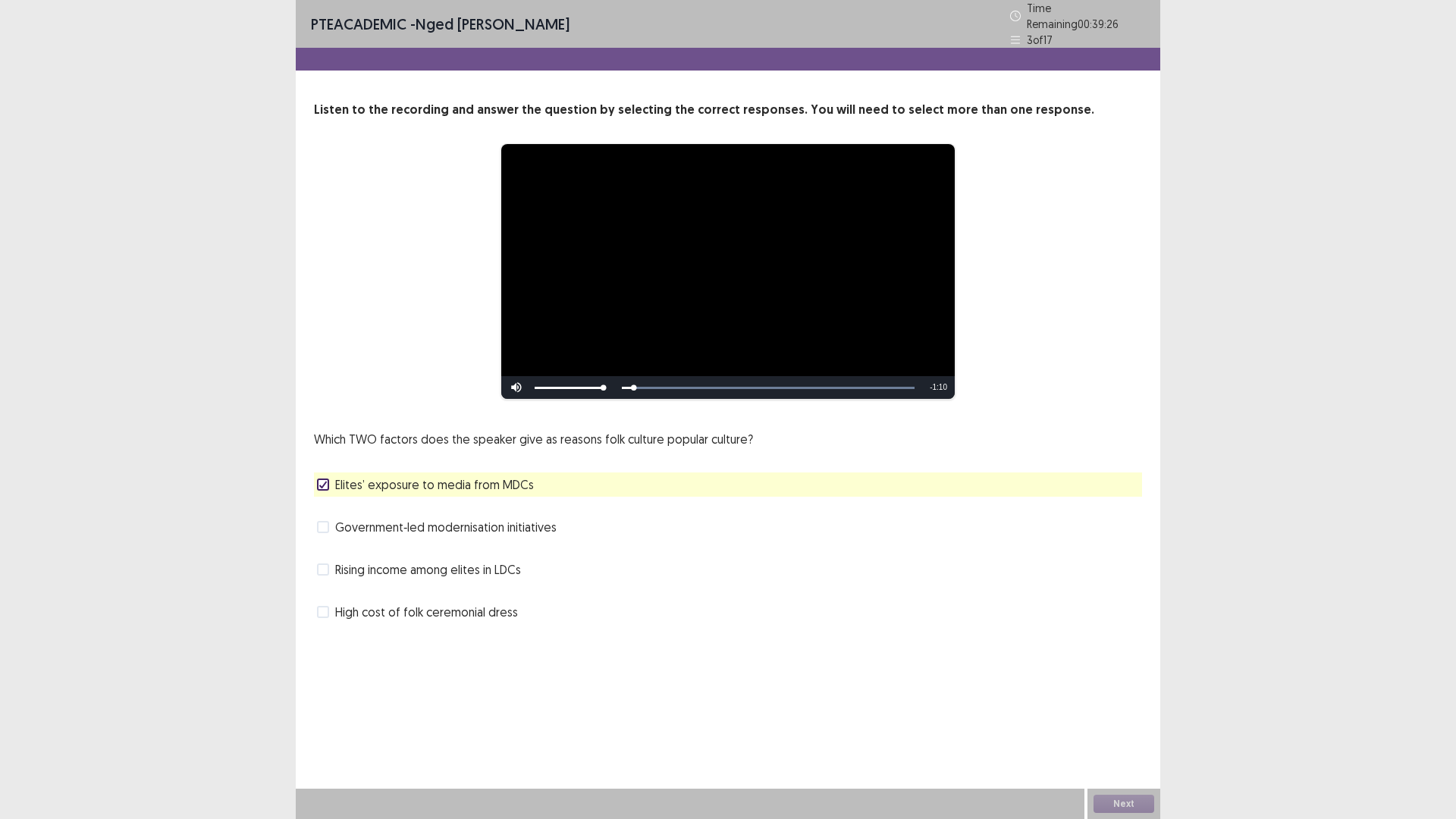
click at [328, 566] on span at bounding box center [322, 569] width 12 height 12
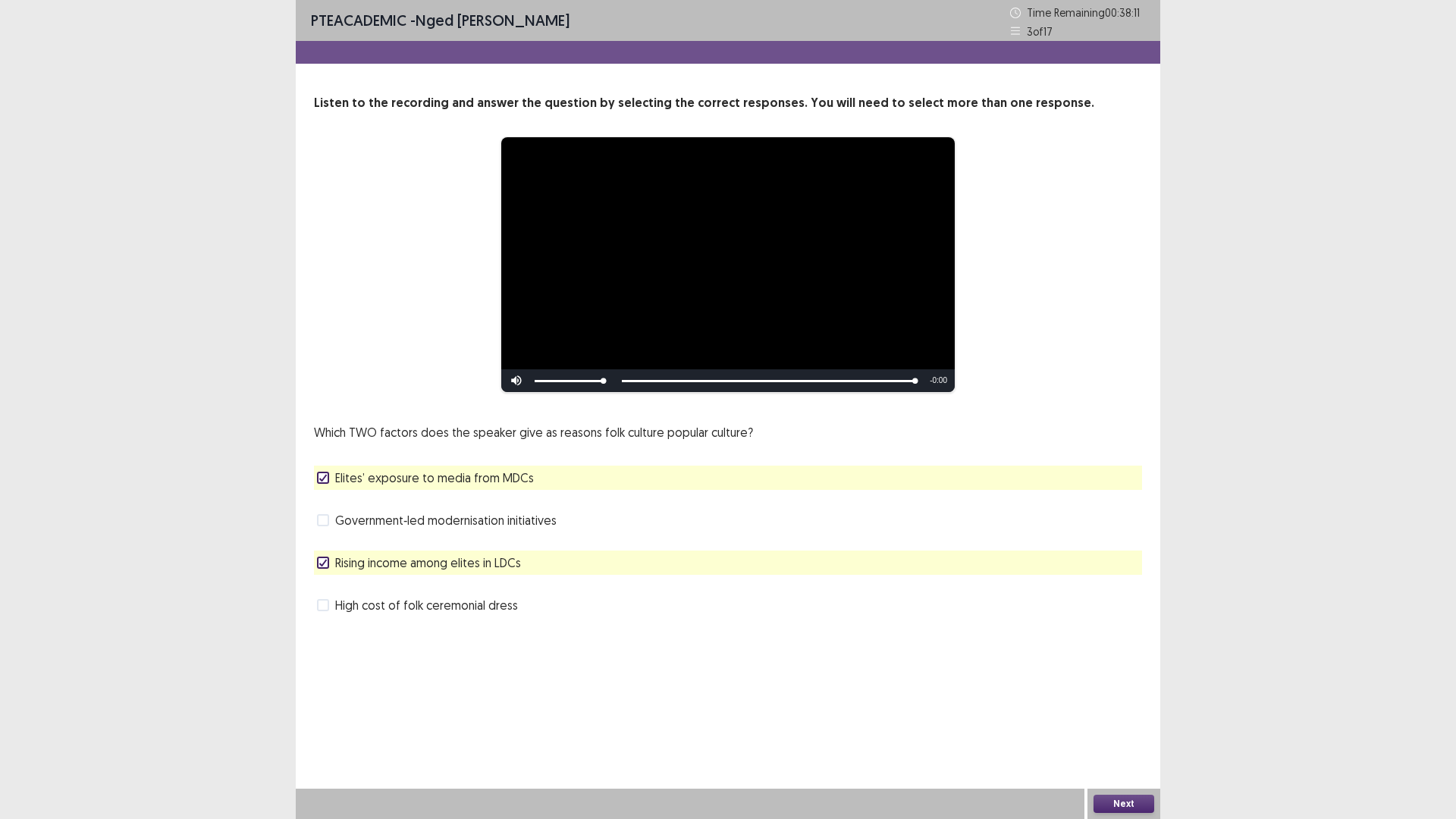
click at [1126, 715] on button "Next" at bounding box center [1123, 803] width 61 height 18
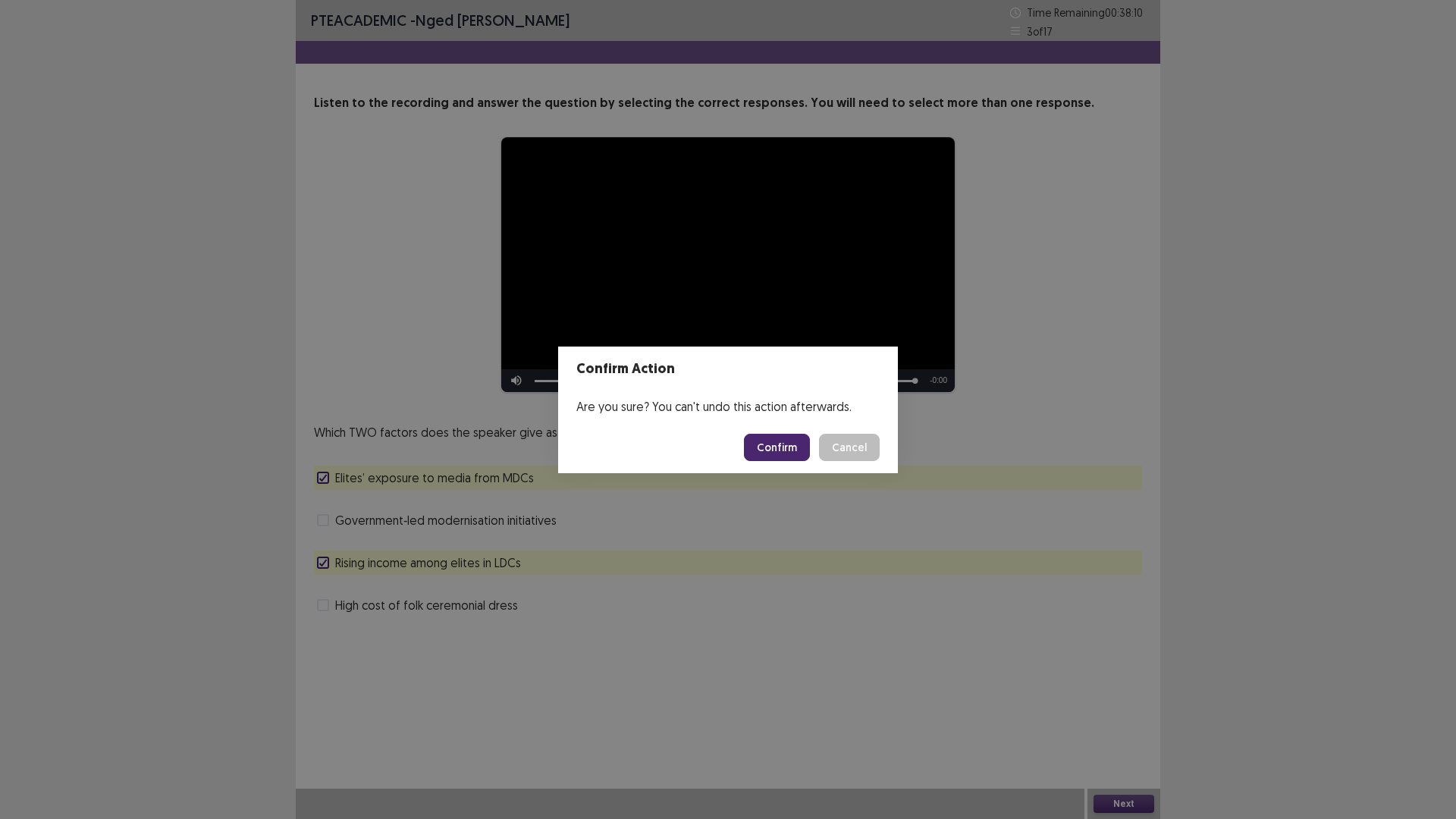
click at [789, 442] on button "Confirm" at bounding box center [777, 447] width 66 height 27
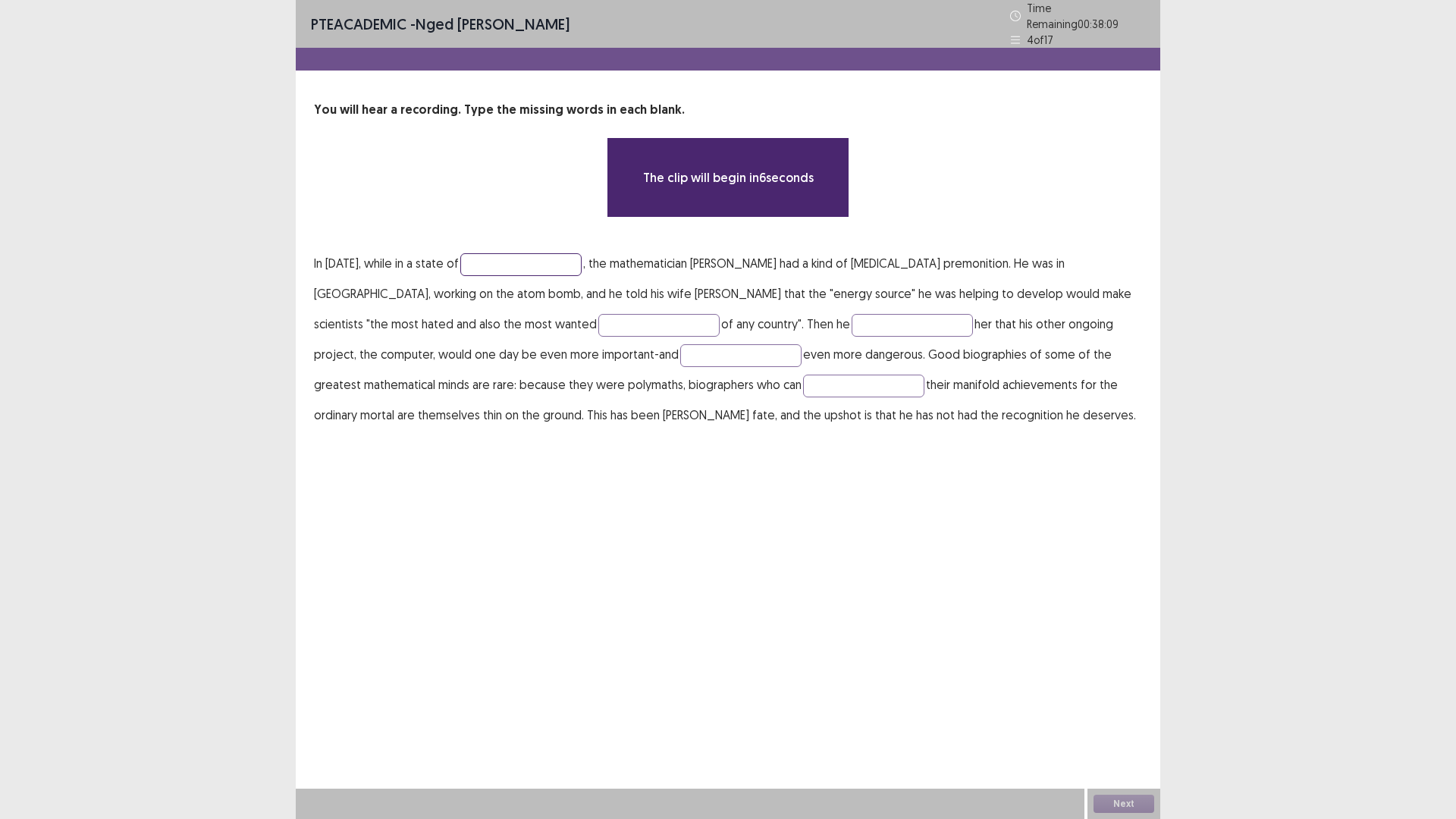
click at [494, 253] on input "text" at bounding box center [520, 264] width 121 height 23
click at [507, 261] on input "text" at bounding box center [520, 264] width 121 height 23
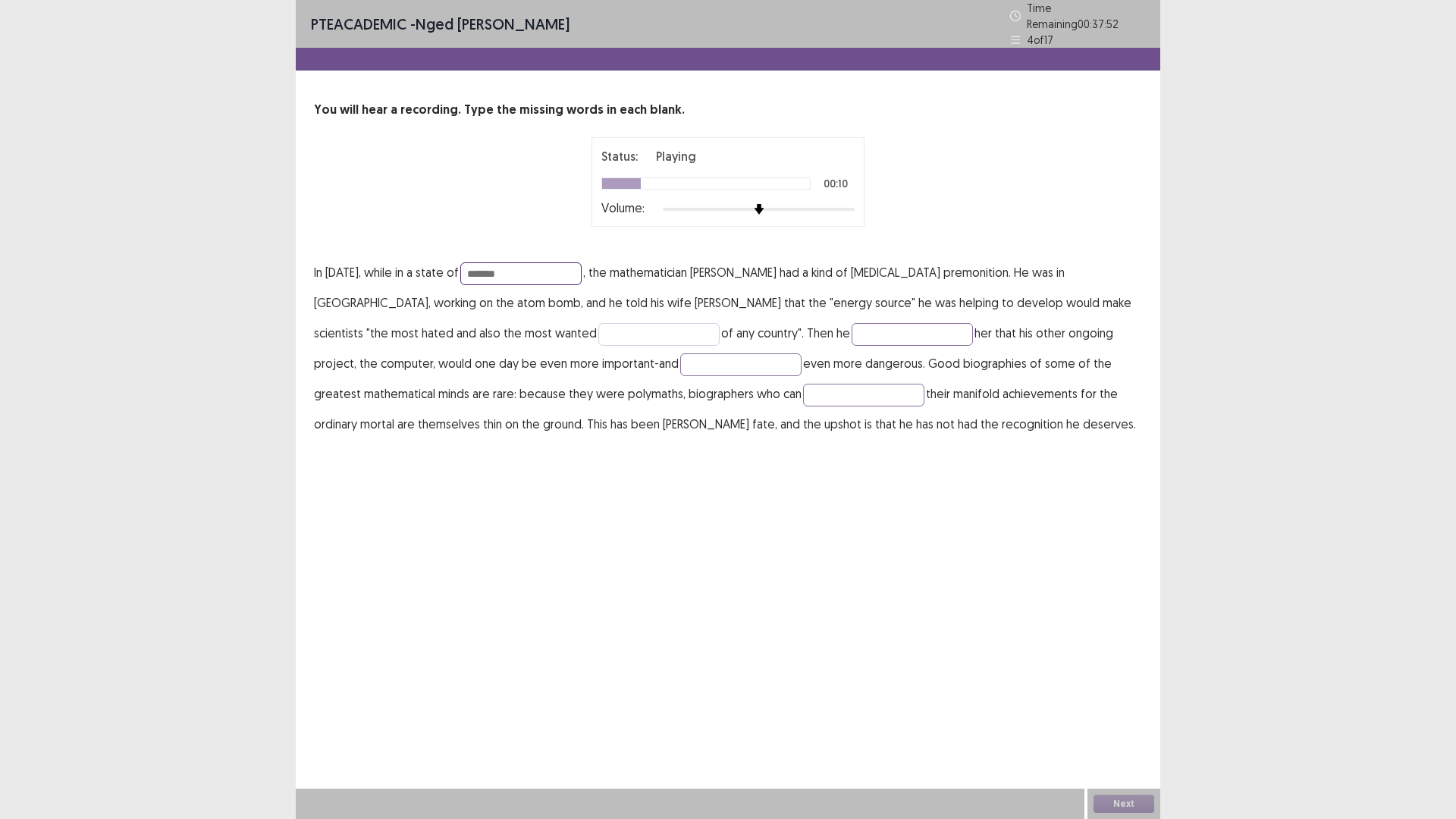
type input "*******"
click at [599, 323] on input "text" at bounding box center [659, 334] width 121 height 23
click at [599, 329] on input "text" at bounding box center [659, 334] width 121 height 23
type input "*********"
click at [852, 323] on input "text" at bounding box center [912, 334] width 121 height 23
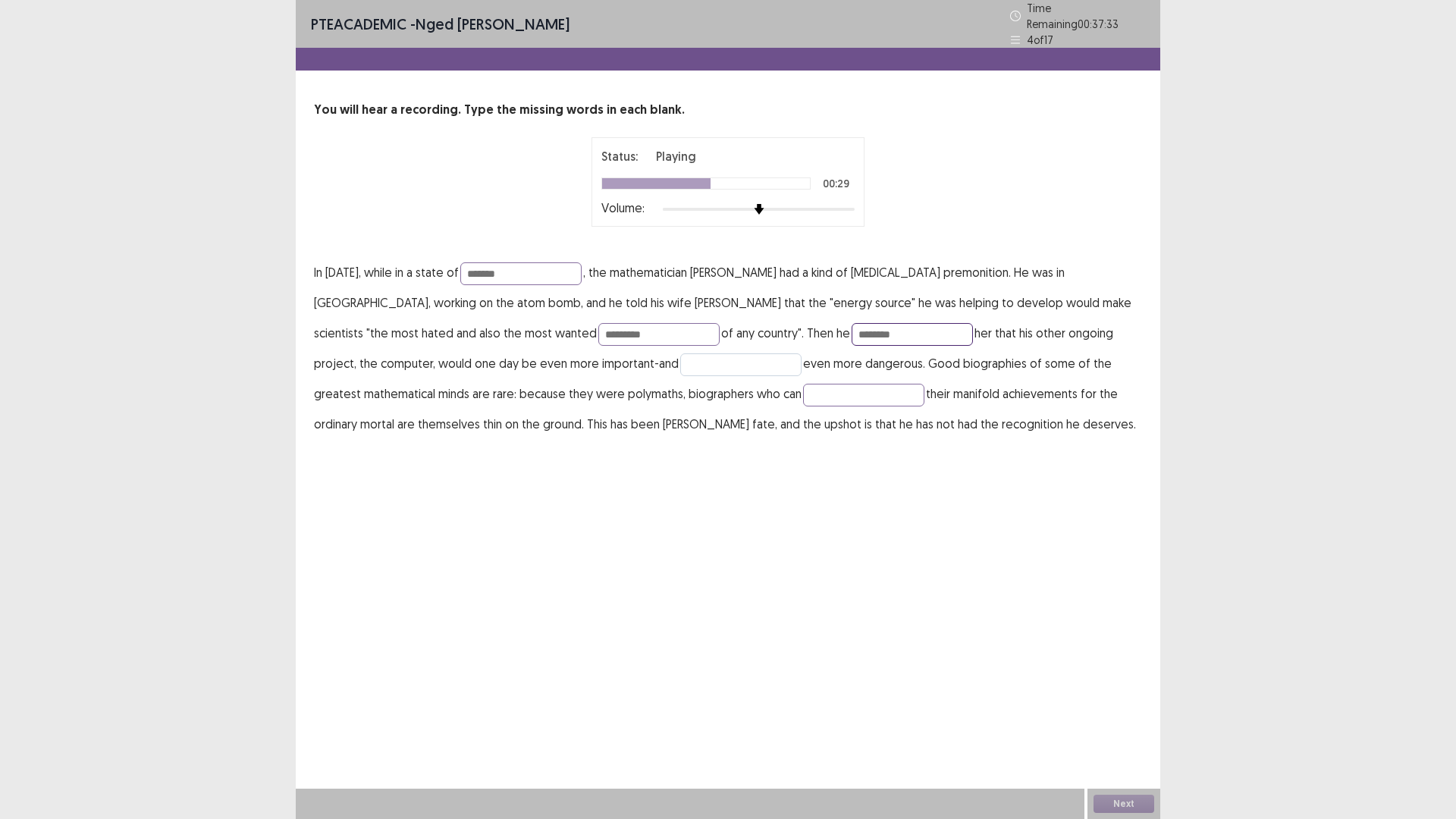
type input "********"
click at [680, 354] on input "text" at bounding box center [740, 364] width 121 height 23
type input "**********"
click at [803, 386] on input "text" at bounding box center [863, 395] width 121 height 23
type input "**********"
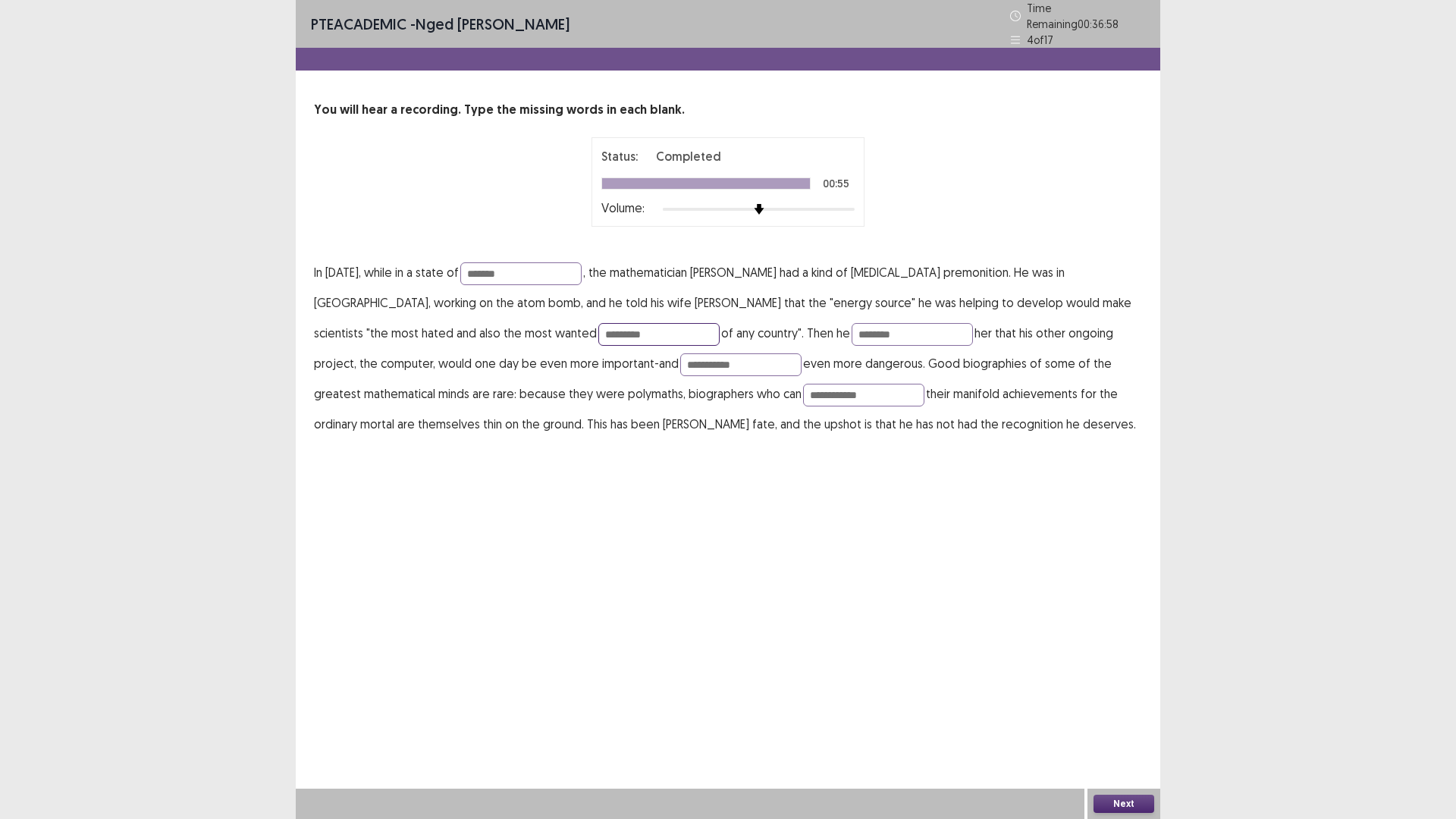
click at [599, 327] on input "*********" at bounding box center [659, 334] width 121 height 23
click at [599, 328] on input "*******" at bounding box center [659, 334] width 121 height 23
click at [599, 327] on input "*******" at bounding box center [659, 334] width 121 height 23
type input "*******"
click at [852, 329] on input "********" at bounding box center [912, 334] width 121 height 23
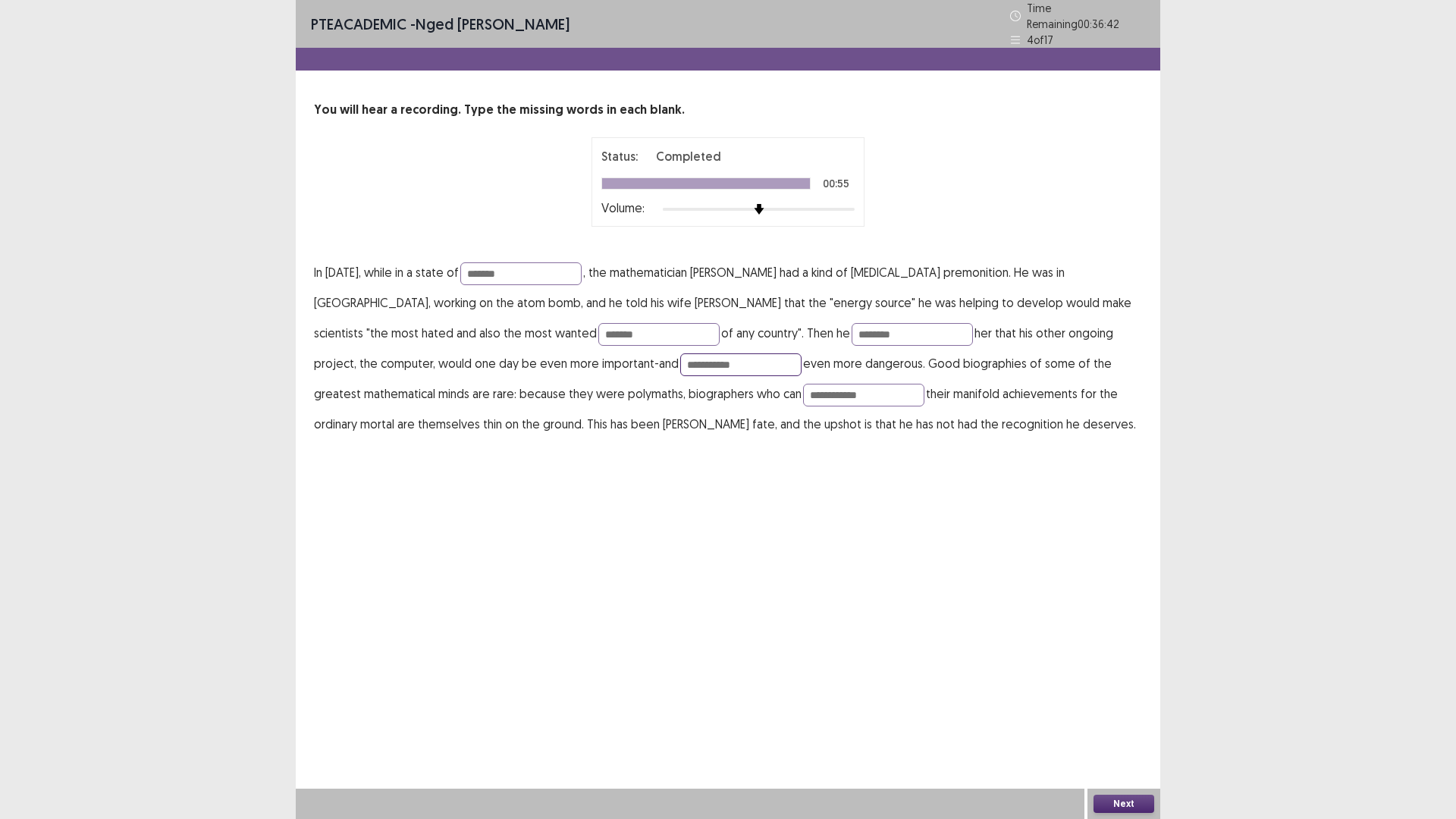
click at [680, 358] on input "**********" at bounding box center [740, 364] width 121 height 23
click at [803, 389] on input "**********" at bounding box center [863, 395] width 121 height 23
click at [515, 267] on input "*******" at bounding box center [520, 273] width 121 height 23
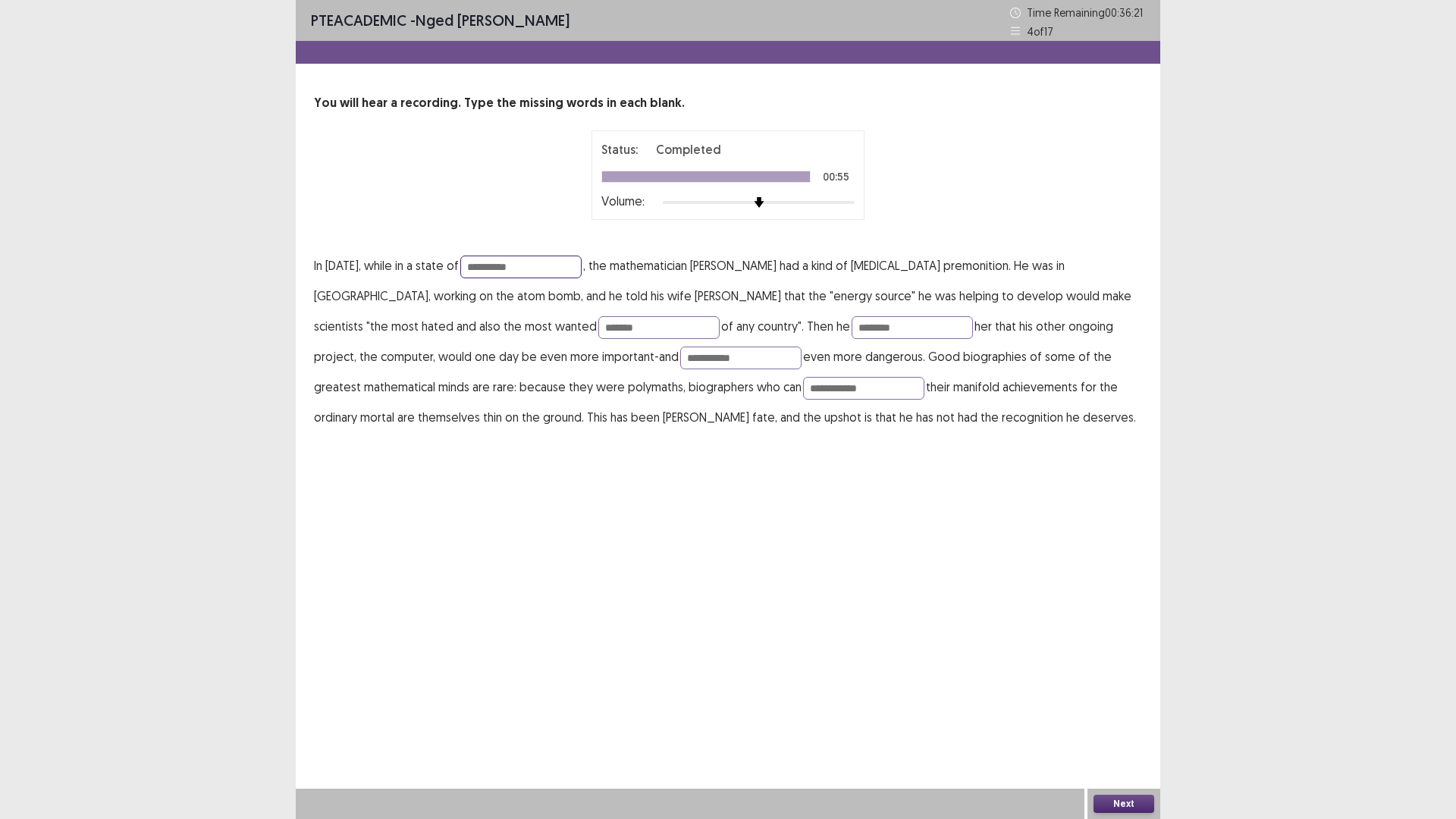
click at [480, 270] on input "**********" at bounding box center [520, 267] width 121 height 23
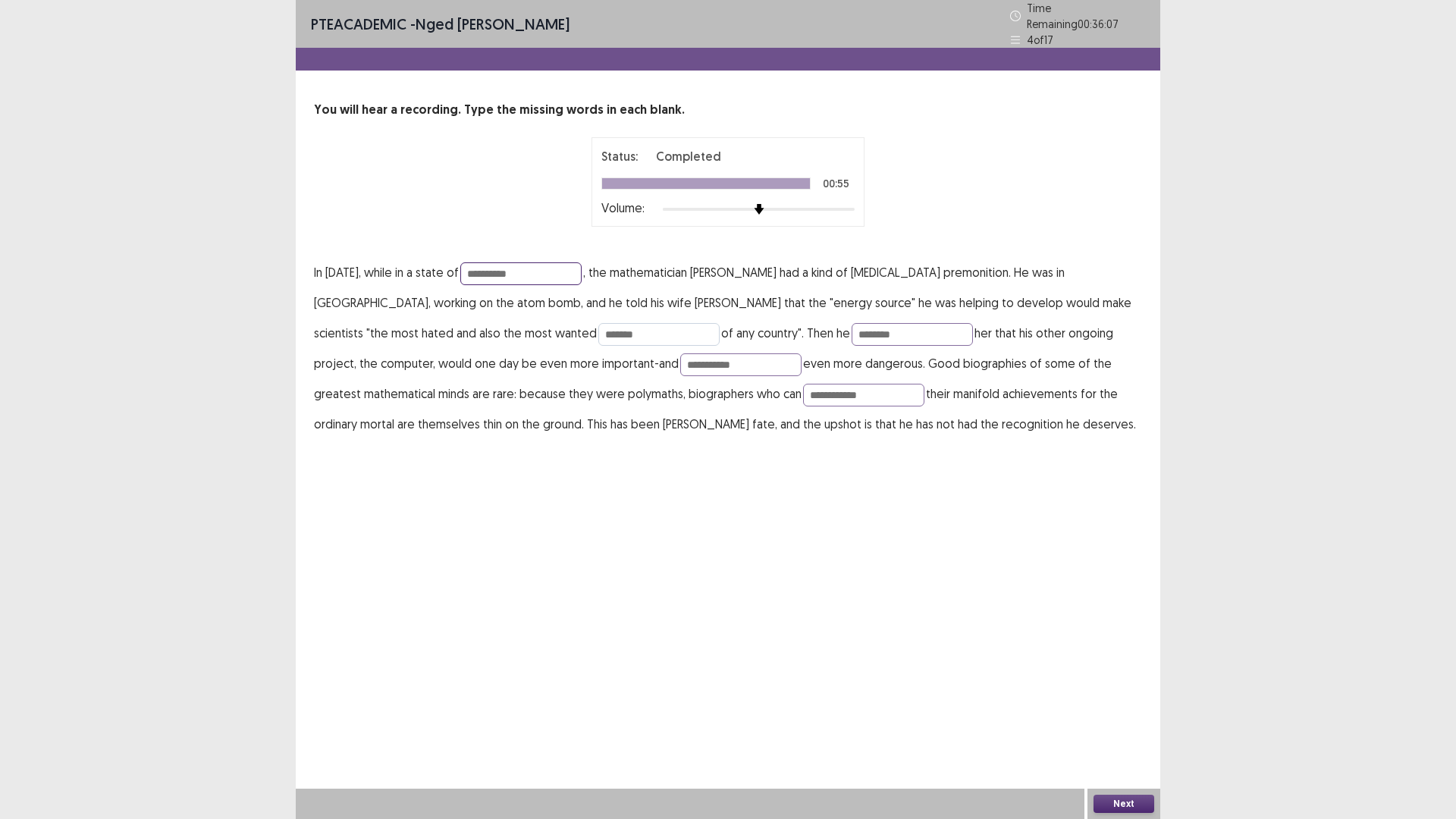
type input "**********"
click at [599, 326] on input "*******" at bounding box center [659, 334] width 121 height 23
type input "*******"
click at [1119, 715] on button "Next" at bounding box center [1123, 803] width 61 height 18
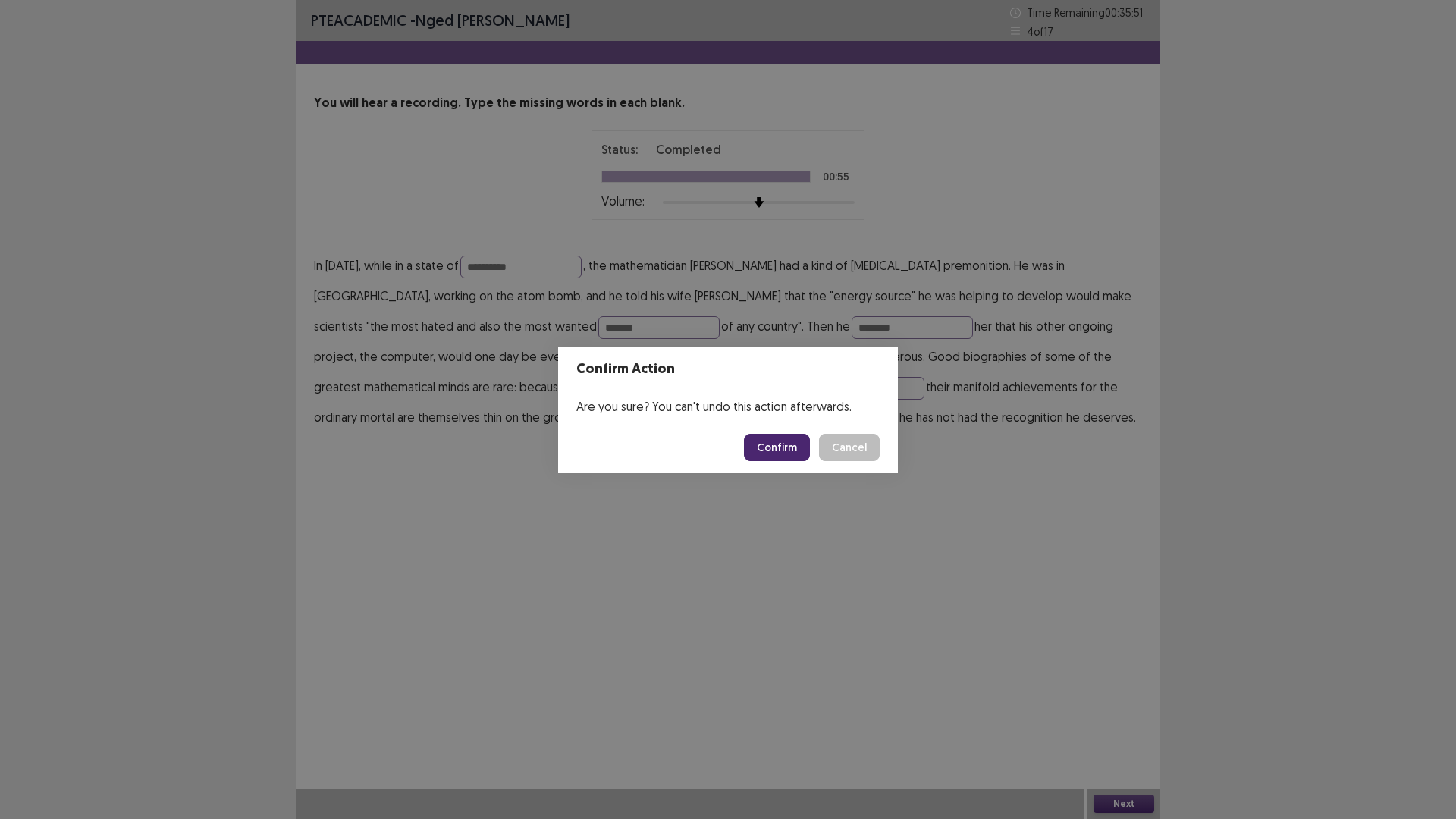
click at [787, 441] on button "Confirm" at bounding box center [777, 447] width 66 height 27
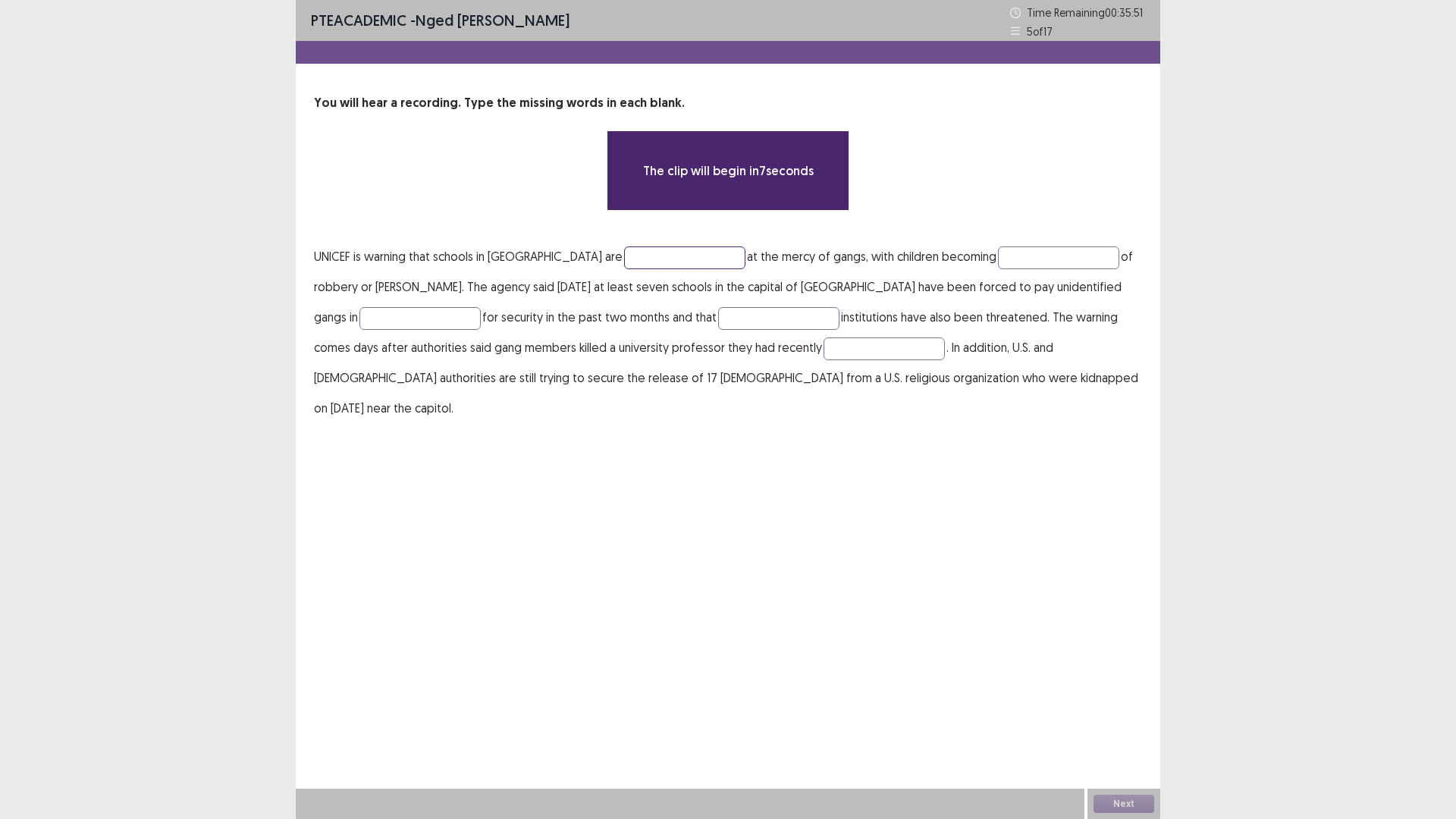
click at [624, 258] on input "text" at bounding box center [684, 257] width 121 height 23
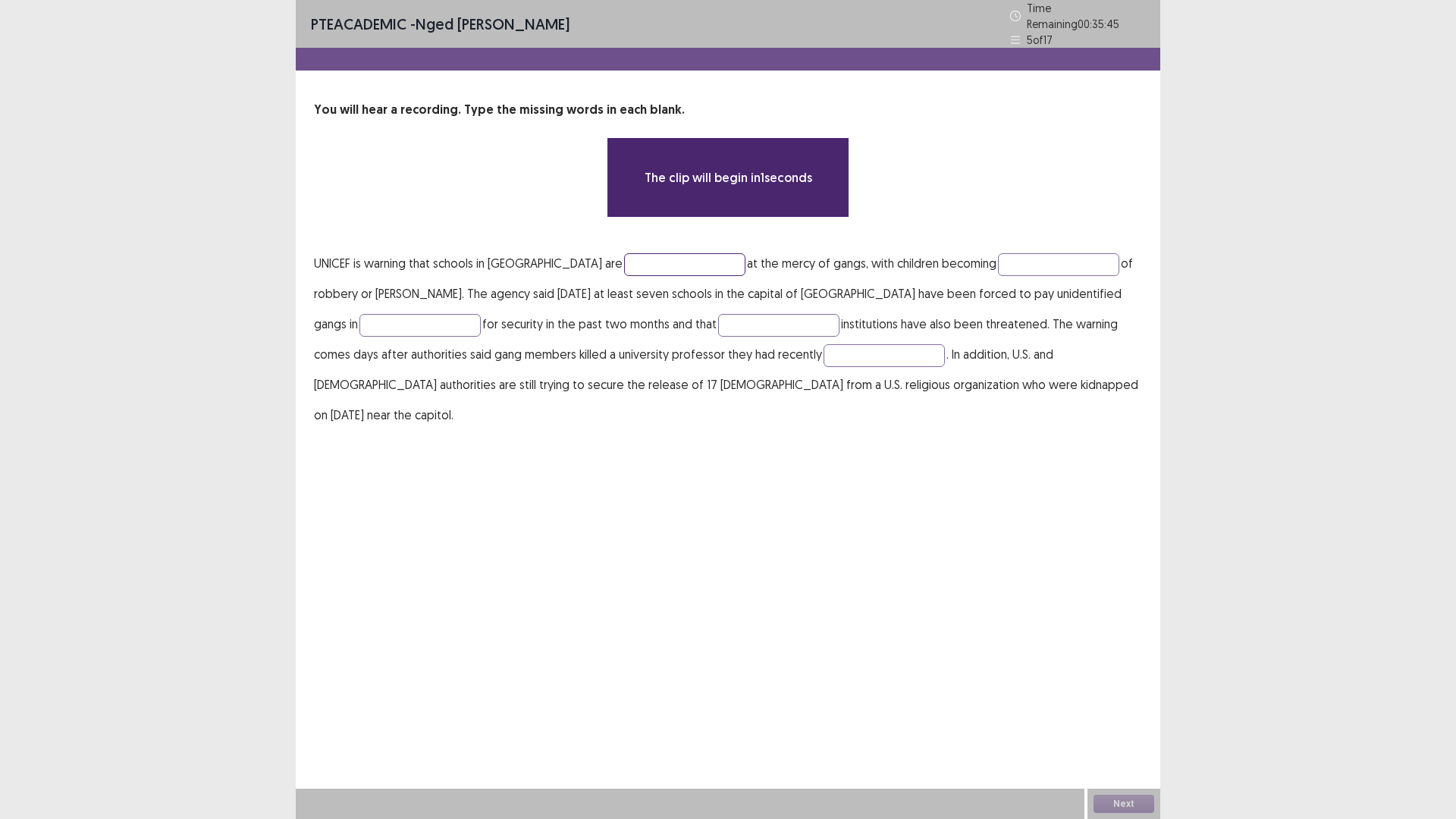
click at [624, 254] on input "text" at bounding box center [684, 264] width 121 height 23
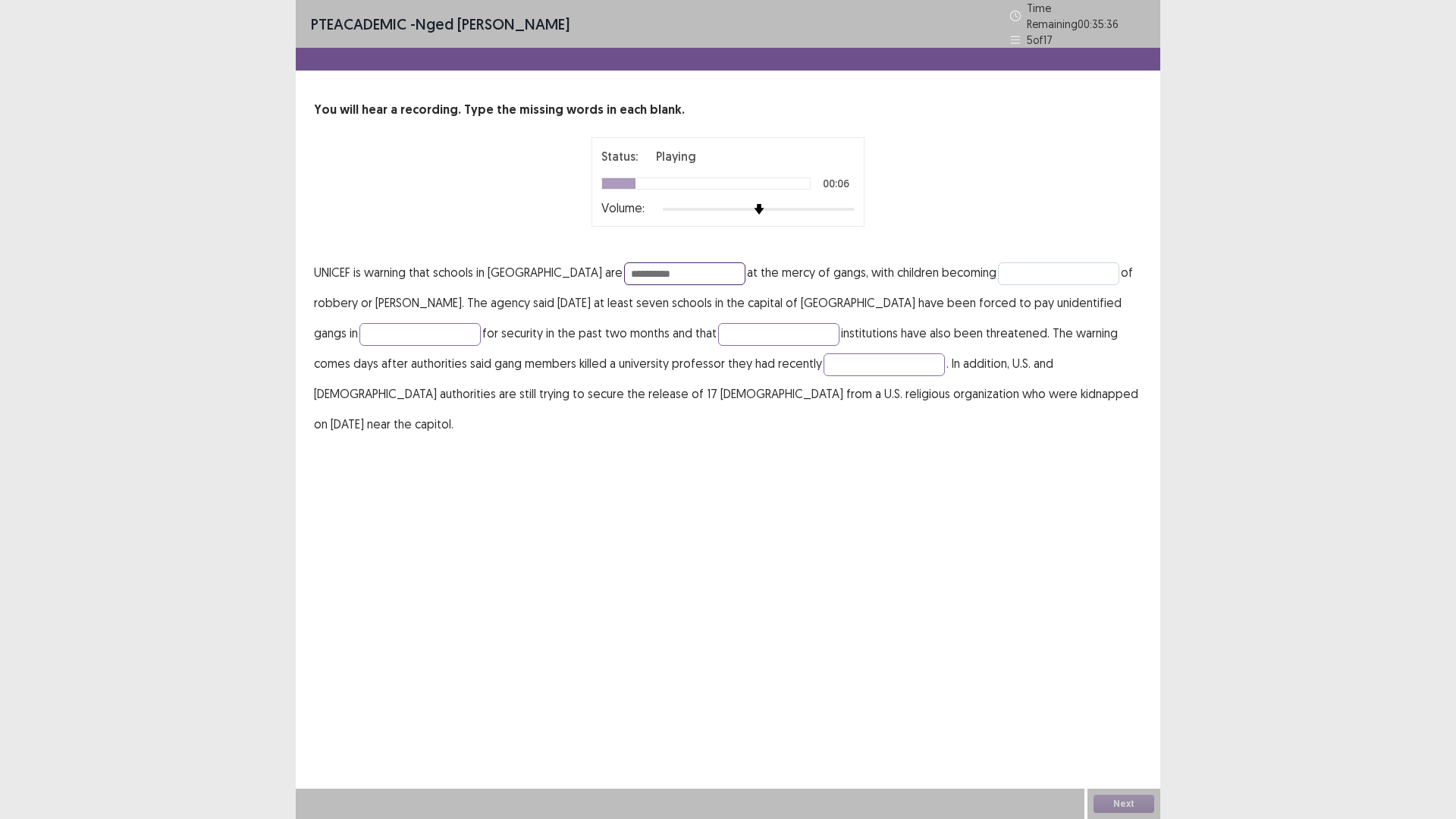
type input "**********"
click at [998, 270] on input "text" at bounding box center [1059, 273] width 121 height 23
type input "*******"
click at [397, 328] on input "text" at bounding box center [420, 334] width 121 height 23
type input "********"
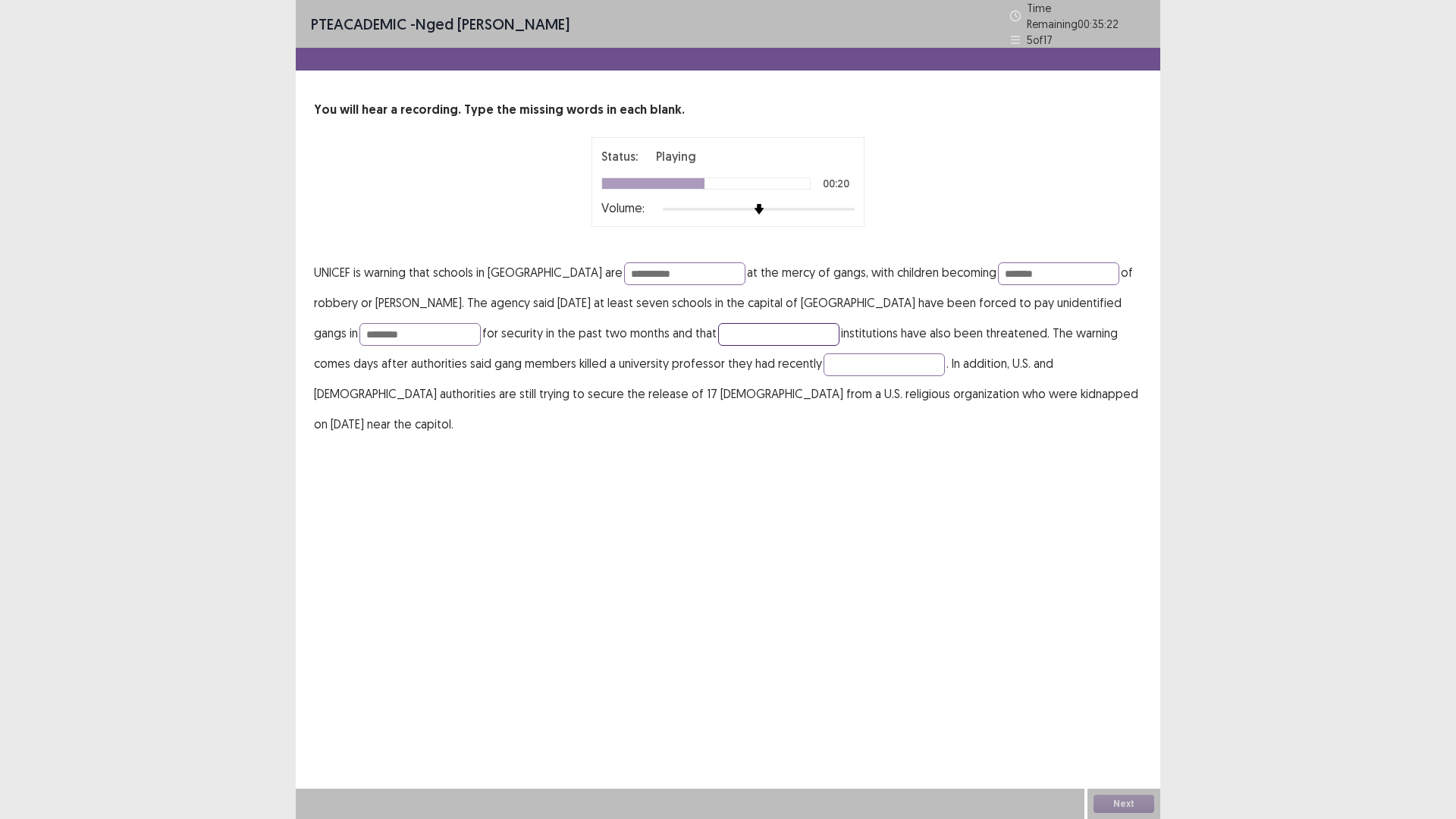
click at [728, 328] on input "text" at bounding box center [778, 334] width 121 height 23
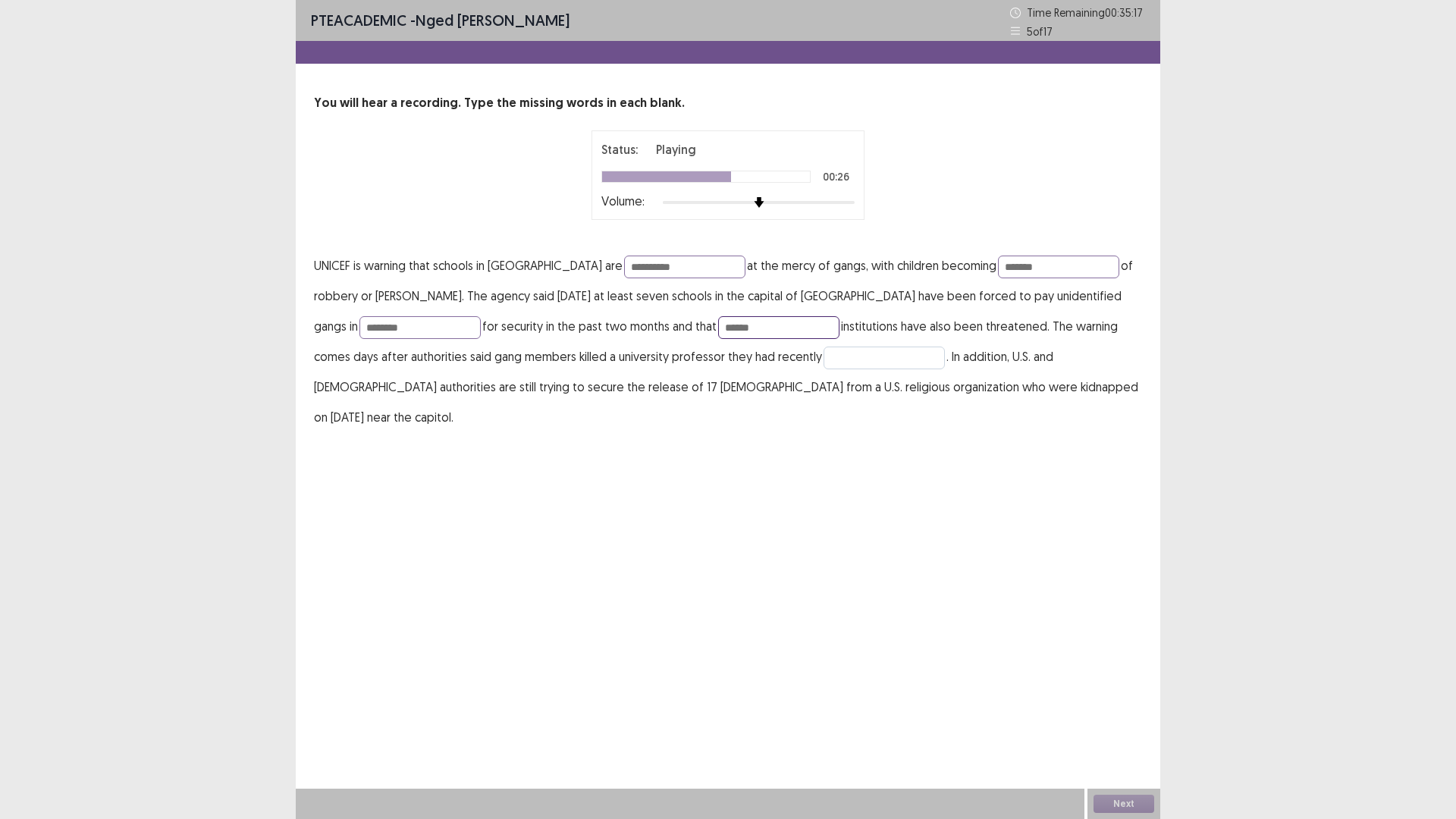
type input "******"
click at [837, 355] on input "text" at bounding box center [884, 358] width 121 height 23
click at [834, 363] on input "text" at bounding box center [884, 358] width 121 height 23
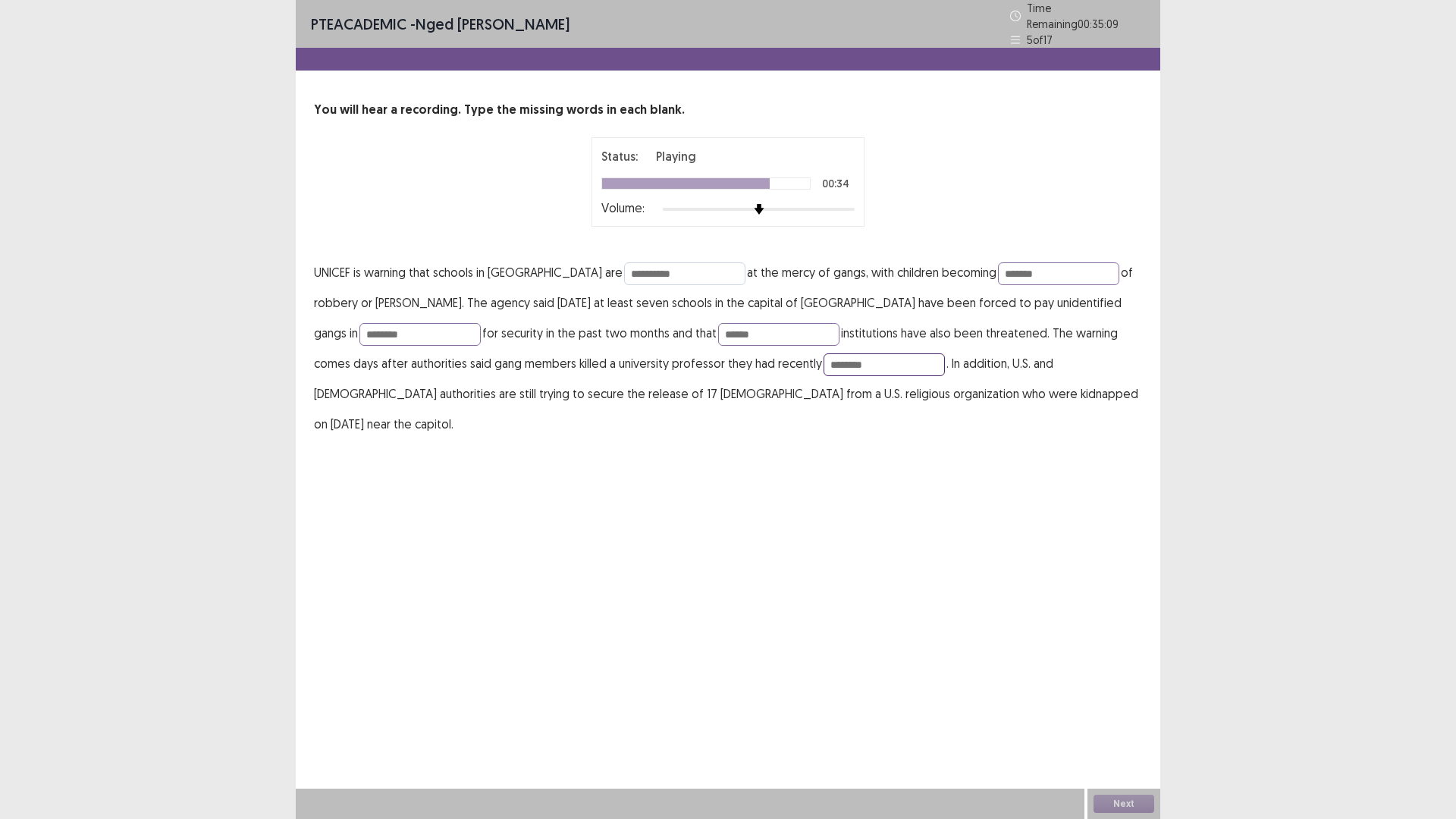
type input "********"
click at [624, 268] on input "**********" at bounding box center [684, 273] width 121 height 23
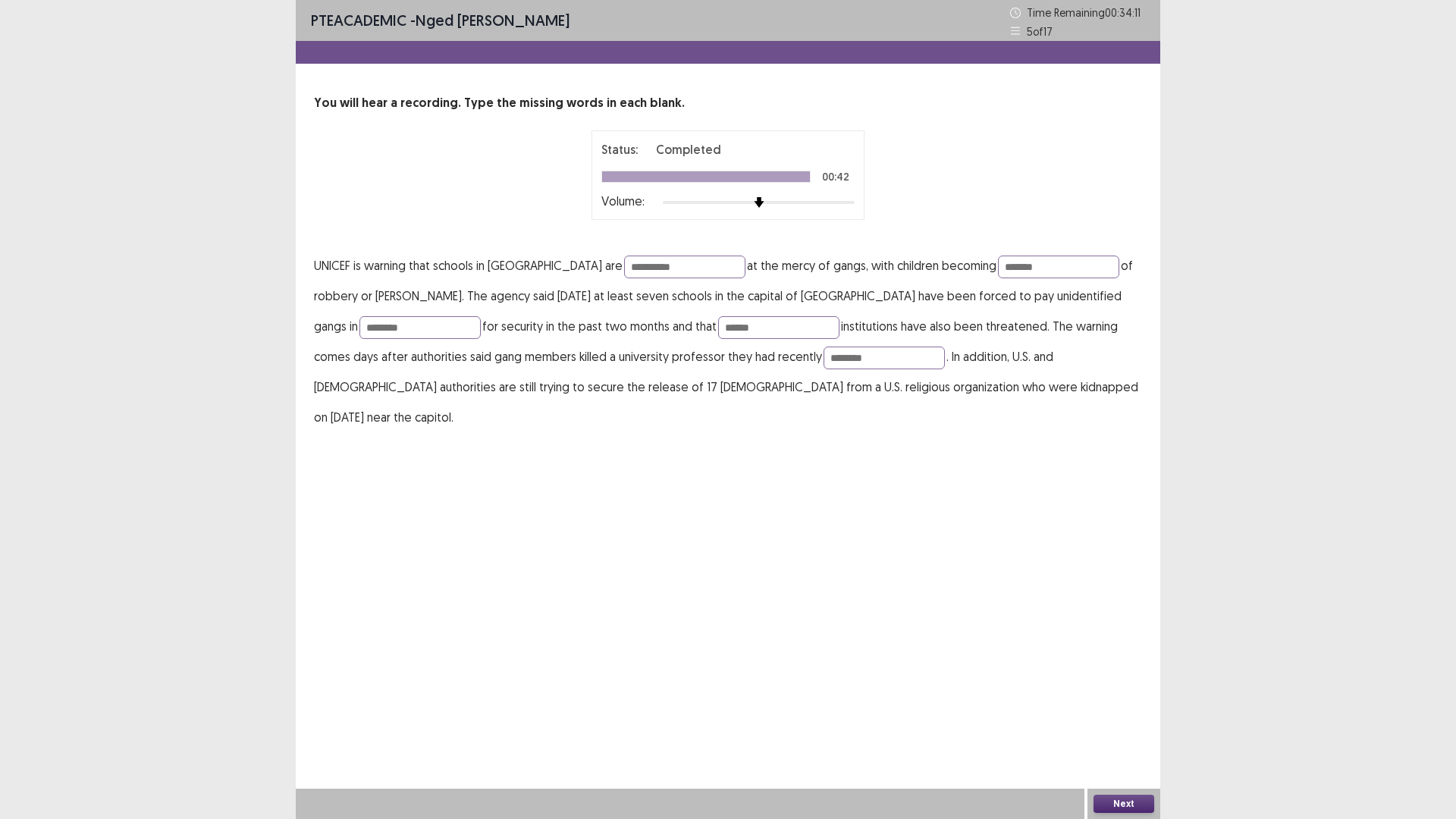
click at [1122, 715] on button "Next" at bounding box center [1123, 803] width 61 height 18
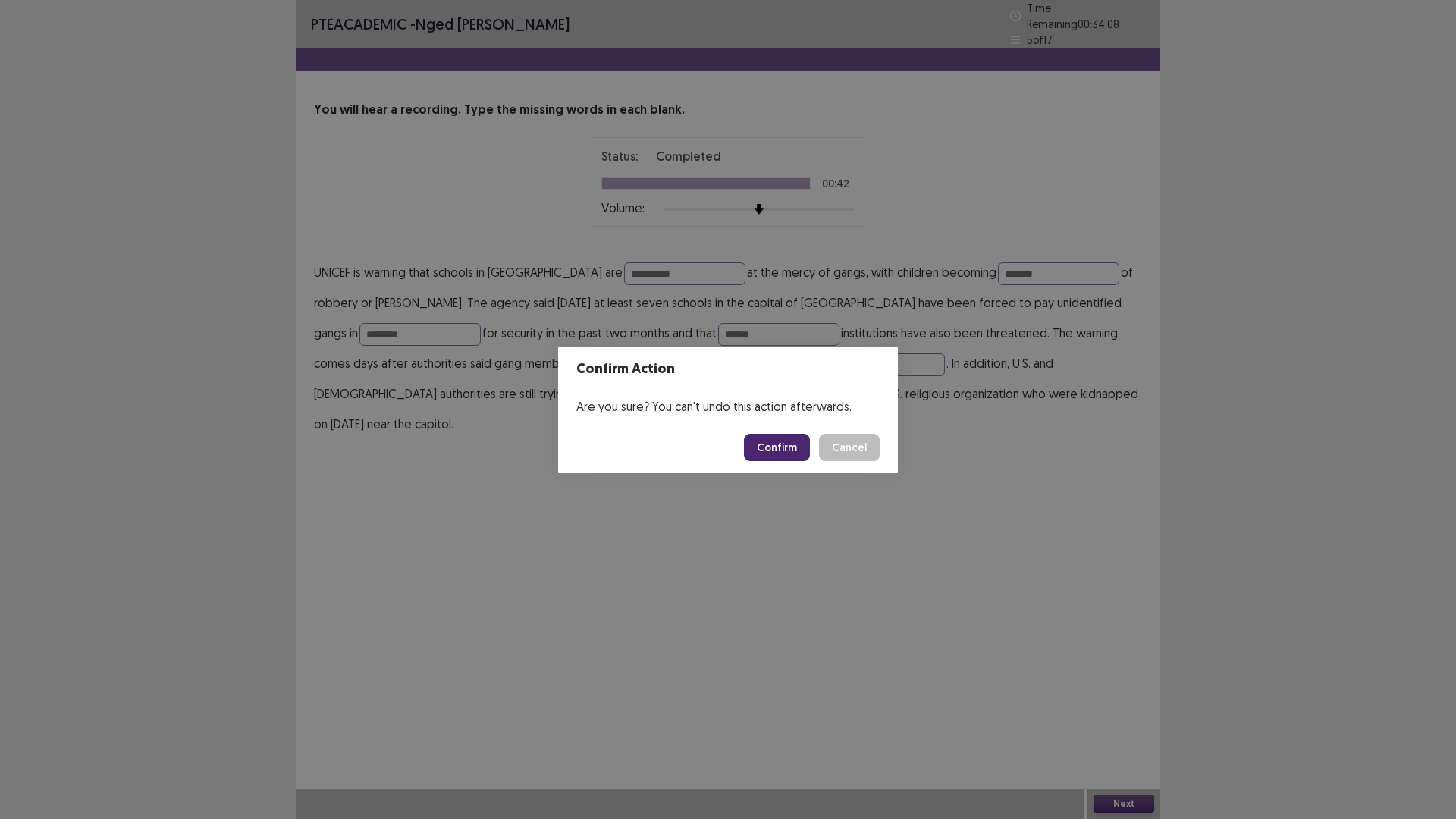
click at [775, 446] on button "Confirm" at bounding box center [777, 447] width 66 height 27
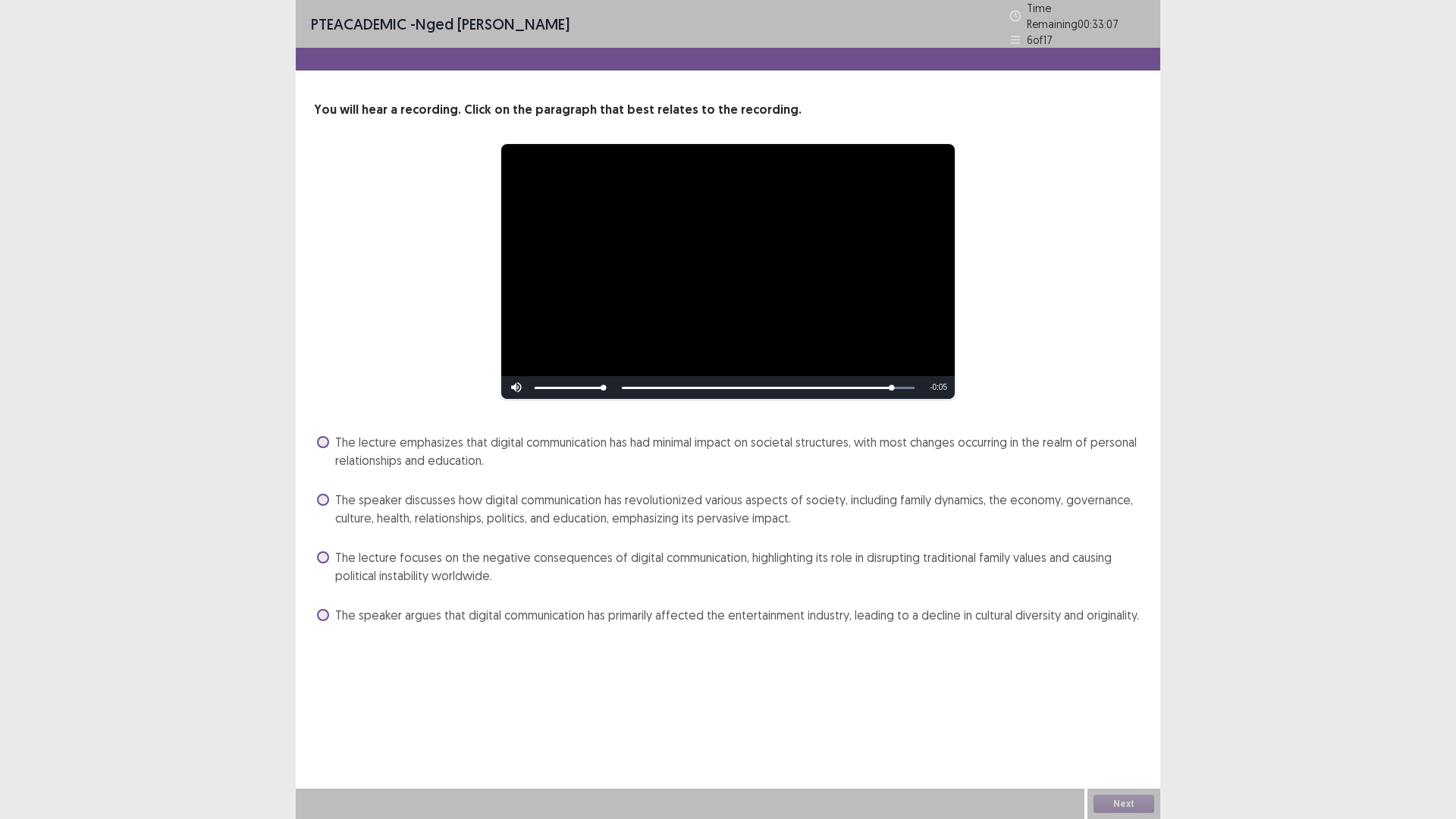
click at [321, 494] on span at bounding box center [322, 499] width 12 height 12
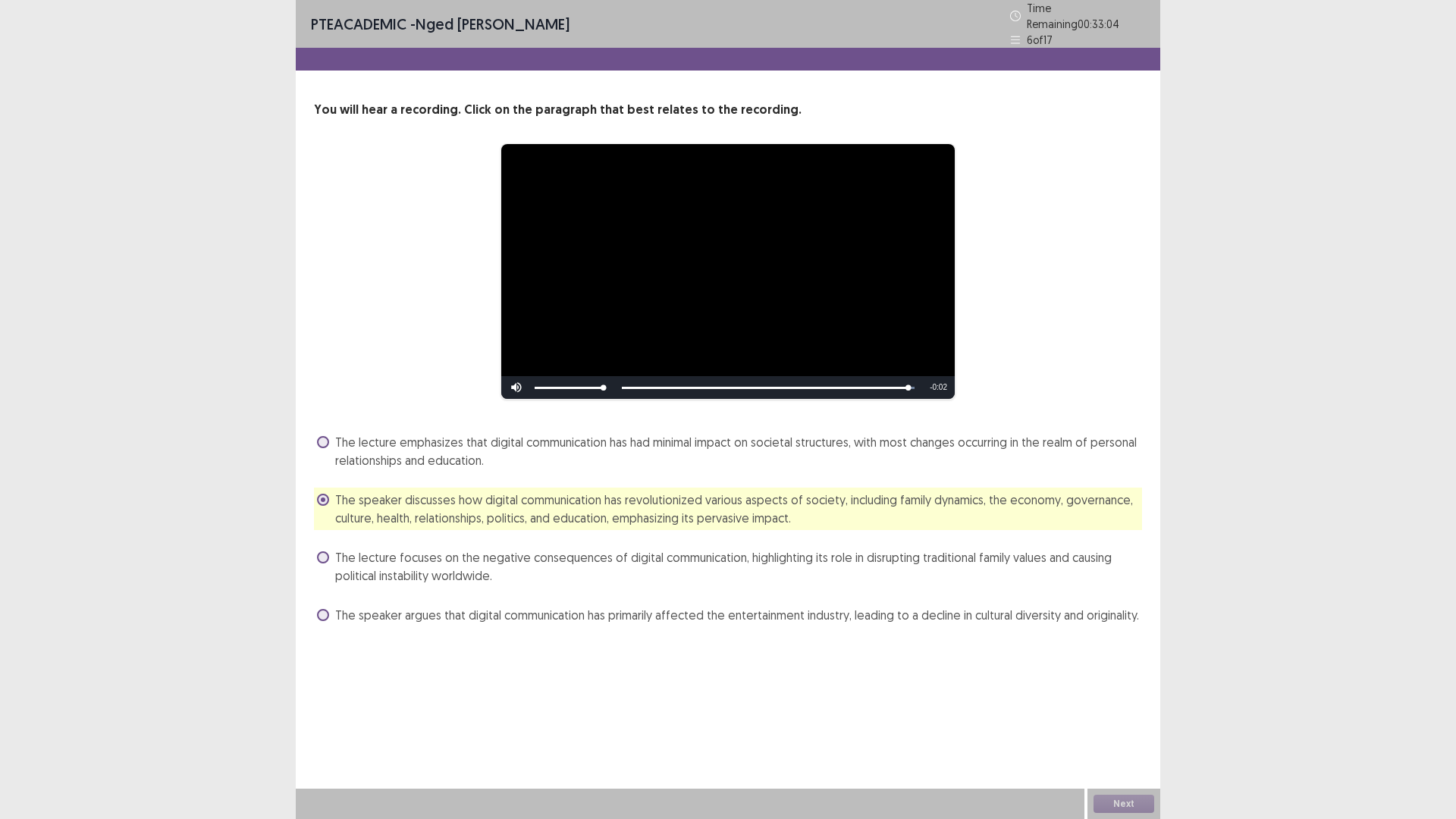
click at [325, 554] on span at bounding box center [322, 556] width 12 height 12
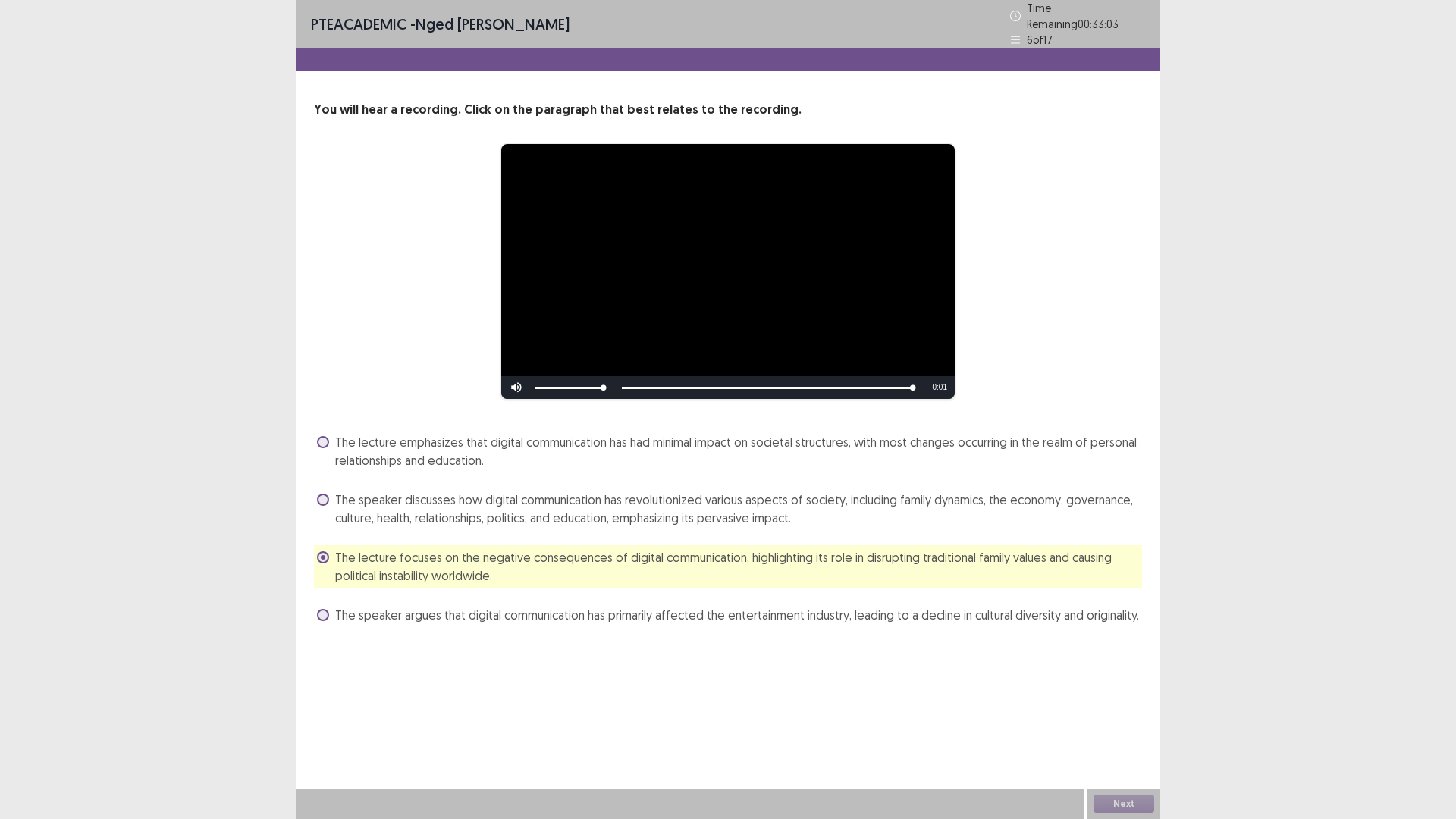
click at [323, 495] on span at bounding box center [322, 499] width 12 height 12
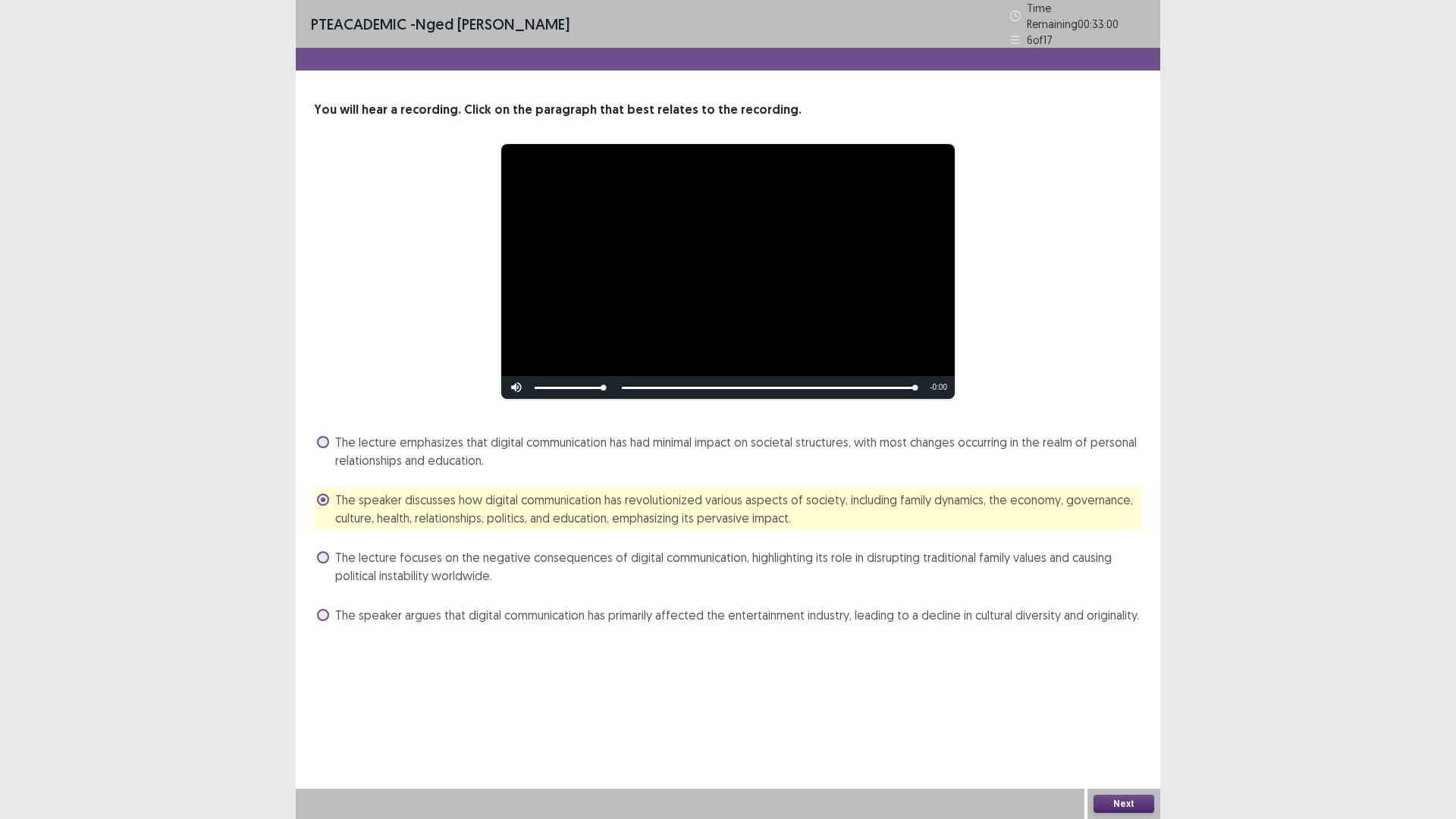
click at [1127, 715] on button "Next" at bounding box center [1123, 803] width 61 height 18
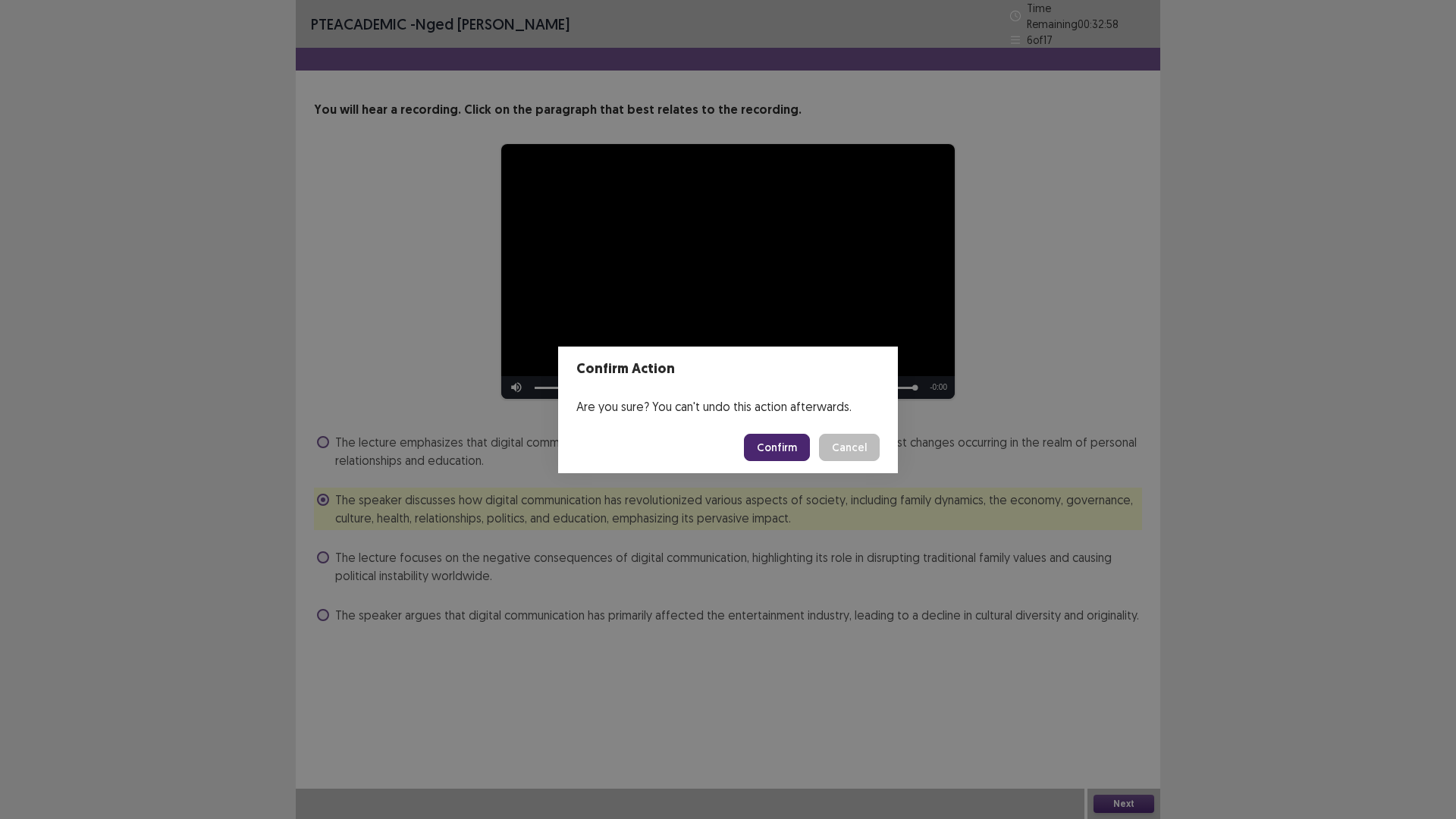
click at [788, 446] on button "Confirm" at bounding box center [777, 447] width 66 height 27
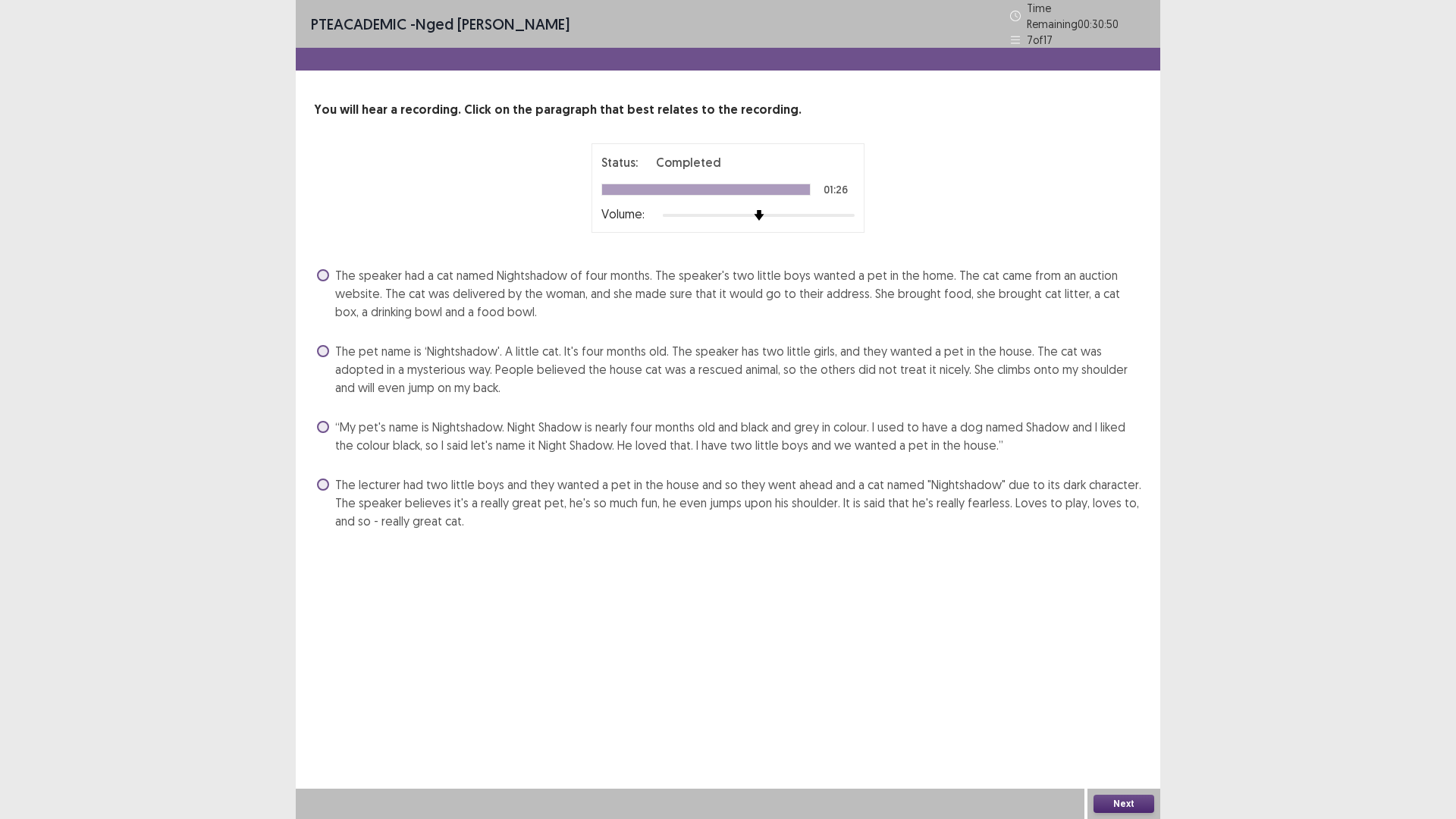
click at [323, 271] on span at bounding box center [322, 275] width 12 height 12
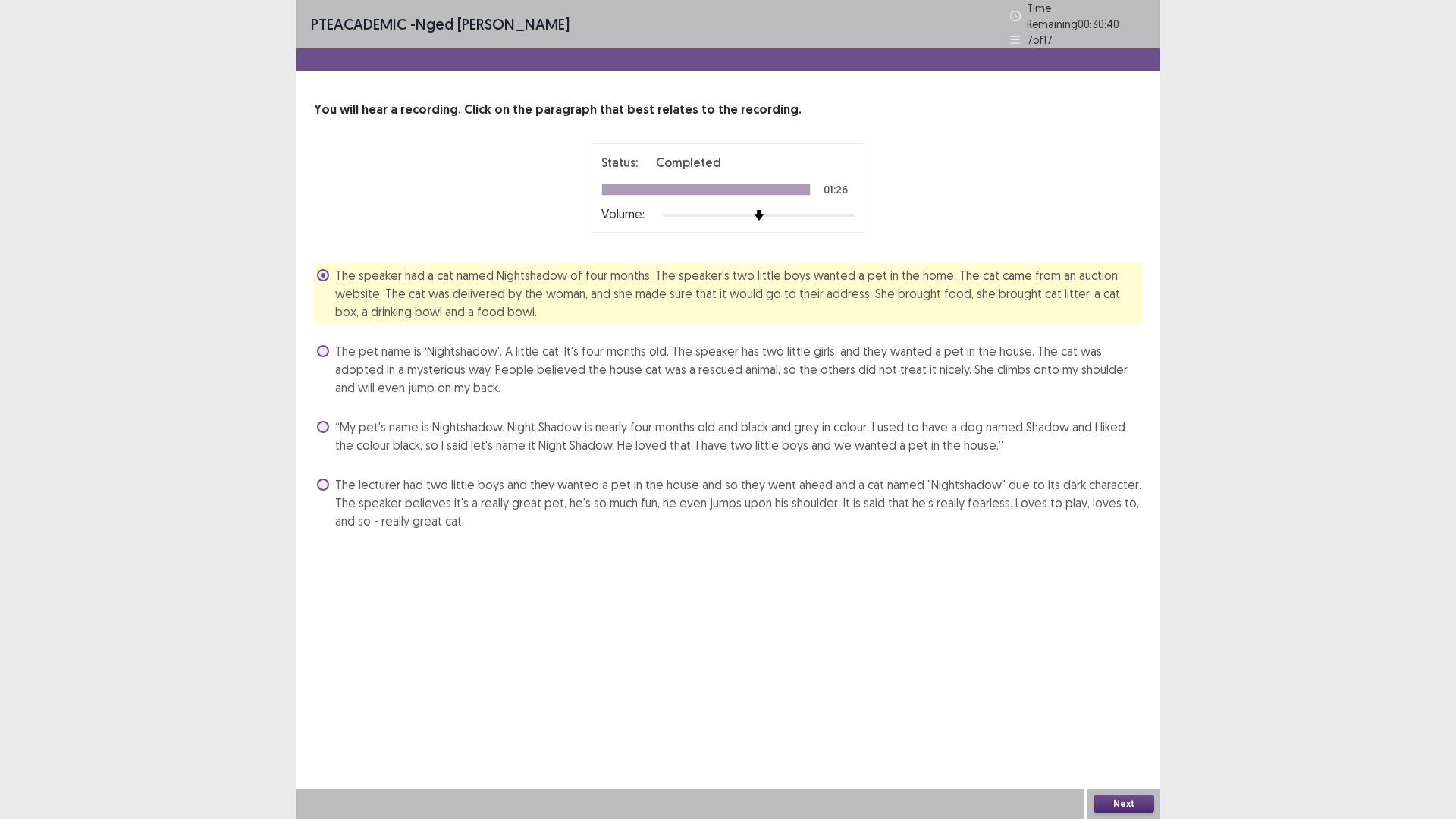
click at [1111, 715] on button "Next" at bounding box center [1123, 803] width 61 height 18
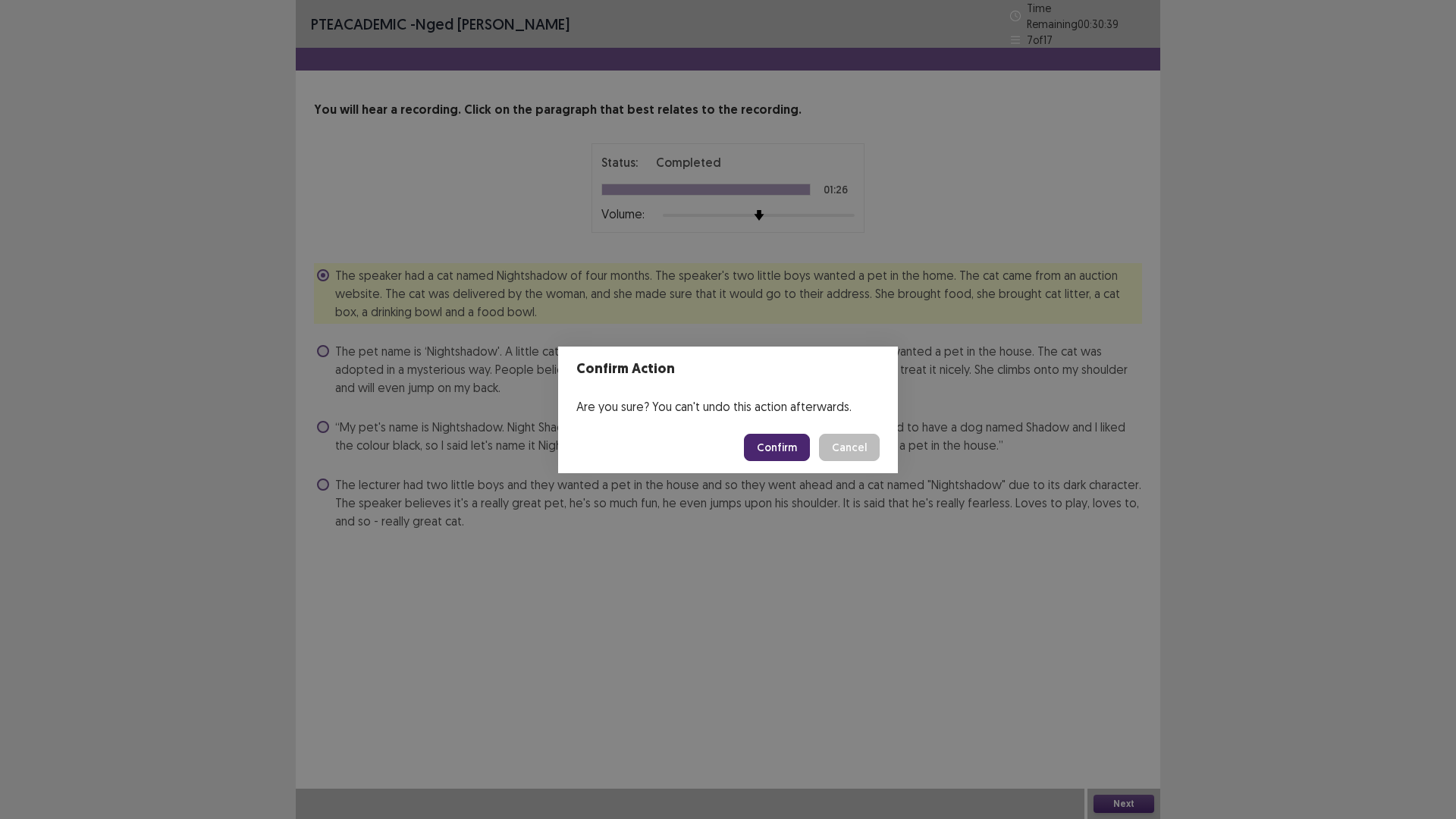
click at [783, 457] on button "Confirm" at bounding box center [777, 447] width 66 height 27
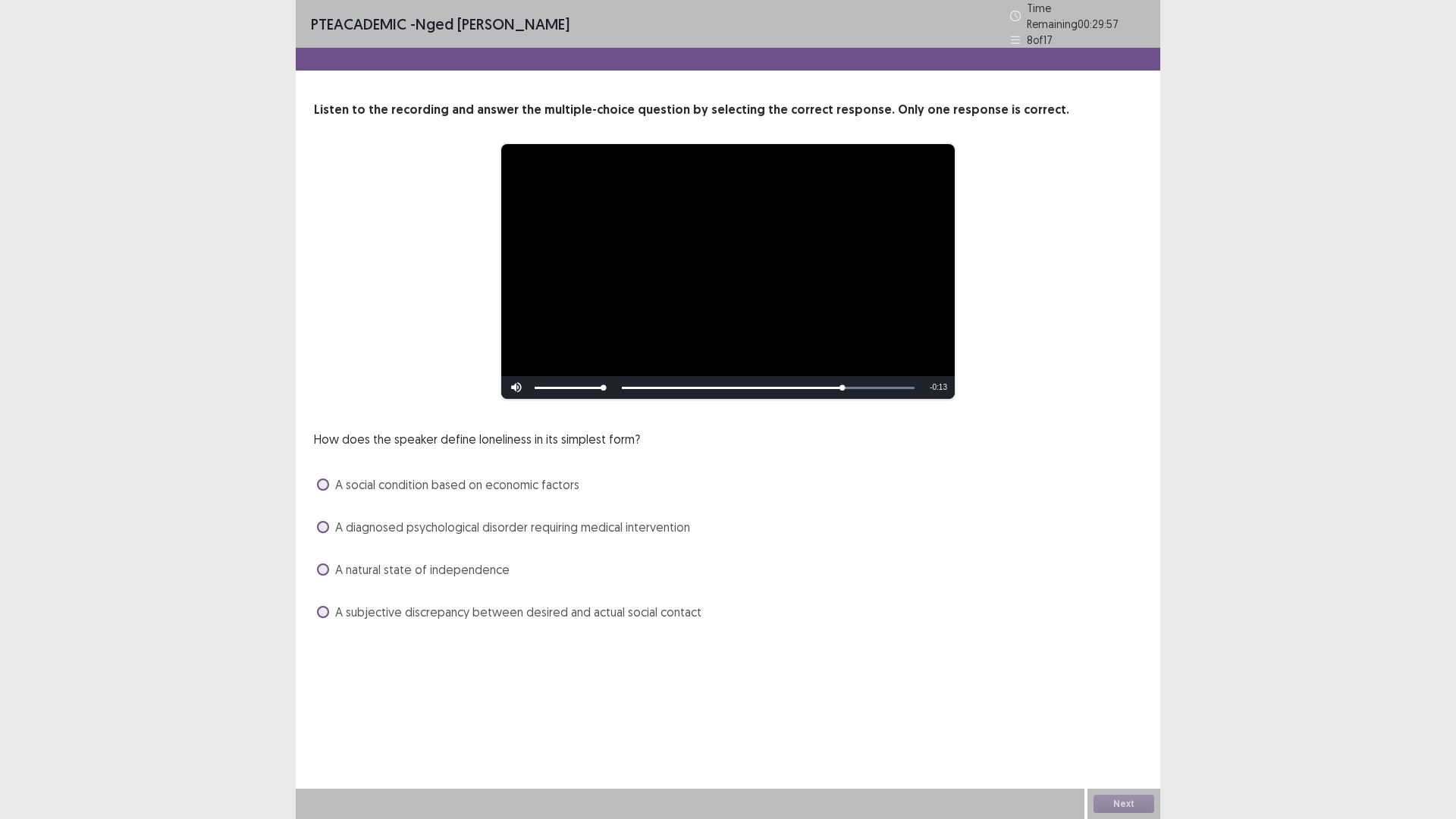
click at [327, 605] on span at bounding box center [322, 611] width 12 height 12
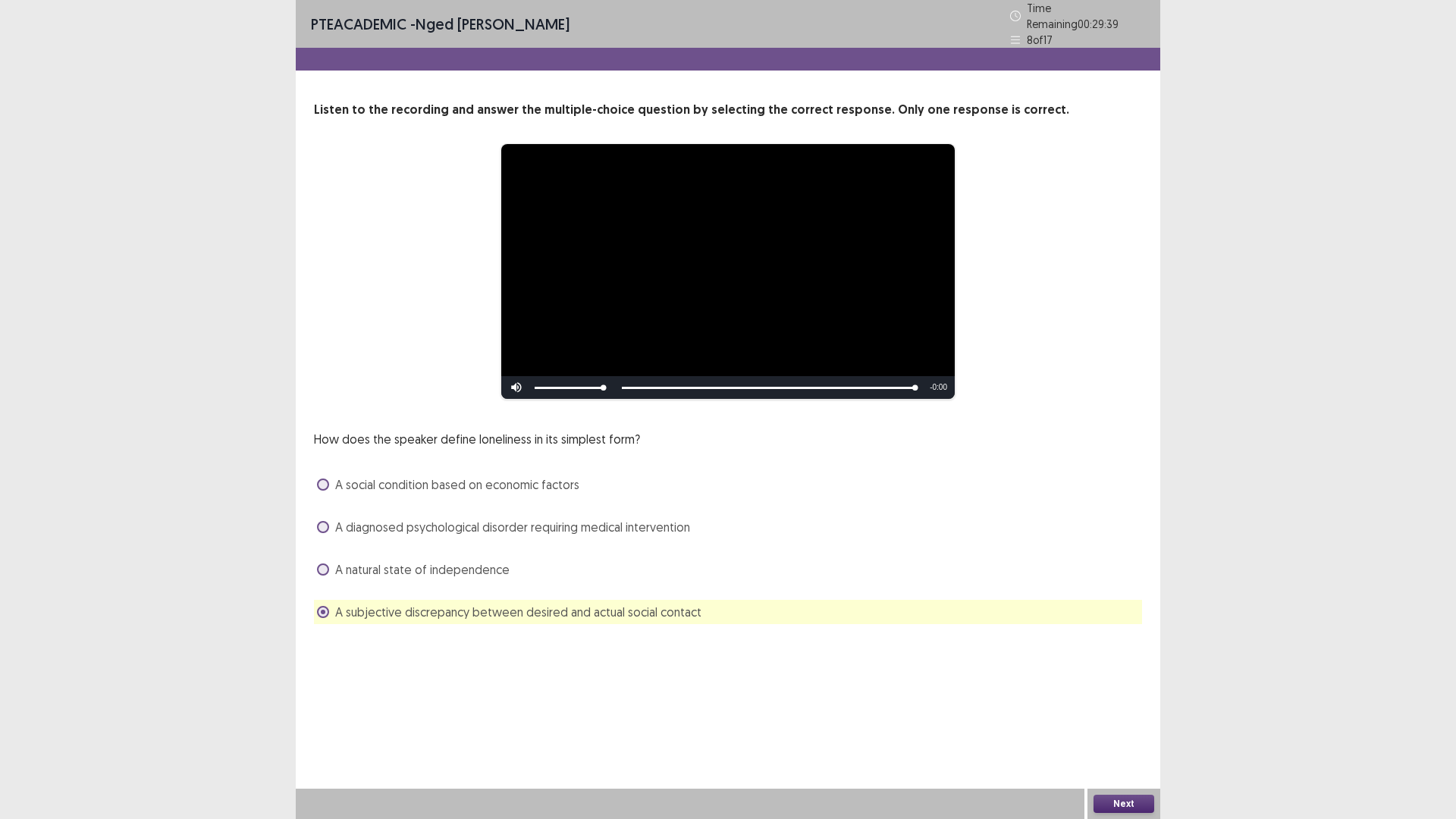
click at [1116, 715] on button "Next" at bounding box center [1123, 803] width 61 height 18
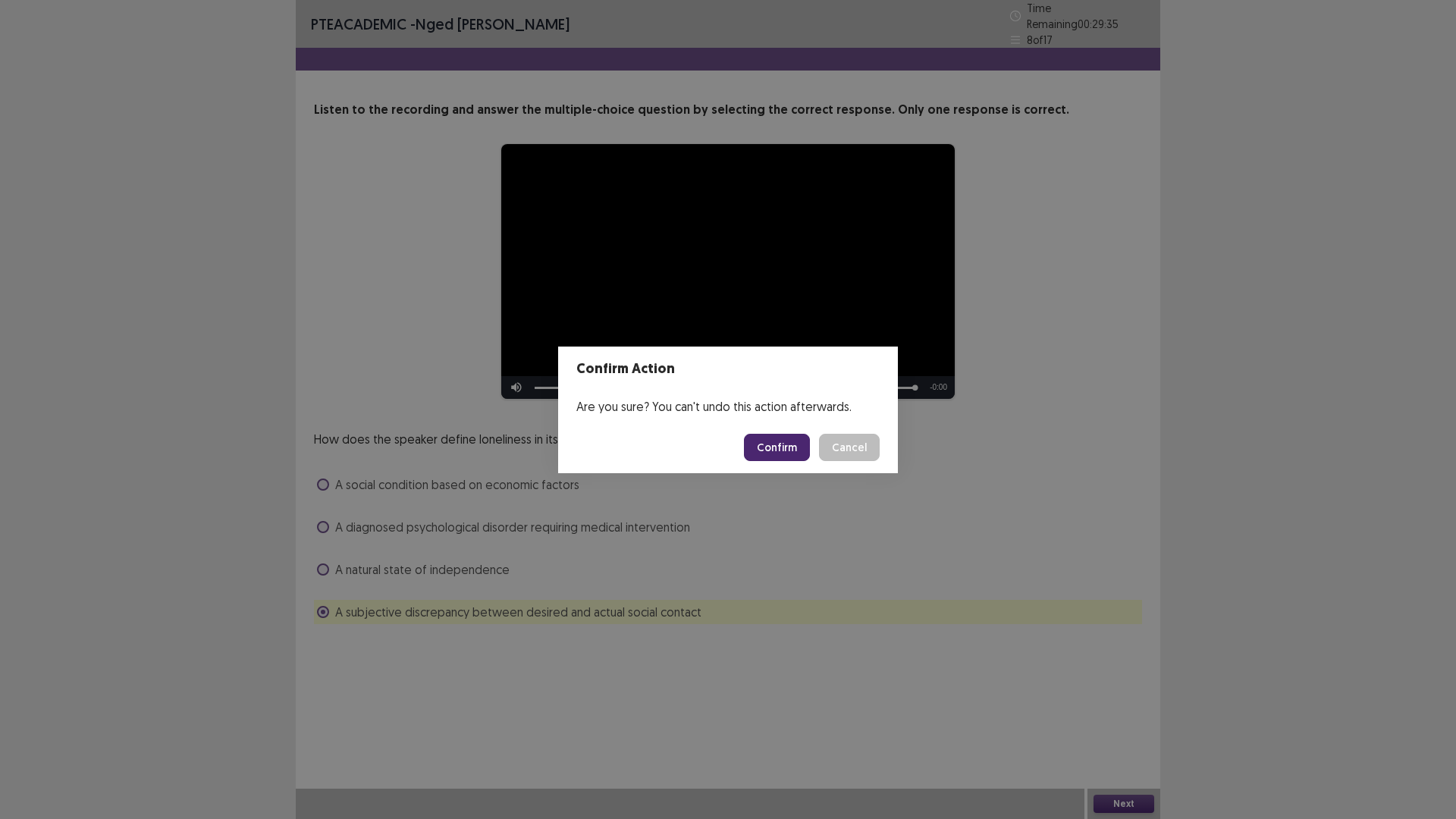
click at [770, 445] on button "Confirm" at bounding box center [777, 447] width 66 height 27
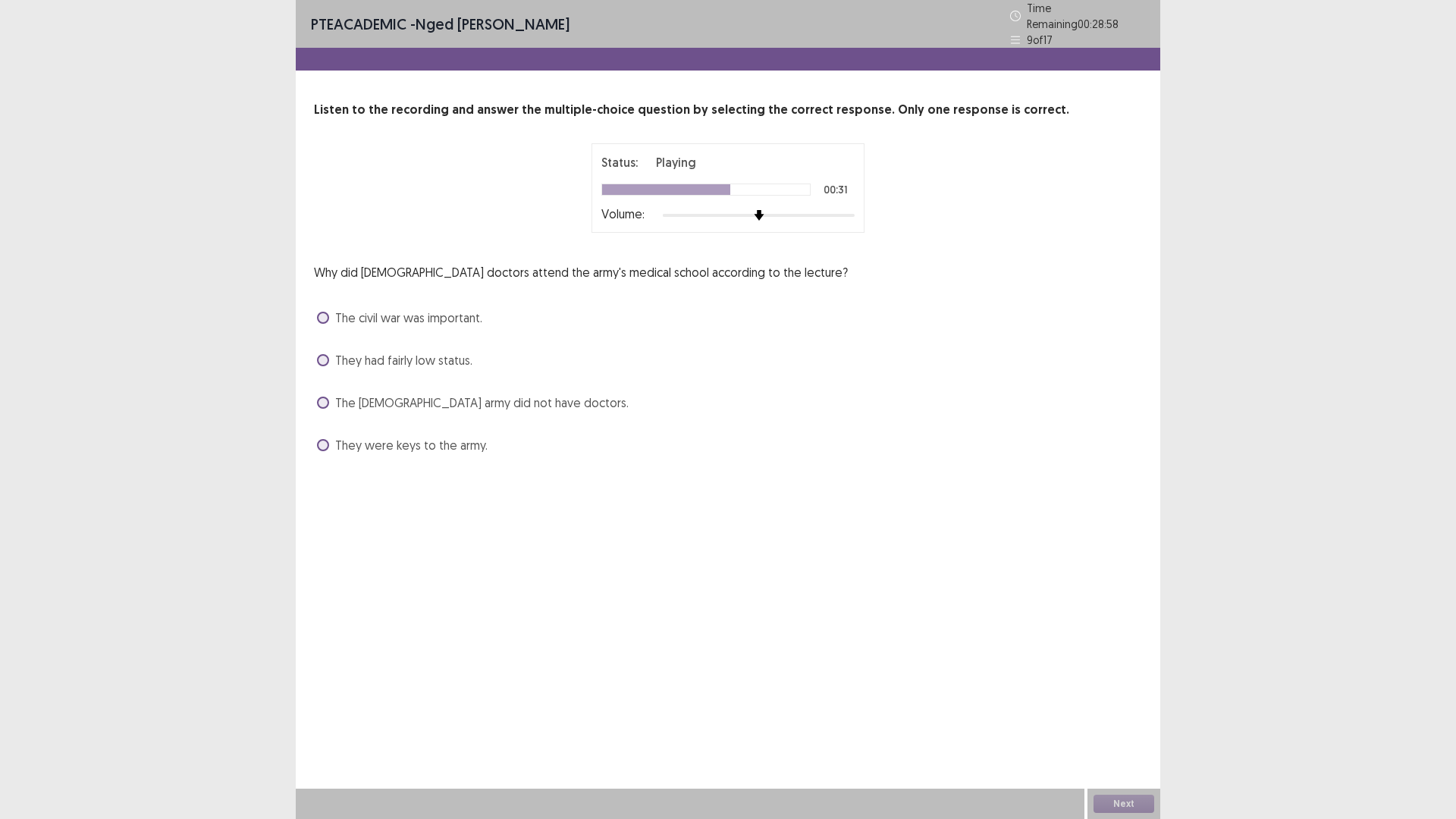
click at [320, 441] on span at bounding box center [322, 445] width 12 height 12
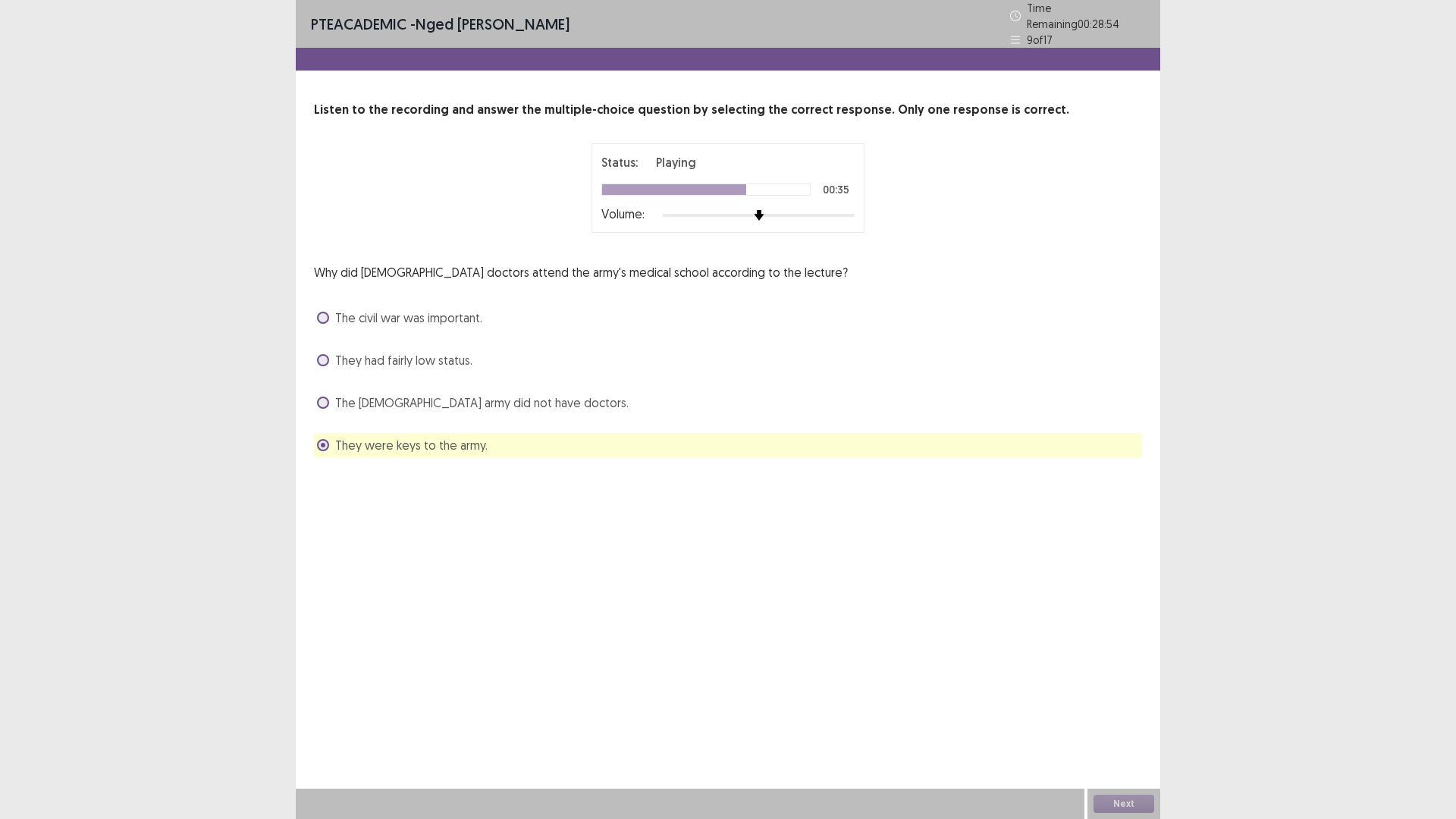
click at [331, 318] on label "The civil war was important." at bounding box center [399, 317] width 165 height 18
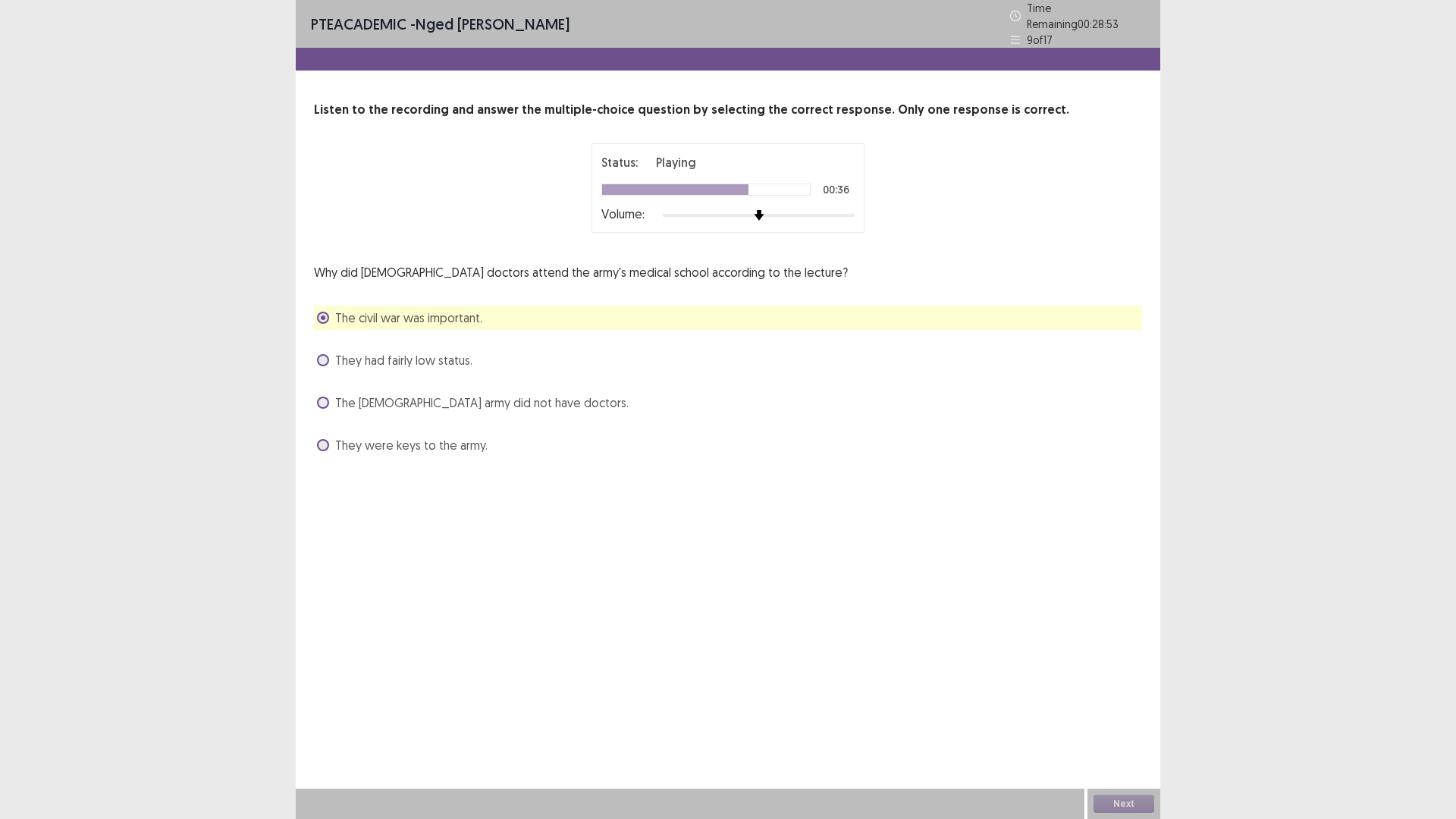
click at [333, 436] on label "They were keys to the army." at bounding box center [402, 445] width 171 height 18
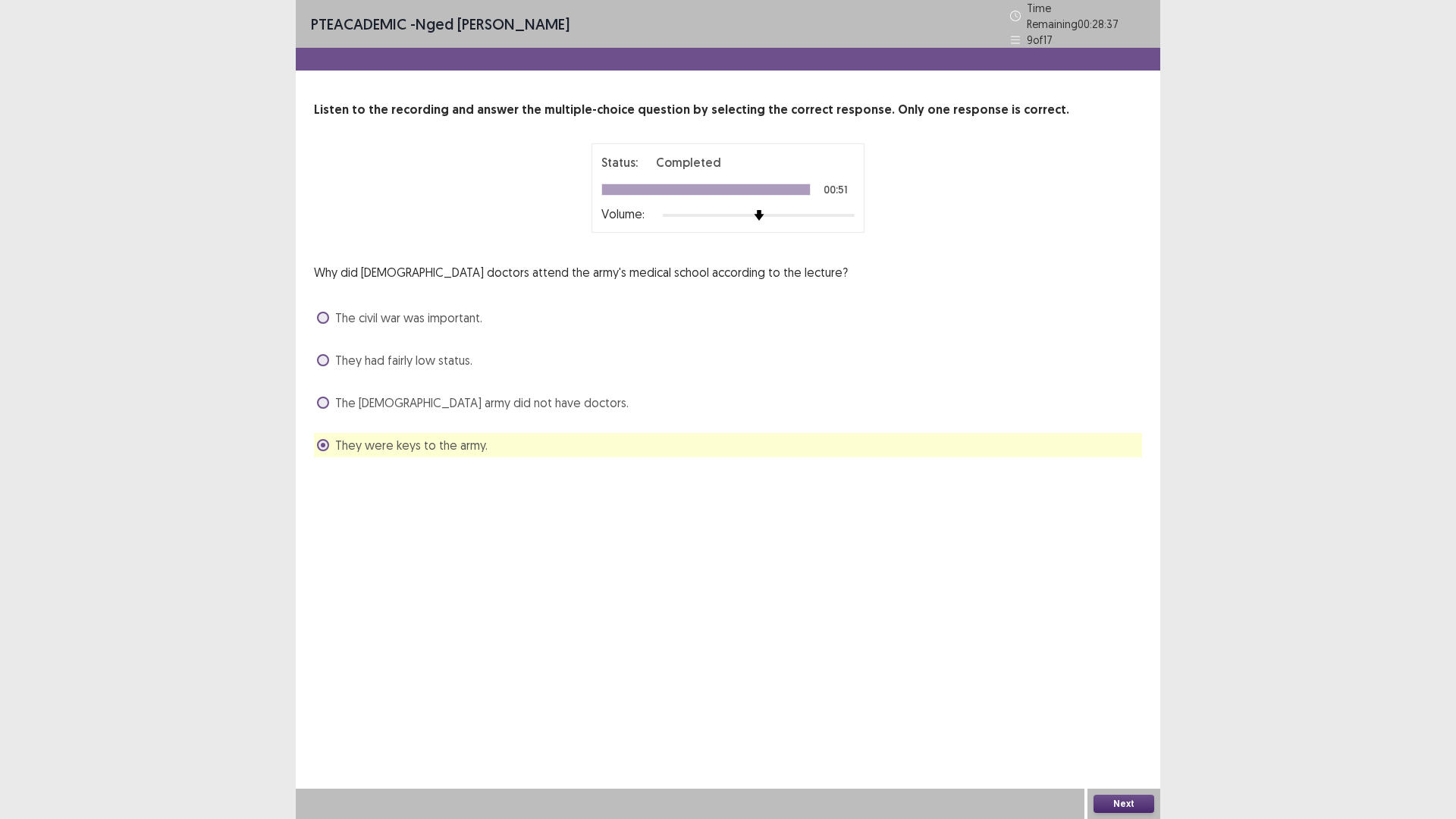
click at [1121, 715] on button "Next" at bounding box center [1123, 803] width 61 height 18
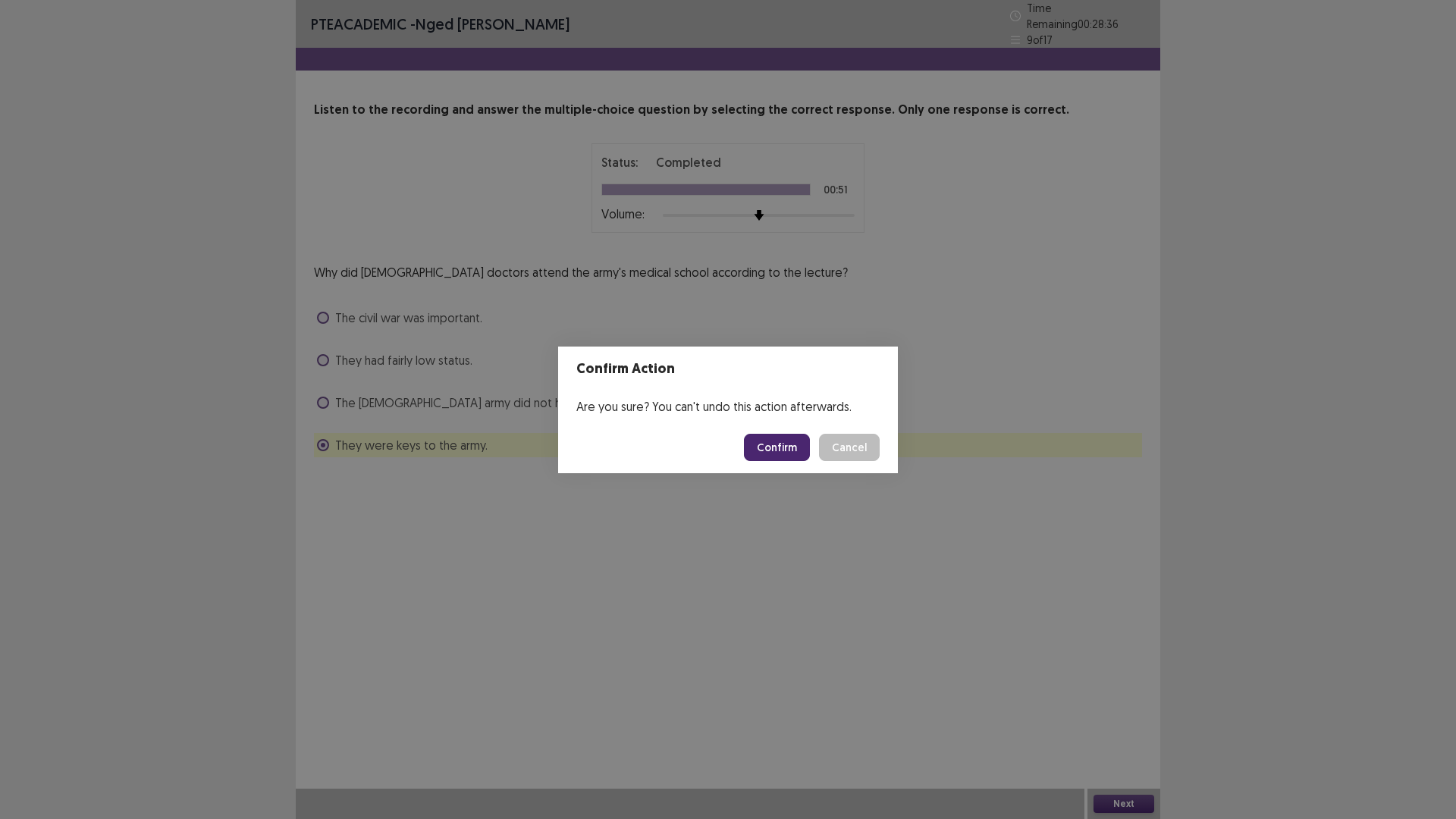
click at [786, 450] on button "Confirm" at bounding box center [777, 447] width 66 height 27
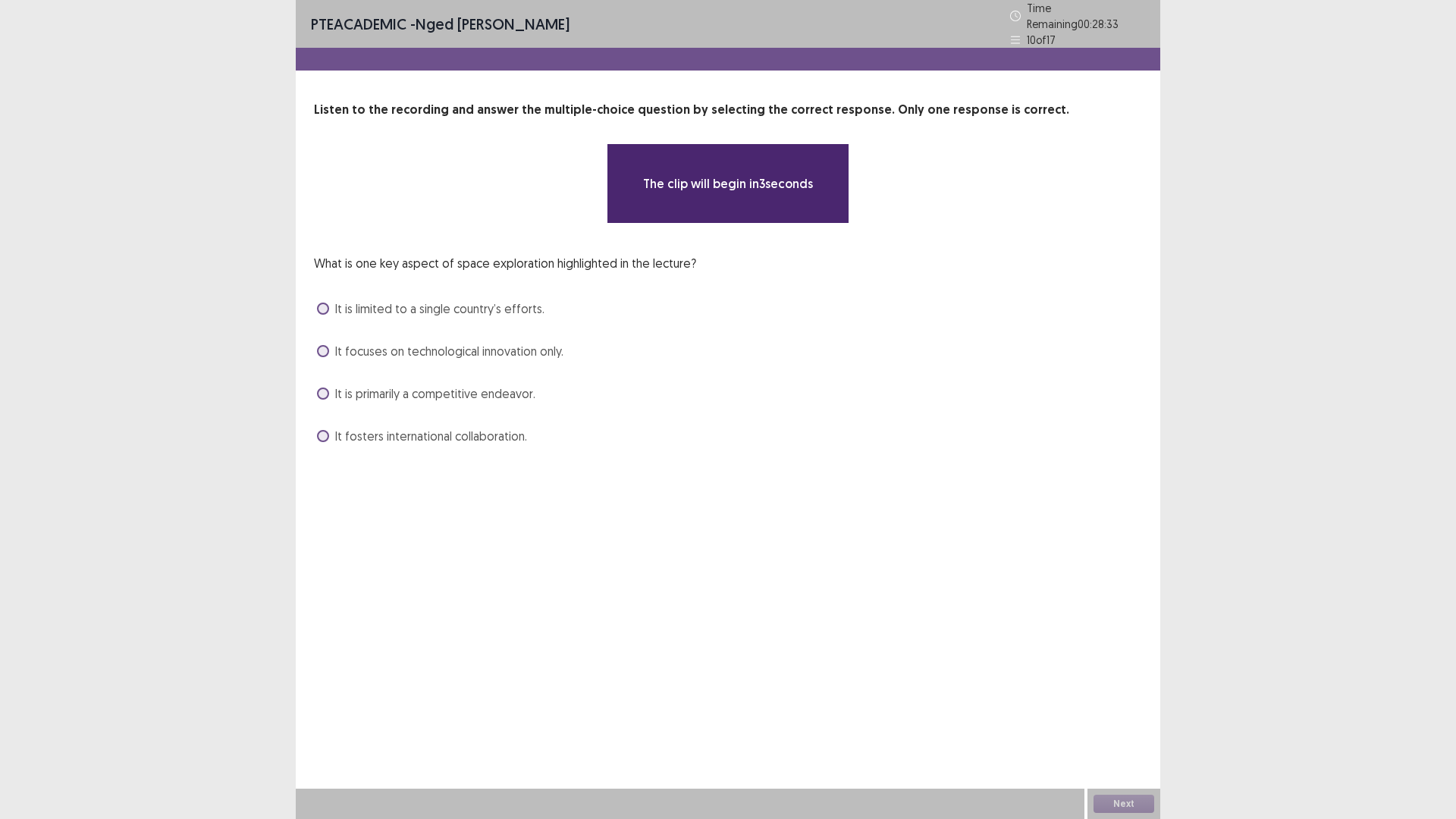
click at [322, 345] on span at bounding box center [322, 351] width 12 height 12
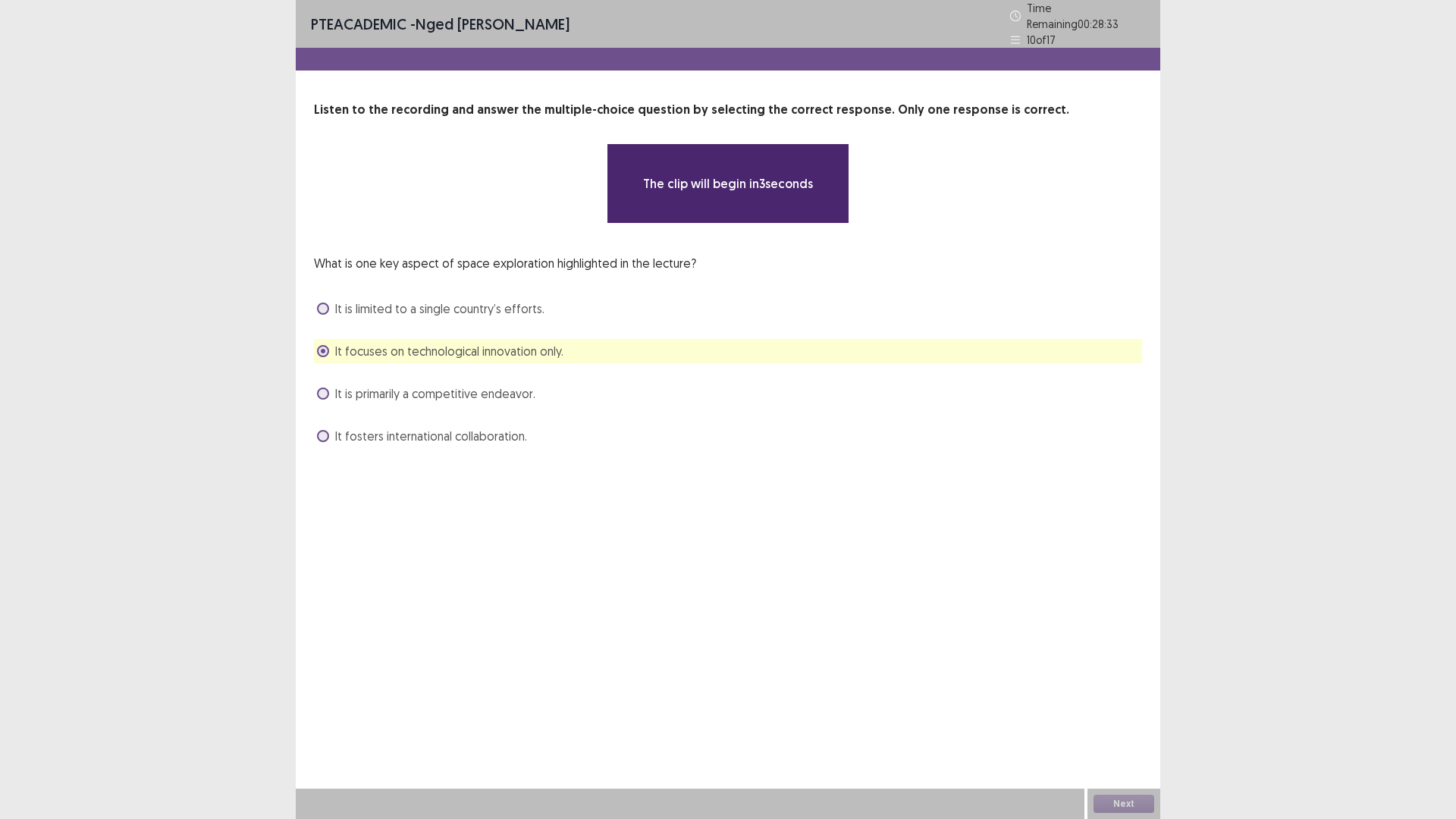
click at [317, 385] on label "It is primarily a competitive endeavor." at bounding box center [426, 393] width 219 height 18
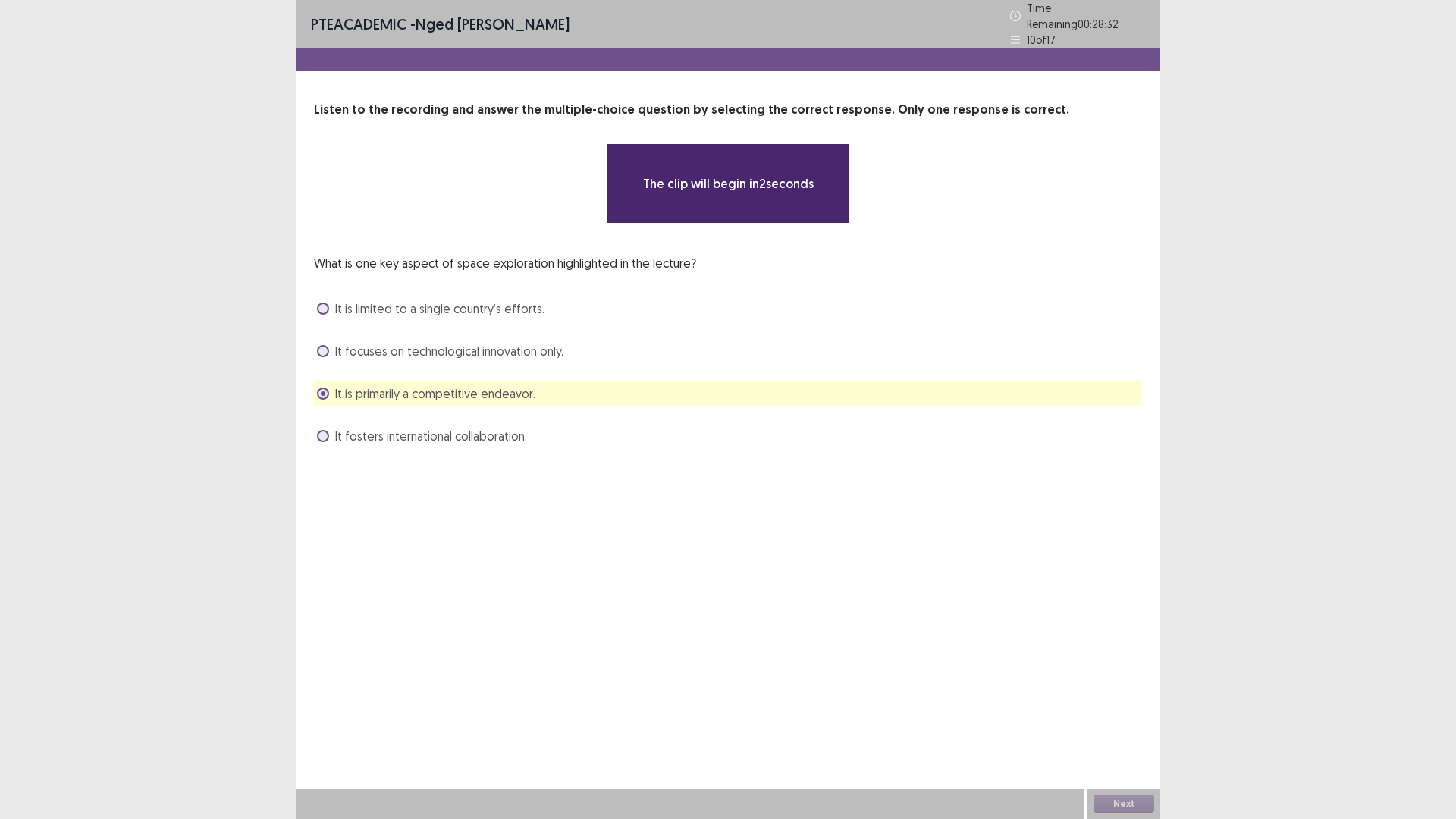
click at [325, 345] on span at bounding box center [322, 351] width 12 height 12
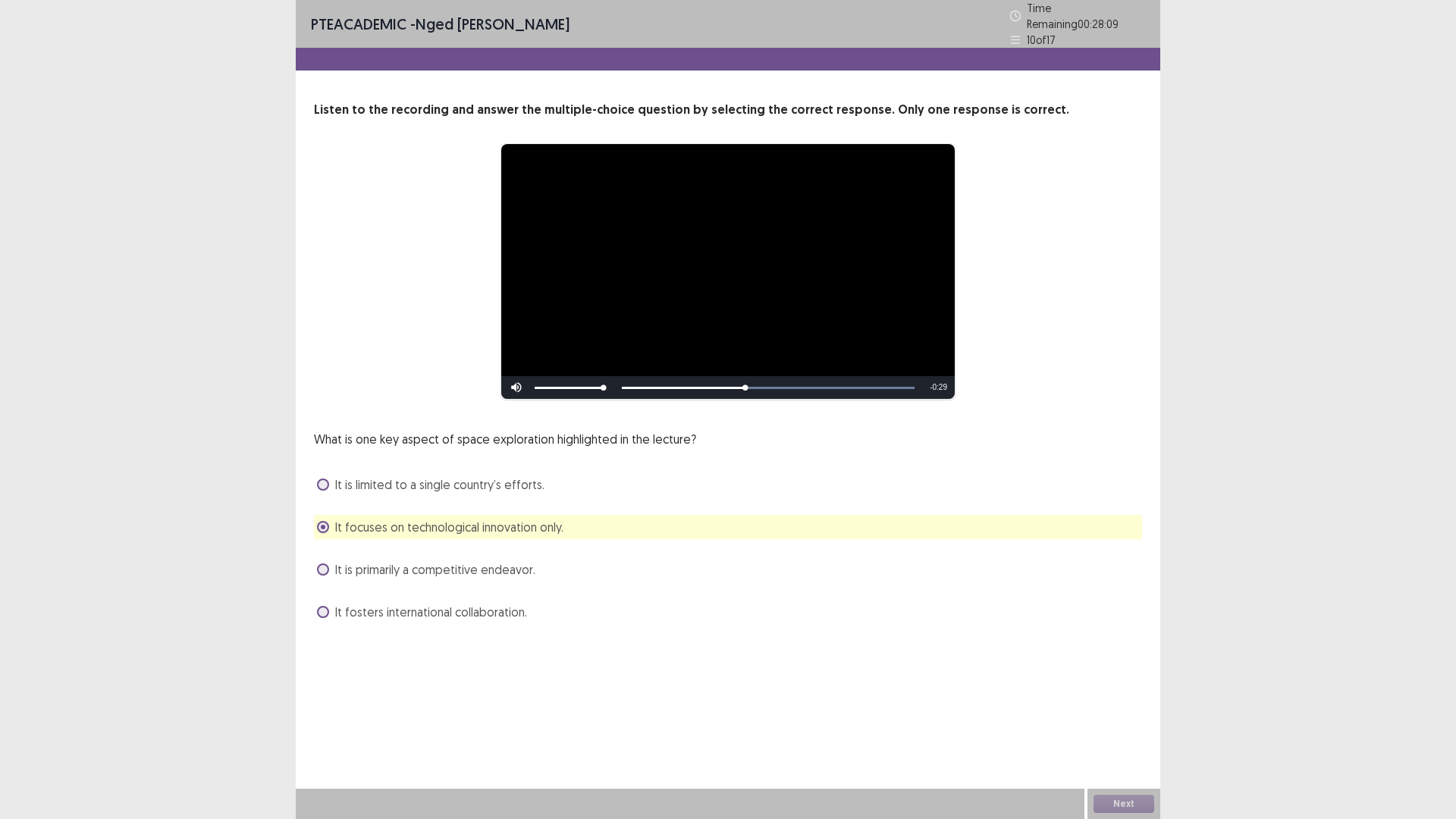
click at [329, 605] on span at bounding box center [322, 611] width 12 height 12
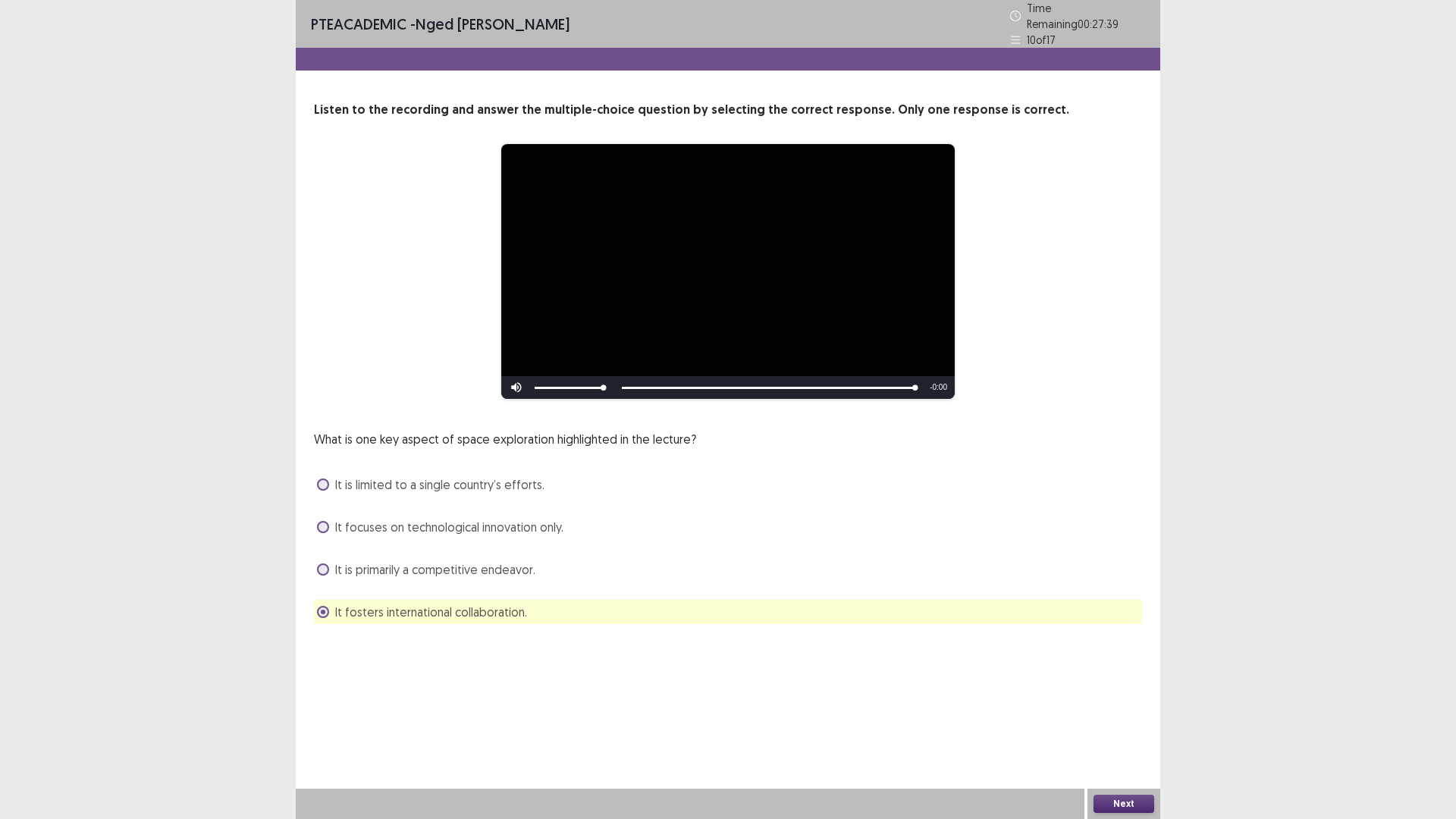
click at [1107, 715] on button "Next" at bounding box center [1123, 803] width 61 height 18
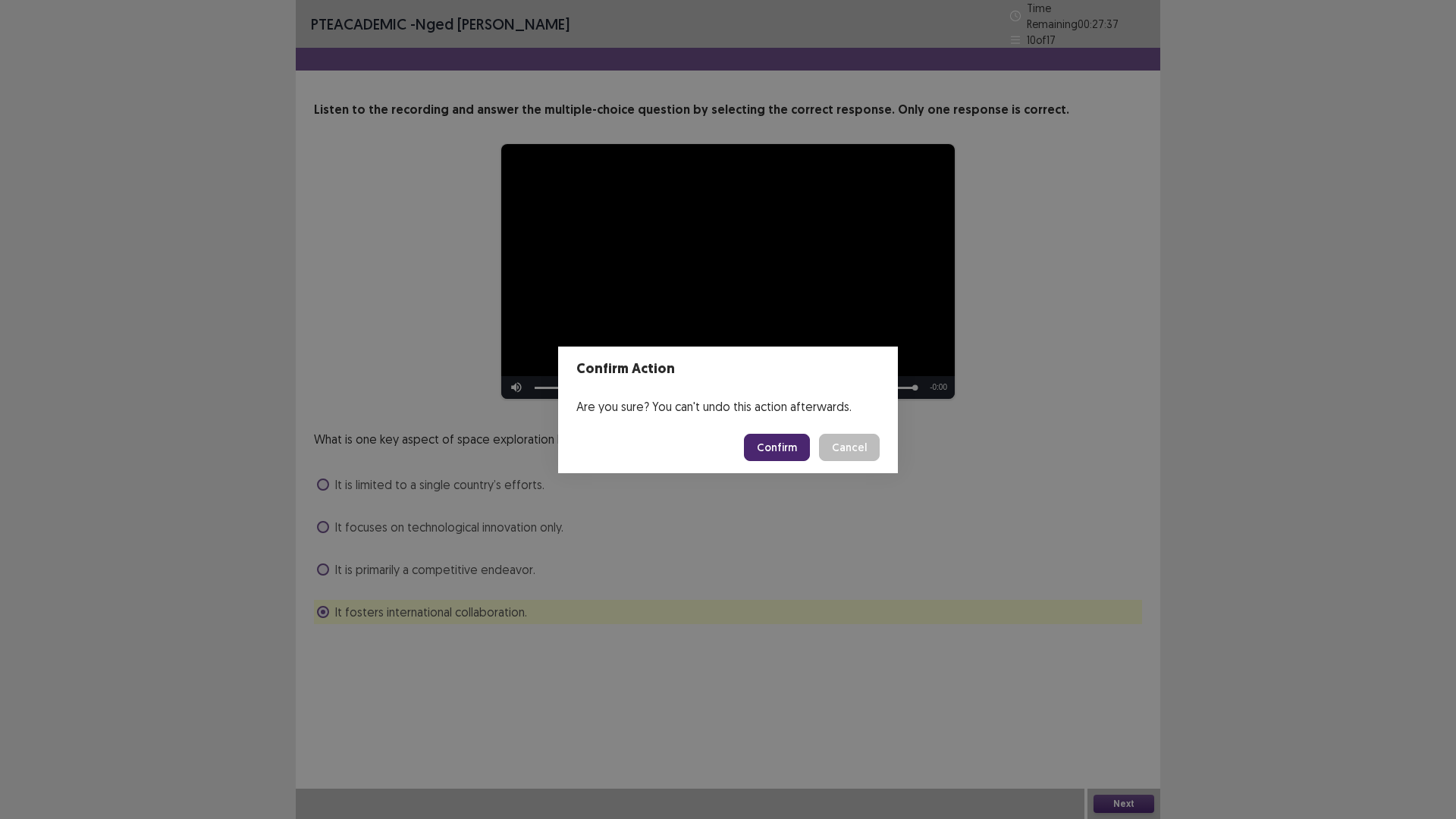
click at [784, 439] on button "Confirm" at bounding box center [777, 447] width 66 height 27
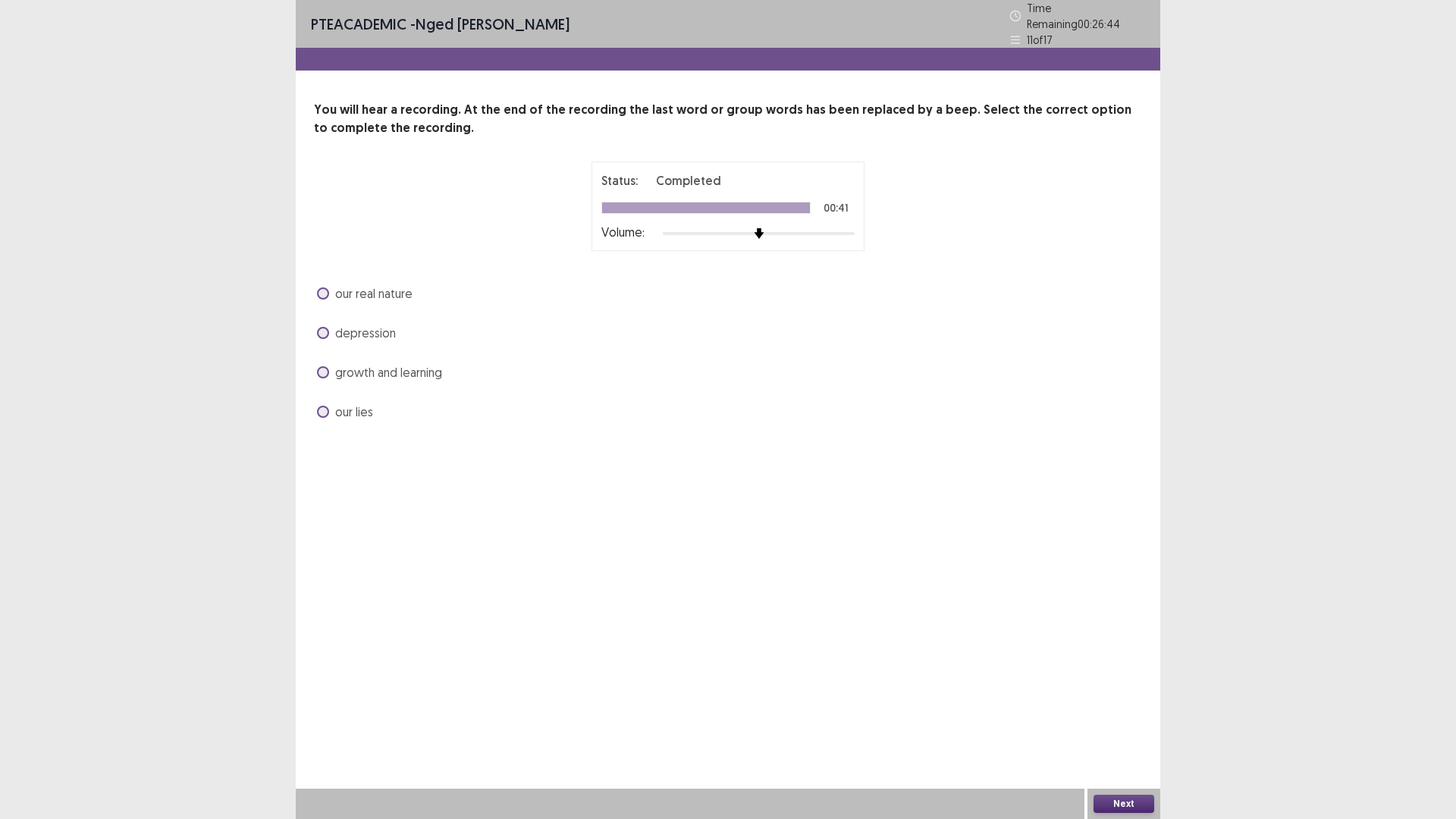
click at [321, 328] on span at bounding box center [322, 332] width 12 height 12
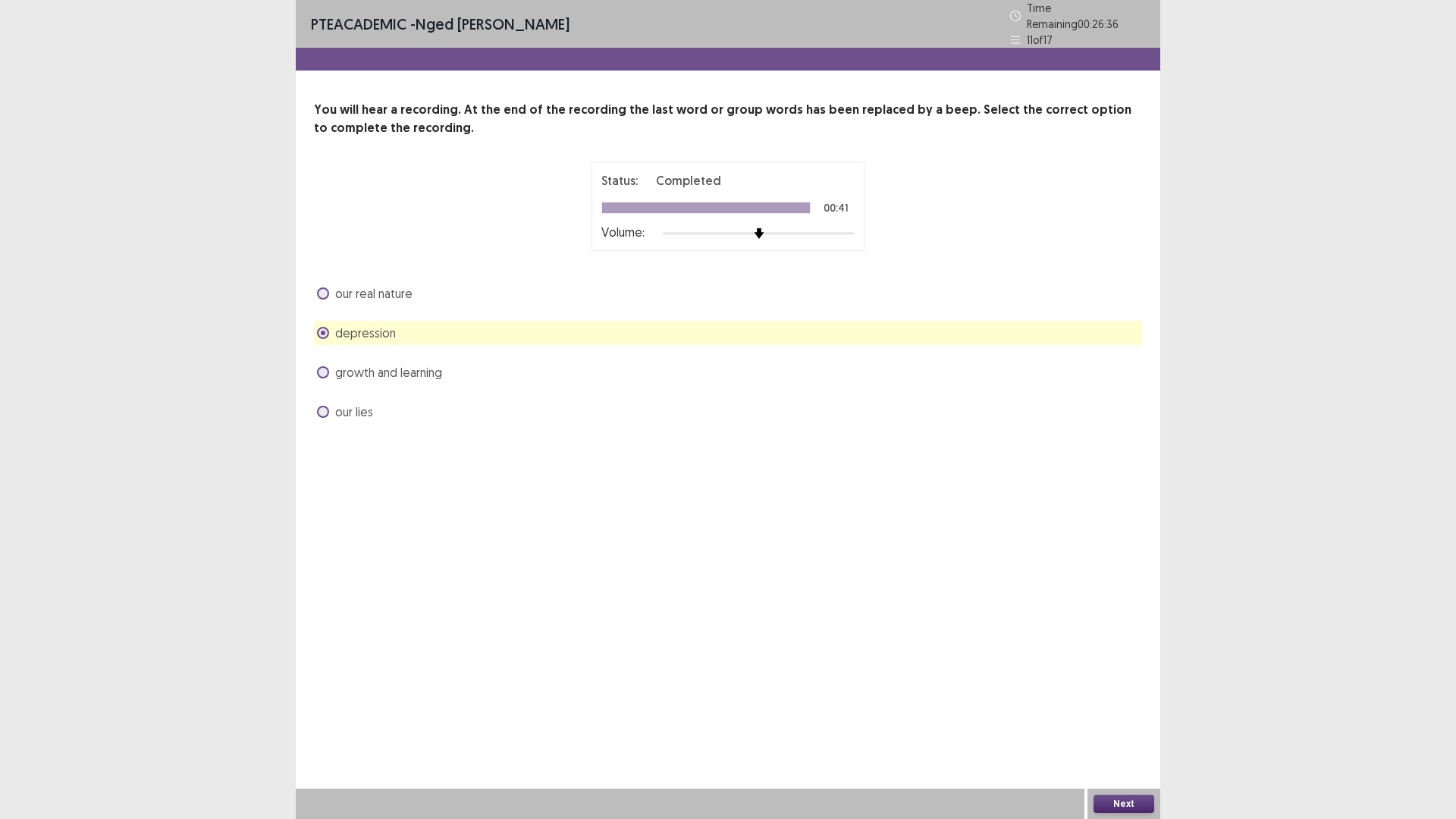
click at [1110, 715] on button "Next" at bounding box center [1123, 803] width 61 height 18
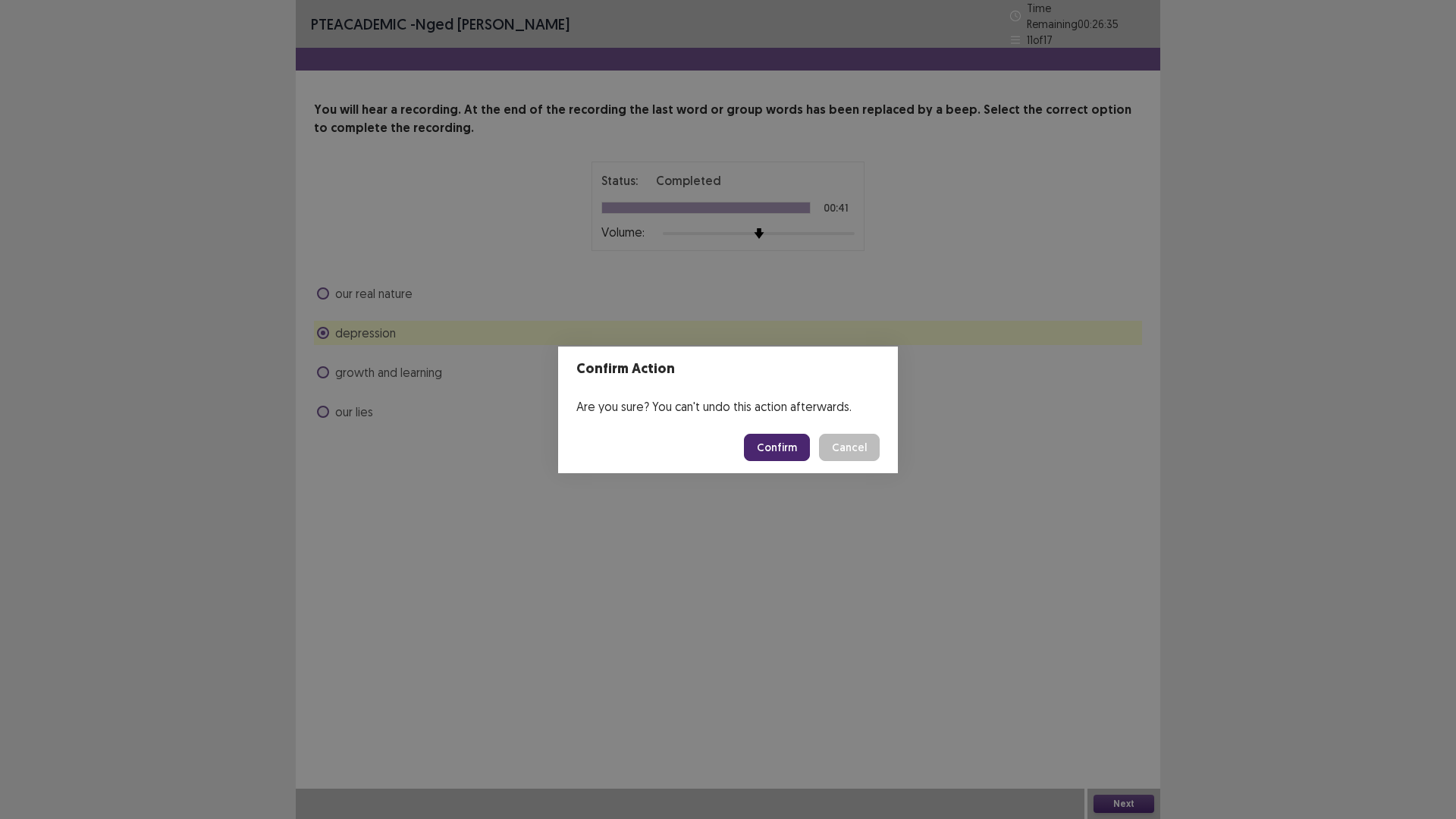
click at [770, 448] on button "Confirm" at bounding box center [777, 447] width 66 height 27
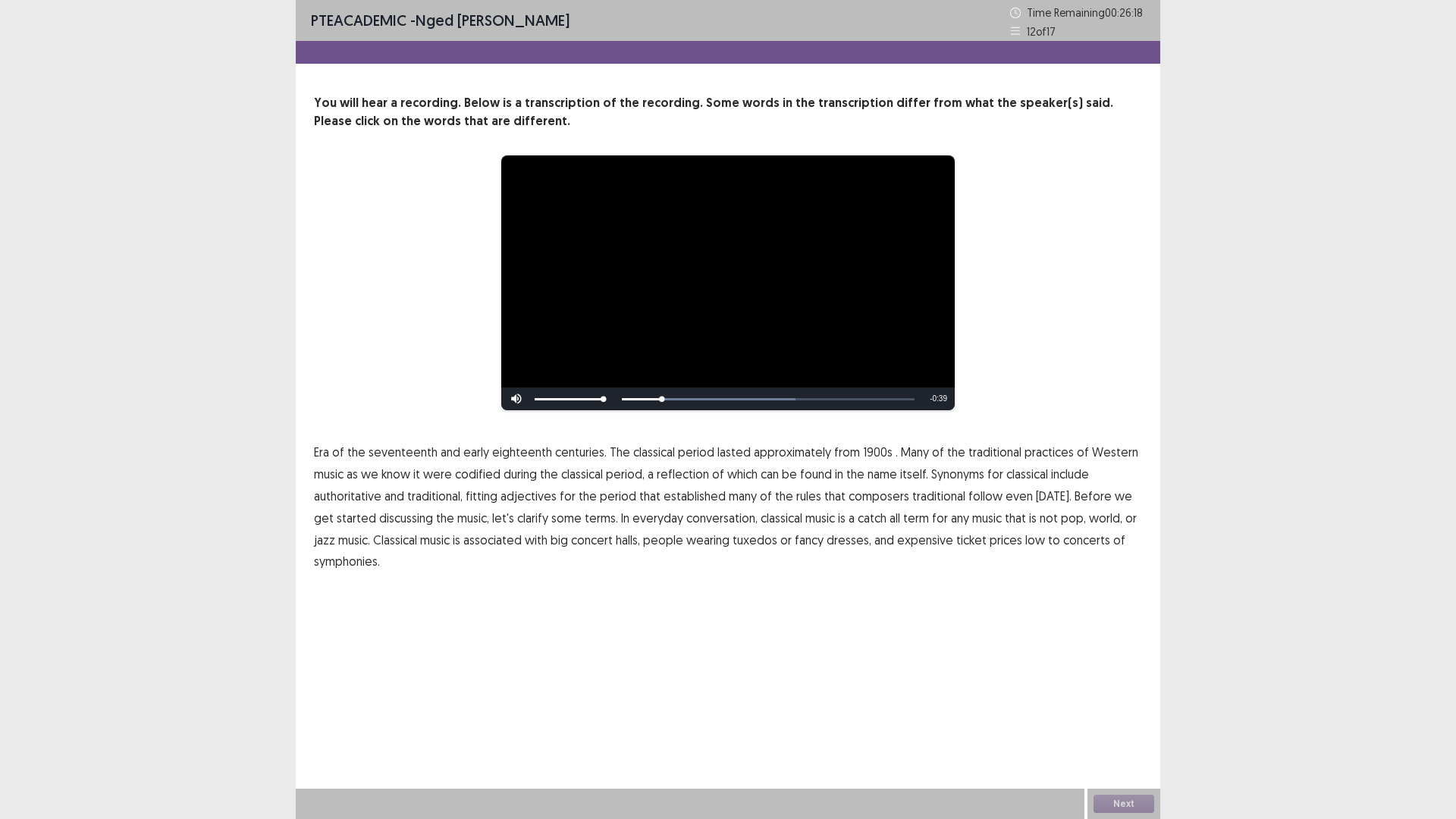
click at [863, 448] on span "1900s" at bounding box center [877, 451] width 29 height 18
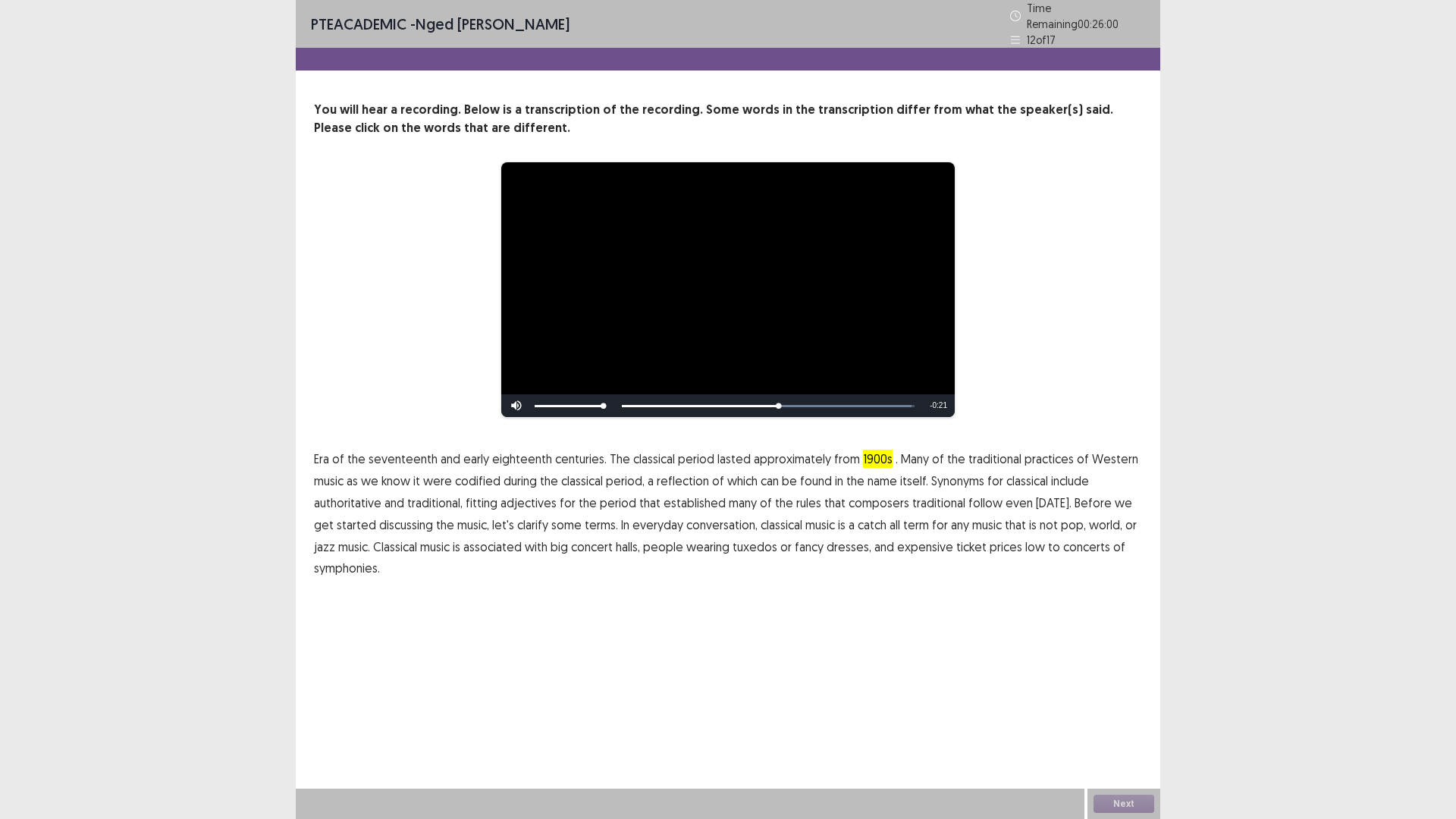
click at [926, 494] on span "traditional" at bounding box center [938, 502] width 53 height 18
click at [1025, 544] on span "low" at bounding box center [1035, 546] width 20 height 18
click at [1126, 715] on button "Next" at bounding box center [1123, 803] width 61 height 18
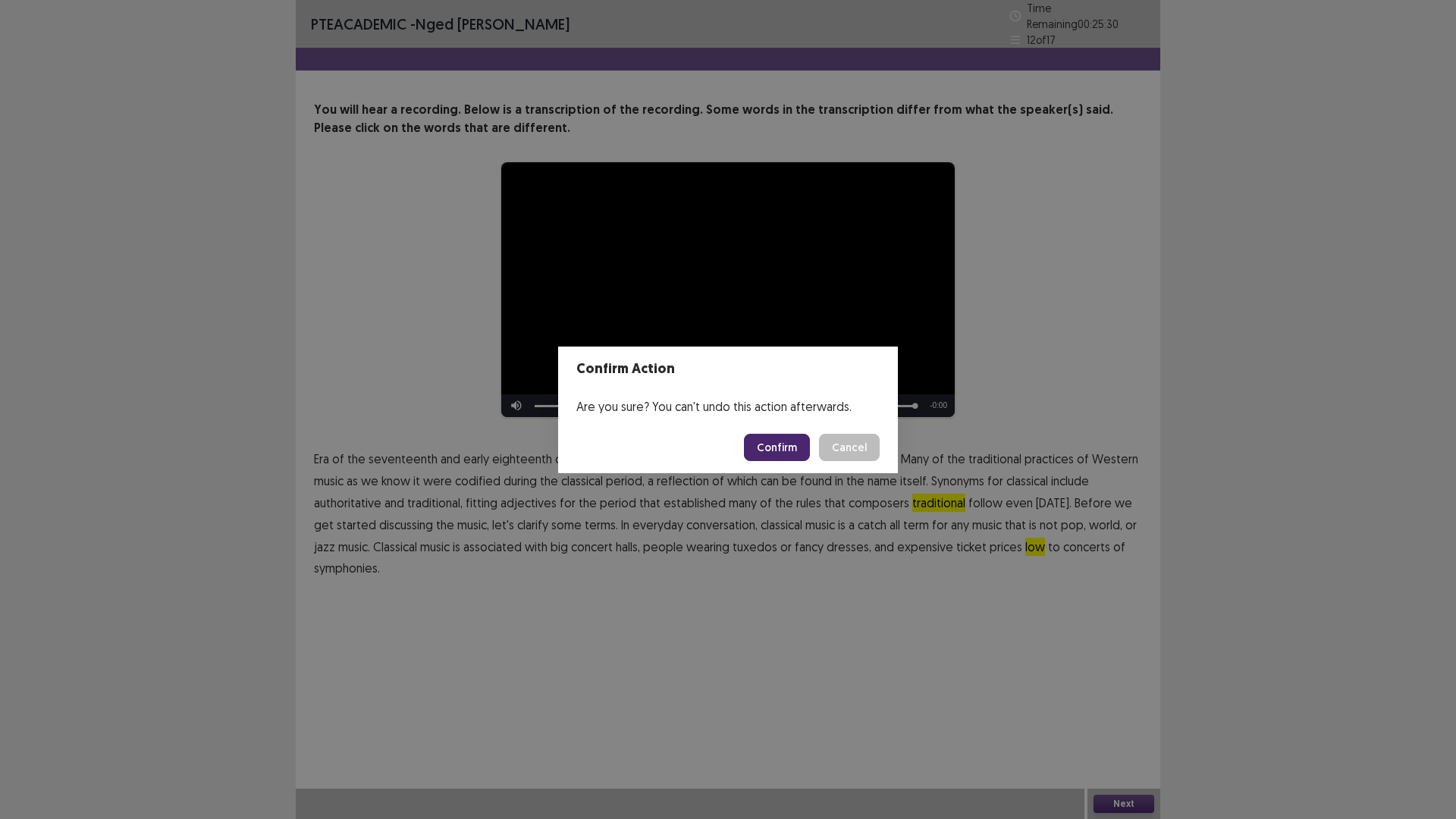
click at [774, 448] on button "Confirm" at bounding box center [777, 447] width 66 height 27
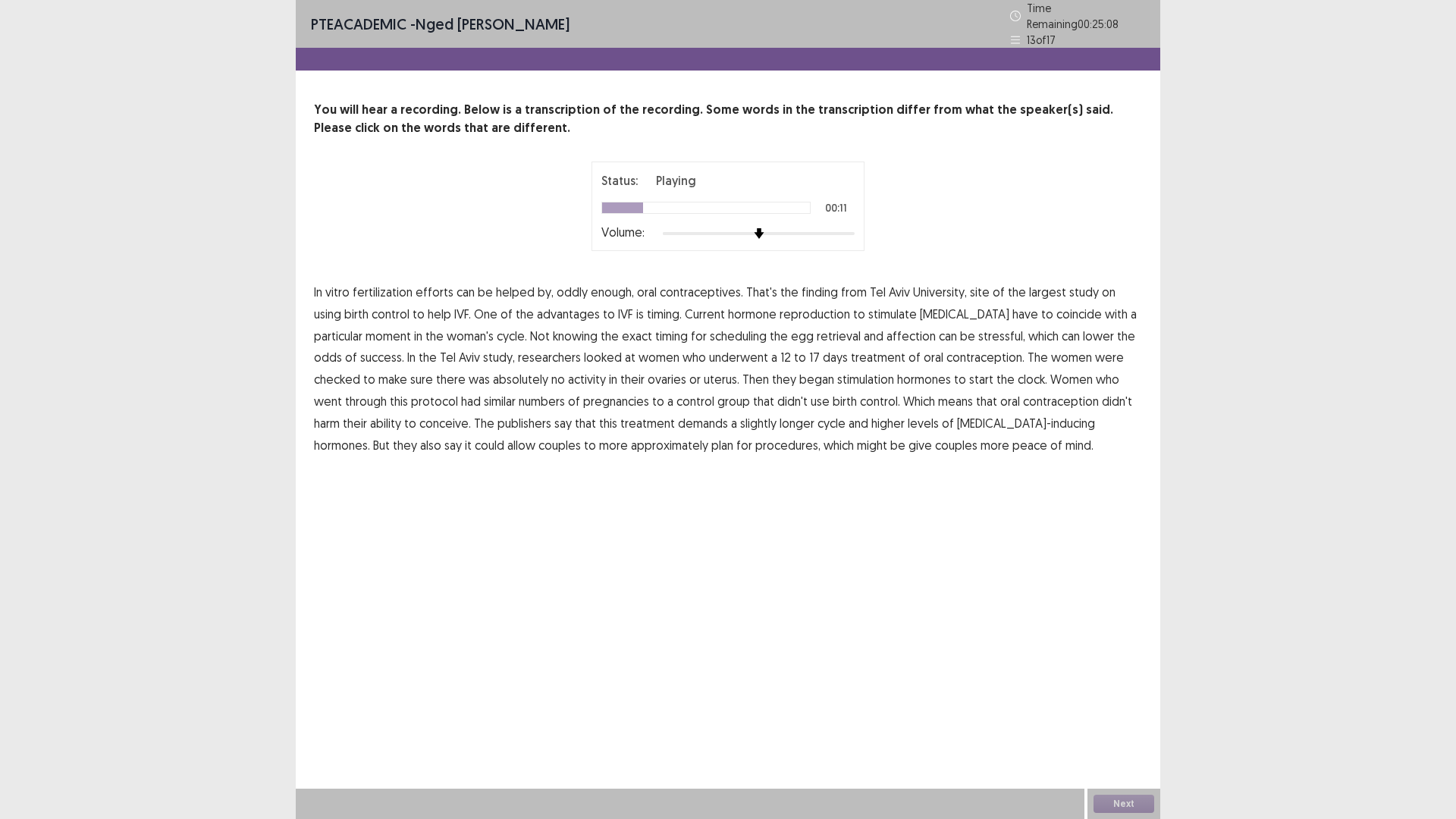
click at [537, 306] on span "advantages" at bounding box center [568, 313] width 63 height 18
click at [793, 310] on span "reproduction" at bounding box center [815, 313] width 70 height 18
click at [887, 332] on span "affection" at bounding box center [911, 336] width 49 height 18
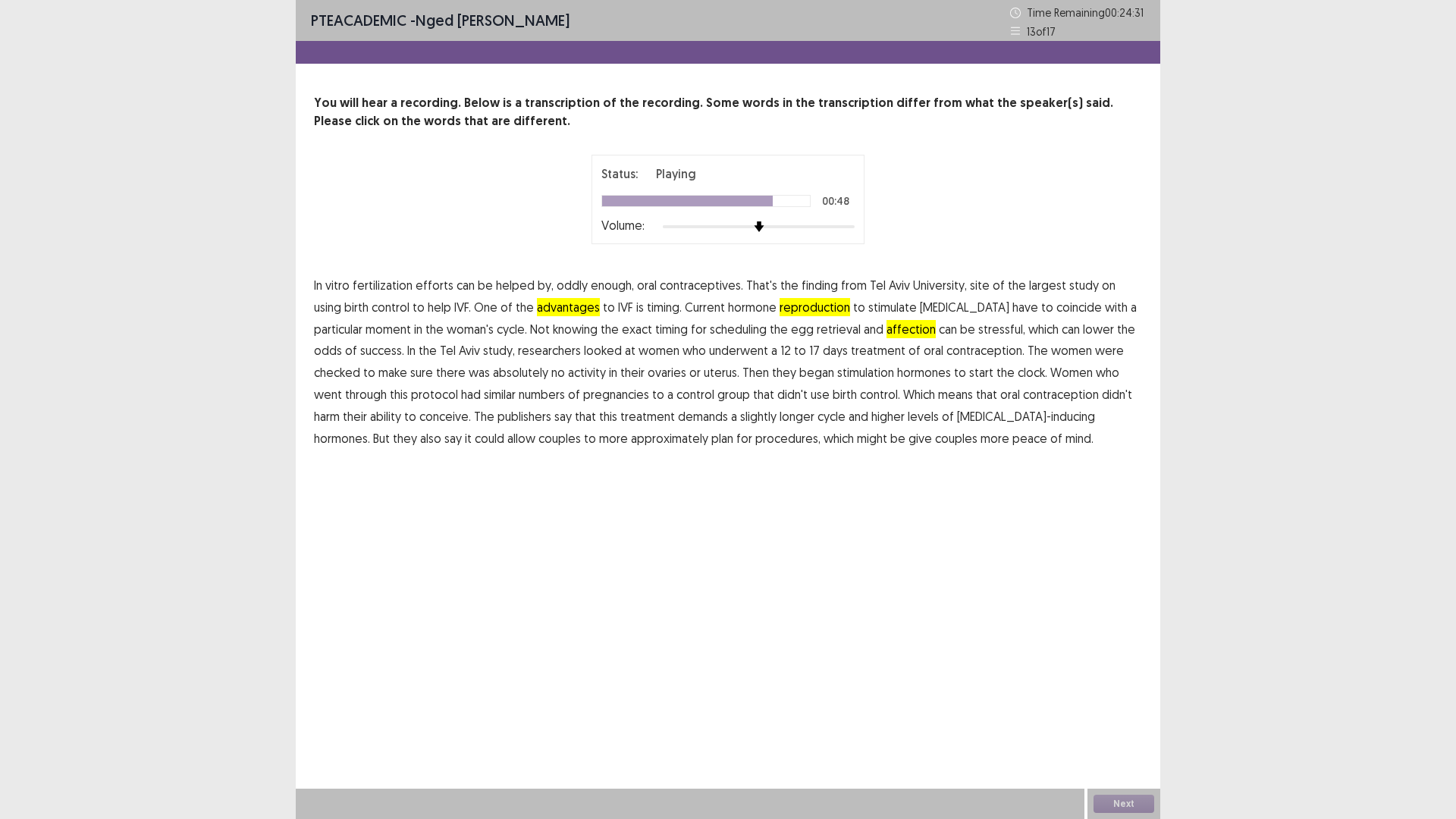
click at [497, 419] on span "publishers" at bounding box center [524, 415] width 54 height 18
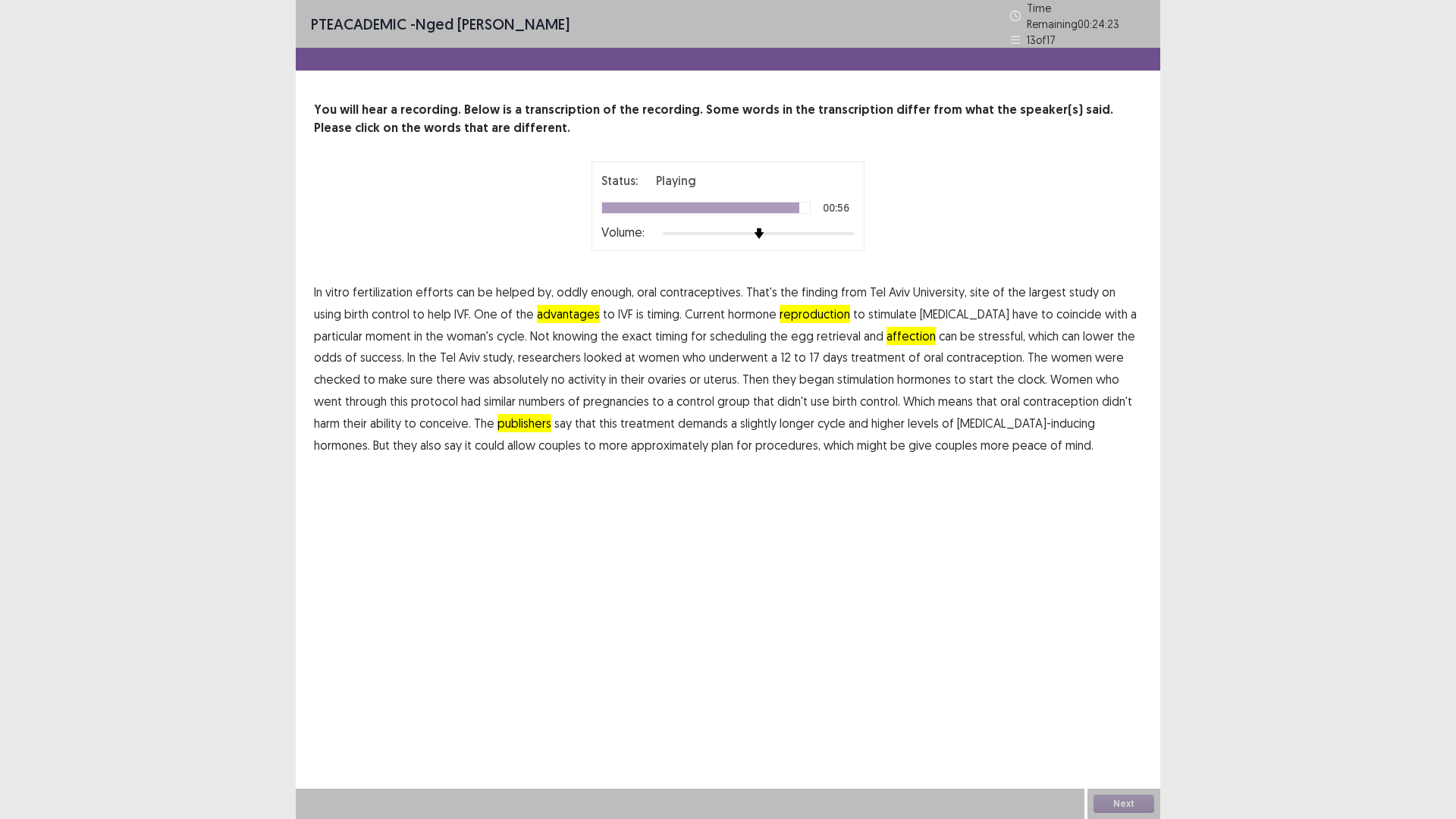
click at [631, 439] on span "approximately" at bounding box center [670, 445] width 78 height 18
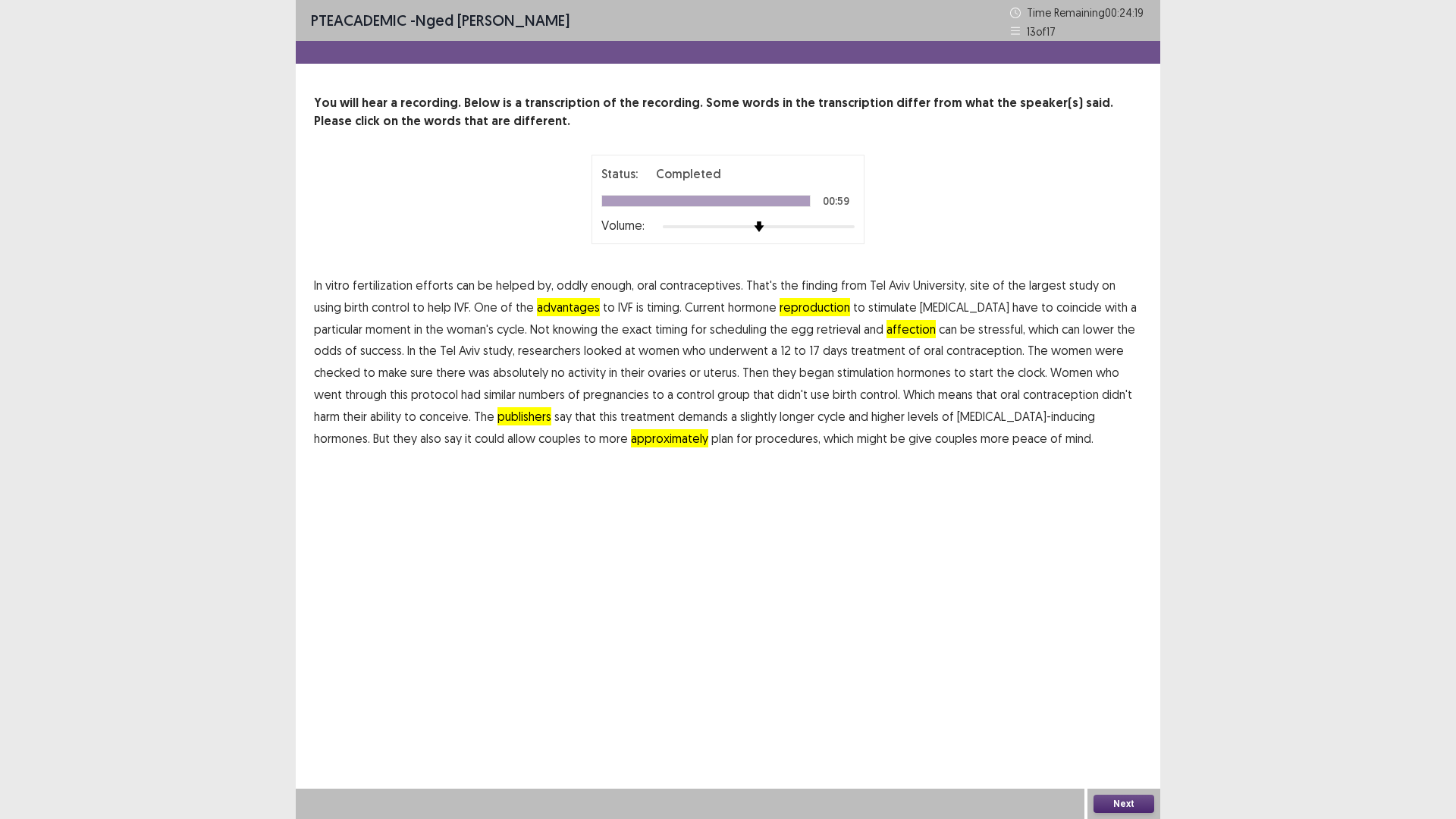
click at [1123, 715] on button "Next" at bounding box center [1123, 803] width 61 height 18
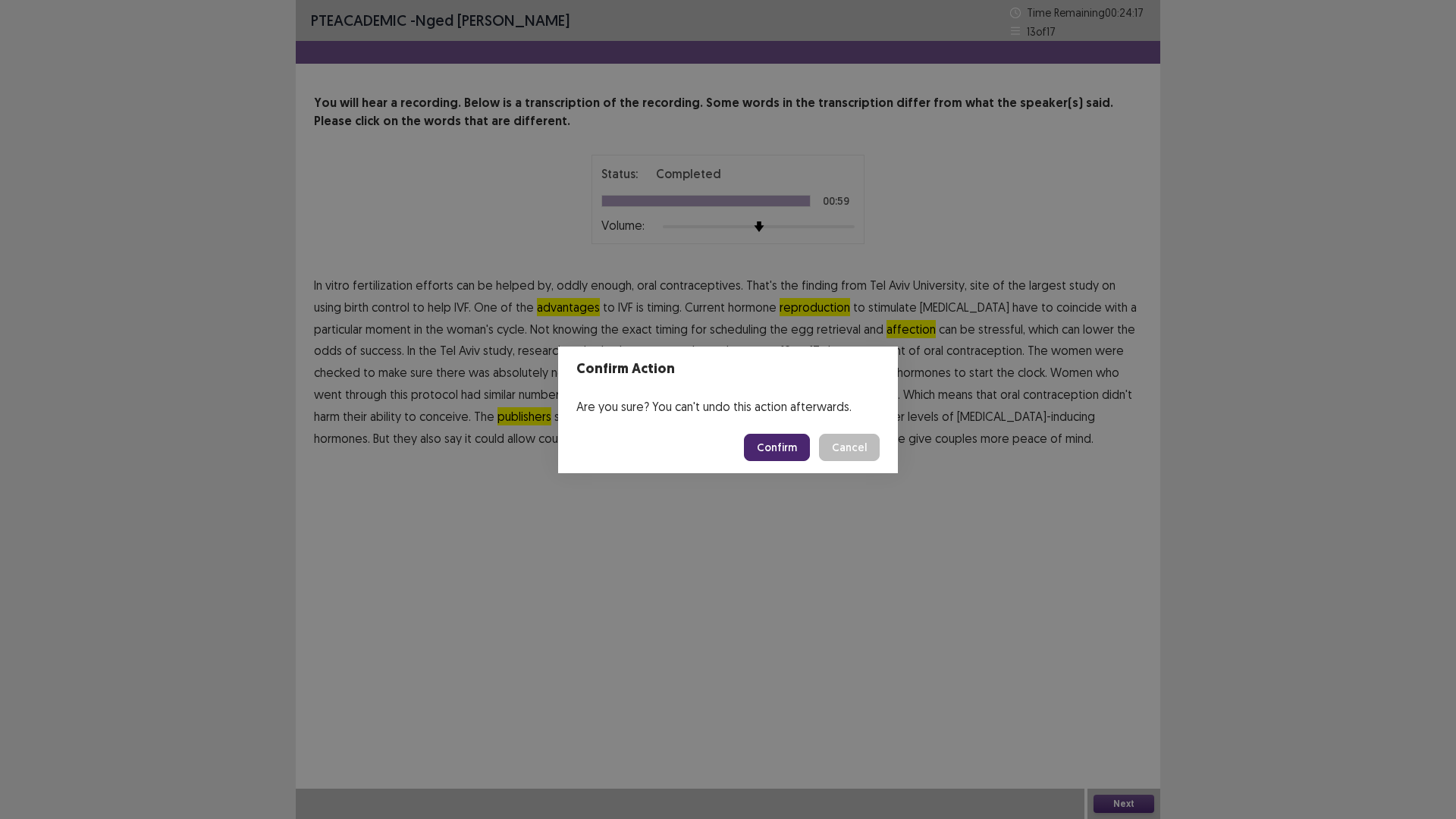
click at [765, 447] on button "Confirm" at bounding box center [777, 447] width 66 height 27
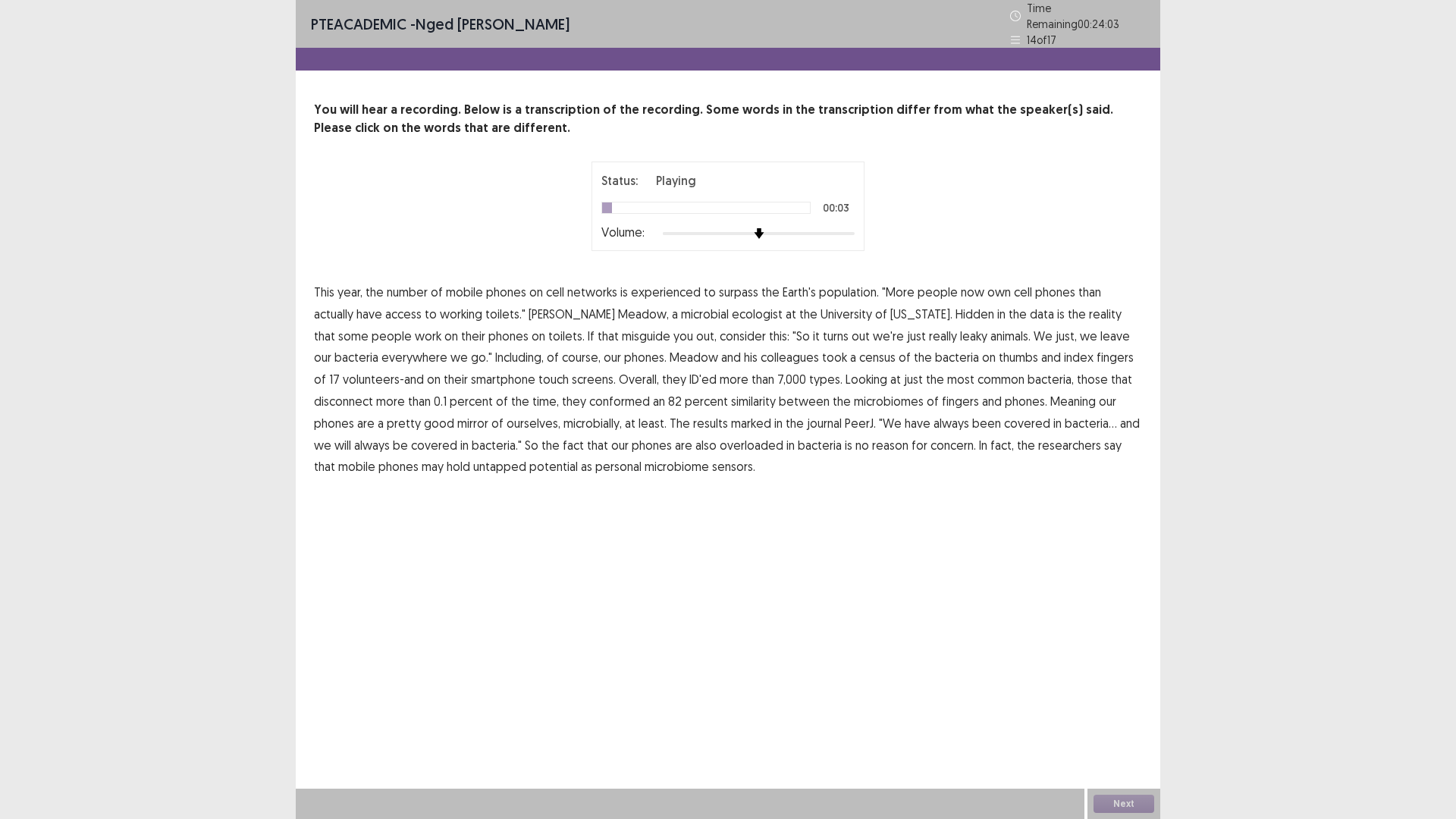
click at [662, 282] on span "experienced" at bounding box center [666, 291] width 70 height 18
click at [622, 330] on span "misguide" at bounding box center [645, 336] width 48 height 18
click at [373, 392] on span "disconnect" at bounding box center [344, 400] width 59 height 18
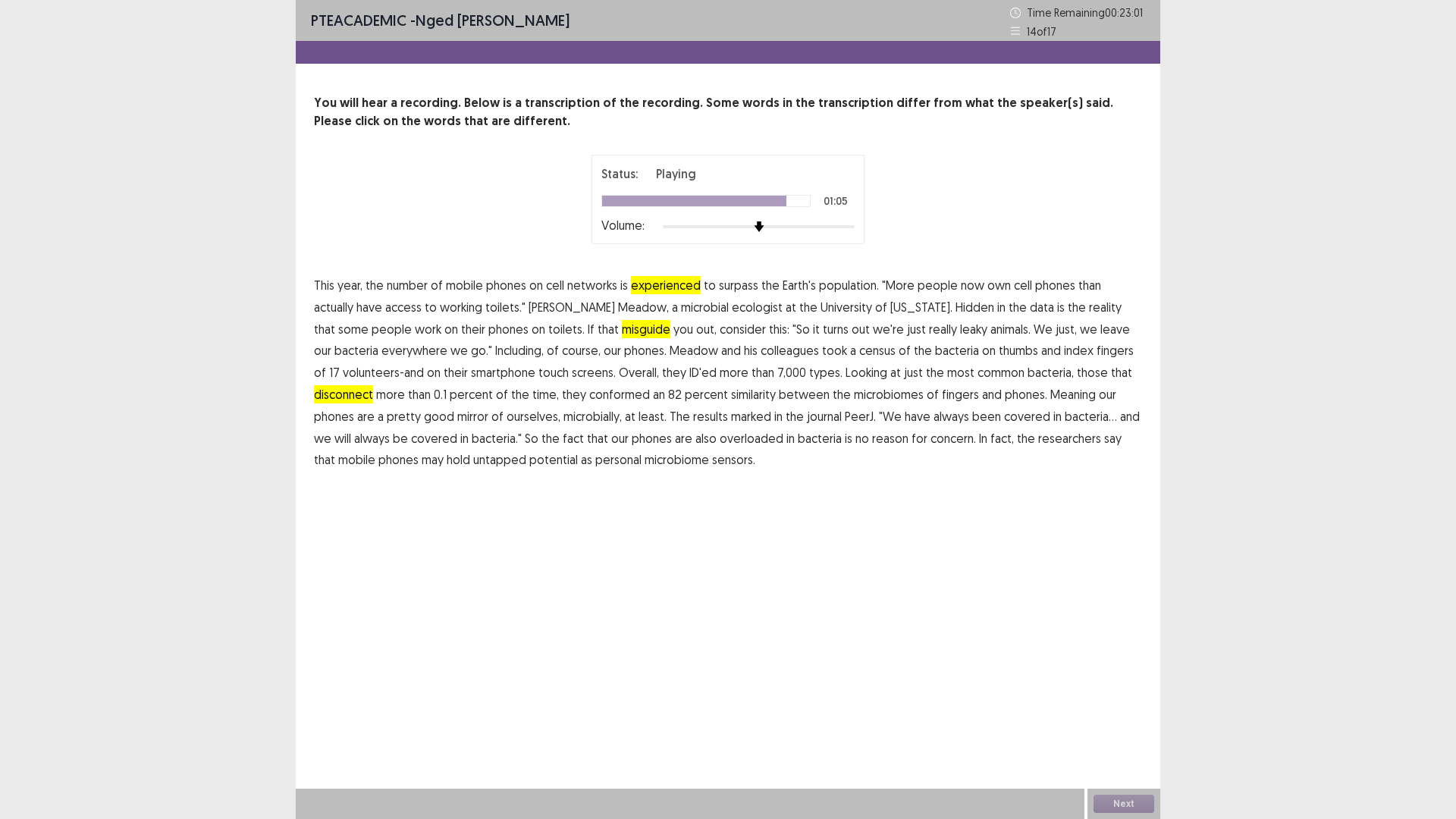
click at [720, 438] on span "overloaded" at bounding box center [751, 438] width 63 height 18
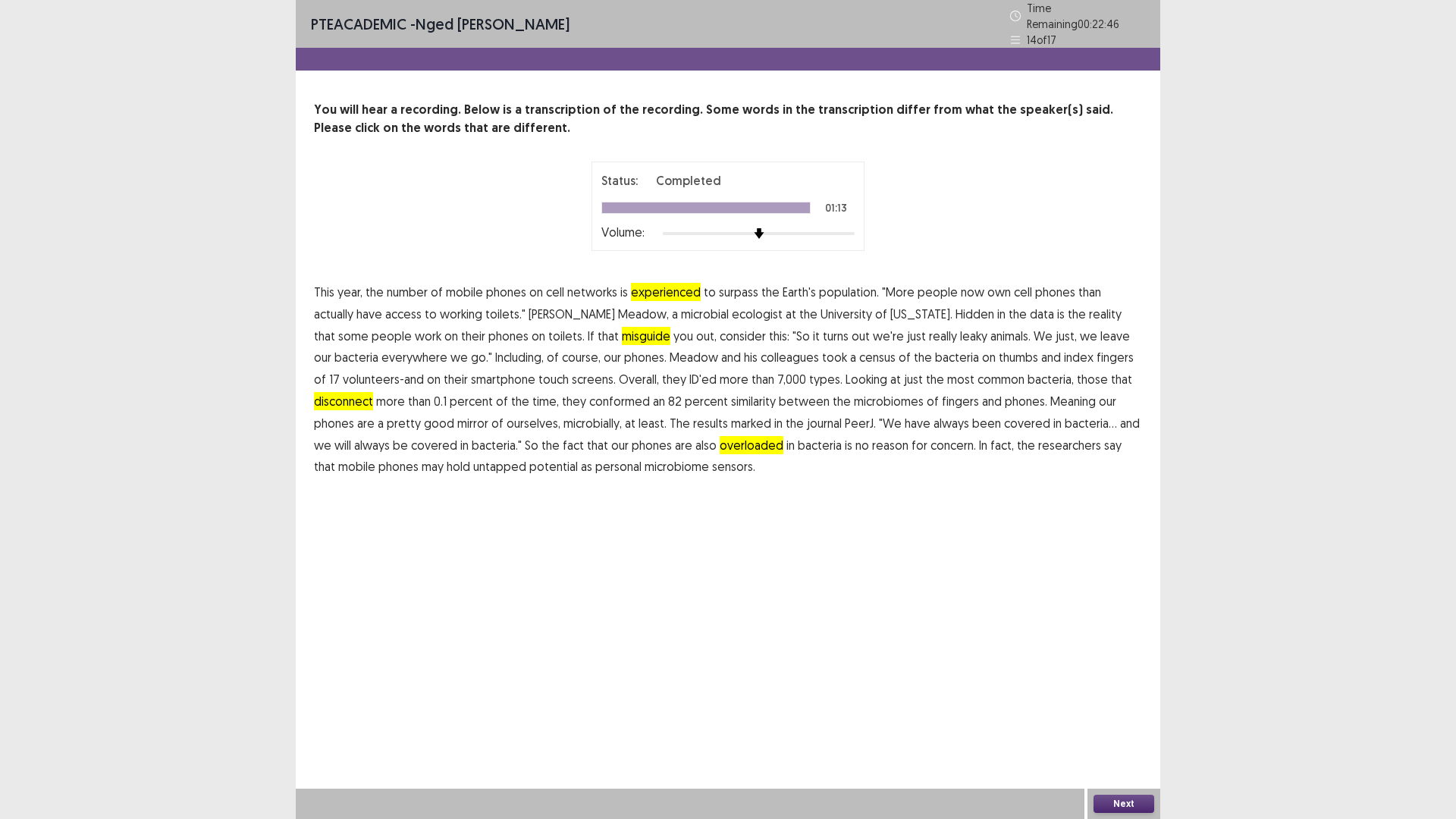
click at [1121, 715] on button "Next" at bounding box center [1123, 803] width 61 height 18
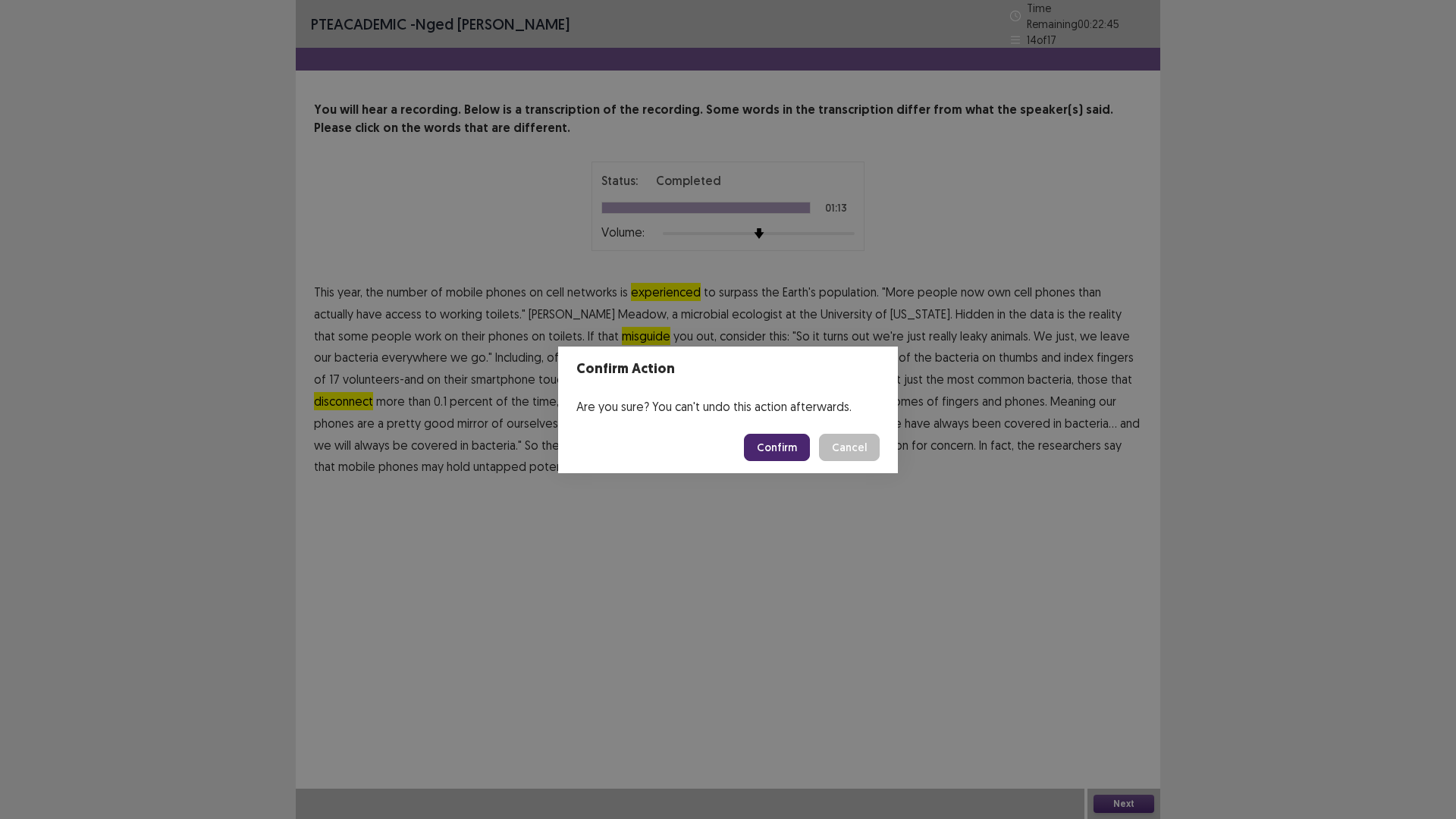
click at [781, 447] on button "Confirm" at bounding box center [777, 447] width 66 height 27
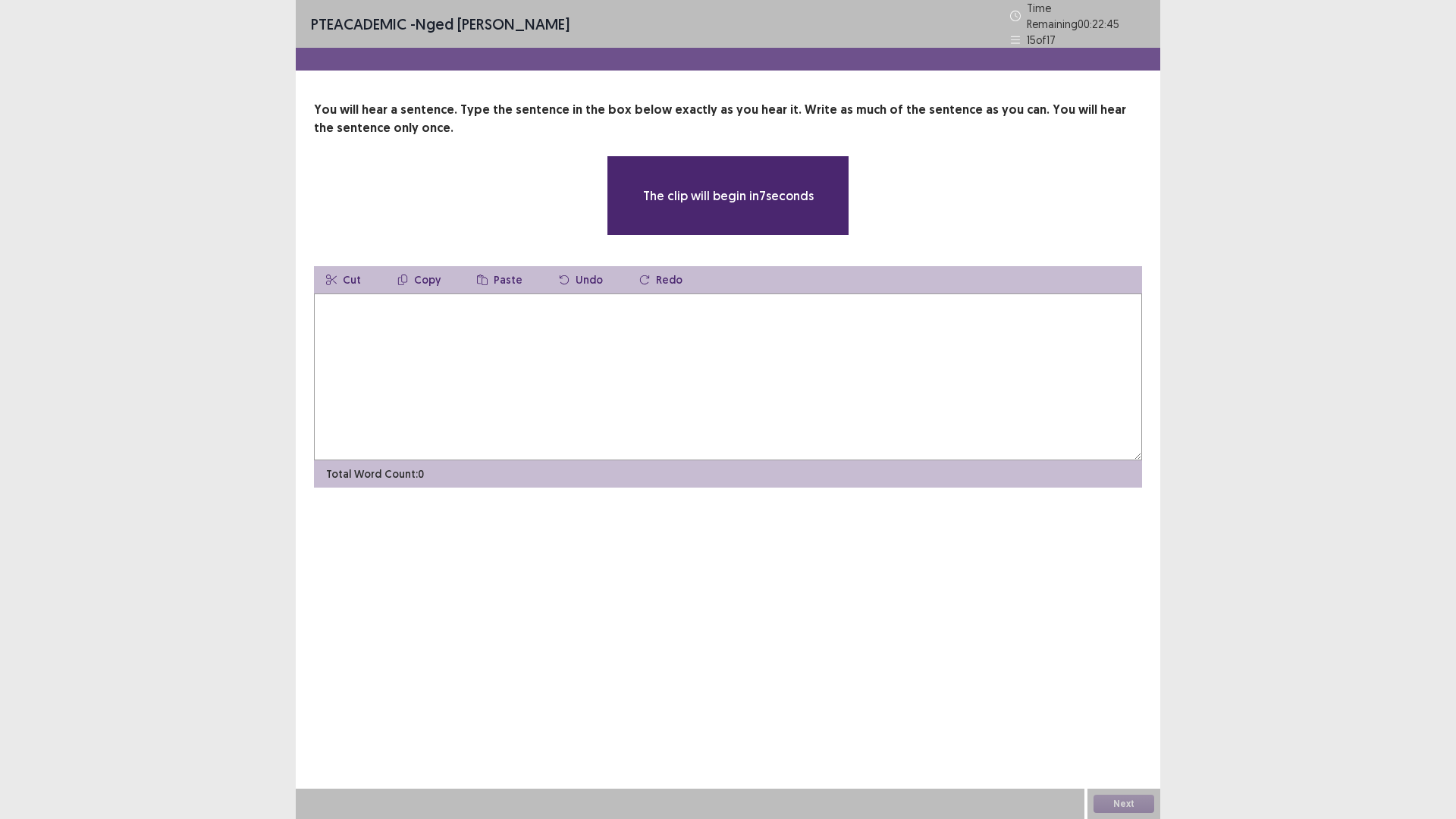
click at [528, 370] on textarea at bounding box center [728, 377] width 828 height 167
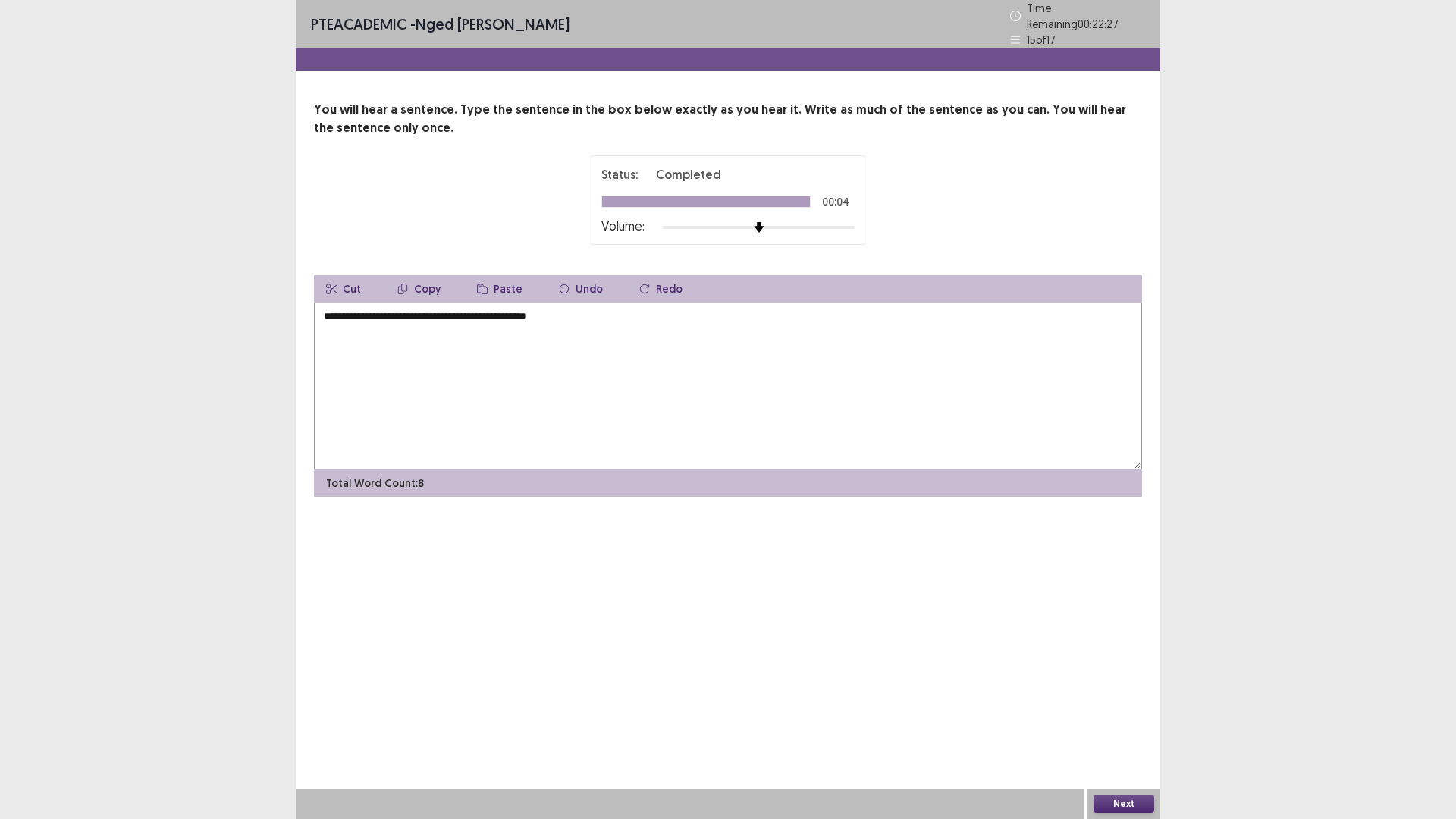
click at [328, 312] on textarea "**********" at bounding box center [728, 385] width 828 height 167
click at [417, 313] on textarea "**********" at bounding box center [728, 385] width 828 height 167
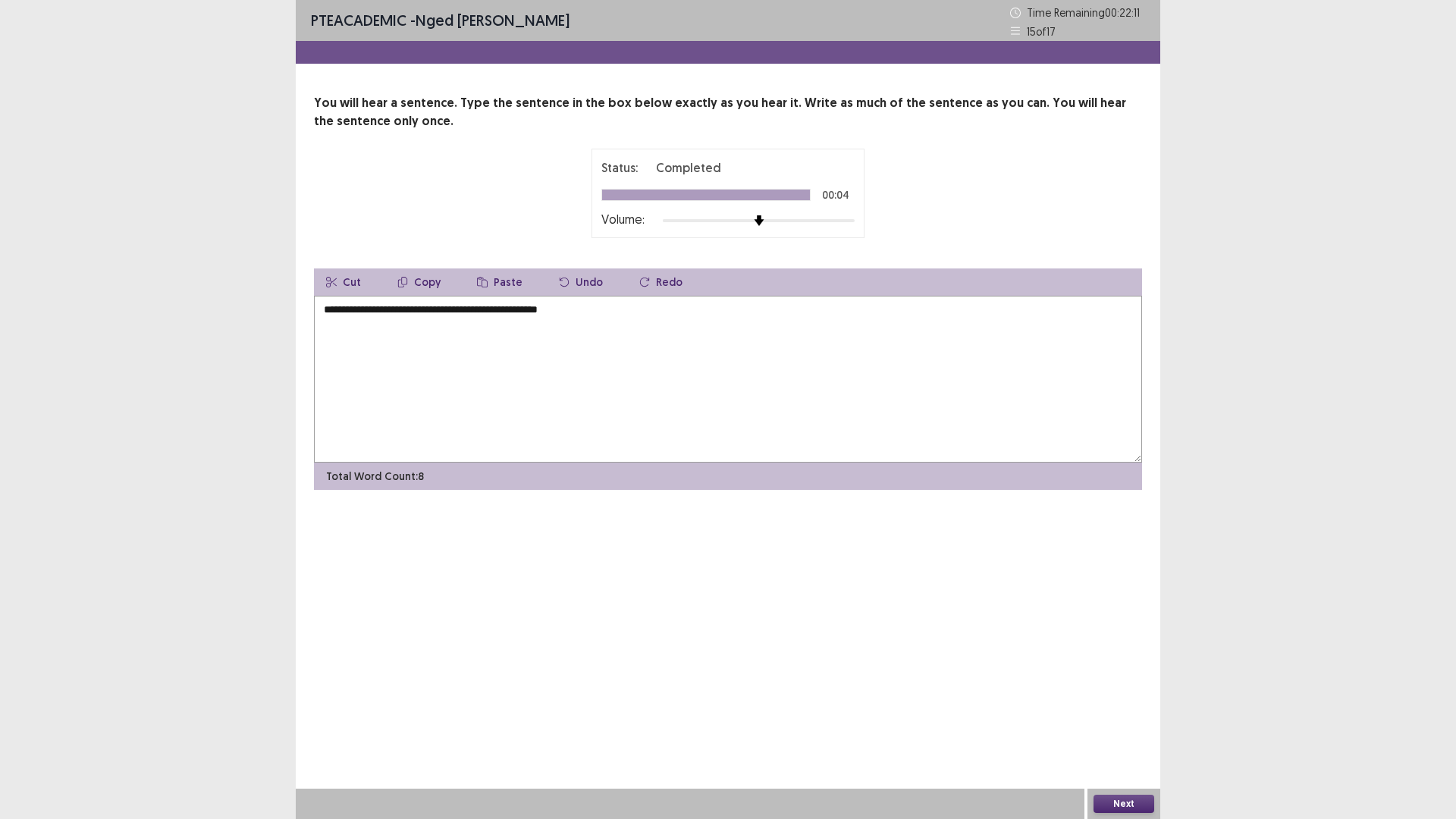
click at [495, 313] on textarea "**********" at bounding box center [728, 379] width 828 height 167
type textarea "**********"
click at [1139, 715] on button "Next" at bounding box center [1123, 803] width 61 height 18
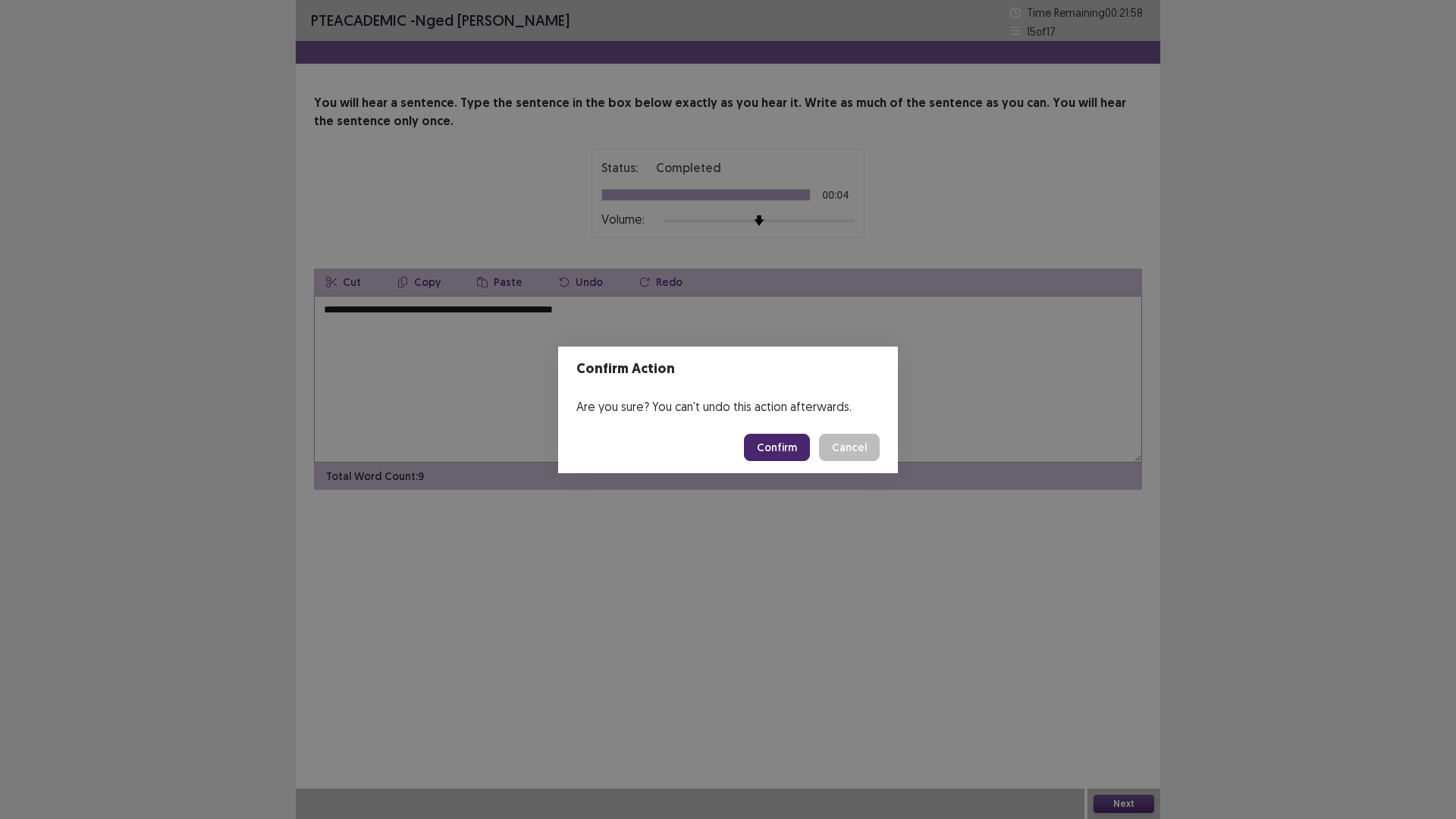
click at [777, 449] on button "Confirm" at bounding box center [777, 447] width 66 height 27
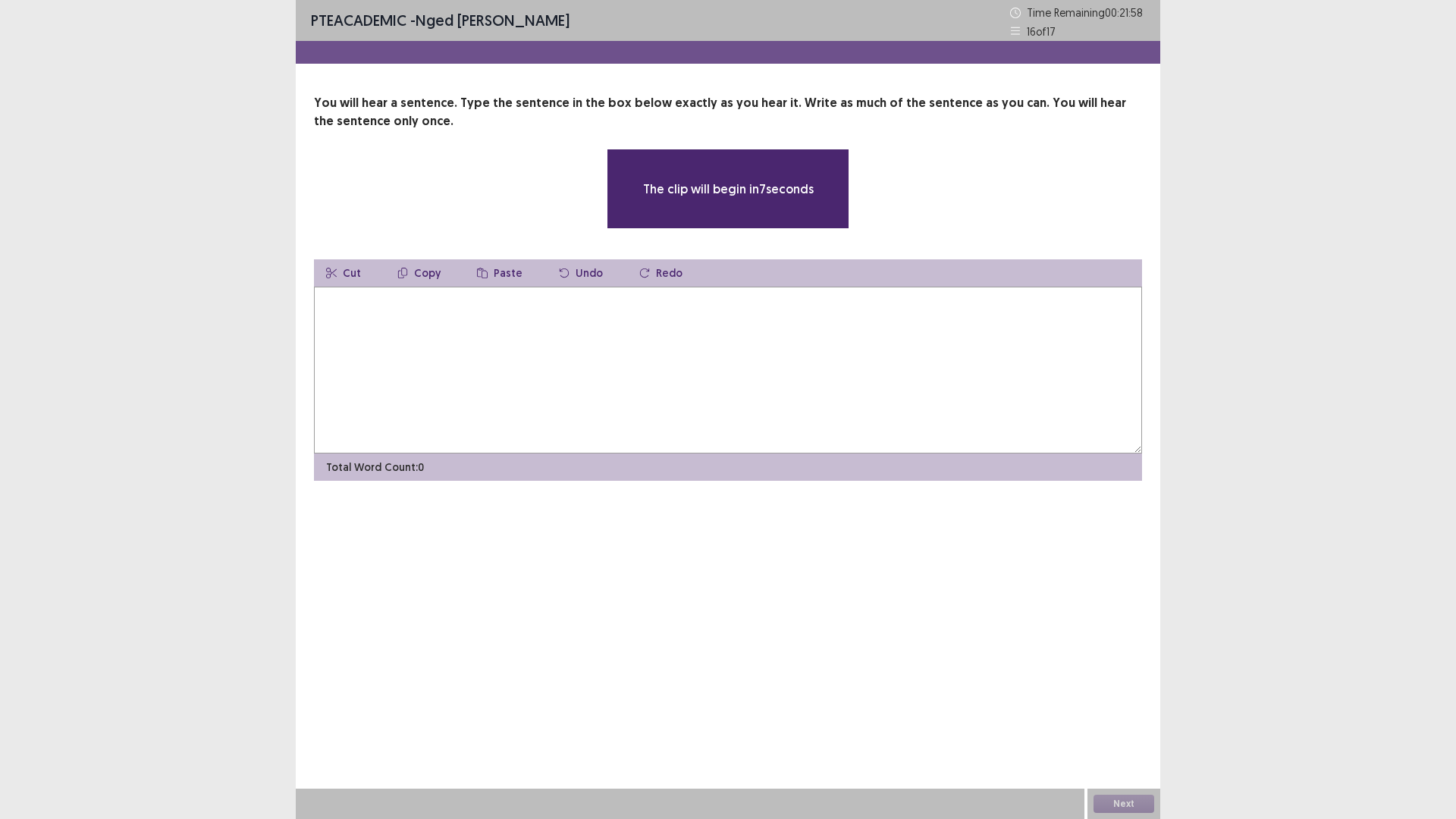
click at [397, 315] on textarea at bounding box center [728, 370] width 828 height 167
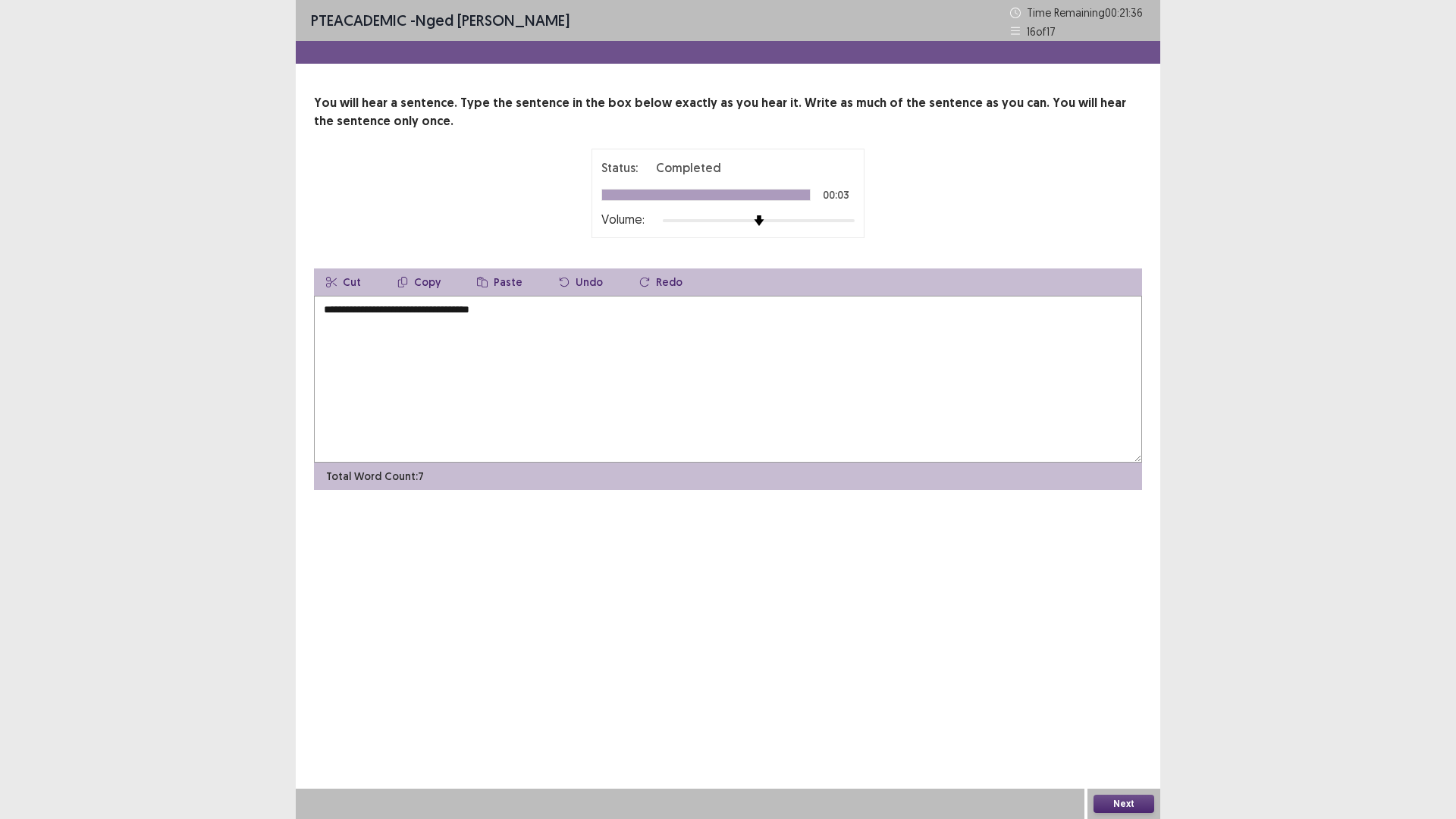
click at [323, 314] on textarea "**********" at bounding box center [728, 379] width 828 height 167
click at [325, 312] on textarea "**********" at bounding box center [728, 379] width 828 height 167
click at [408, 312] on textarea "**********" at bounding box center [728, 379] width 828 height 167
click at [425, 310] on textarea "**********" at bounding box center [728, 379] width 828 height 167
click at [438, 310] on textarea "**********" at bounding box center [728, 379] width 828 height 167
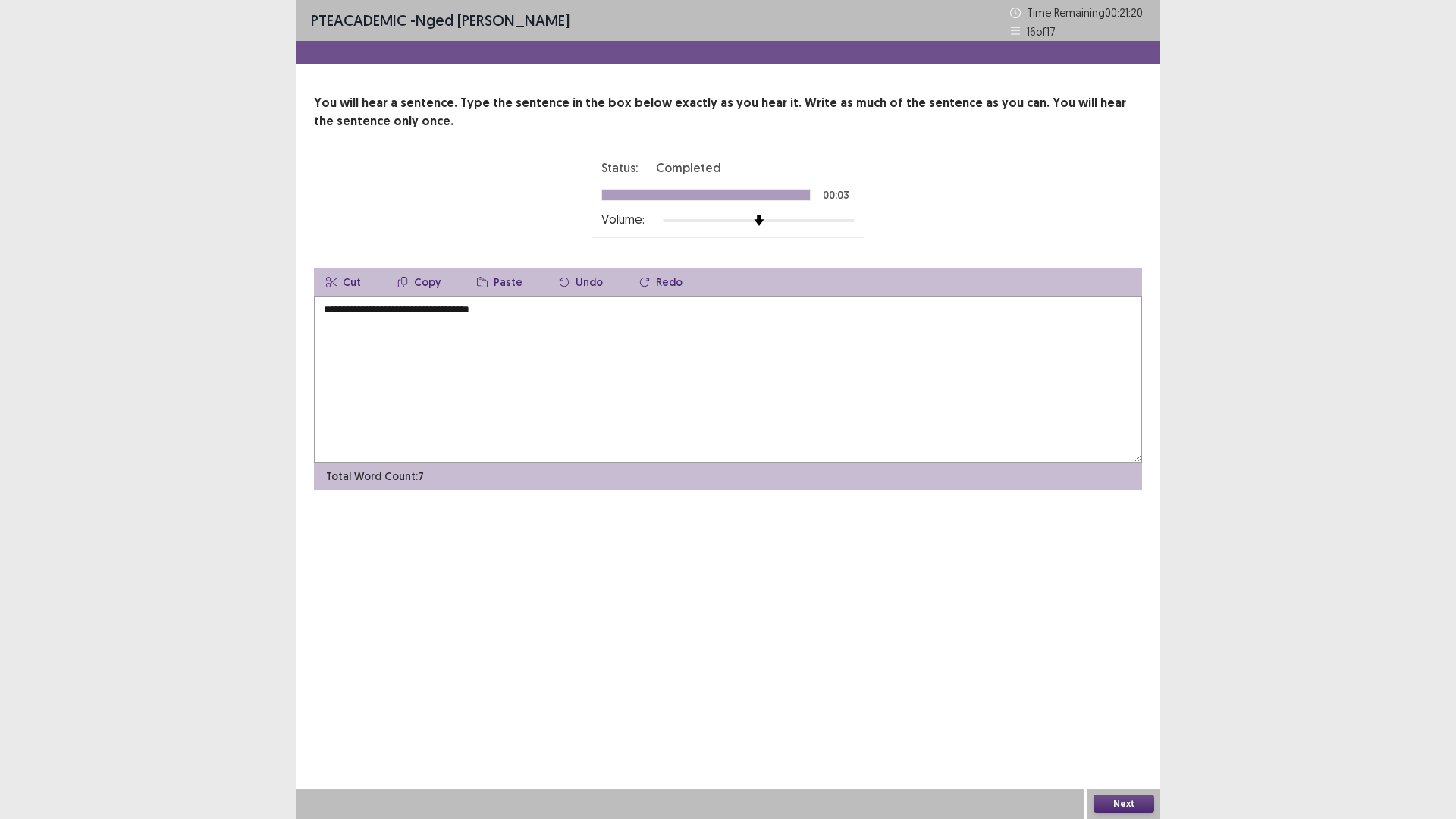
click at [406, 311] on textarea "**********" at bounding box center [728, 379] width 828 height 167
click at [526, 315] on textarea "**********" at bounding box center [728, 379] width 828 height 167
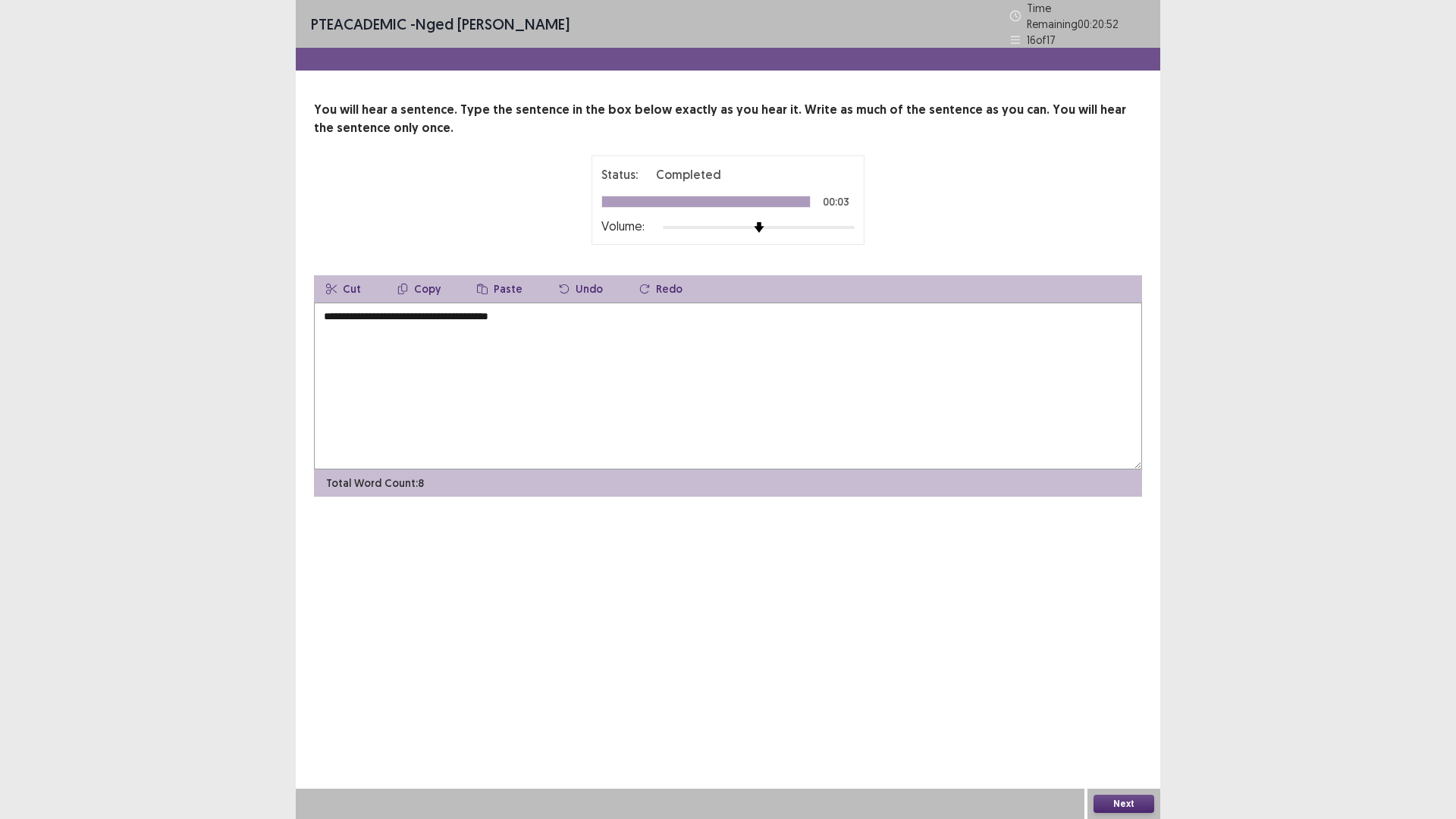
type textarea "**********"
click at [1123, 715] on button "Next" at bounding box center [1123, 803] width 61 height 18
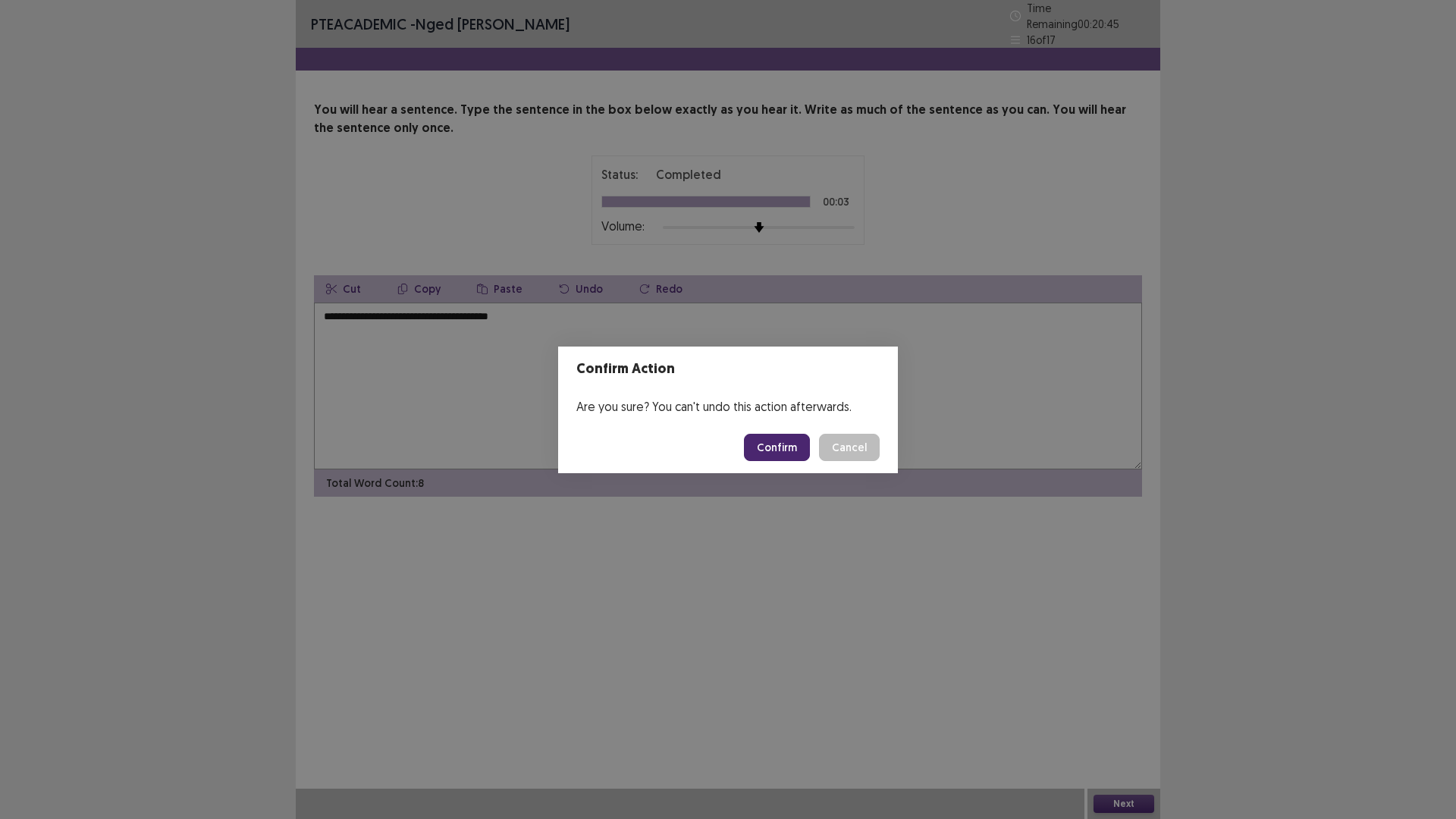
click at [777, 440] on button "Confirm" at bounding box center [777, 447] width 66 height 27
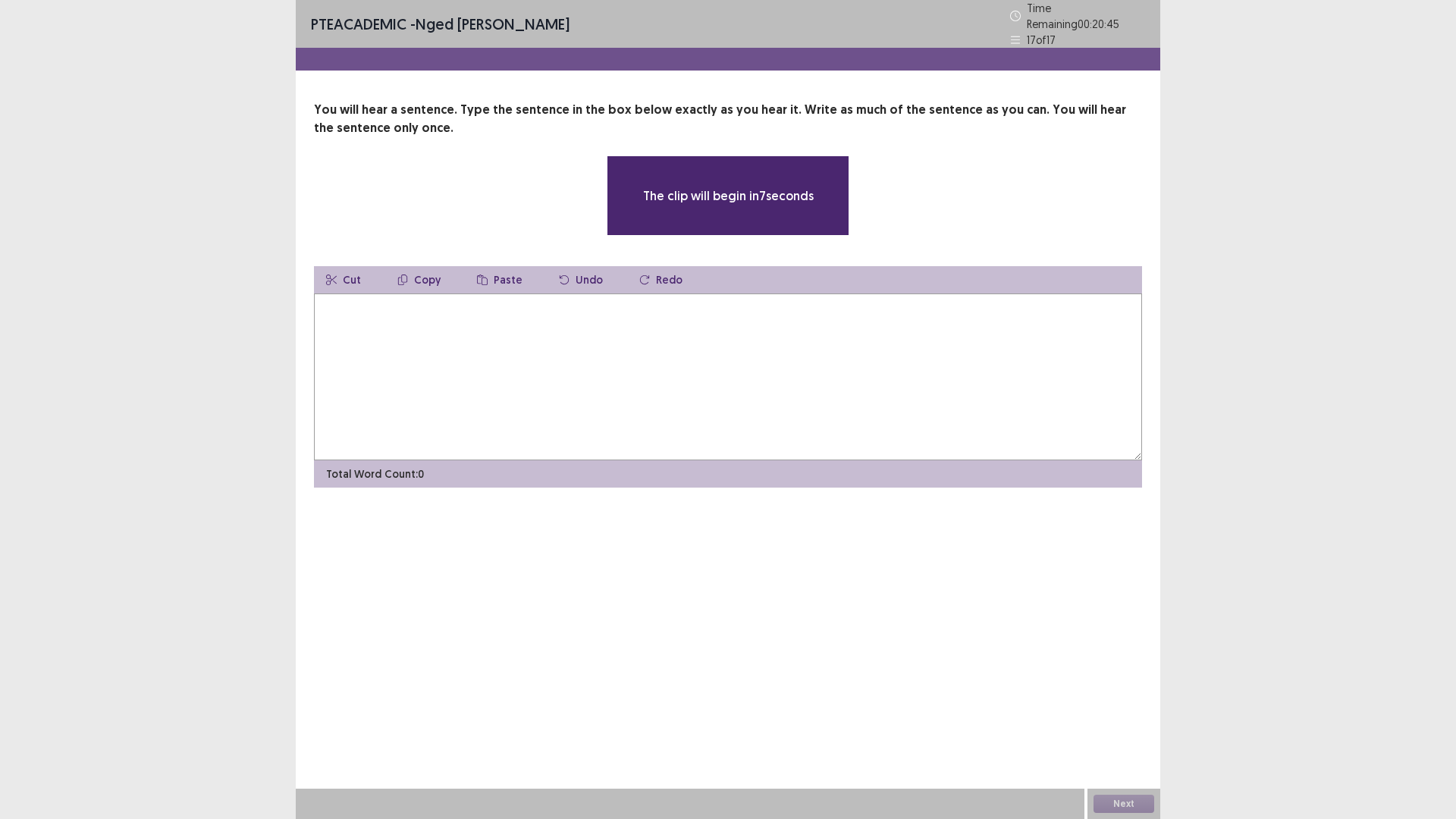
click at [408, 379] on textarea at bounding box center [728, 377] width 828 height 167
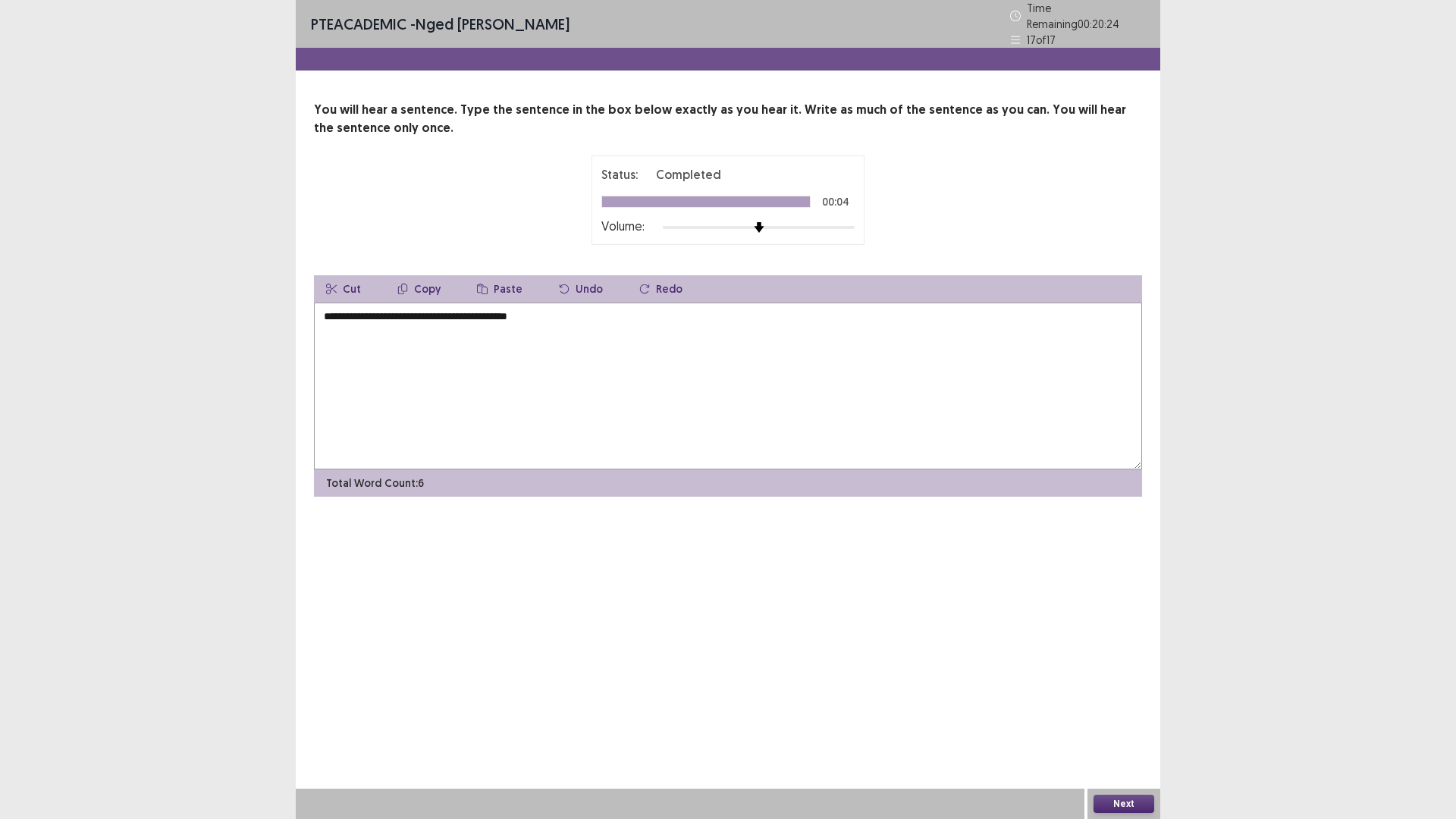
click at [329, 312] on textarea "**********" at bounding box center [728, 385] width 828 height 167
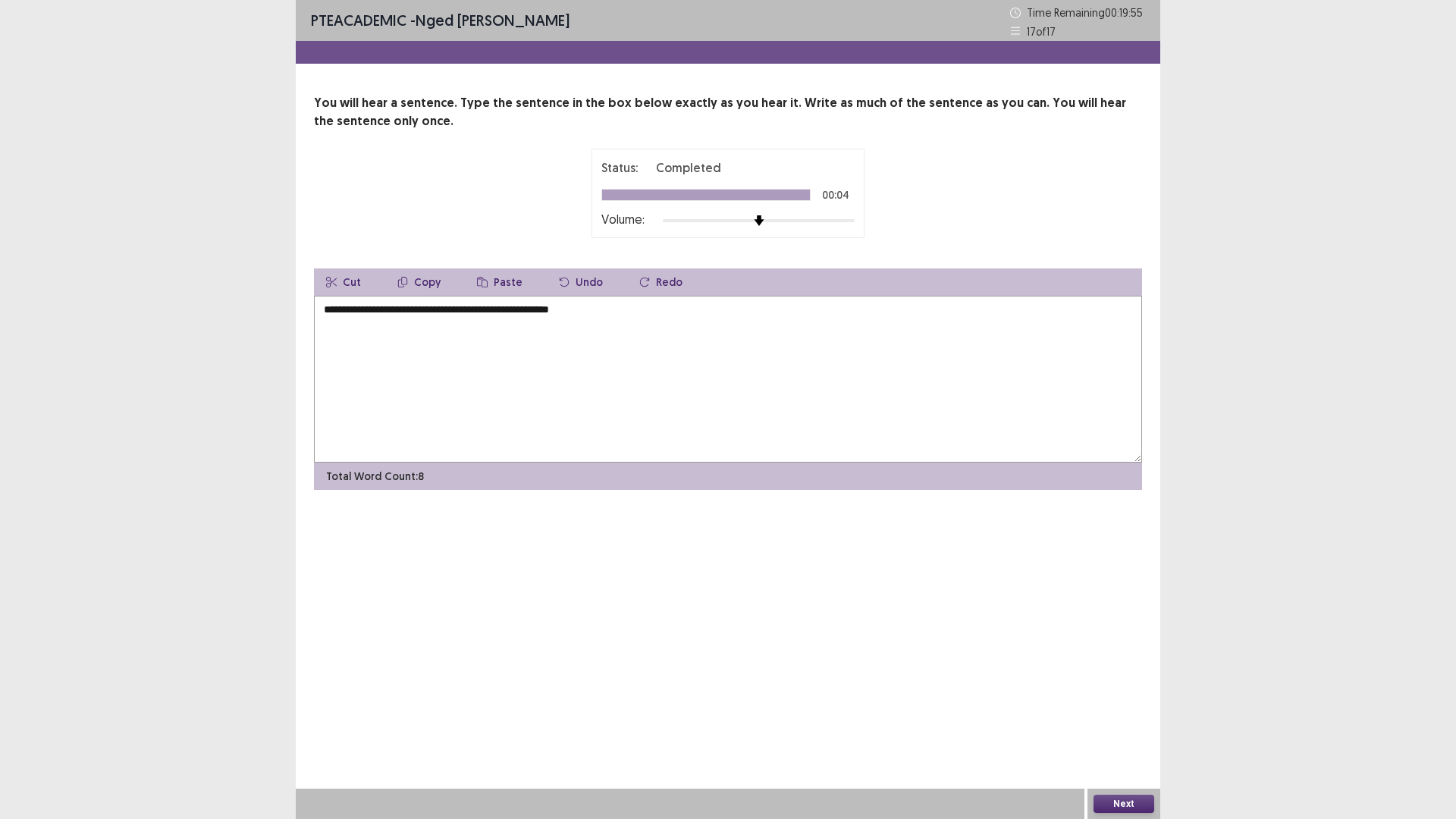
click at [322, 311] on textarea "**********" at bounding box center [728, 379] width 828 height 167
type textarea "**********"
click at [1131, 715] on button "Next" at bounding box center [1123, 803] width 61 height 18
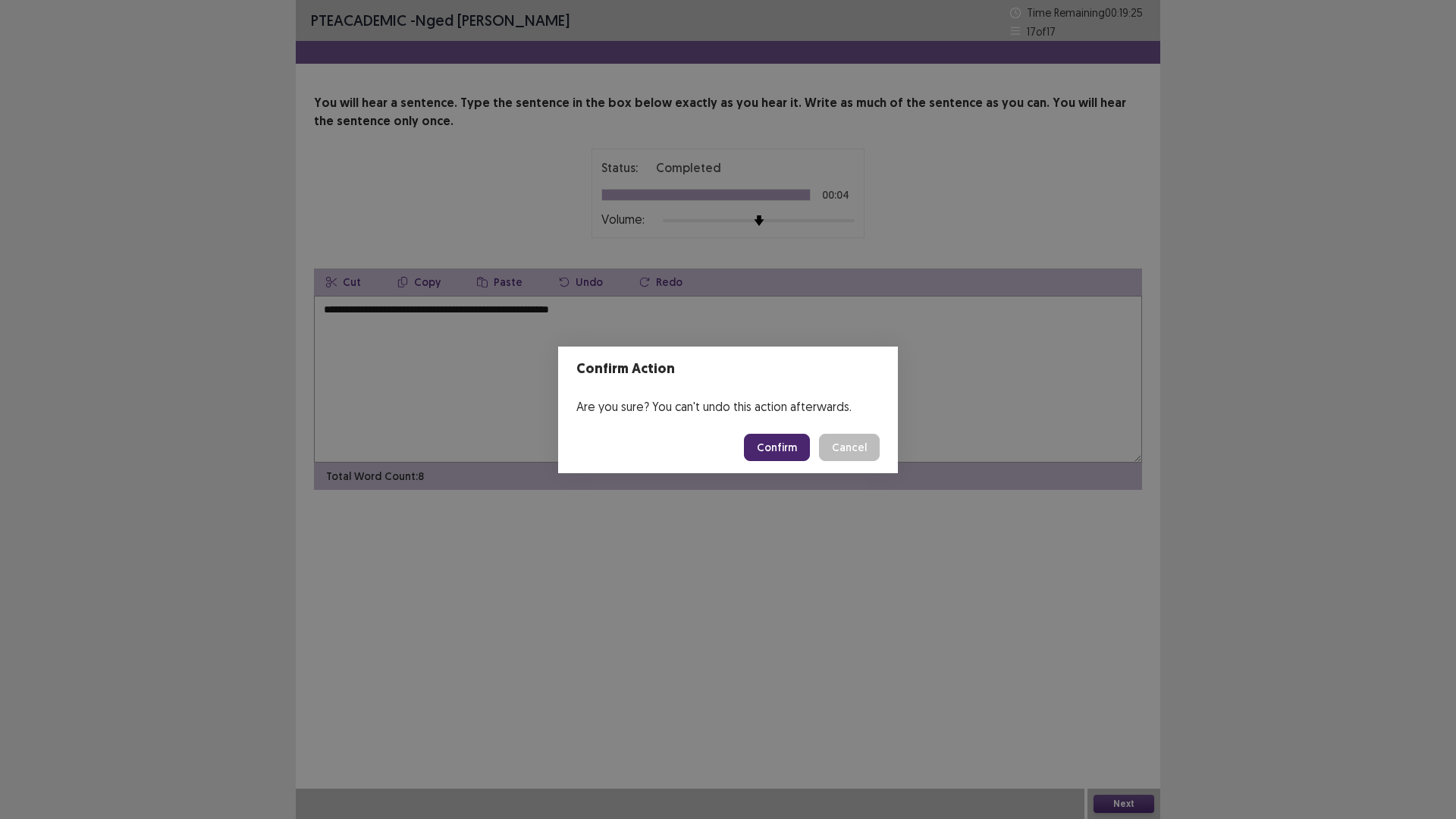
click at [761, 442] on button "Confirm" at bounding box center [777, 447] width 66 height 27
